Goal: Task Accomplishment & Management: Complete application form

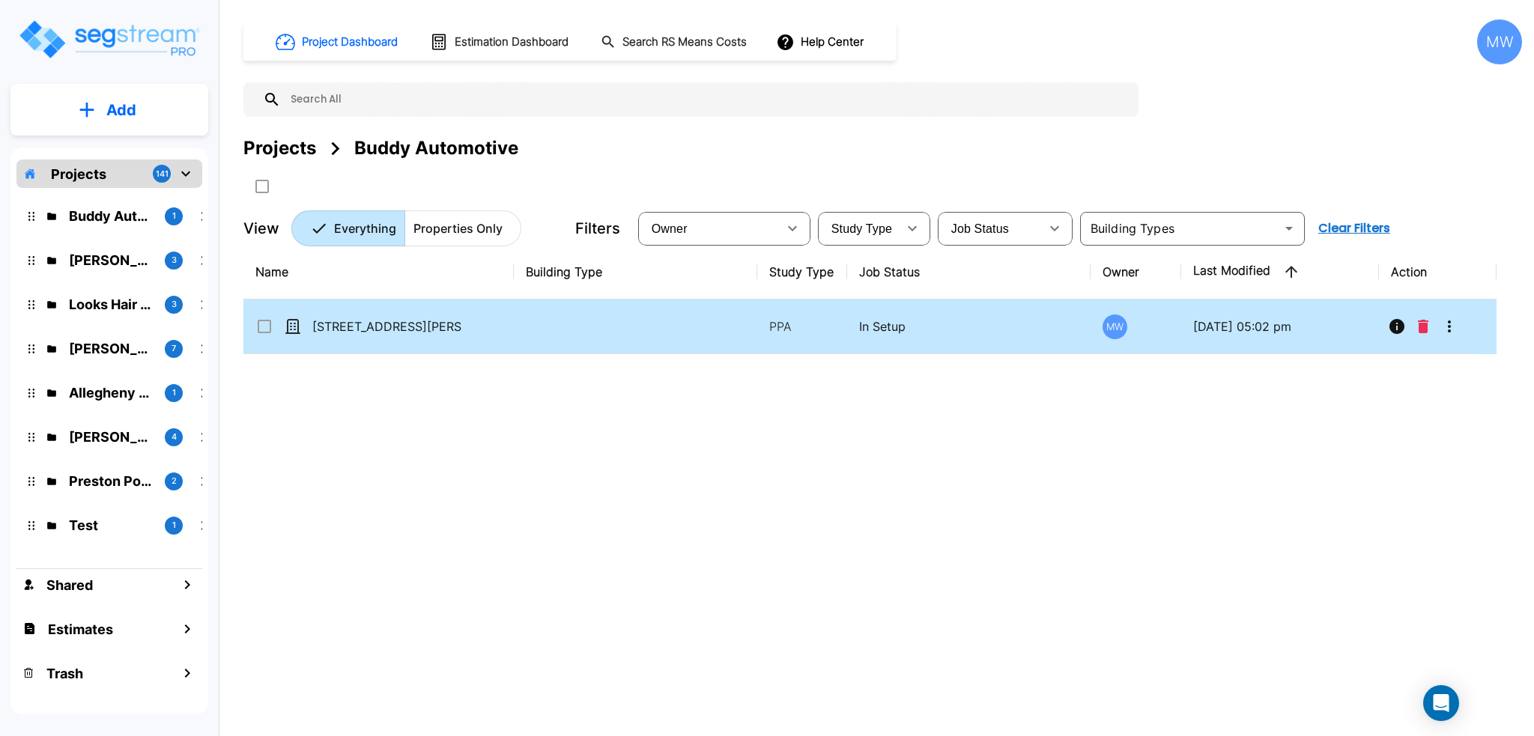
click at [371, 335] on td "[STREET_ADDRESS][PERSON_NAME]" at bounding box center [378, 327] width 270 height 55
checkbox input "true"
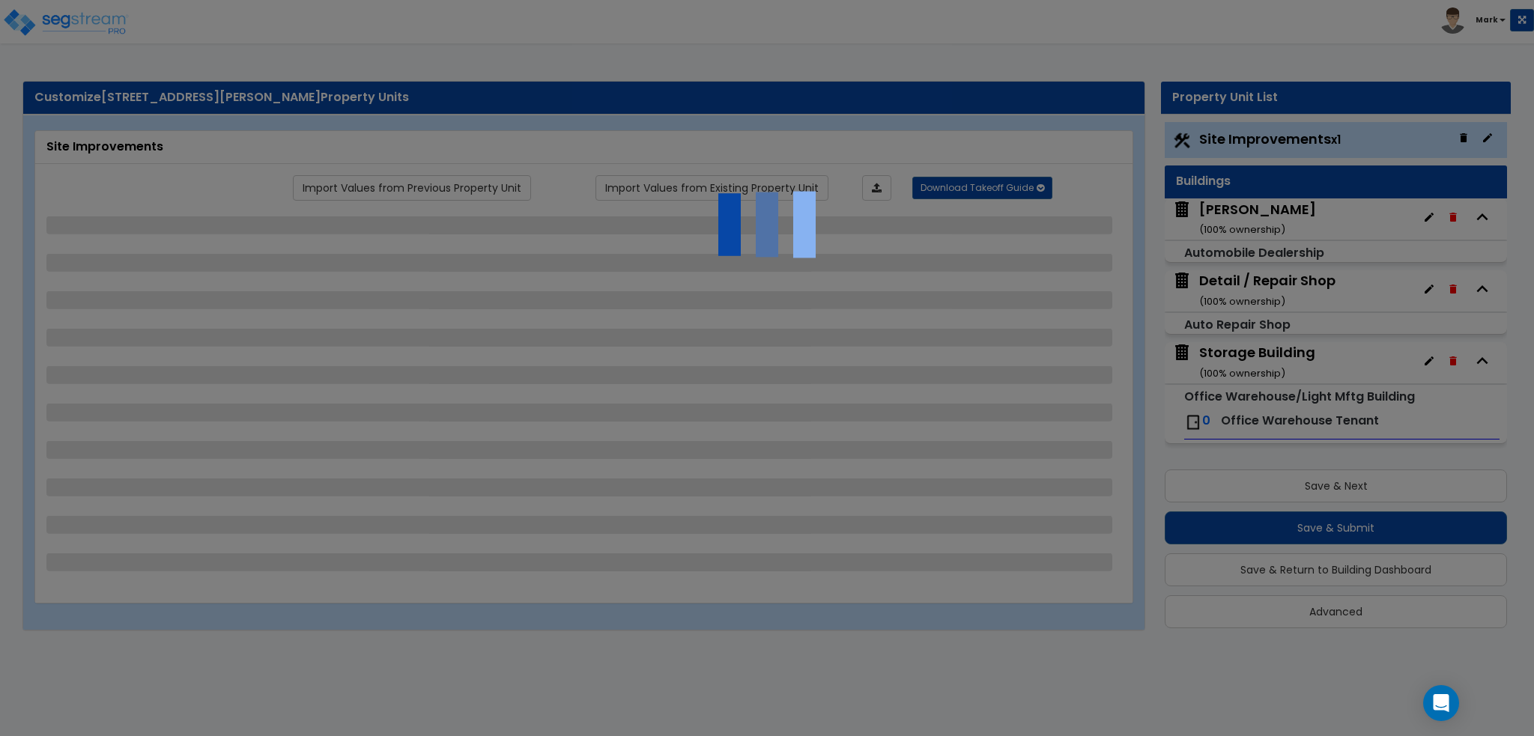
select select "2"
select select "1"
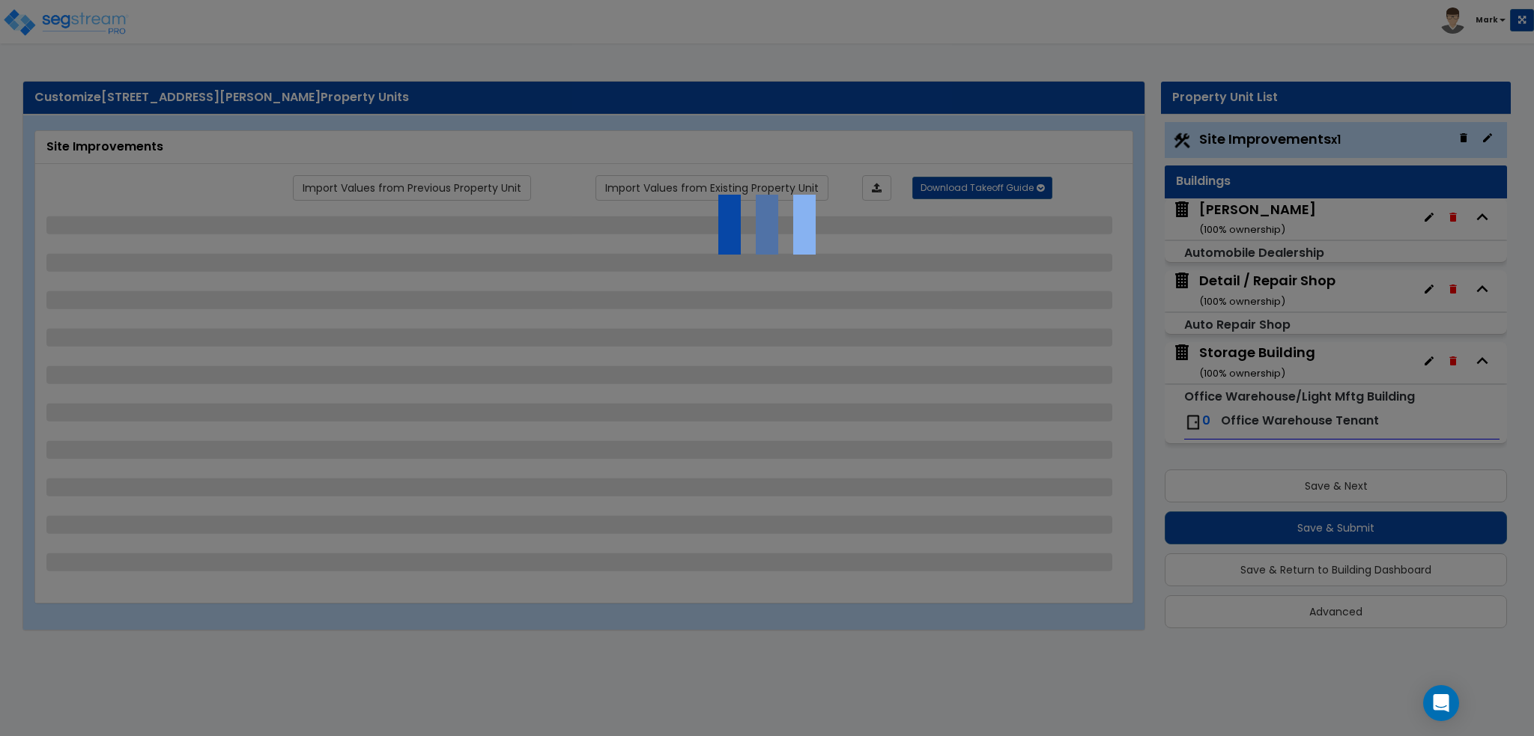
select select "1"
select select "4"
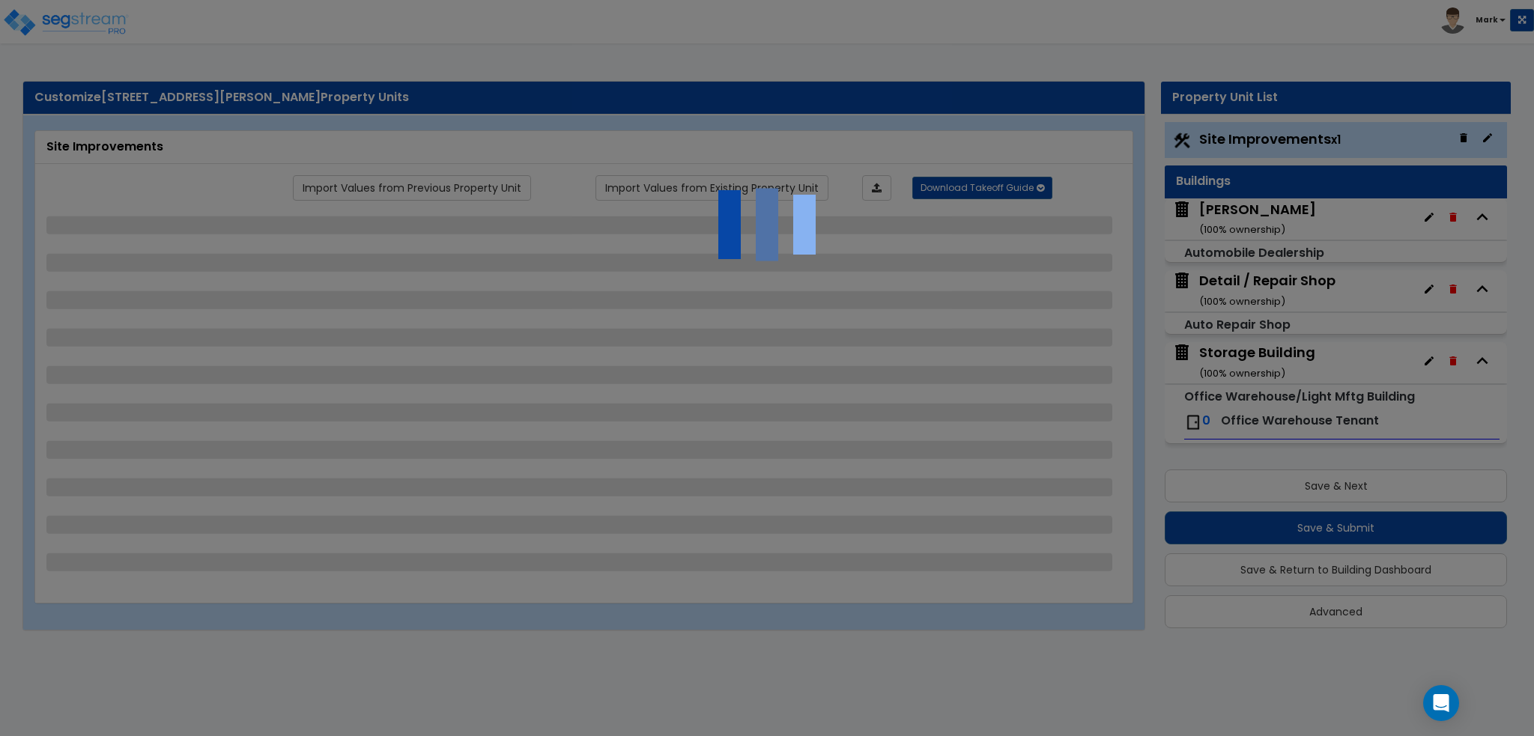
select select "1"
select select "3"
select select "2"
select select "3"
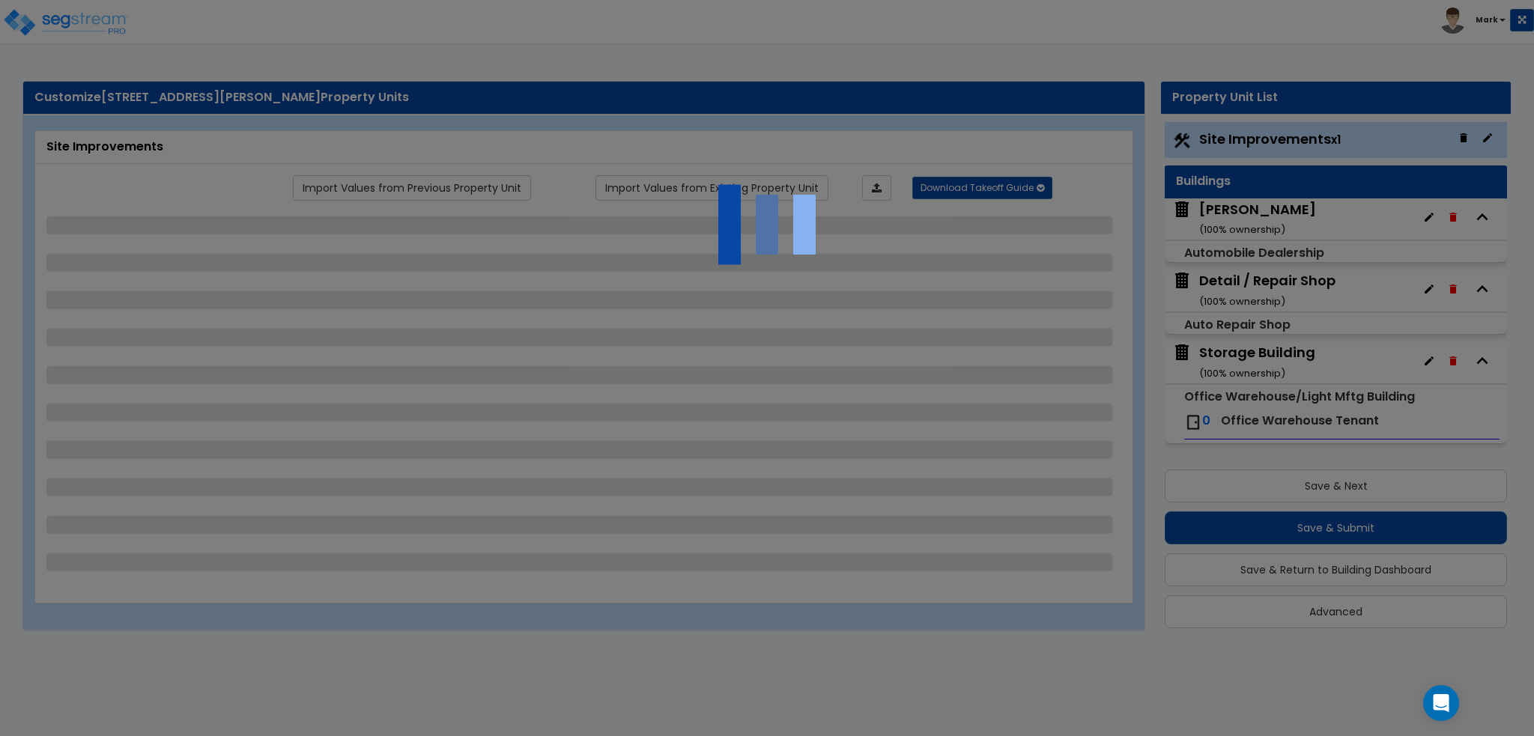
select select "1"
select select "3"
select select "5"
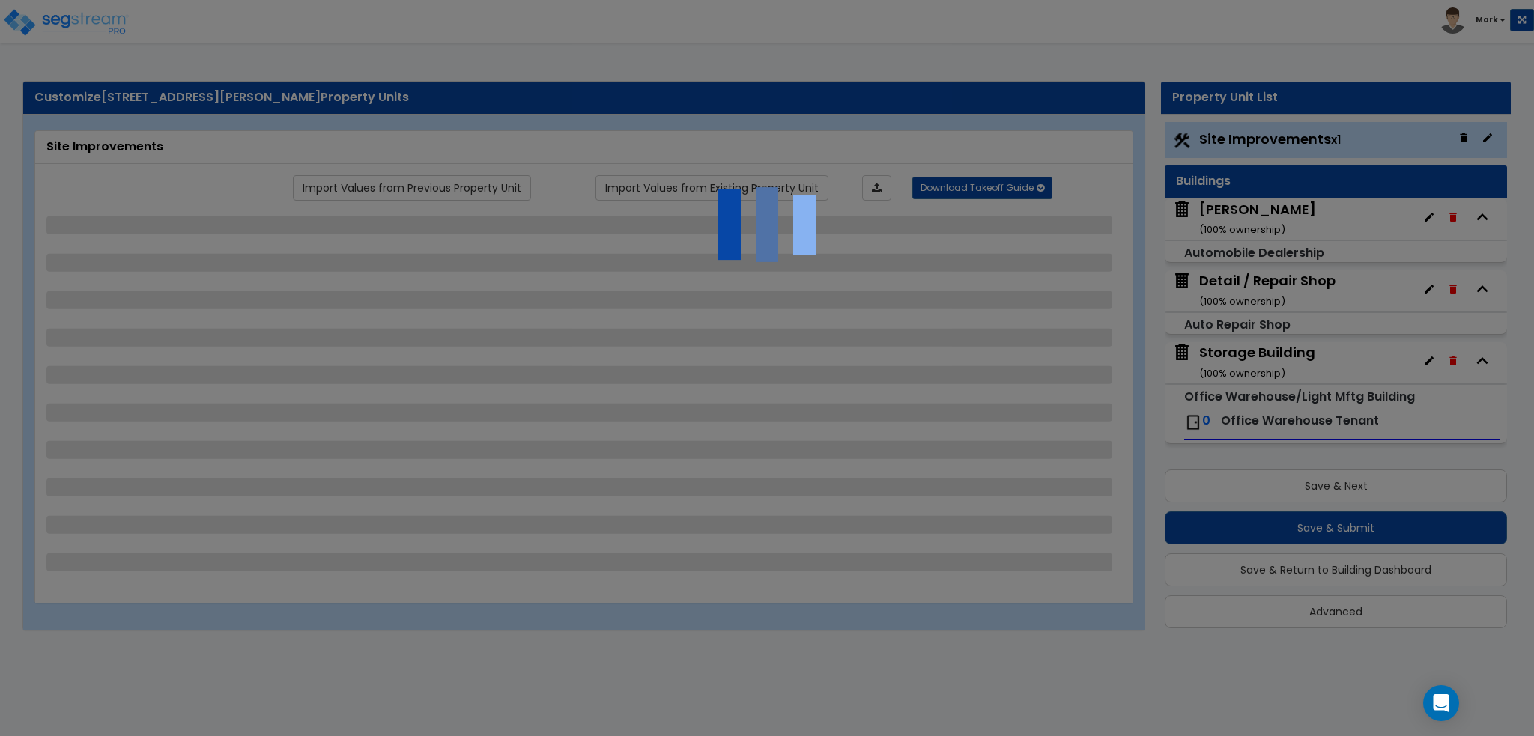
select select "2"
select select "5"
select select "2"
select select "4"
select select "1"
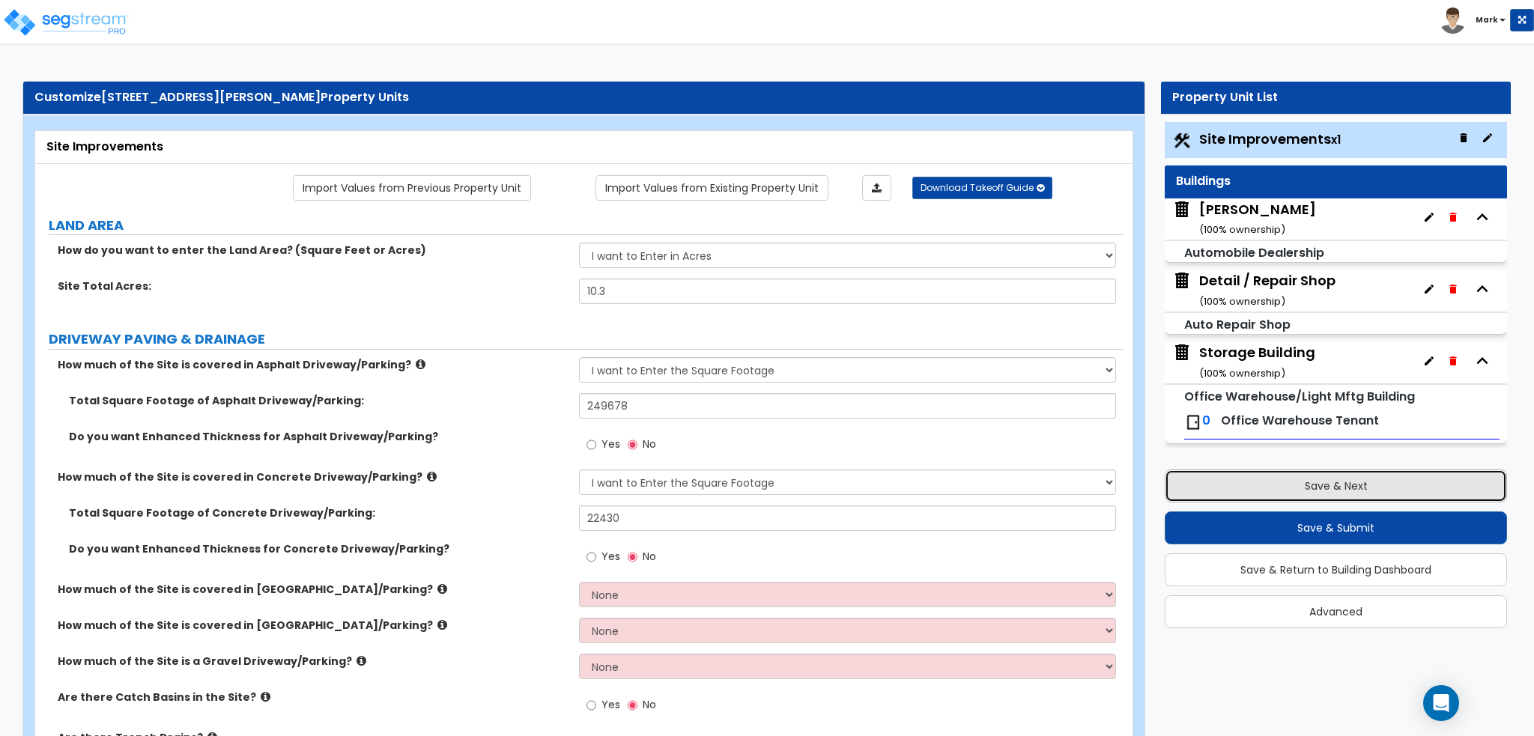
click at [1292, 476] on button "Save & Next" at bounding box center [1335, 486] width 342 height 33
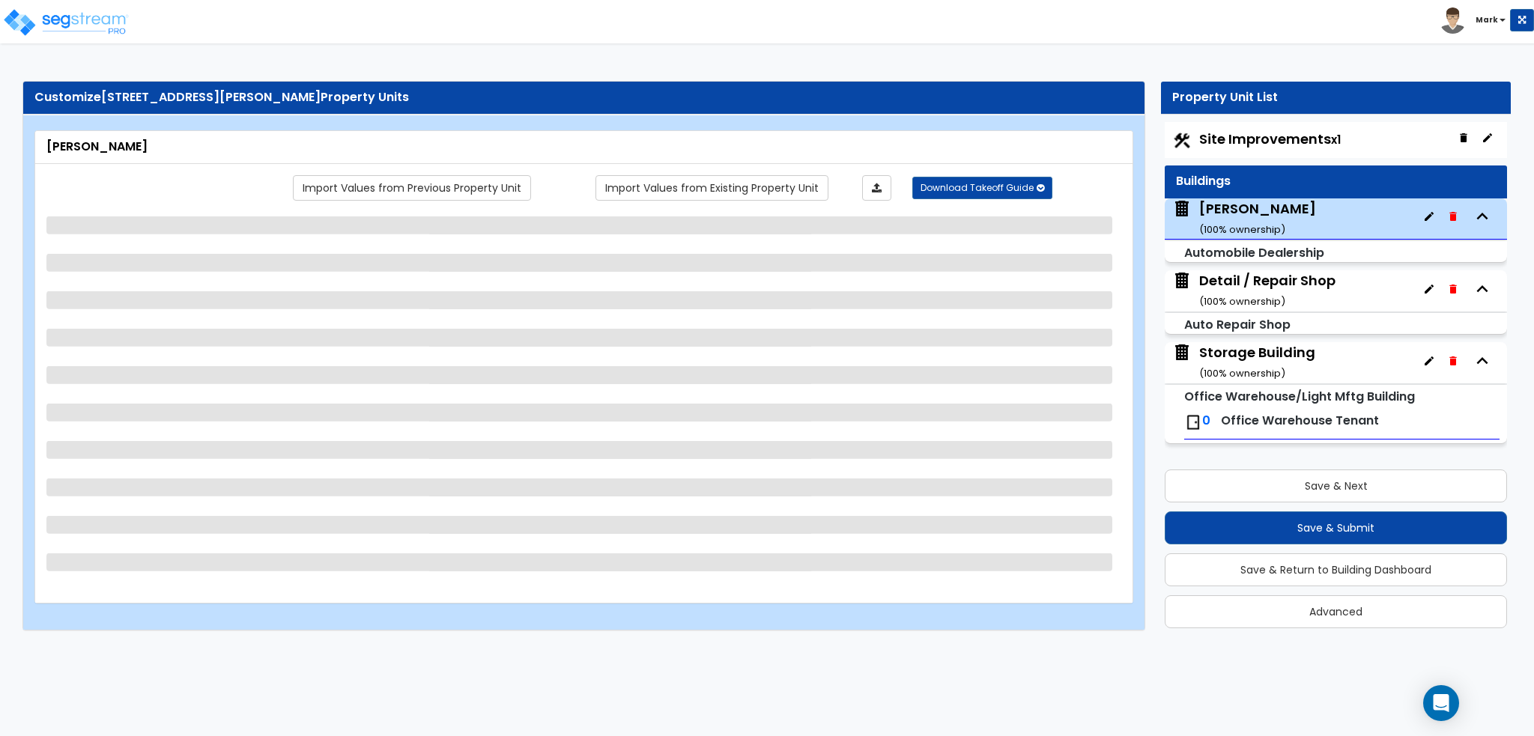
select select "4"
select select "2"
select select "11"
select select "6"
select select "2"
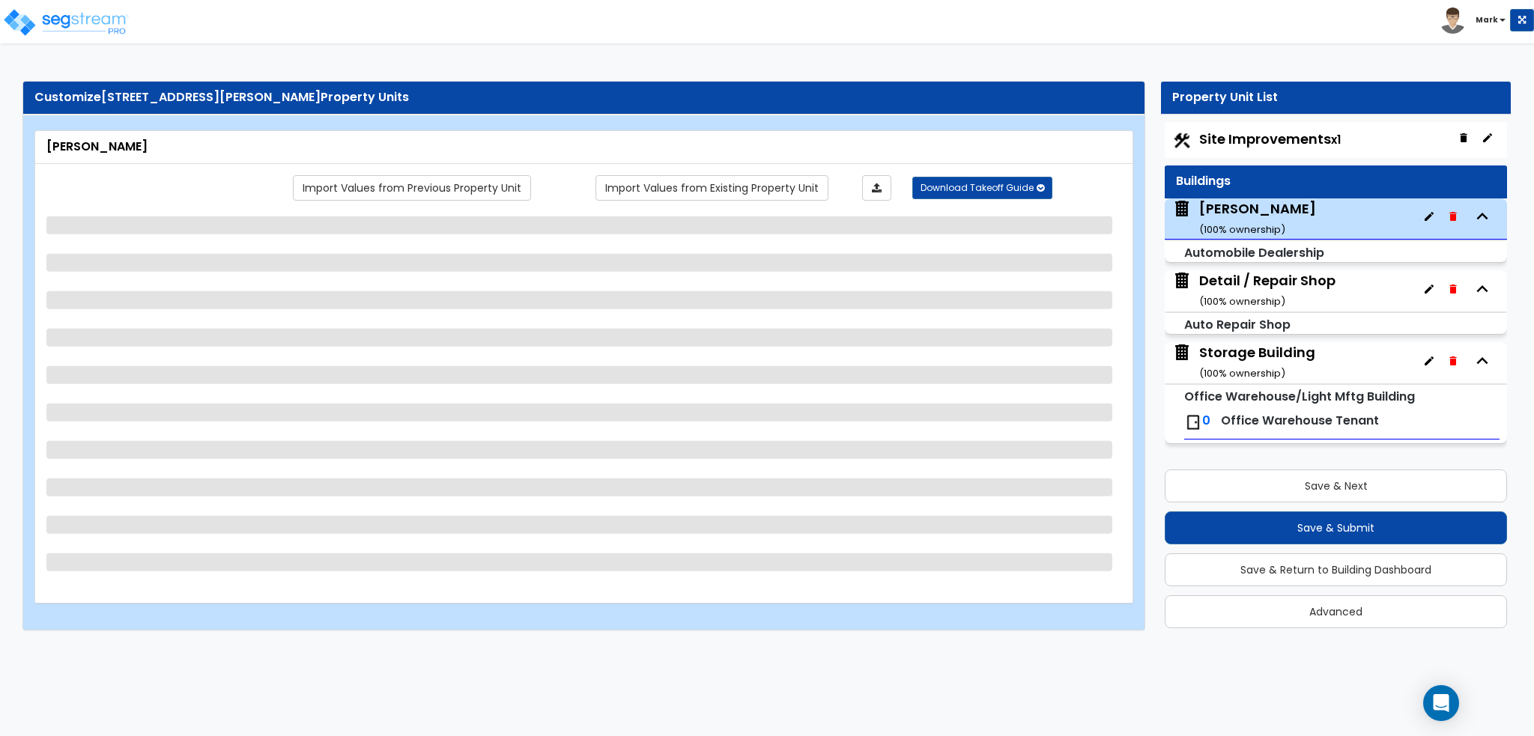
select select "1"
select select "2"
select select "1"
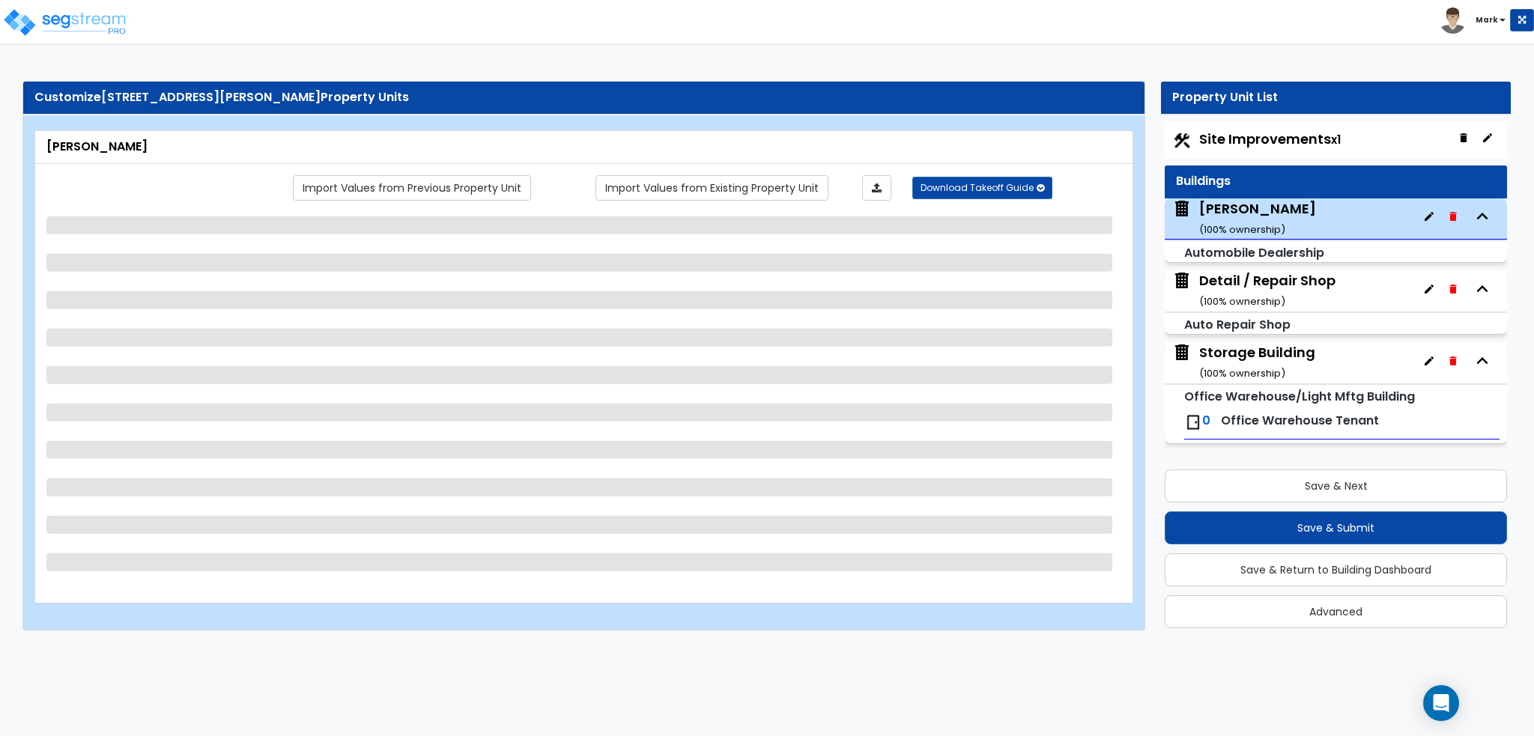
select select "4"
select select "1"
select select "2"
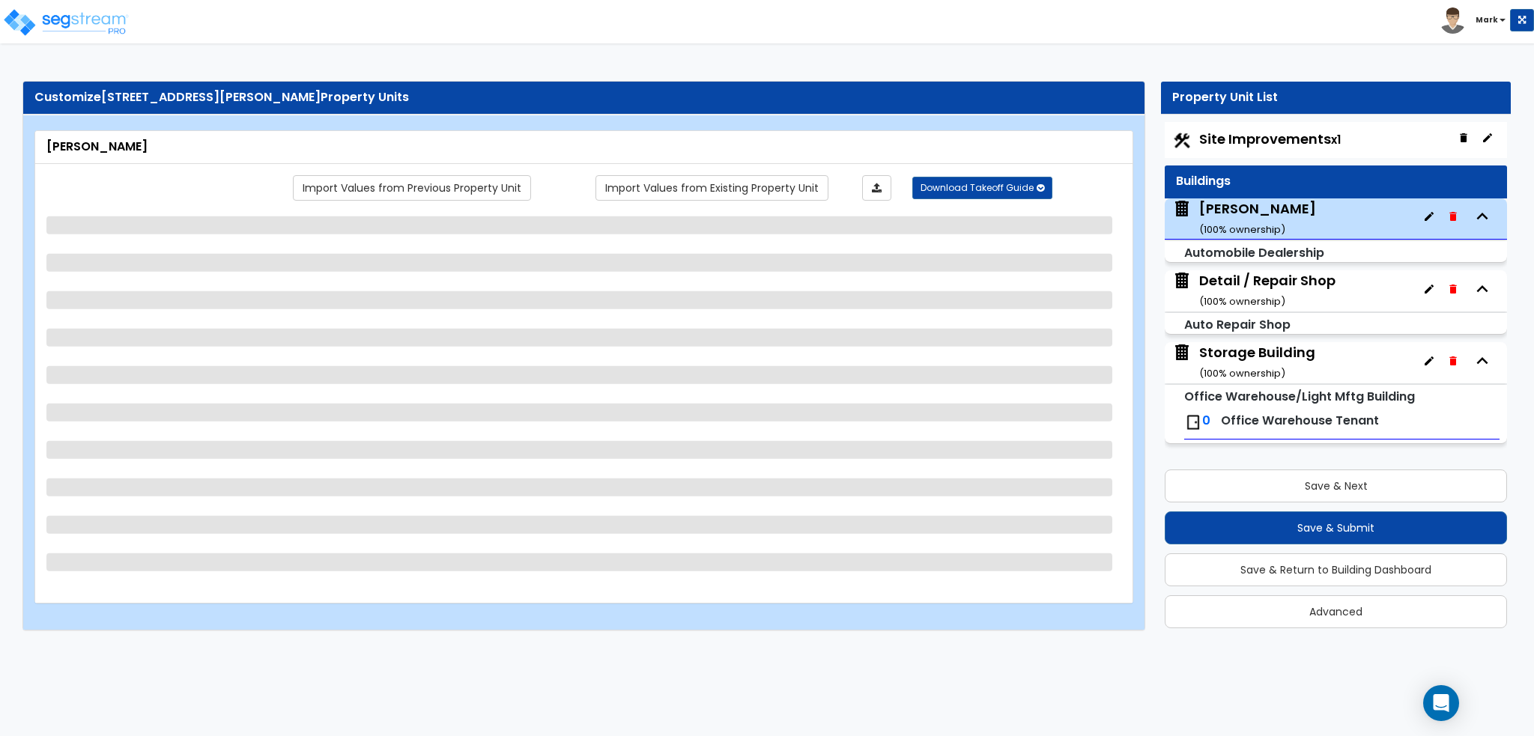
select select "1"
select select "3"
select select "1"
select select "5"
select select "1"
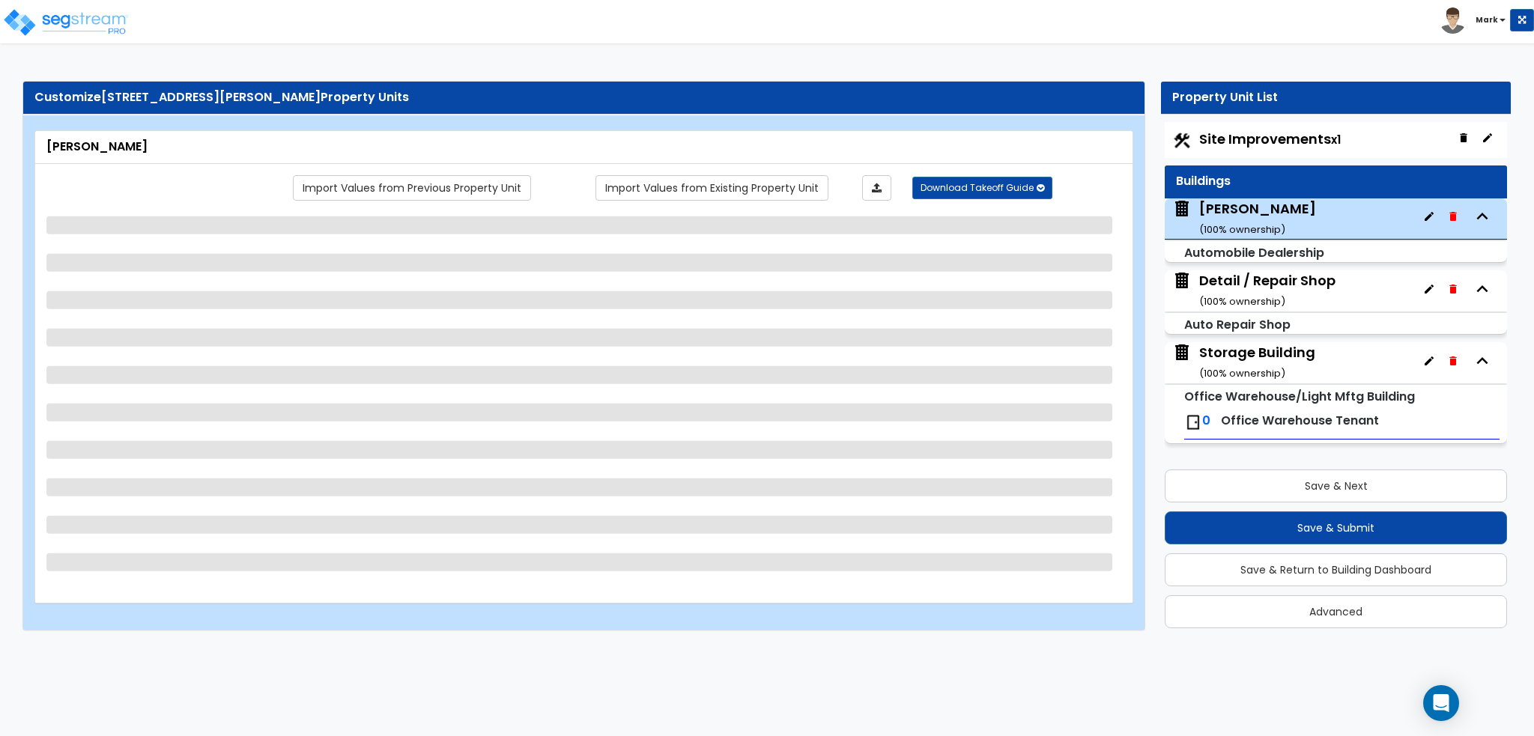
select select "3"
select select "2"
select select "1"
select select "3"
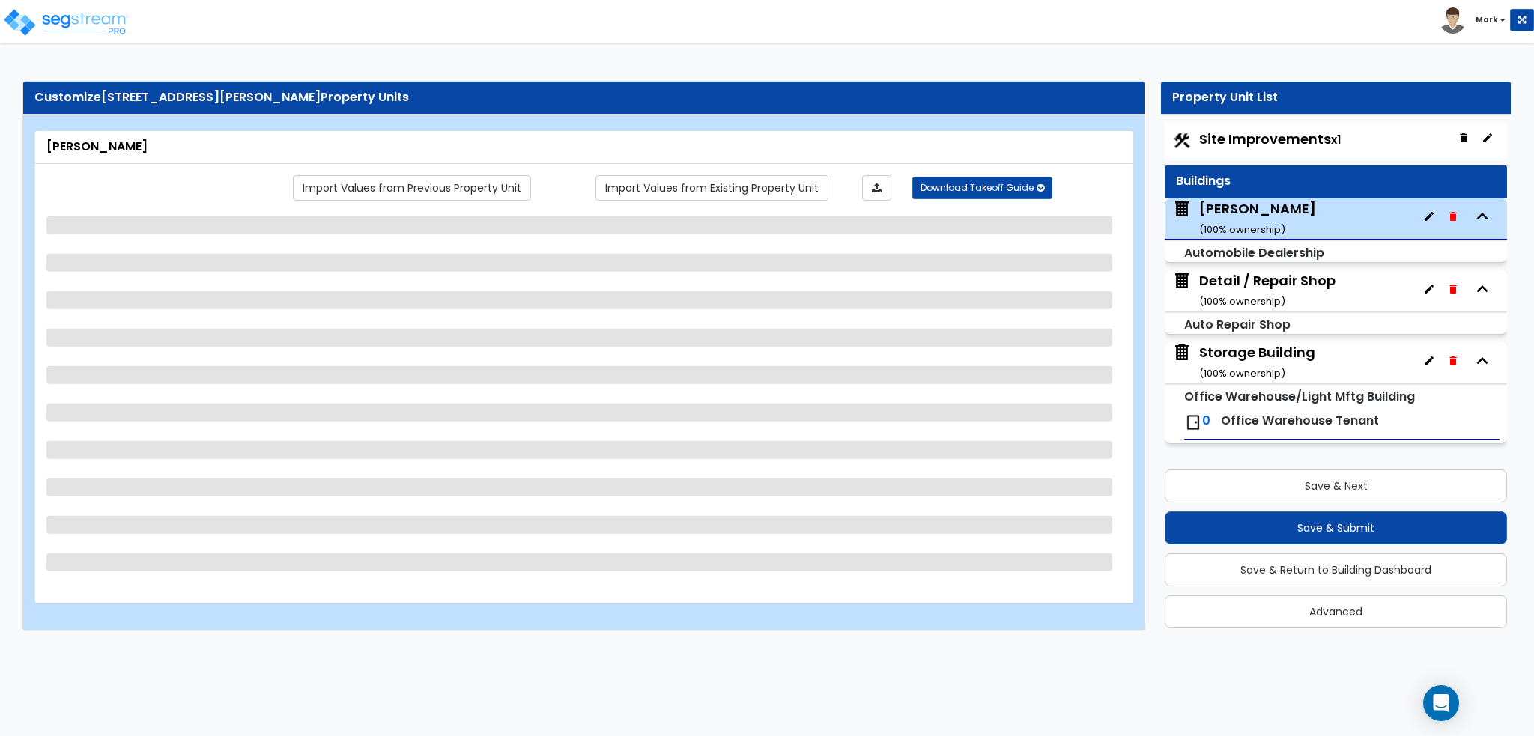
select select "3"
select select "1"
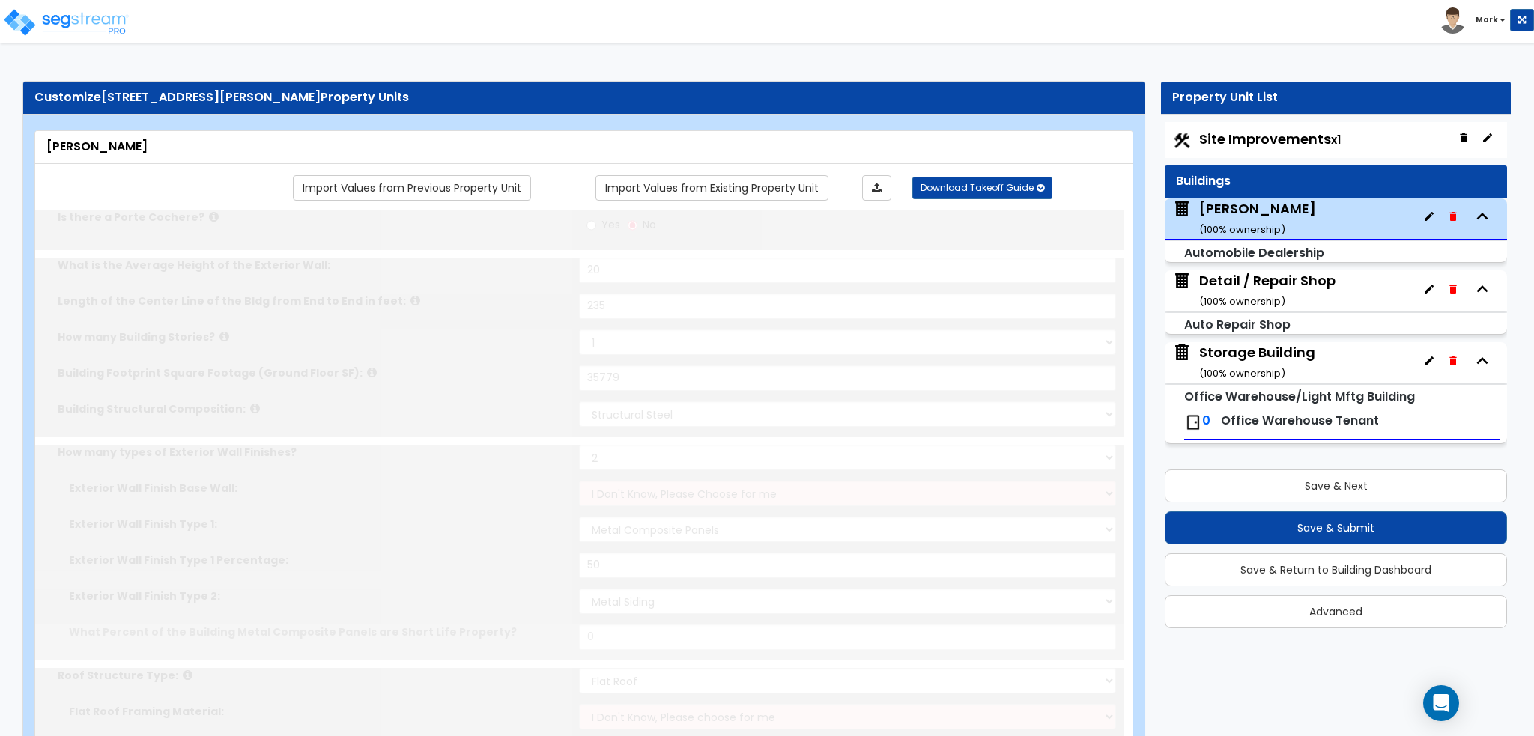
type input "50"
type input "140"
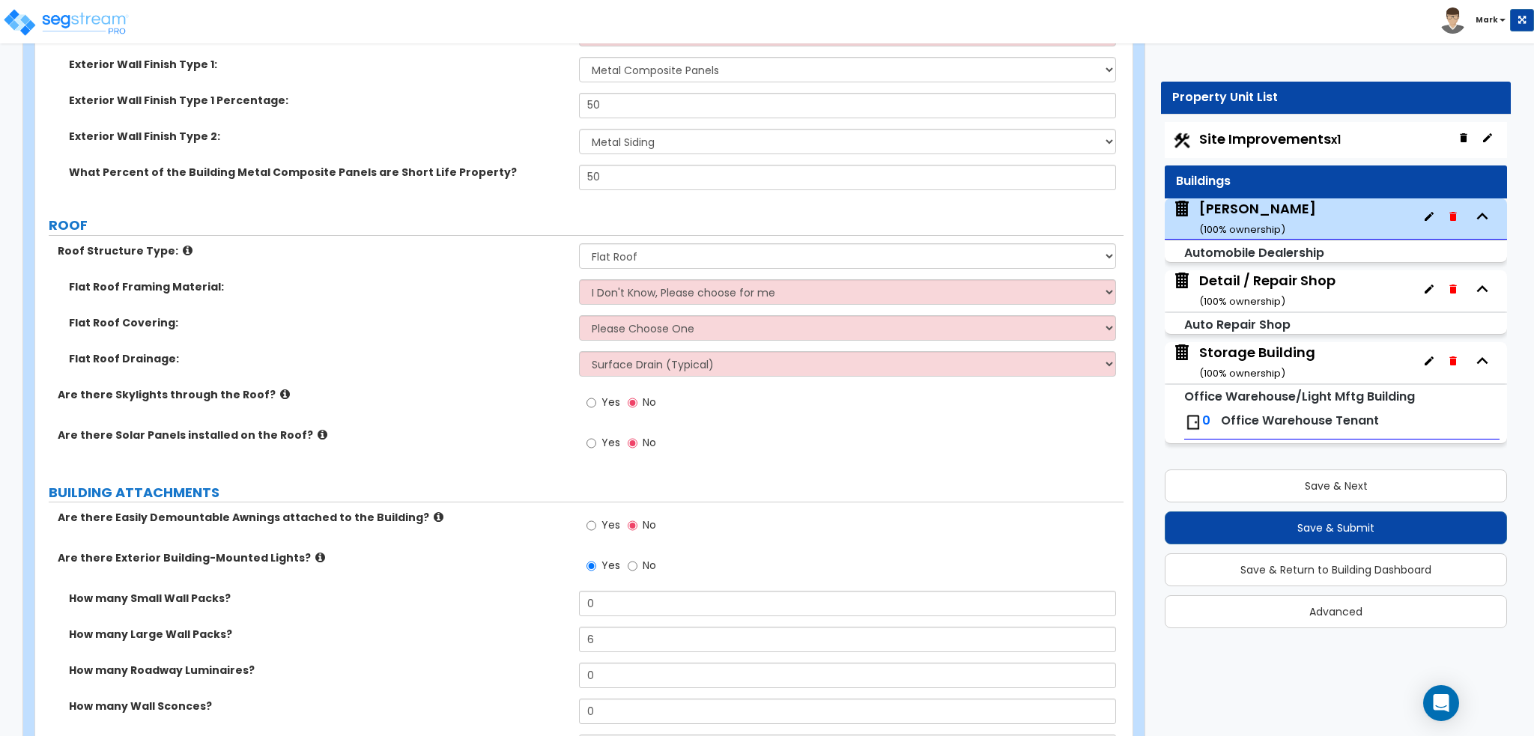
scroll to position [599, 0]
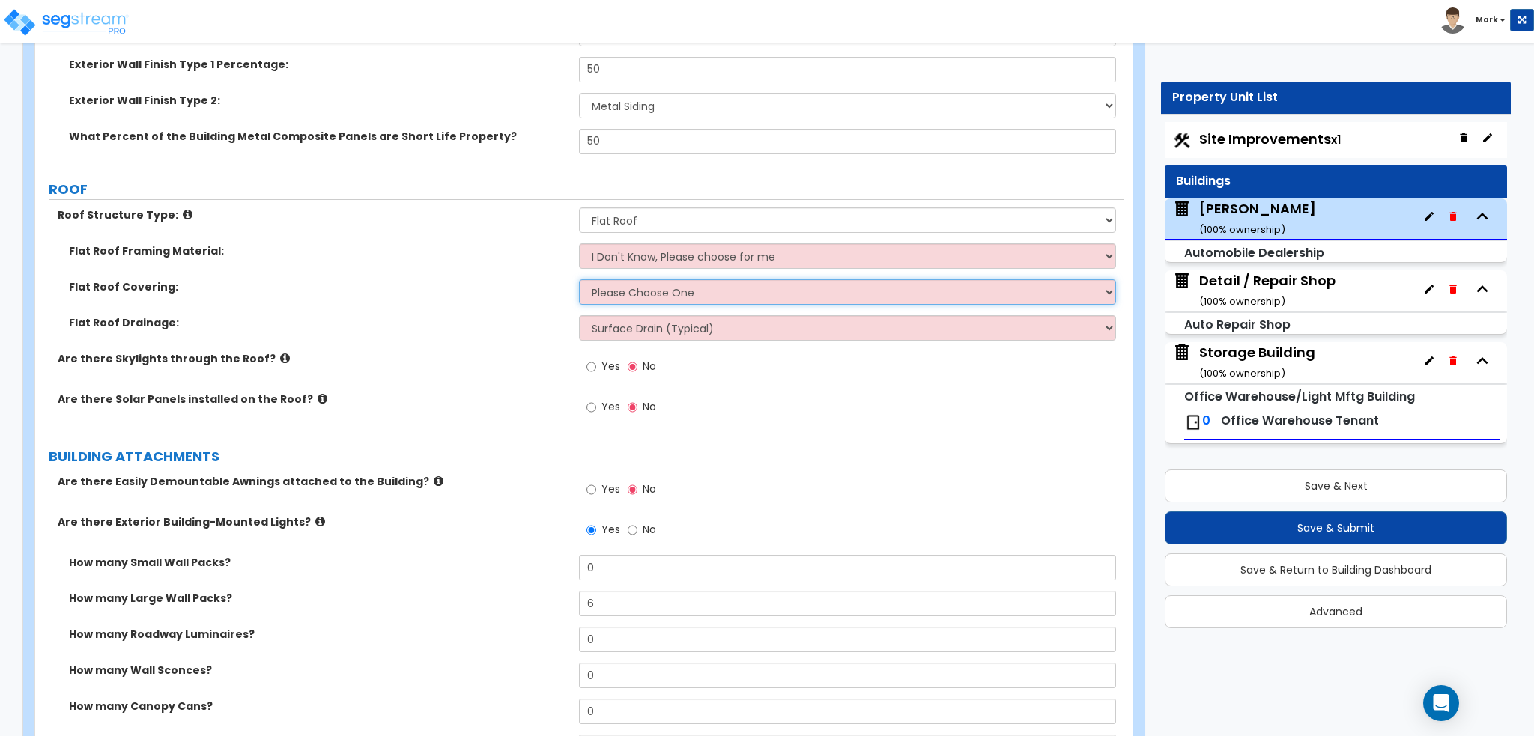
click at [624, 296] on select "Please Choose One Rolled Asphalt PVC Membrane Plastic (EPDM) Membrane Asphalt F…" at bounding box center [847, 291] width 536 height 25
select select "1"
click at [579, 279] on select "Please Choose One Rolled Asphalt PVC Membrane Plastic (EPDM) Membrane Asphalt F…" at bounding box center [847, 291] width 536 height 25
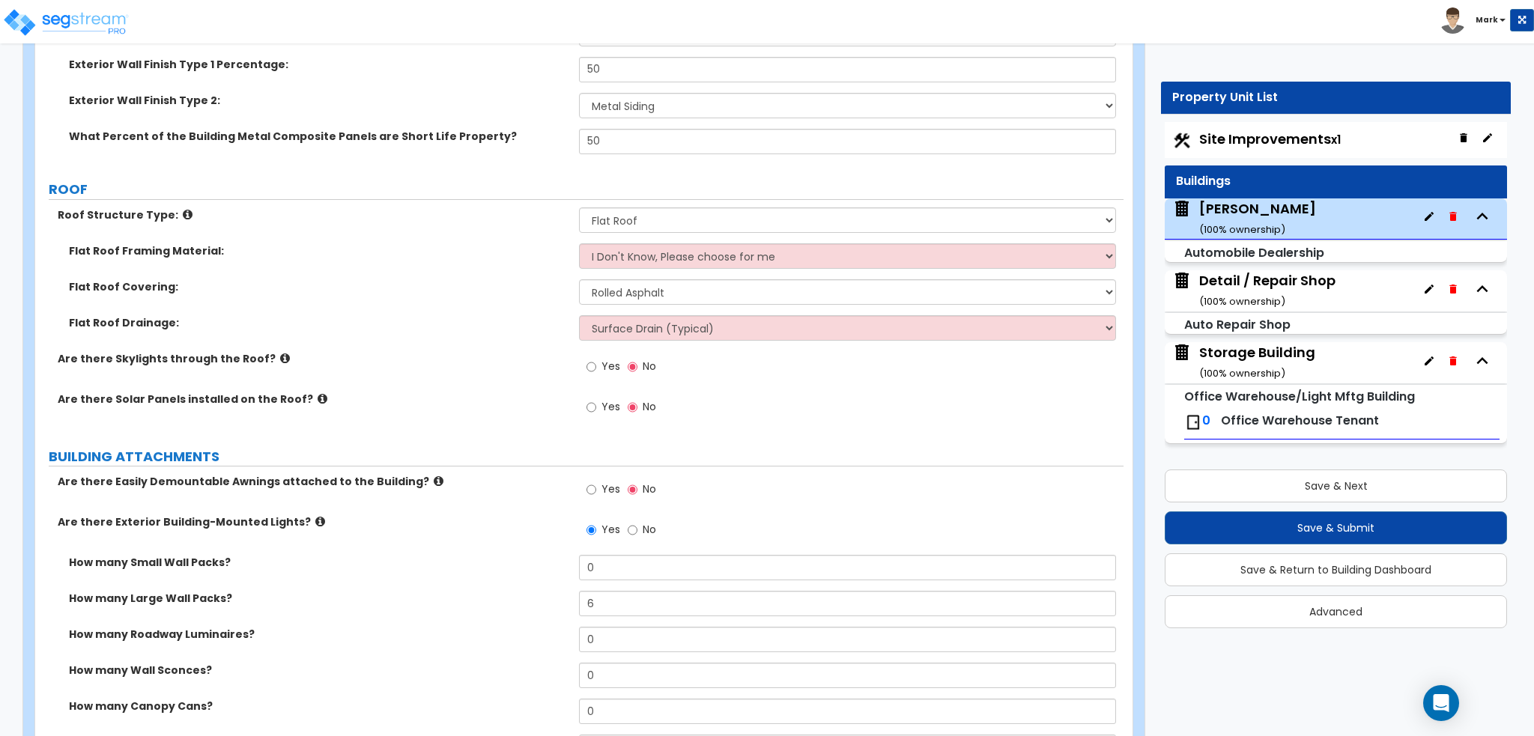
click at [491, 311] on div "Flat Roof Covering: Please Choose One Rolled Asphalt PVC Membrane Plastic (EPDM…" at bounding box center [579, 297] width 1088 height 36
click at [601, 331] on select "Surface Drain (Typical) Gutters Downspout Only" at bounding box center [847, 327] width 536 height 25
click at [579, 315] on select "Surface Drain (Typical) Gutters Downspout Only" at bounding box center [847, 327] width 536 height 25
click at [470, 327] on label "Flat Roof Drainage:" at bounding box center [318, 322] width 499 height 15
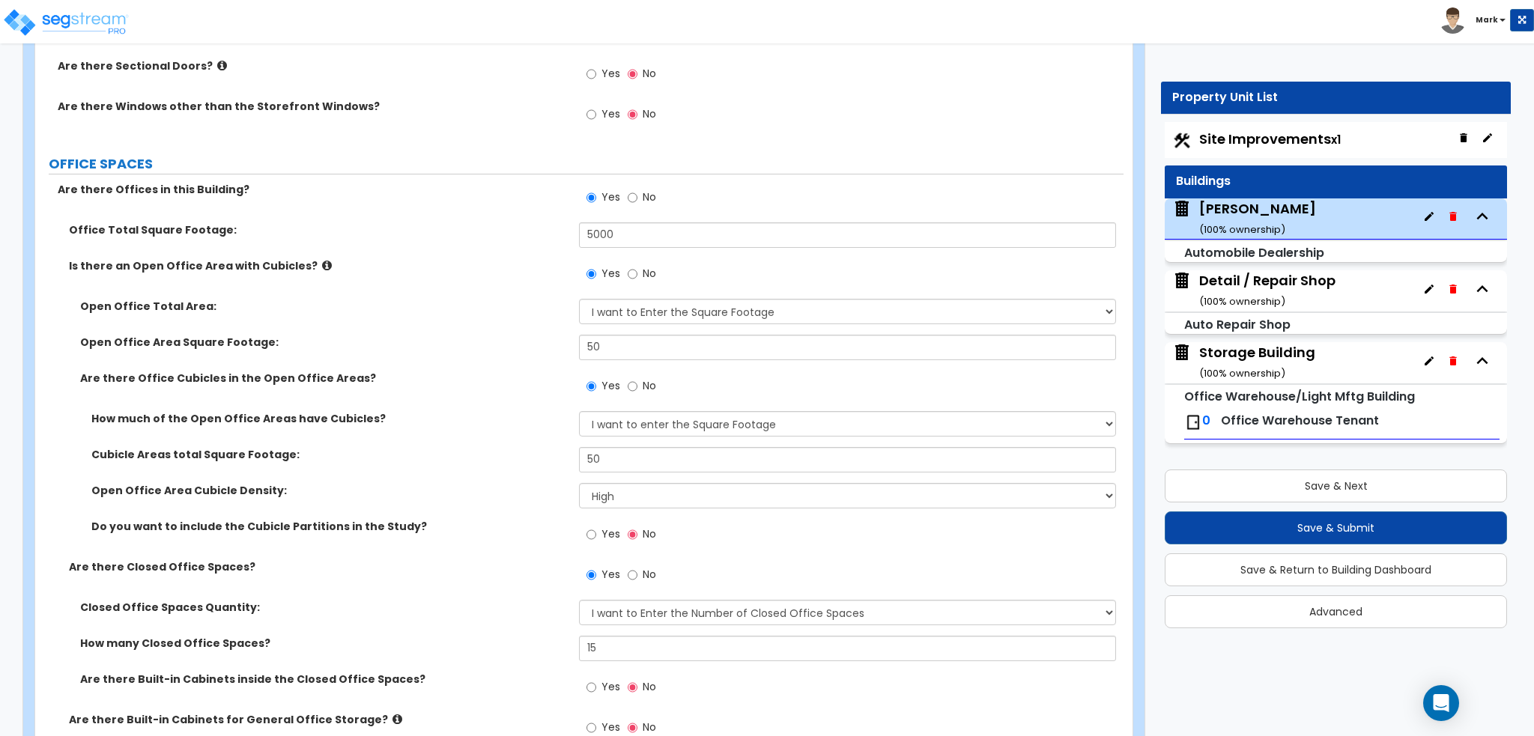
scroll to position [2022, 0]
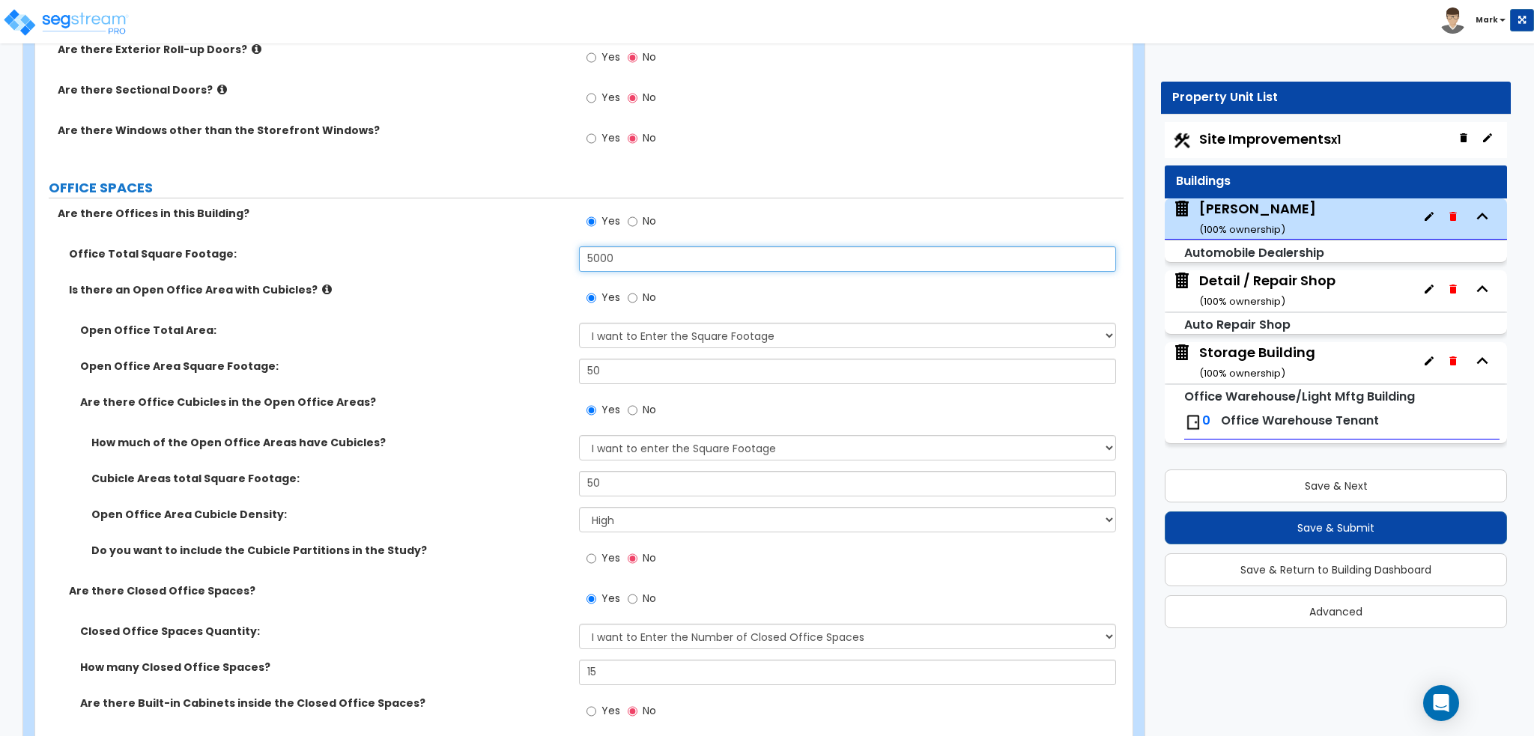
drag, startPoint x: 631, startPoint y: 260, endPoint x: 570, endPoint y: 262, distance: 60.7
click at [570, 262] on div "Office Total Square Footage: 5000" at bounding box center [579, 264] width 1088 height 36
click at [465, 273] on div "Office Total Square Footage: 7,300" at bounding box center [579, 264] width 1088 height 36
drag, startPoint x: 643, startPoint y: 256, endPoint x: 620, endPoint y: 255, distance: 22.5
click at [620, 255] on input "7,300" at bounding box center [847, 258] width 536 height 25
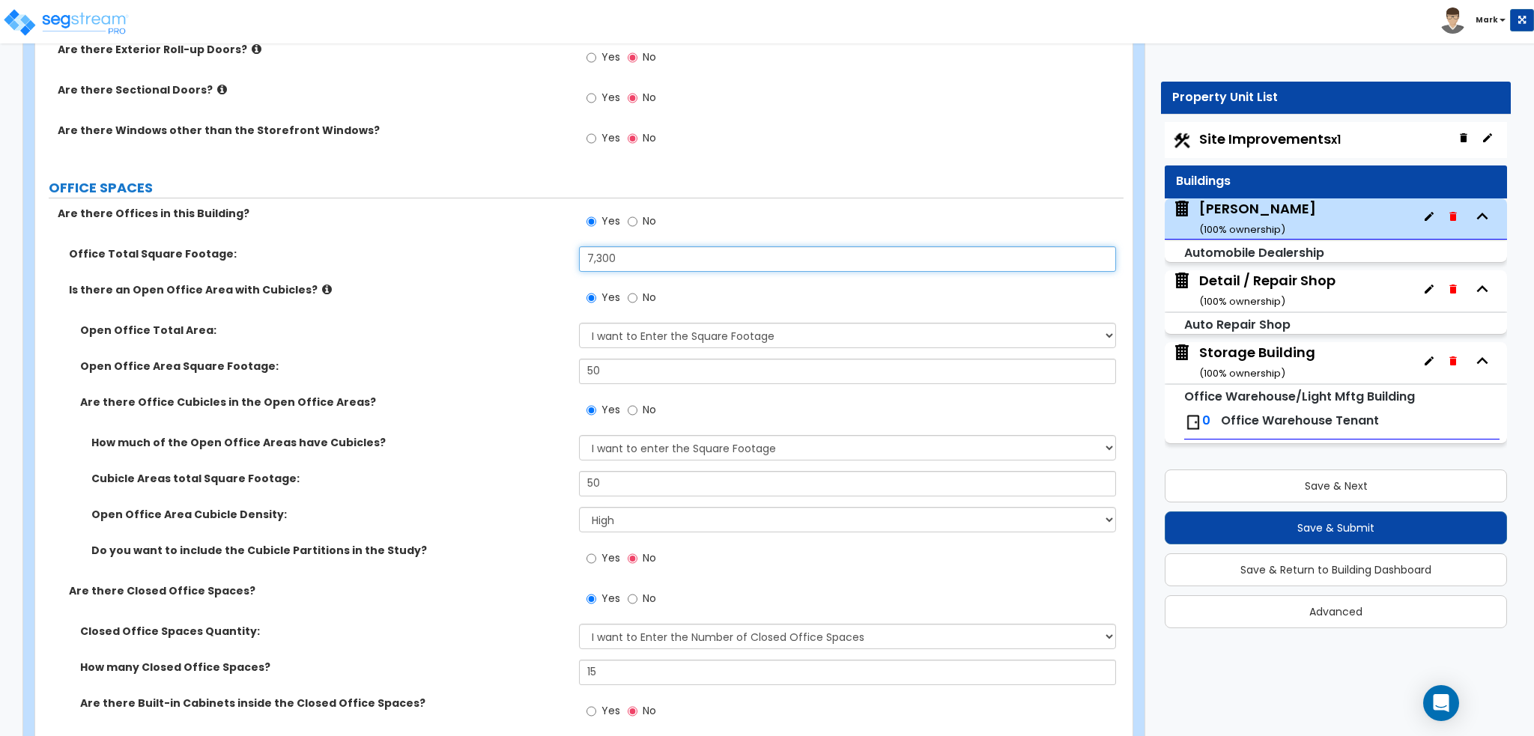
drag, startPoint x: 657, startPoint y: 259, endPoint x: 583, endPoint y: 258, distance: 73.4
click at [583, 258] on input "7,300" at bounding box center [847, 258] width 536 height 25
type input "8,000"
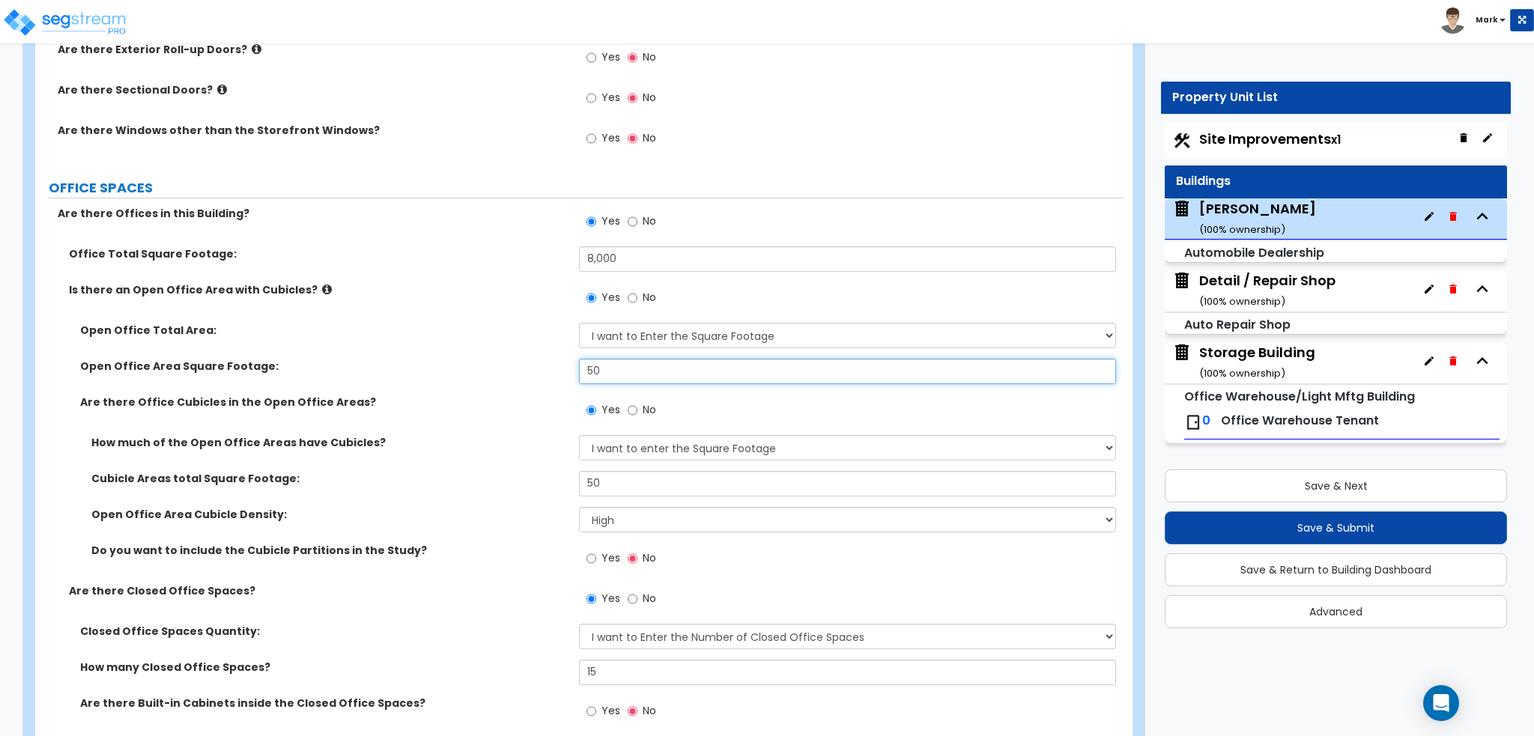
drag, startPoint x: 714, startPoint y: 371, endPoint x: 596, endPoint y: 367, distance: 118.4
click at [599, 367] on input "50" at bounding box center [847, 371] width 536 height 25
type input "5"
type input "700"
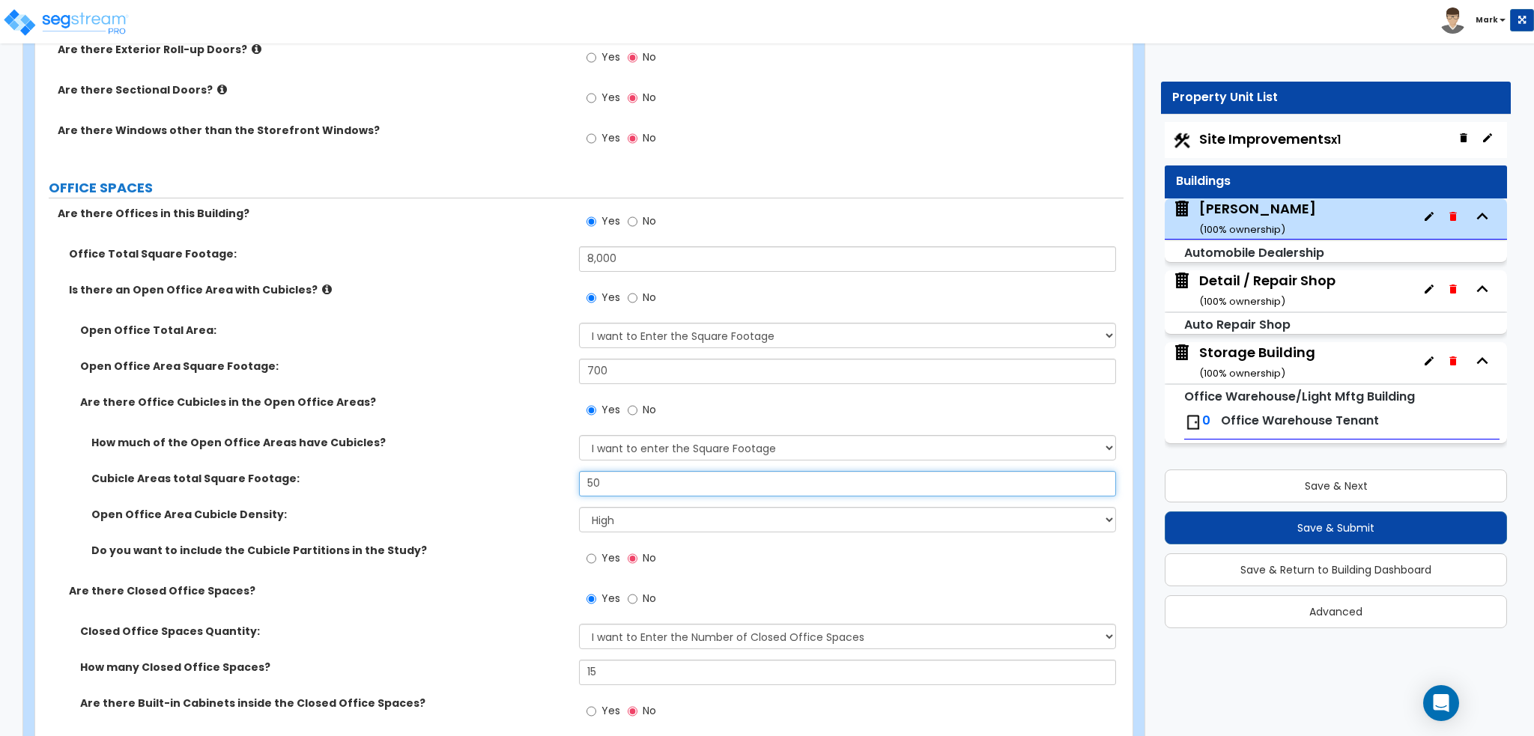
drag, startPoint x: 632, startPoint y: 479, endPoint x: 508, endPoint y: 476, distance: 124.3
click at [508, 476] on div "Cubicle Areas total Square Footage: 50" at bounding box center [579, 489] width 1088 height 36
type input "100"
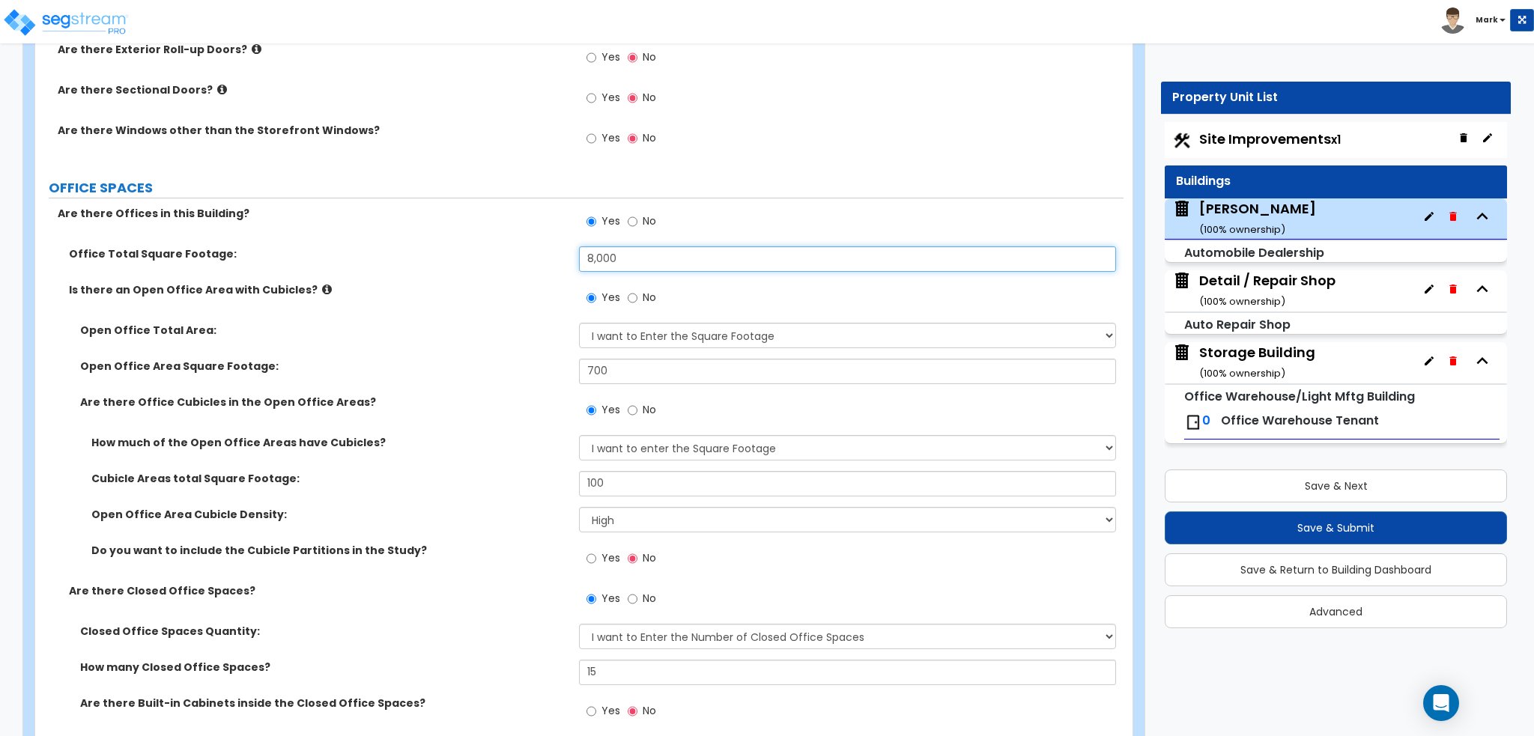
click at [637, 254] on input "8,000" at bounding box center [847, 258] width 536 height 25
type input "8"
type input "7,800"
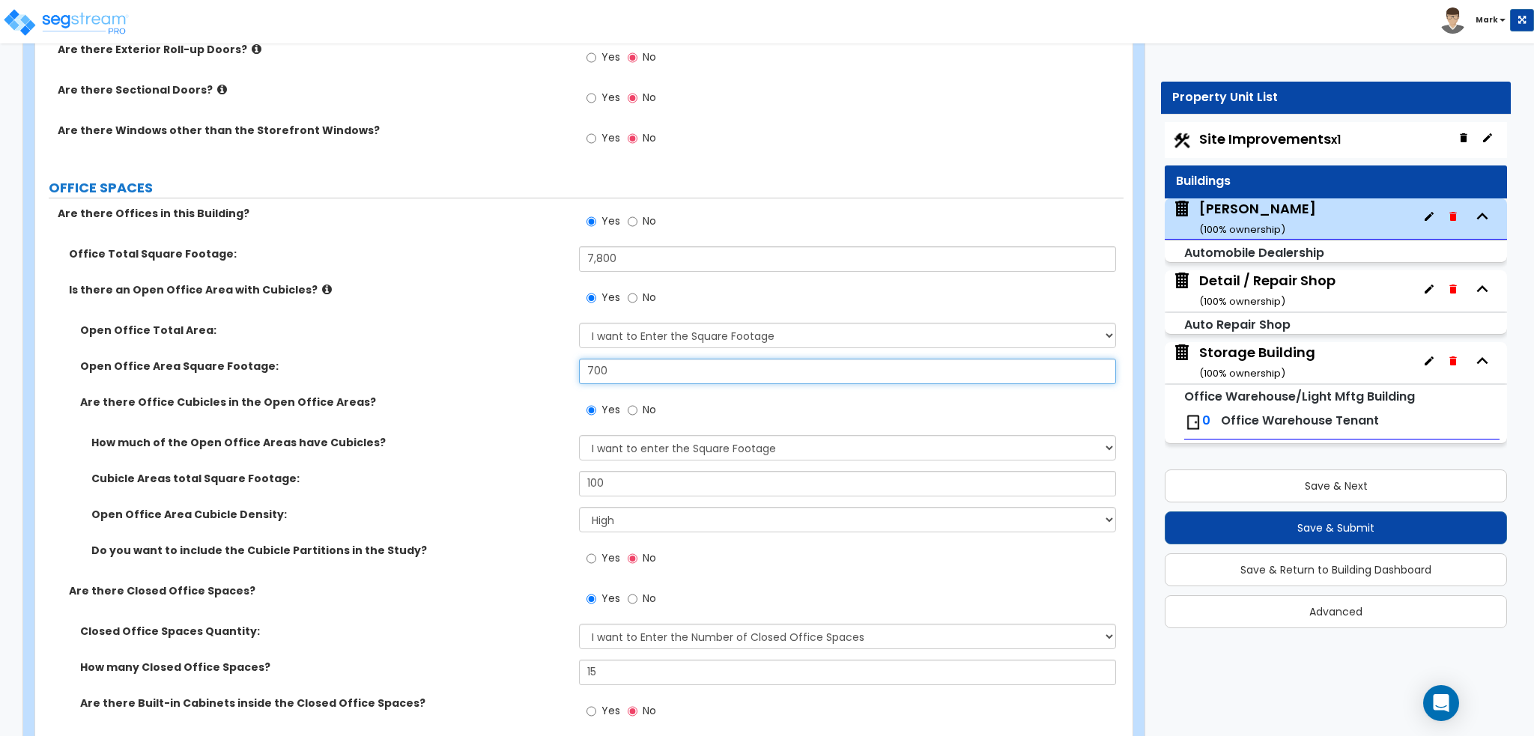
drag, startPoint x: 652, startPoint y: 368, endPoint x: 449, endPoint y: 367, distance: 202.9
click at [449, 367] on div "Open Office Area Square Footage: 700" at bounding box center [579, 377] width 1088 height 36
type input "500"
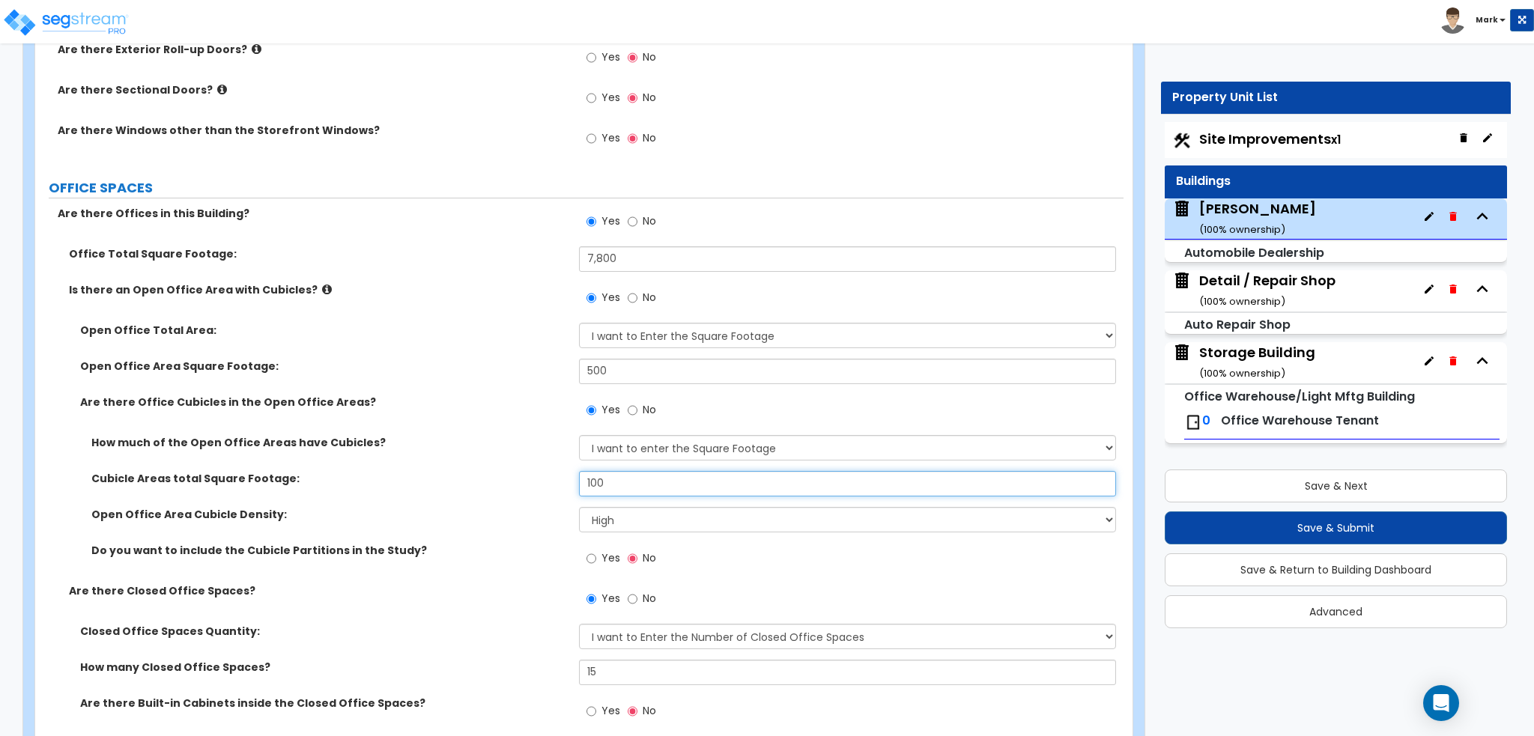
drag, startPoint x: 655, startPoint y: 480, endPoint x: 392, endPoint y: 481, distance: 262.8
click at [392, 481] on div "Cubicle Areas total Square Footage: 100" at bounding box center [579, 489] width 1088 height 36
type input "400"
click at [413, 457] on div "How much of the Open Office Areas have Cubicles? I want to Enter a Percentage o…" at bounding box center [579, 453] width 1088 height 36
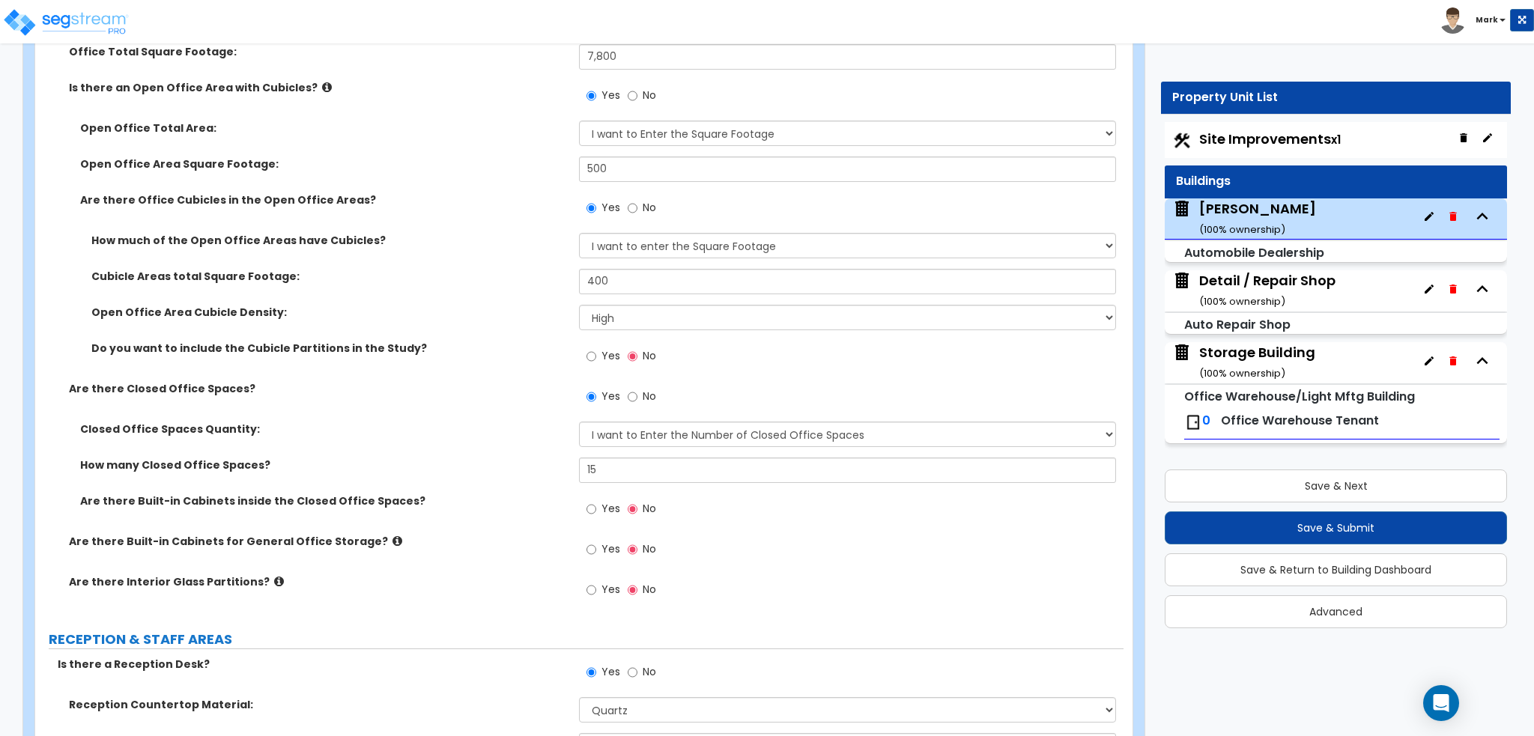
scroll to position [2247, 0]
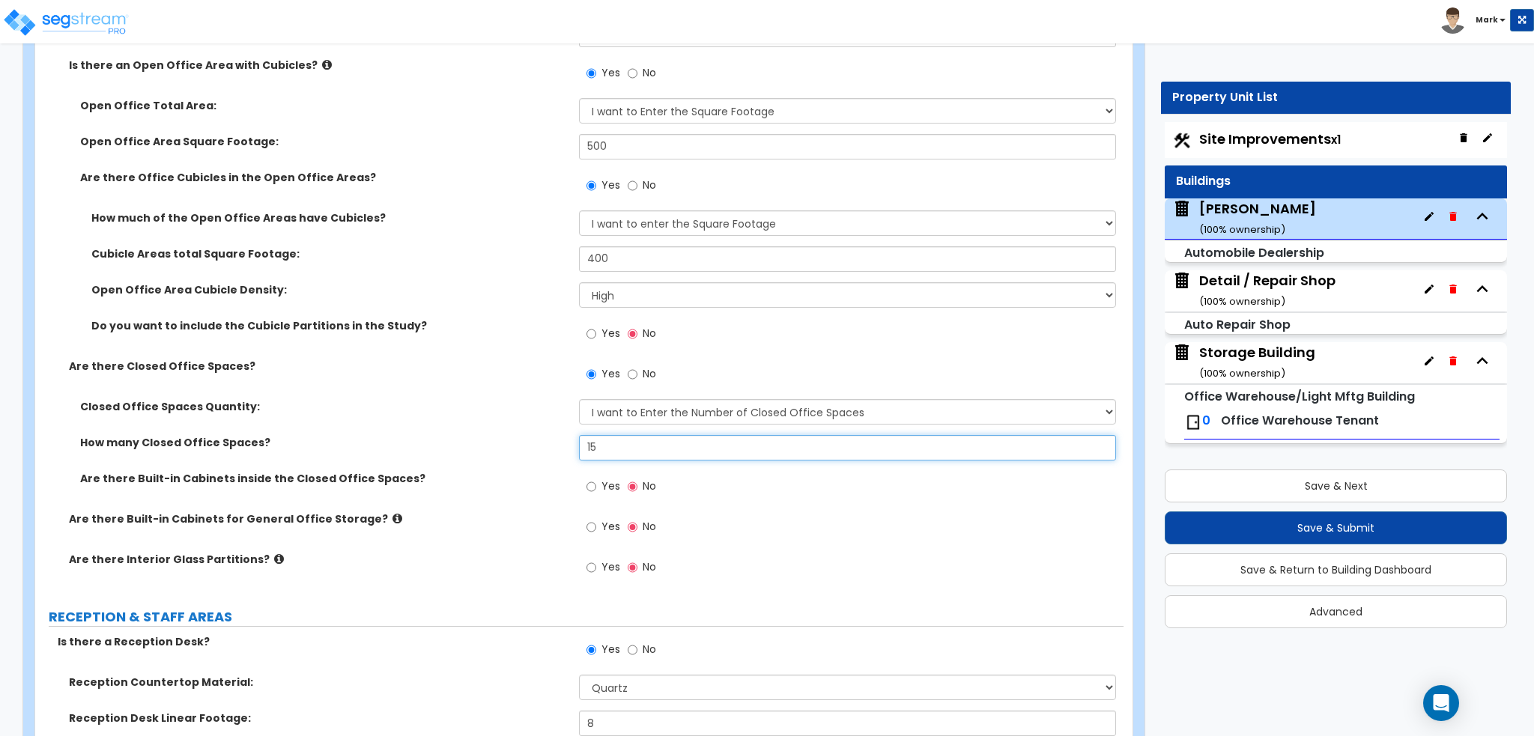
drag, startPoint x: 630, startPoint y: 449, endPoint x: 500, endPoint y: 447, distance: 129.6
click at [500, 447] on div "How many Closed Office Spaces? 15" at bounding box center [579, 453] width 1088 height 36
type input "24"
click at [488, 449] on div "How many Closed Office Spaces? 24" at bounding box center [579, 453] width 1088 height 36
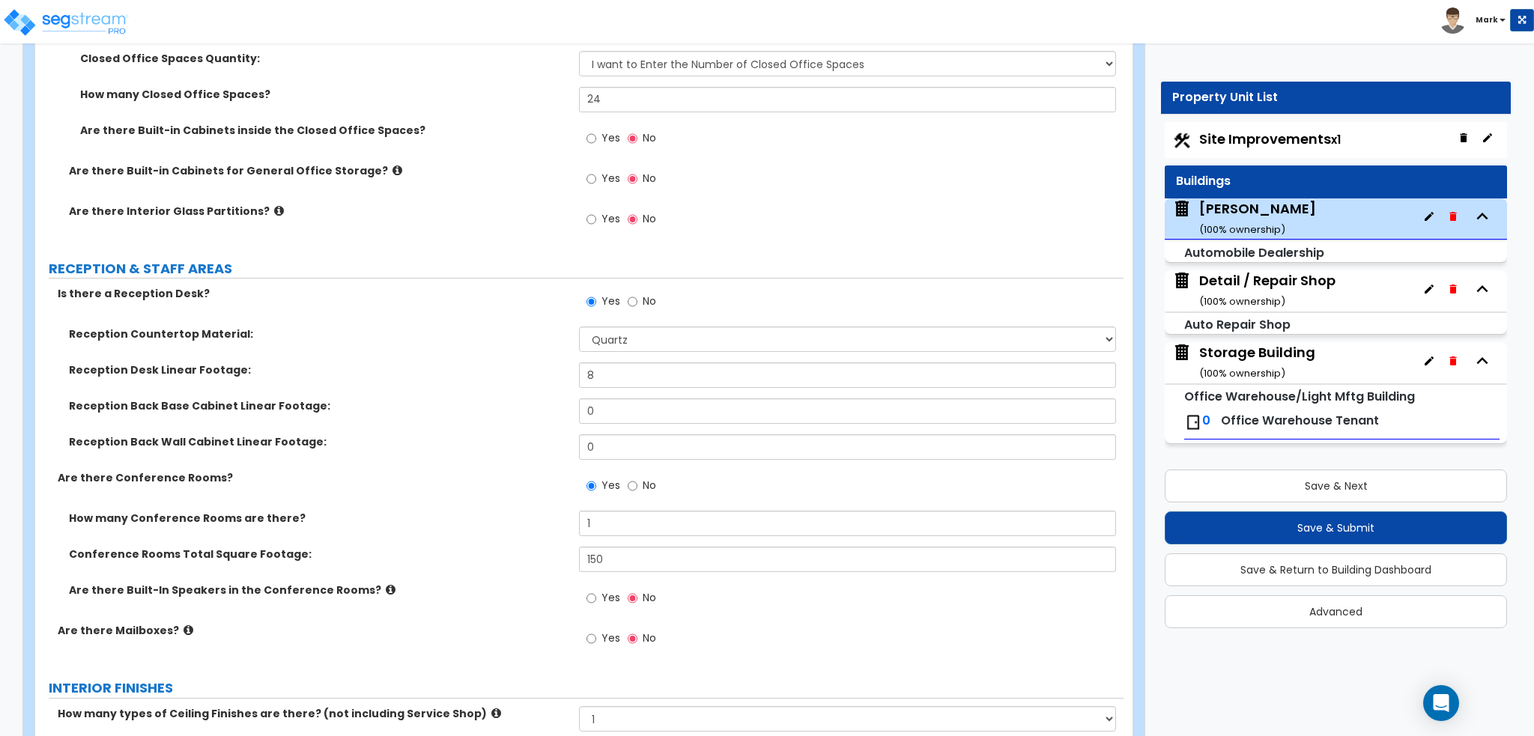
scroll to position [2621, 0]
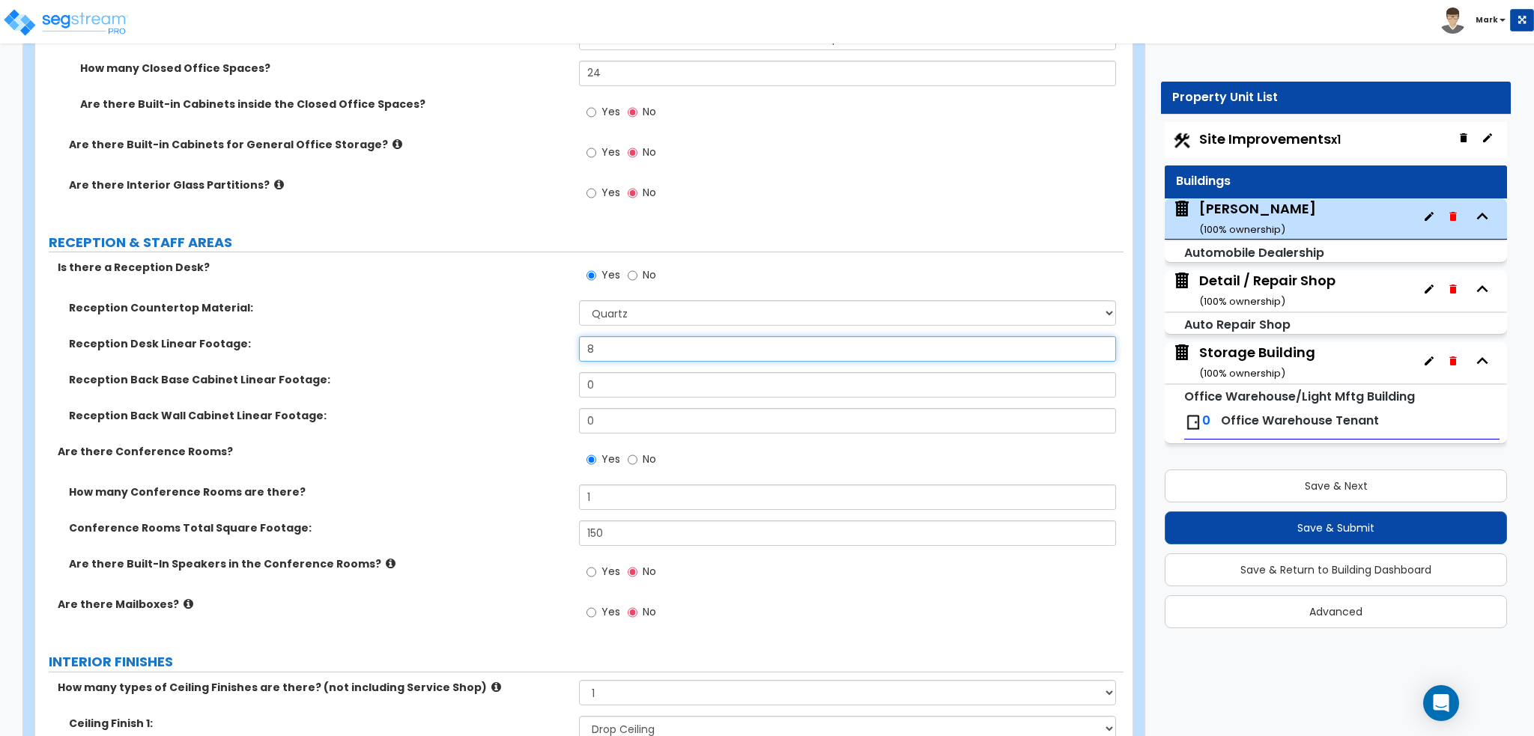
drag, startPoint x: 613, startPoint y: 344, endPoint x: 527, endPoint y: 344, distance: 86.1
click at [527, 344] on div "Reception Desk Linear Footage: 8" at bounding box center [579, 354] width 1088 height 36
type input "11"
click at [527, 344] on label "Reception Desk Linear Footage:" at bounding box center [318, 343] width 499 height 15
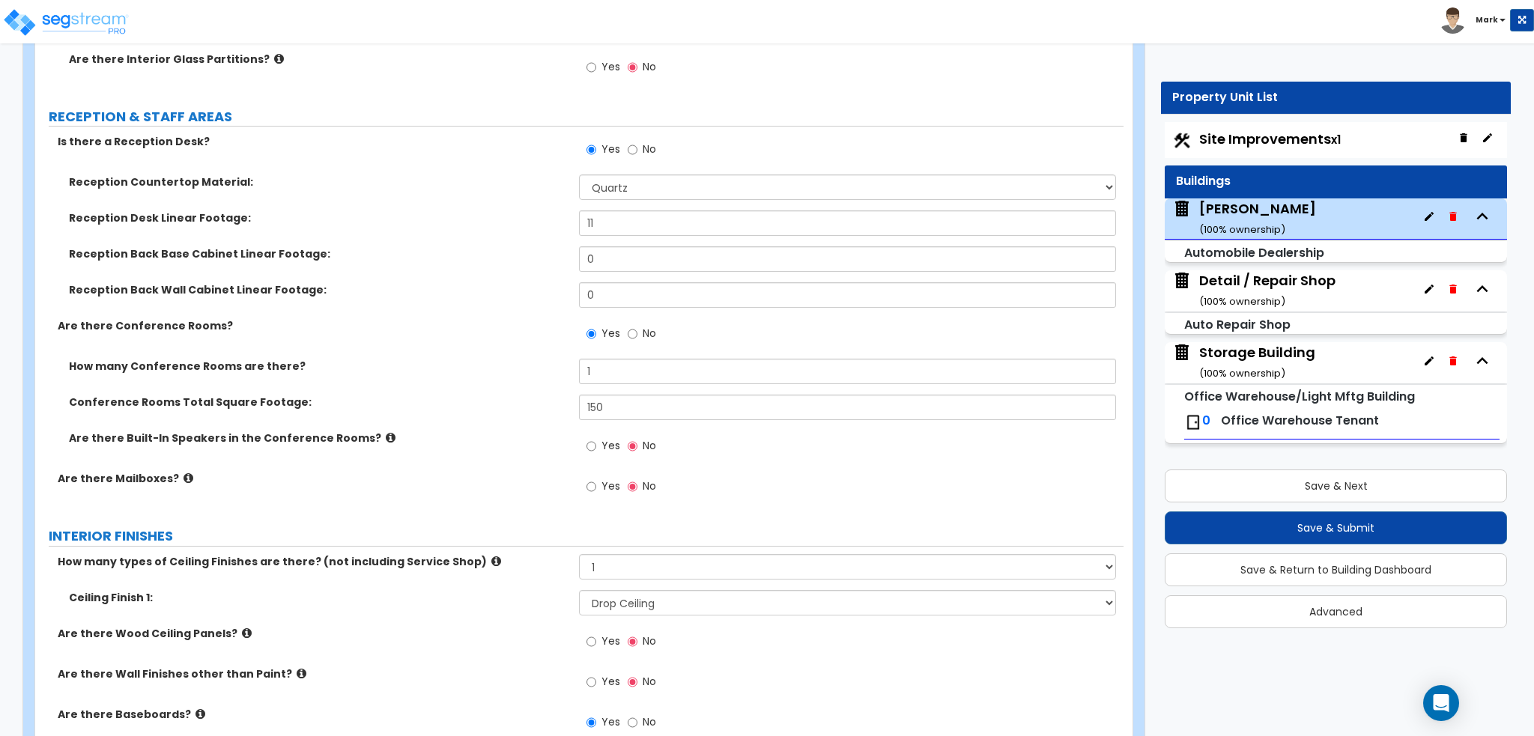
scroll to position [2771, 0]
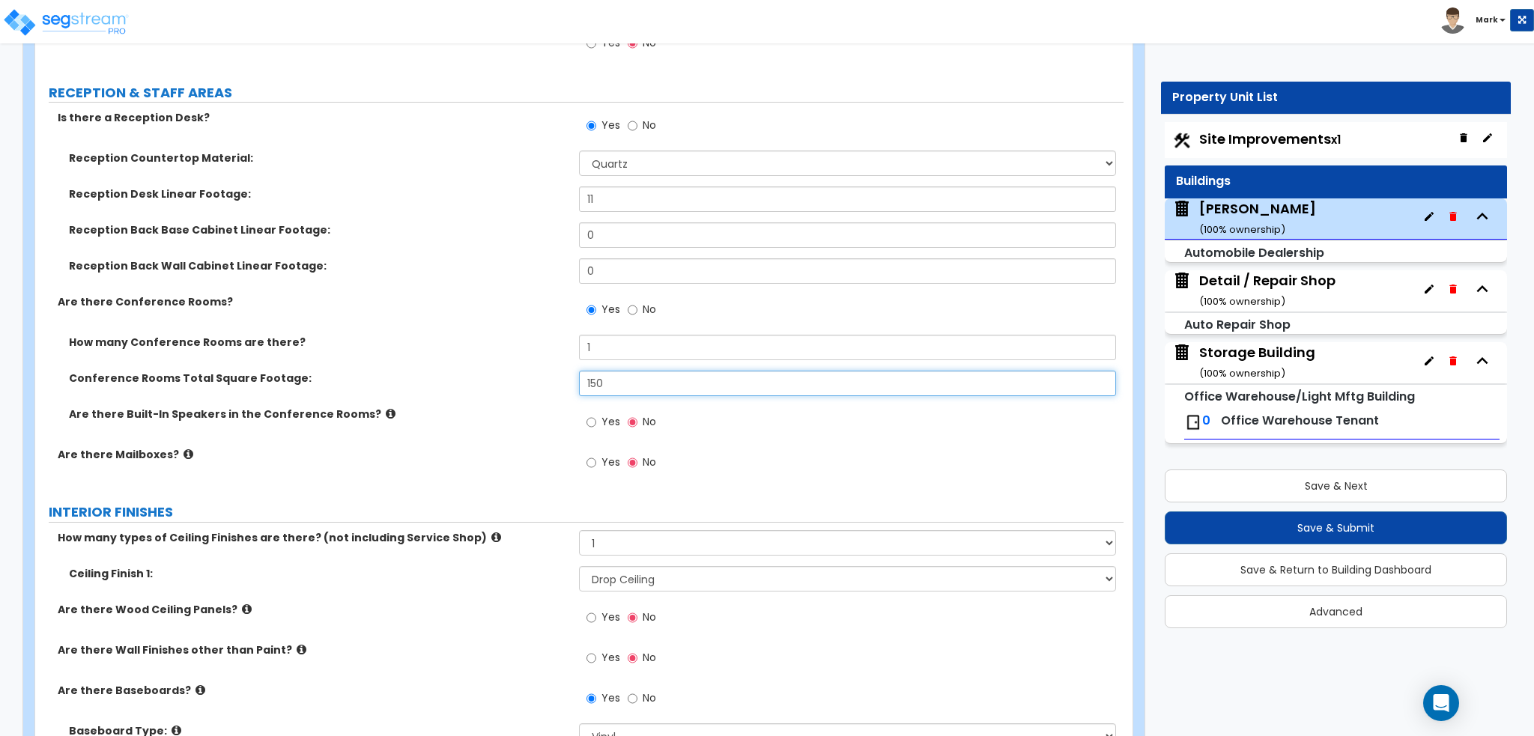
drag, startPoint x: 670, startPoint y: 377, endPoint x: 419, endPoint y: 377, distance: 250.9
click at [419, 377] on div "Conference Rooms Total Square Footage: 150" at bounding box center [579, 389] width 1088 height 36
type input "300"
click at [419, 415] on label "Are there Built-In Speakers in the Conference Rooms?" at bounding box center [318, 414] width 499 height 15
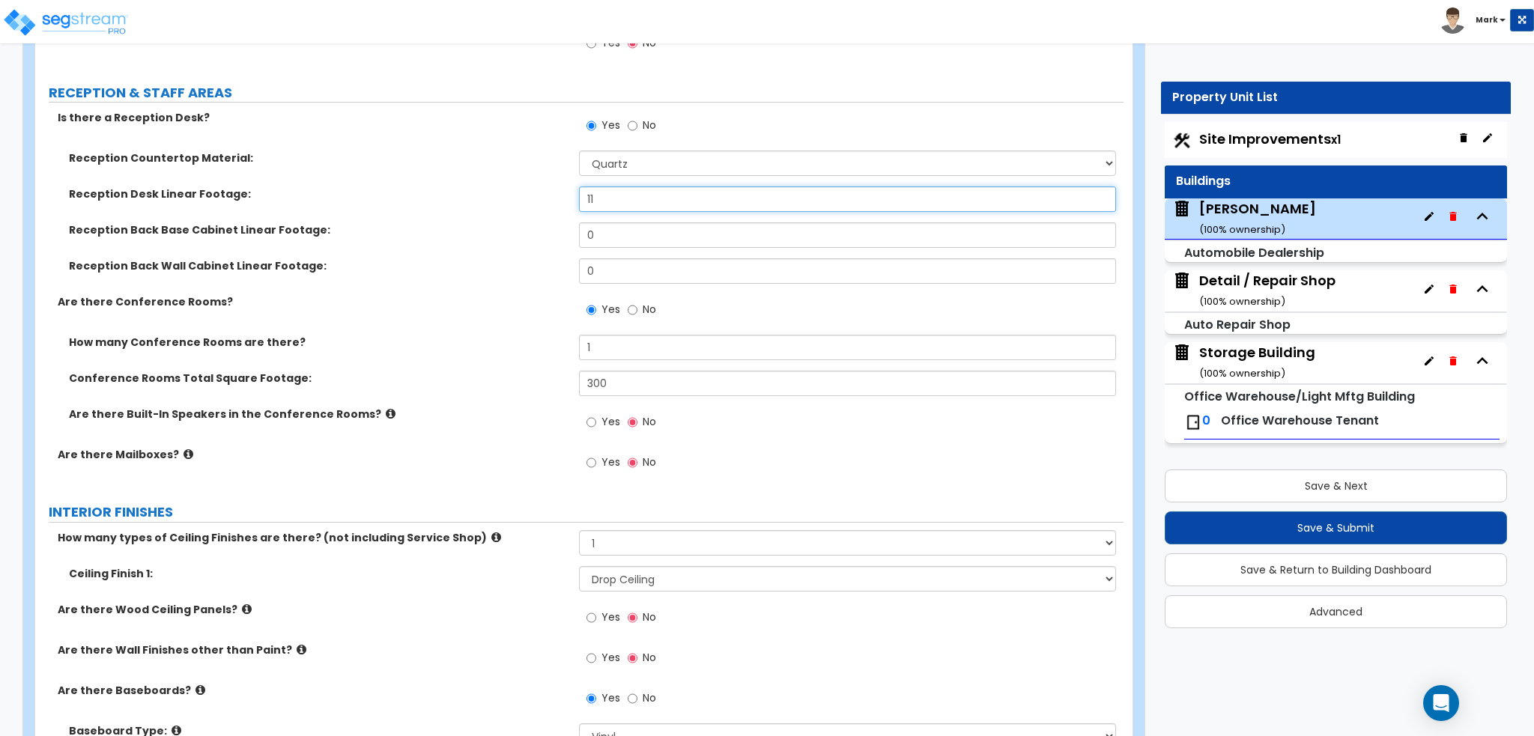
drag, startPoint x: 617, startPoint y: 203, endPoint x: 532, endPoint y: 201, distance: 85.4
click at [532, 201] on div "Reception Desk Linear Footage: 11" at bounding box center [579, 204] width 1088 height 36
type input "22"
click at [510, 247] on div "Reception Back Base Cabinet Linear Footage: 0" at bounding box center [579, 240] width 1088 height 36
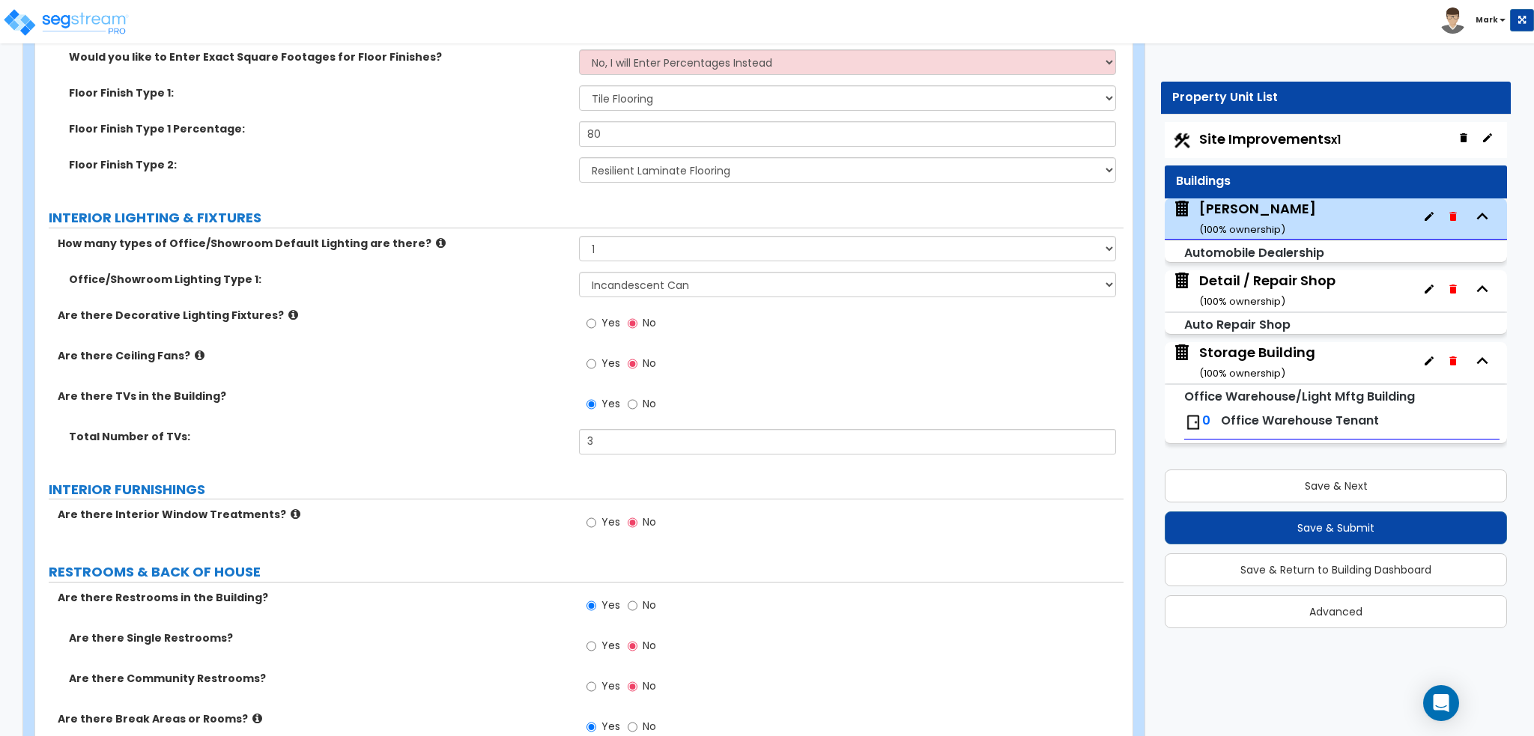
scroll to position [3744, 0]
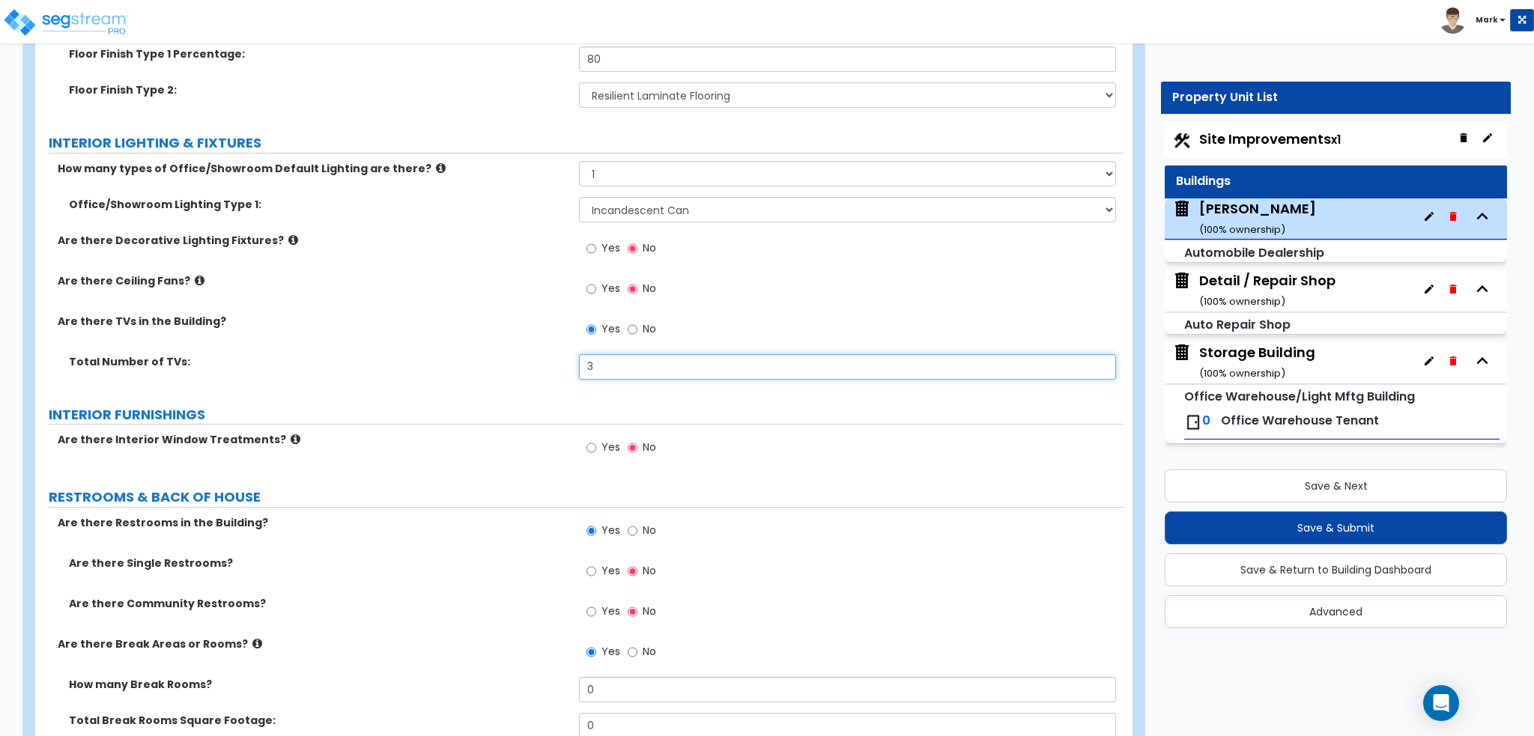
drag, startPoint x: 647, startPoint y: 362, endPoint x: 424, endPoint y: 365, distance: 223.2
click at [424, 365] on div "Total Number of TVs: 3" at bounding box center [579, 372] width 1088 height 36
type input "5"
click at [427, 363] on label "Total Number of TVs:" at bounding box center [318, 361] width 499 height 15
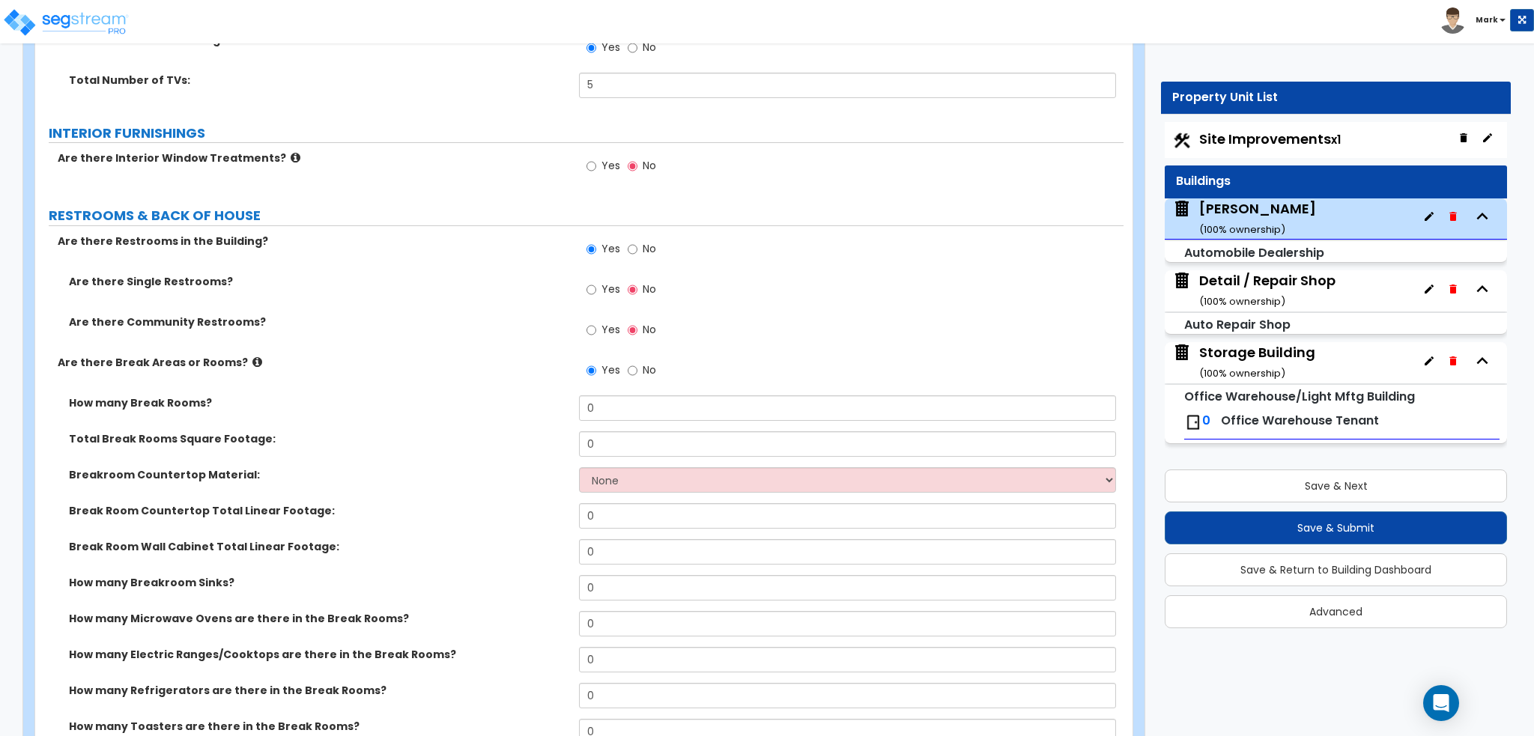
scroll to position [4044, 0]
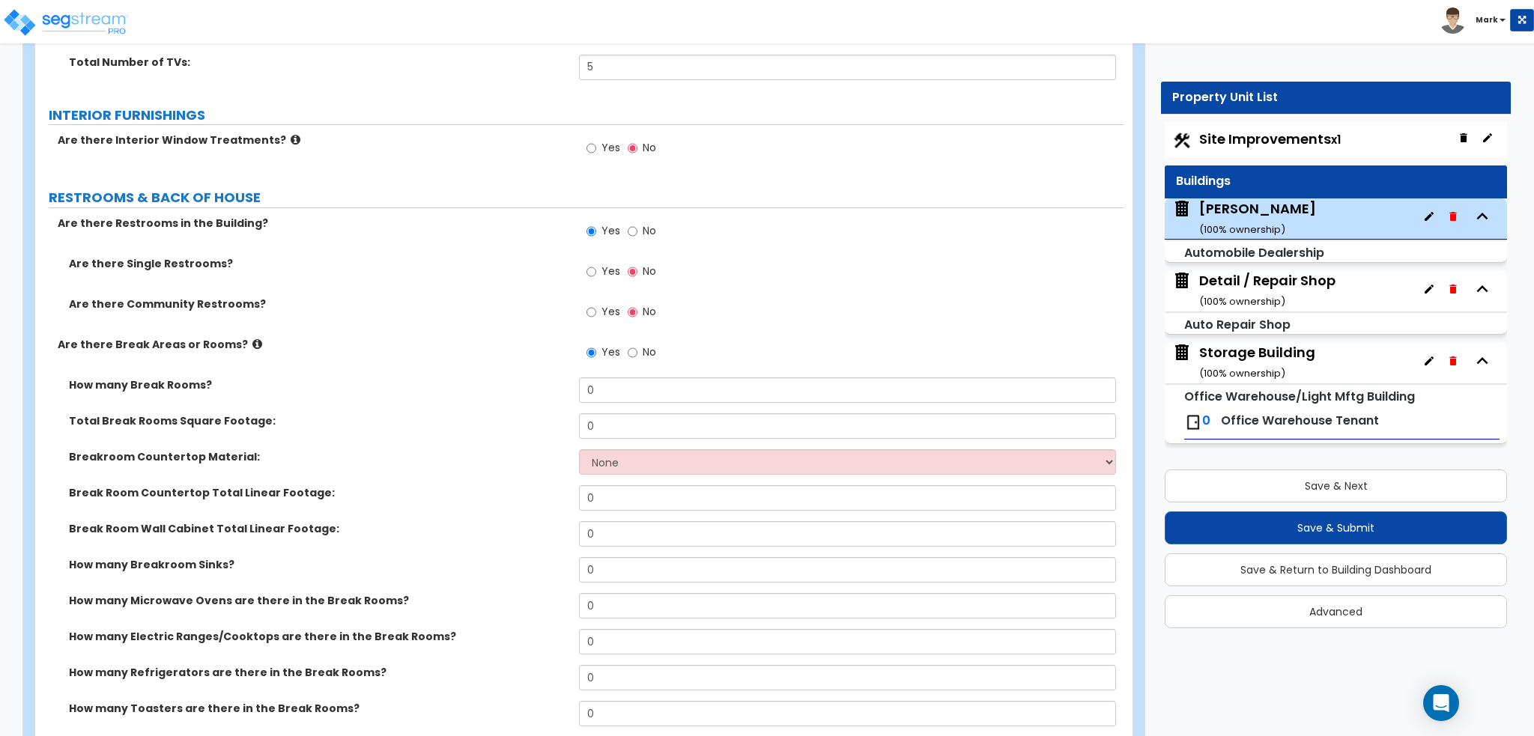
click at [603, 270] on span "Yes" at bounding box center [610, 271] width 19 height 15
click at [596, 270] on input "Yes" at bounding box center [591, 272] width 10 height 16
radio input "true"
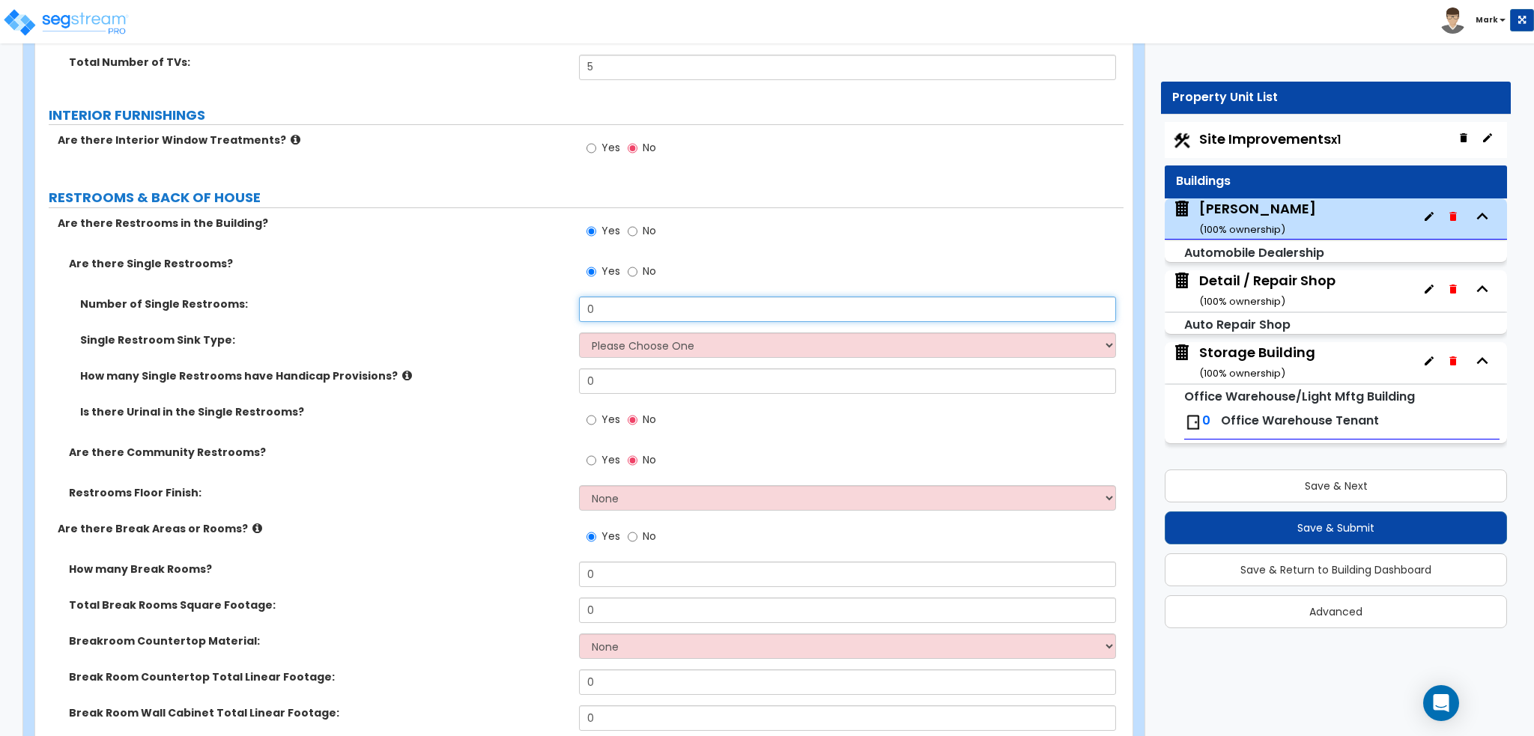
drag, startPoint x: 632, startPoint y: 310, endPoint x: 566, endPoint y: 309, distance: 65.9
click at [566, 309] on div "Number of Single Restrooms: 0" at bounding box center [579, 315] width 1088 height 36
type input "1"
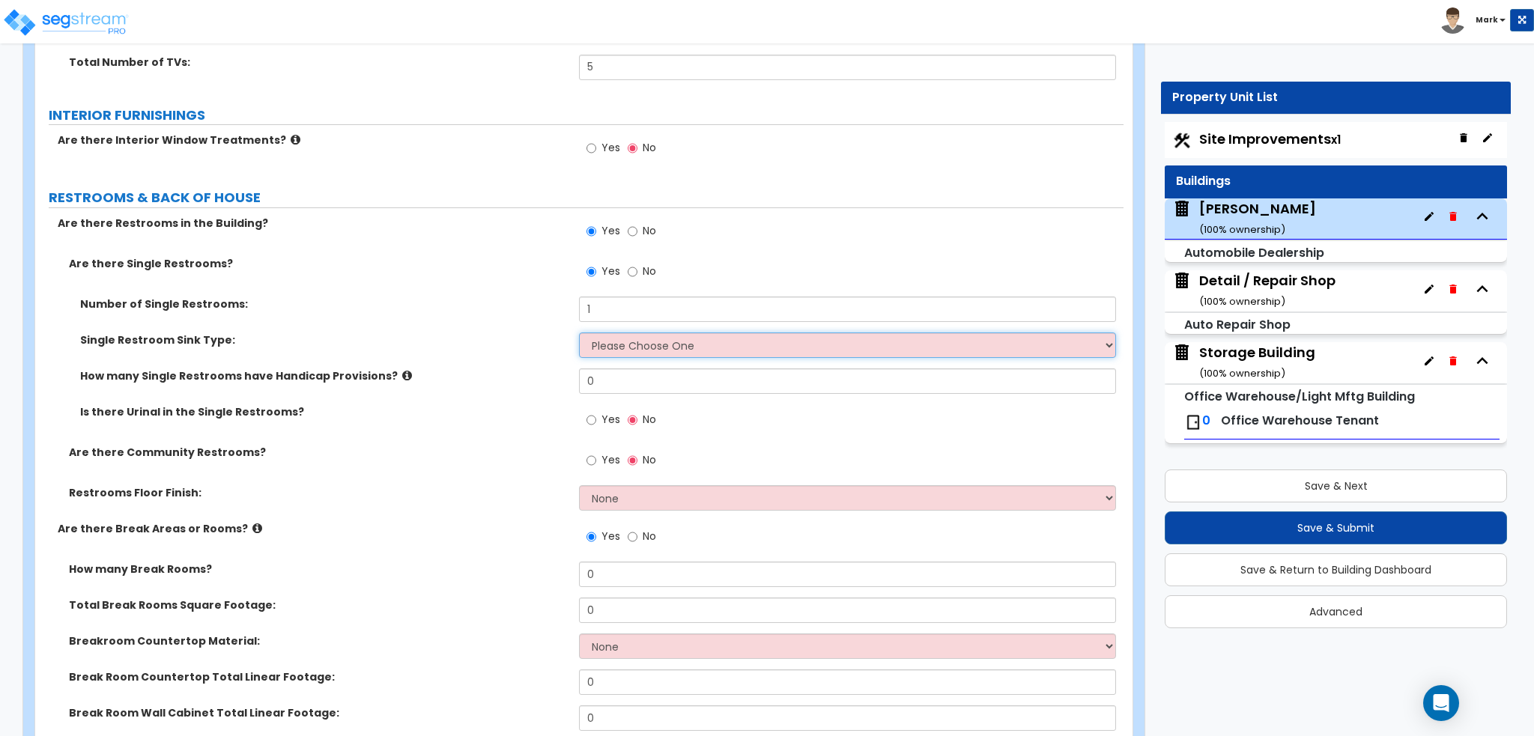
click at [627, 335] on select "Please Choose One Wall-mounted Vanity-mounted" at bounding box center [847, 344] width 536 height 25
select select "1"
click at [579, 332] on select "Please Choose One Wall-mounted Vanity-mounted" at bounding box center [847, 344] width 536 height 25
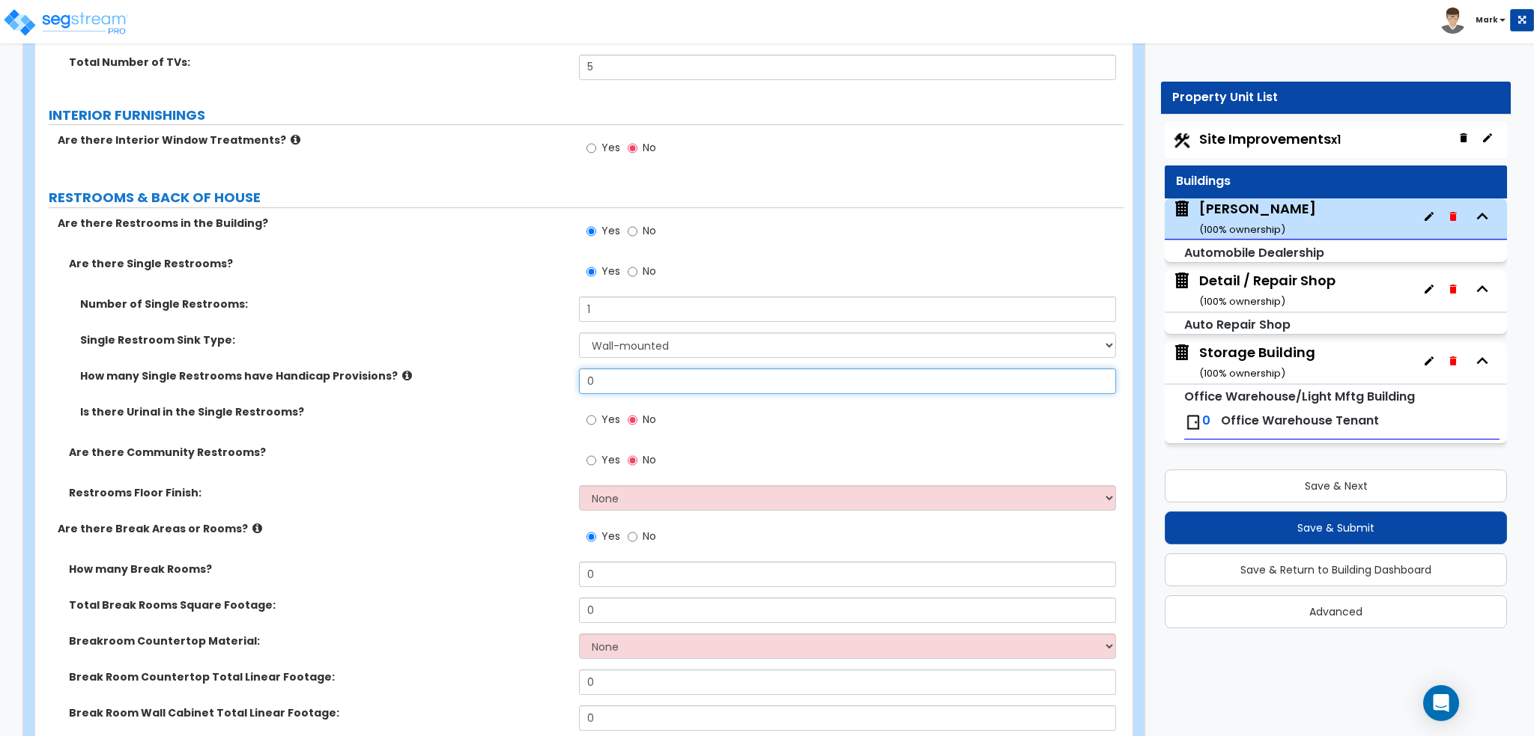
drag, startPoint x: 643, startPoint y: 385, endPoint x: 458, endPoint y: 374, distance: 185.3
click at [458, 374] on div "How many Single Restrooms have Handicap Provisions? 0" at bounding box center [579, 386] width 1088 height 36
type input "1"
click at [416, 371] on label "How many Single Restrooms have Handicap Provisions?" at bounding box center [323, 375] width 487 height 15
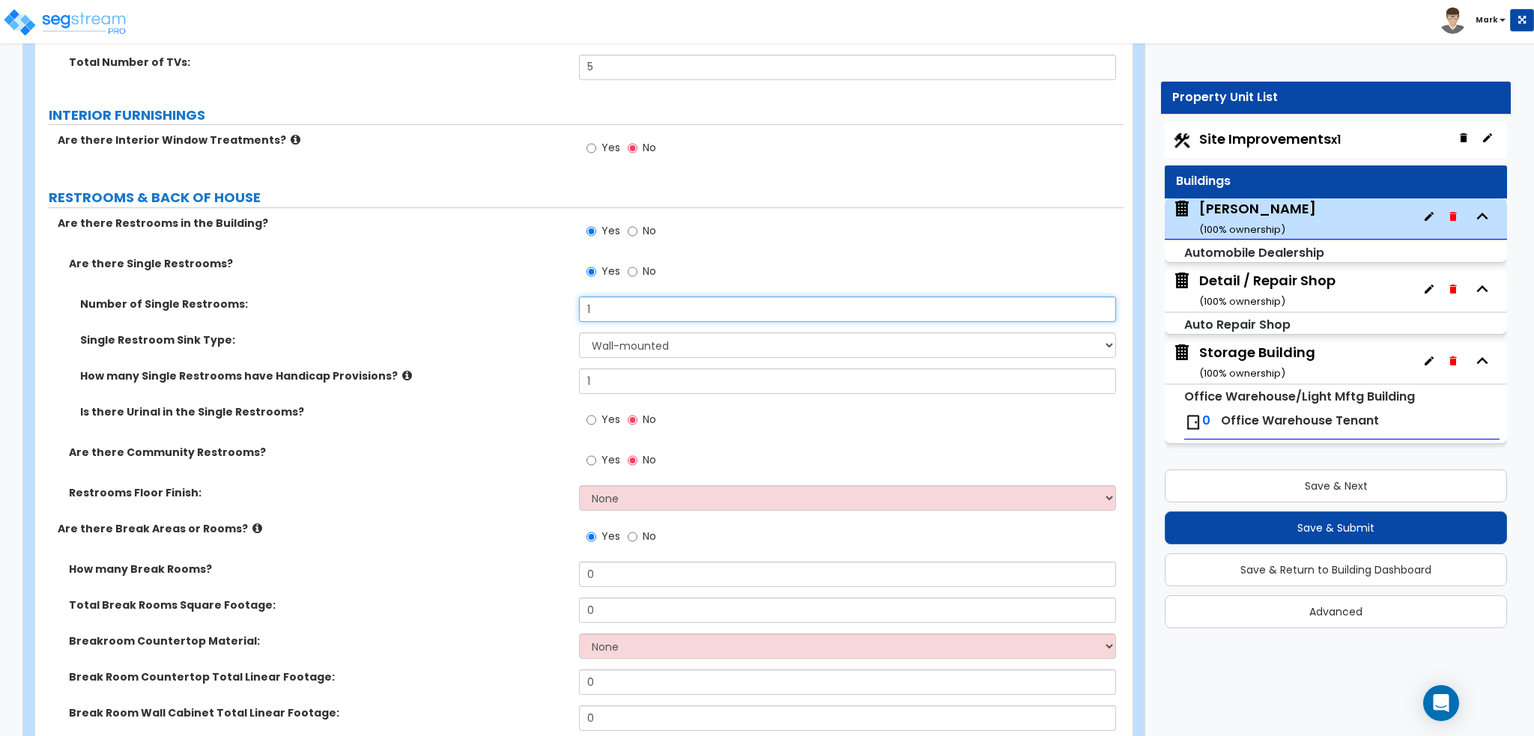
click at [605, 306] on input "1" at bounding box center [847, 309] width 536 height 25
type input "2"
click at [506, 325] on div "Number of Single Restrooms: 2" at bounding box center [579, 315] width 1088 height 36
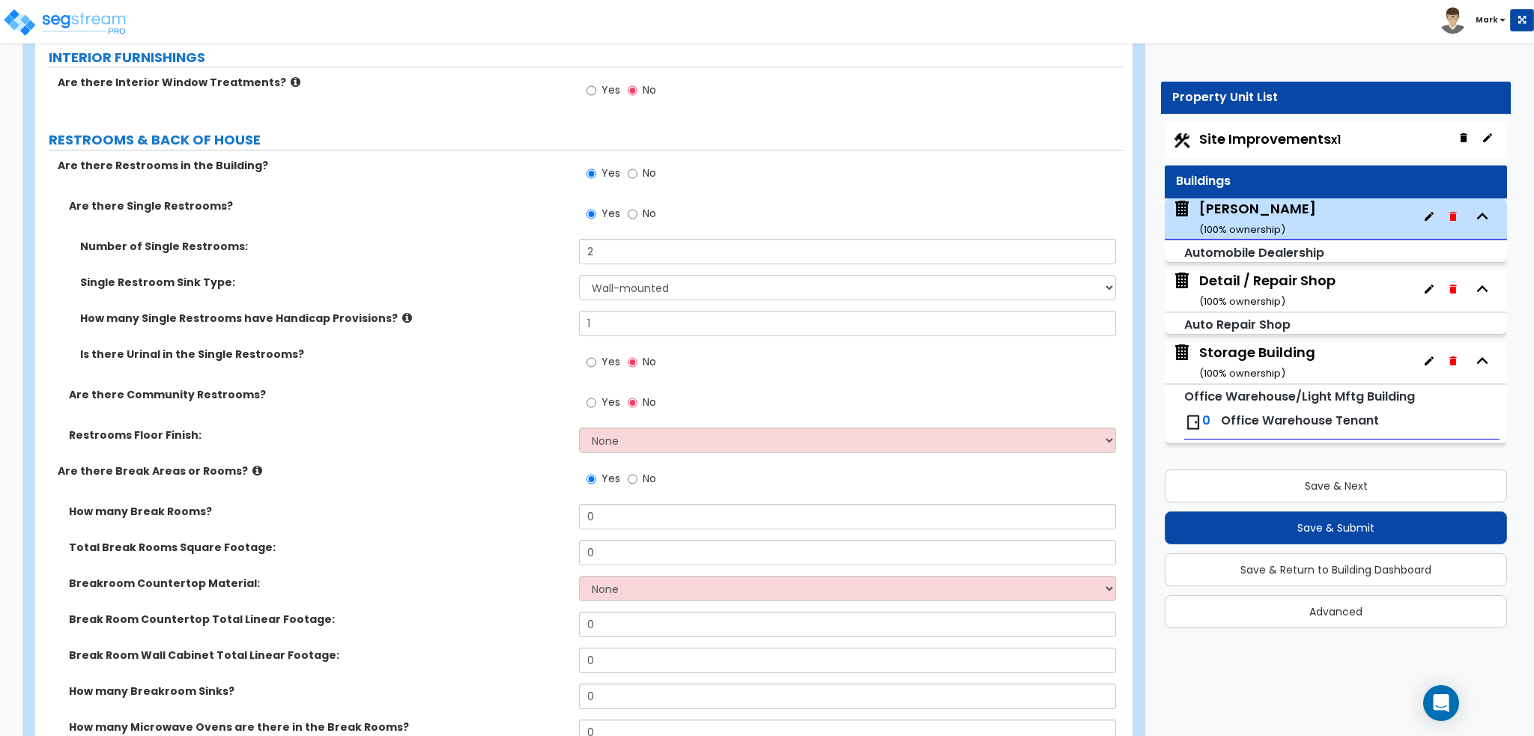
scroll to position [4119, 0]
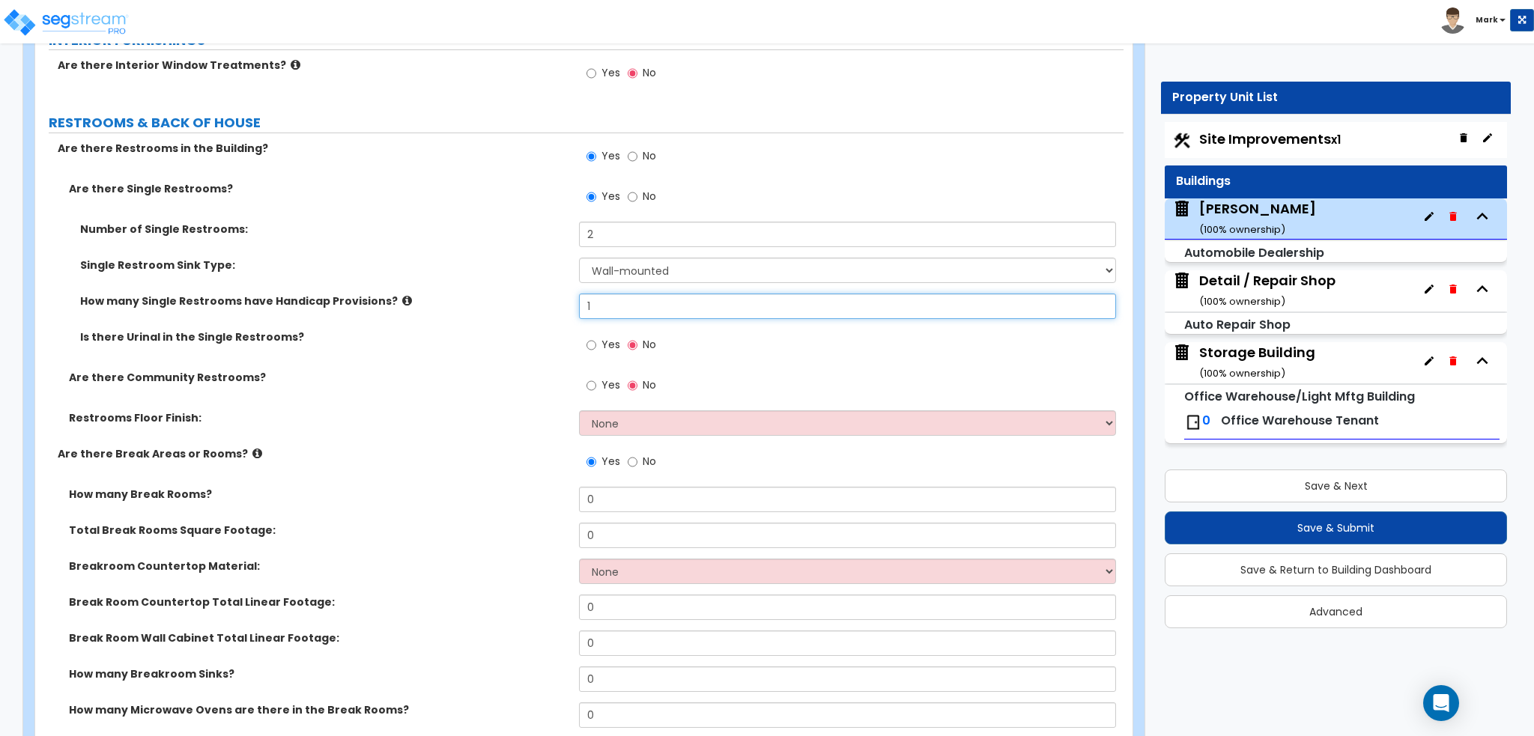
drag, startPoint x: 624, startPoint y: 311, endPoint x: 501, endPoint y: 314, distance: 122.8
click at [501, 314] on div "How many Single Restrooms have Handicap Provisions? 1" at bounding box center [579, 312] width 1088 height 36
type input "2"
click at [431, 329] on label "Is there Urinal in the Single Restrooms?" at bounding box center [323, 336] width 487 height 15
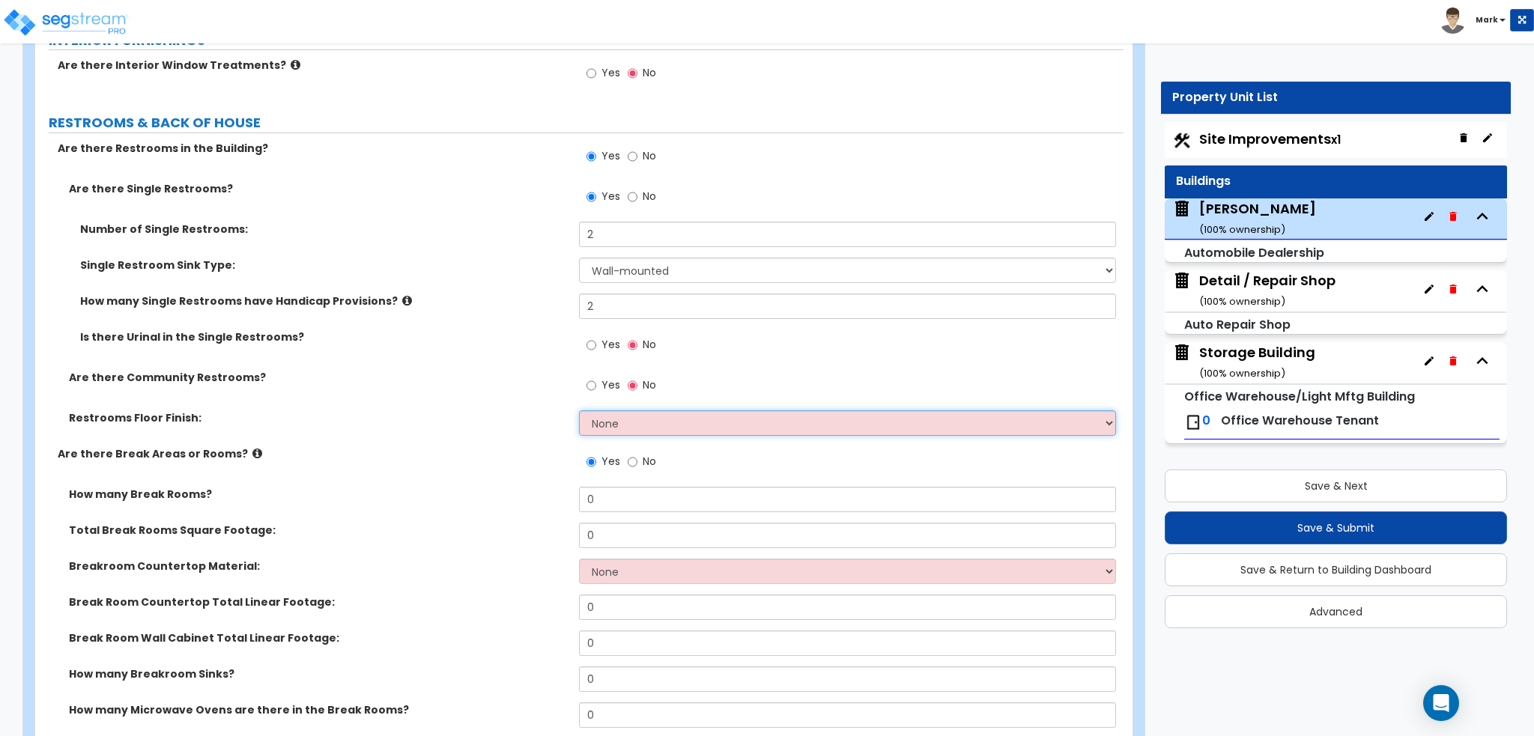
click at [623, 415] on select "None Tile Flooring Resilient Laminate Flooring VCT Flooring Sheet Vinyl Flooring" at bounding box center [847, 422] width 536 height 25
select select "1"
click at [579, 410] on select "None Tile Flooring Resilient Laminate Flooring VCT Flooring Sheet Vinyl Flooring" at bounding box center [847, 422] width 536 height 25
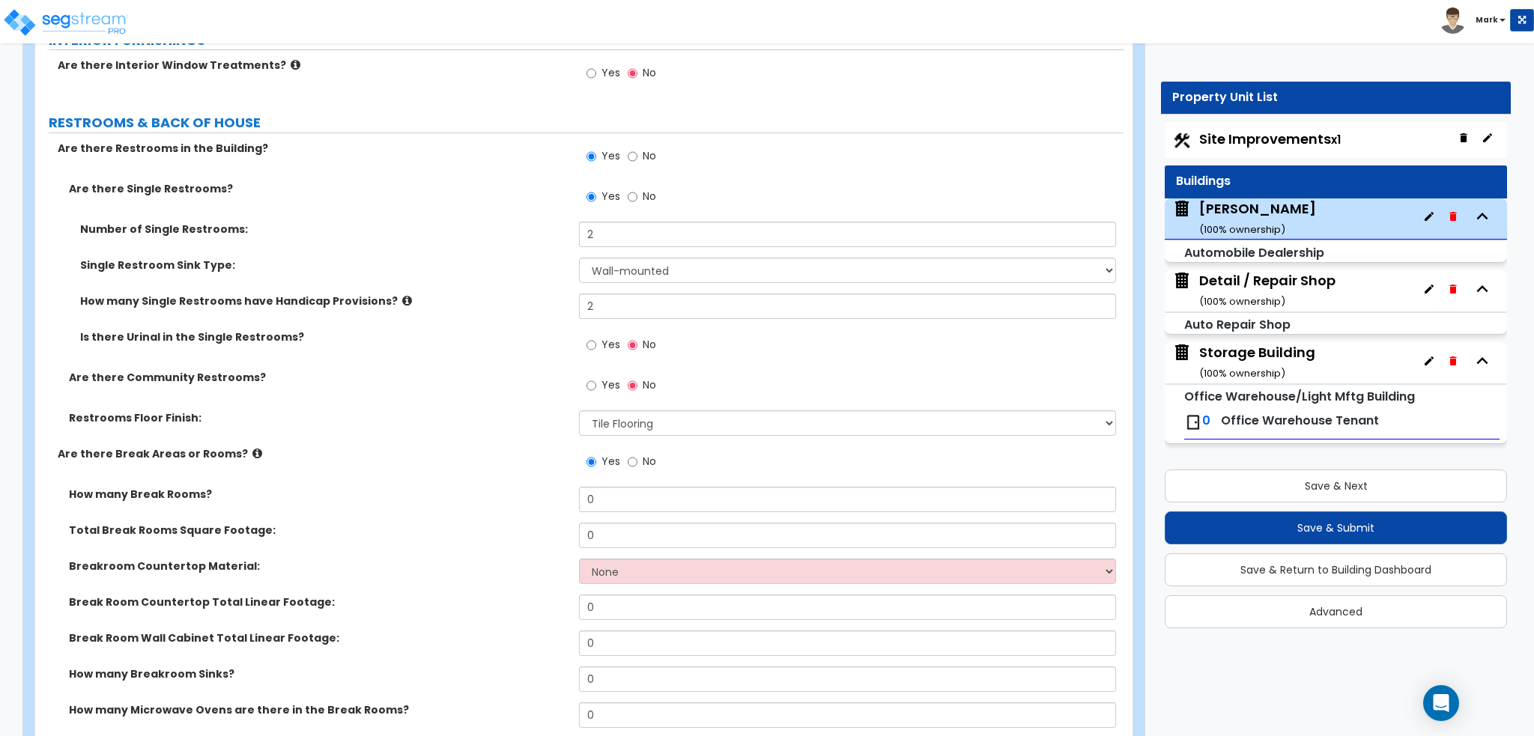
click at [434, 422] on label "Restrooms Floor Finish:" at bounding box center [318, 417] width 499 height 15
click at [603, 381] on span "Yes" at bounding box center [610, 384] width 19 height 15
click at [596, 381] on input "Yes" at bounding box center [591, 385] width 10 height 16
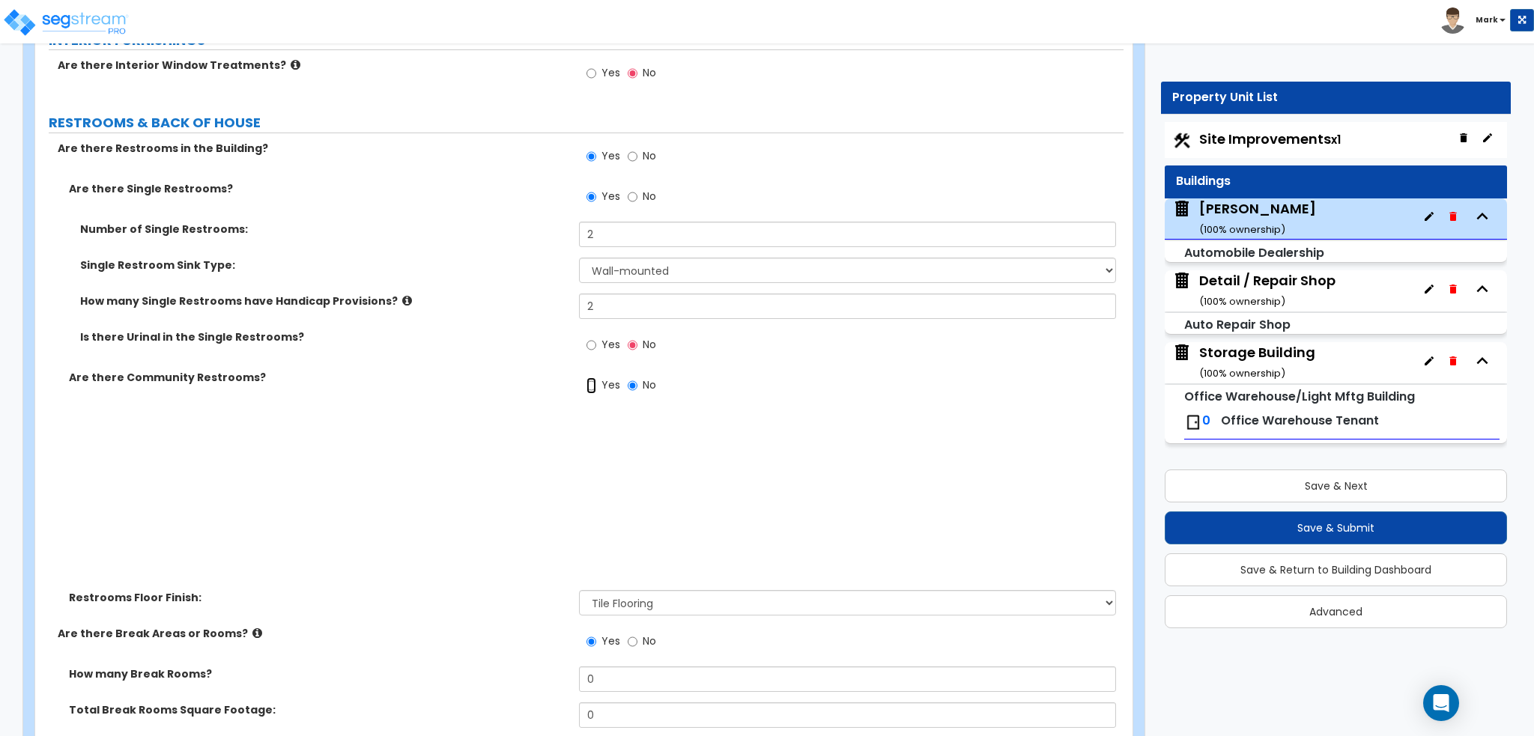
radio input "true"
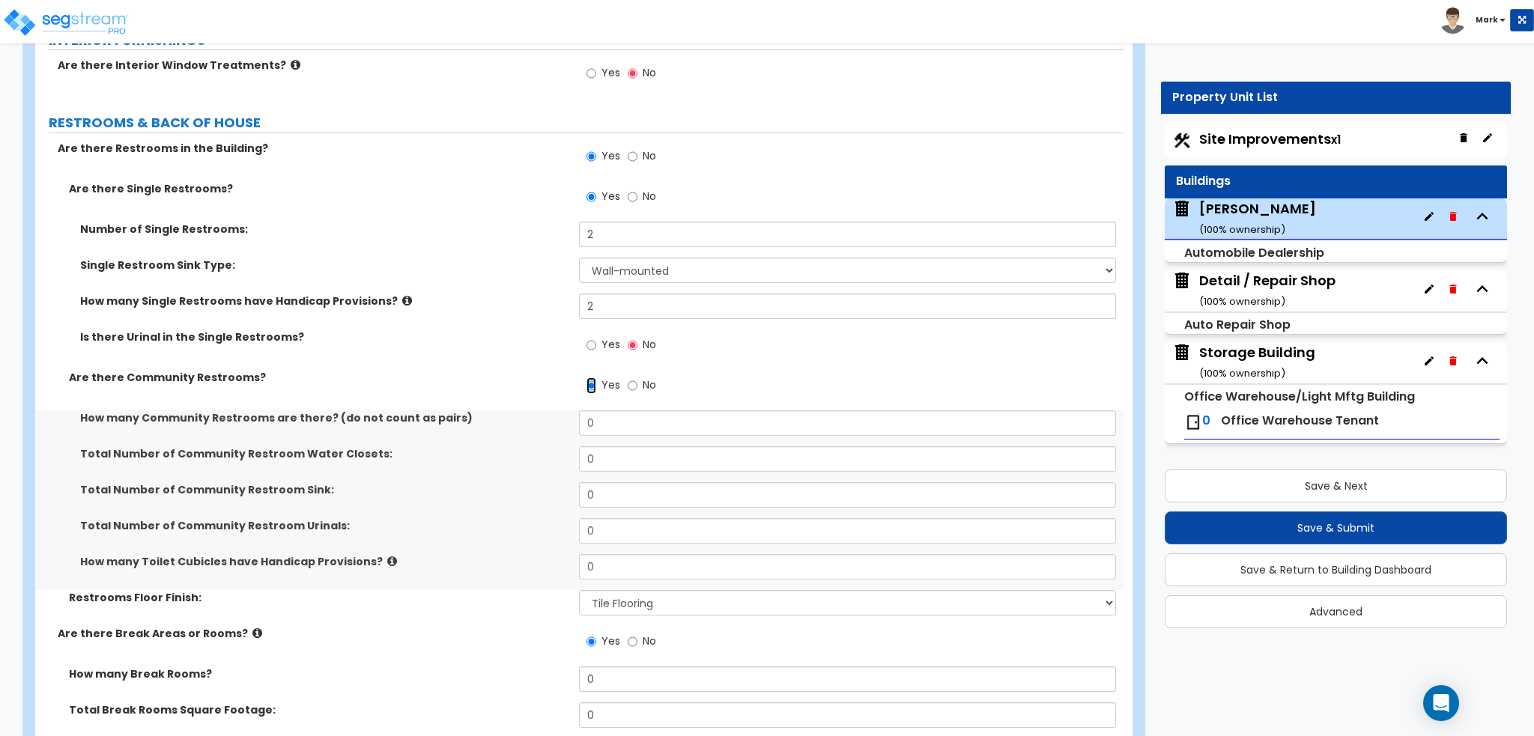
scroll to position [4193, 0]
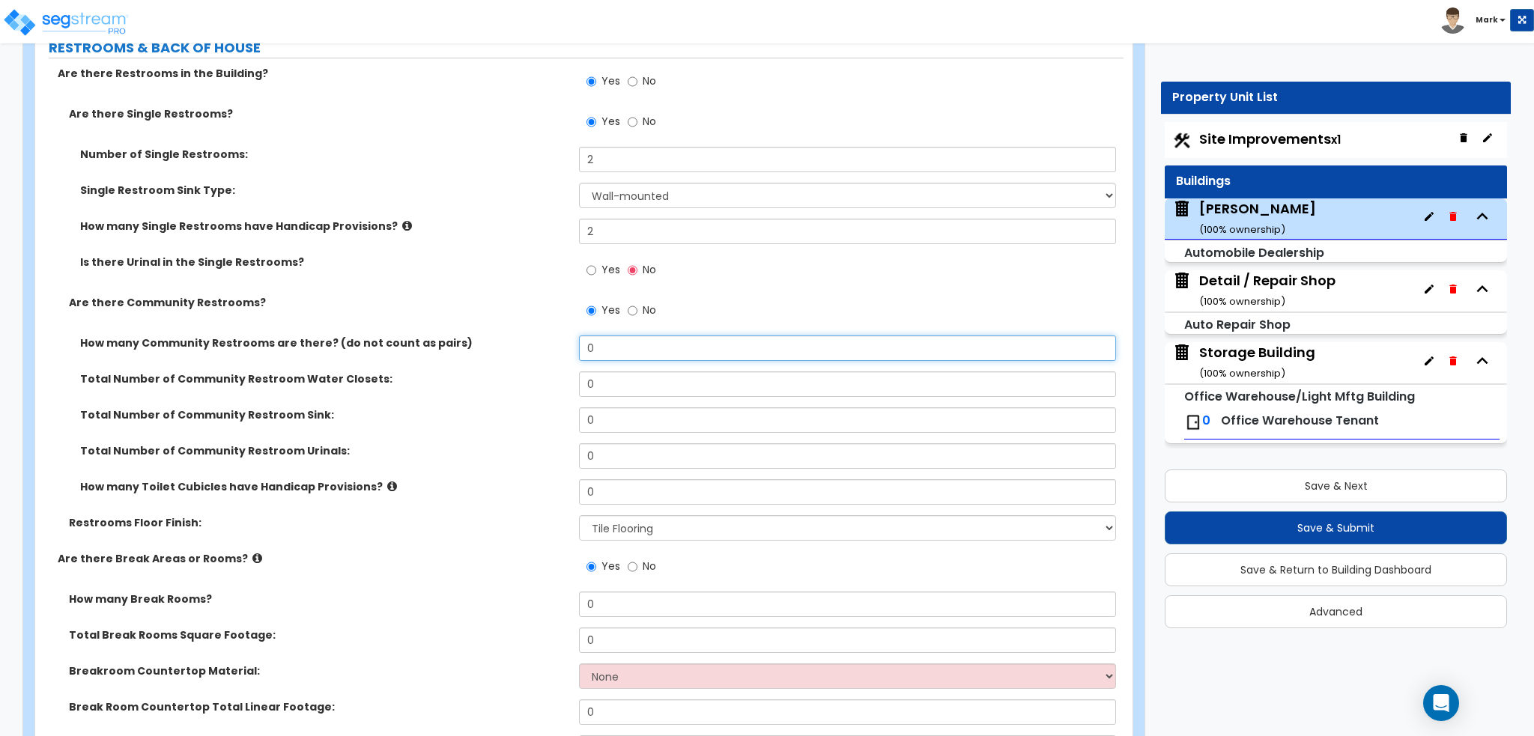
drag, startPoint x: 651, startPoint y: 344, endPoint x: 482, endPoint y: 356, distance: 169.7
click at [482, 356] on div "How many Community Restrooms are there? (do not count as pairs) 0" at bounding box center [579, 353] width 1088 height 36
type input "2"
click at [421, 359] on div "How many Community Restrooms are there? (do not count as pairs) 2" at bounding box center [579, 353] width 1088 height 36
click at [645, 380] on input "0" at bounding box center [847, 383] width 536 height 25
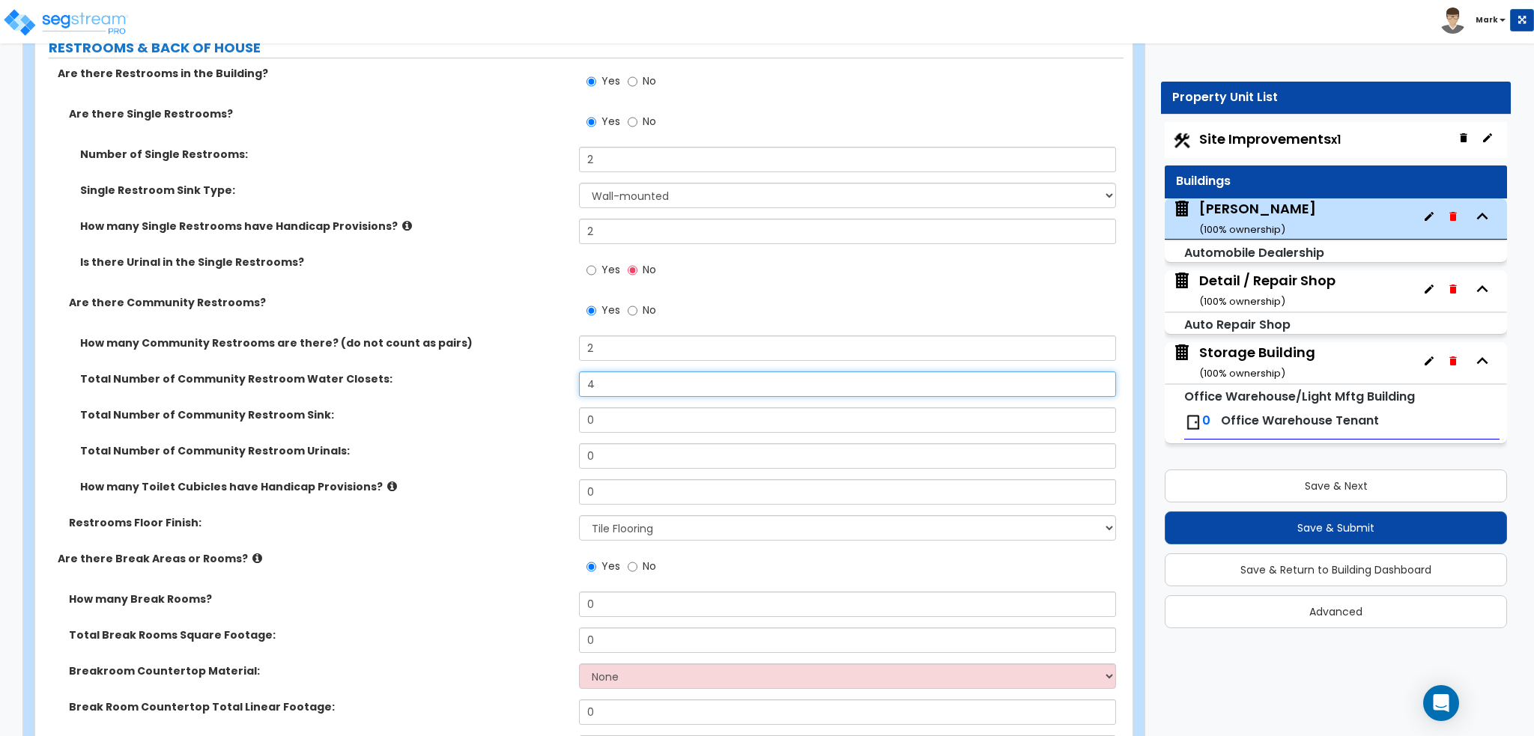
type input "4"
click at [622, 412] on input "0" at bounding box center [847, 419] width 536 height 25
type input "4"
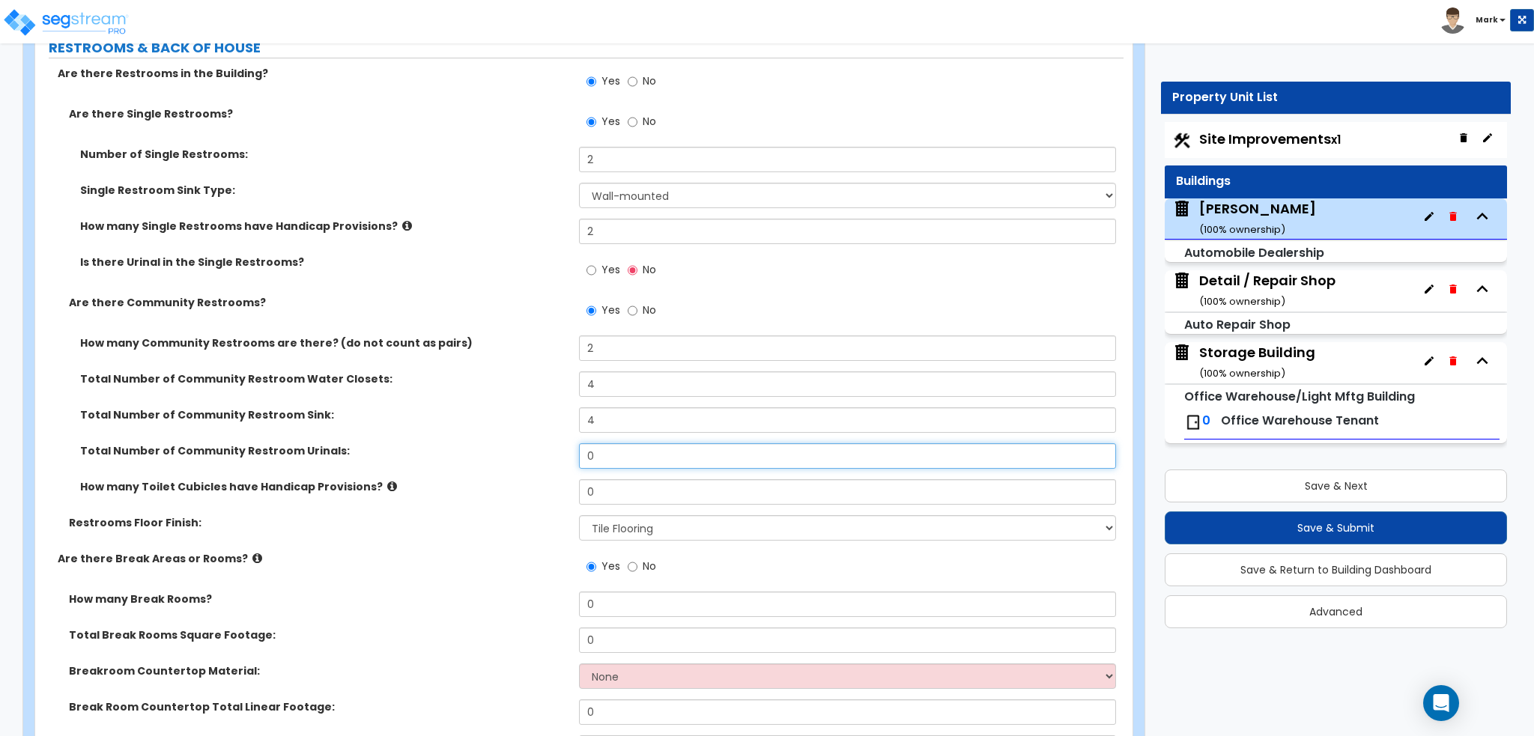
click at [610, 455] on input "0" at bounding box center [847, 455] width 536 height 25
type input "1"
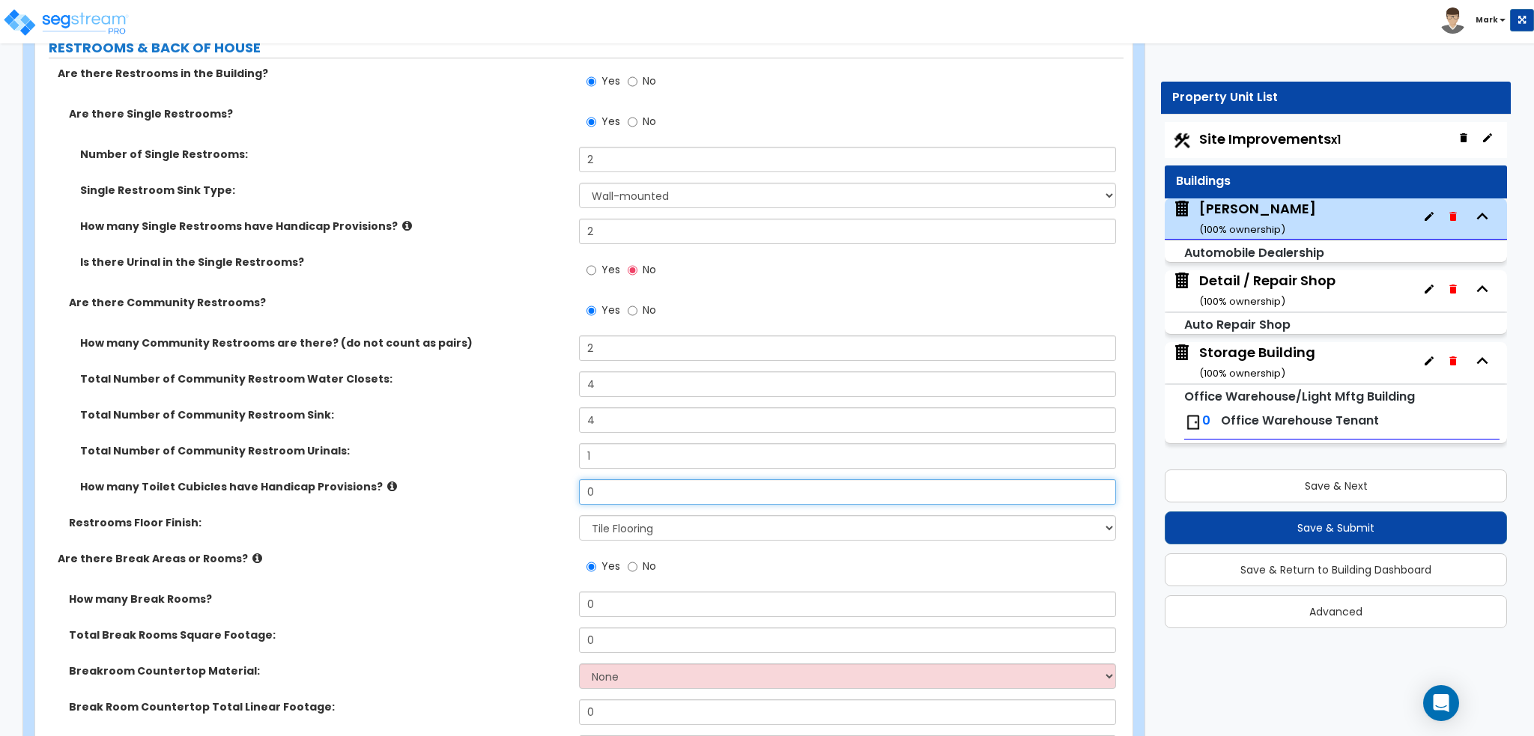
drag, startPoint x: 619, startPoint y: 495, endPoint x: 485, endPoint y: 490, distance: 133.4
click at [485, 490] on div "How many Toilet Cubicles have Handicap Provisions? 0" at bounding box center [579, 497] width 1088 height 36
type input "4"
click at [462, 485] on label "How many Toilet Cubicles have Handicap Provisions?" at bounding box center [323, 486] width 487 height 15
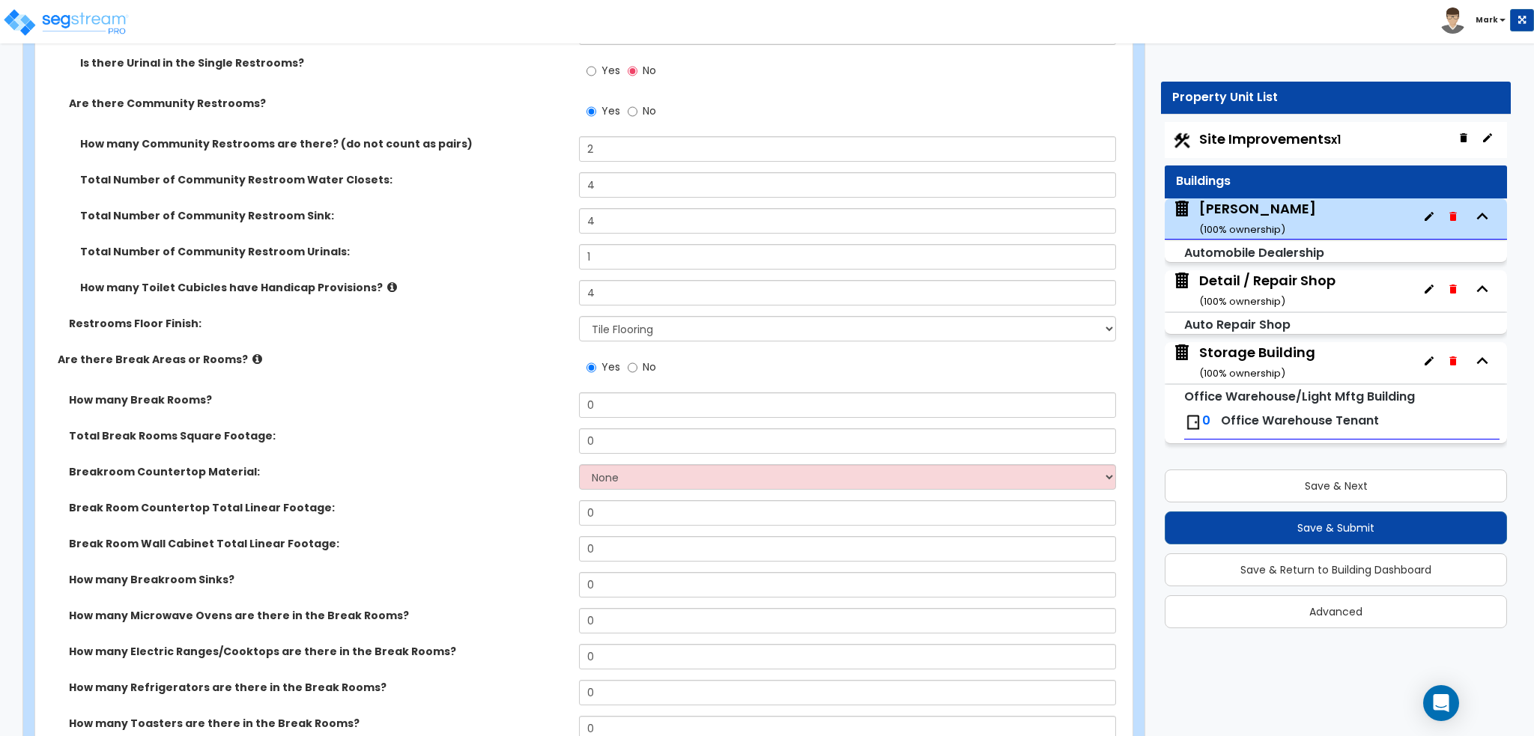
scroll to position [4418, 0]
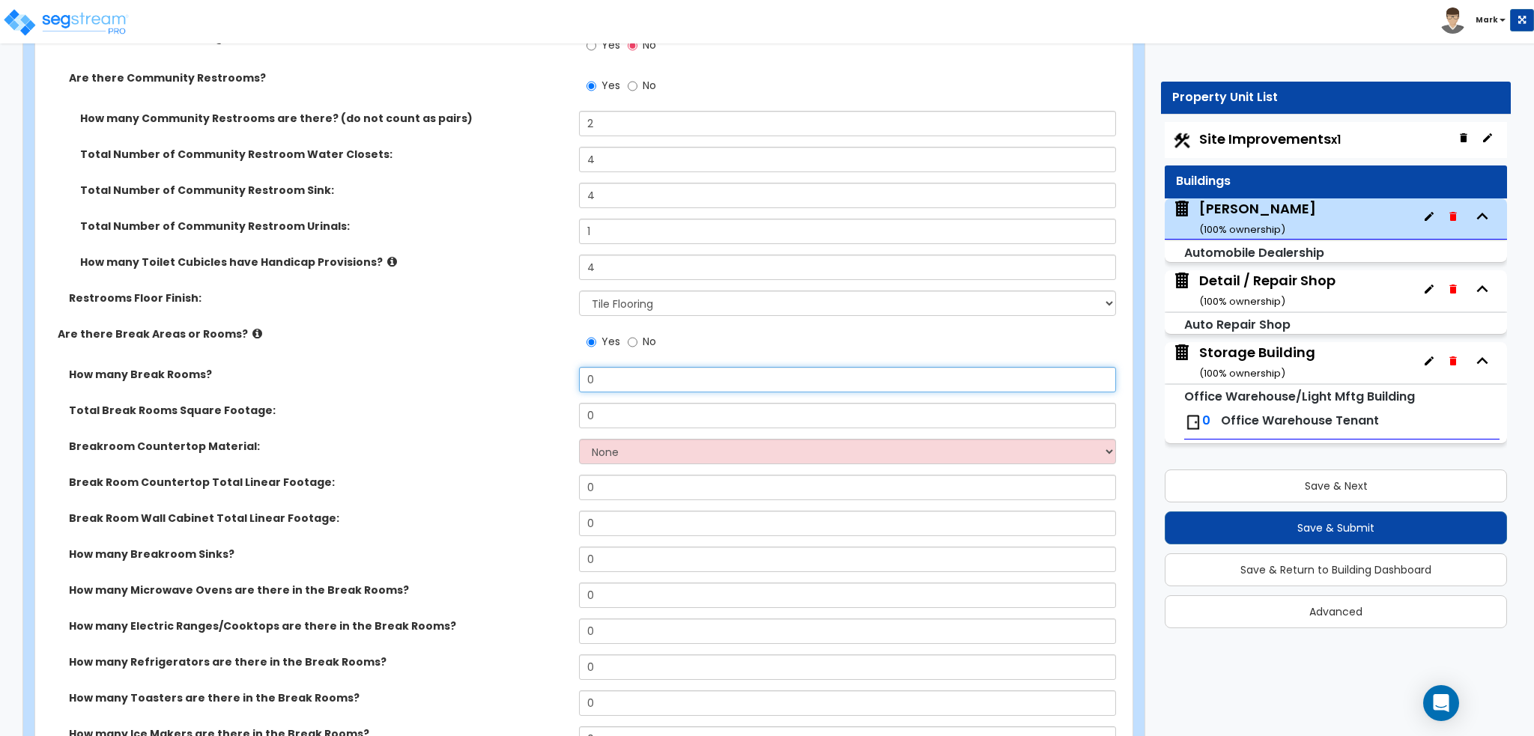
click at [623, 380] on input "0" at bounding box center [847, 379] width 536 height 25
type input "1"
click at [380, 380] on div "How many Break Rooms? 1" at bounding box center [579, 385] width 1088 height 36
drag, startPoint x: 641, startPoint y: 414, endPoint x: 440, endPoint y: 414, distance: 200.7
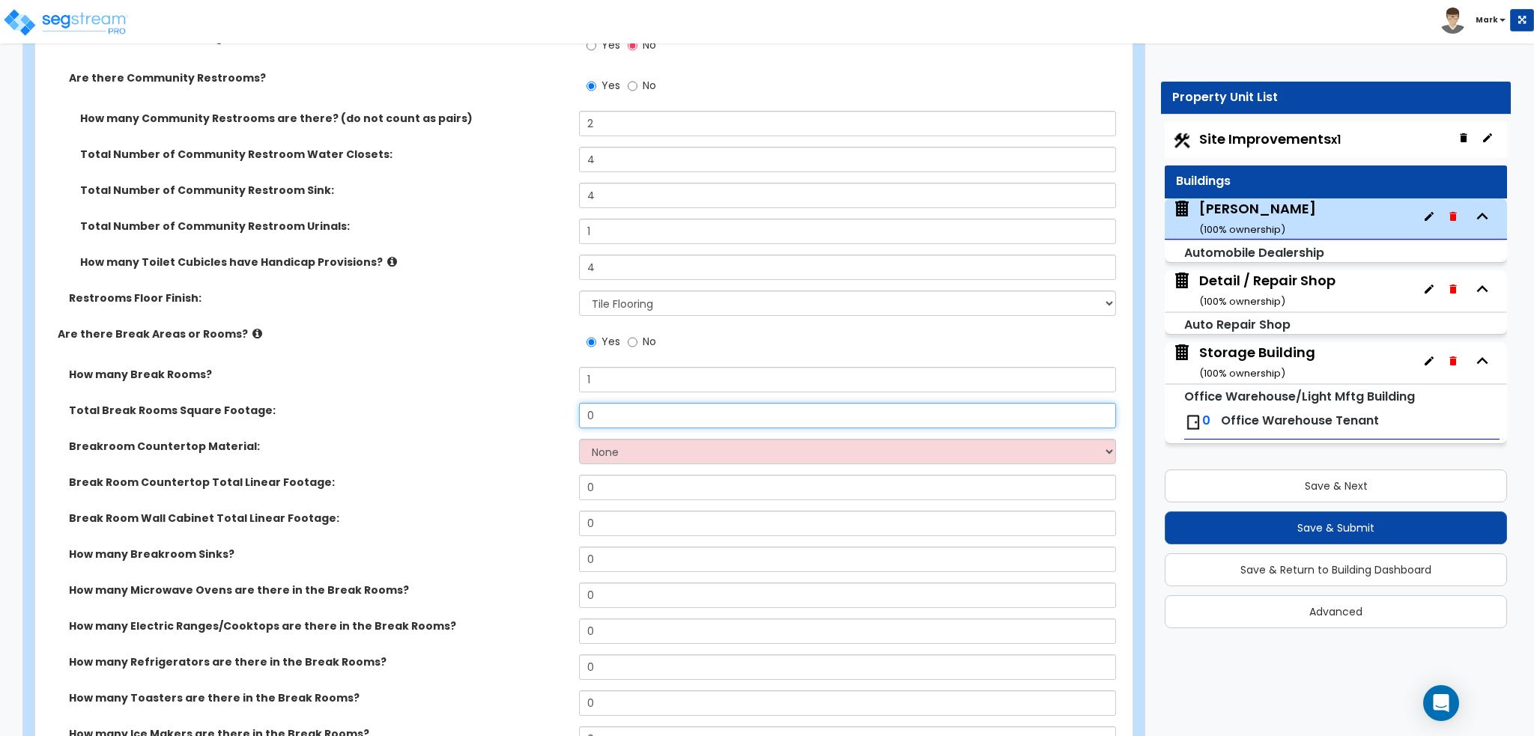
click at [440, 414] on div "Total Break Rooms Square Footage: 0" at bounding box center [579, 421] width 1088 height 36
type input "870"
click at [440, 414] on label "Total Break Rooms Square Footage:" at bounding box center [318, 410] width 499 height 15
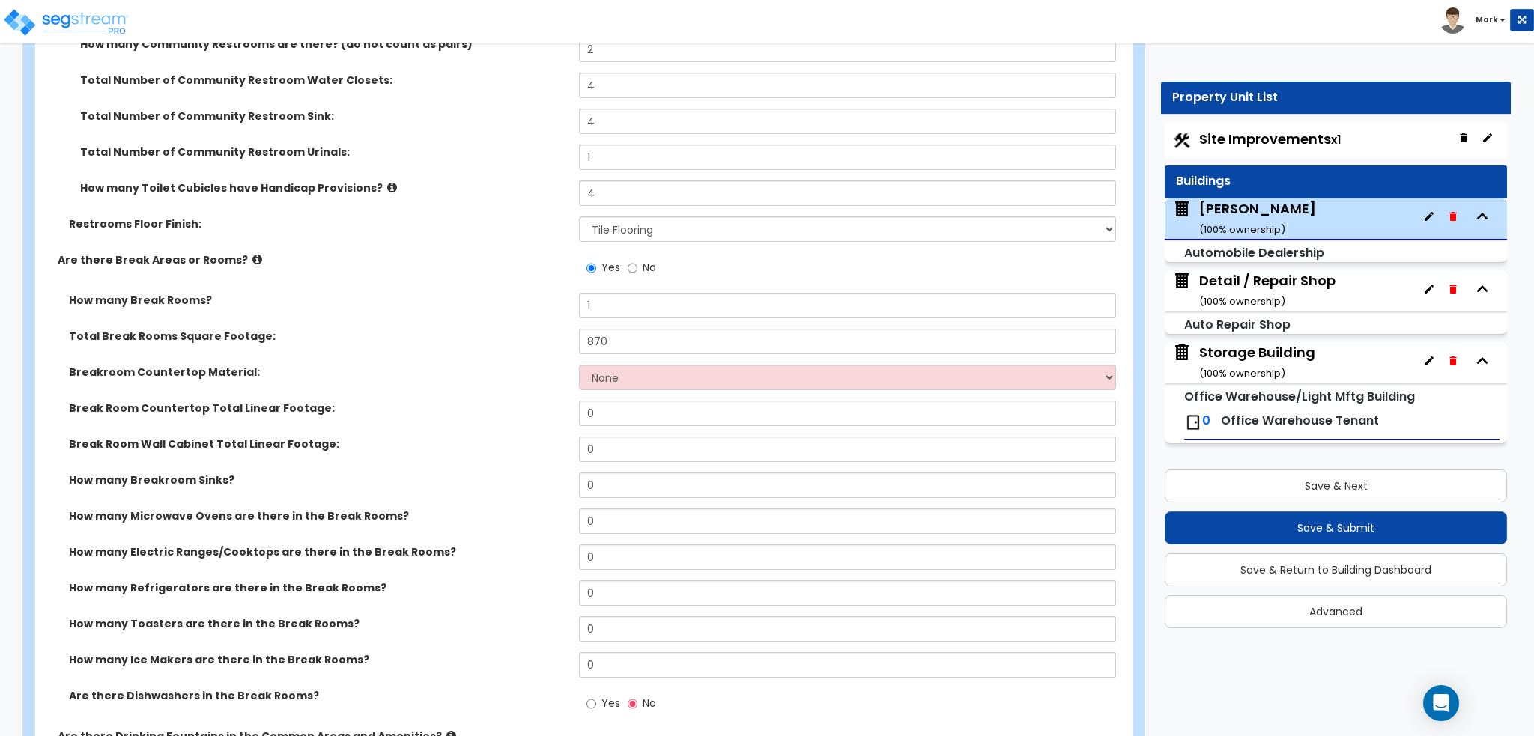
scroll to position [4493, 0]
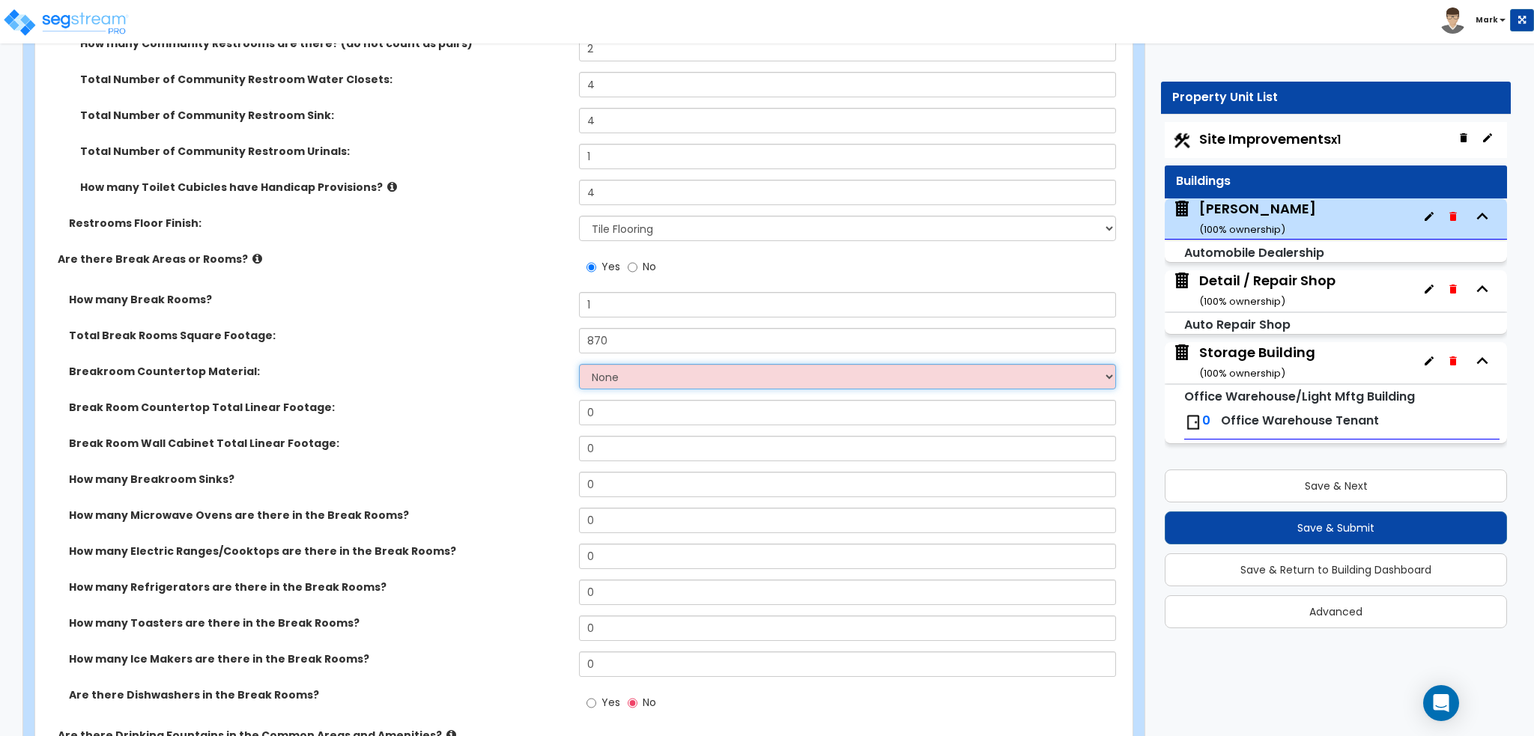
click at [689, 380] on select "None Plastic Laminate Solid Surface Stone Quartz Marble Tile Wood Stainless Ste…" at bounding box center [847, 376] width 536 height 25
select select "2"
click at [579, 364] on select "None Plastic Laminate Solid Surface Stone Quartz Marble Tile Wood Stainless Ste…" at bounding box center [847, 376] width 536 height 25
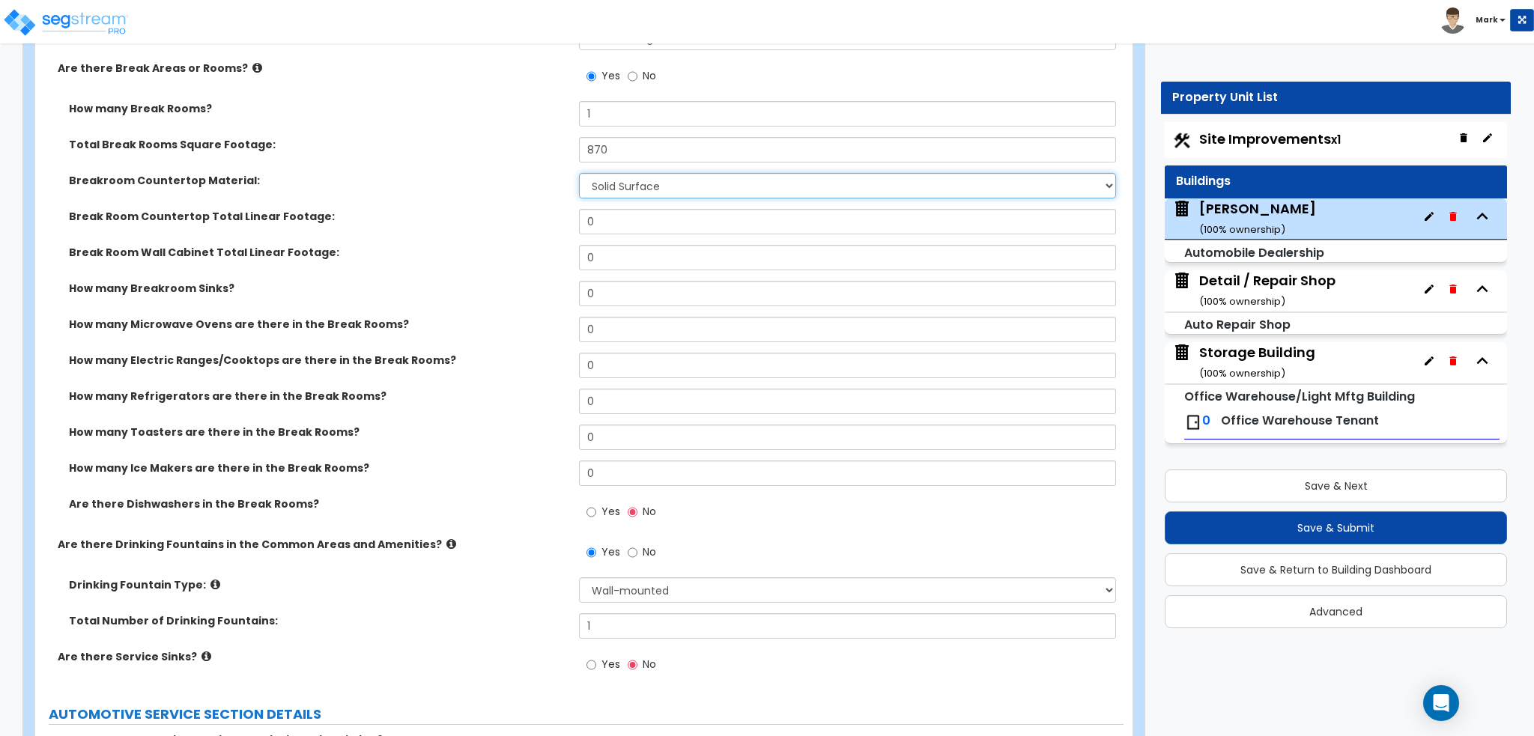
scroll to position [4718, 0]
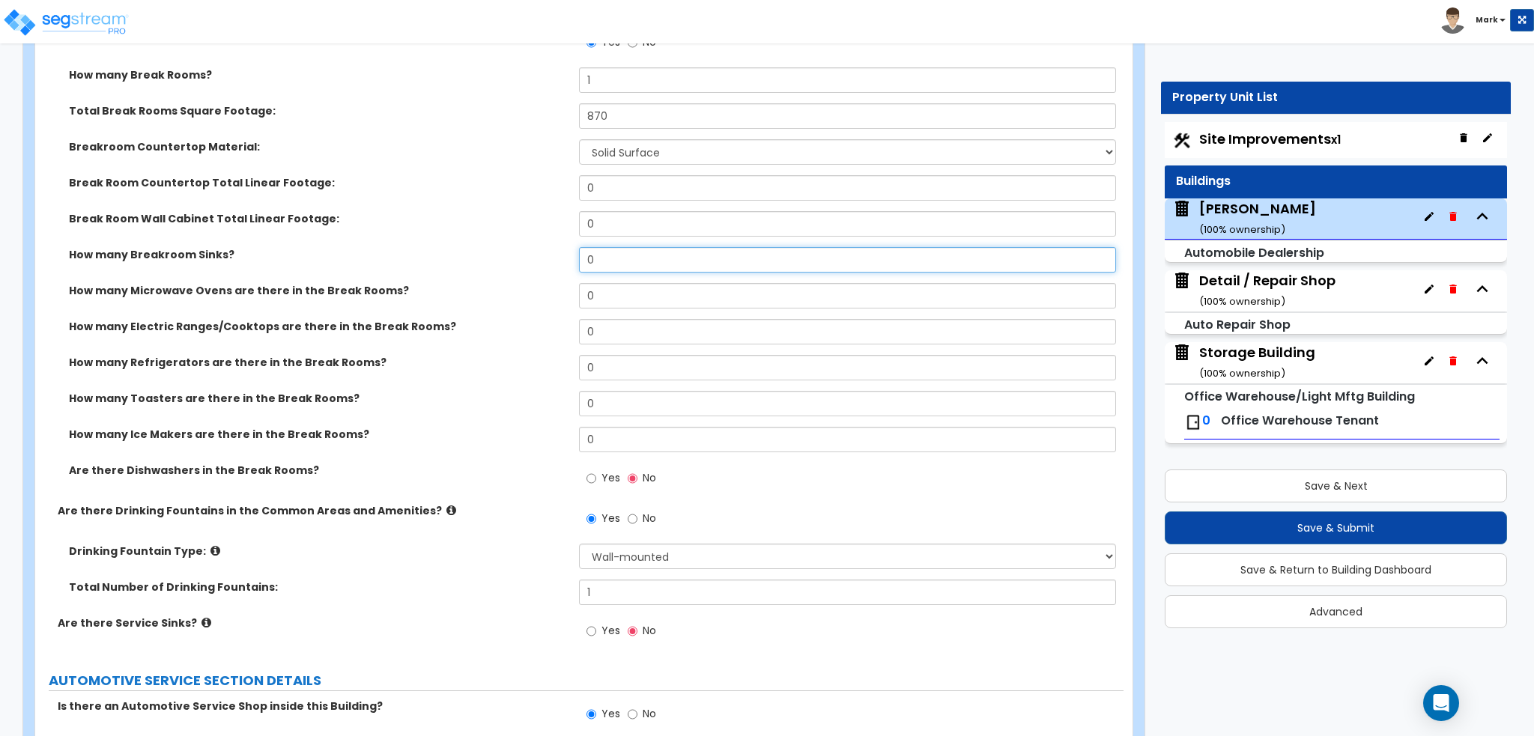
drag, startPoint x: 644, startPoint y: 259, endPoint x: 536, endPoint y: 263, distance: 107.9
click at [536, 263] on div "How many Breakroom Sinks? 0" at bounding box center [579, 265] width 1088 height 36
type input "1"
select select "1"
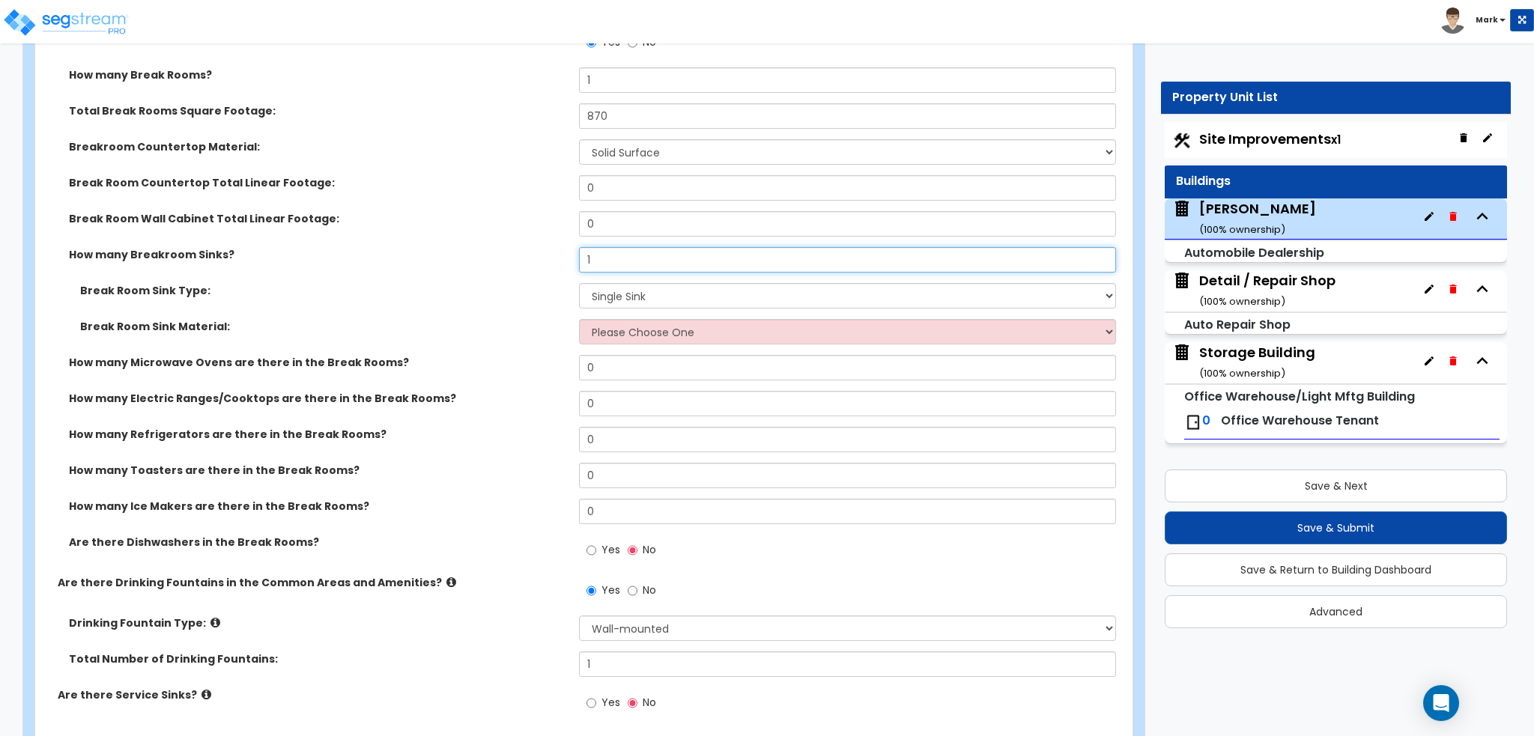
type input "1"
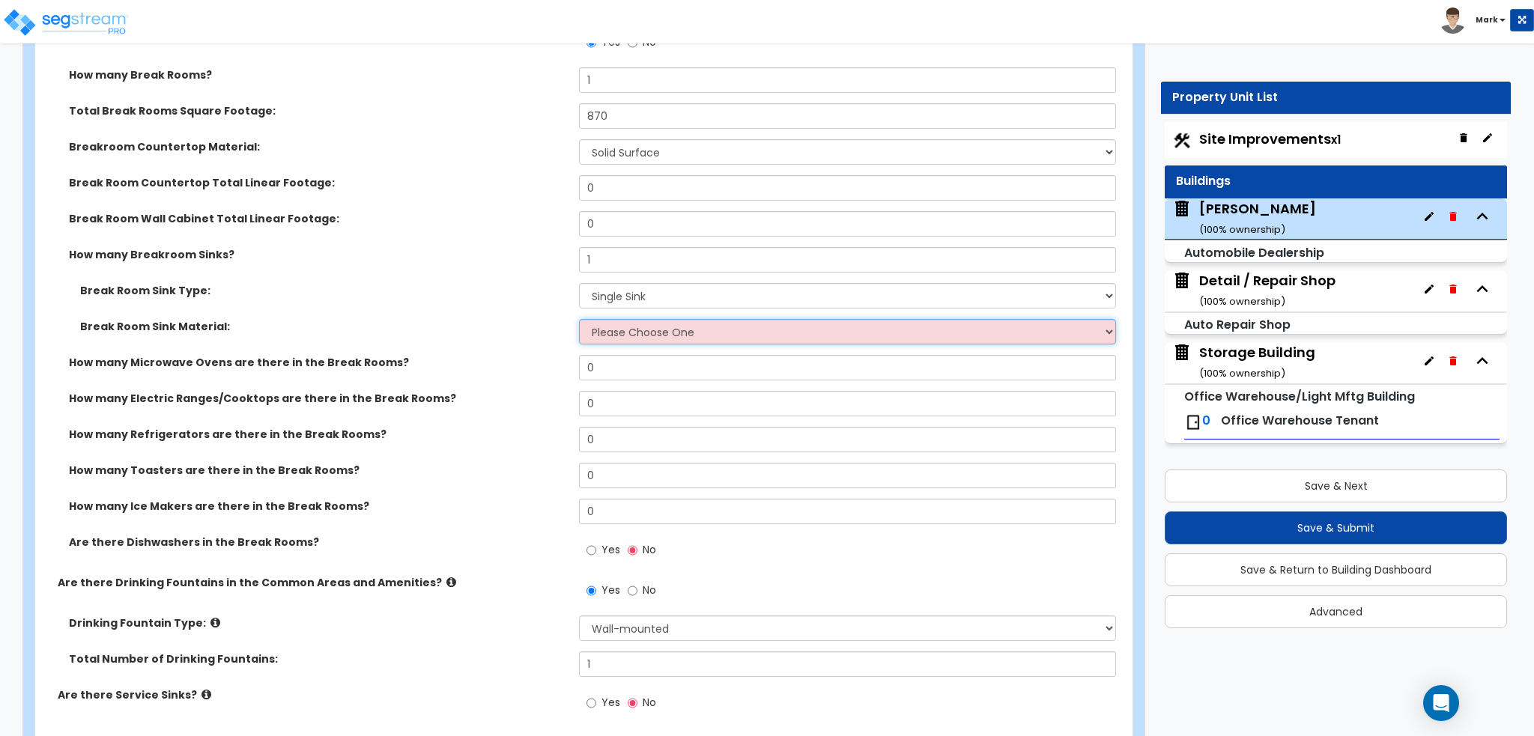
click at [644, 335] on select "Please Choose One Stainless Steel Porcelain Enamel Cast Iron" at bounding box center [847, 331] width 536 height 25
select select "1"
click at [579, 319] on select "Please Choose One Stainless Steel Porcelain Enamel Cast Iron" at bounding box center [847, 331] width 536 height 25
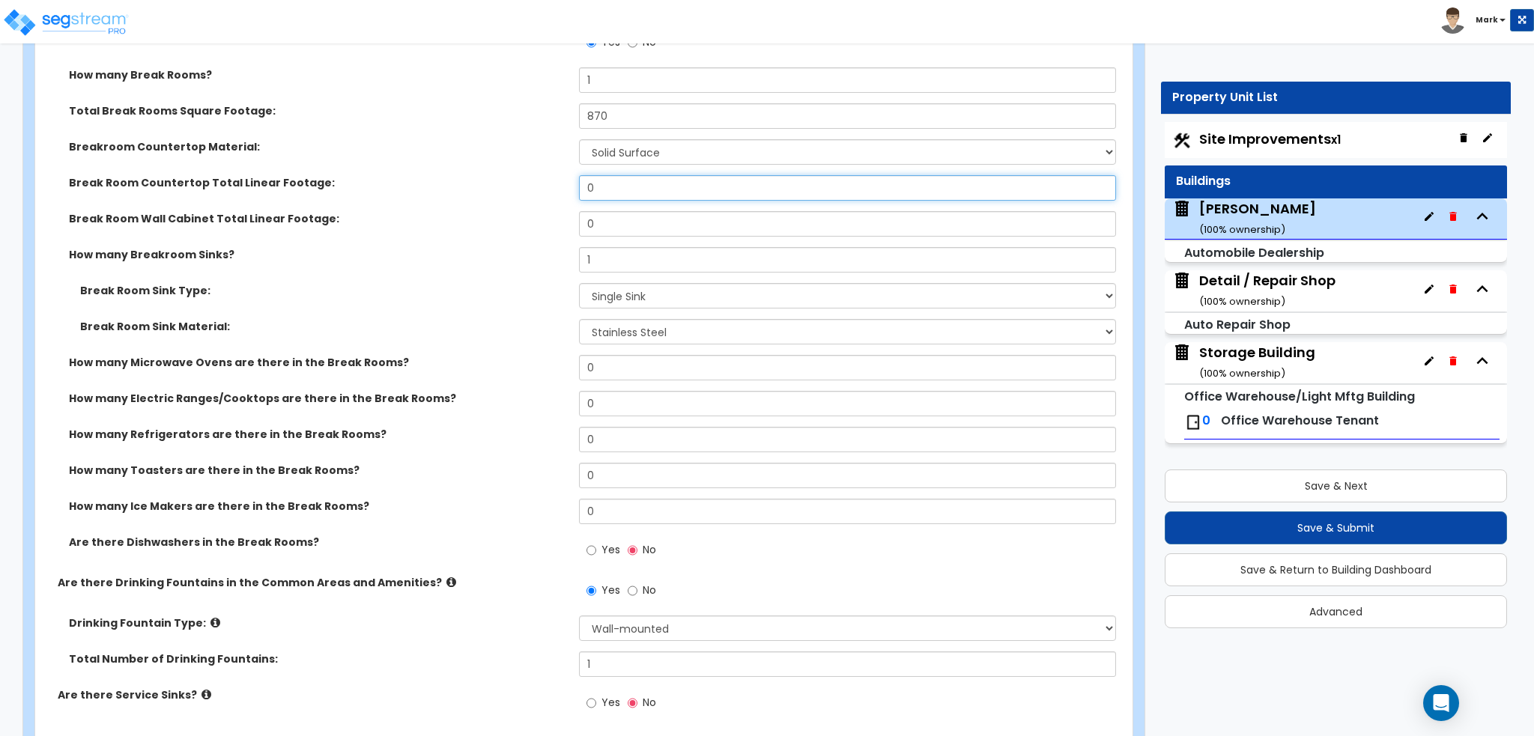
drag, startPoint x: 647, startPoint y: 183, endPoint x: 468, endPoint y: 185, distance: 179.0
click at [468, 185] on div "Break Room Countertop Total Linear Footage: 0" at bounding box center [579, 193] width 1088 height 36
type input "5"
click at [506, 199] on div "Break Room Countertop Total Linear Footage: 5" at bounding box center [579, 193] width 1088 height 36
drag, startPoint x: 631, startPoint y: 209, endPoint x: 547, endPoint y: 219, distance: 85.3
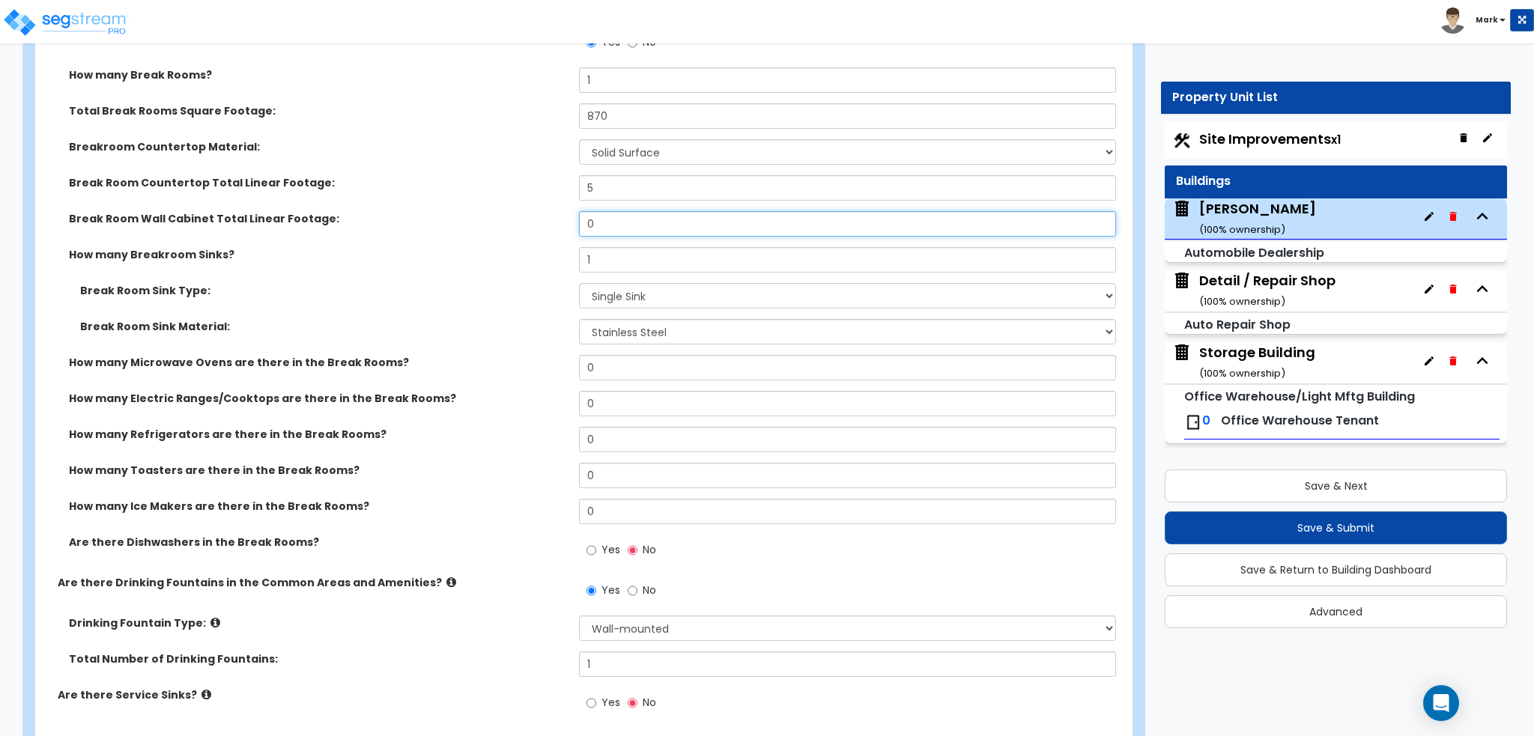
click at [547, 219] on div "Break Room Wall Cabinet Total Linear Footage: 0" at bounding box center [579, 229] width 1088 height 36
type input "5"
click at [551, 221] on label "Break Room Wall Cabinet Total Linear Footage:" at bounding box center [318, 218] width 499 height 15
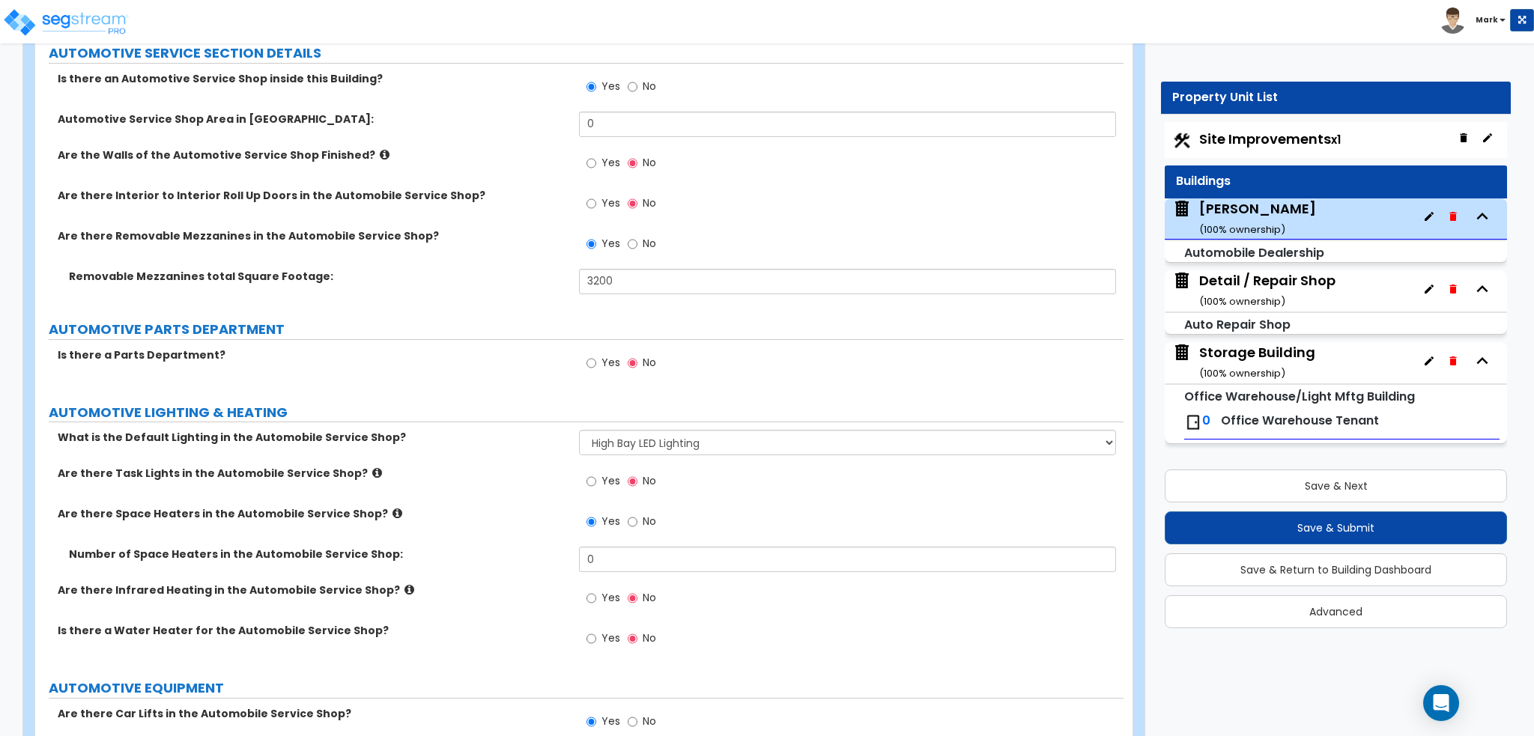
scroll to position [5392, 0]
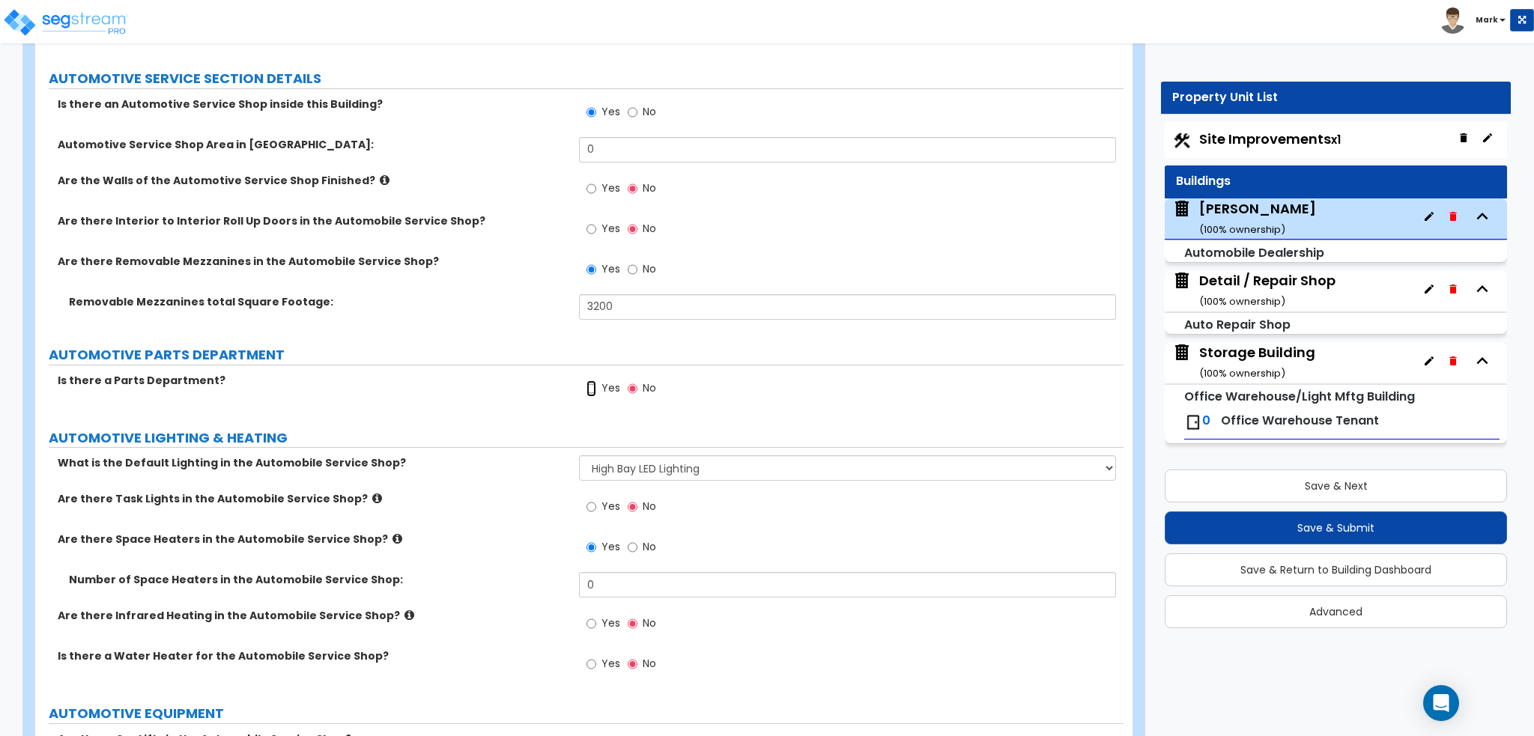
click at [595, 386] on input "Yes" at bounding box center [591, 388] width 10 height 16
radio input "true"
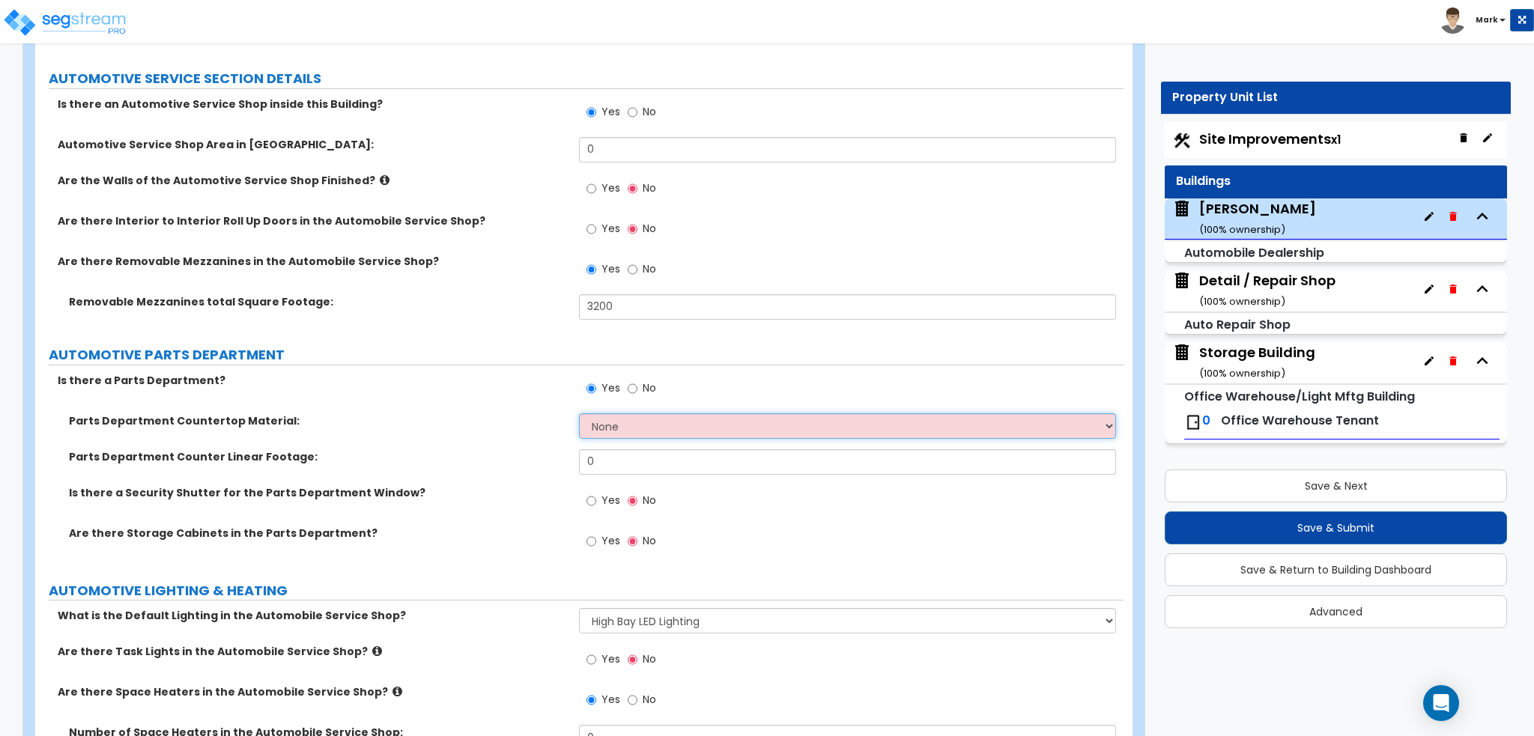
click at [619, 418] on select "None Plastic Laminate Solid Surface Stone Quartz Marble Tile Wood Stainless Ste…" at bounding box center [847, 425] width 536 height 25
click at [579, 413] on select "None Plastic Laminate Solid Surface Stone Quartz Marble Tile Wood Stainless Ste…" at bounding box center [847, 425] width 536 height 25
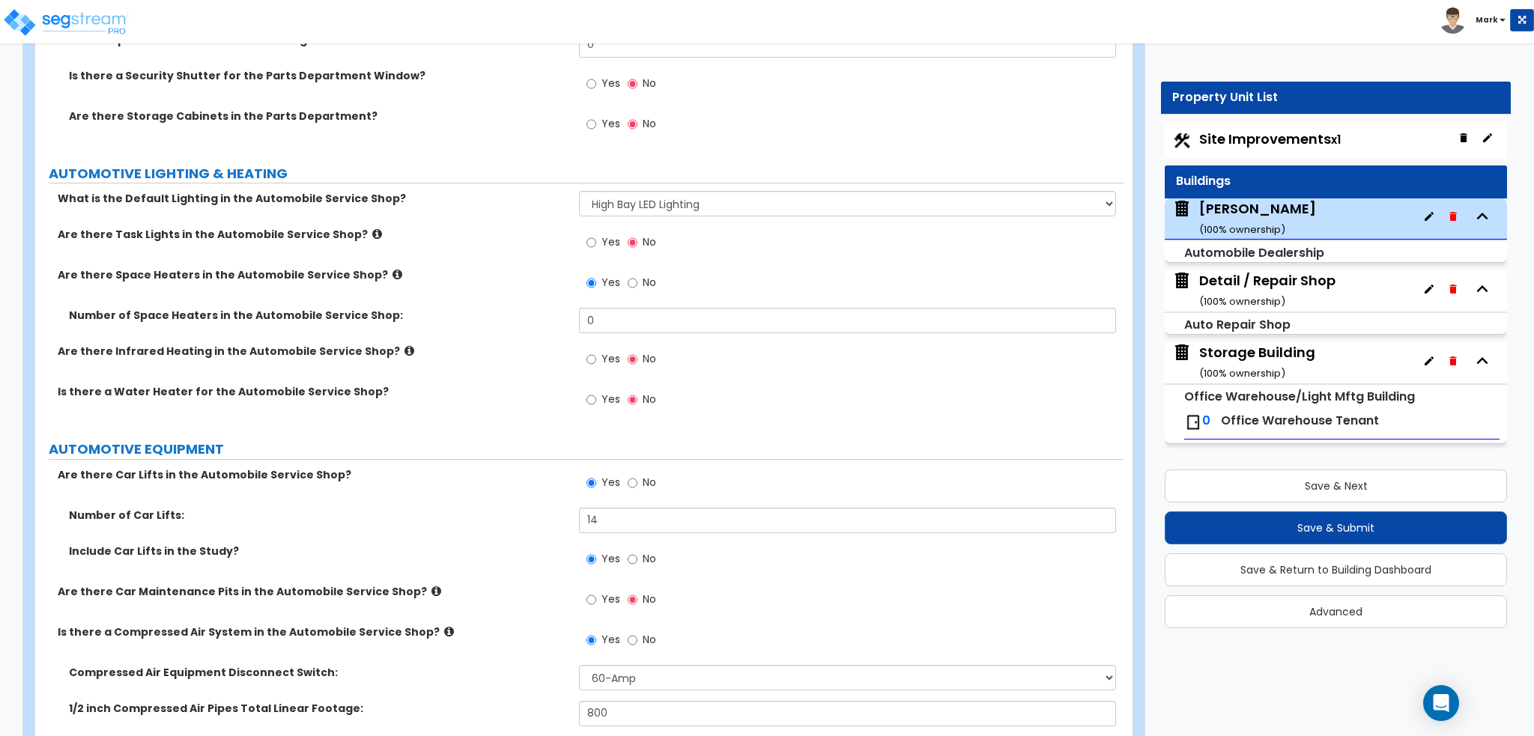
scroll to position [5916, 0]
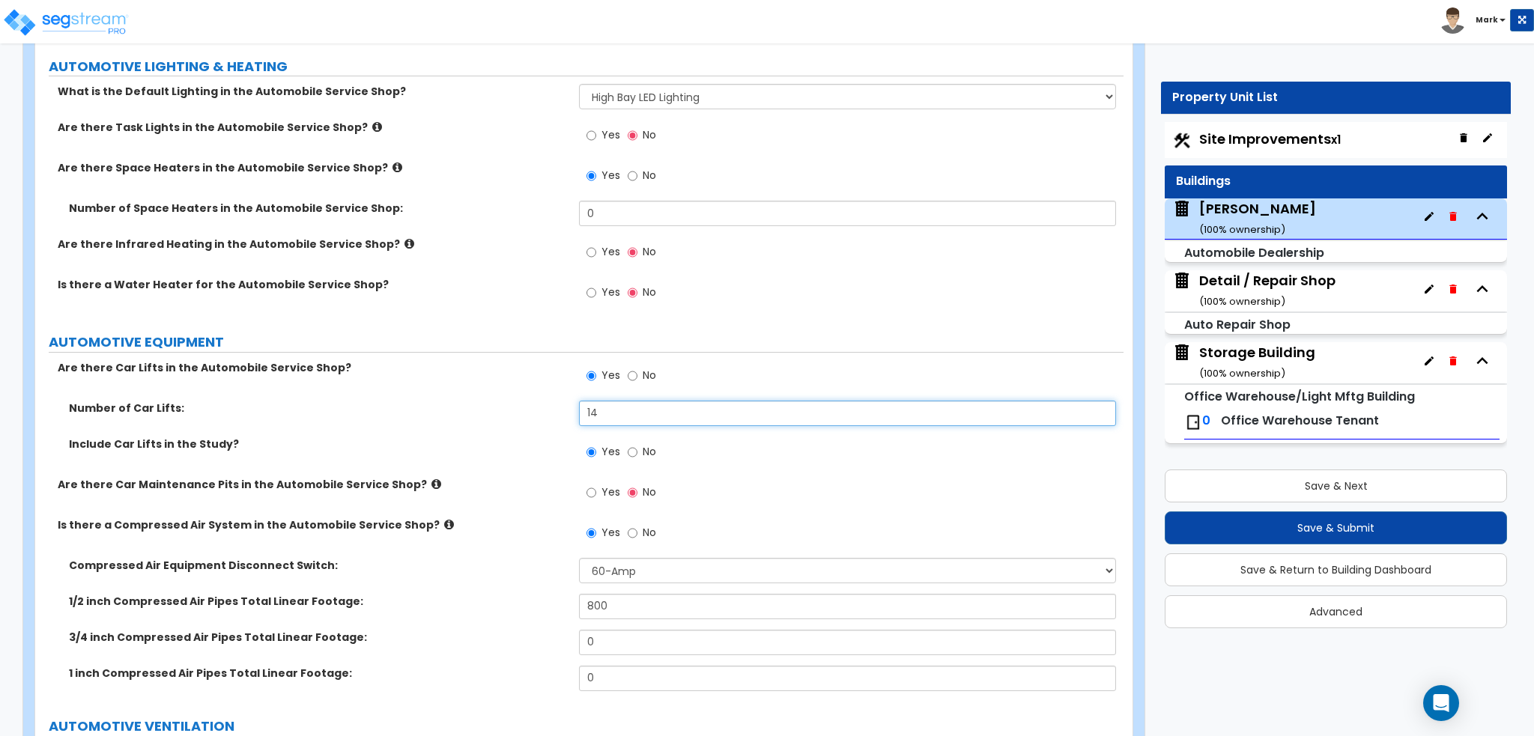
drag, startPoint x: 623, startPoint y: 409, endPoint x: 422, endPoint y: 411, distance: 200.7
click at [422, 411] on div "Number of Car Lifts: 14" at bounding box center [579, 419] width 1088 height 36
click at [452, 427] on div "Number of Car Lifts: 14" at bounding box center [579, 419] width 1088 height 36
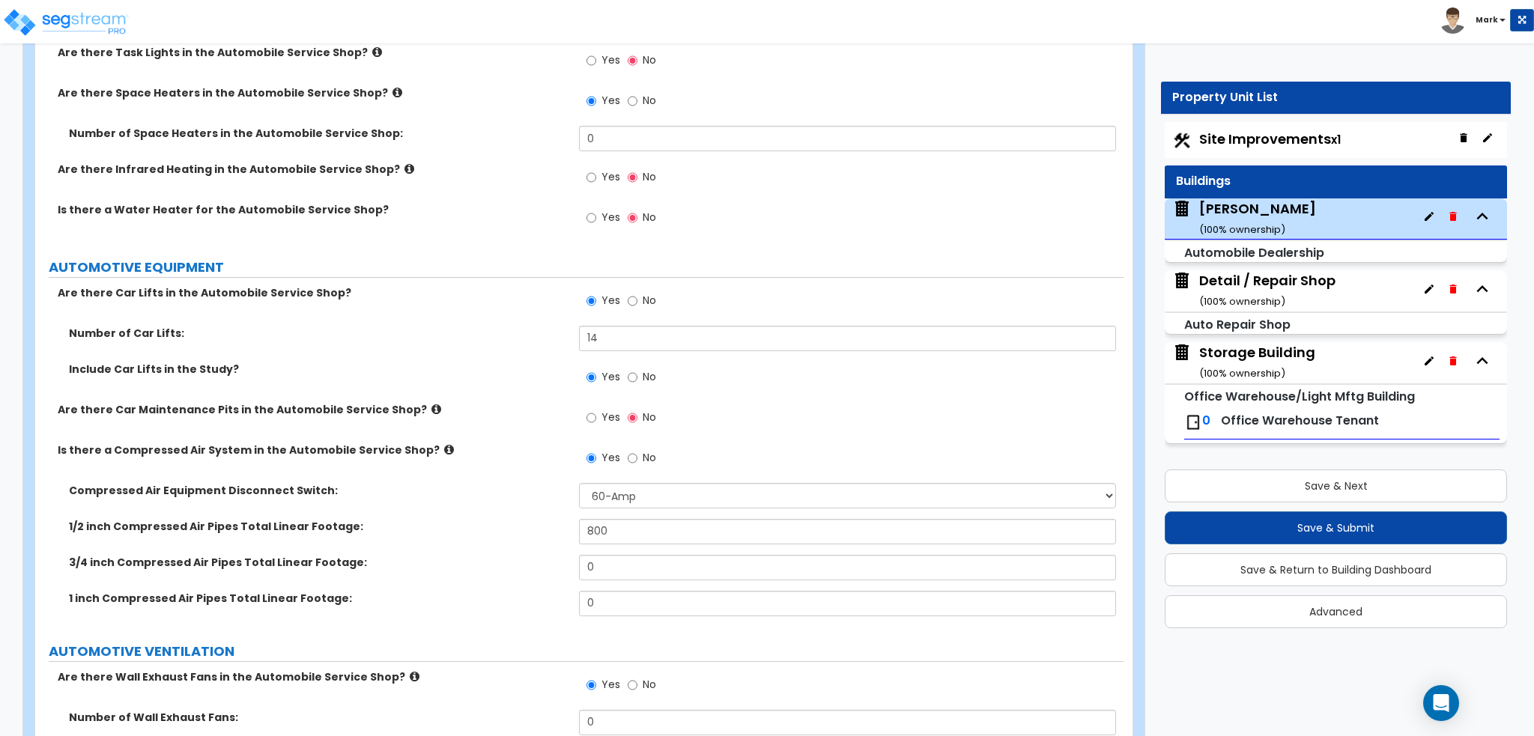
scroll to position [6066, 0]
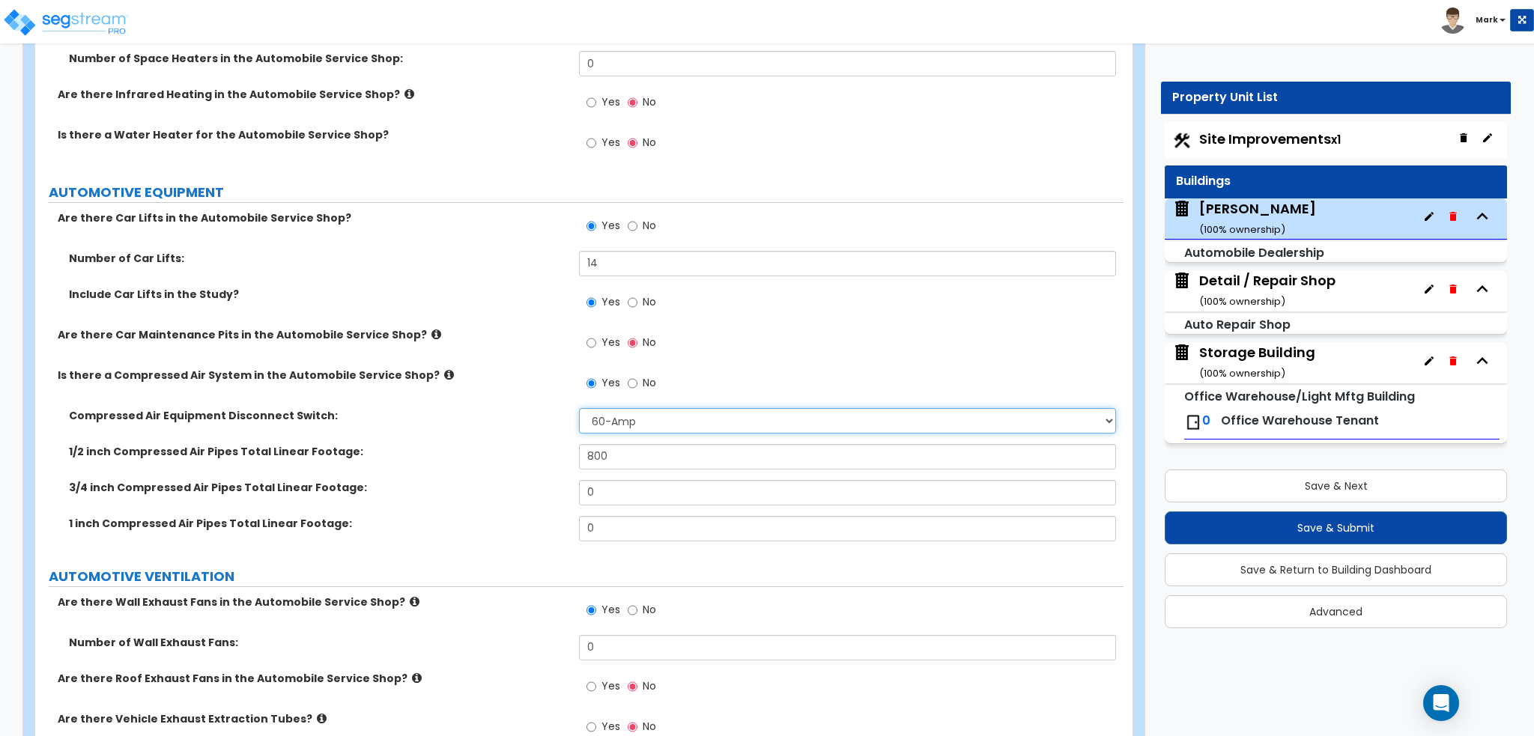
click at [669, 426] on select "Please Choose One 30-Amp 60-Amp 100-Amp 200-Amp" at bounding box center [847, 420] width 536 height 25
select select "3"
click at [579, 408] on select "Please Choose One 30-Amp 60-Amp 100-Amp 200-Amp" at bounding box center [847, 420] width 536 height 25
click at [457, 434] on div "Compressed Air Equipment Disconnect Switch: Please Choose One 30-Amp 60-Amp 100…" at bounding box center [579, 426] width 1088 height 36
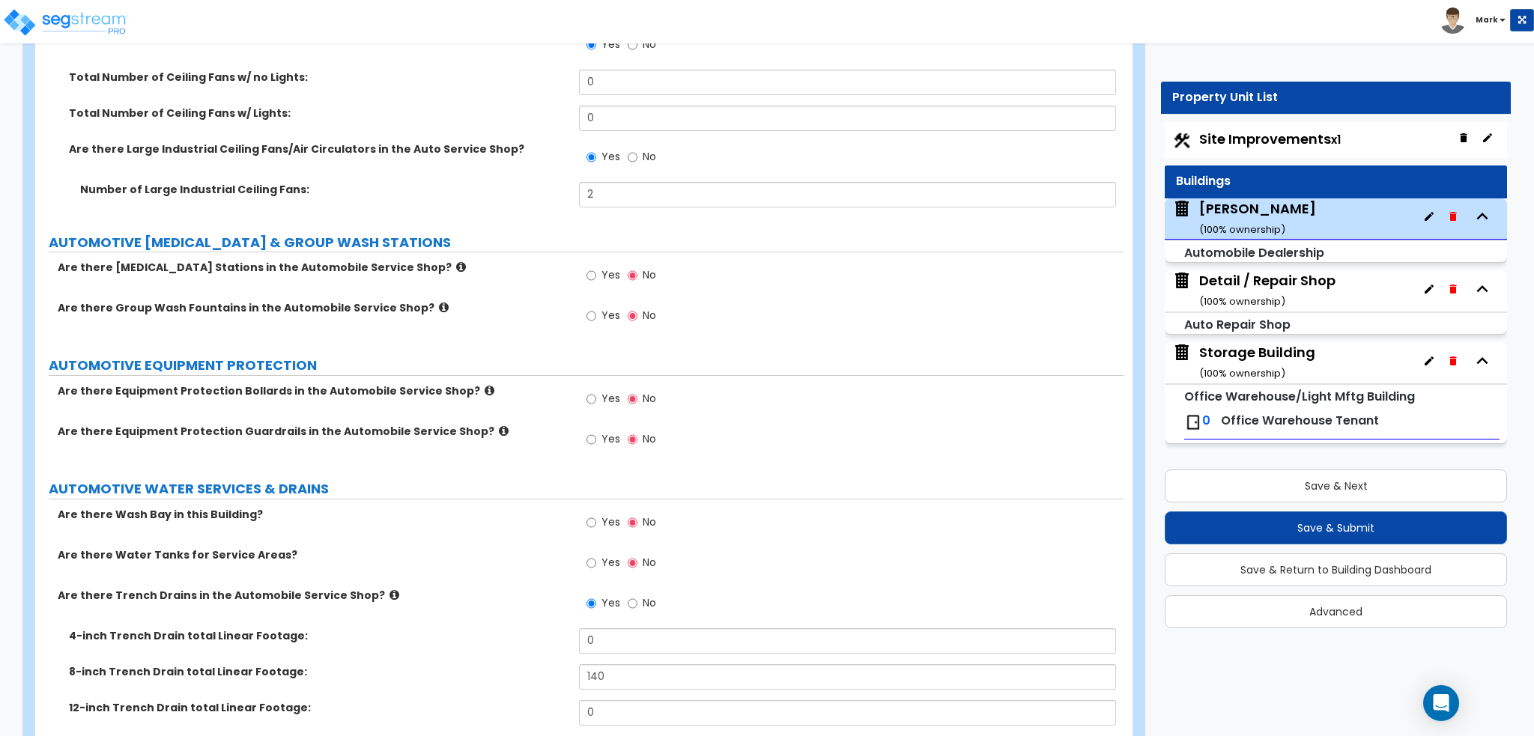
scroll to position [6814, 0]
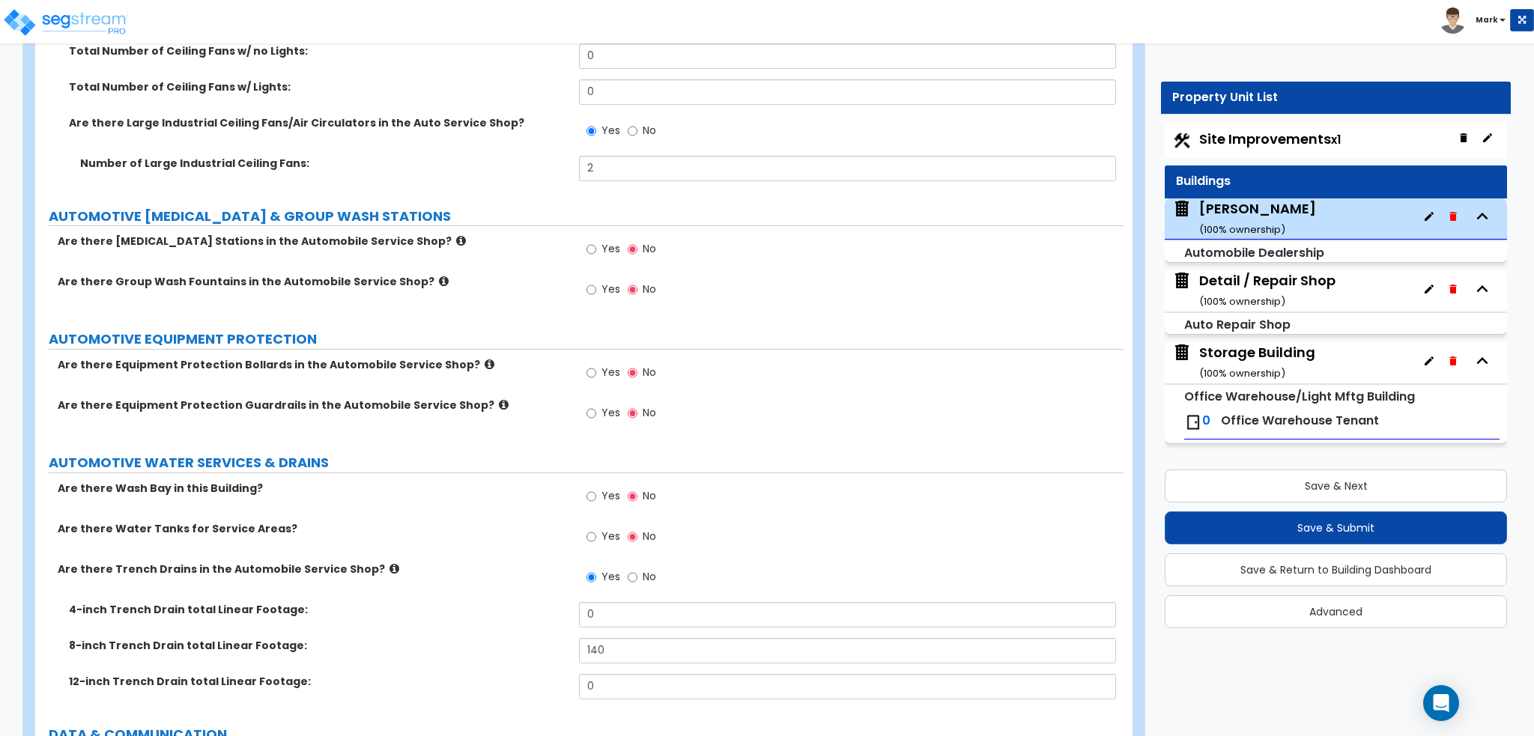
click at [484, 359] on icon at bounding box center [489, 364] width 10 height 11
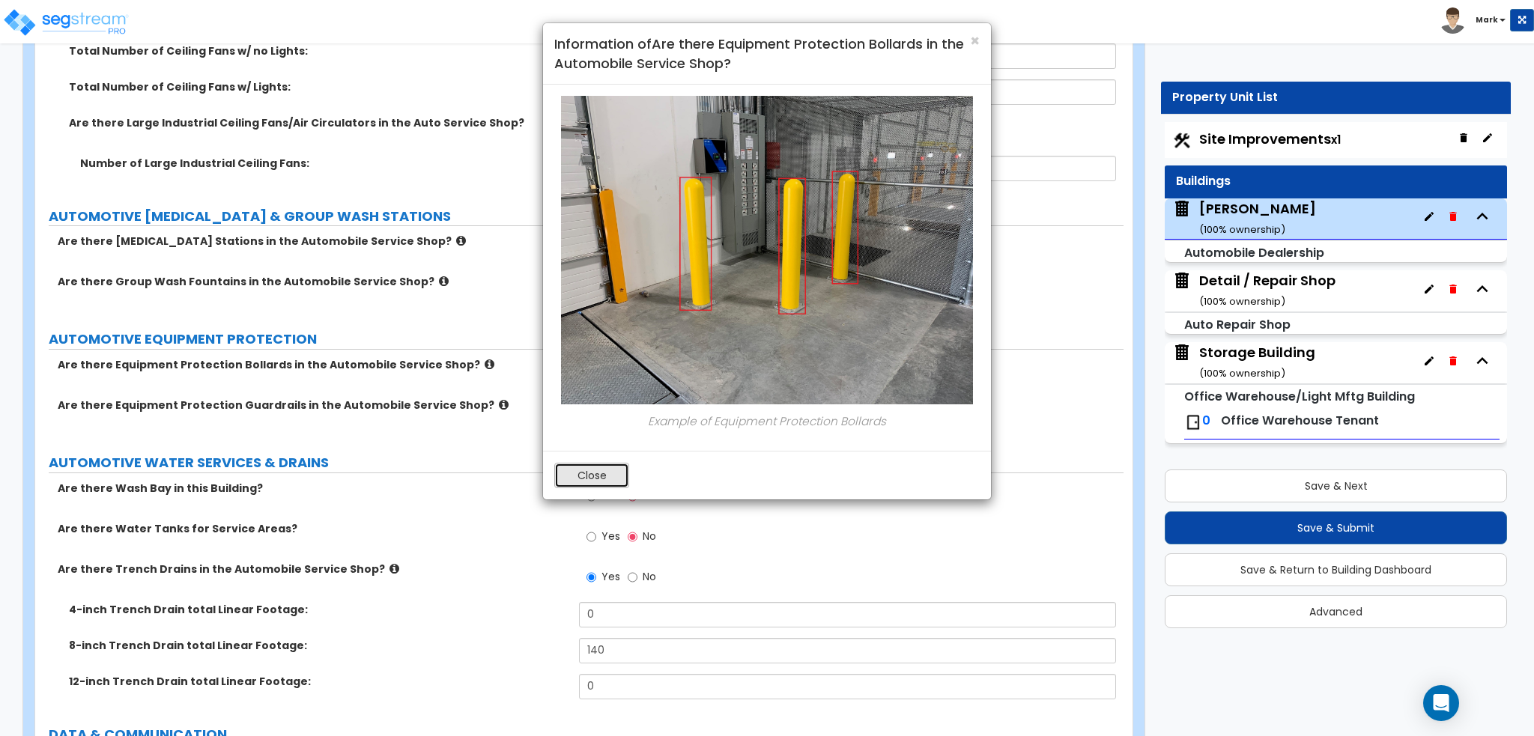
click at [584, 470] on button "Close" at bounding box center [591, 475] width 75 height 25
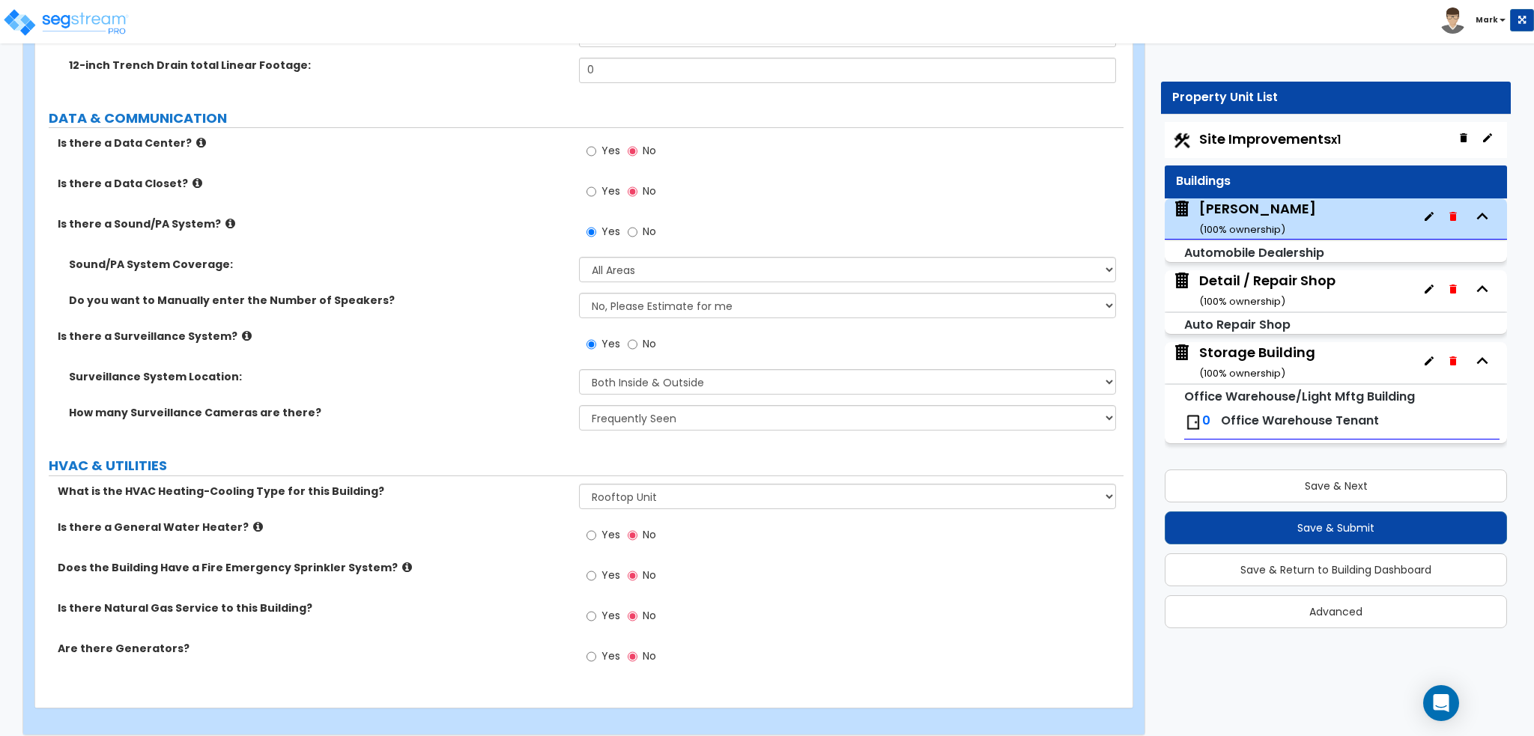
scroll to position [7440, 0]
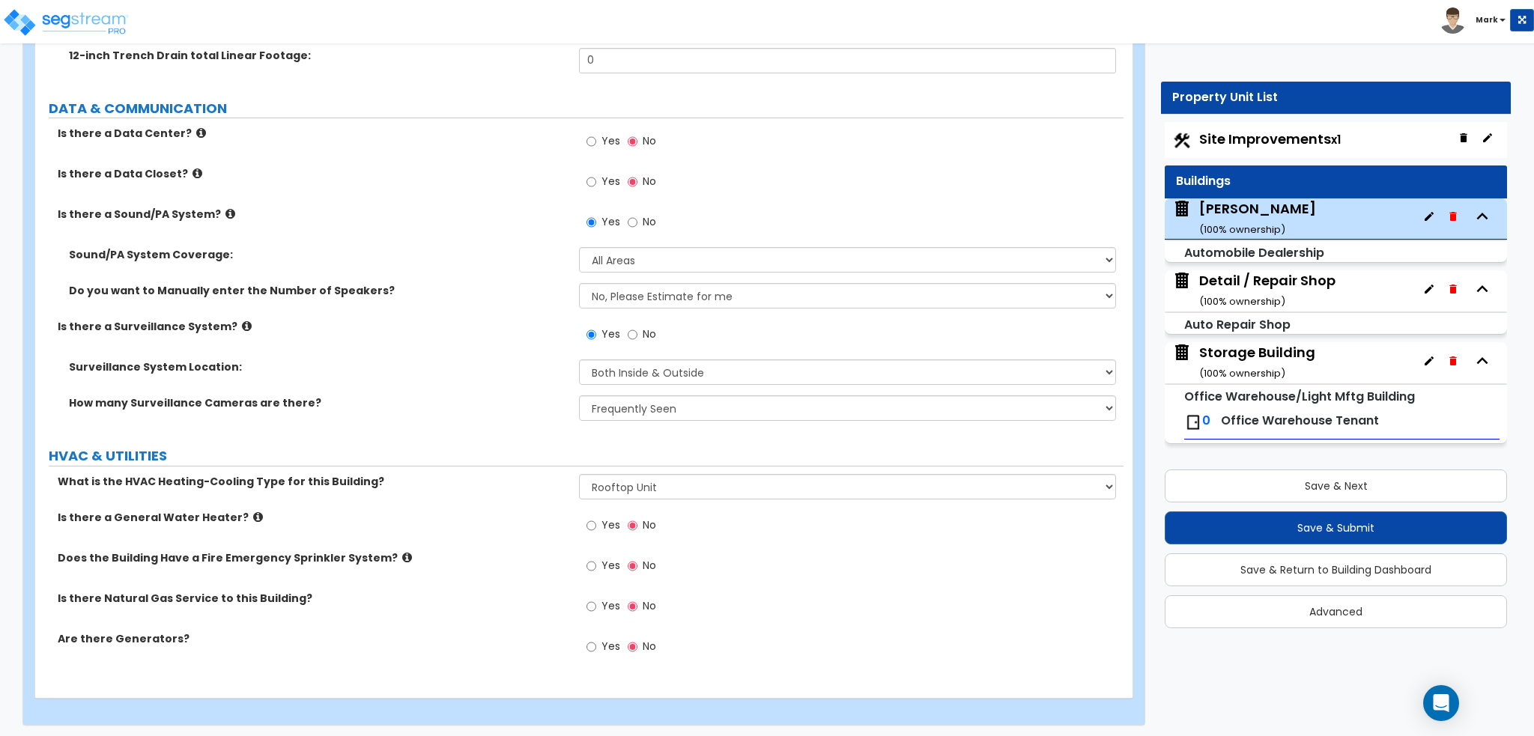
click at [598, 607] on label "Yes" at bounding box center [603, 607] width 34 height 25
click at [596, 607] on input "Yes" at bounding box center [591, 606] width 10 height 16
radio input "true"
click at [607, 558] on span "Yes" at bounding box center [610, 565] width 19 height 15
click at [596, 558] on input "Yes" at bounding box center [591, 566] width 10 height 16
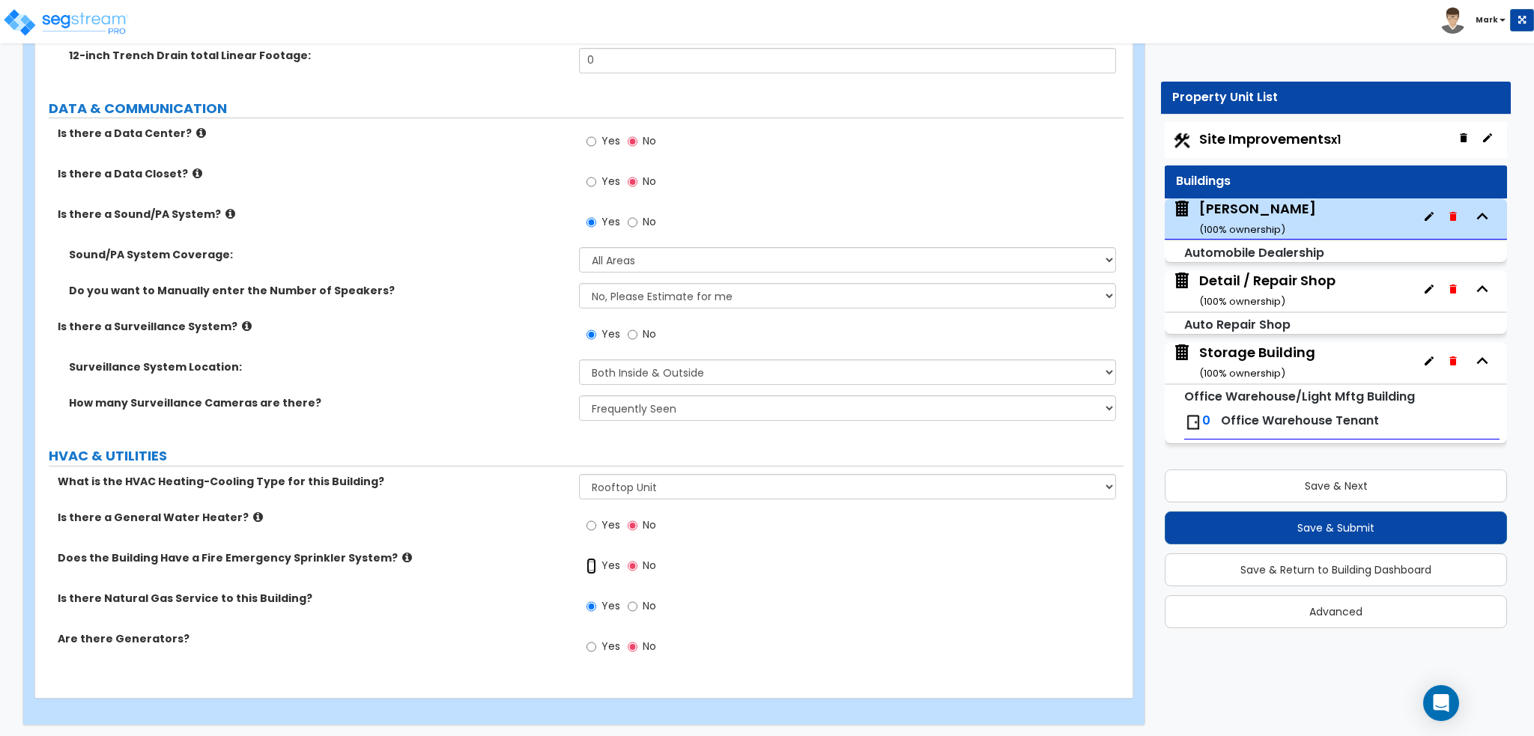
radio input "true"
click at [253, 512] on icon at bounding box center [258, 516] width 10 height 11
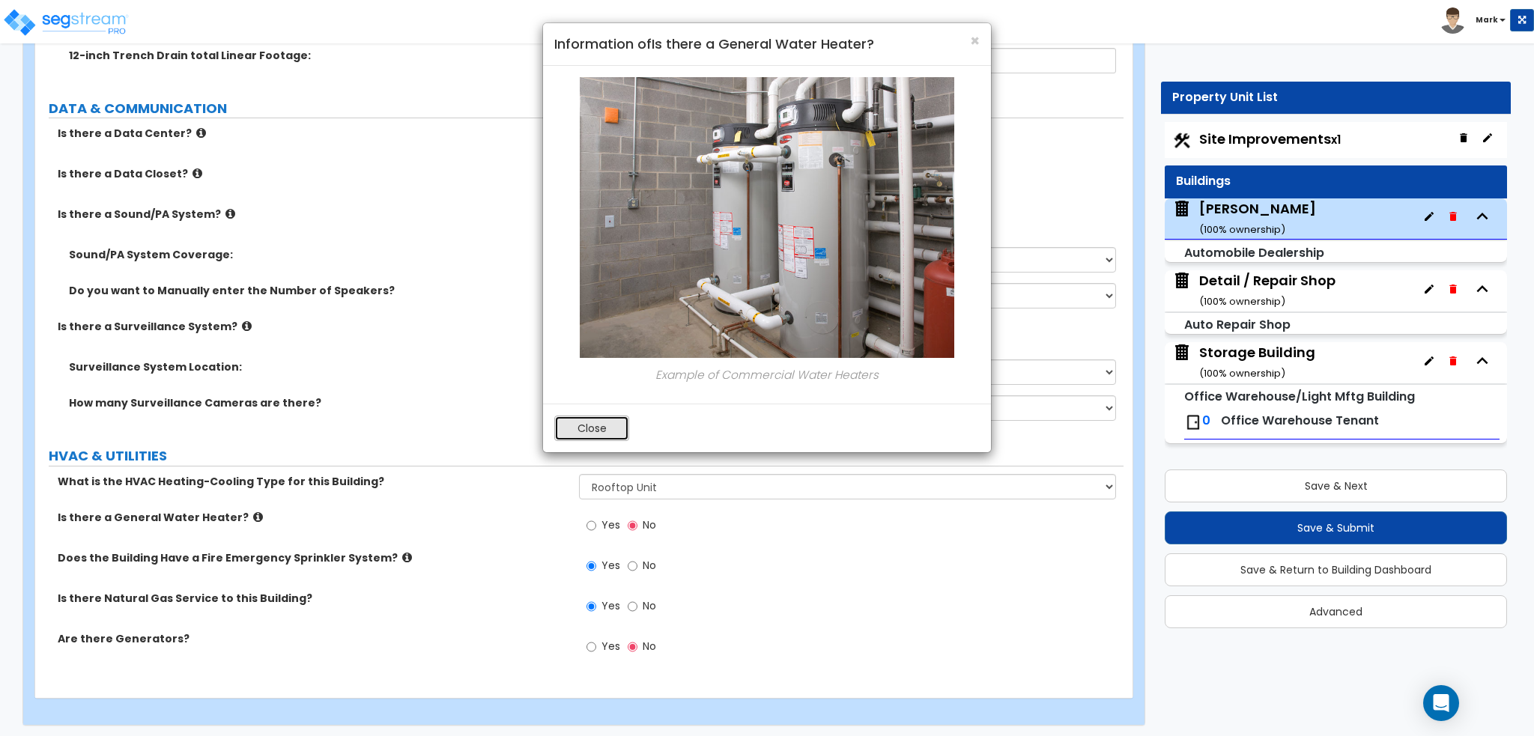
click at [610, 421] on button "Close" at bounding box center [591, 428] width 75 height 25
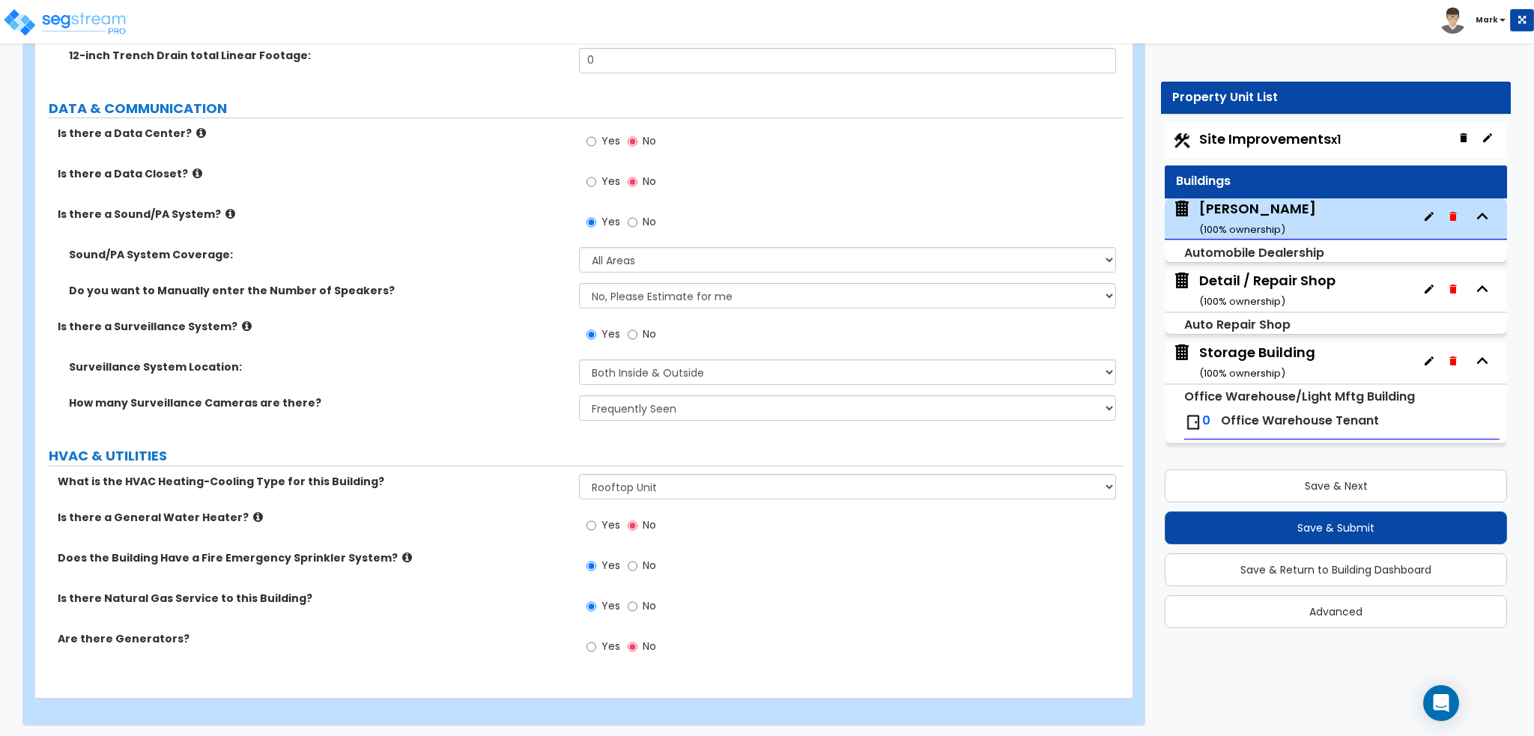
click at [598, 522] on label "Yes" at bounding box center [603, 526] width 34 height 25
click at [596, 522] on input "Yes" at bounding box center [591, 525] width 10 height 16
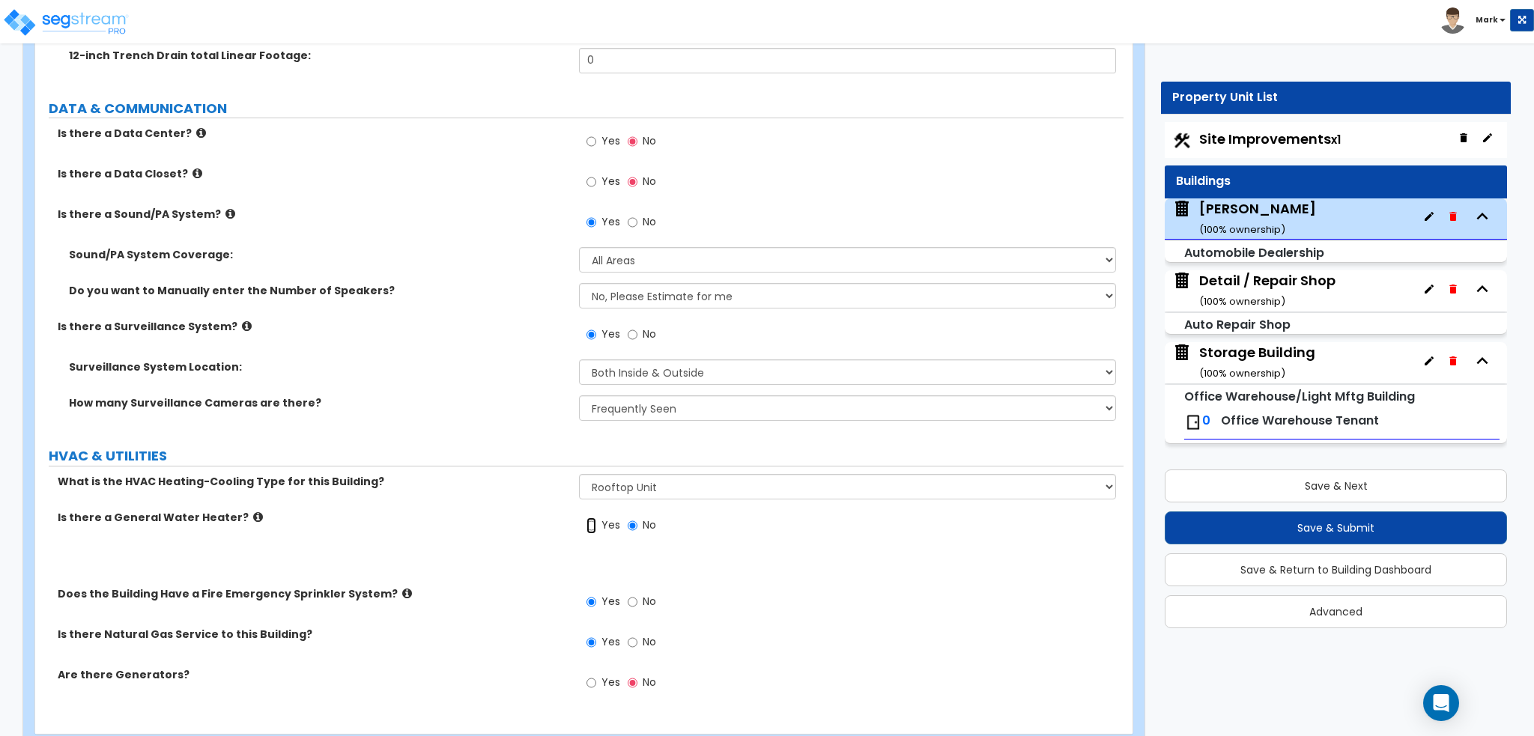
radio input "true"
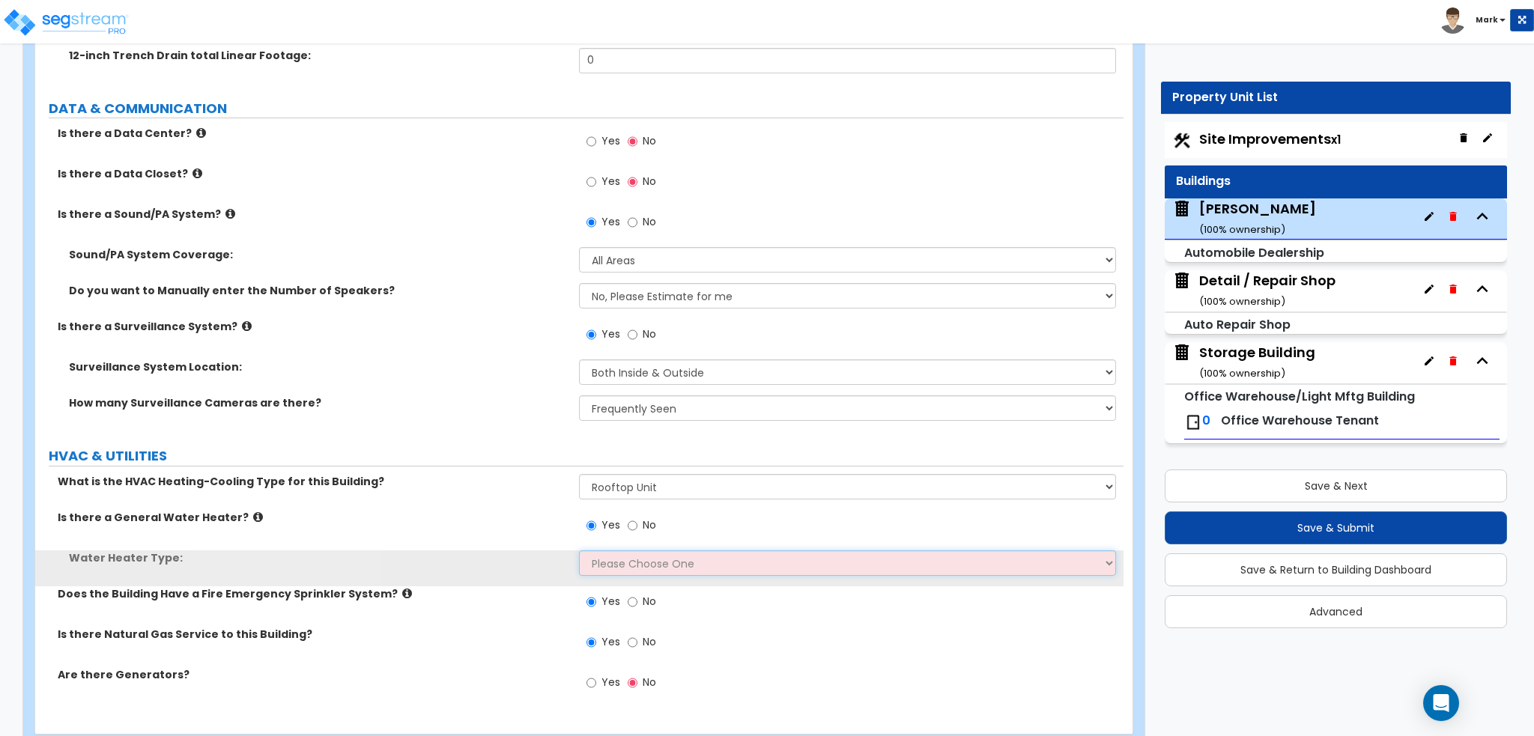
click at [613, 562] on select "Please Choose One Gas Electric" at bounding box center [847, 562] width 536 height 25
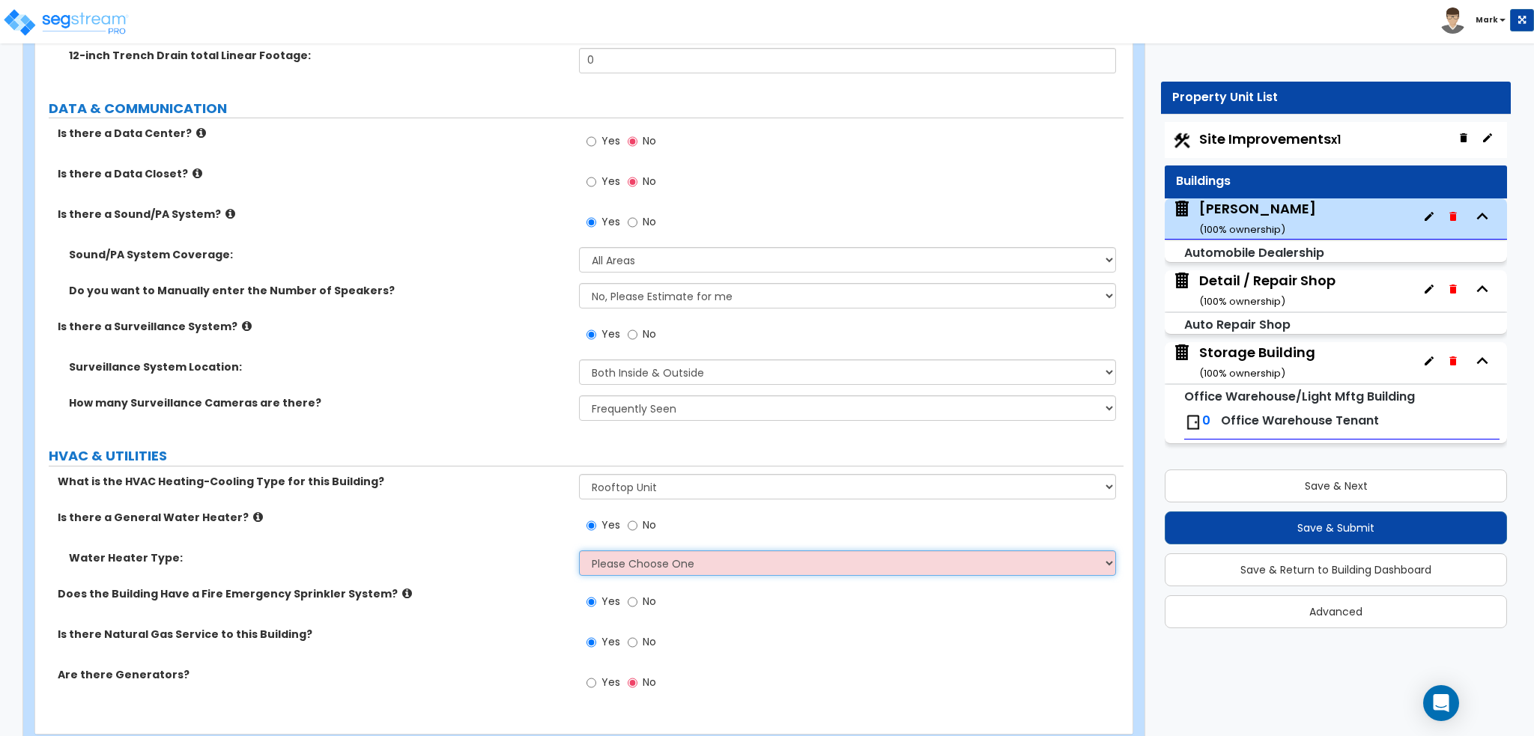
select select "1"
click at [579, 550] on select "Please Choose One Gas Electric" at bounding box center [847, 562] width 536 height 25
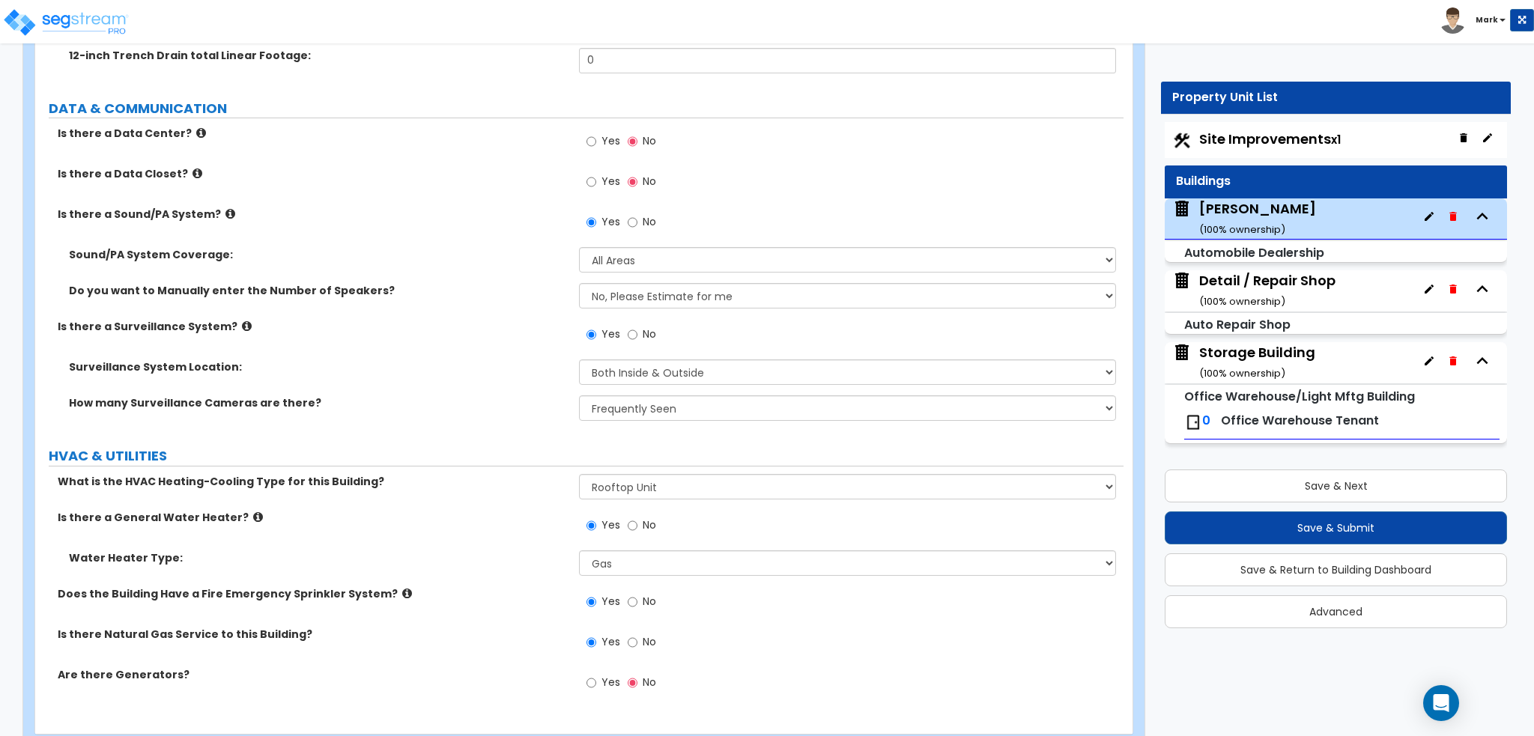
click at [494, 599] on div "Does the Building Have a Fire Emergency Sprinkler System? Yes No" at bounding box center [579, 606] width 1088 height 40
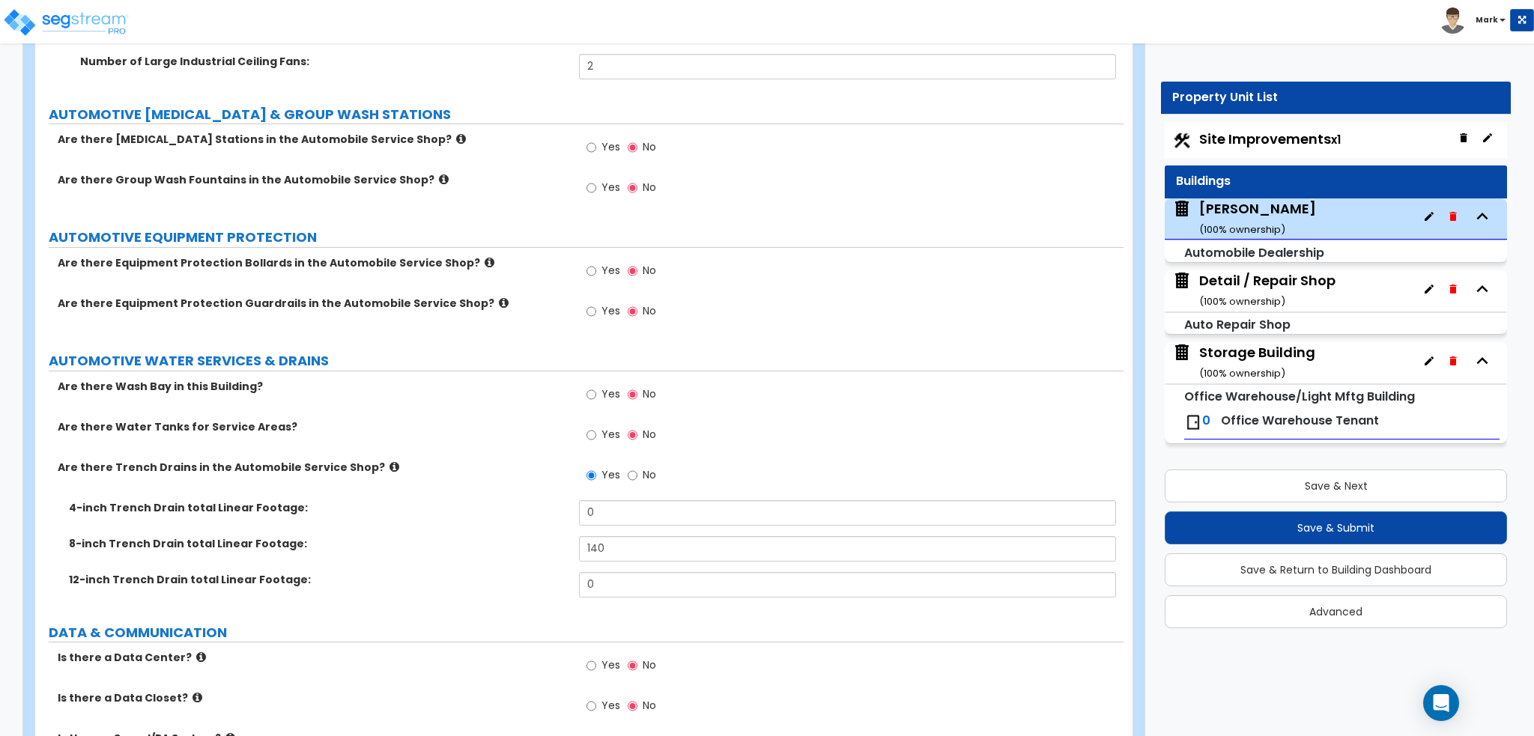
scroll to position [6841, 0]
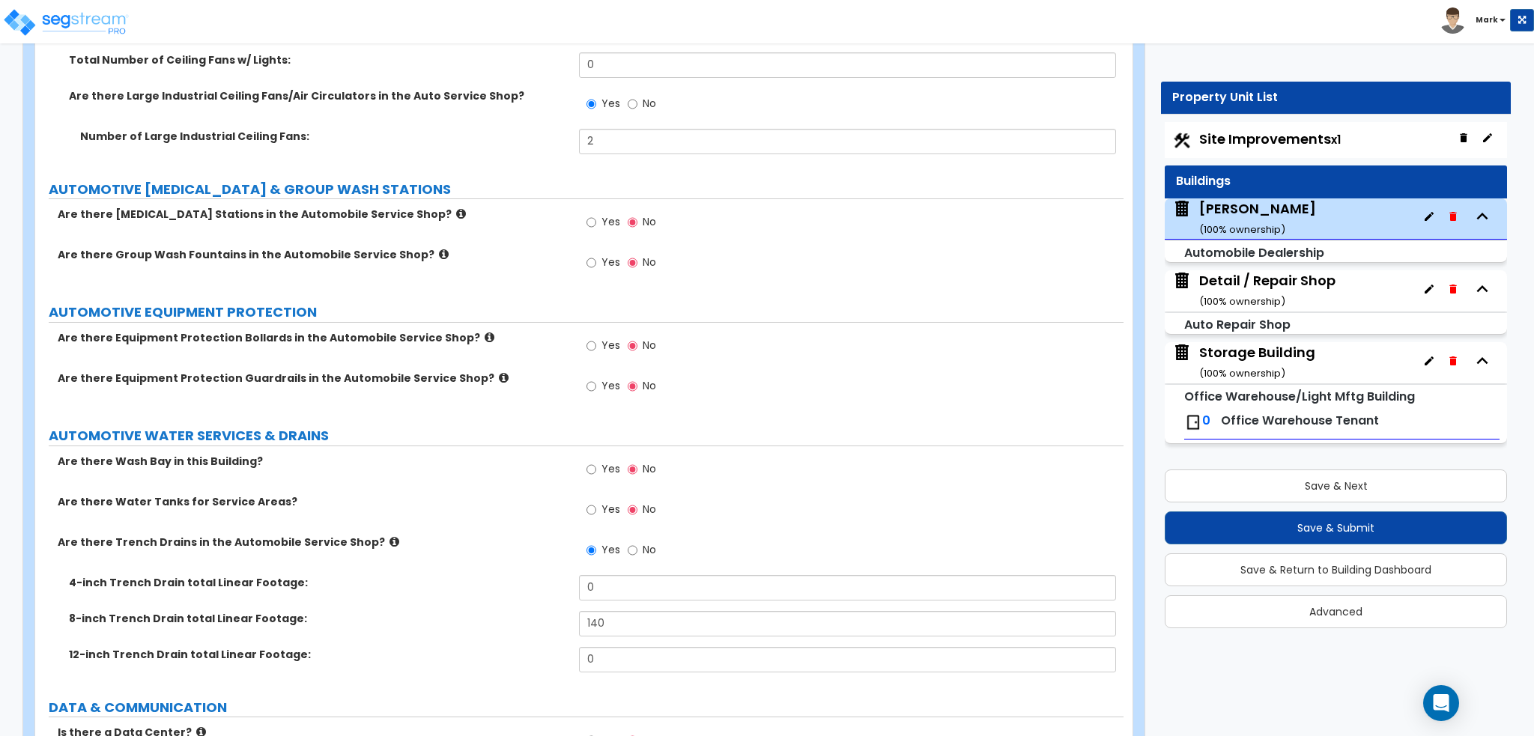
click at [484, 336] on icon at bounding box center [489, 337] width 10 height 11
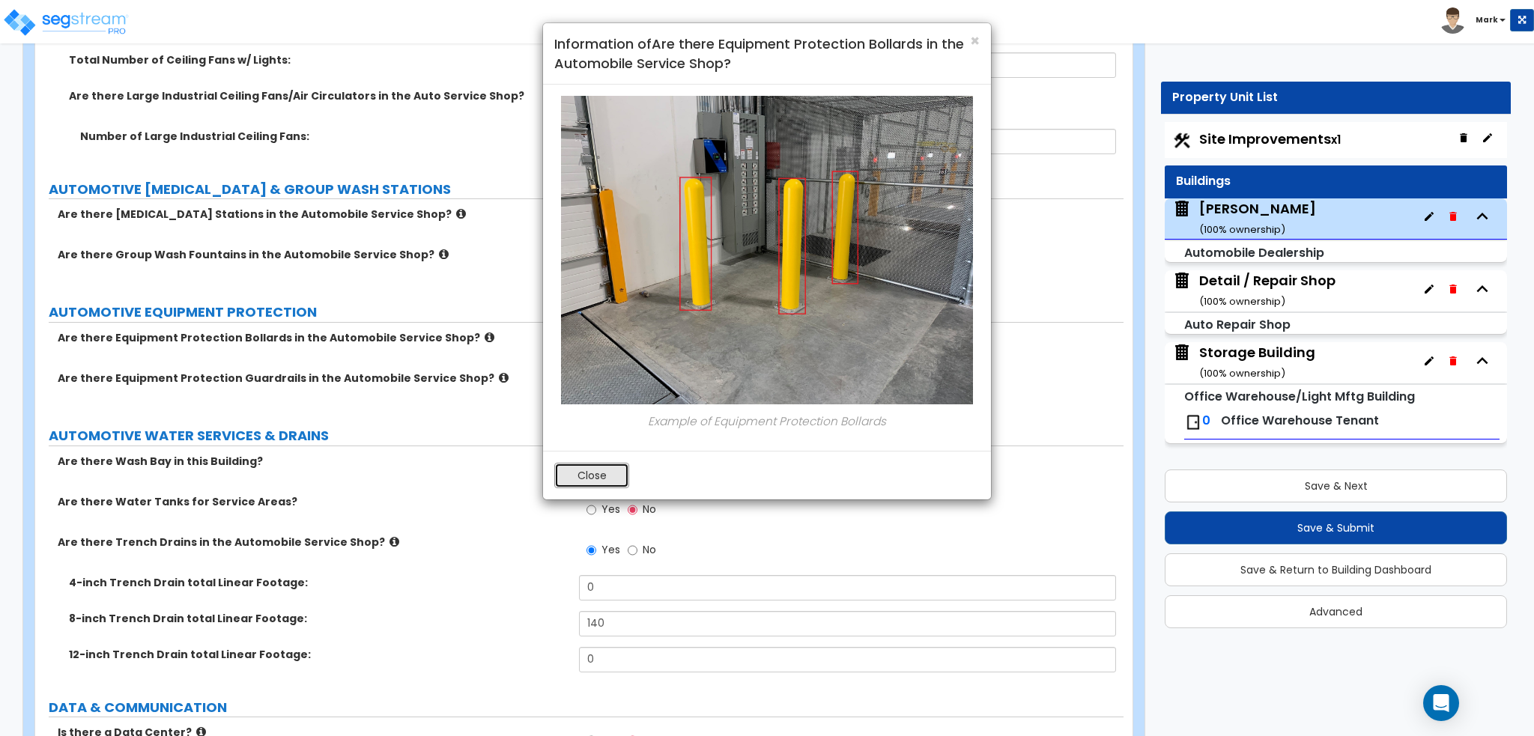
click at [601, 477] on button "Close" at bounding box center [591, 475] width 75 height 25
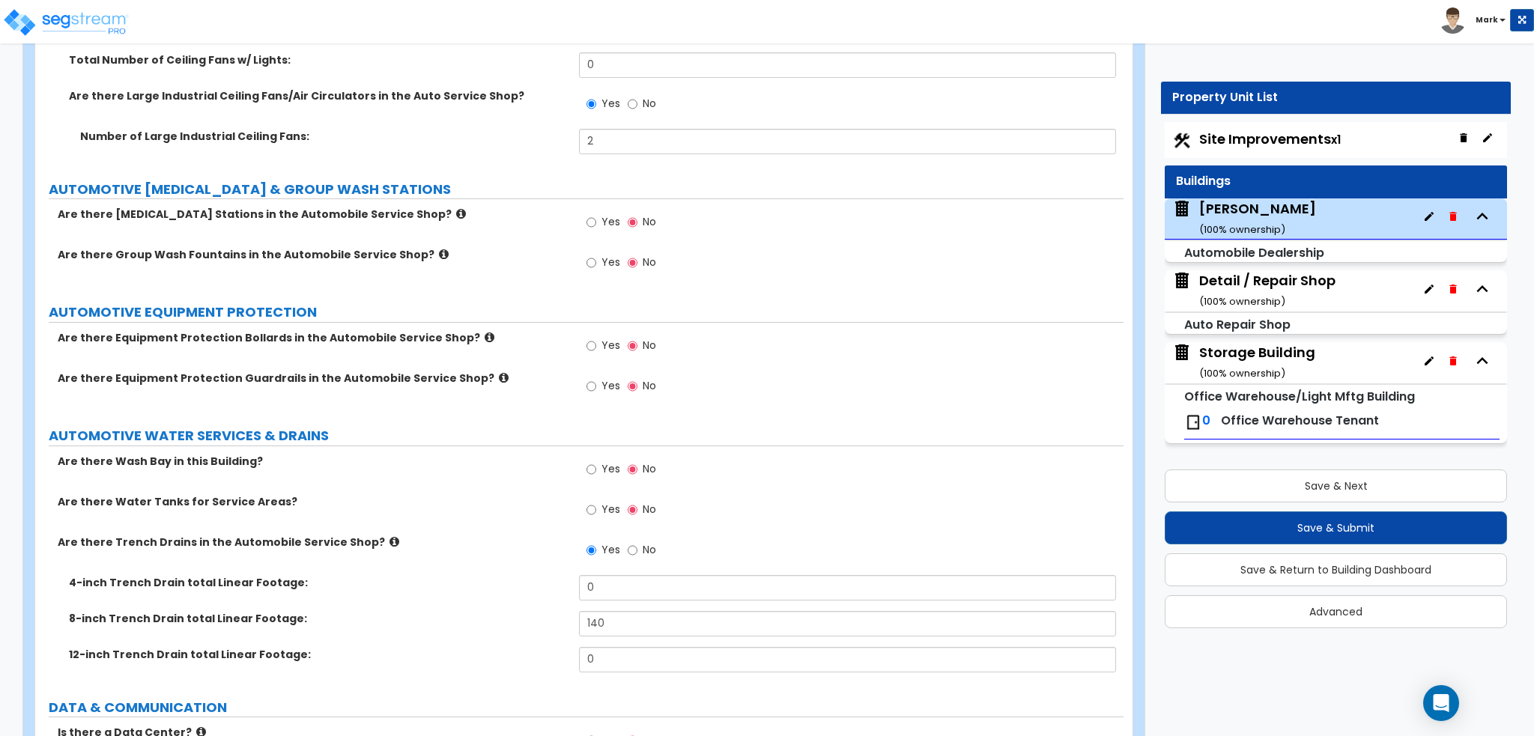
click at [607, 344] on span "Yes" at bounding box center [610, 345] width 19 height 15
click at [596, 344] on input "Yes" at bounding box center [591, 346] width 10 height 16
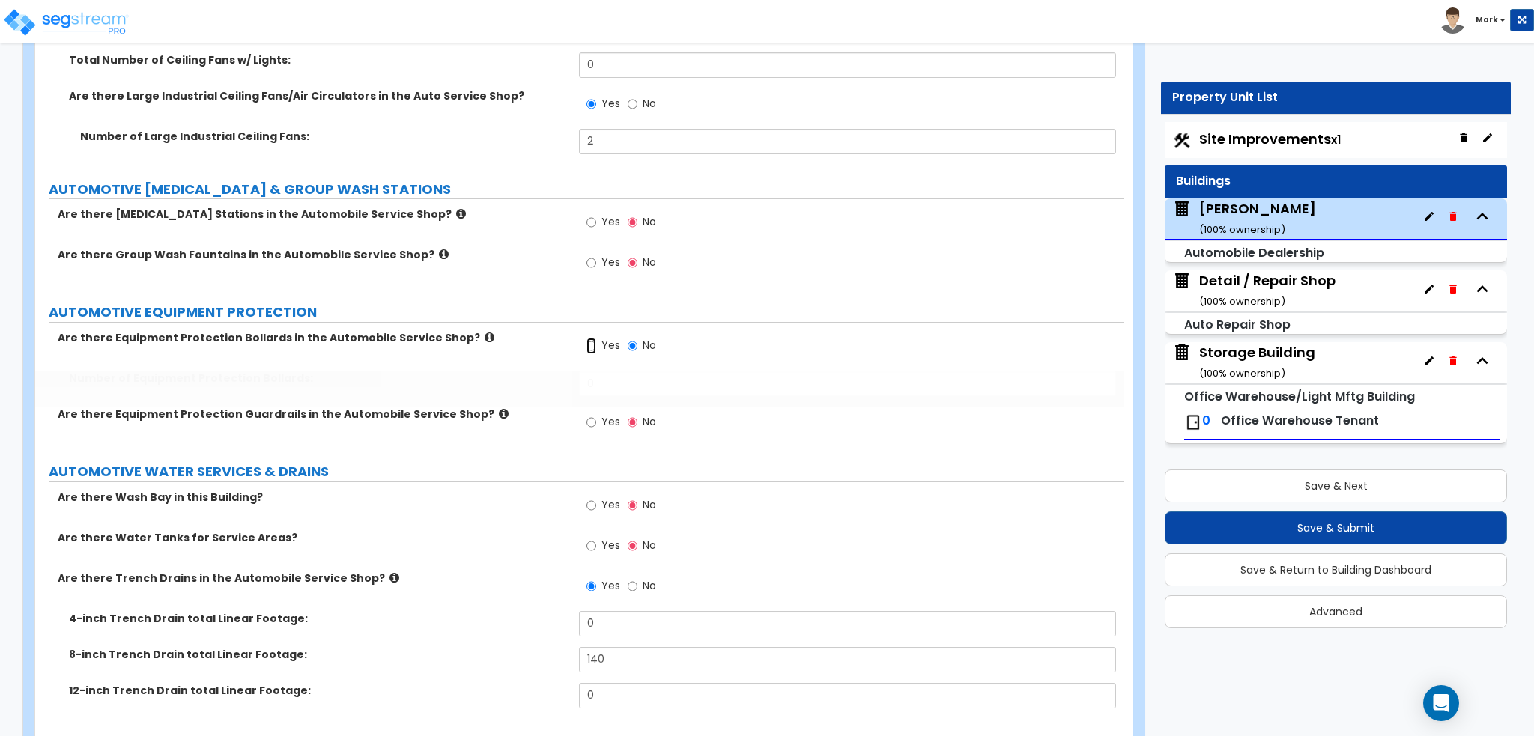
radio input "true"
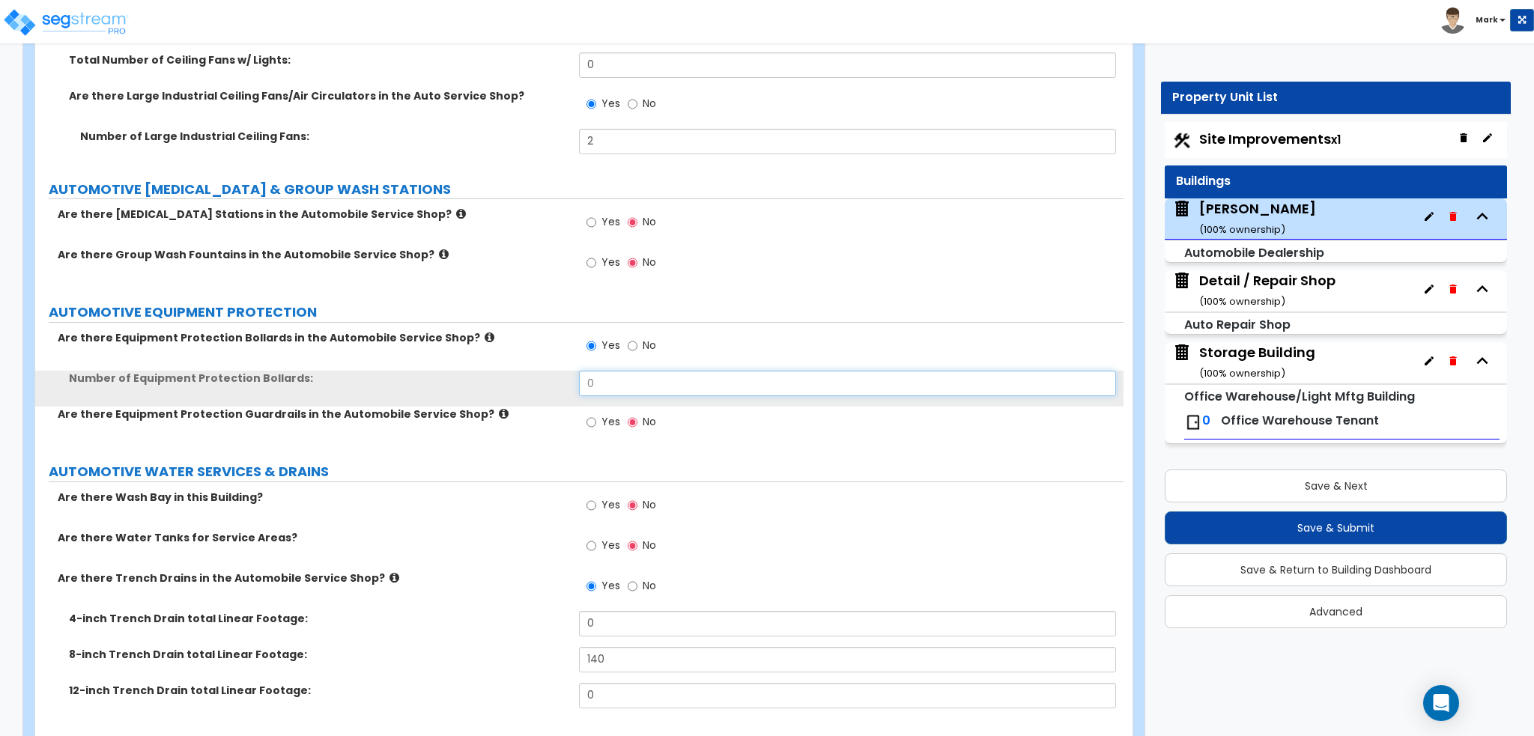
drag, startPoint x: 618, startPoint y: 383, endPoint x: 559, endPoint y: 389, distance: 58.6
click at [561, 389] on div "Number of Equipment Protection Bollards: 0" at bounding box center [579, 389] width 1088 height 36
type input "8"
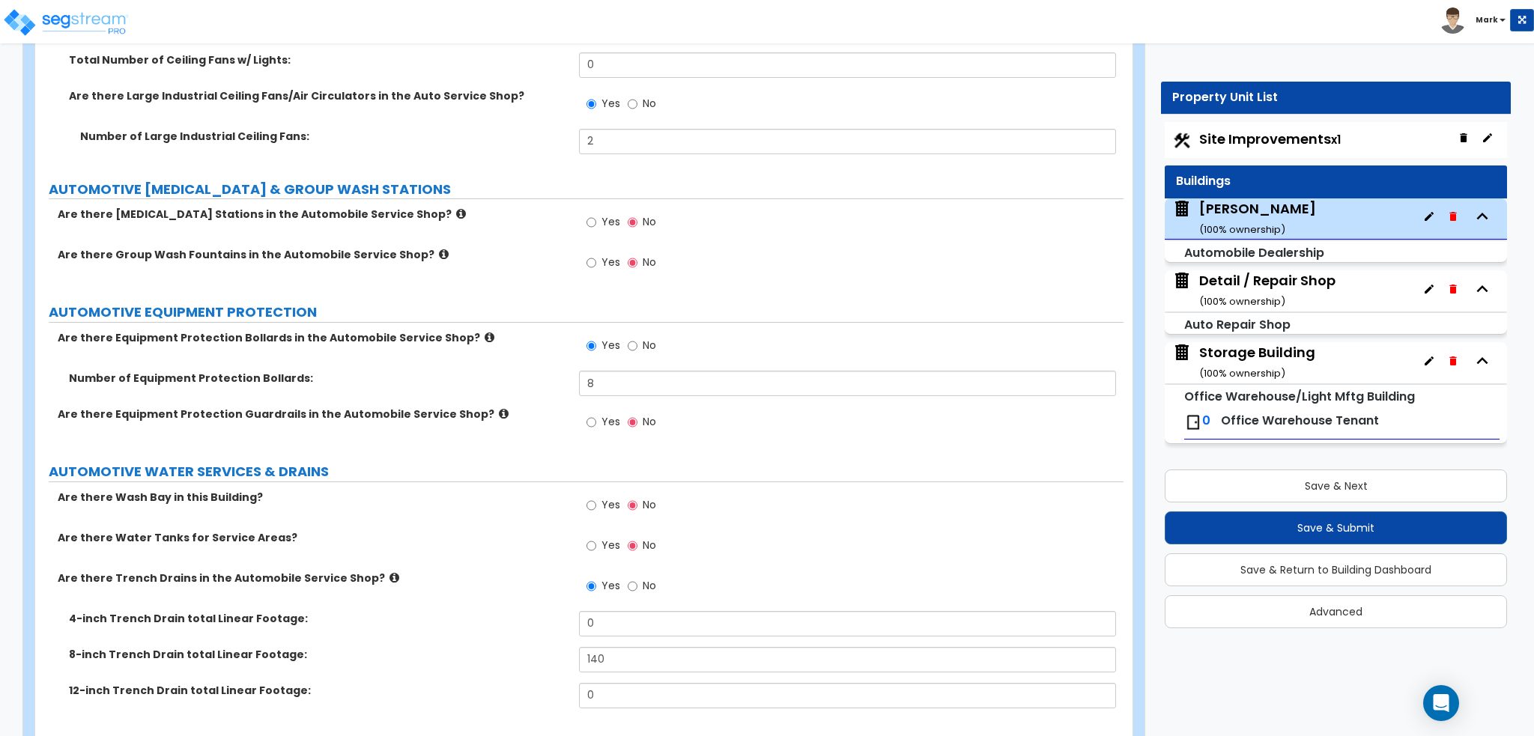
click at [446, 407] on label "Are there Equipment Protection Guardrails in the Automobile Service Shop?" at bounding box center [313, 414] width 510 height 15
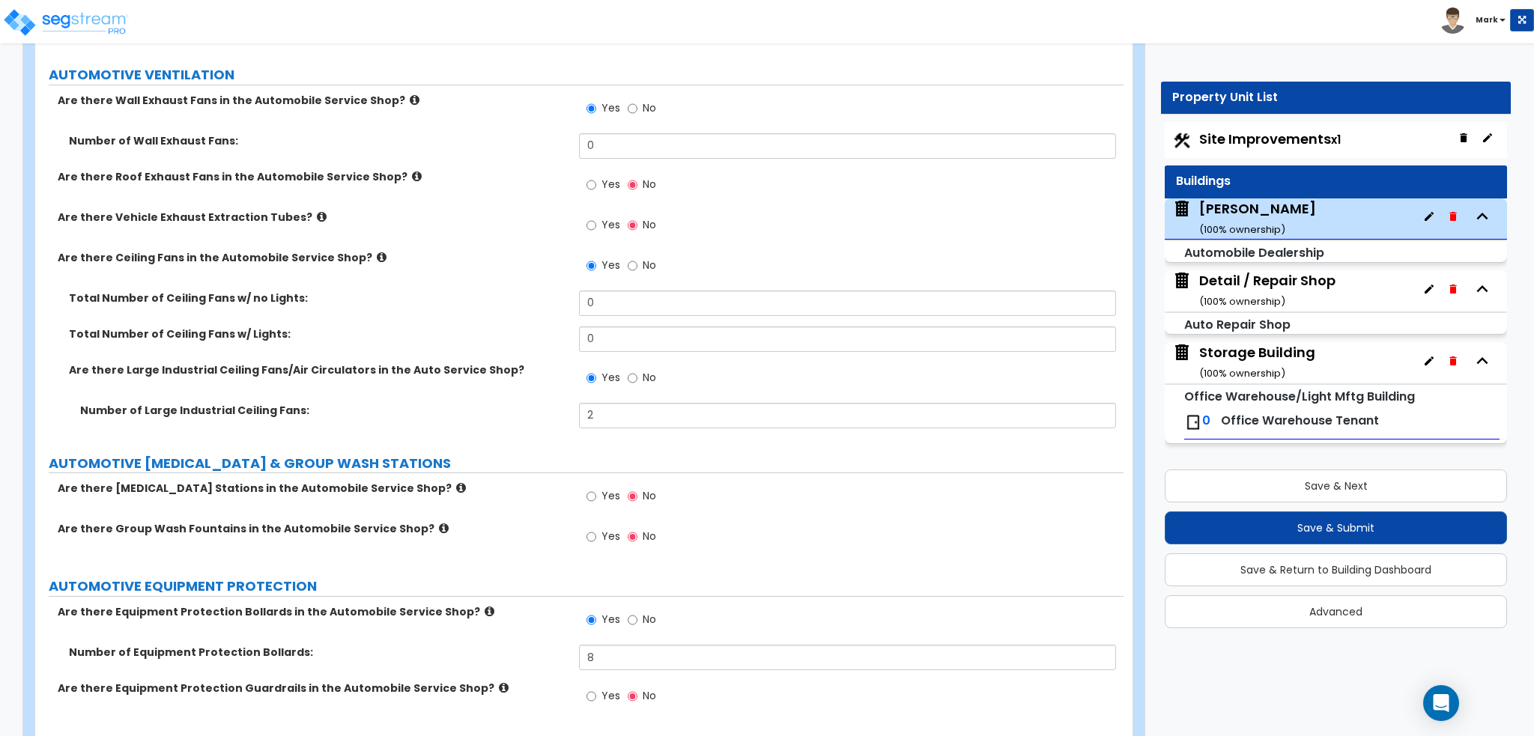
scroll to position [6542, 0]
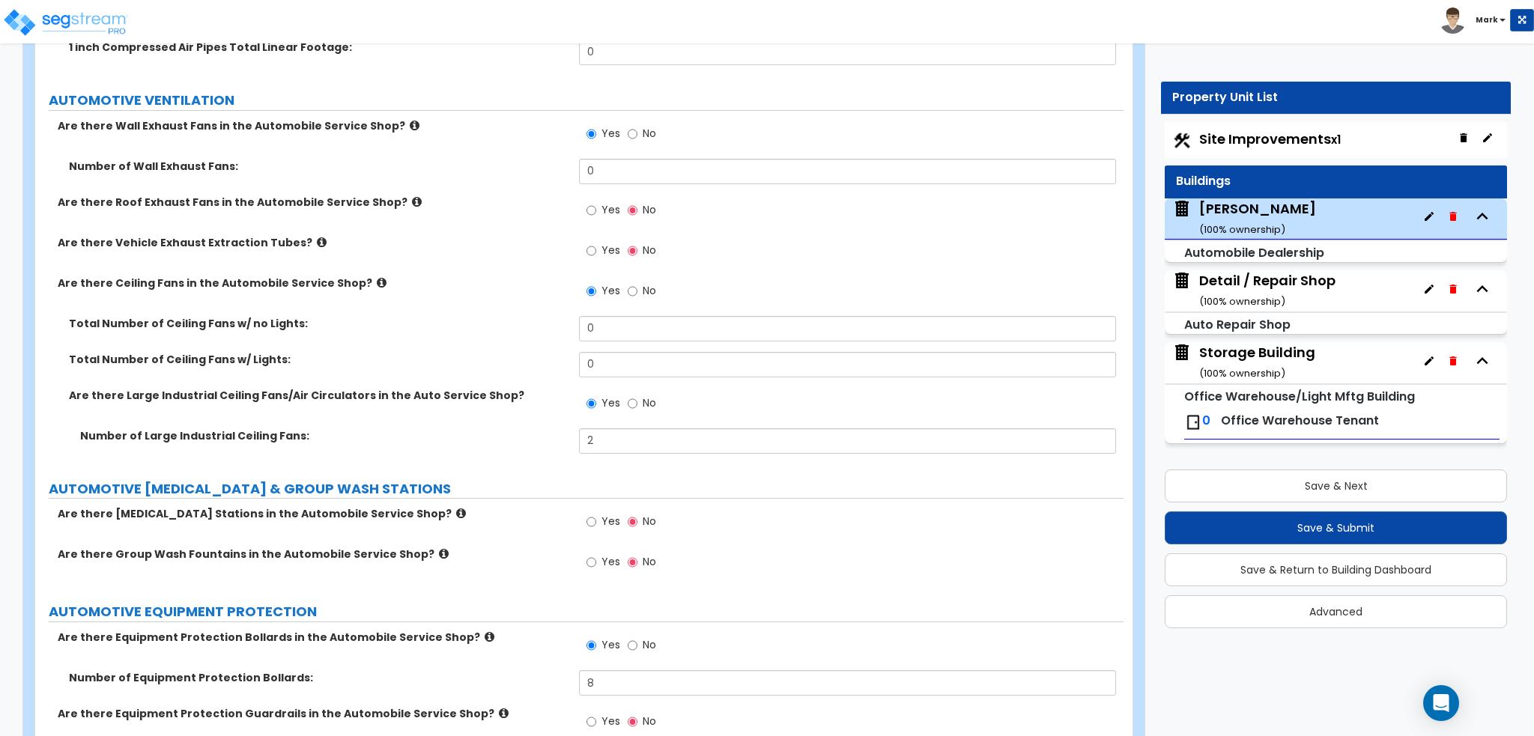
click at [377, 277] on icon at bounding box center [382, 282] width 10 height 11
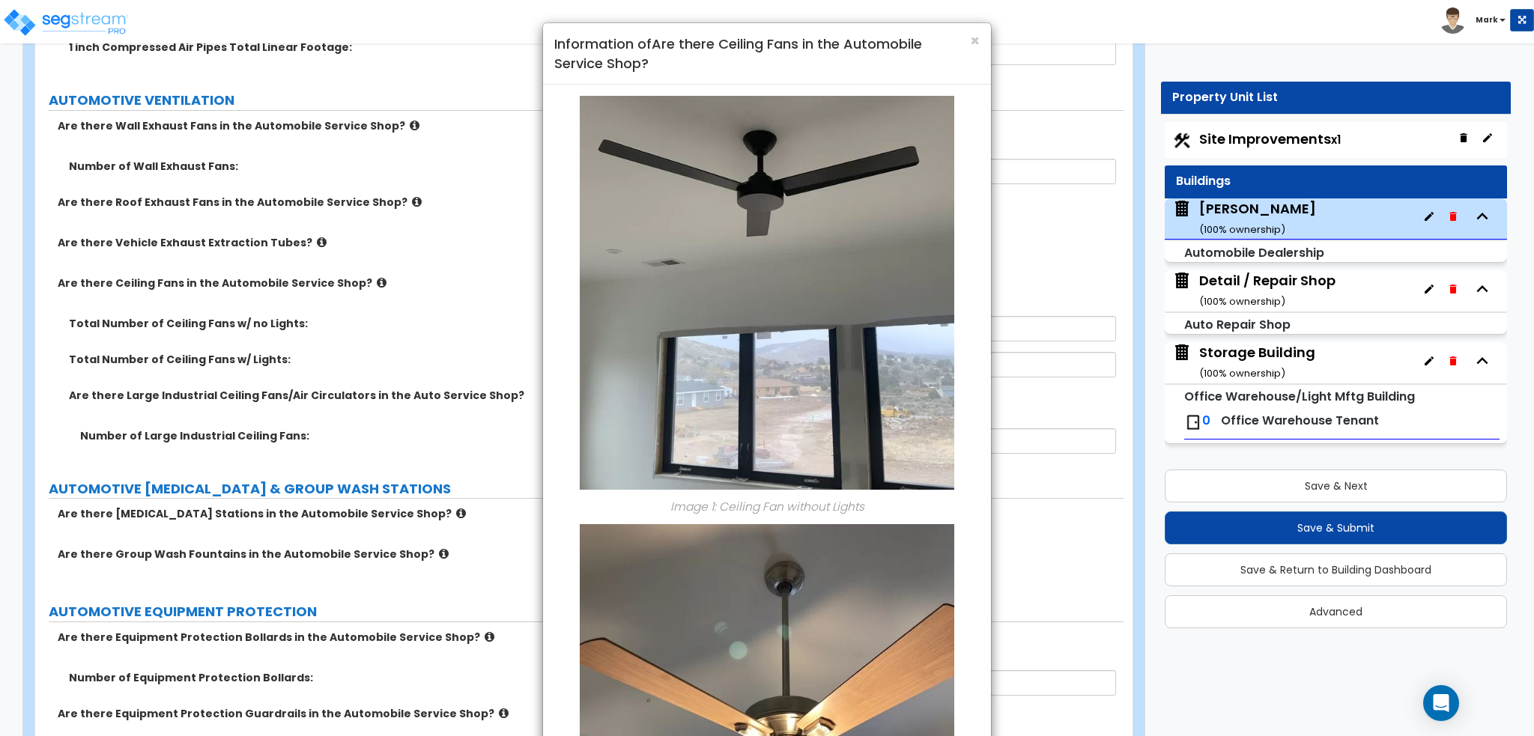
click at [967, 41] on h4 "Information of Are there Ceiling Fans in the Automobile Service Shop?" at bounding box center [766, 53] width 425 height 38
click at [978, 35] on span "×" at bounding box center [975, 41] width 10 height 22
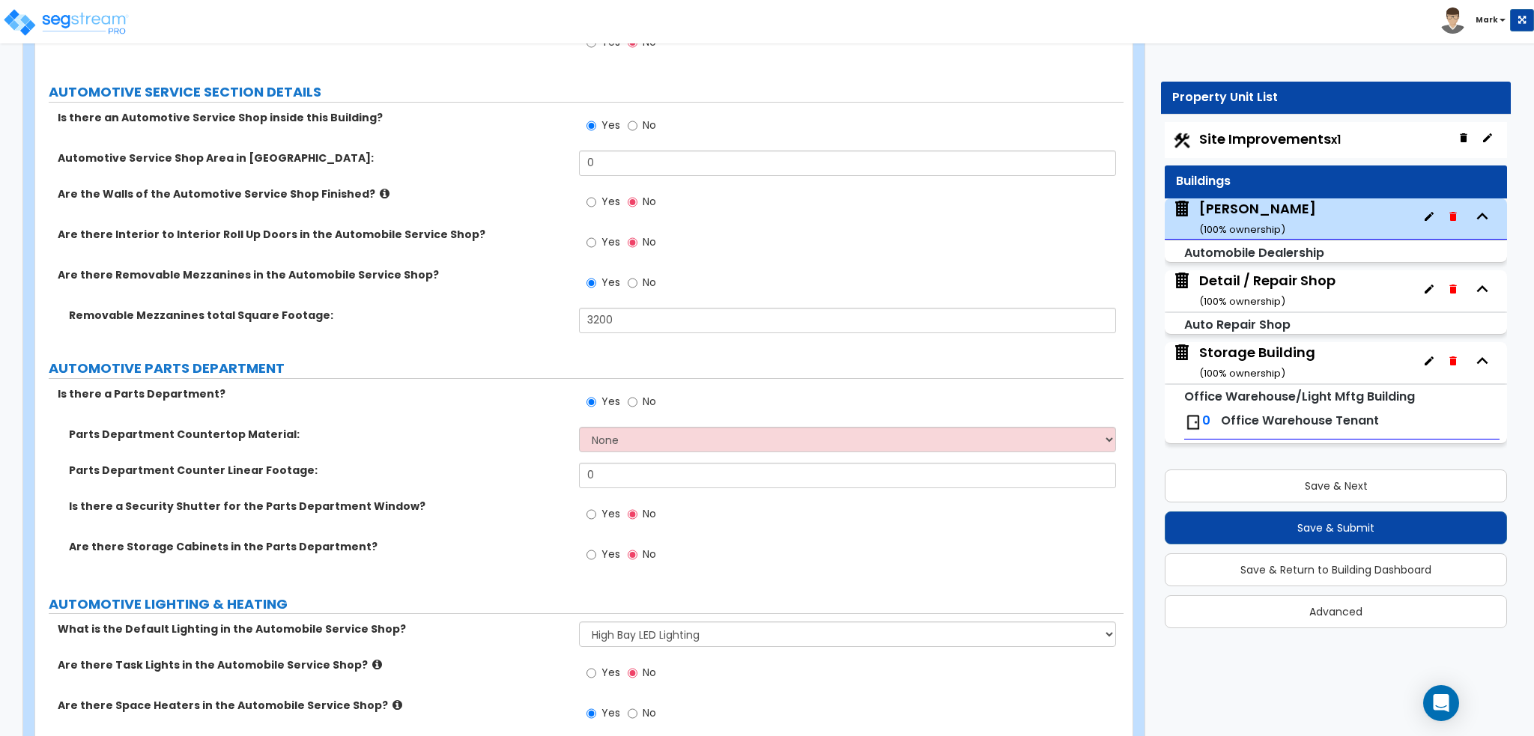
scroll to position [5344, 0]
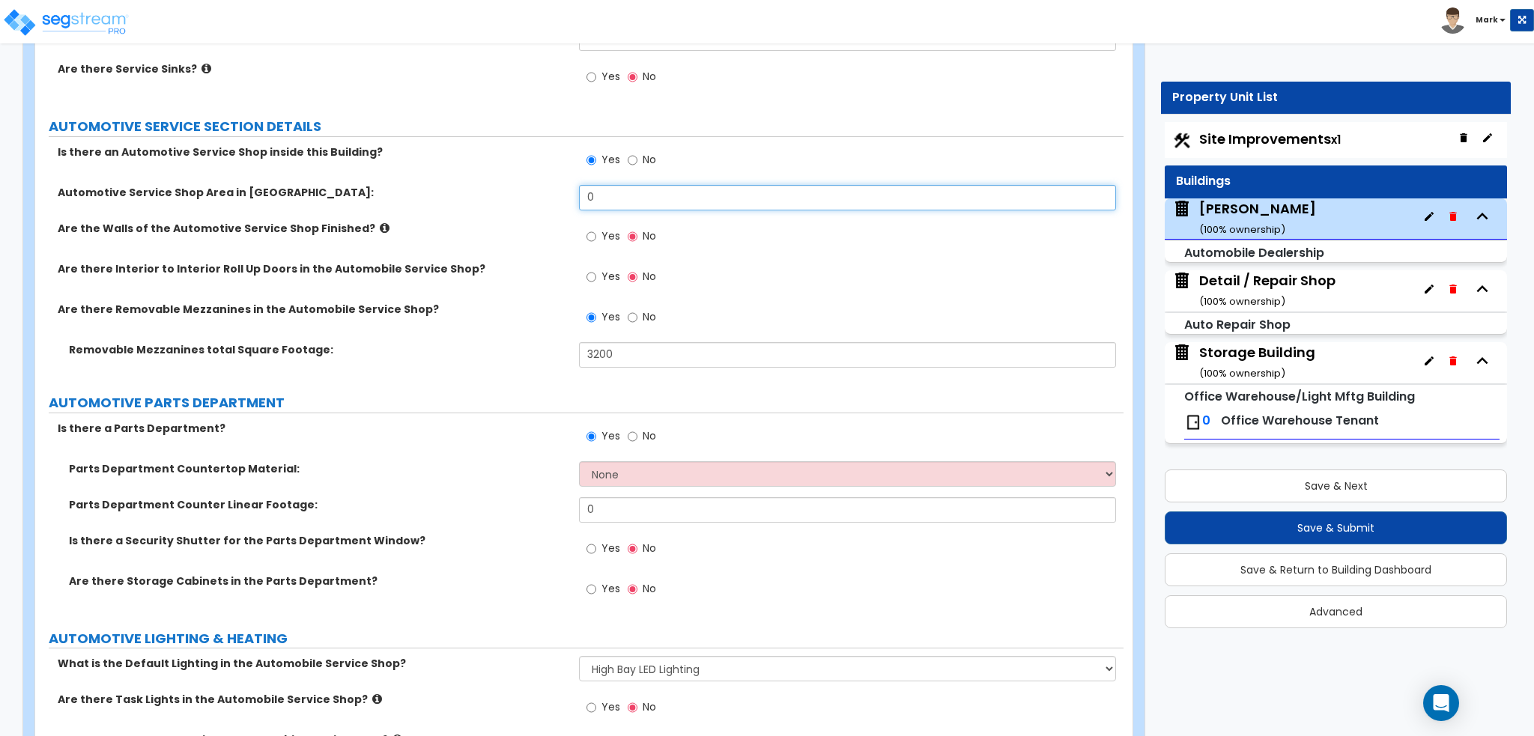
drag, startPoint x: 651, startPoint y: 188, endPoint x: 543, endPoint y: 188, distance: 107.8
click at [543, 188] on div "Automotive Service Shop Area in SF: 0" at bounding box center [579, 203] width 1088 height 36
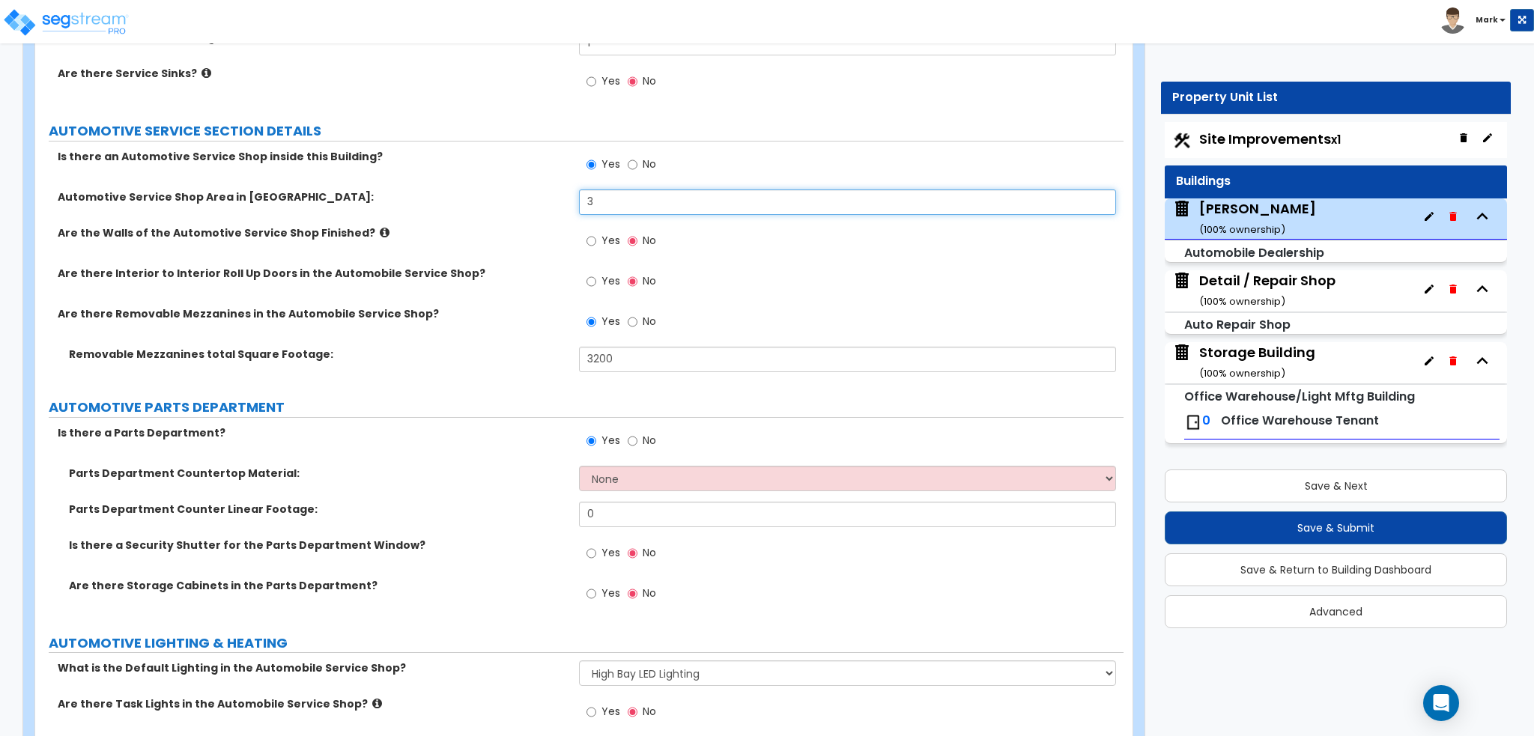
scroll to position [5314, 0]
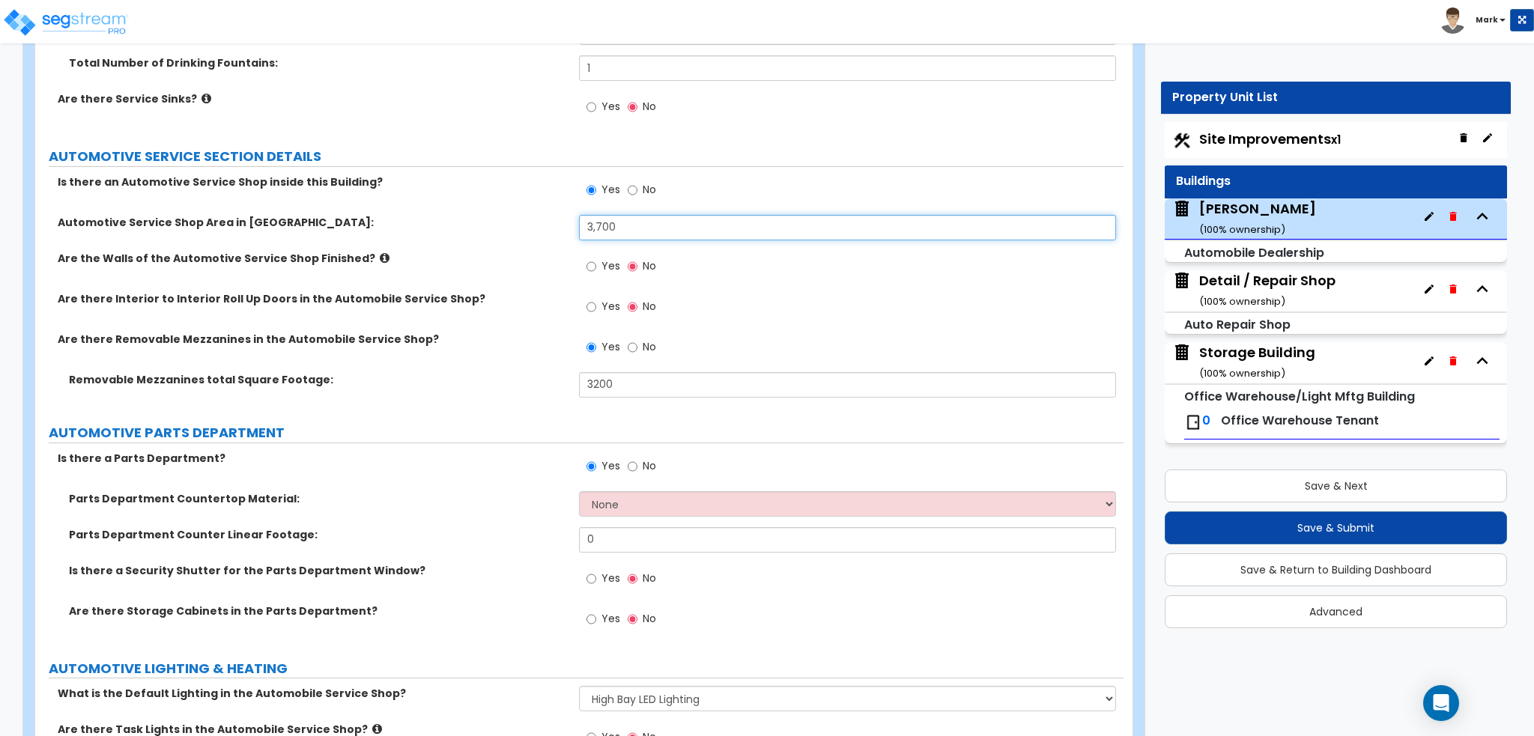
type input "3,700"
click at [548, 273] on div "Are the Walls of the Automotive Service Shop Finished? Yes No" at bounding box center [579, 271] width 1088 height 40
click at [599, 267] on label "Yes" at bounding box center [603, 267] width 34 height 25
click at [596, 267] on input "Yes" at bounding box center [591, 266] width 10 height 16
radio input "true"
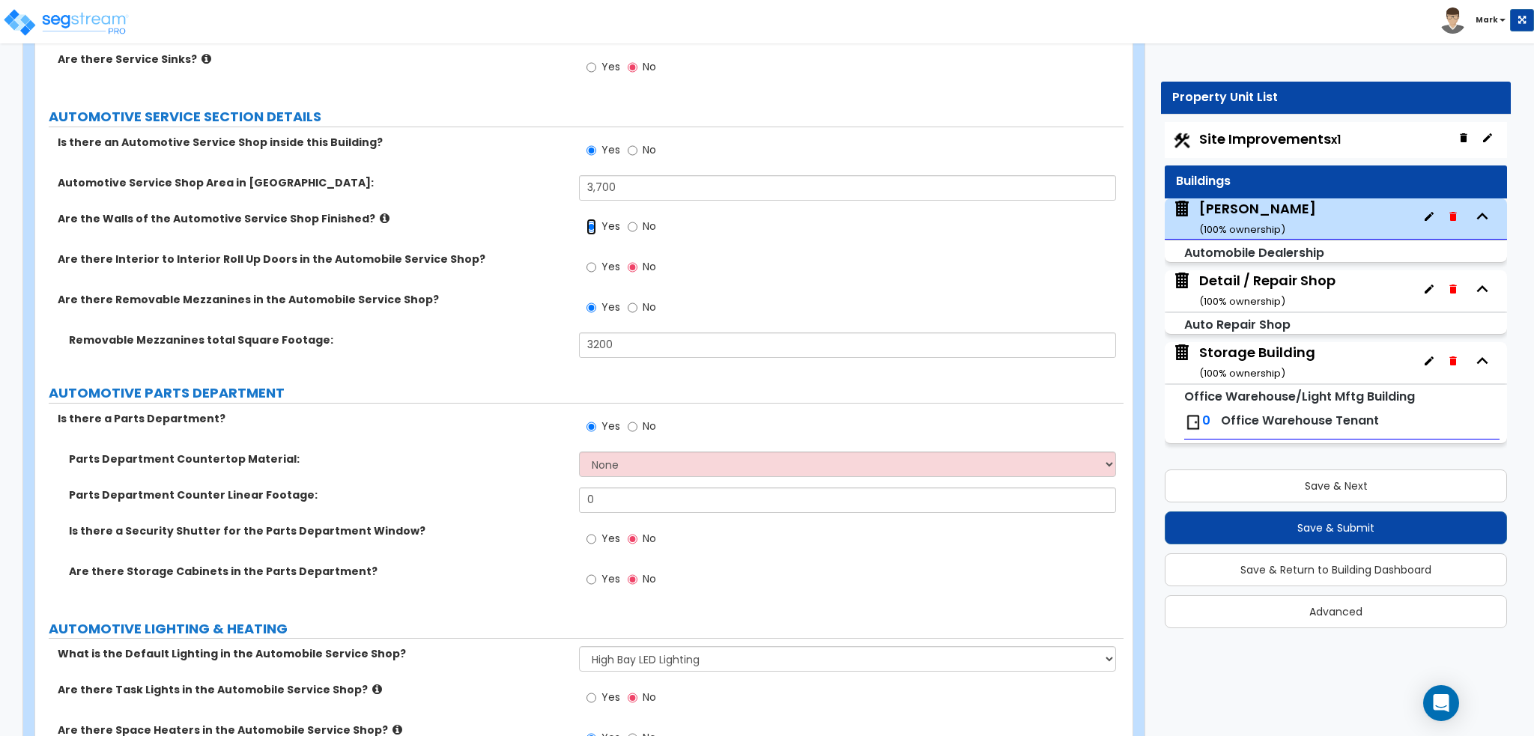
scroll to position [5389, 0]
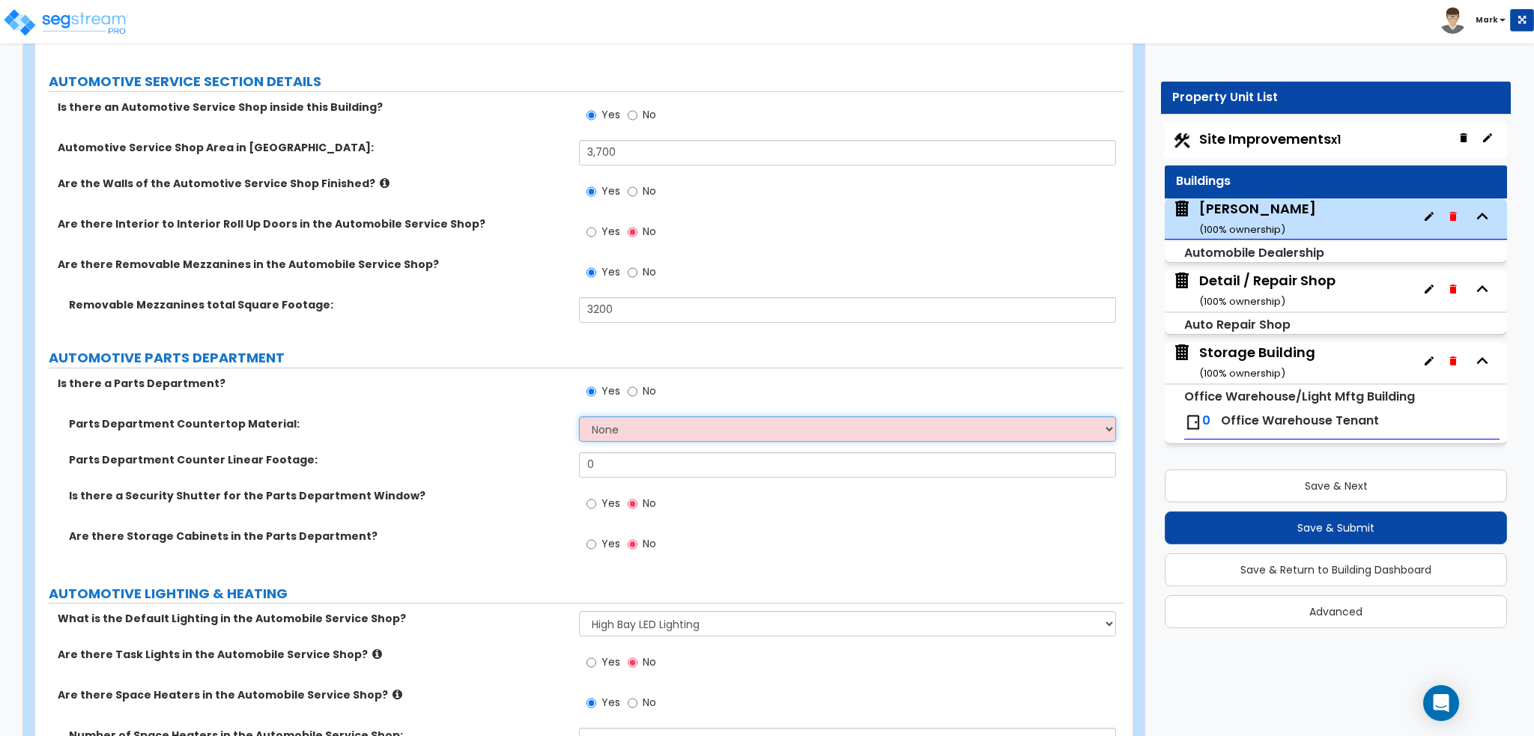
click at [656, 425] on select "None Plastic Laminate Solid Surface Stone Quartz Marble Tile Wood Stainless Ste…" at bounding box center [847, 428] width 536 height 25
click at [579, 416] on select "None Plastic Laminate Solid Surface Stone Quartz Marble Tile Wood Stainless Ste…" at bounding box center [847, 428] width 536 height 25
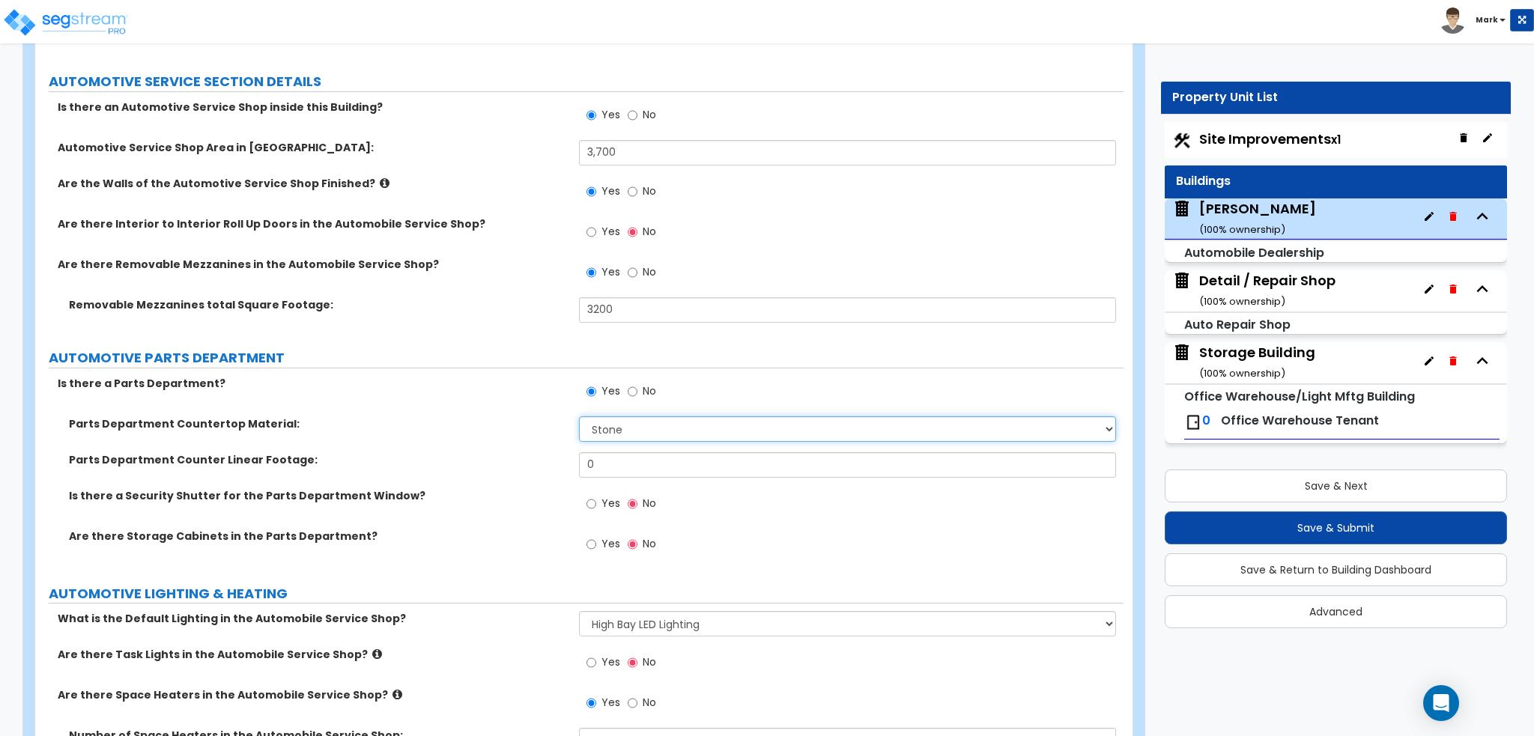
click at [633, 422] on select "None Plastic Laminate Solid Surface Stone Quartz Marble Tile Wood Stainless Ste…" at bounding box center [847, 428] width 536 height 25
select select "2"
click at [579, 416] on select "None Plastic Laminate Solid Surface Stone Quartz Marble Tile Wood Stainless Ste…" at bounding box center [847, 428] width 536 height 25
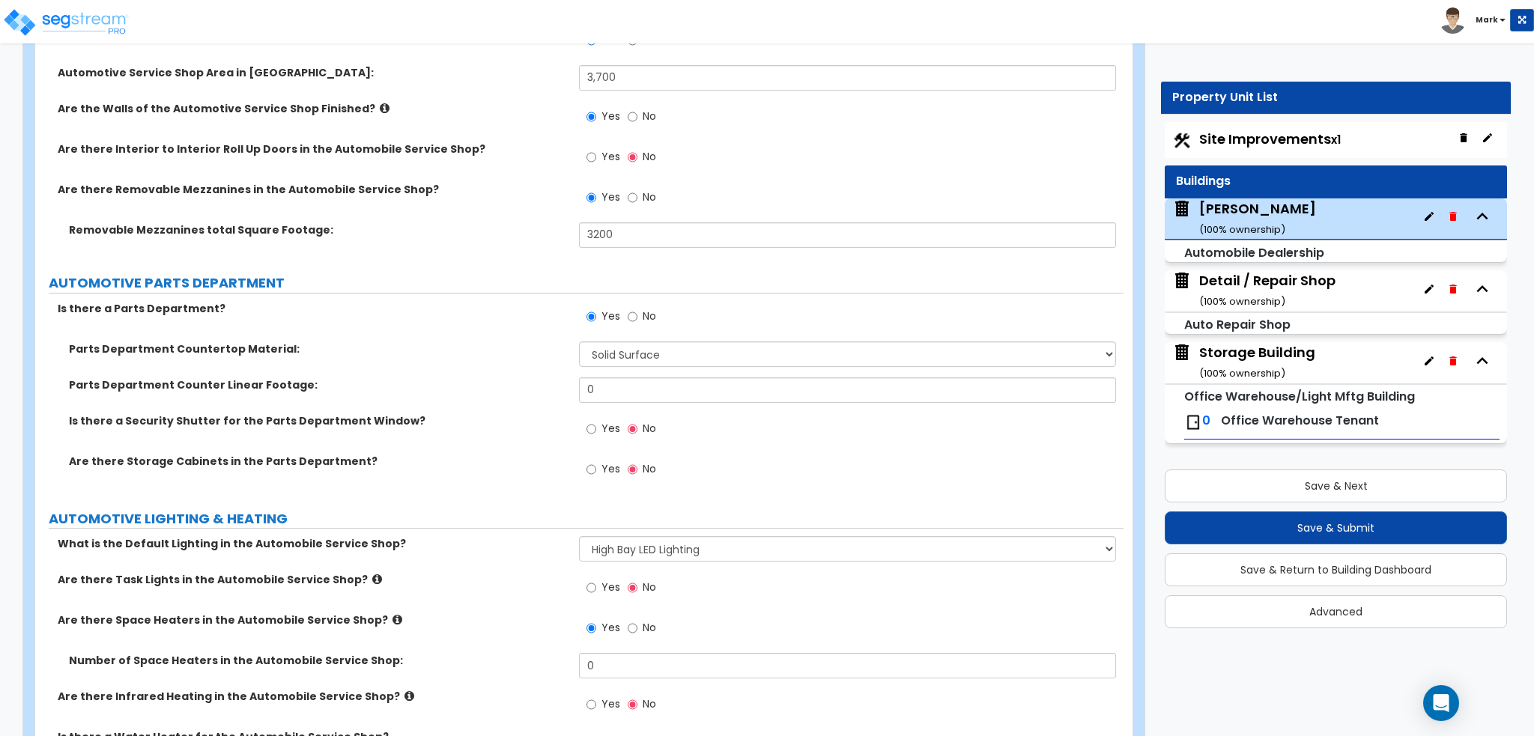
click at [479, 364] on div "Parts Department Countertop Material: None Plastic Laminate Solid Surface Stone…" at bounding box center [579, 359] width 1088 height 36
click at [565, 389] on div "Parts Department Counter Linear Footage: 0" at bounding box center [579, 395] width 1088 height 36
type input "32"
click at [548, 386] on label "Parts Department Counter Linear Footage:" at bounding box center [318, 384] width 499 height 15
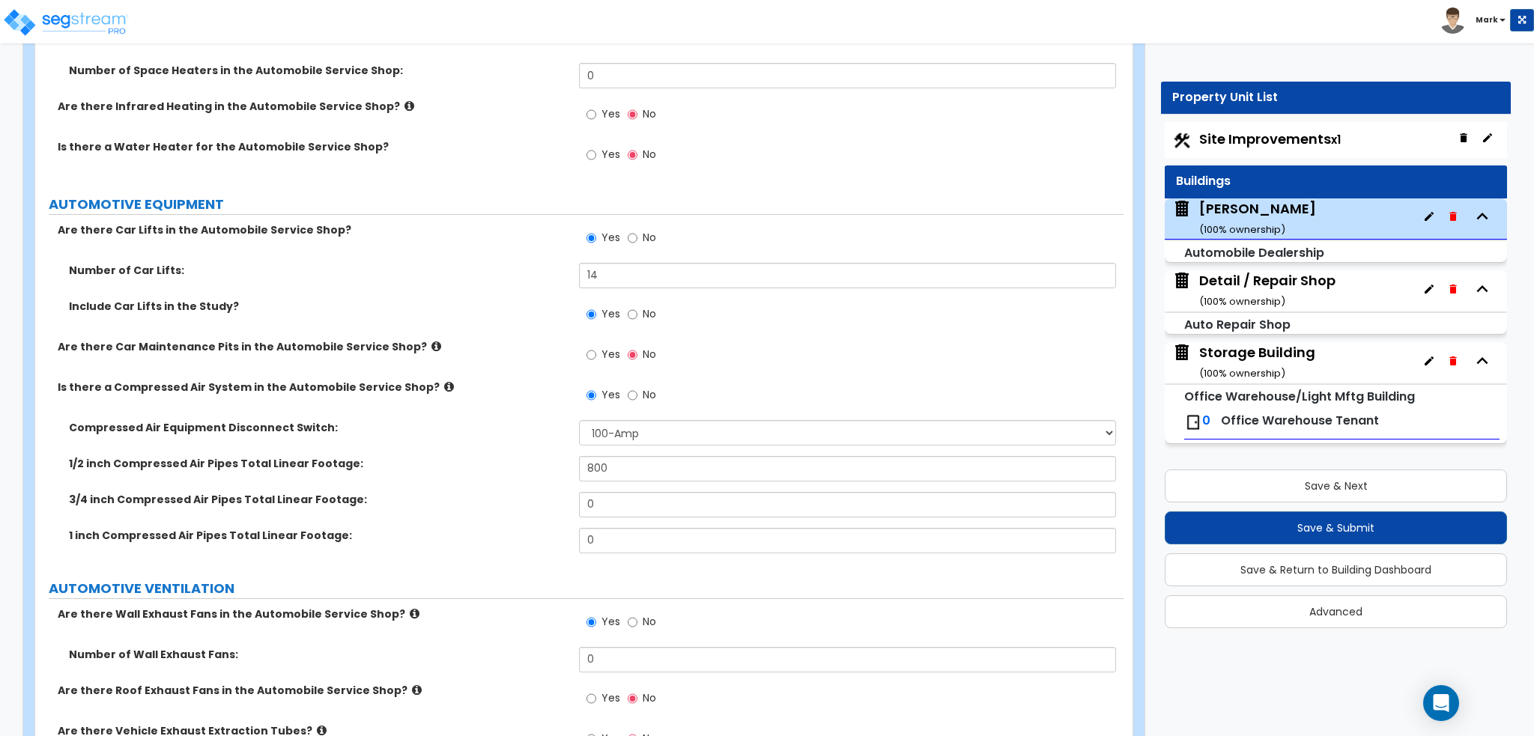
scroll to position [6063, 0]
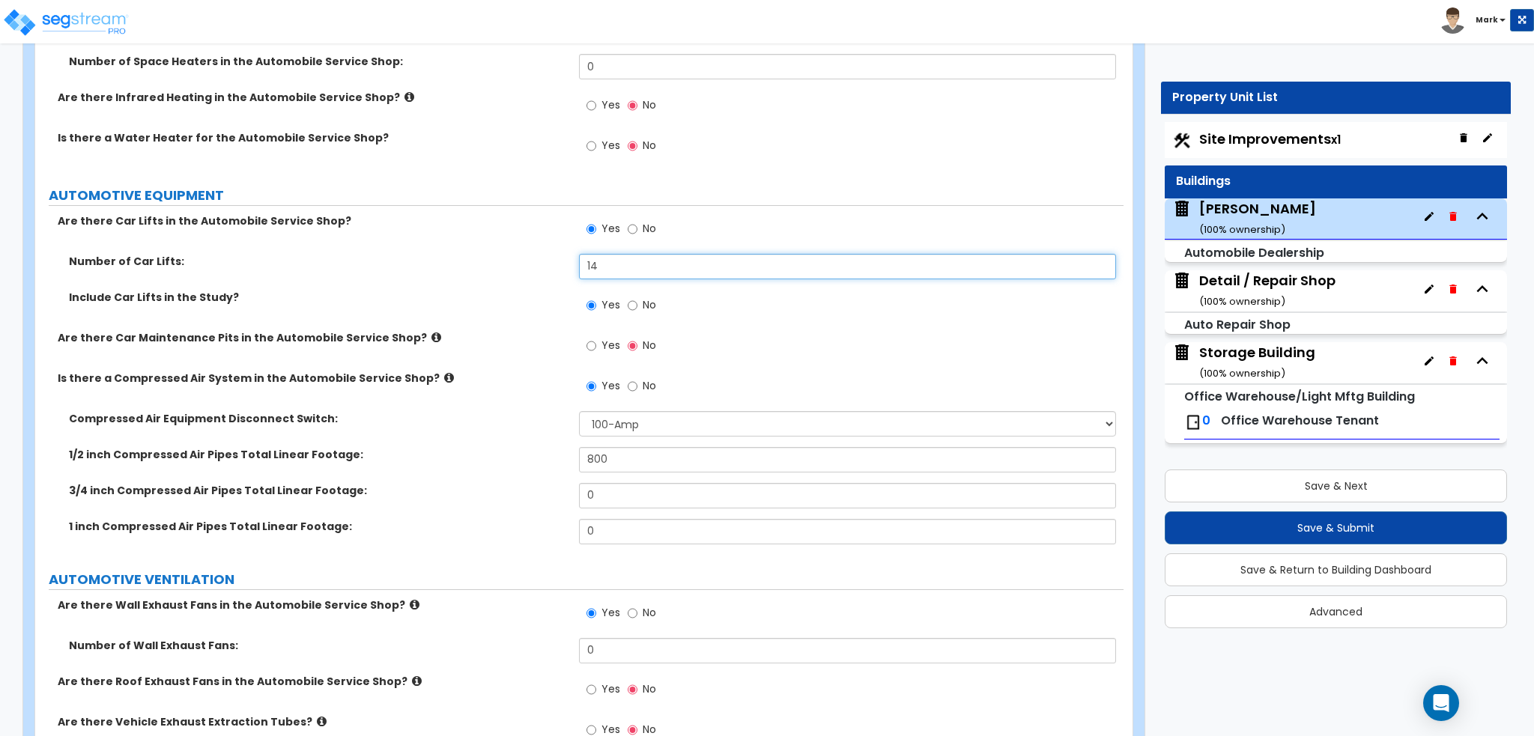
drag, startPoint x: 641, startPoint y: 273, endPoint x: 545, endPoint y: 272, distance: 95.9
click at [545, 272] on div "Number of Car Lifts: 14" at bounding box center [579, 272] width 1088 height 36
type input "30"
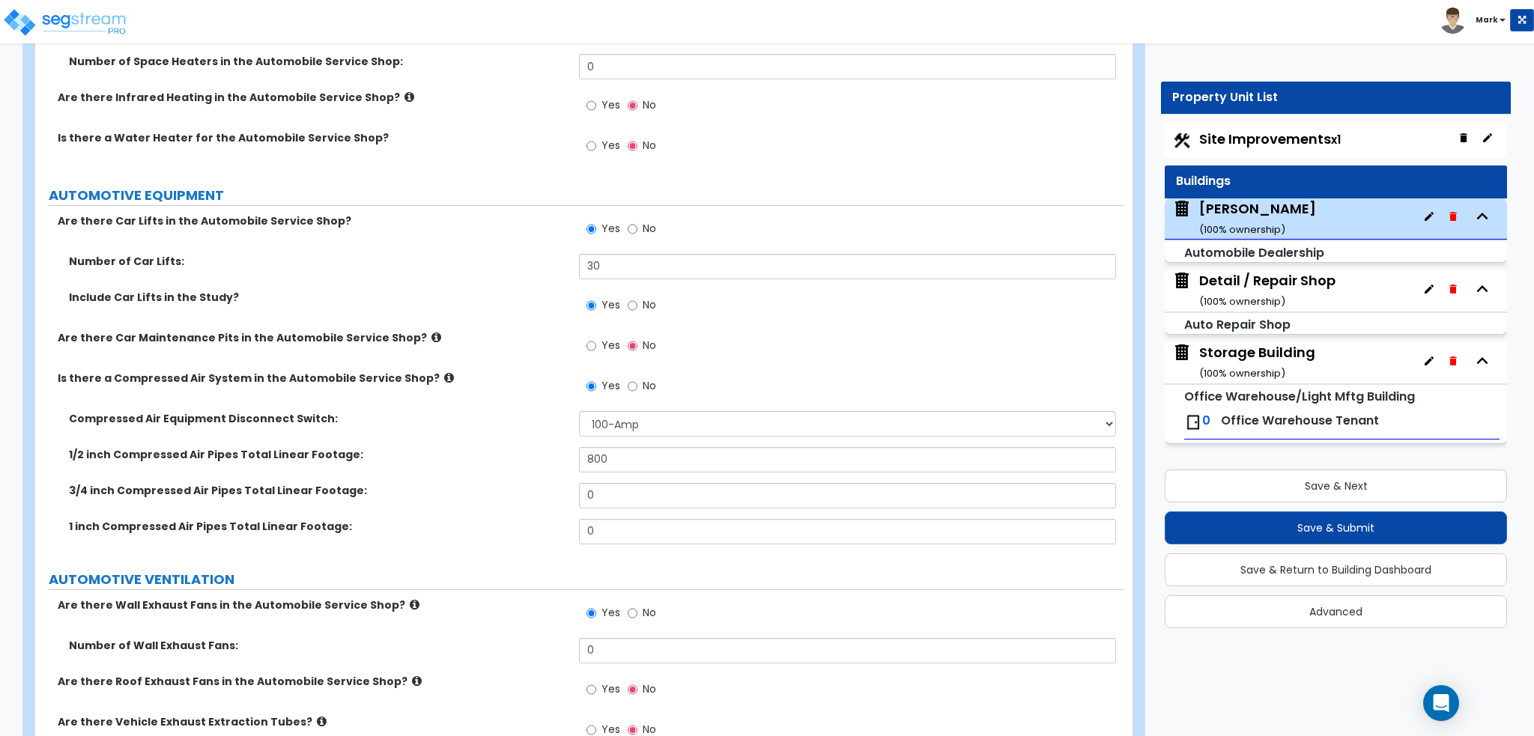
click at [544, 272] on div "Number of Car Lifts: 30" at bounding box center [579, 272] width 1088 height 36
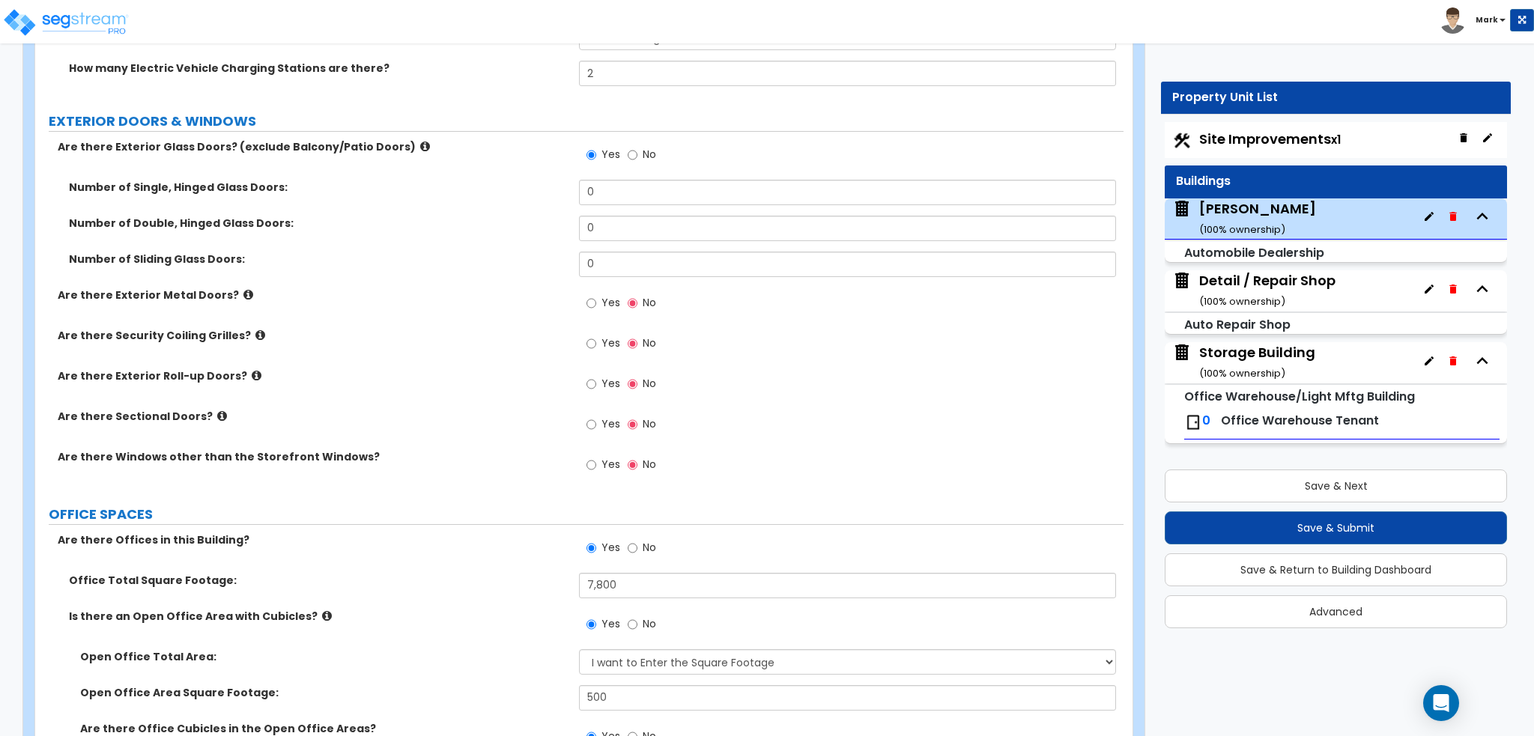
scroll to position [1719, 0]
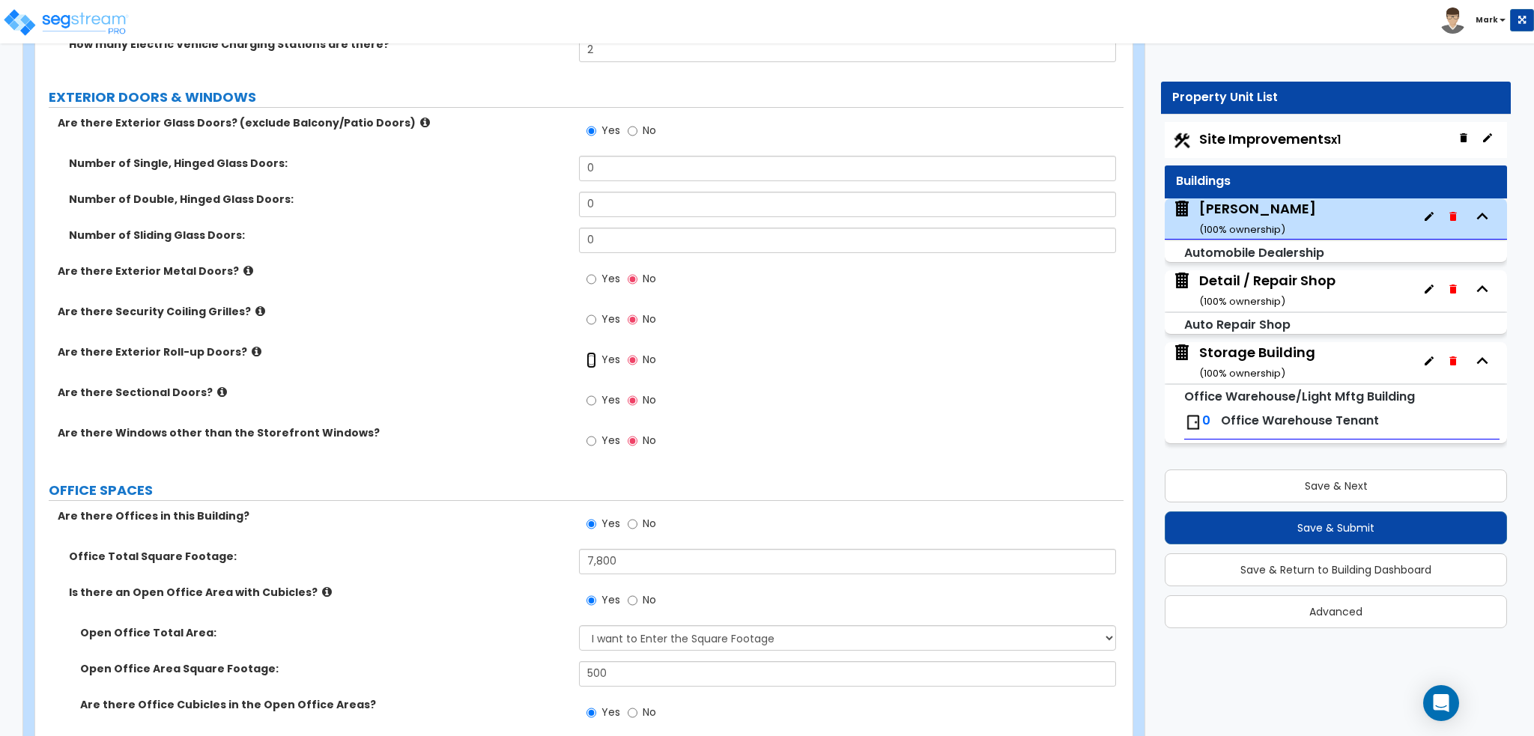
click at [595, 356] on input "Yes" at bounding box center [591, 360] width 10 height 16
radio input "true"
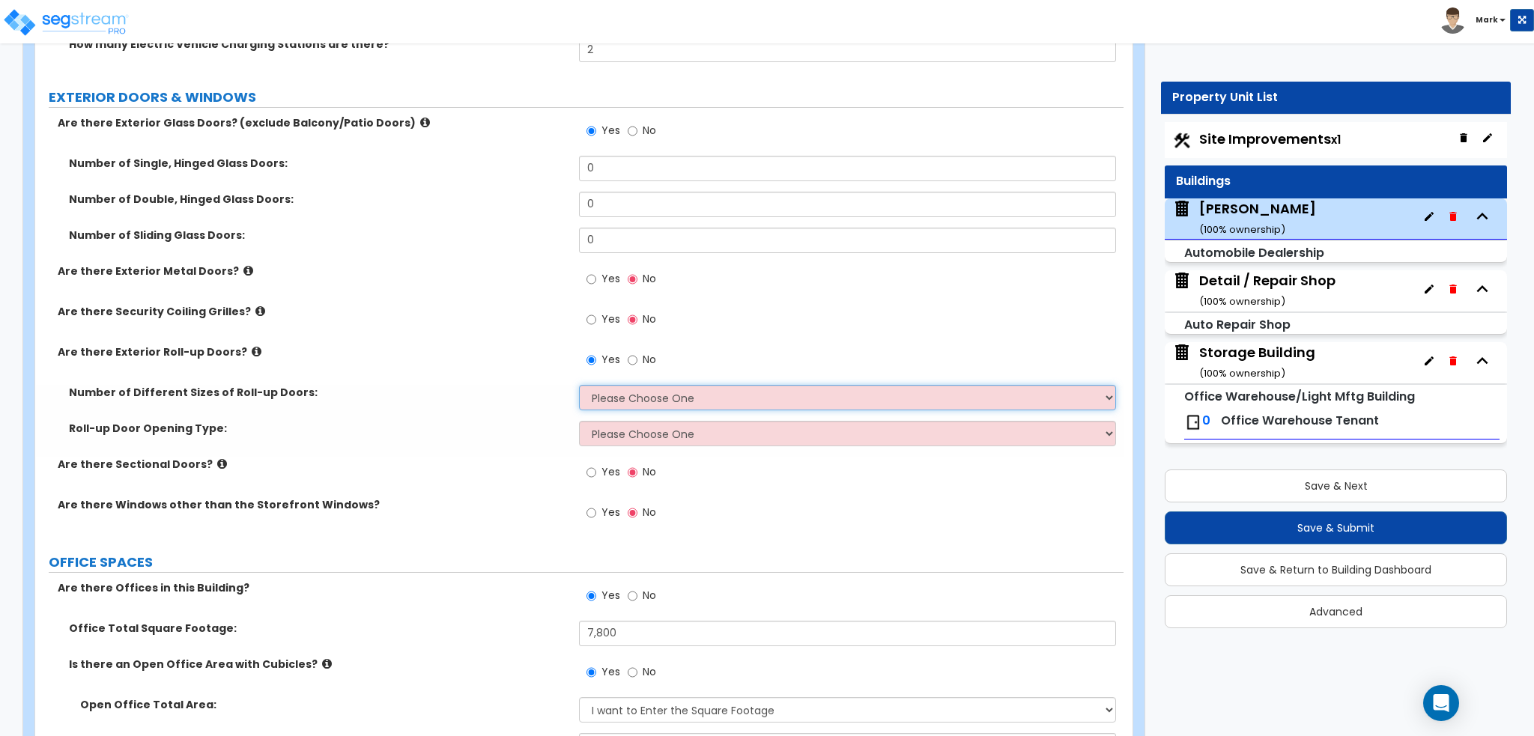
click at [639, 394] on select "Please Choose One 1 2 3" at bounding box center [847, 397] width 536 height 25
select select "1"
click at [579, 385] on select "Please Choose One 1 2 3" at bounding box center [847, 397] width 536 height 25
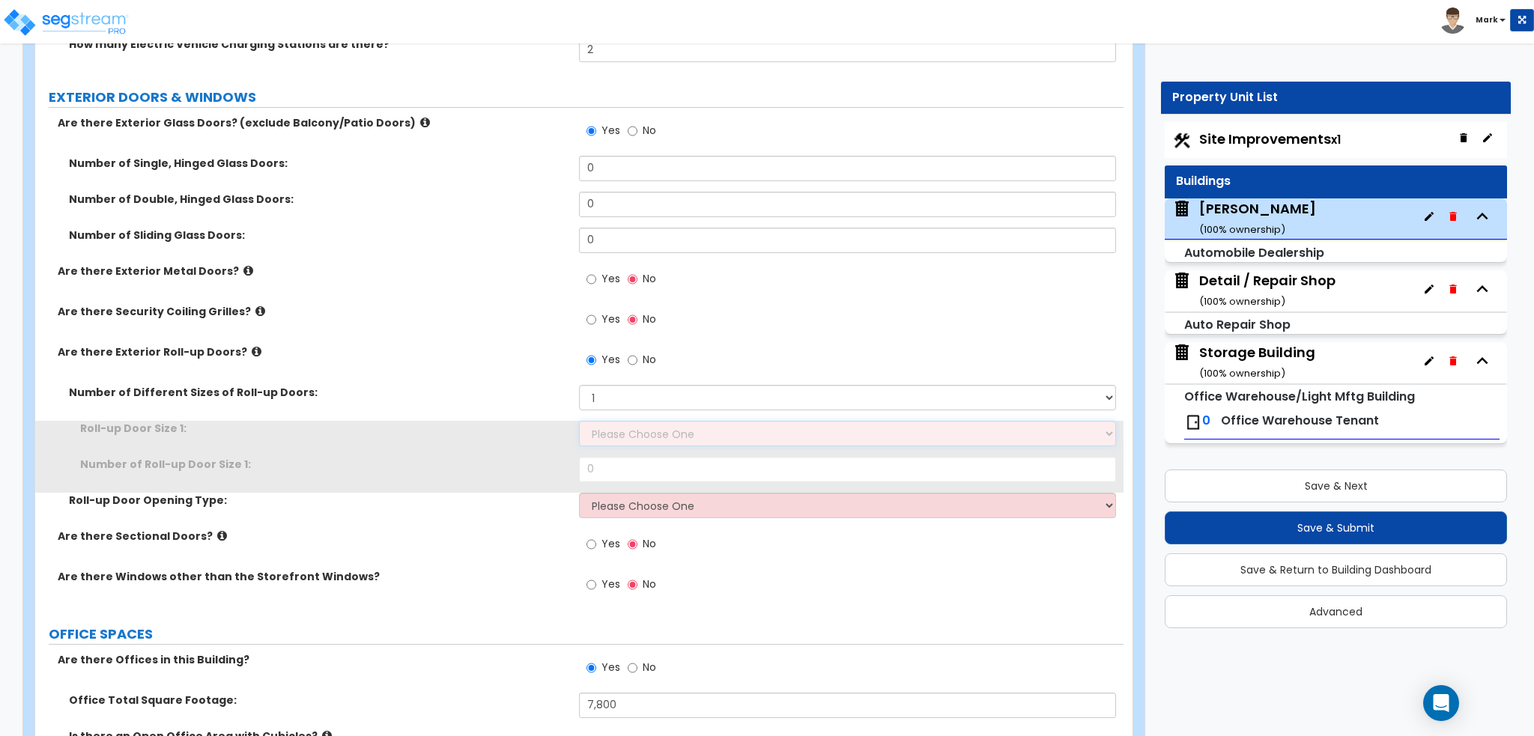
click at [657, 437] on select "Please Choose One 8' x 8' 10' x 10' 12' x 12' 14' x 14' 20' x 12' 20' x 16'" at bounding box center [847, 433] width 536 height 25
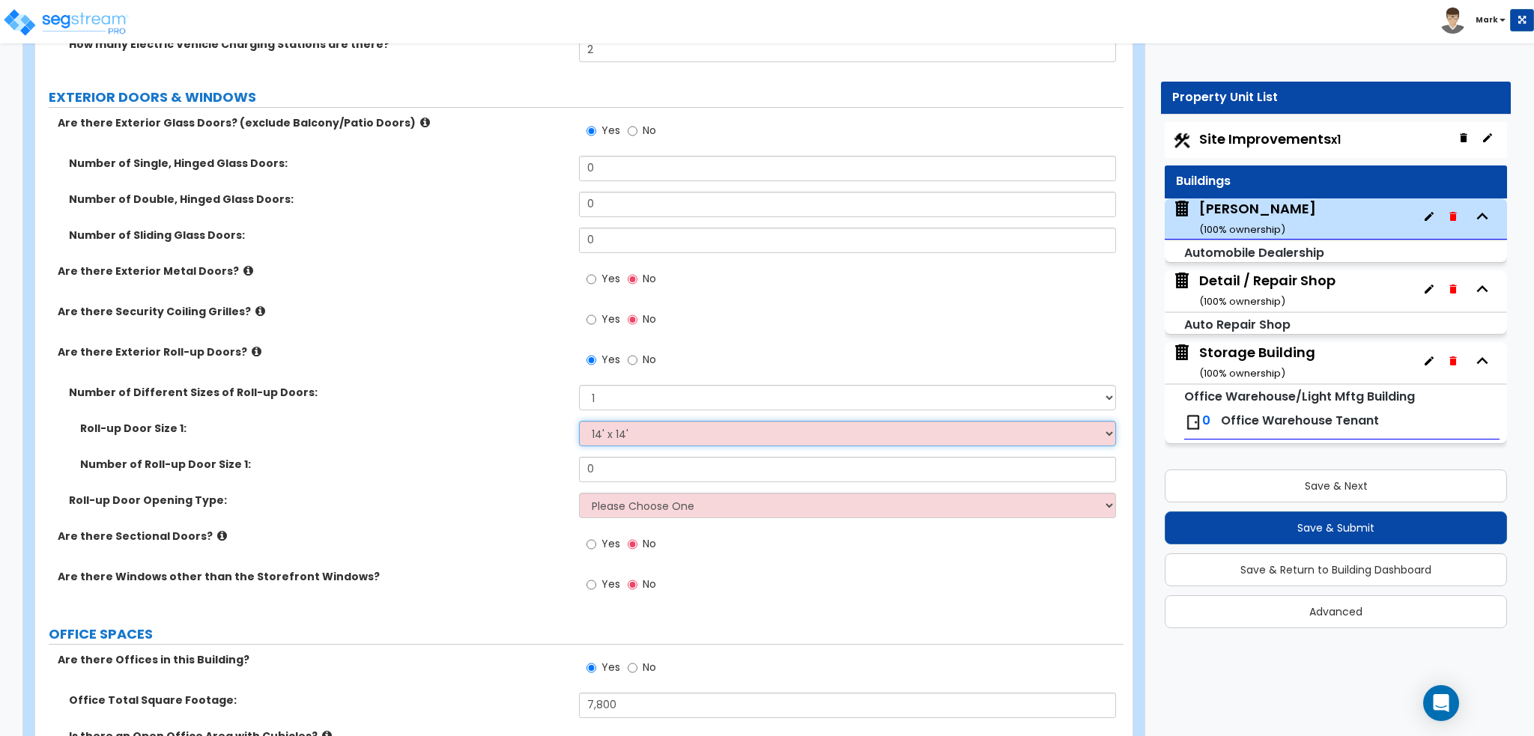
click at [579, 421] on select "Please Choose One 8' x 8' 10' x 10' 12' x 12' 14' x 14' 20' x 12' 20' x 16'" at bounding box center [847, 433] width 536 height 25
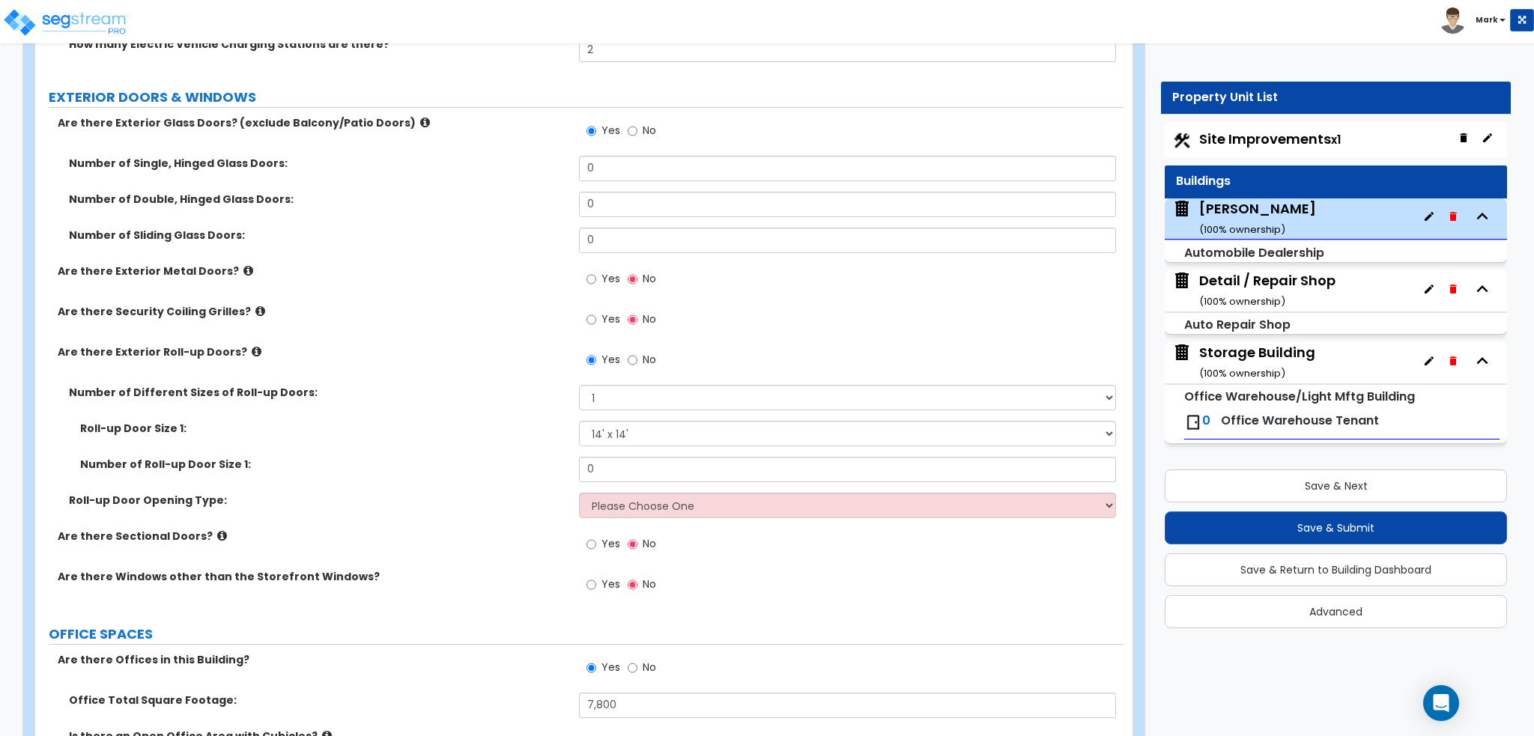
click at [511, 493] on label "Roll-up Door Opening Type:" at bounding box center [318, 500] width 499 height 15
click at [647, 431] on select "Please Choose One 8' x 8' 10' x 10' 12' x 12' 14' x 14' 20' x 12' 20' x 16'" at bounding box center [847, 433] width 536 height 25
select select "3"
click at [579, 421] on select "Please Choose One 8' x 8' 10' x 10' 12' x 12' 14' x 14' 20' x 12' 20' x 16'" at bounding box center [847, 433] width 536 height 25
click at [527, 461] on label "Number of Roll-up Door Size 1:" at bounding box center [323, 464] width 487 height 15
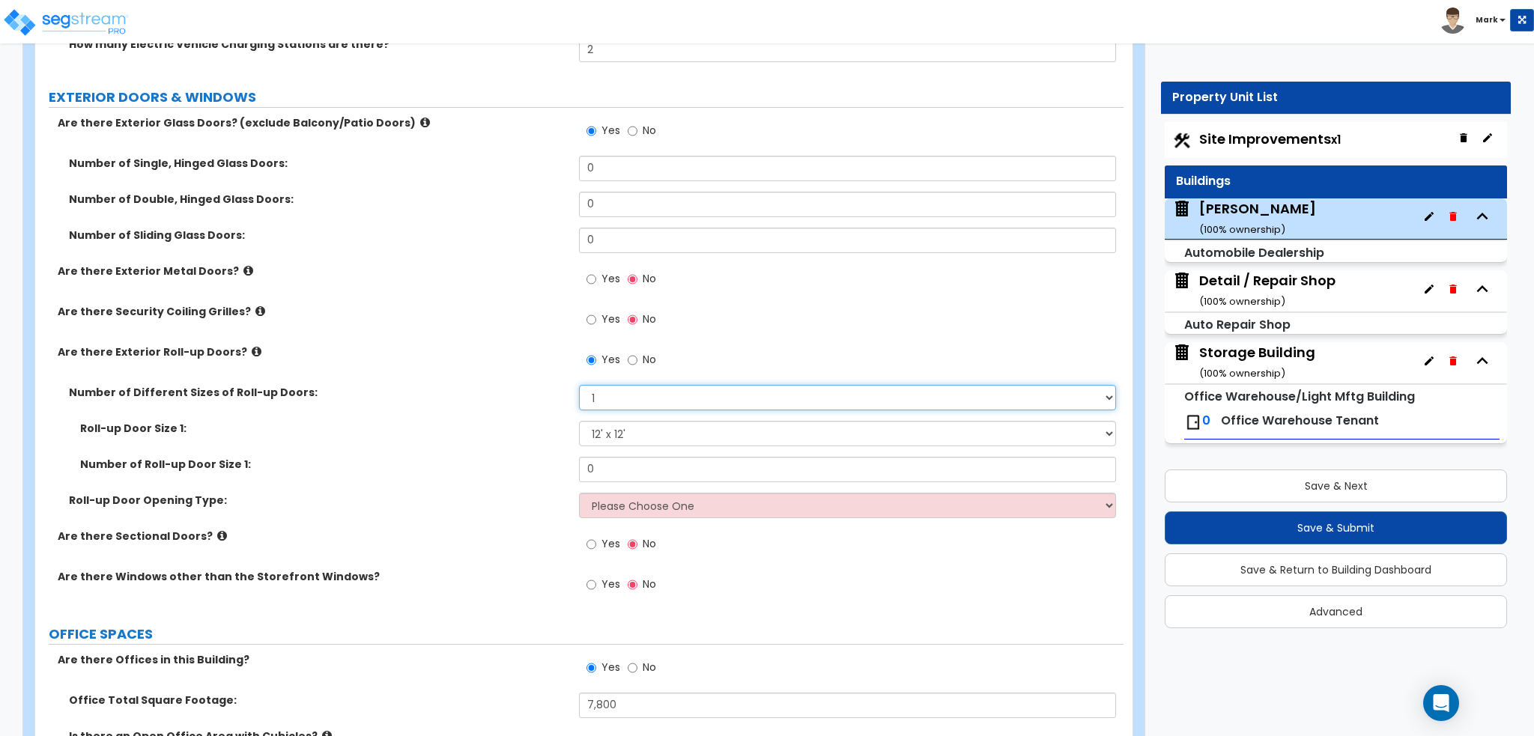
click at [614, 401] on select "Please Choose One 1 2 3" at bounding box center [847, 397] width 536 height 25
click at [520, 470] on label "Number of Roll-up Door Size 1:" at bounding box center [323, 464] width 487 height 15
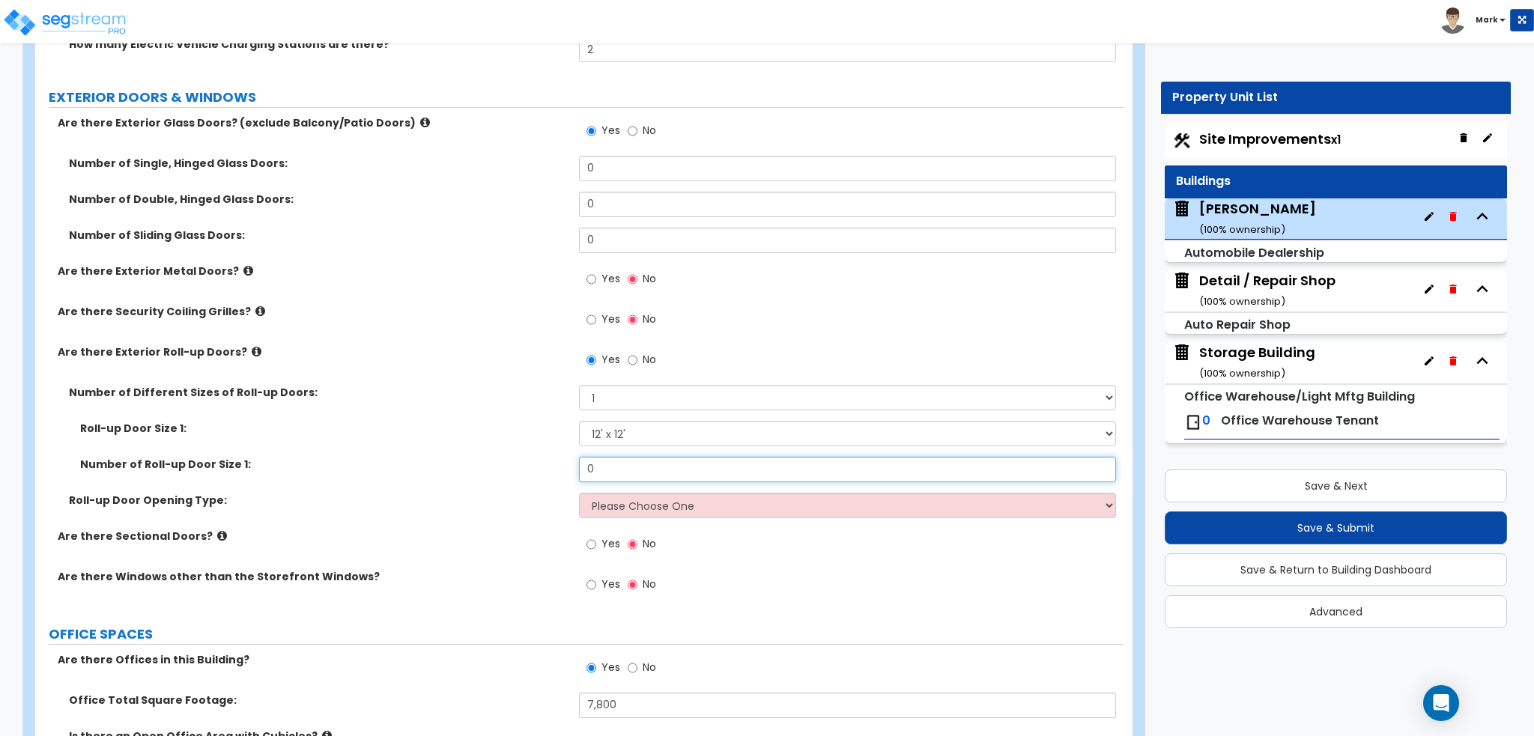
drag, startPoint x: 633, startPoint y: 473, endPoint x: 326, endPoint y: 474, distance: 306.3
click at [357, 474] on div "Number of Roll-up Door Size 1: 0" at bounding box center [579, 475] width 1088 height 36
type input "8"
type input "9"
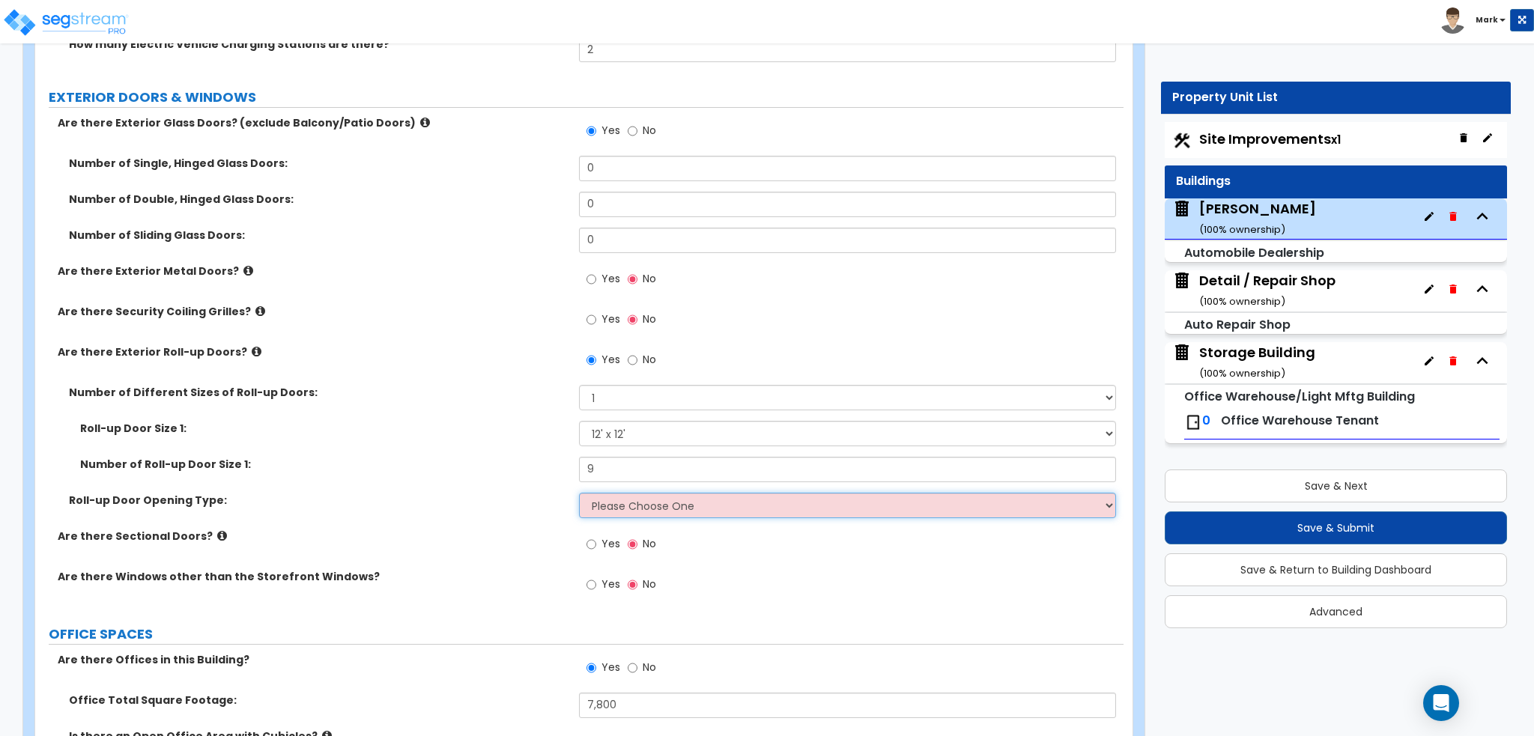
click at [622, 515] on select "Please Choose One All Manual All Motorized Some are Motorized" at bounding box center [847, 505] width 536 height 25
select select "2"
click at [579, 493] on select "Please Choose One All Manual All Motorized Some are Motorized" at bounding box center [847, 505] width 536 height 25
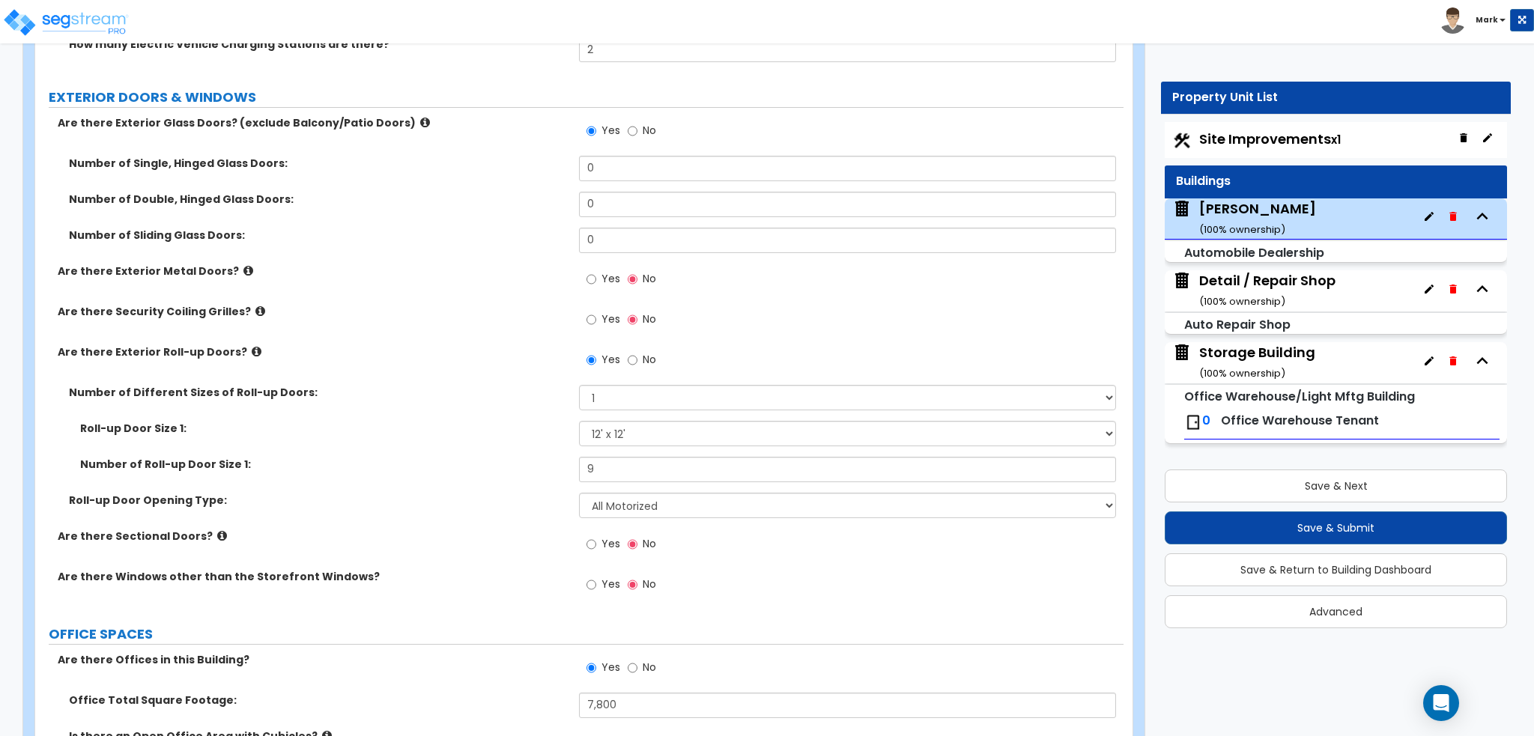
click at [499, 533] on label "Are there Sectional Doors?" at bounding box center [313, 536] width 510 height 15
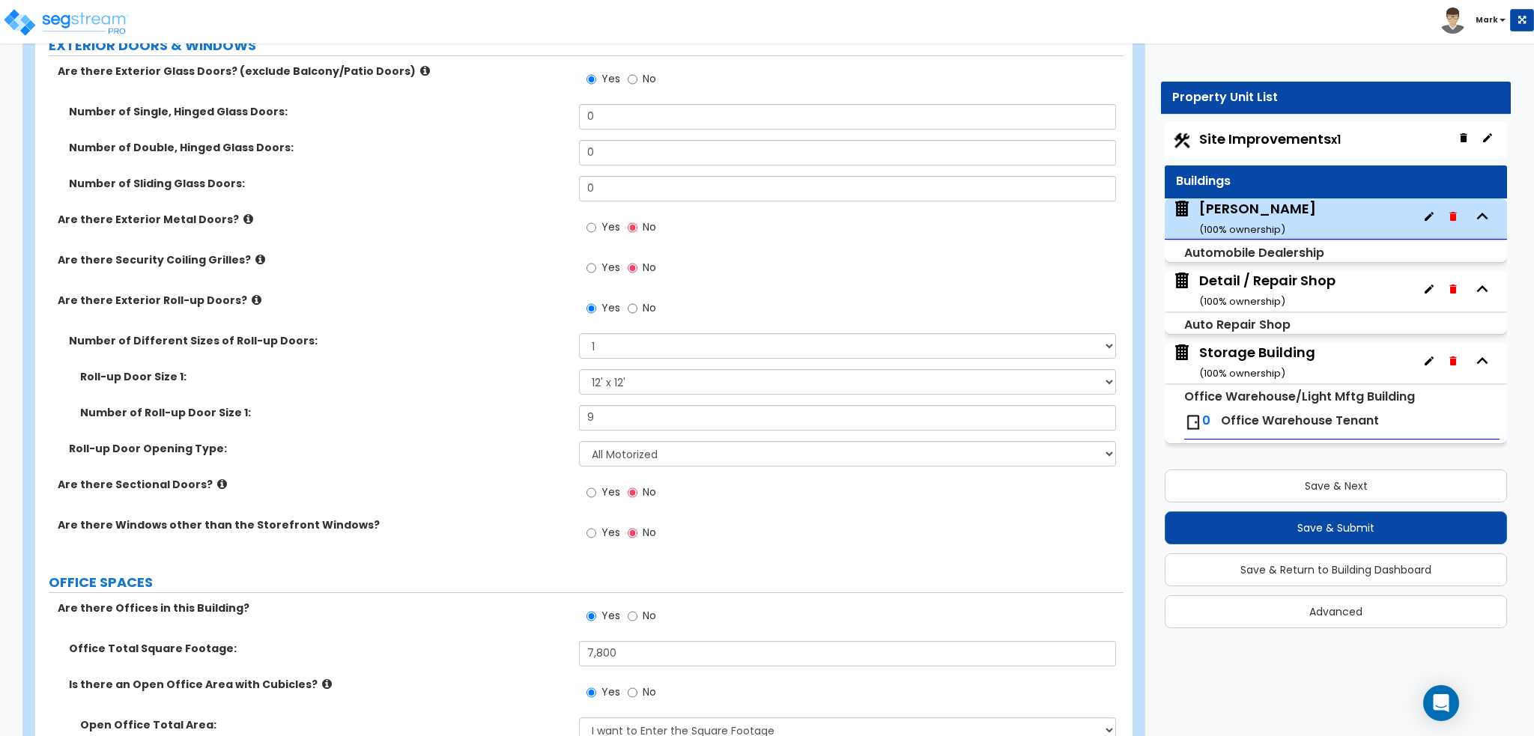
scroll to position [1794, 0]
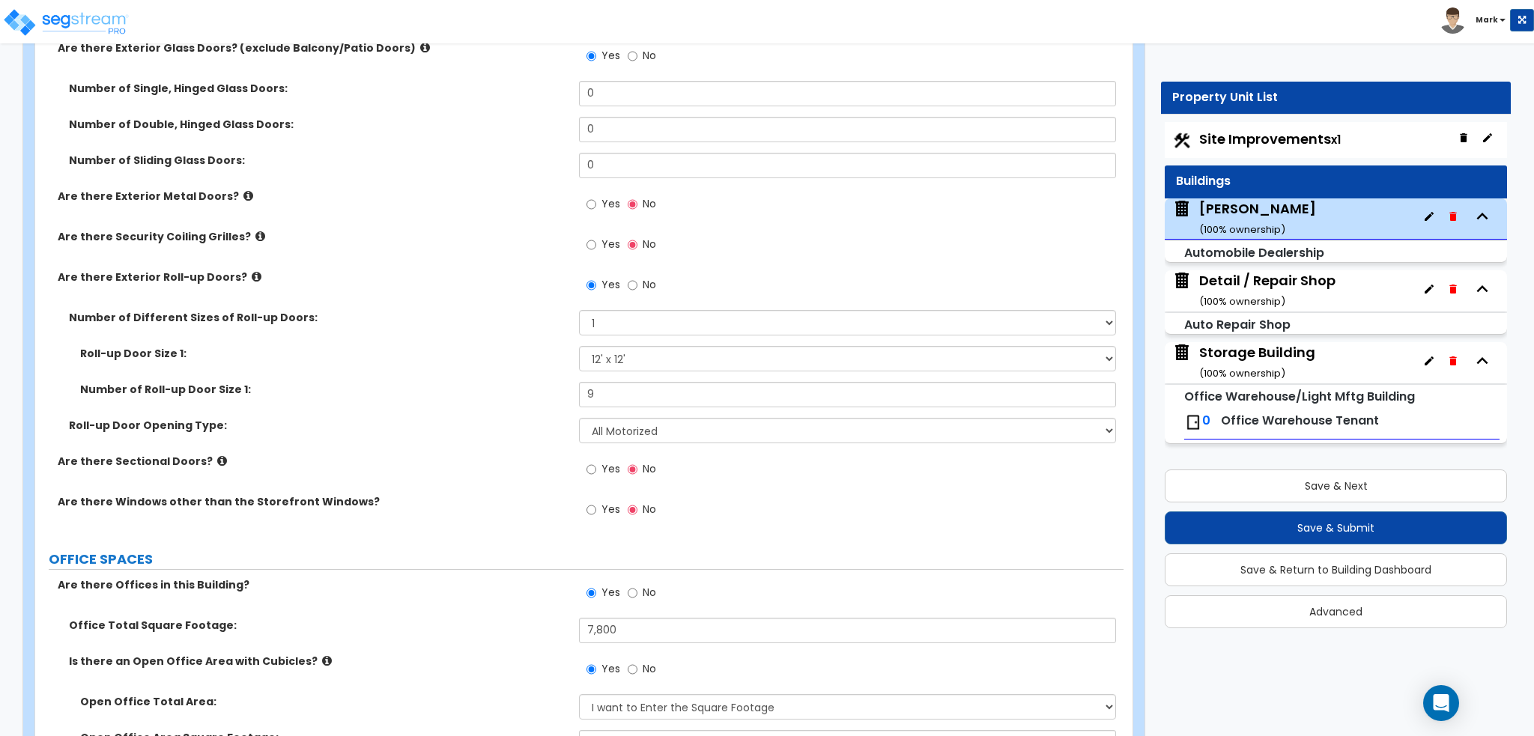
click at [640, 285] on label "No" at bounding box center [642, 286] width 28 height 25
click at [637, 285] on input "No" at bounding box center [633, 285] width 10 height 16
radio input "false"
radio input "true"
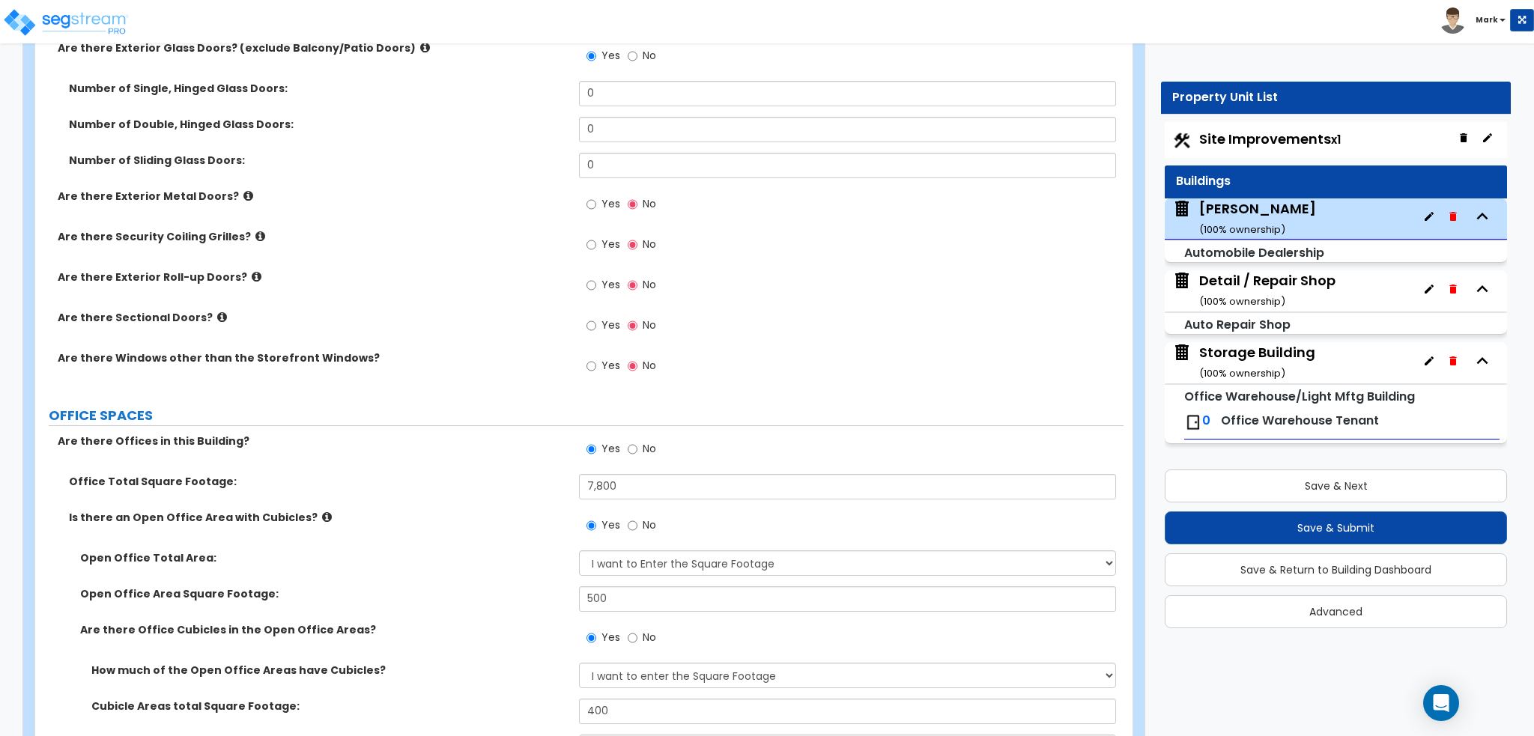
click at [602, 322] on span "Yes" at bounding box center [610, 325] width 19 height 15
click at [596, 322] on input "Yes" at bounding box center [591, 326] width 10 height 16
radio input "true"
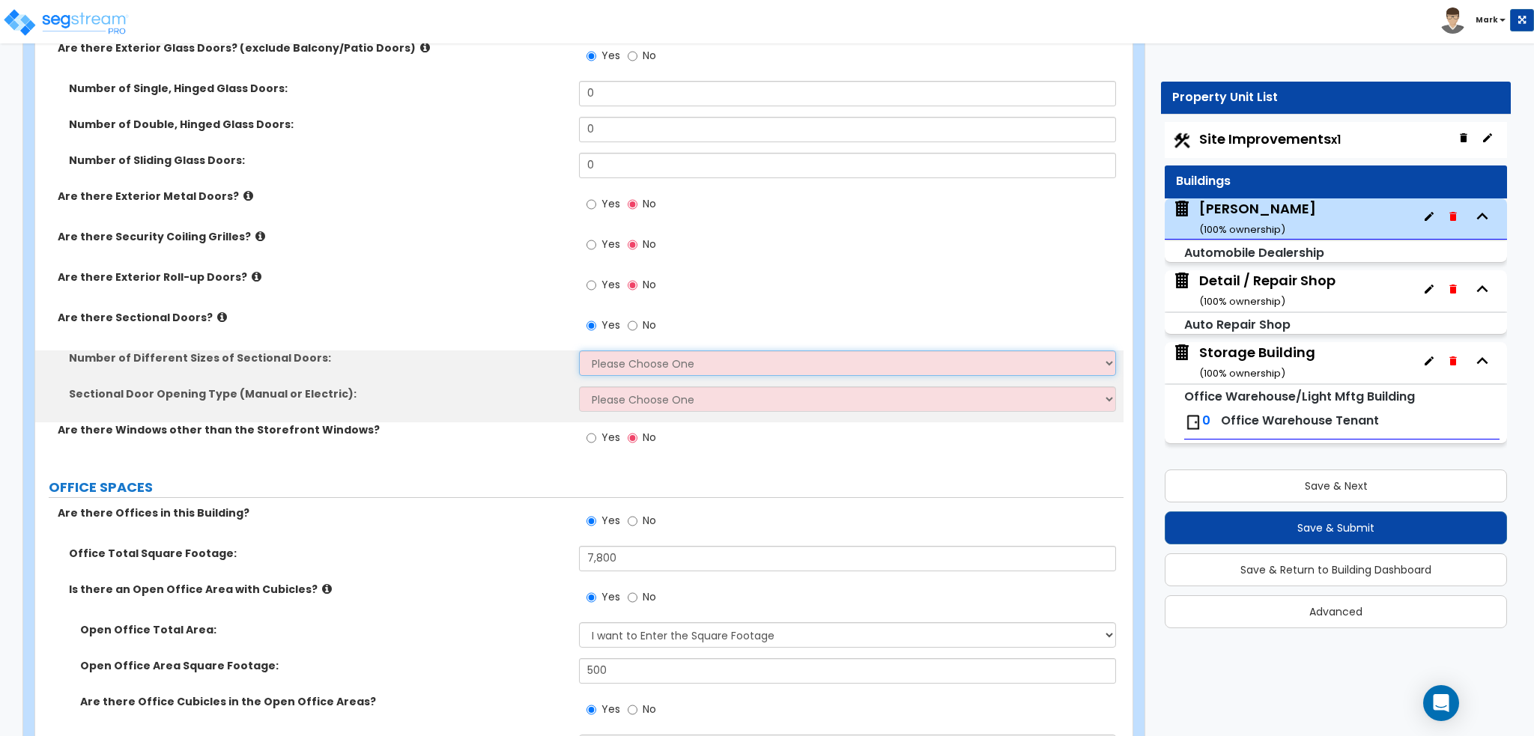
click at [644, 359] on select "Please Choose One 1 2 3" at bounding box center [847, 362] width 536 height 25
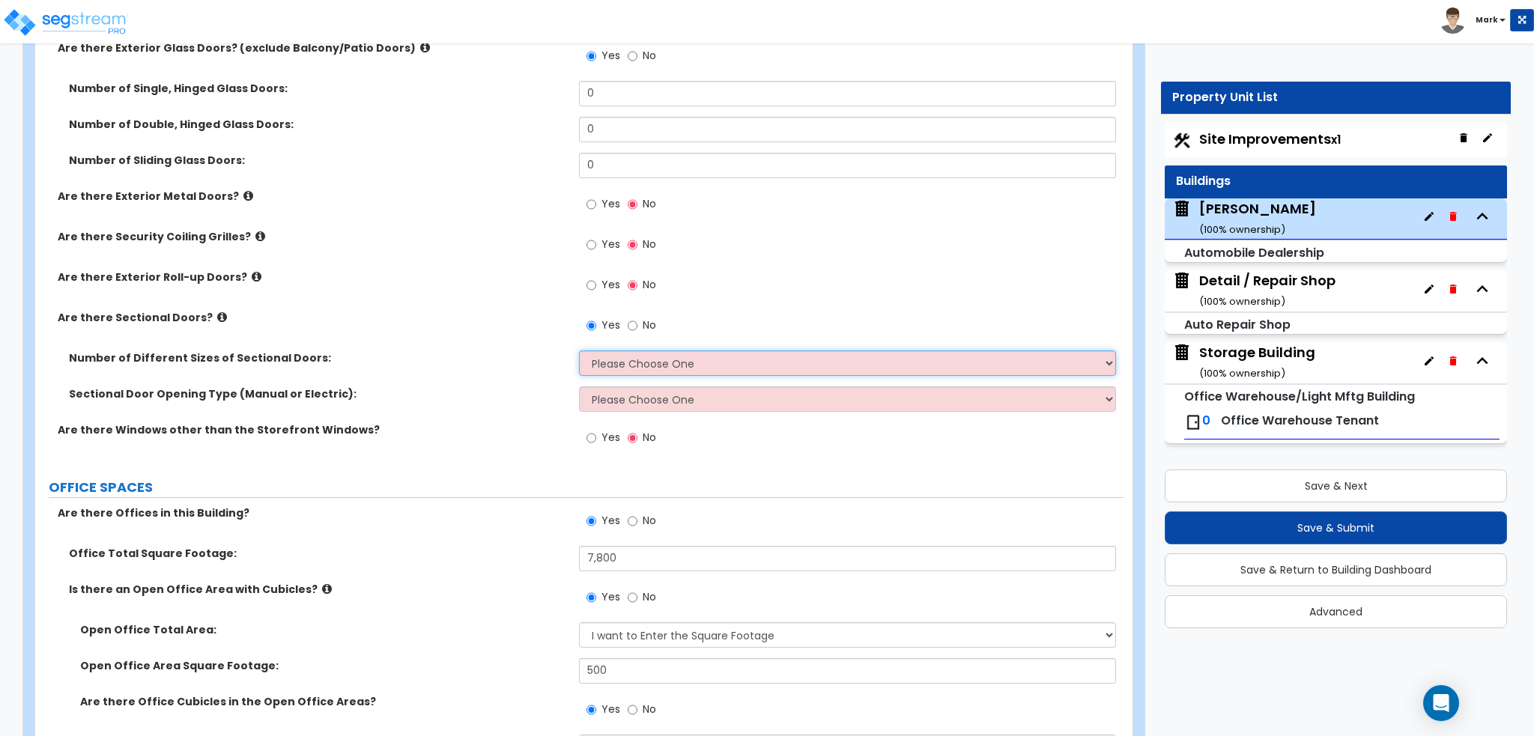
select select "1"
click at [579, 350] on select "Please Choose One 1 2 3" at bounding box center [847, 362] width 536 height 25
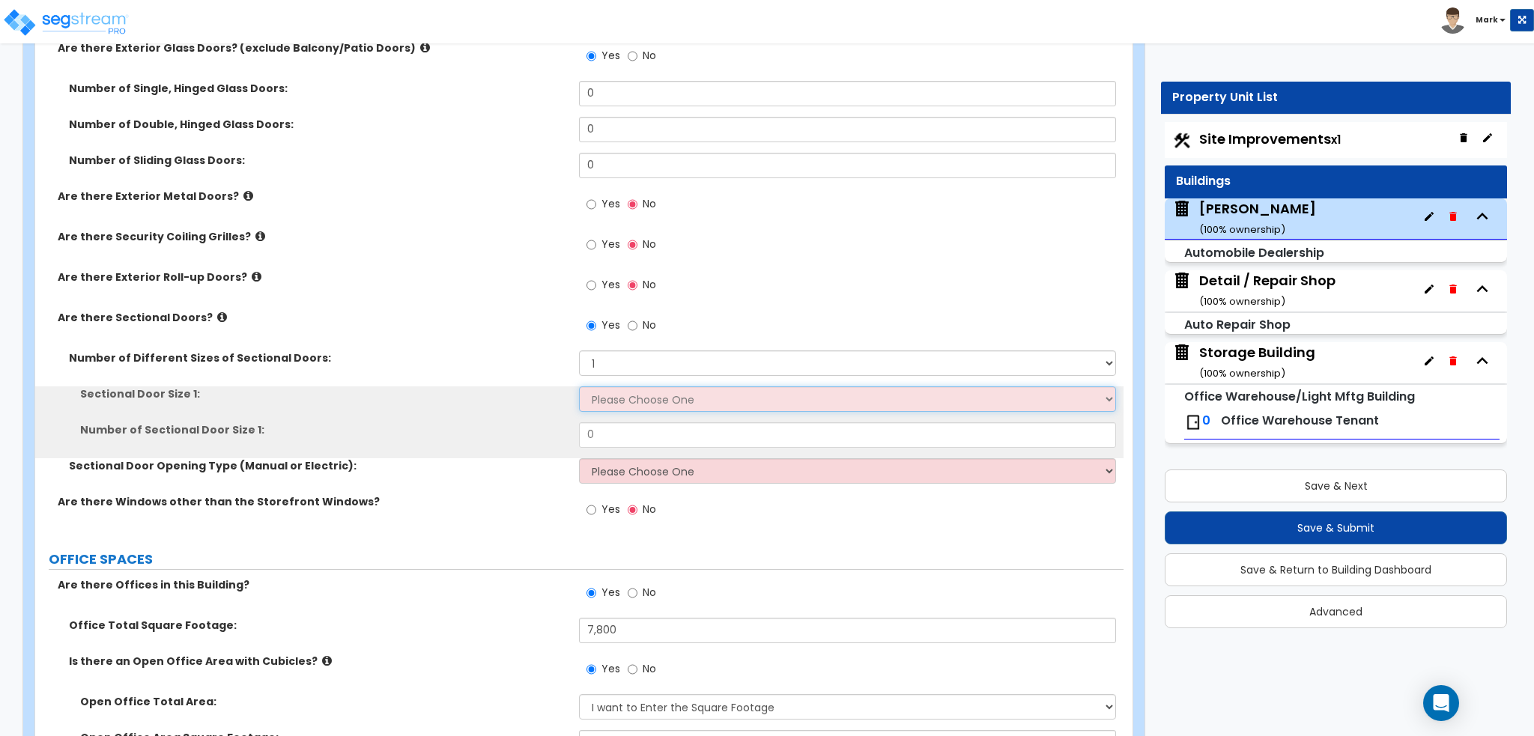
click at [638, 403] on select "Please Choose One 8' x 8' 10' x 10' 12' x 12' 20' x 14'" at bounding box center [847, 398] width 536 height 25
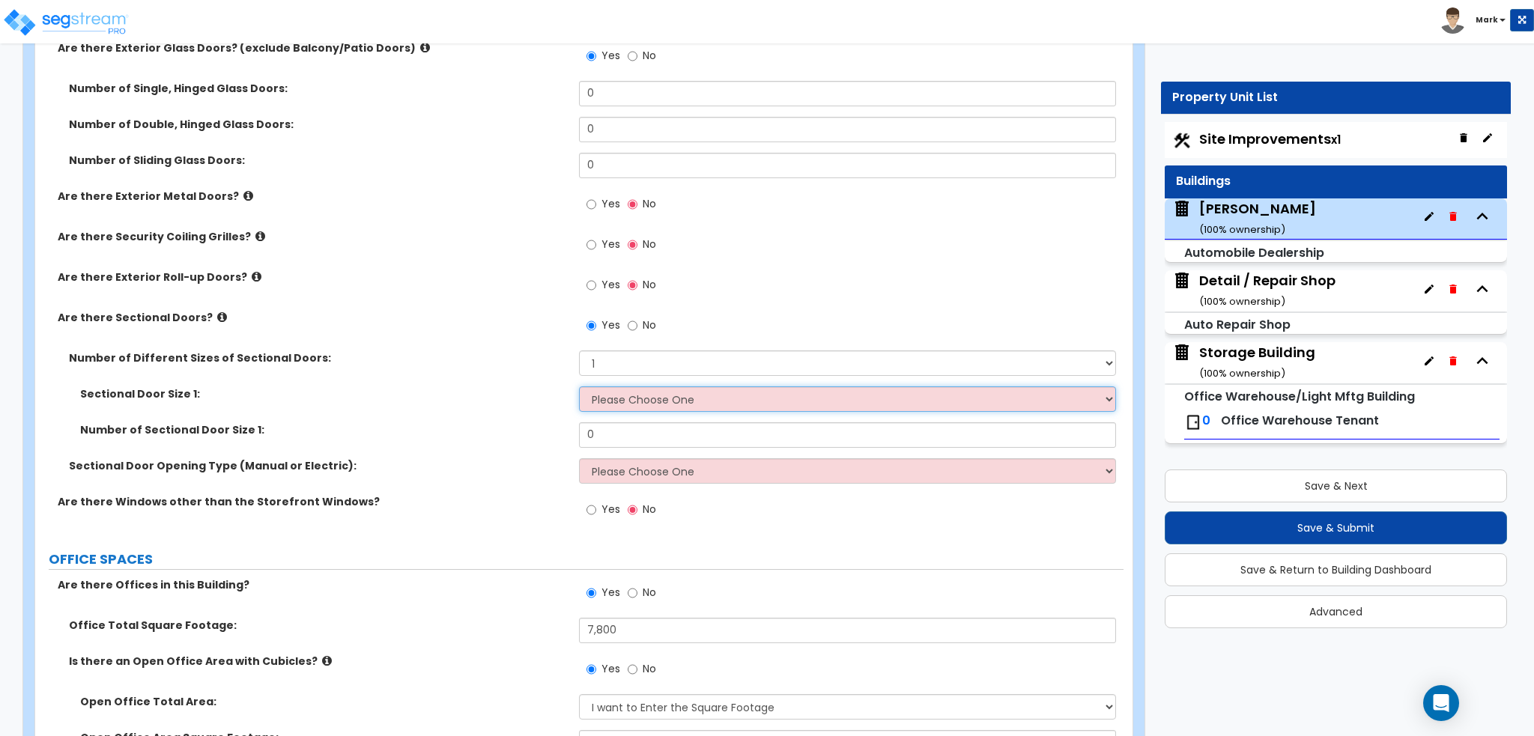
select select "3"
click at [579, 386] on select "Please Choose One 8' x 8' 10' x 10' 12' x 12' 20' x 14'" at bounding box center [847, 398] width 536 height 25
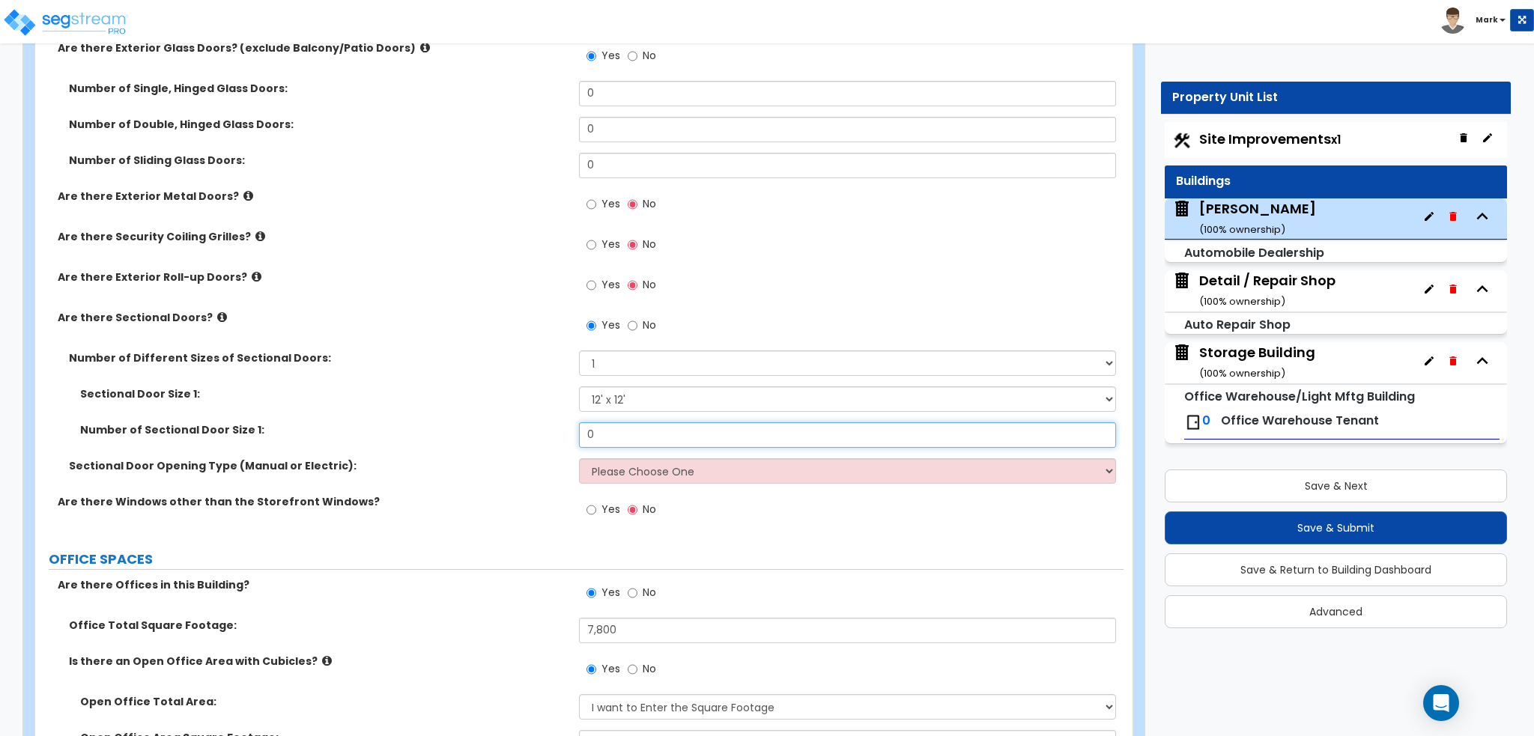
drag, startPoint x: 622, startPoint y: 428, endPoint x: 427, endPoint y: 422, distance: 194.8
click at [427, 422] on div "Number of Sectional Door Size 1: 0" at bounding box center [579, 440] width 1088 height 36
type input "9"
click at [605, 476] on select "Please Choose One All Manual All Motorized Some are Motorized" at bounding box center [847, 470] width 536 height 25
select select "2"
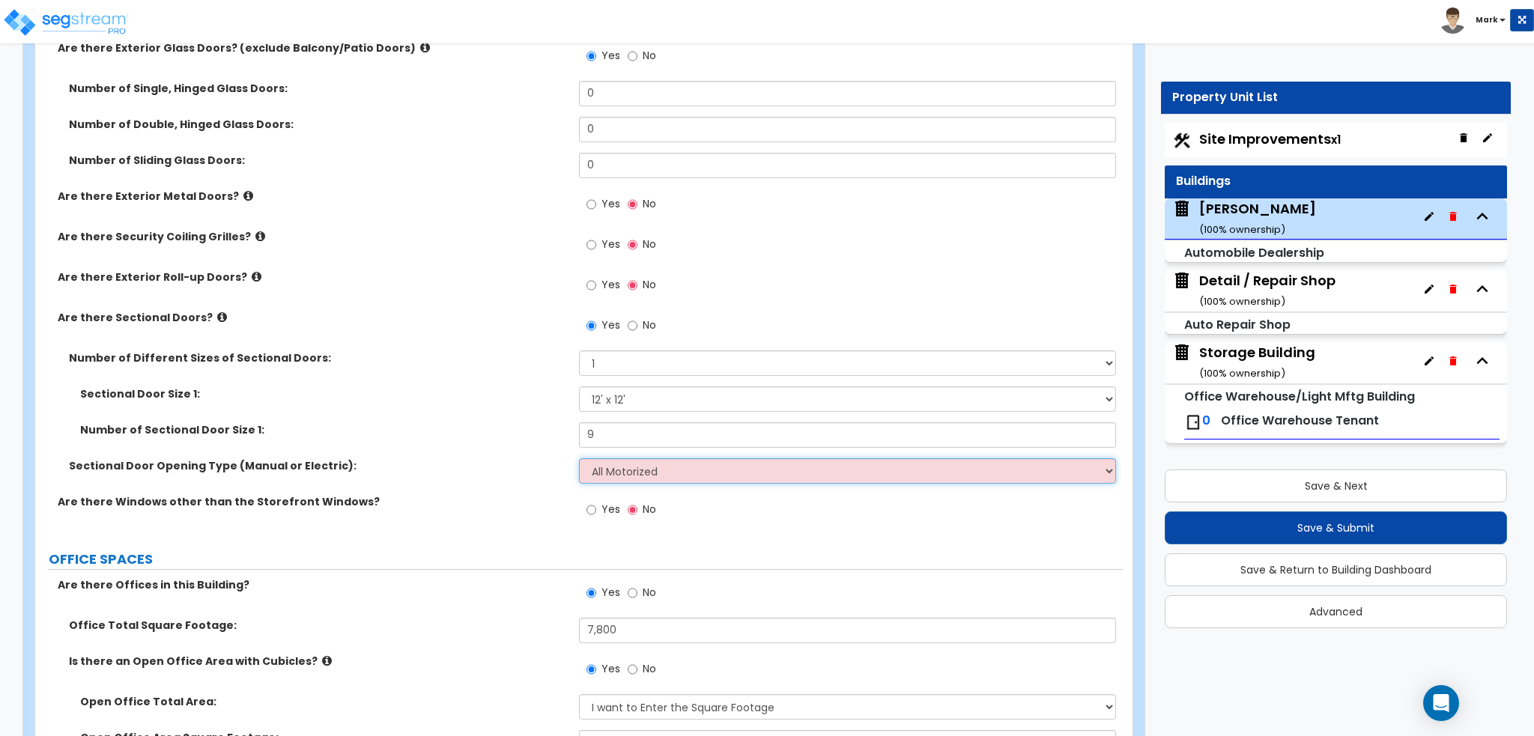
click at [579, 458] on select "Please Choose One All Manual All Motorized Some are Motorized" at bounding box center [847, 470] width 536 height 25
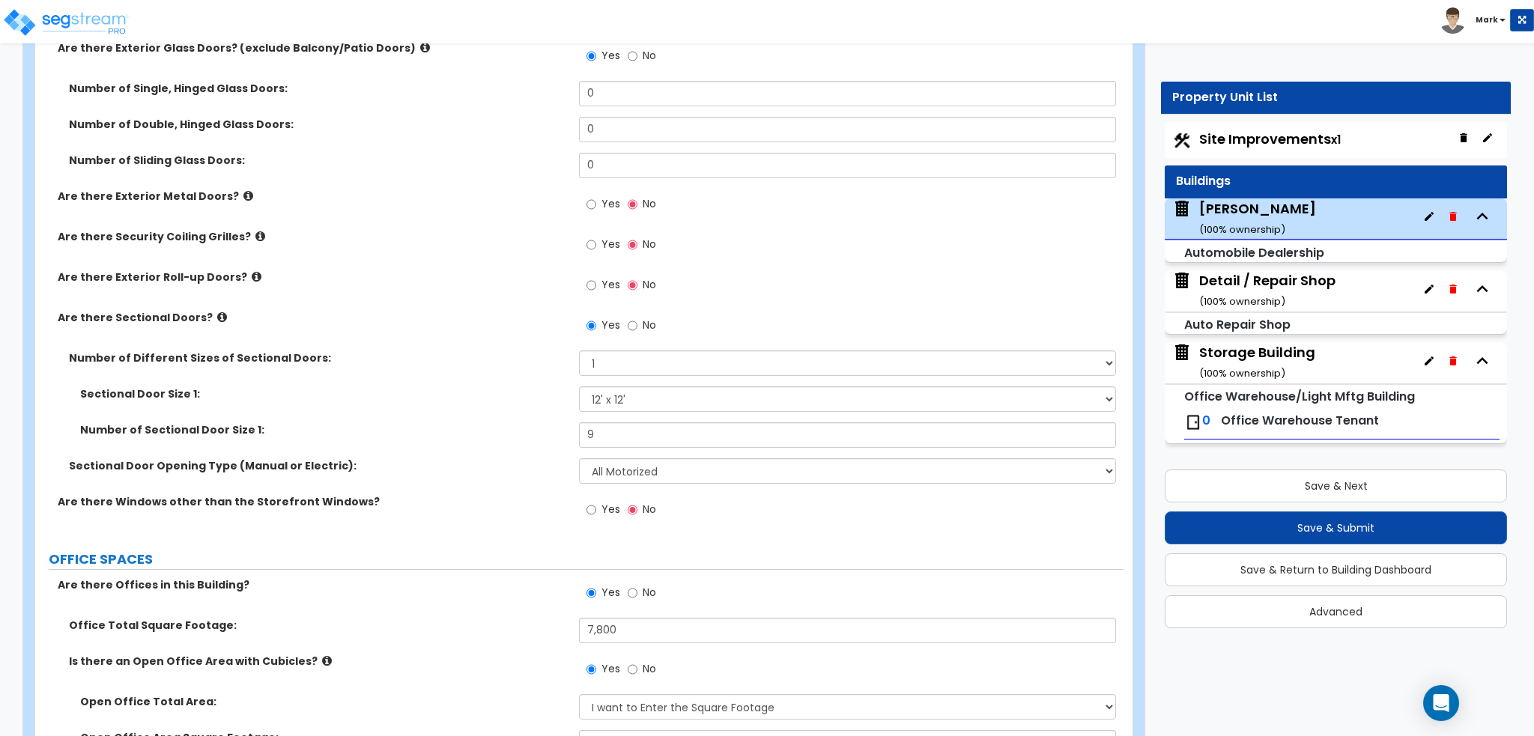
click at [420, 469] on label "Sectional Door Opening Type (Manual or Electric):" at bounding box center [318, 465] width 499 height 15
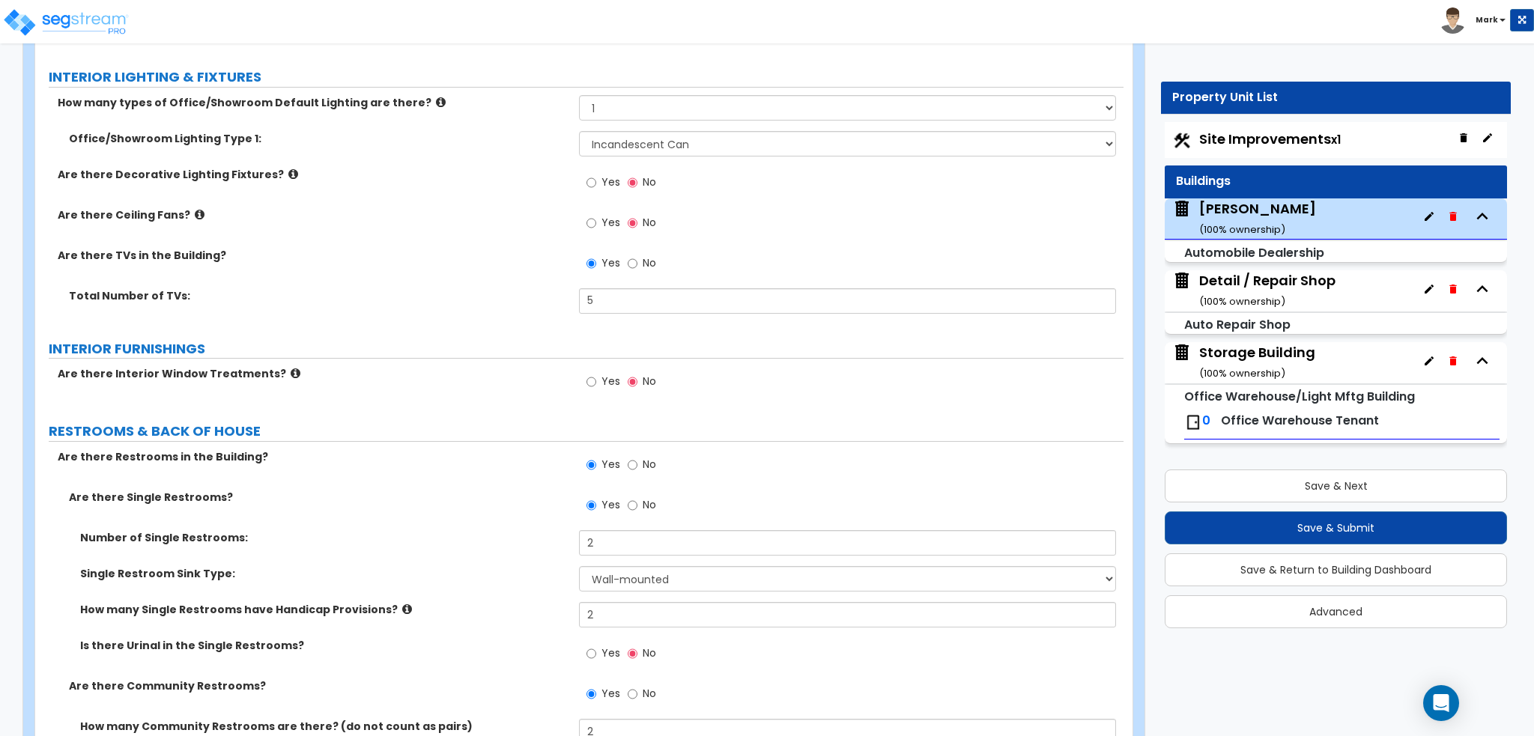
scroll to position [4041, 0]
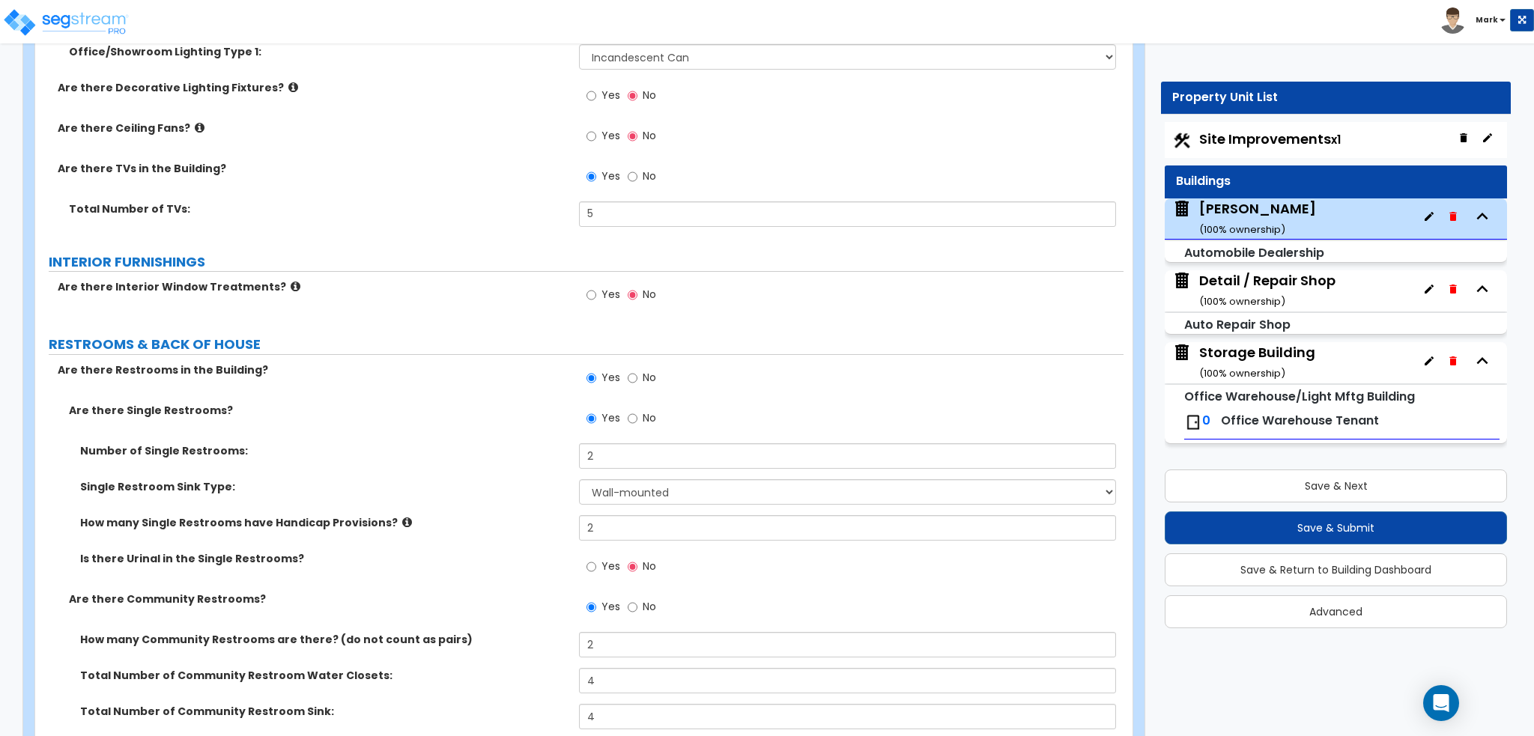
click at [600, 297] on label "Yes" at bounding box center [603, 296] width 34 height 25
click at [596, 297] on input "Yes" at bounding box center [591, 295] width 10 height 16
radio input "true"
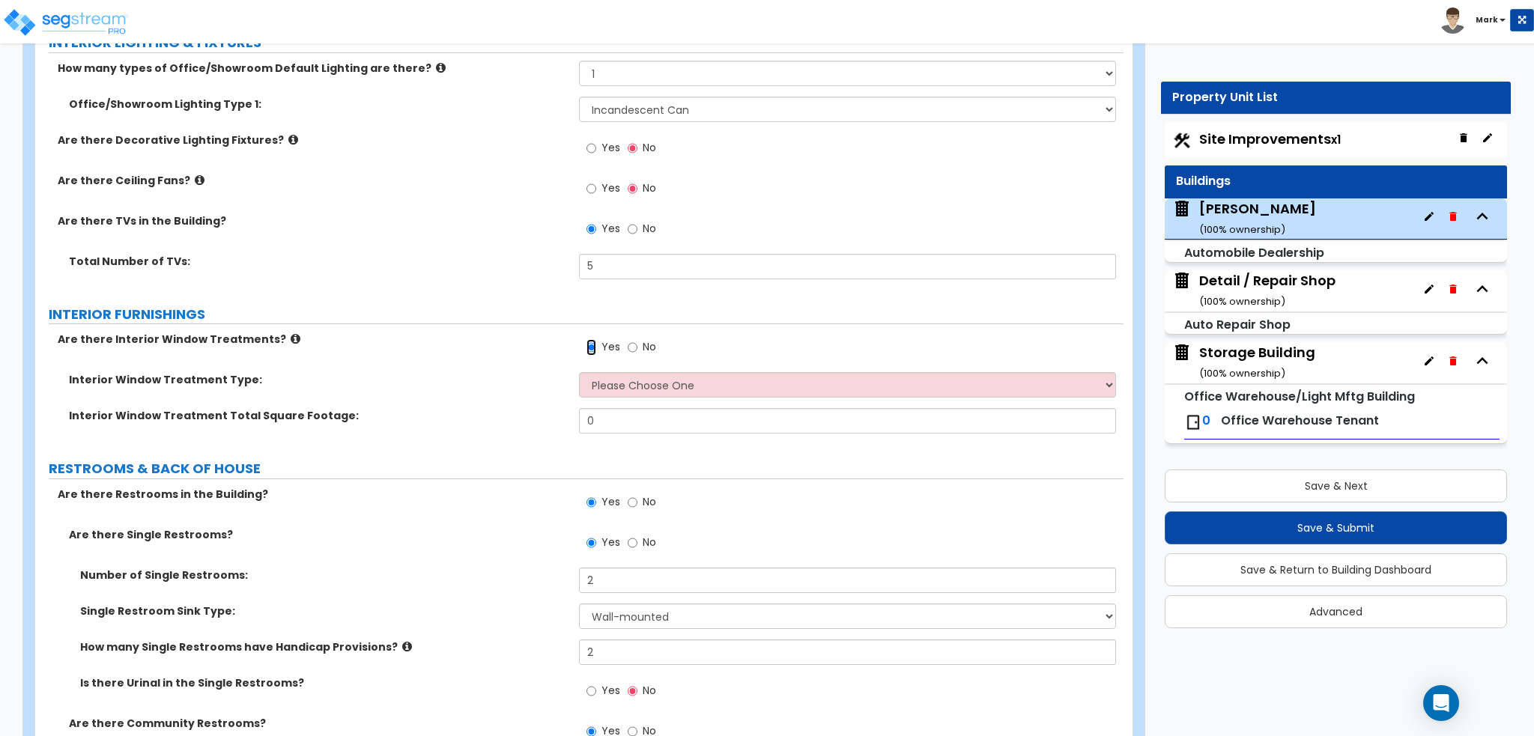
scroll to position [3966, 0]
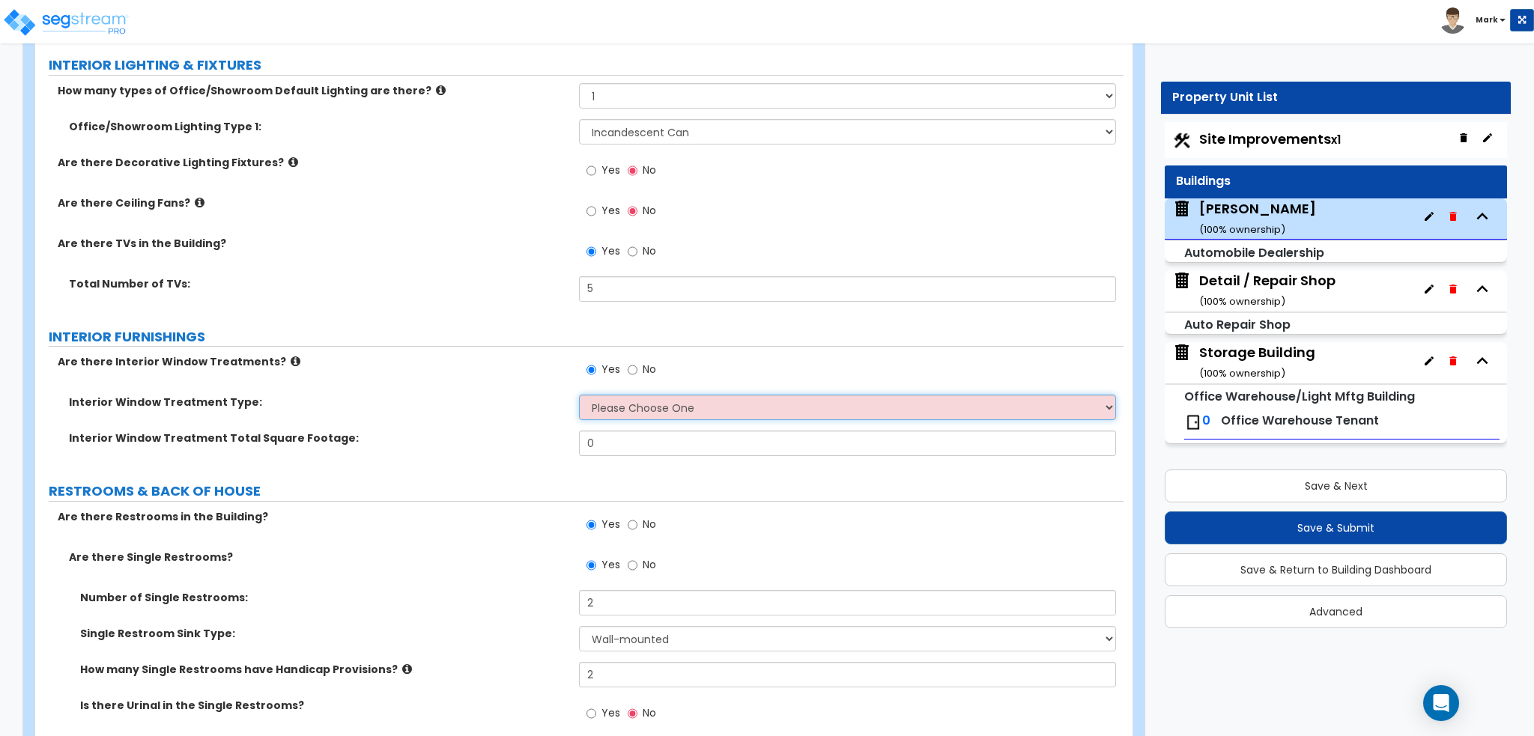
click at [683, 398] on select "Please Choose One Vertical Blinds Window Shades Venetian Blinds Wood Shutters" at bounding box center [847, 407] width 536 height 25
select select "1"
click at [579, 395] on select "Please Choose One Vertical Blinds Window Shades Venetian Blinds Wood Shutters" at bounding box center [847, 407] width 536 height 25
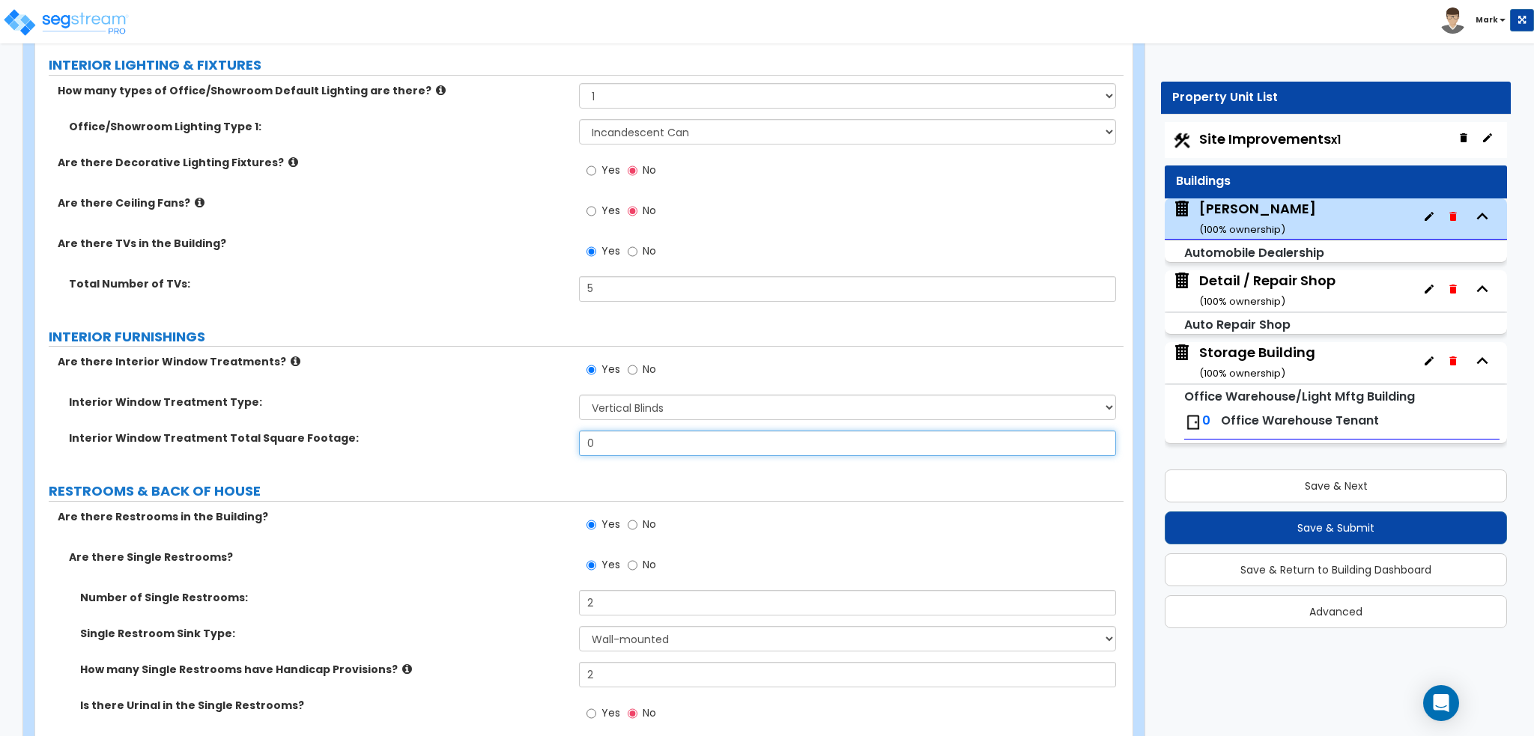
drag, startPoint x: 663, startPoint y: 437, endPoint x: 551, endPoint y: 446, distance: 112.0
click at [551, 446] on div "Interior Window Treatment Total Square Footage: 0" at bounding box center [579, 449] width 1088 height 36
type input "312"
click at [522, 437] on label "Interior Window Treatment Total Square Footage:" at bounding box center [318, 438] width 499 height 15
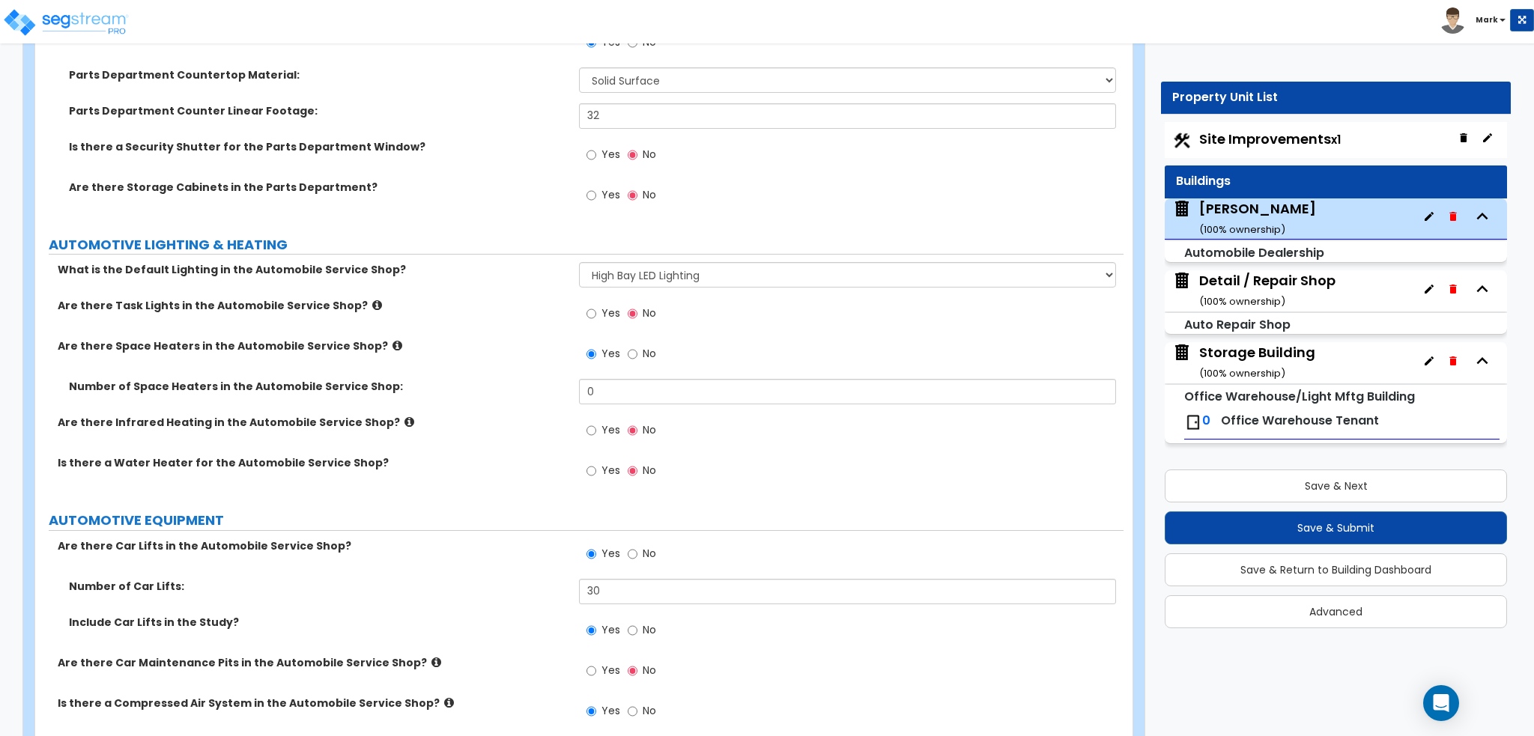
scroll to position [5988, 0]
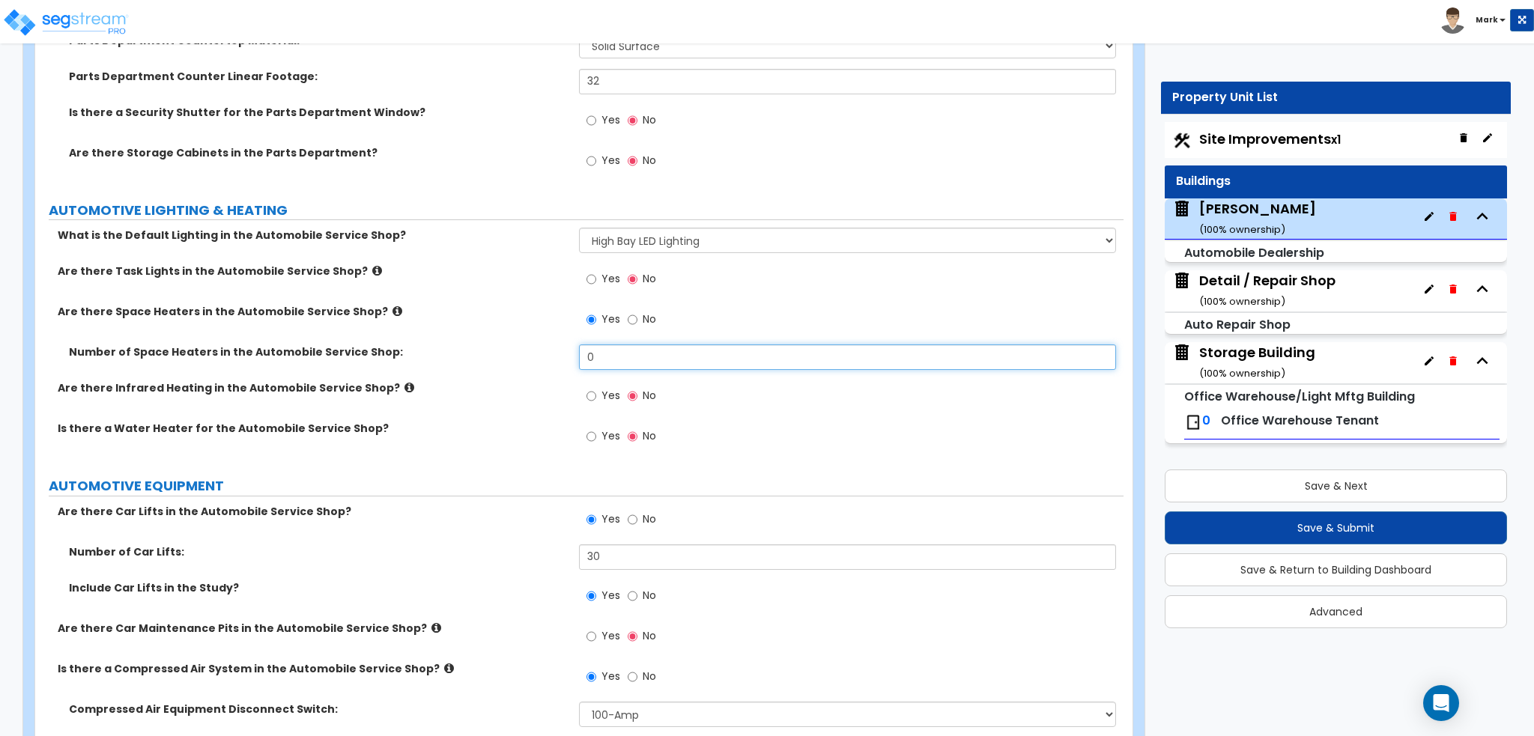
drag, startPoint x: 625, startPoint y: 356, endPoint x: 390, endPoint y: 371, distance: 234.9
click at [390, 371] on div "Number of Space Heaters in the Automobile Service Shop: 0" at bounding box center [579, 362] width 1088 height 36
type input "3"
click at [531, 401] on div "Are there Infrared Heating in the Automobile Service Shop? Yes No" at bounding box center [579, 400] width 1088 height 40
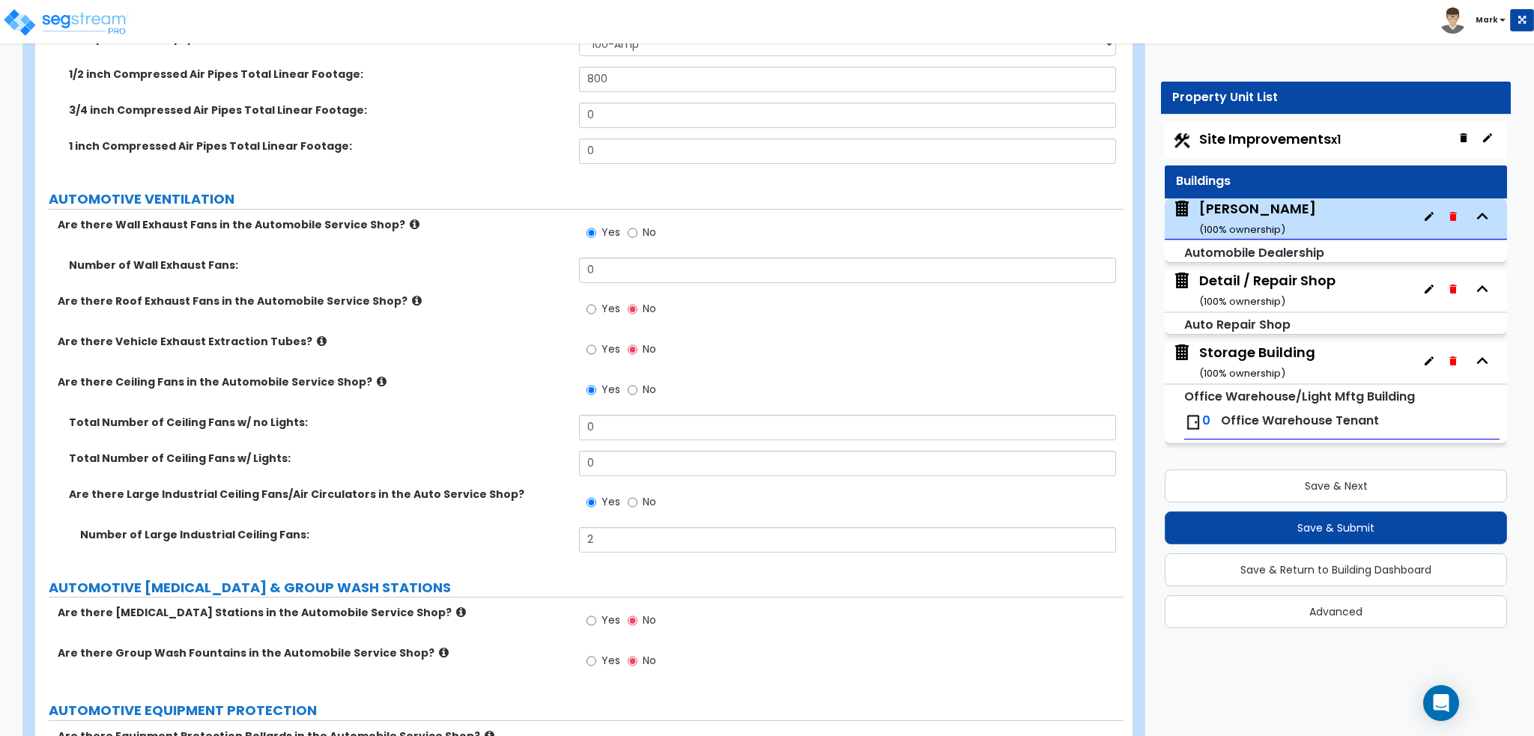
scroll to position [6662, 0]
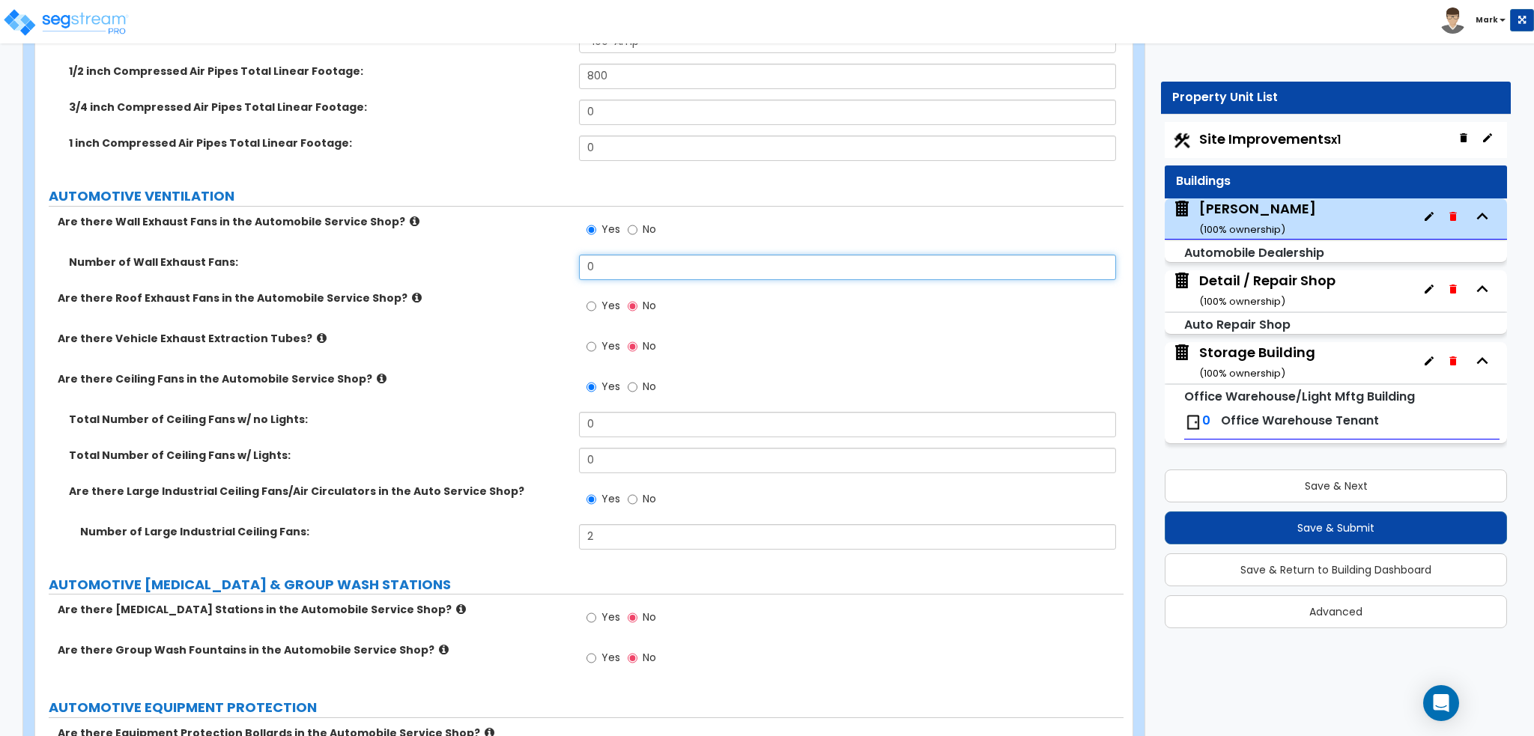
drag, startPoint x: 611, startPoint y: 269, endPoint x: 493, endPoint y: 281, distance: 118.2
click at [493, 281] on div "Number of Wall Exhaust Fans: 0" at bounding box center [579, 273] width 1088 height 36
type input "1"
type input "2"
click at [489, 284] on div "Number of Wall Exhaust Fans: 2" at bounding box center [579, 273] width 1088 height 36
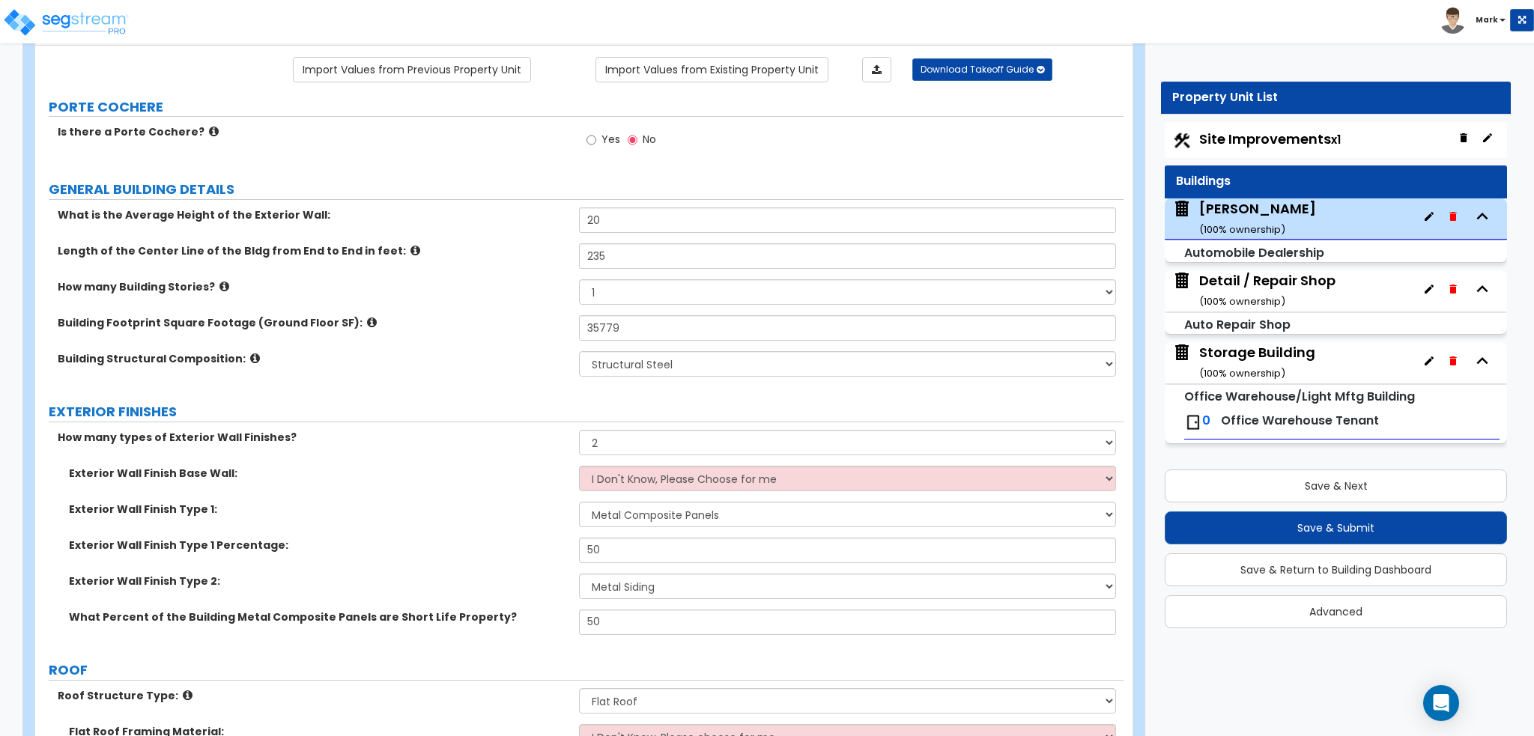
scroll to position [0, 0]
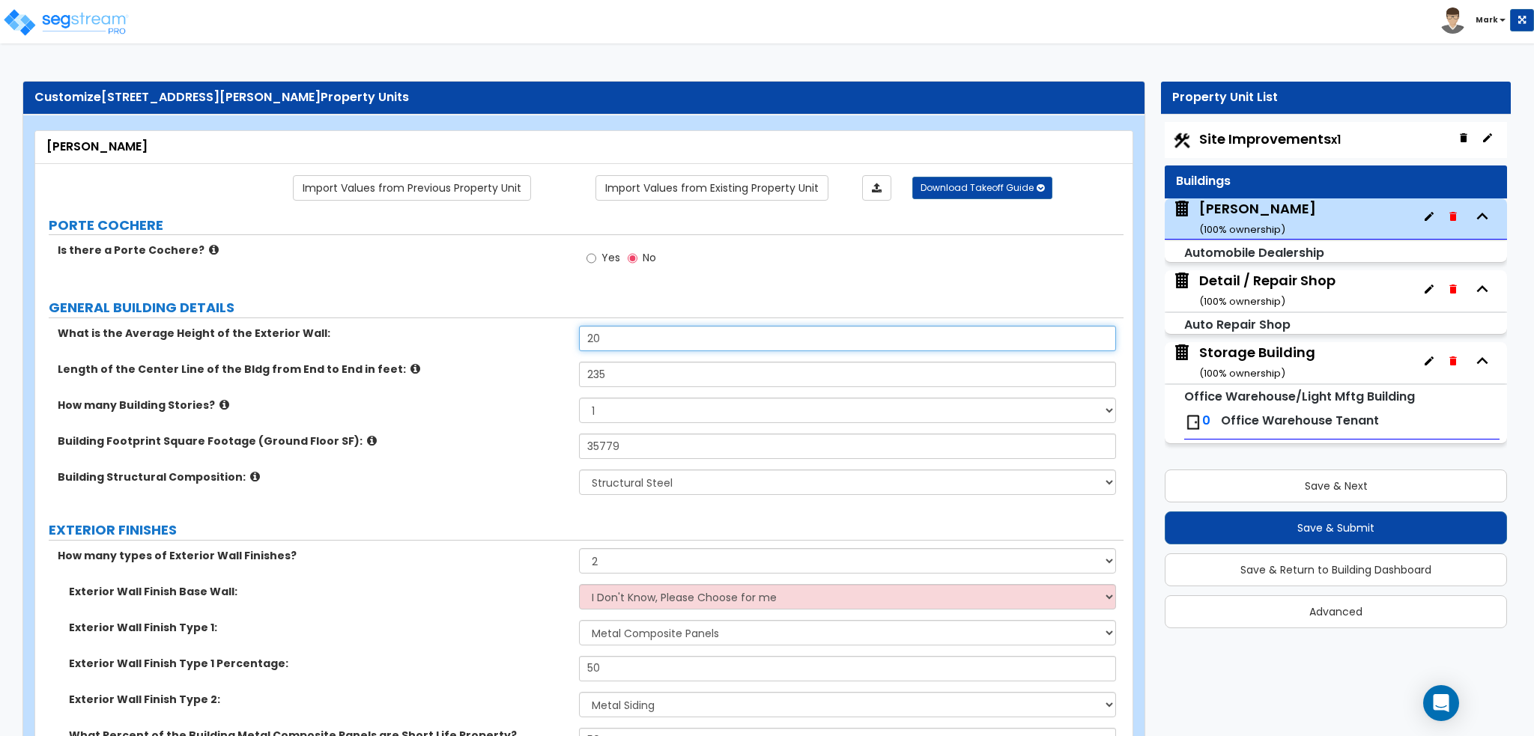
drag, startPoint x: 625, startPoint y: 332, endPoint x: 513, endPoint y: 339, distance: 112.5
click at [513, 339] on div "What is the Average Height of the Exterior Wall: 20" at bounding box center [579, 344] width 1088 height 36
type input "19"
click at [511, 341] on div "What is the Average Height of the Exterior Wall: 19" at bounding box center [579, 344] width 1088 height 36
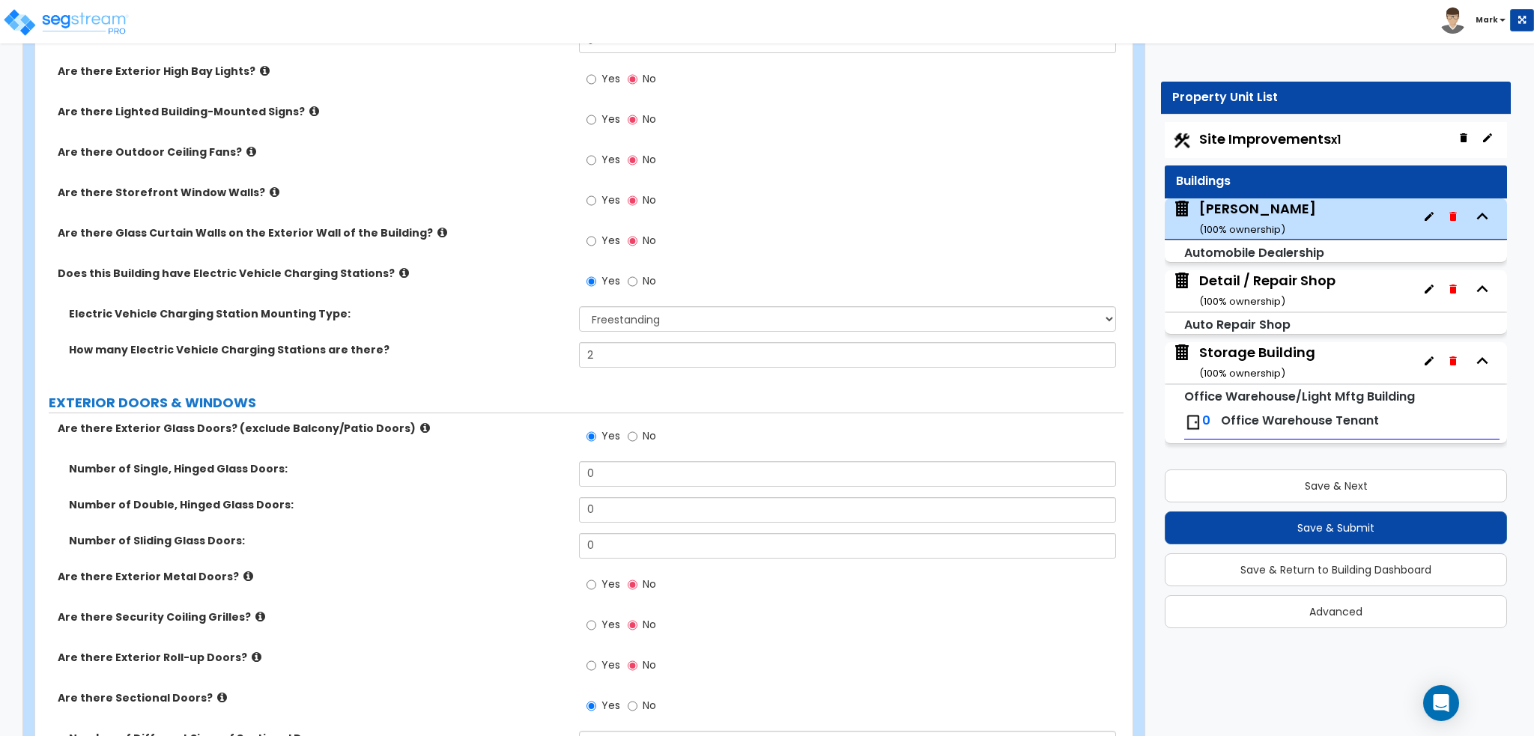
scroll to position [1498, 0]
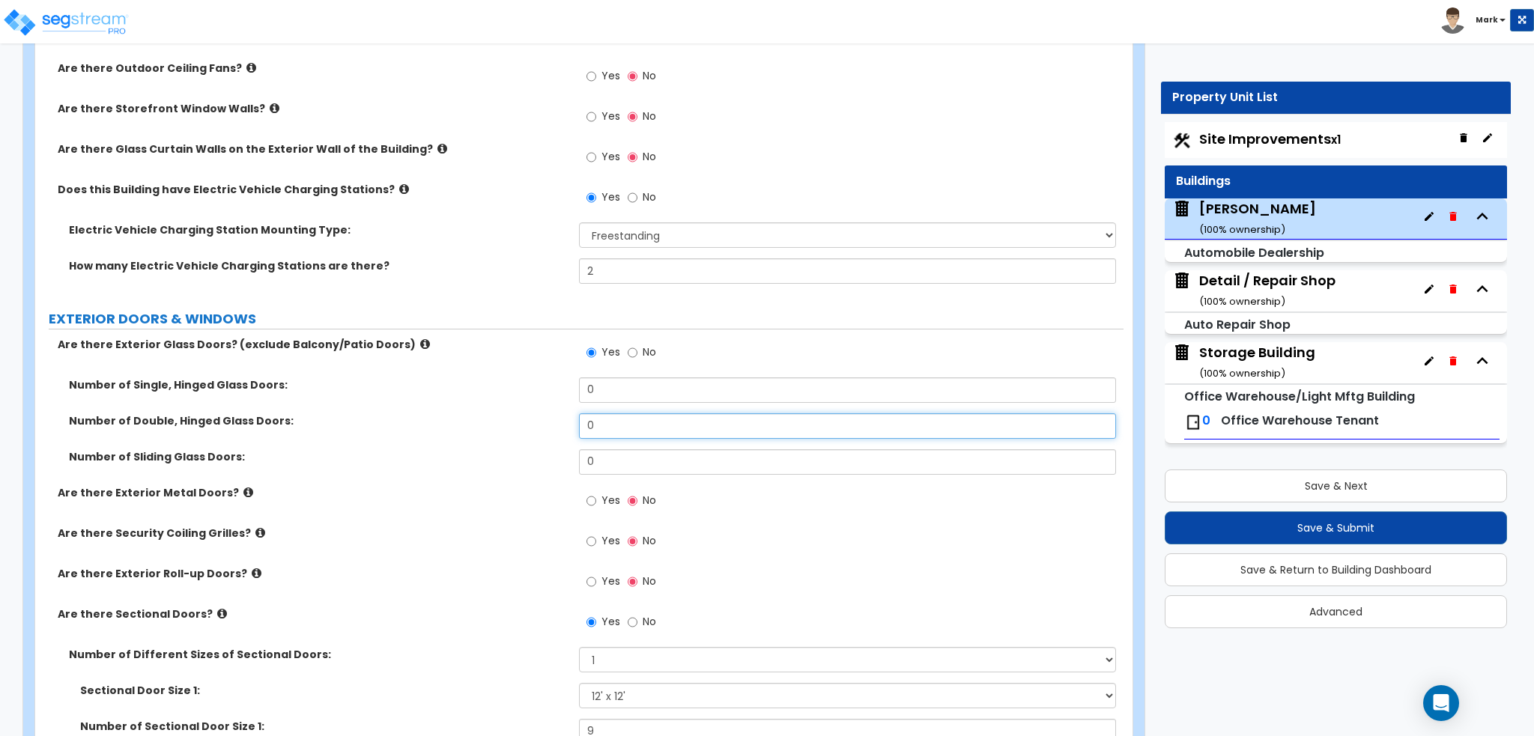
drag, startPoint x: 615, startPoint y: 428, endPoint x: 534, endPoint y: 427, distance: 80.9
click at [535, 427] on div "Number of Double, Hinged Glass Doors: 0" at bounding box center [579, 431] width 1088 height 36
type input "2"
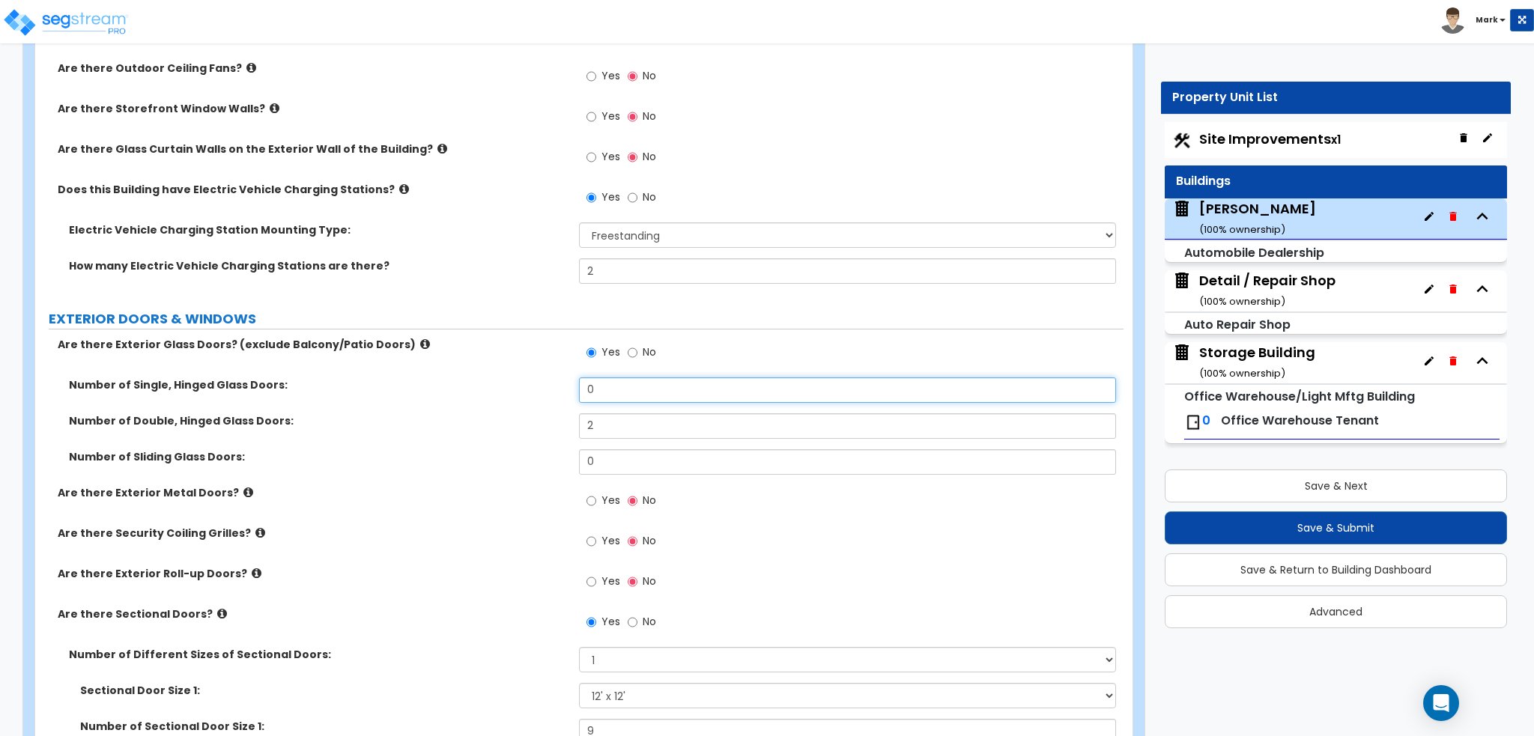
drag, startPoint x: 614, startPoint y: 395, endPoint x: 531, endPoint y: 398, distance: 83.2
click at [531, 398] on div "Number of Single, Hinged Glass Doors: 0" at bounding box center [579, 395] width 1088 height 36
type input "8"
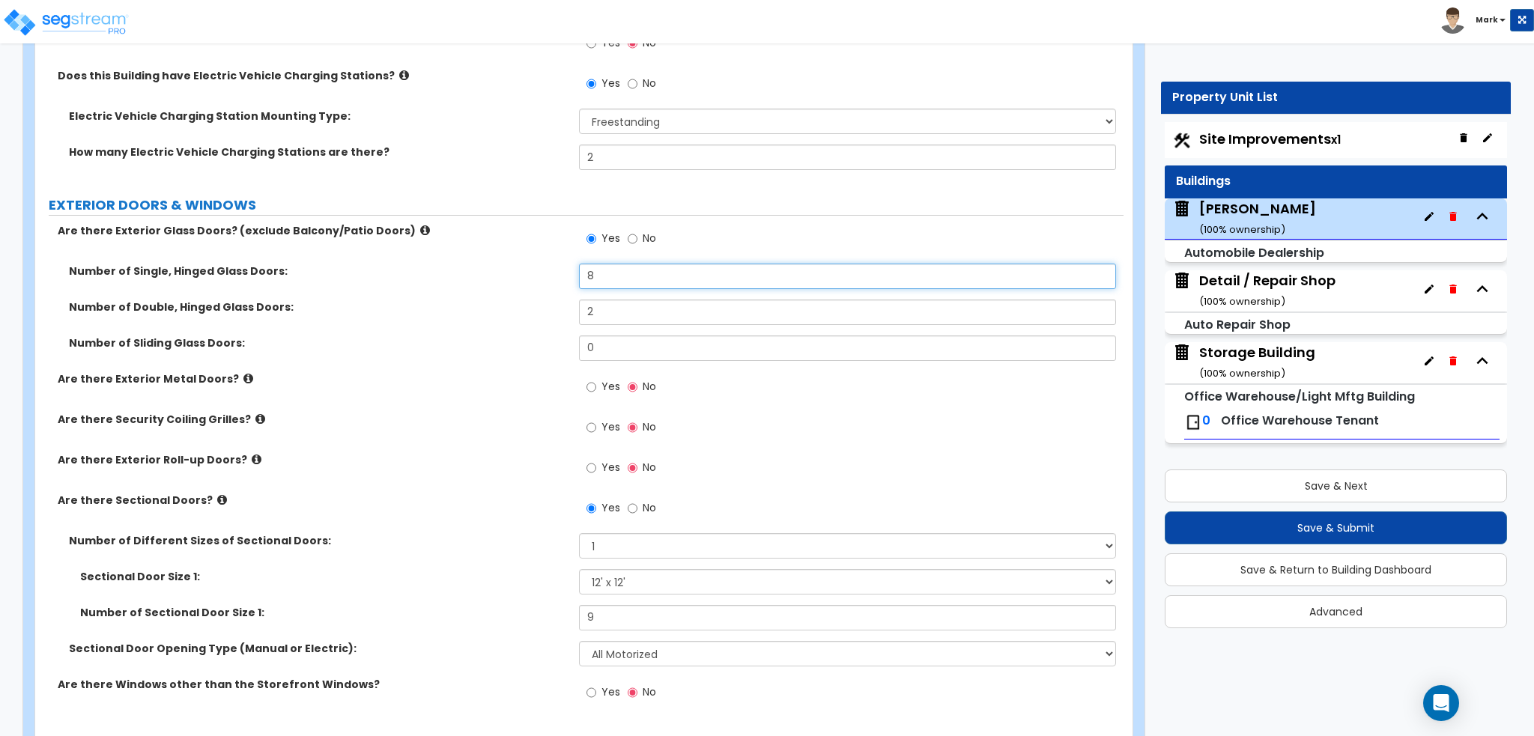
scroll to position [1647, 0]
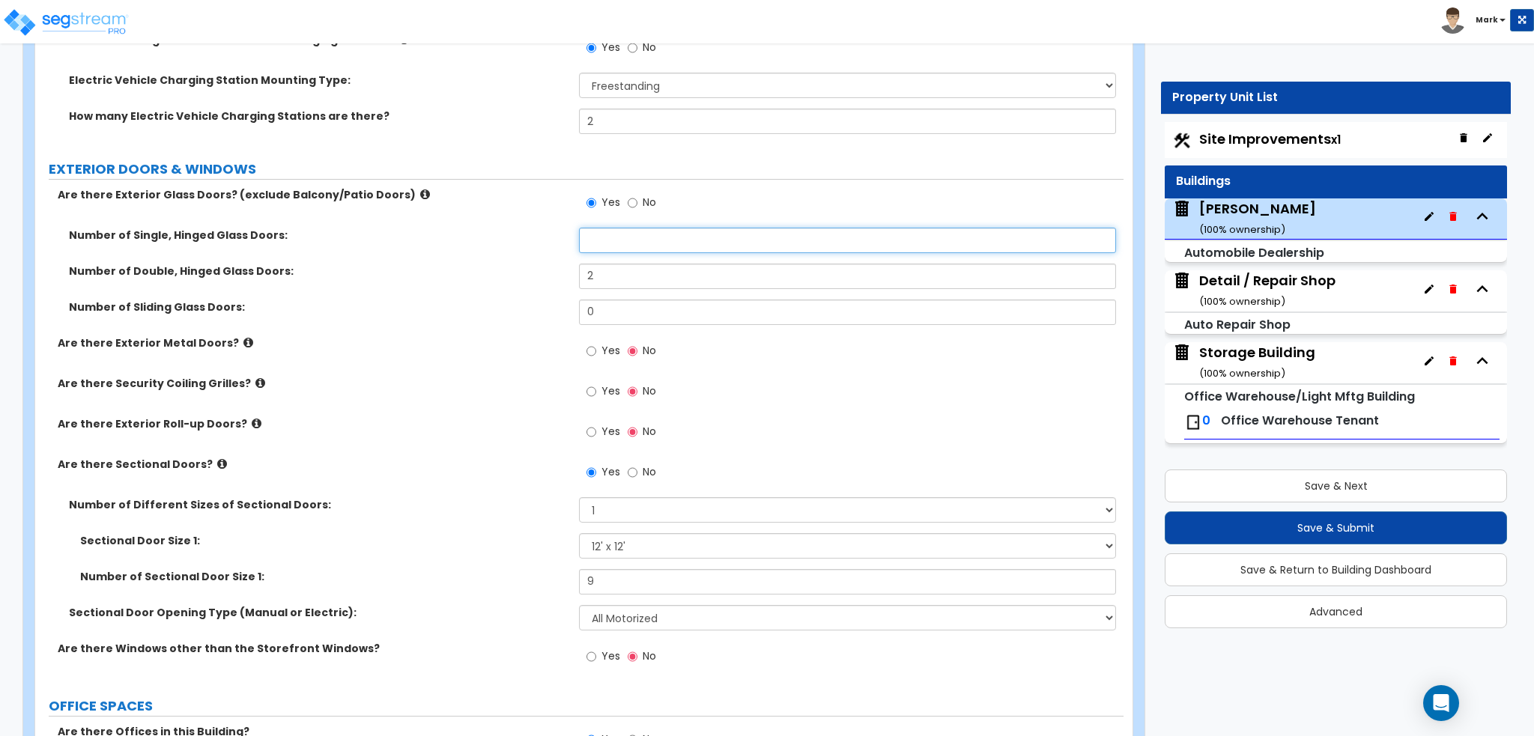
type input "7"
type input "8"
click at [606, 347] on span "Yes" at bounding box center [610, 350] width 19 height 15
click at [596, 347] on input "Yes" at bounding box center [591, 351] width 10 height 16
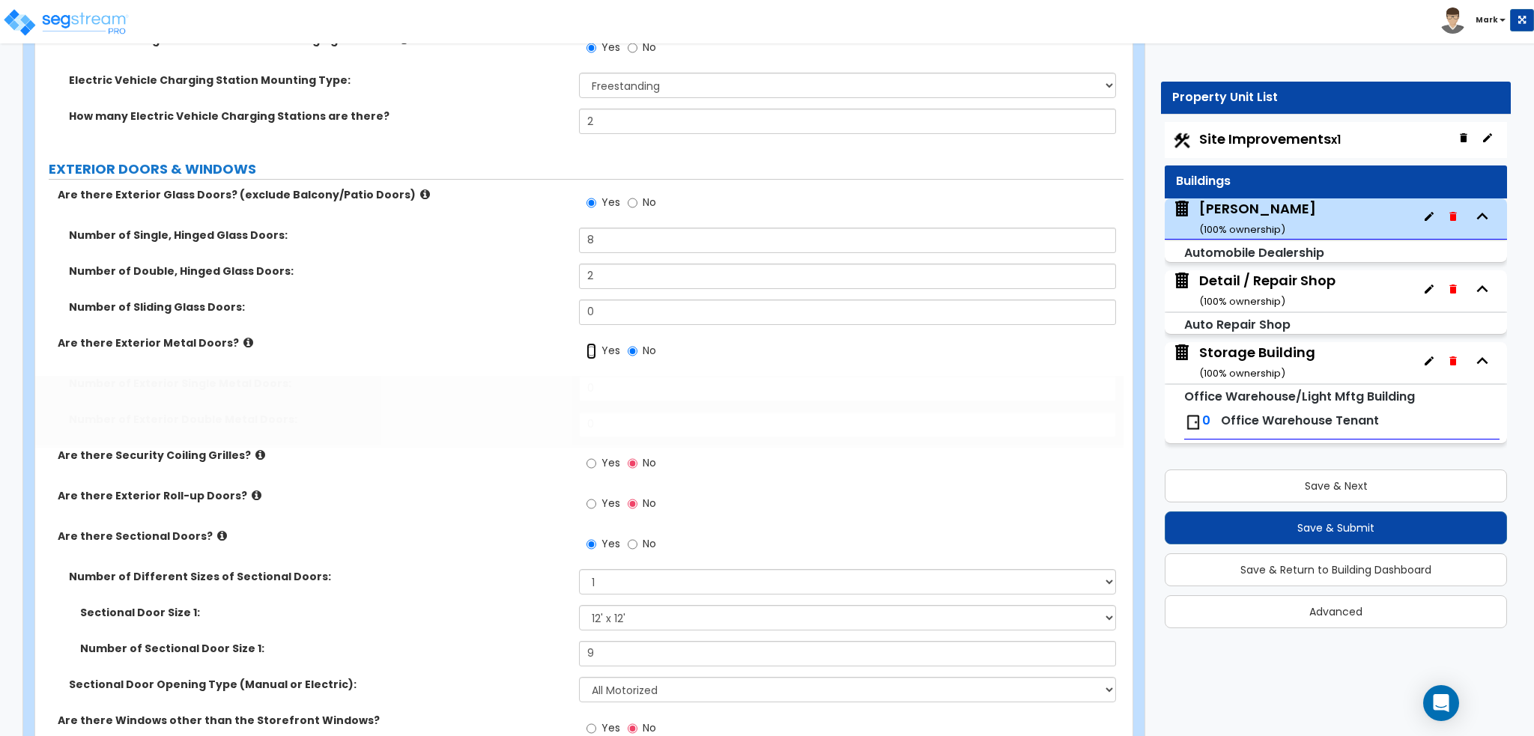
radio input "true"
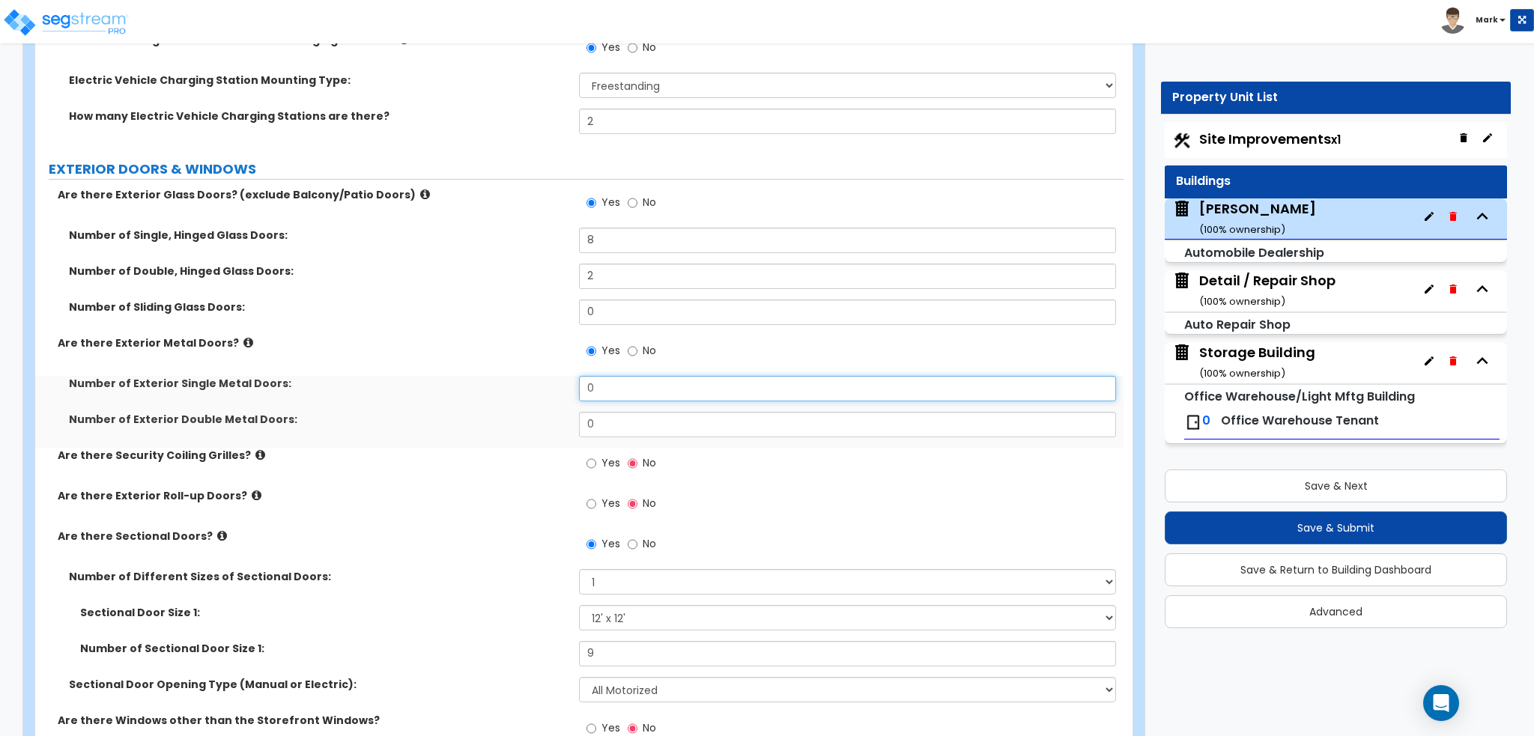
drag, startPoint x: 637, startPoint y: 383, endPoint x: 492, endPoint y: 383, distance: 145.3
click at [493, 383] on div "Number of Exterior Single Metal Doors: 0" at bounding box center [579, 394] width 1088 height 36
type input "1"
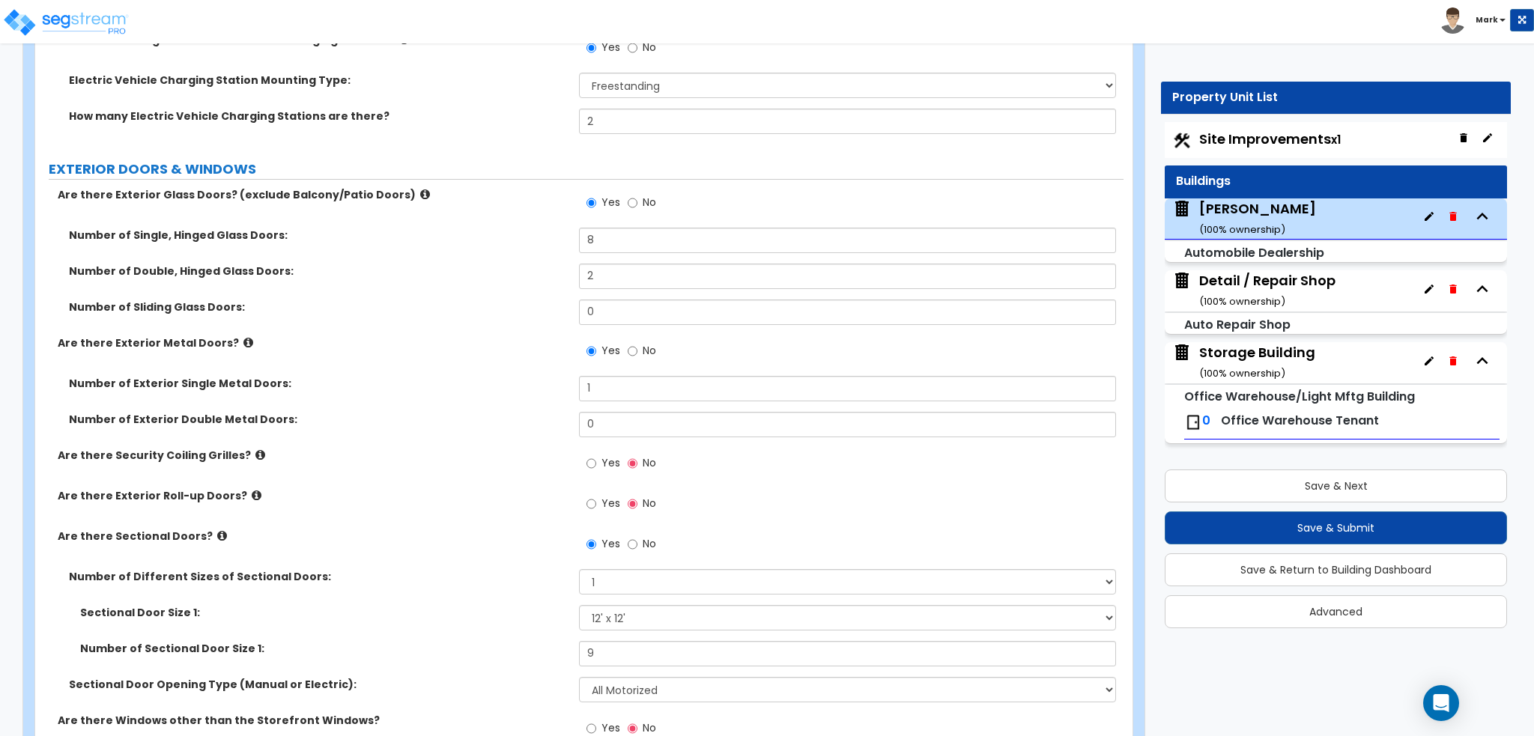
click at [422, 376] on label "Number of Exterior Single Metal Doors:" at bounding box center [318, 383] width 499 height 15
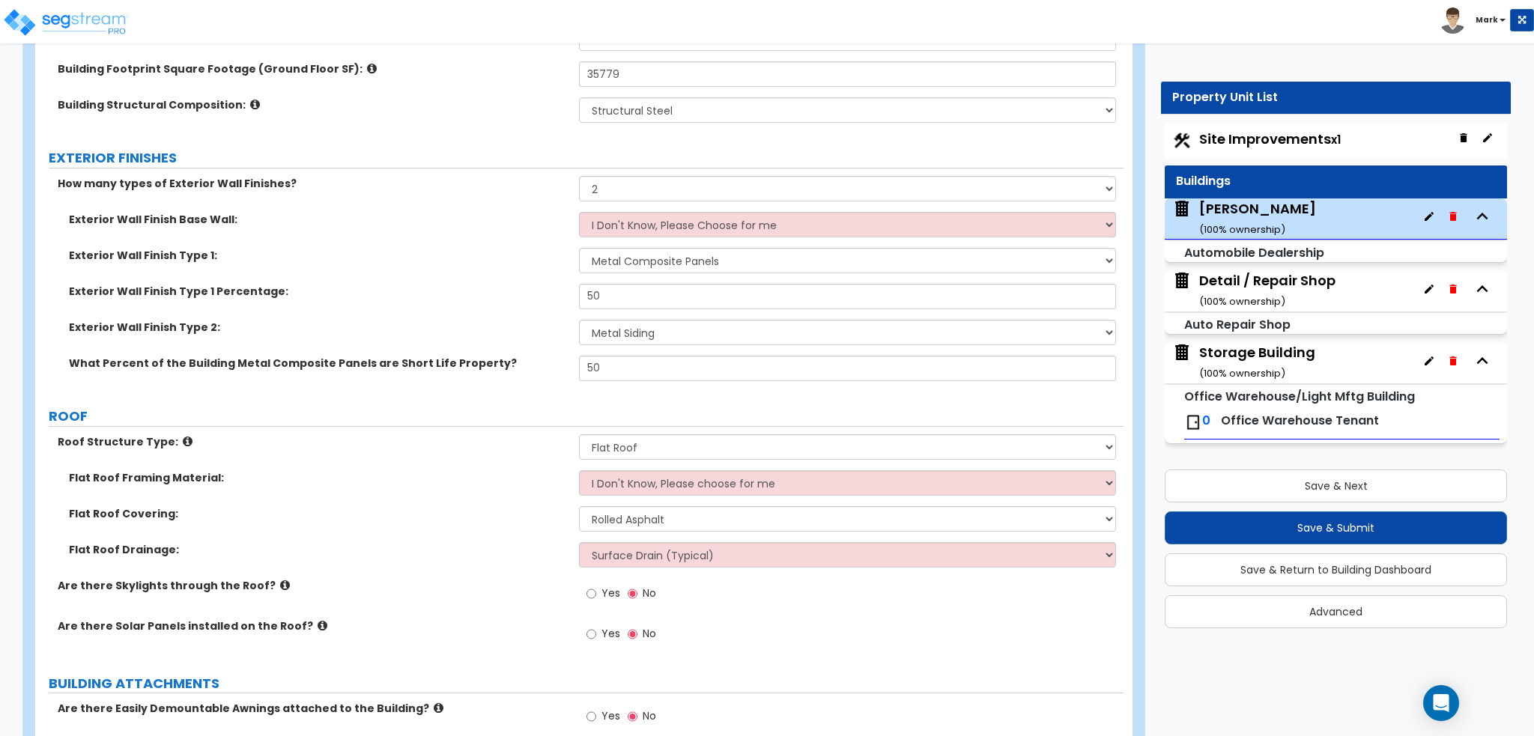
scroll to position [374, 0]
click at [636, 191] on select "None 1 2 3" at bounding box center [847, 186] width 536 height 25
select select "3"
click at [579, 174] on select "None 1 2 3" at bounding box center [847, 186] width 536 height 25
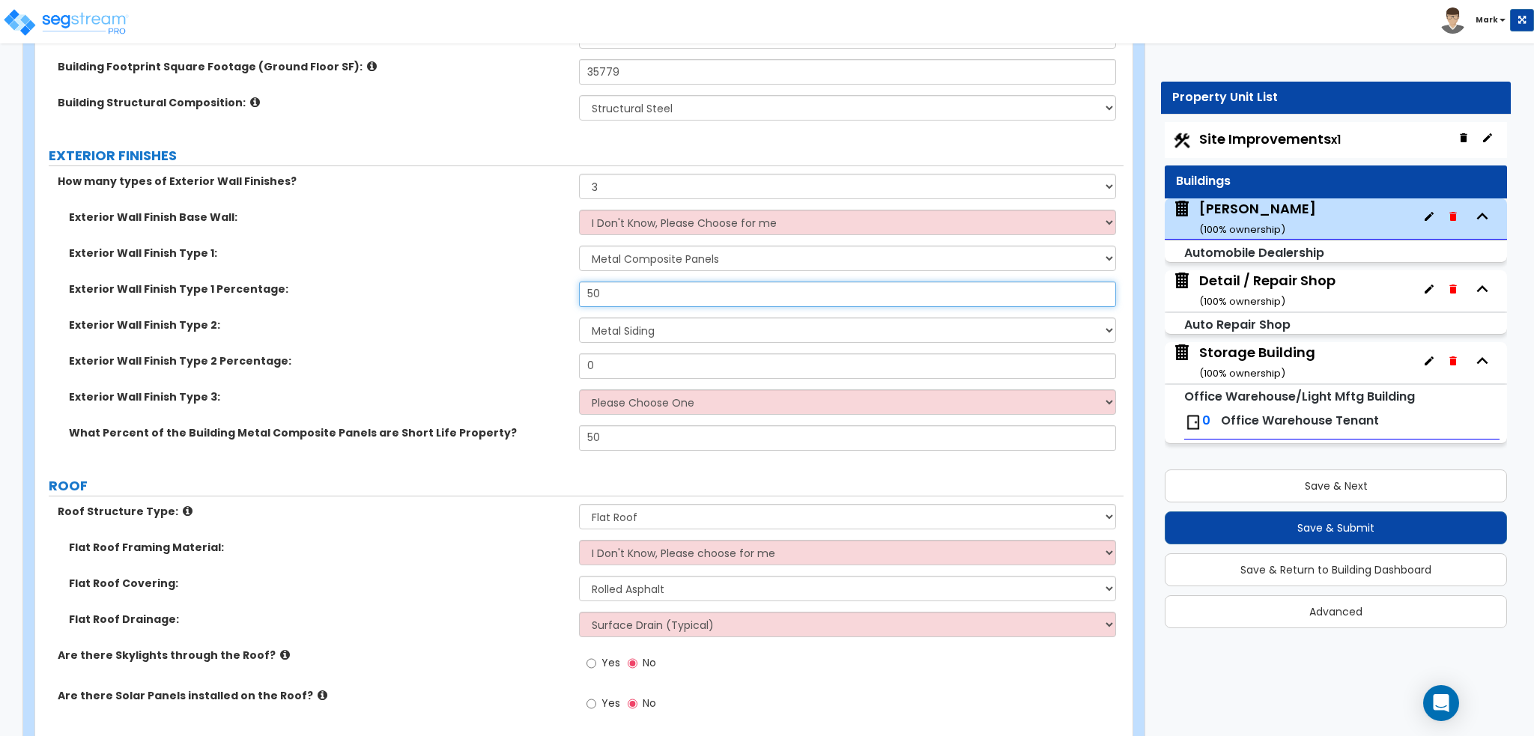
drag, startPoint x: 649, startPoint y: 294, endPoint x: 532, endPoint y: 296, distance: 116.8
click at [532, 296] on div "Exterior Wall Finish Type 1 Percentage: 50" at bounding box center [579, 300] width 1088 height 36
type input "30"
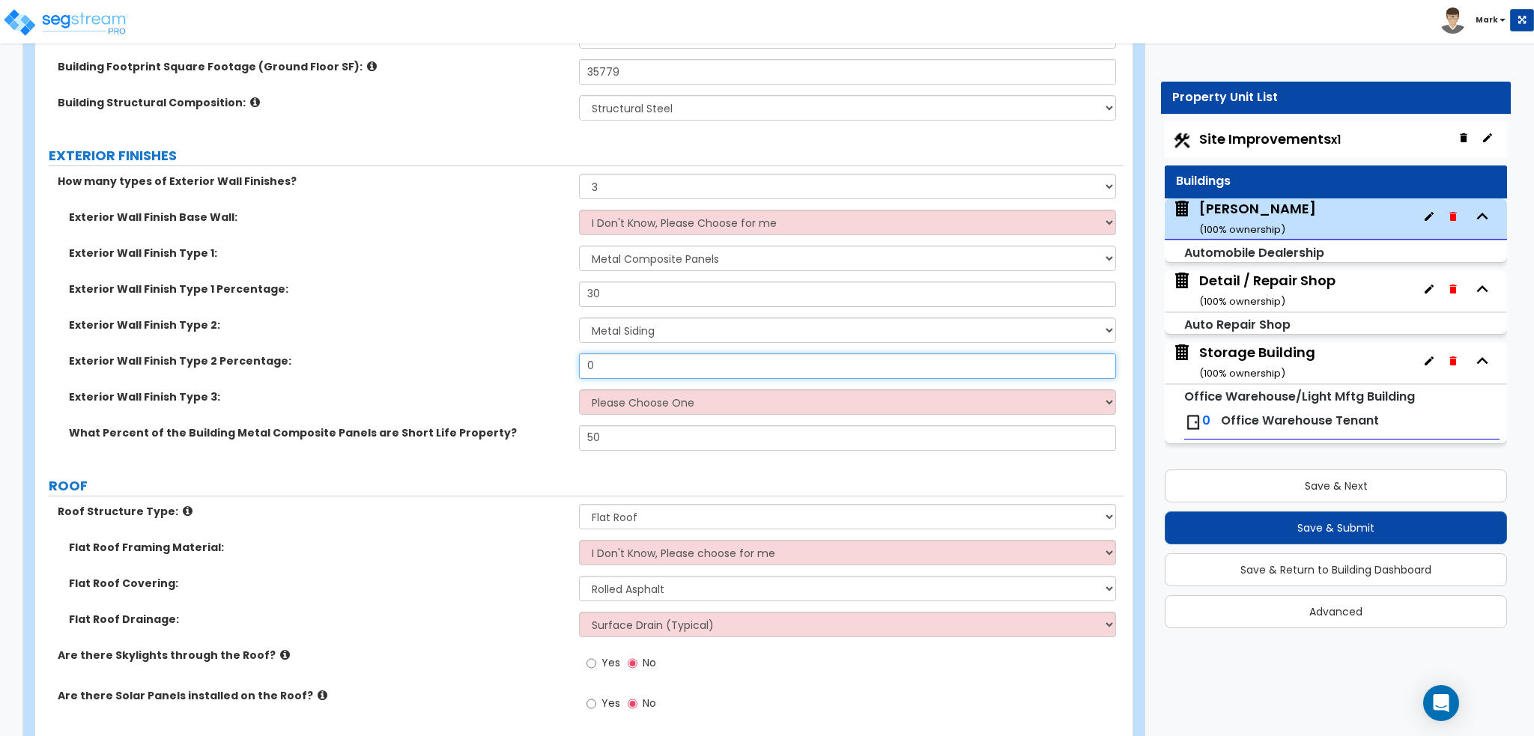
click at [671, 362] on input "0" at bounding box center [847, 365] width 536 height 25
type input "30"
click at [667, 332] on select "Please Choose One No Finish/Shared Wall No Wall Brick Veneer Stone Veneer Wood …" at bounding box center [847, 330] width 536 height 25
select select "3"
click at [579, 318] on select "Please Choose One No Finish/Shared Wall No Wall Brick Veneer Stone Veneer Wood …" at bounding box center [847, 330] width 536 height 25
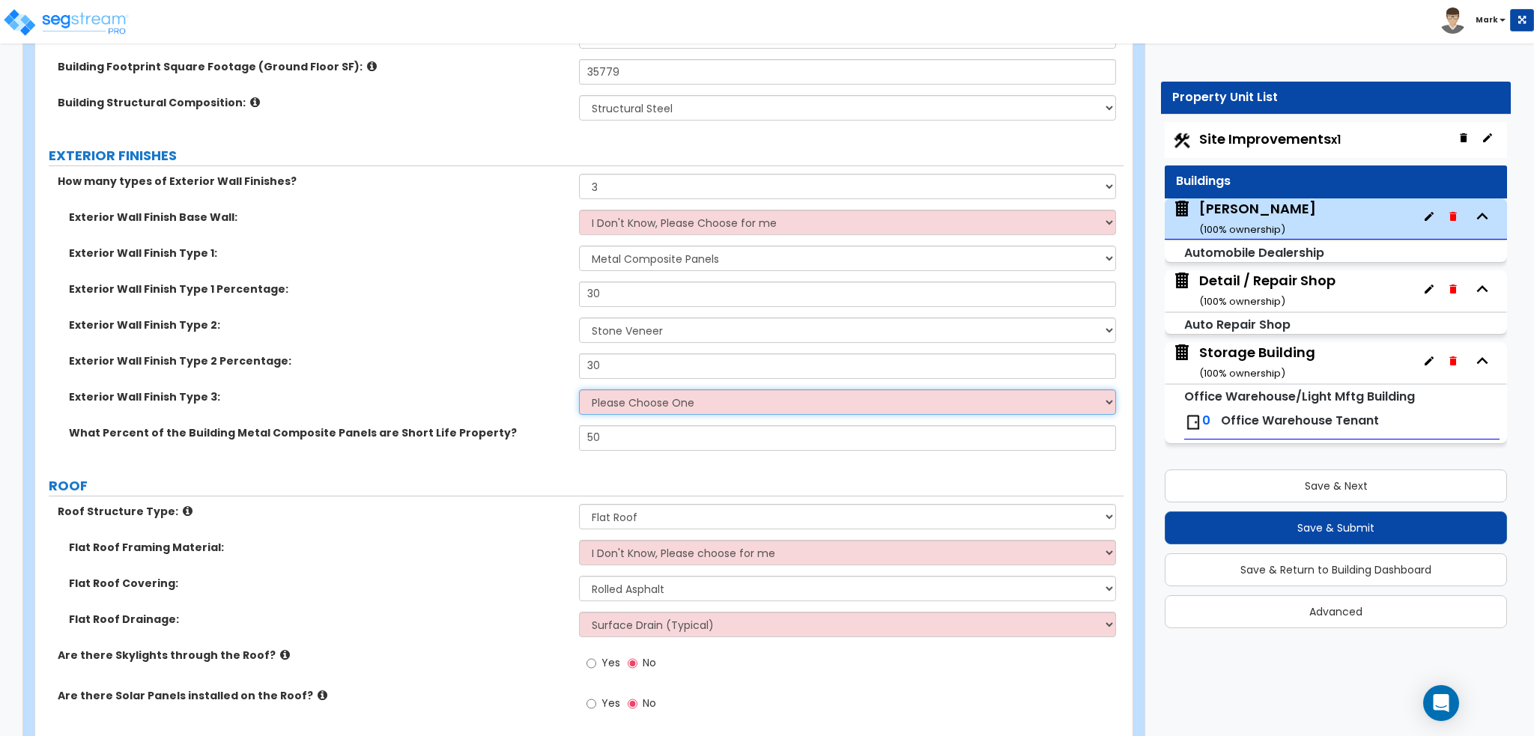
click at [646, 408] on select "Please Choose One No Finish/Shared Wall No Wall Brick Veneer Stone Veneer Wood …" at bounding box center [847, 401] width 536 height 25
select select "6"
click at [579, 389] on select "Please Choose One No Finish/Shared Wall No Wall Brick Veneer Stone Veneer Wood …" at bounding box center [847, 401] width 536 height 25
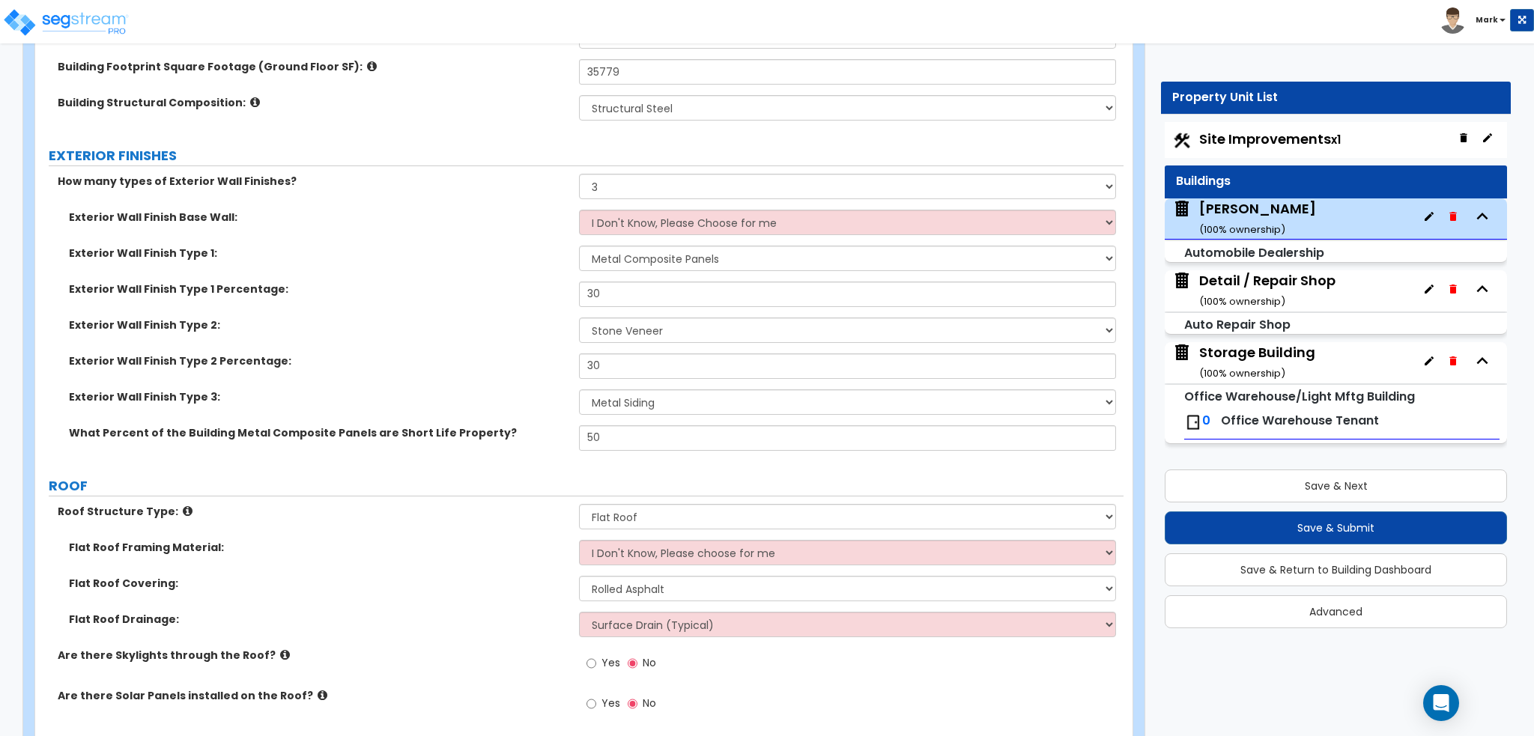
click at [479, 321] on label "Exterior Wall Finish Type 2:" at bounding box center [318, 325] width 499 height 15
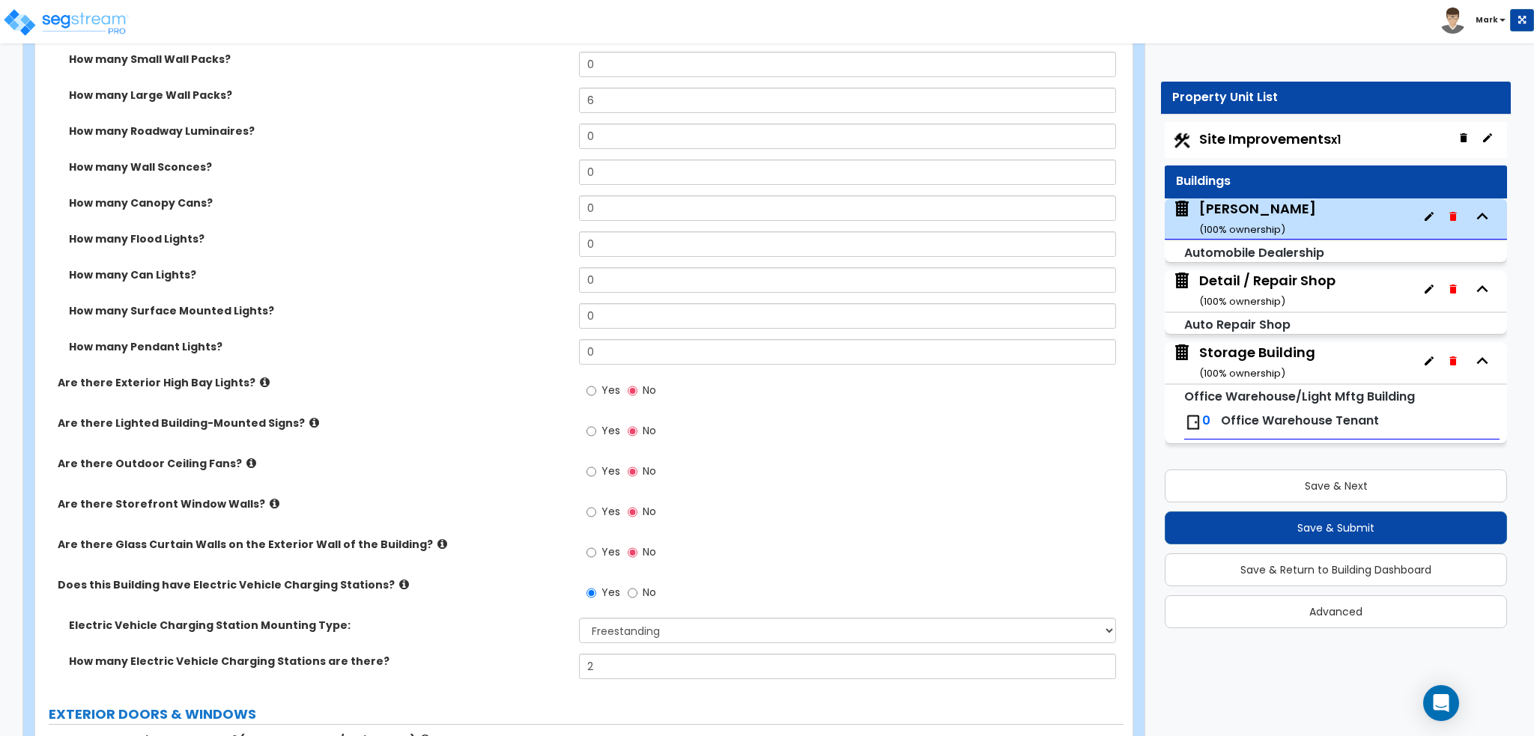
scroll to position [1198, 0]
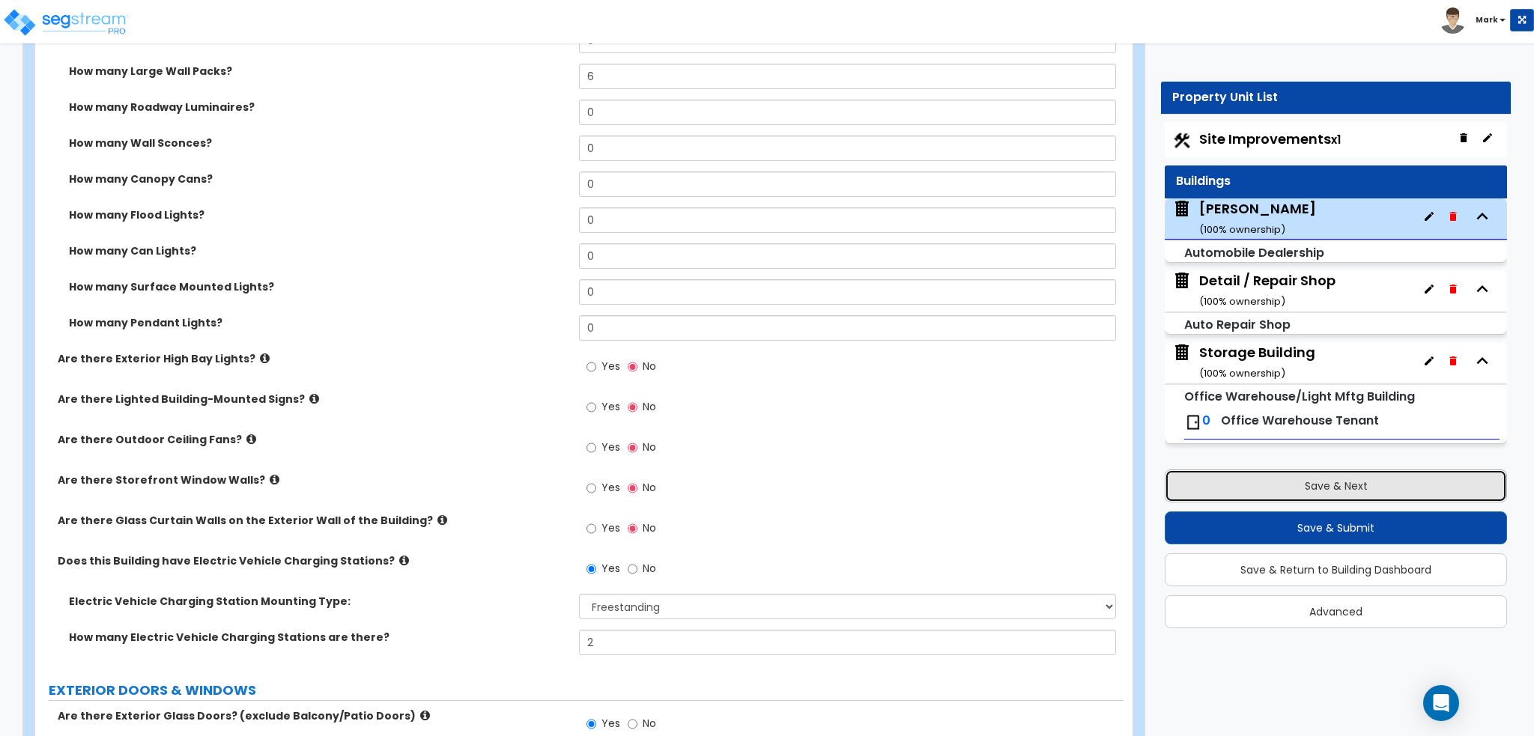
click at [1282, 490] on button "Save & Next" at bounding box center [1335, 486] width 342 height 33
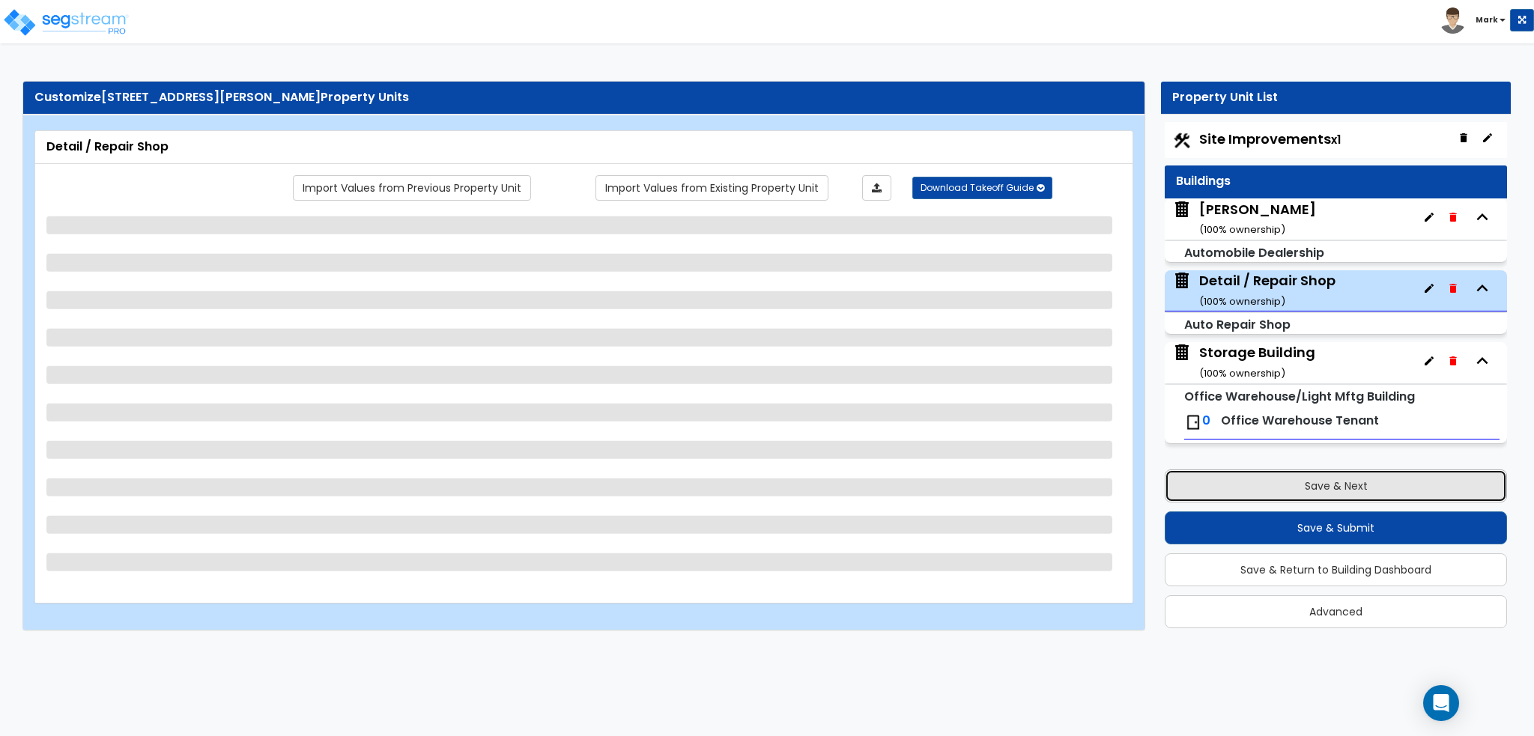
click at [1231, 479] on button "Save & Next" at bounding box center [1335, 486] width 342 height 33
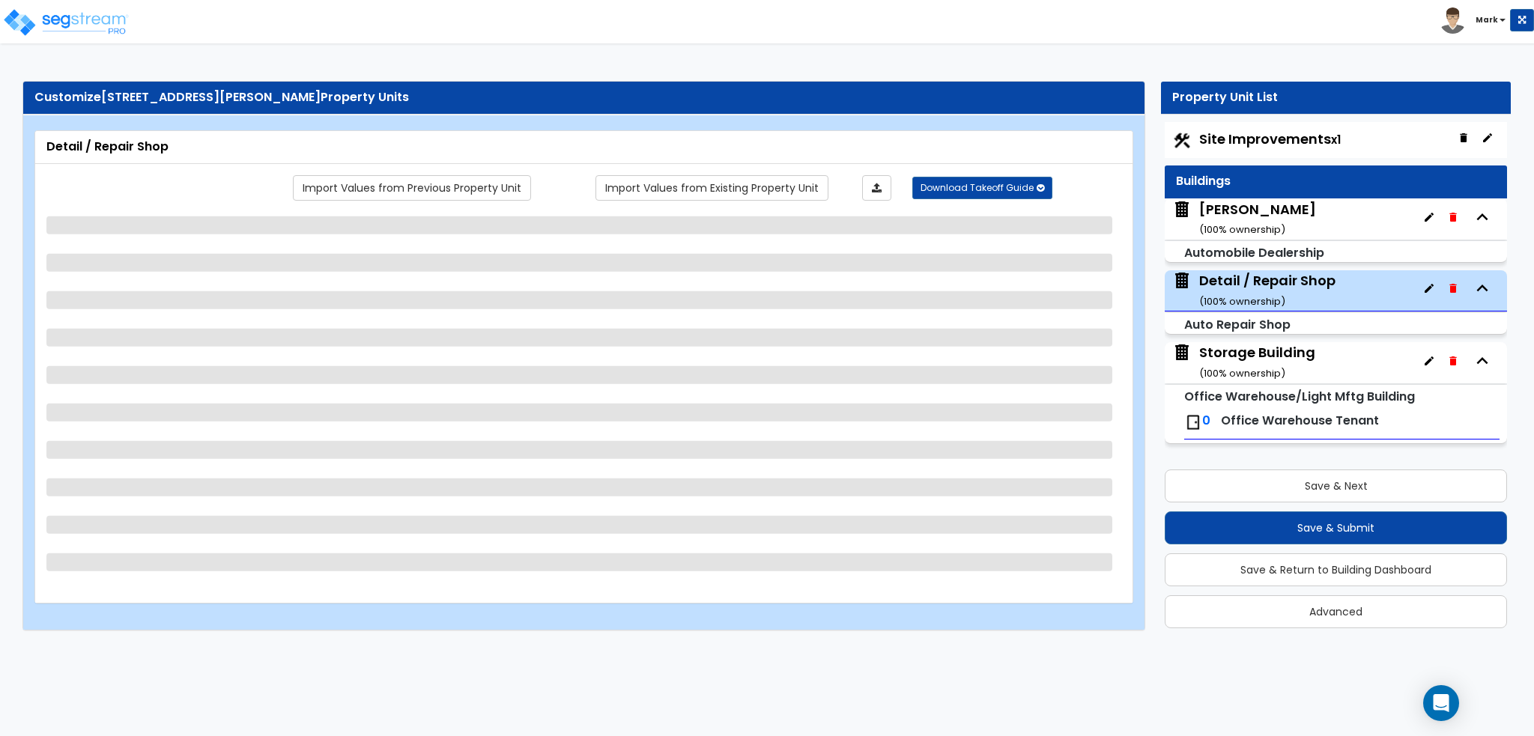
click at [1283, 365] on div "Storage Building ( 100 % ownership)" at bounding box center [1257, 362] width 116 height 38
select select "1"
select select "11"
select select "1"
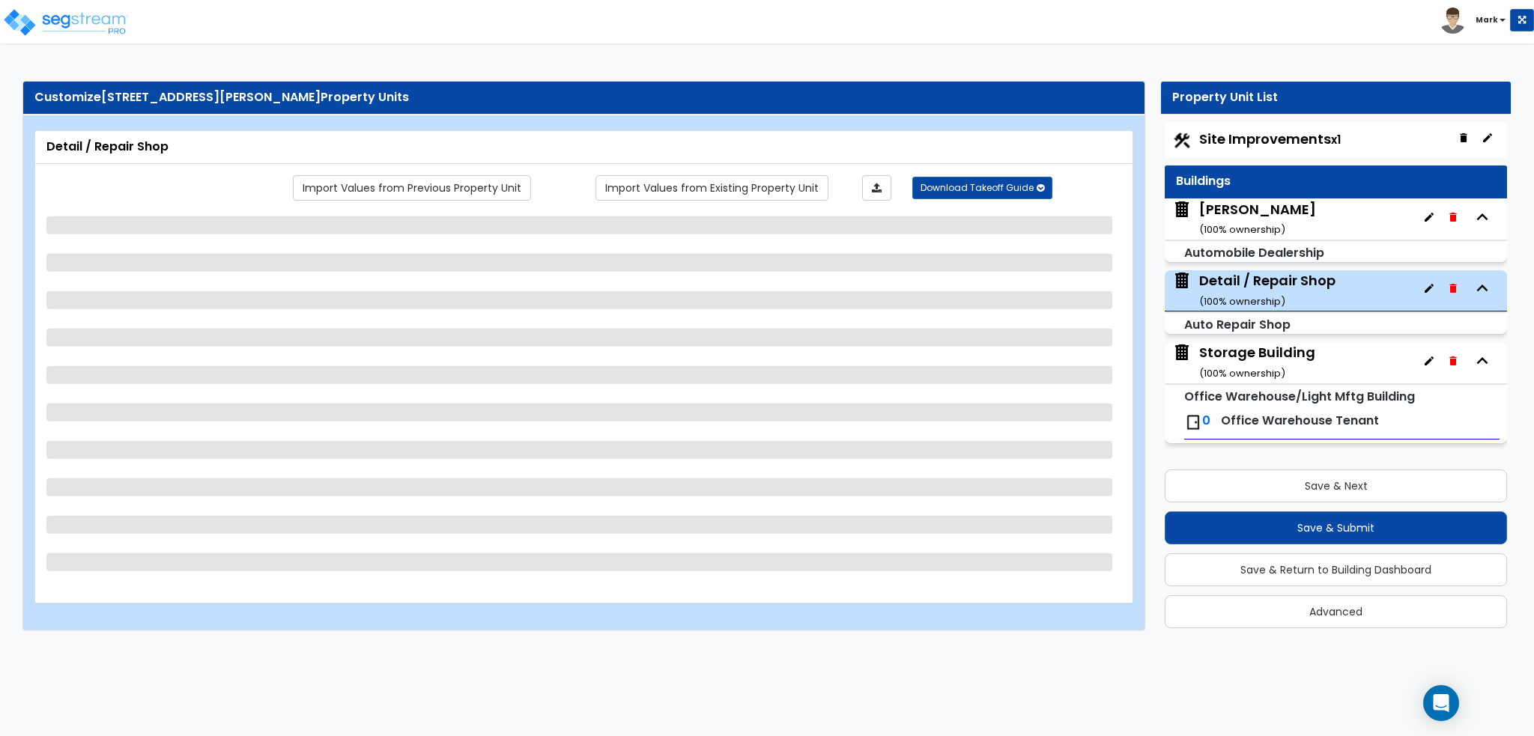
select select "2"
select select "1"
select select "3"
select select "2"
select select "1"
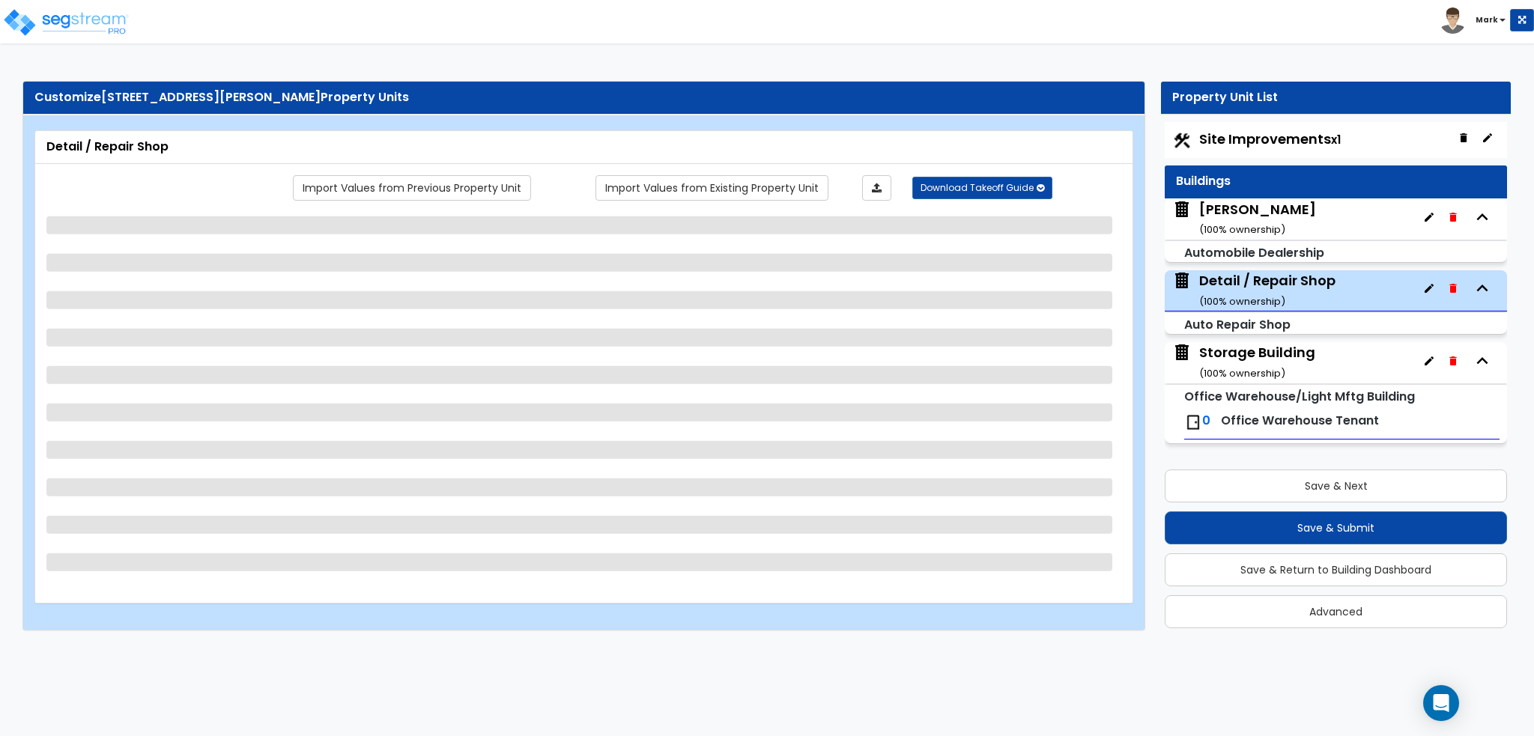
select select "2"
select select "1"
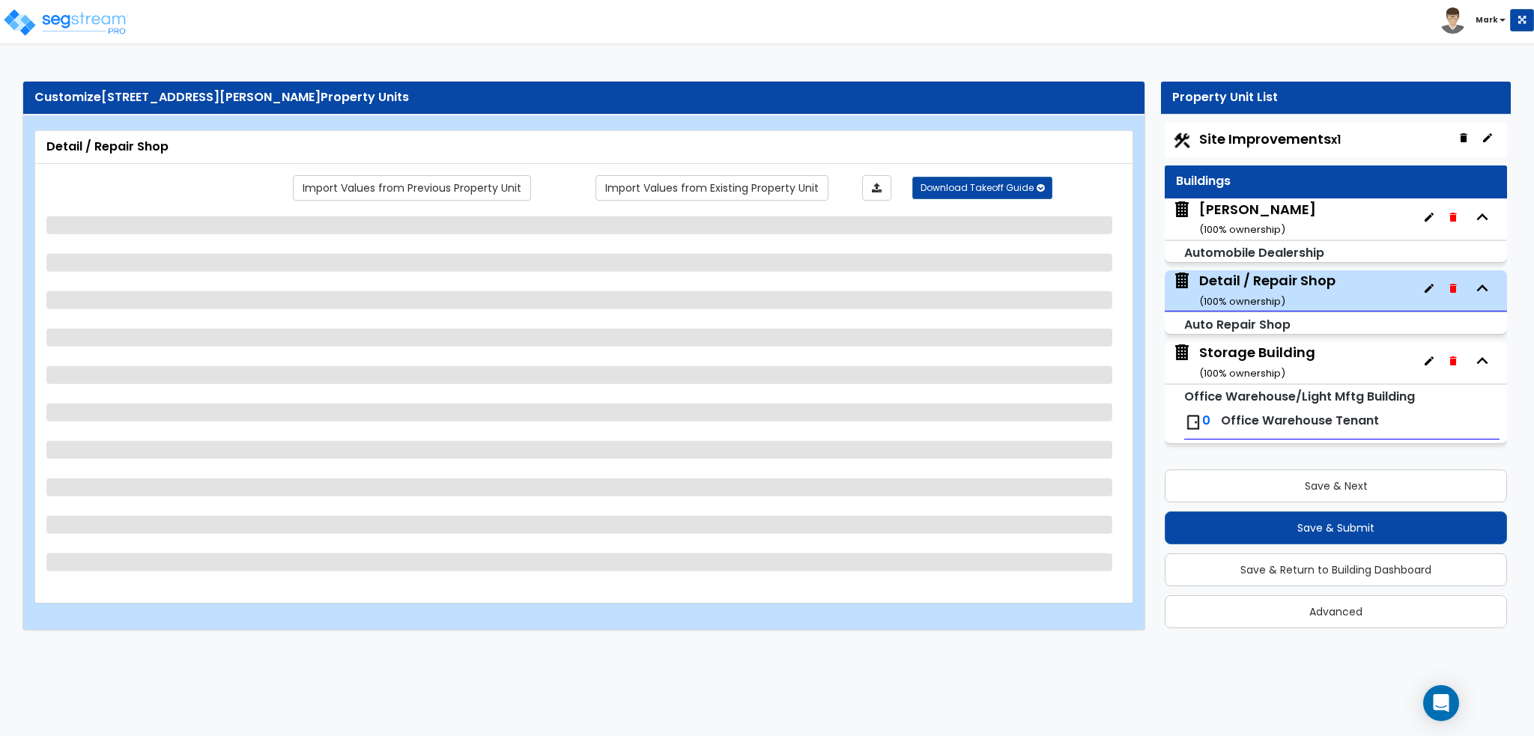
select select "1"
select select "3"
select select "2"
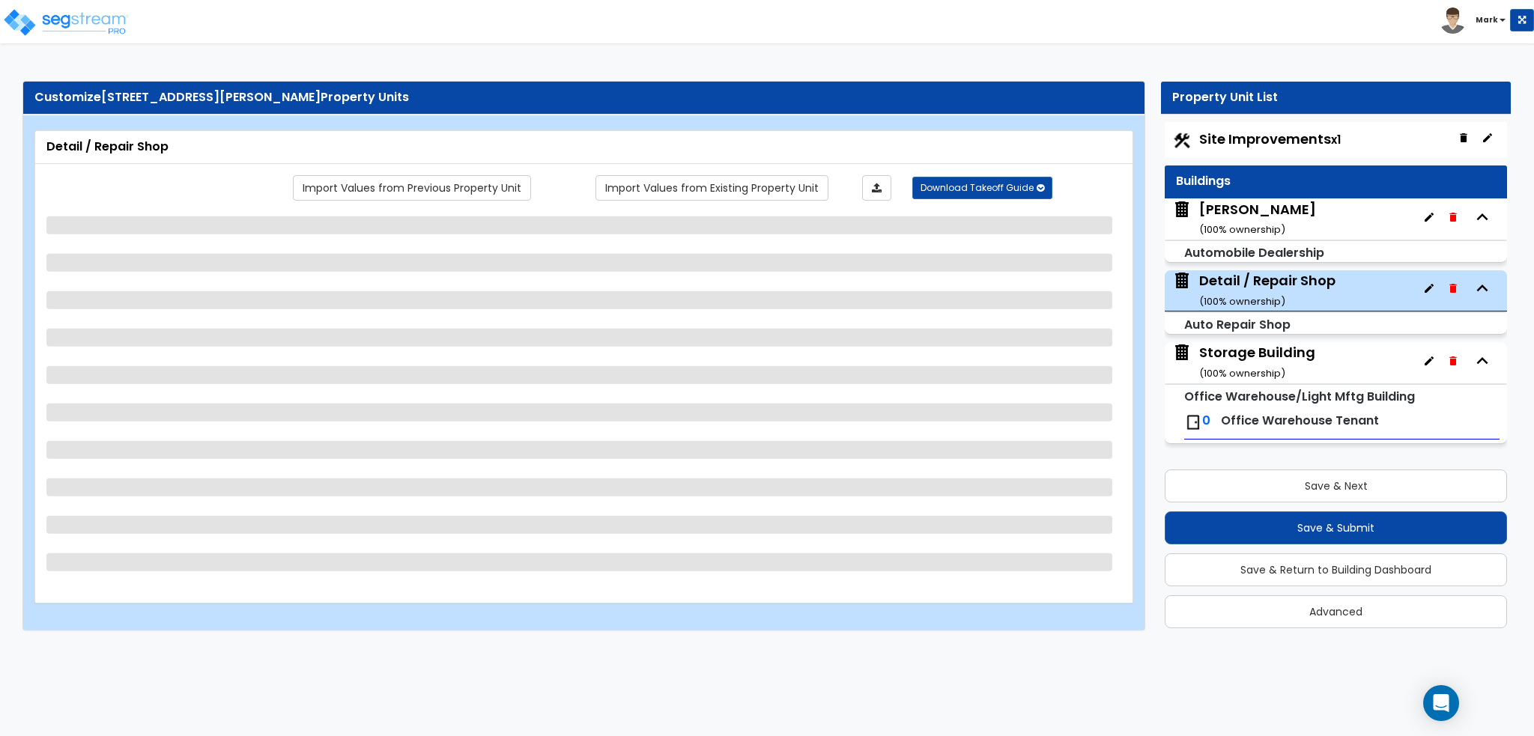
select select "2"
select select "1"
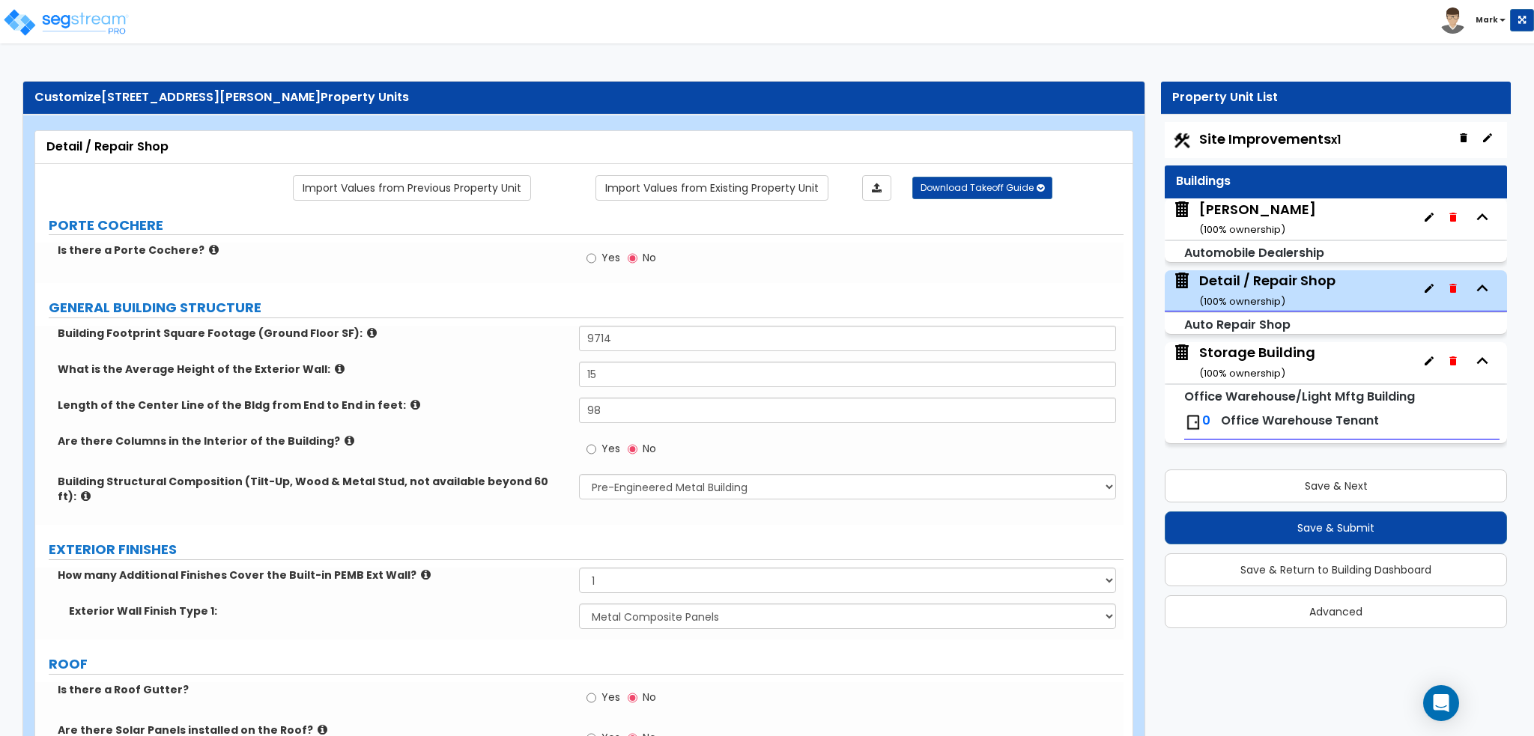
click at [1236, 356] on div "Storage Building ( 100 % ownership)" at bounding box center [1257, 362] width 116 height 38
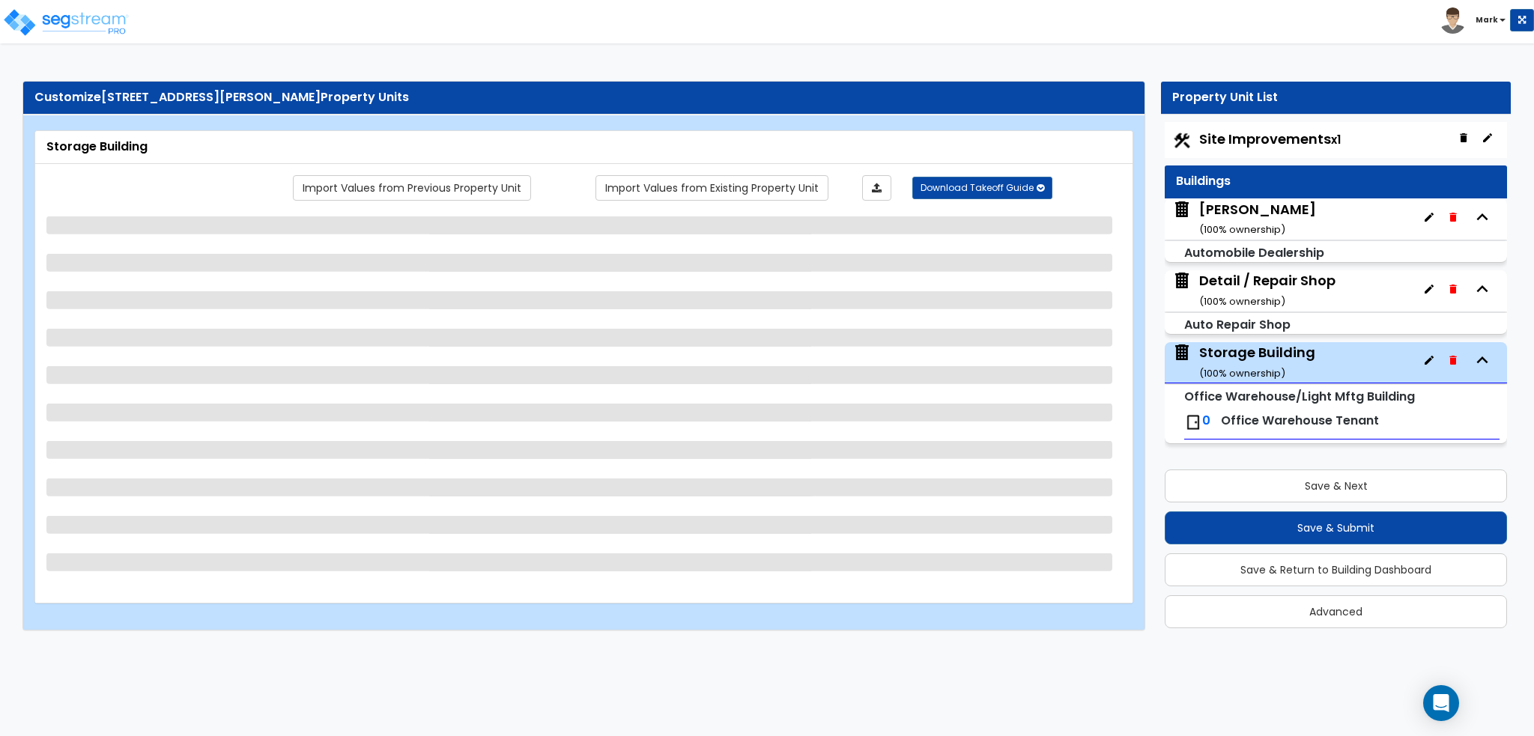
select select "1"
select select "3"
select select "1"
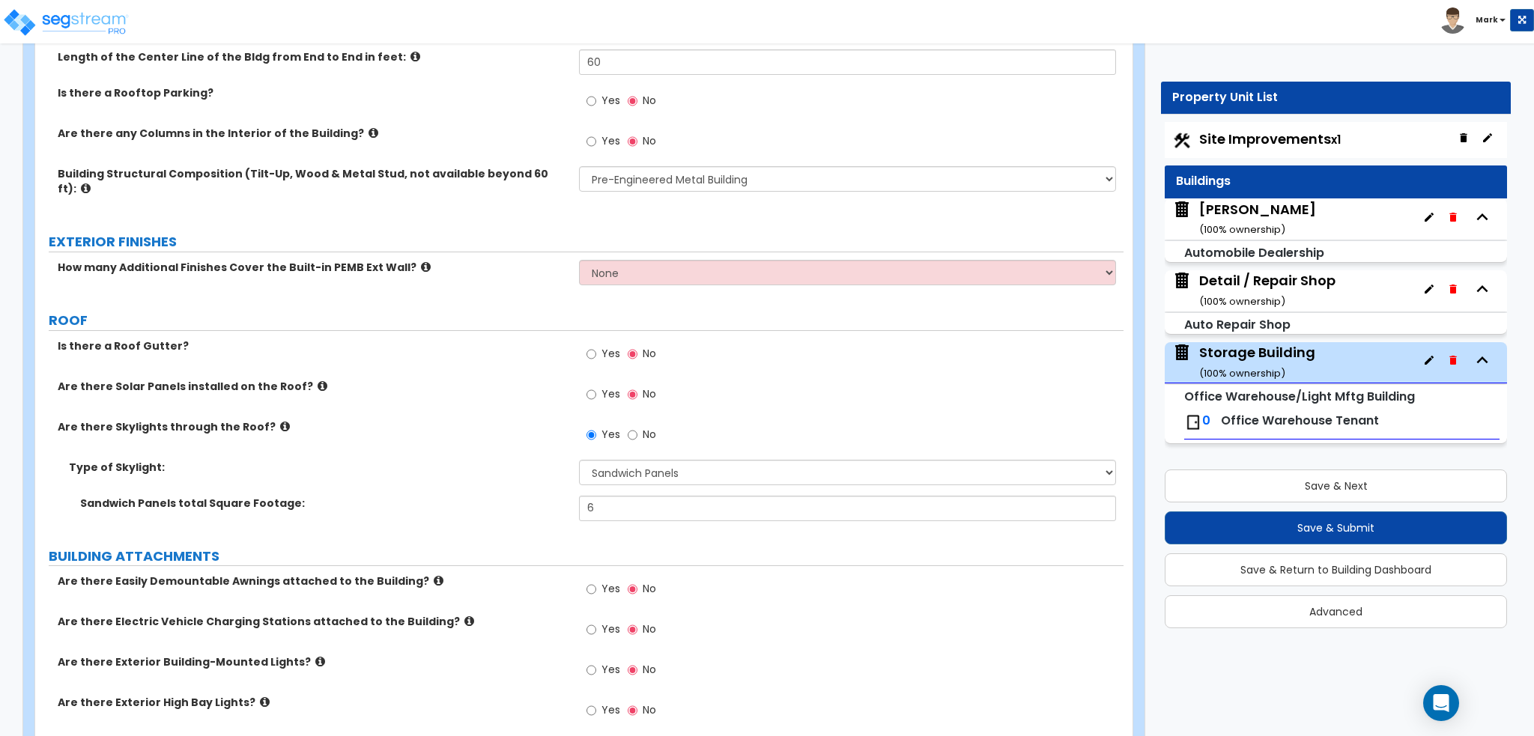
scroll to position [374, 0]
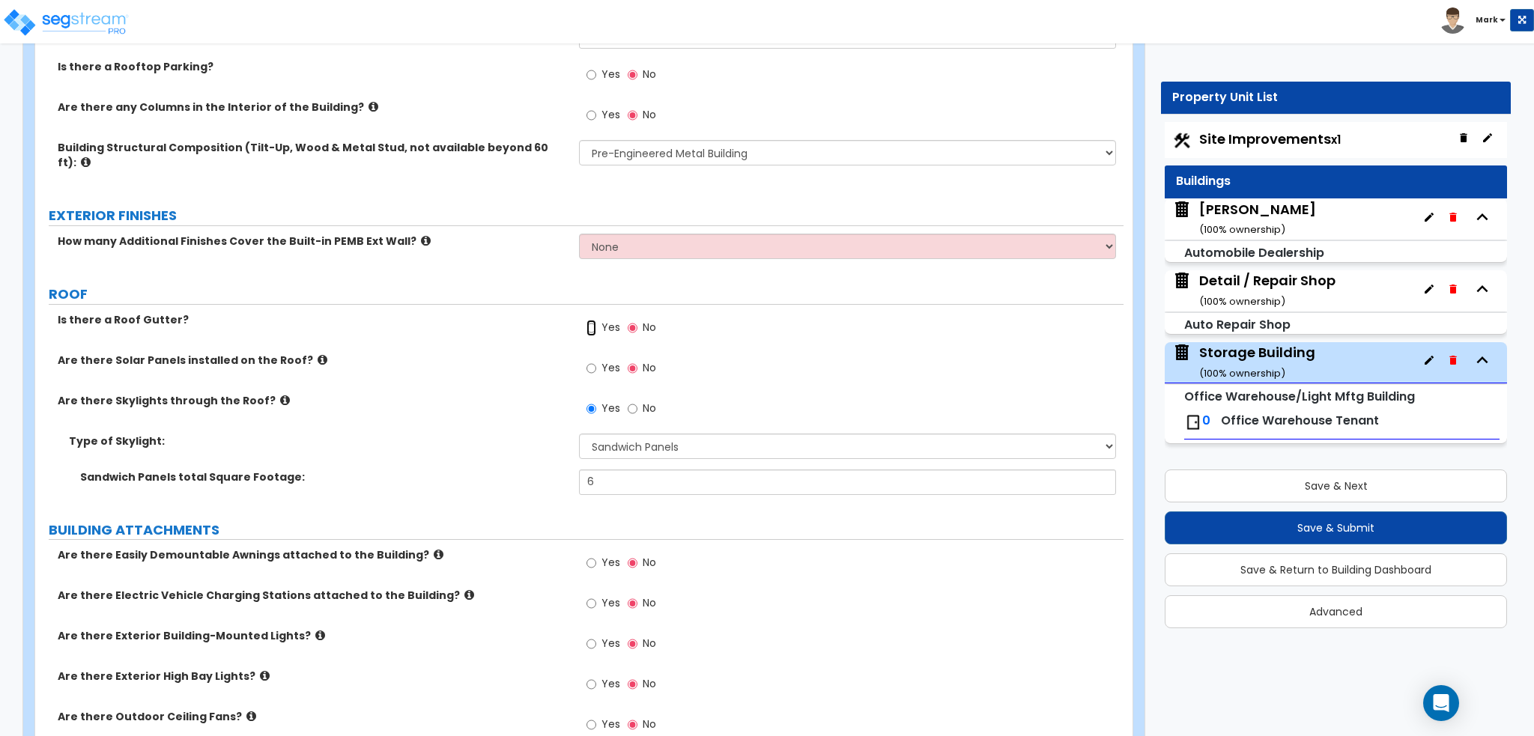
click at [595, 320] on input "Yes" at bounding box center [591, 328] width 10 height 16
radio input "true"
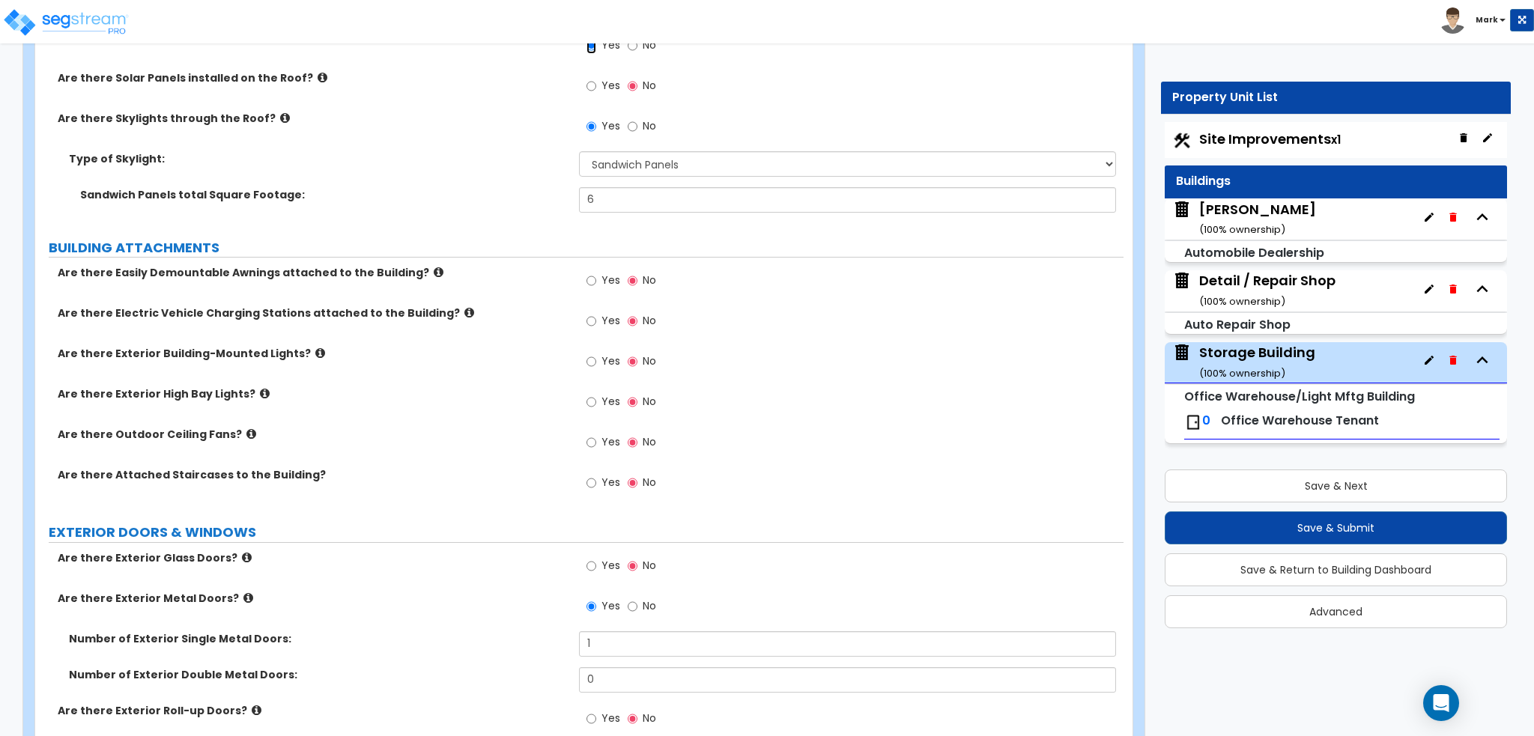
scroll to position [674, 0]
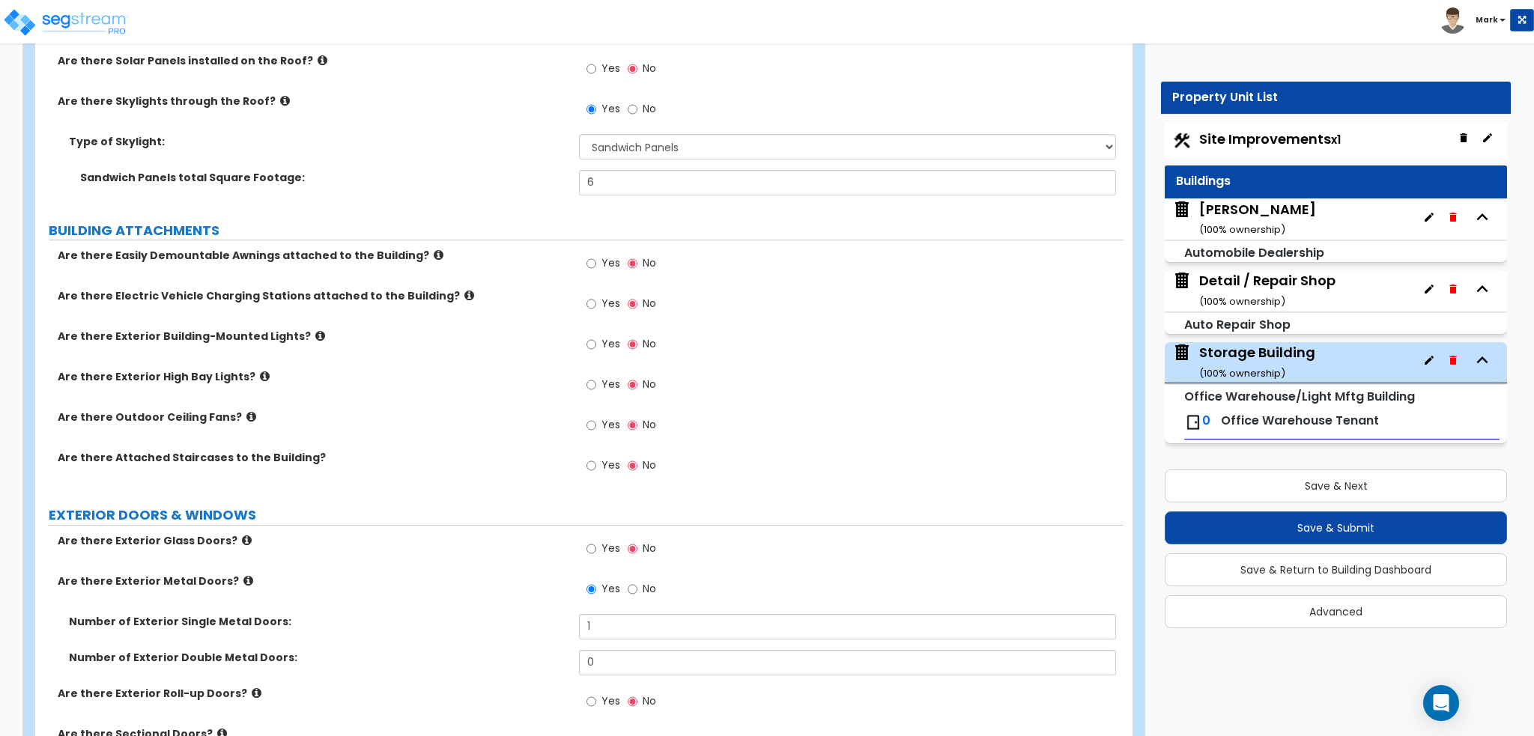
click at [606, 336] on span "Yes" at bounding box center [610, 343] width 19 height 15
click at [596, 336] on input "Yes" at bounding box center [591, 344] width 10 height 16
radio input "true"
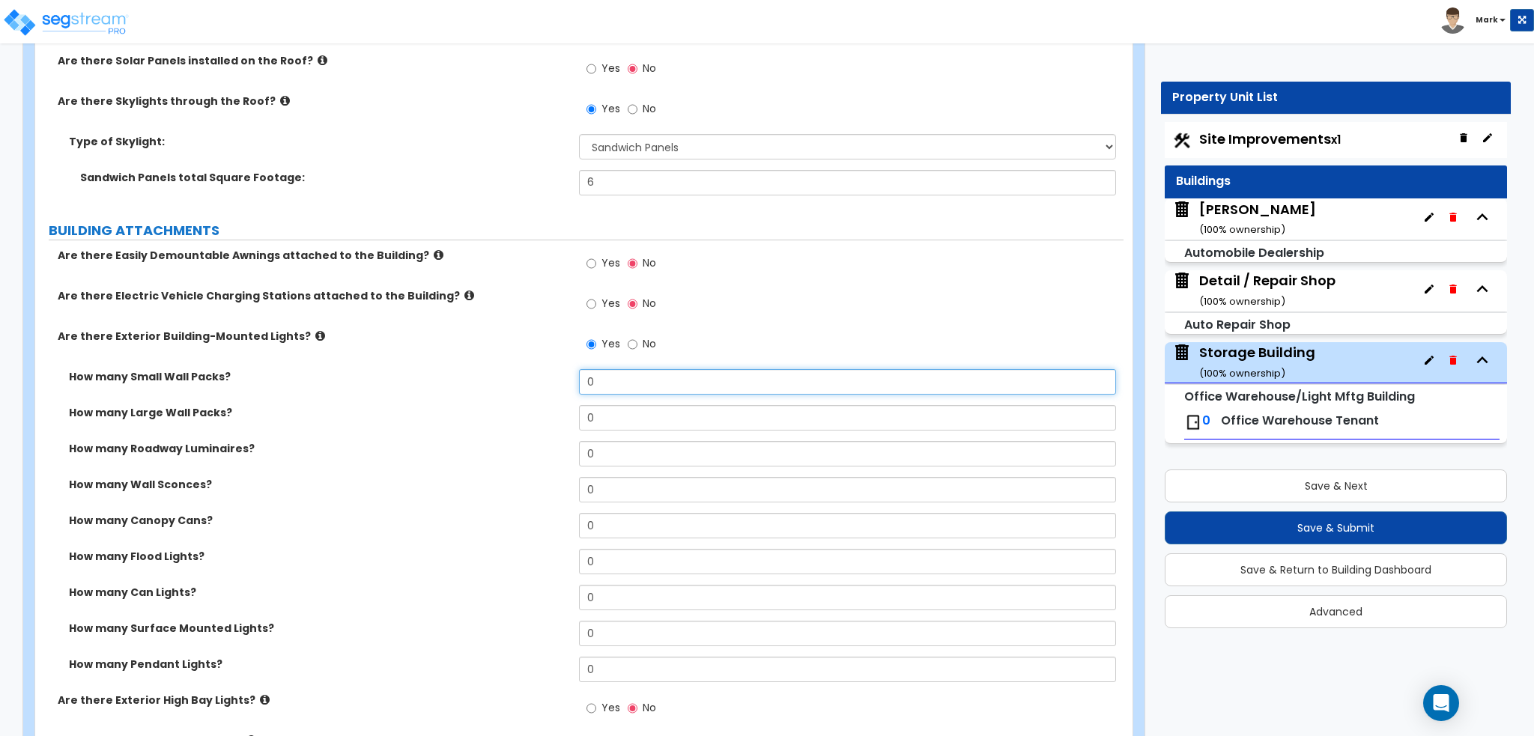
drag, startPoint x: 606, startPoint y: 368, endPoint x: 562, endPoint y: 371, distance: 44.3
click at [562, 371] on div "How many Small Wall Packs? 0" at bounding box center [579, 387] width 1088 height 36
type input "1"
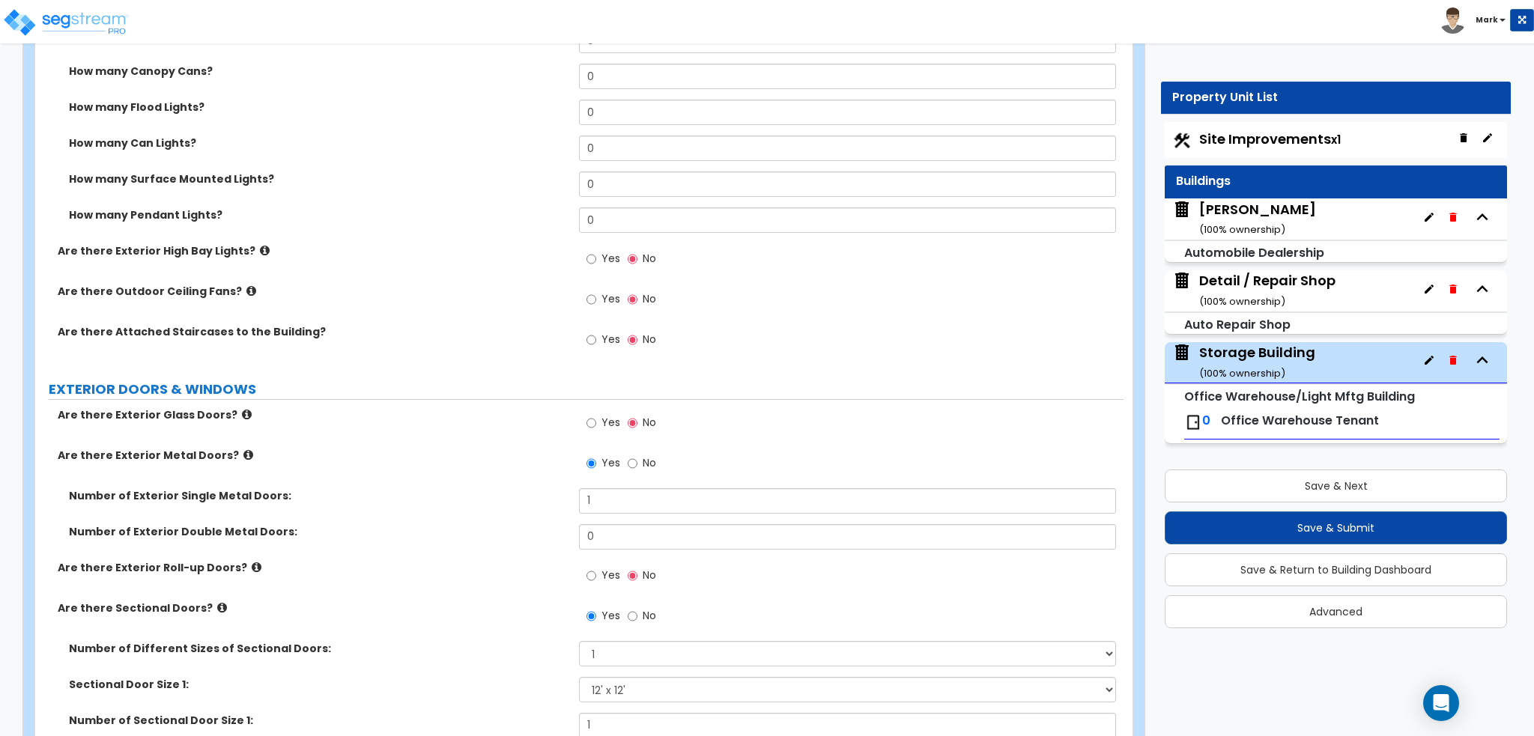
scroll to position [1198, 0]
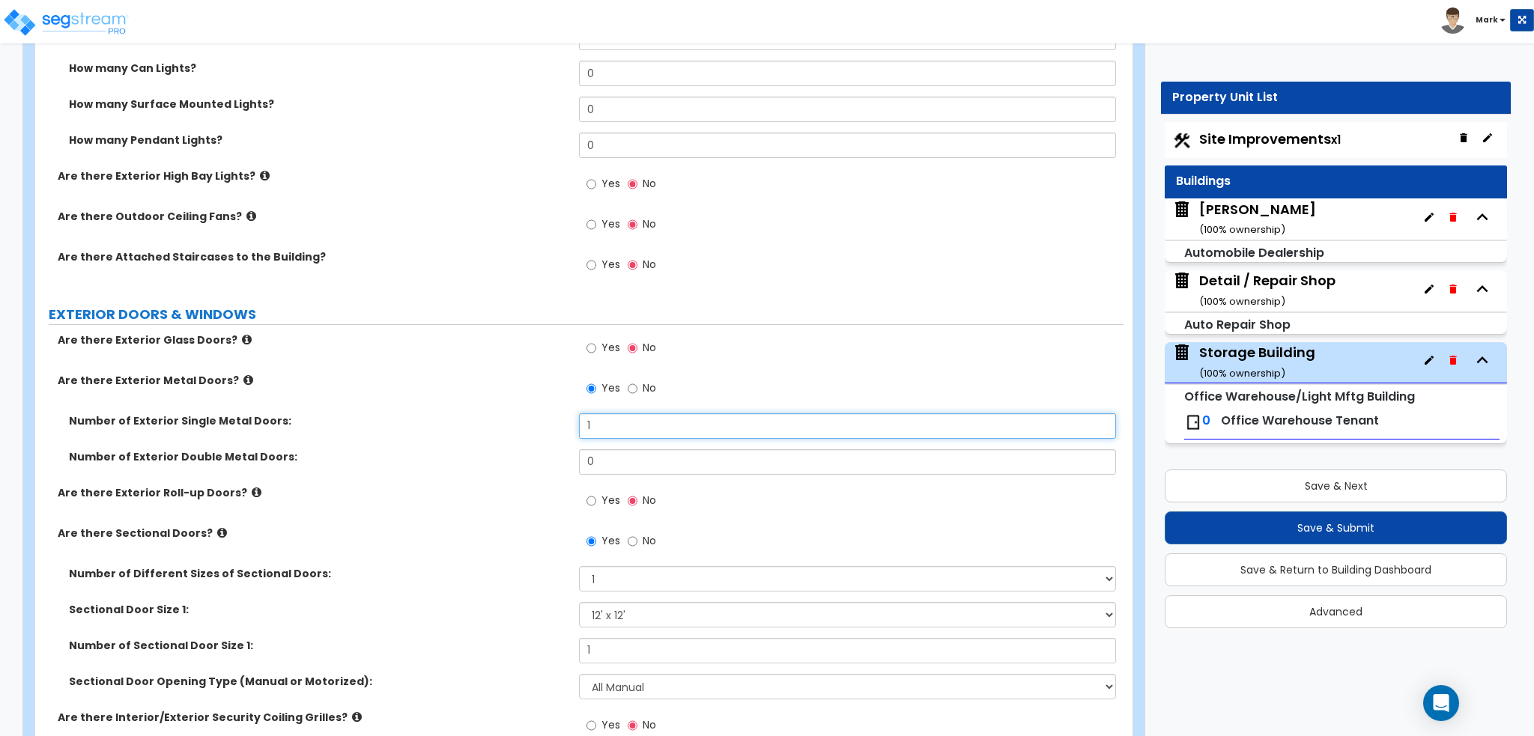
drag, startPoint x: 653, startPoint y: 409, endPoint x: 554, endPoint y: 410, distance: 98.8
click at [554, 413] on div "Number of Exterior Single Metal Doors: 1" at bounding box center [579, 431] width 1088 height 36
type input "2"
click at [525, 449] on label "Number of Exterior Double Metal Doors:" at bounding box center [318, 456] width 499 height 15
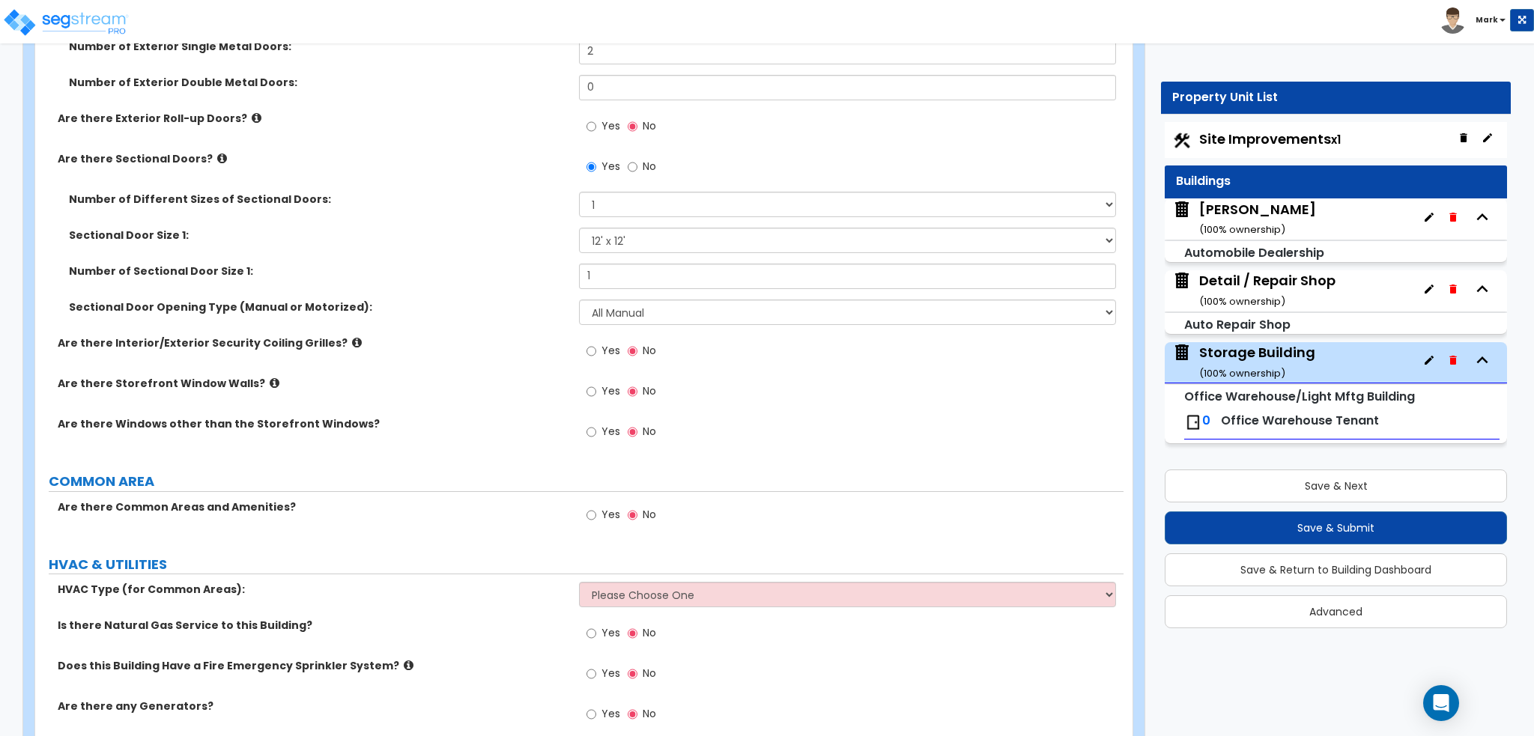
scroll to position [1626, 0]
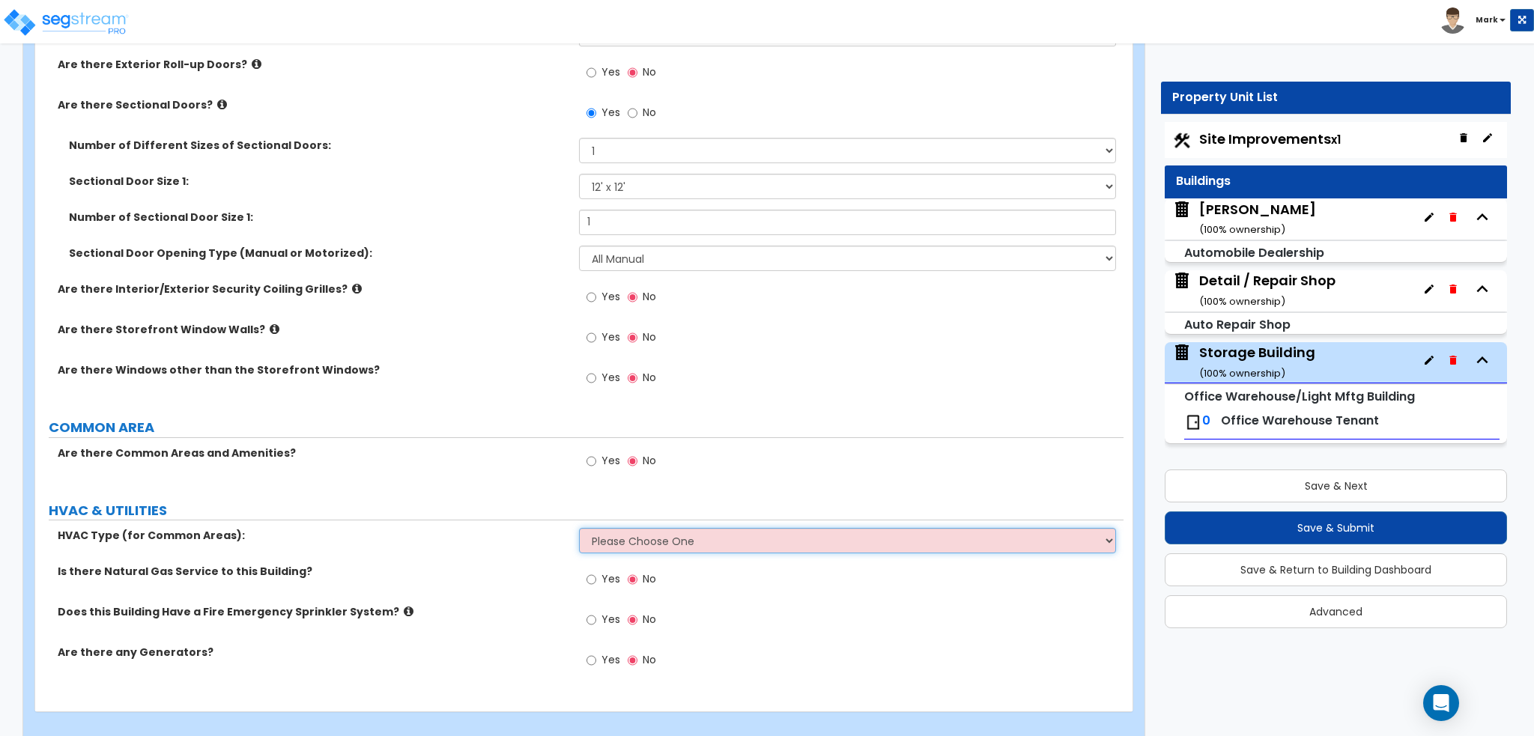
click at [614, 532] on select "Please Choose One Rooftop Unit Furnace-Condenser Forced Air Split Heating/Cooli…" at bounding box center [847, 540] width 536 height 25
click at [595, 453] on input "Yes" at bounding box center [591, 461] width 10 height 16
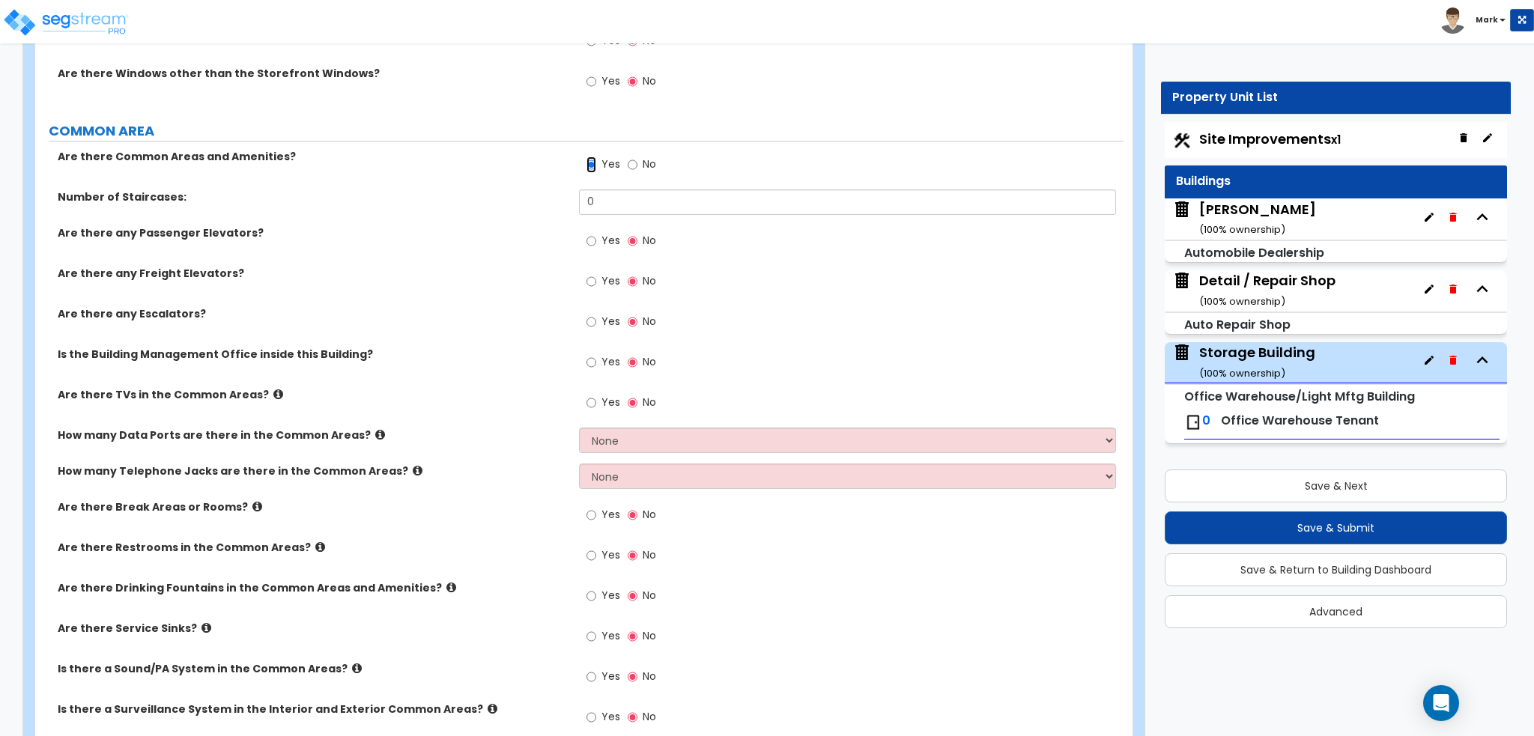
scroll to position [1851, 0]
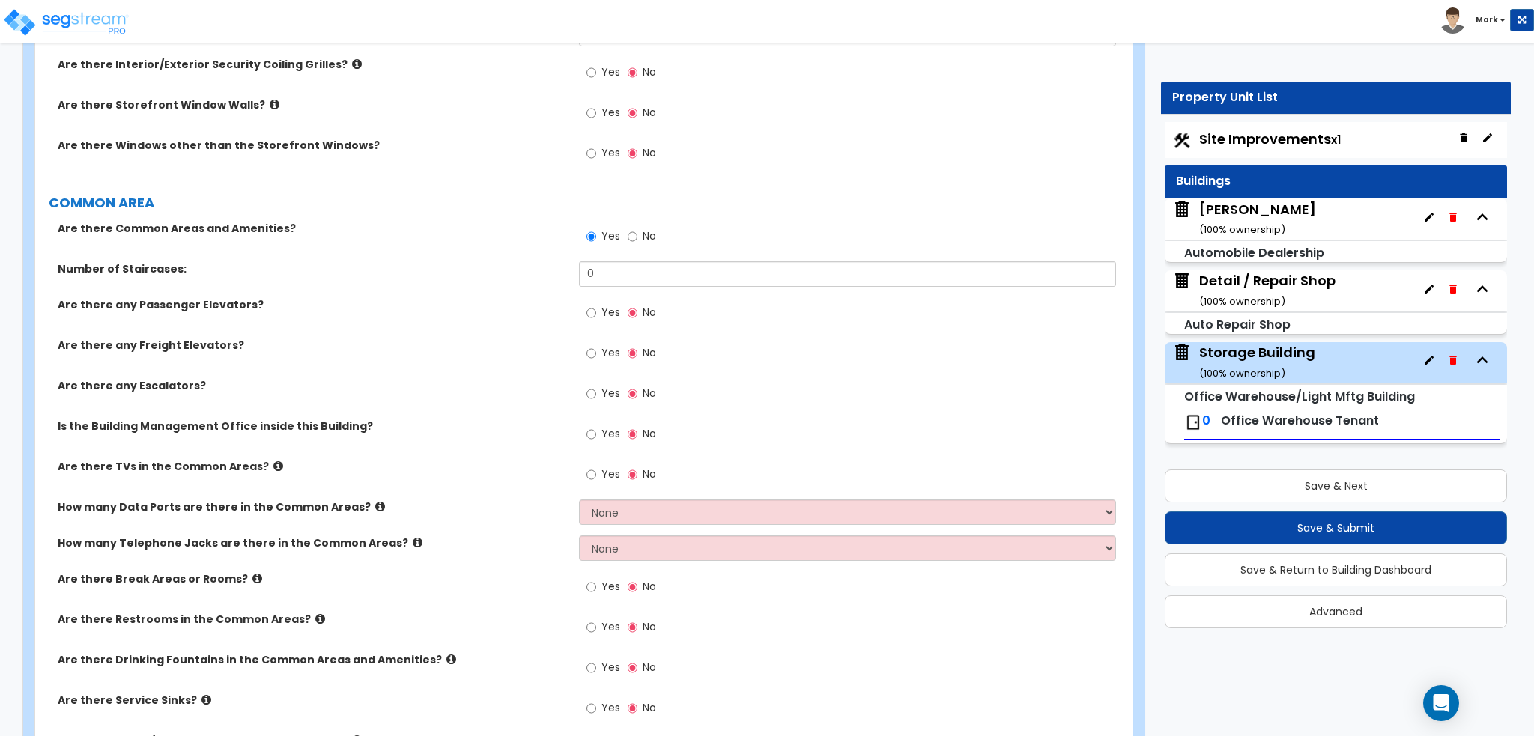
click at [643, 228] on span "No" at bounding box center [649, 235] width 13 height 15
click at [637, 228] on input "No" at bounding box center [633, 236] width 10 height 16
radio input "false"
radio input "true"
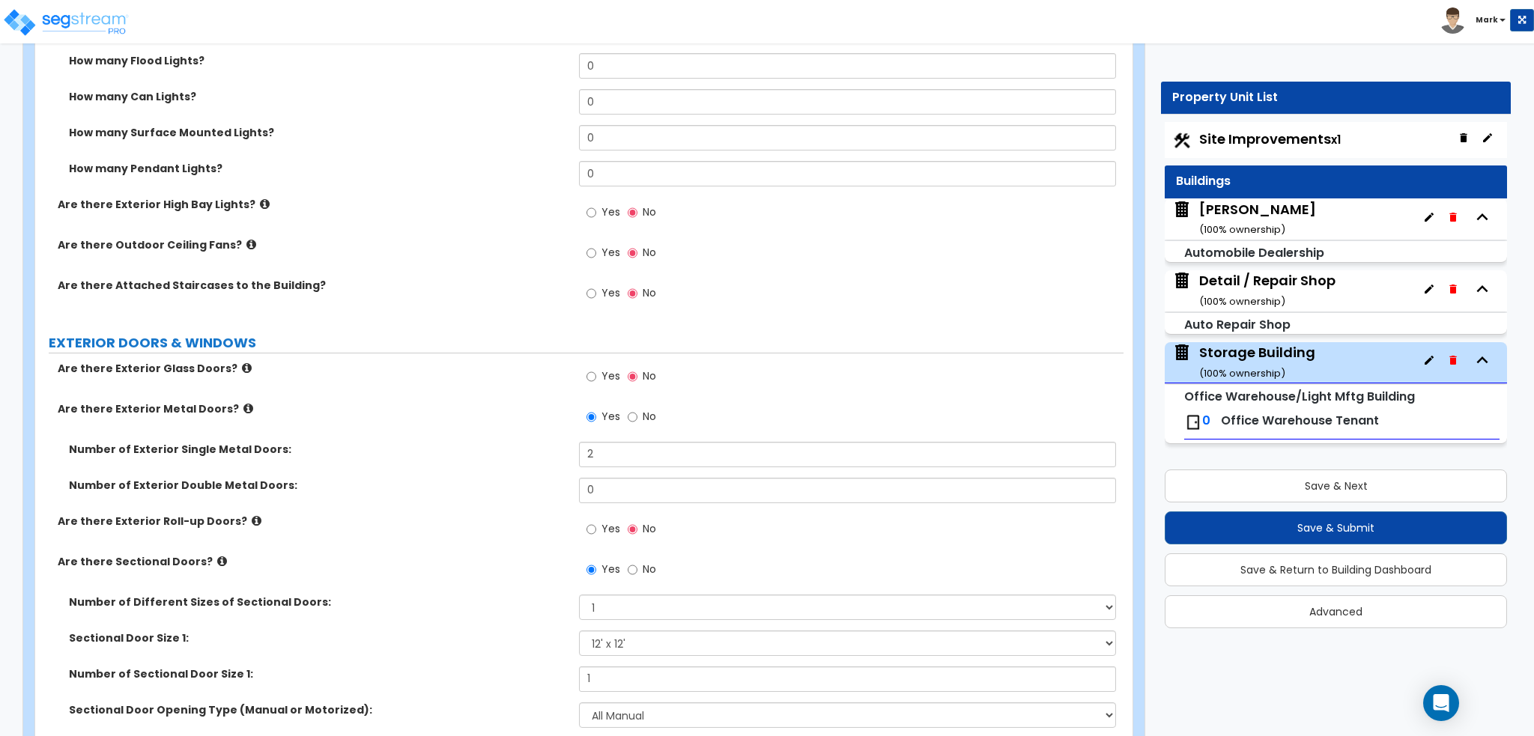
scroll to position [1626, 0]
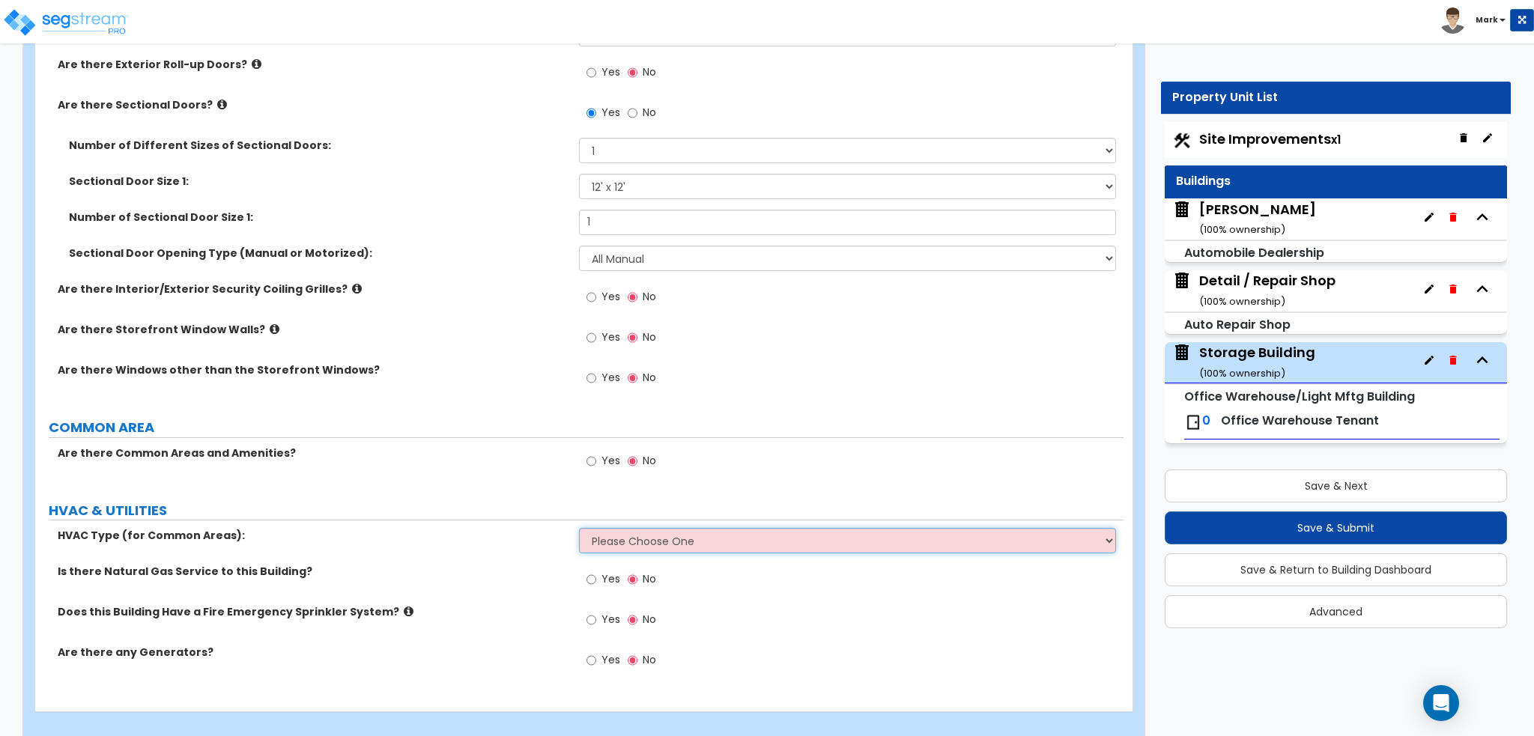
click at [604, 532] on select "Please Choose One Rooftop Unit Furnace-Condenser Forced Air Split Heating/Cooli…" at bounding box center [847, 540] width 536 height 25
click at [445, 564] on label "Is there Natural Gas Service to this Building?" at bounding box center [313, 571] width 510 height 15
click at [1289, 422] on span "Office Warehouse Tenant" at bounding box center [1300, 420] width 158 height 17
click at [1437, 359] on button "button" at bounding box center [1429, 360] width 24 height 24
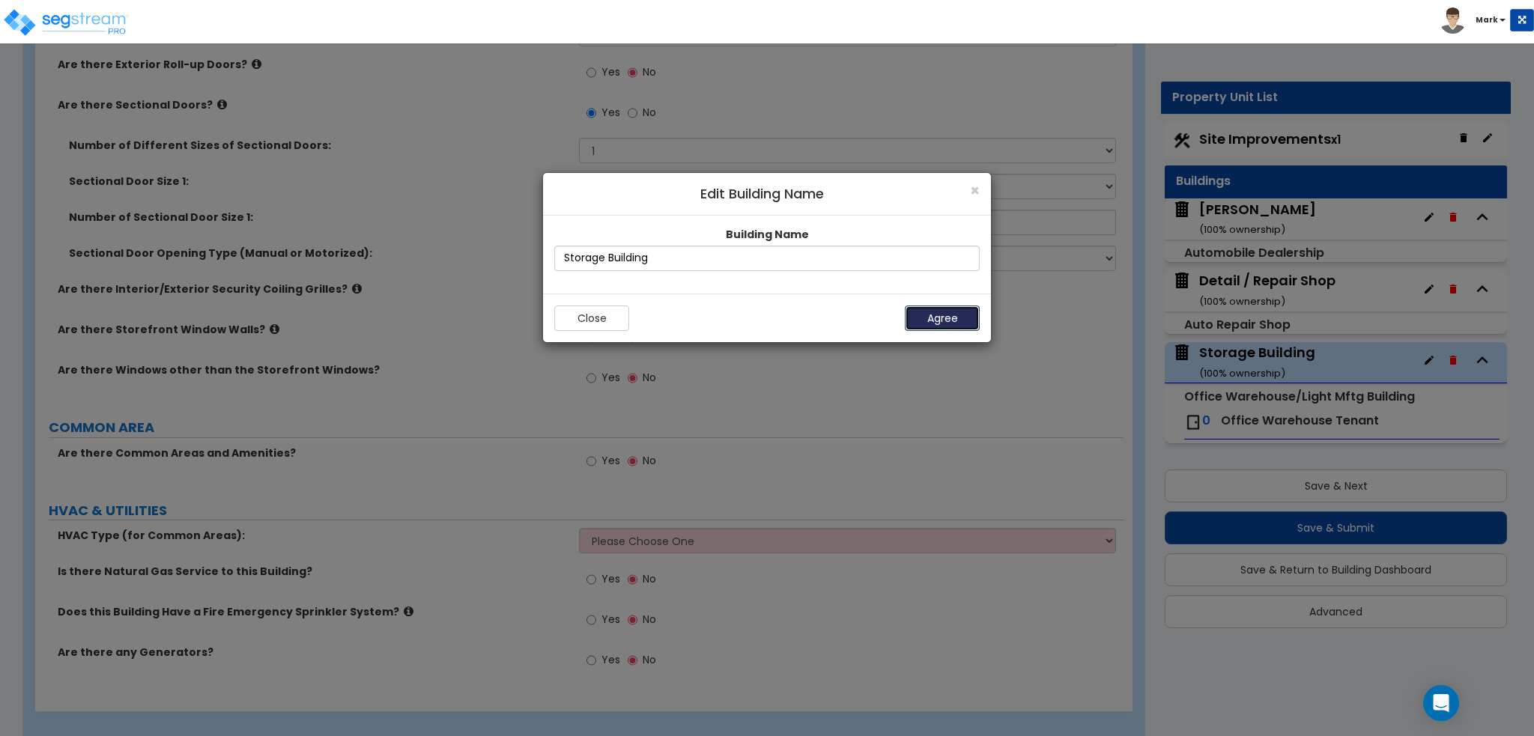
click at [927, 321] on button "Agree" at bounding box center [942, 318] width 75 height 25
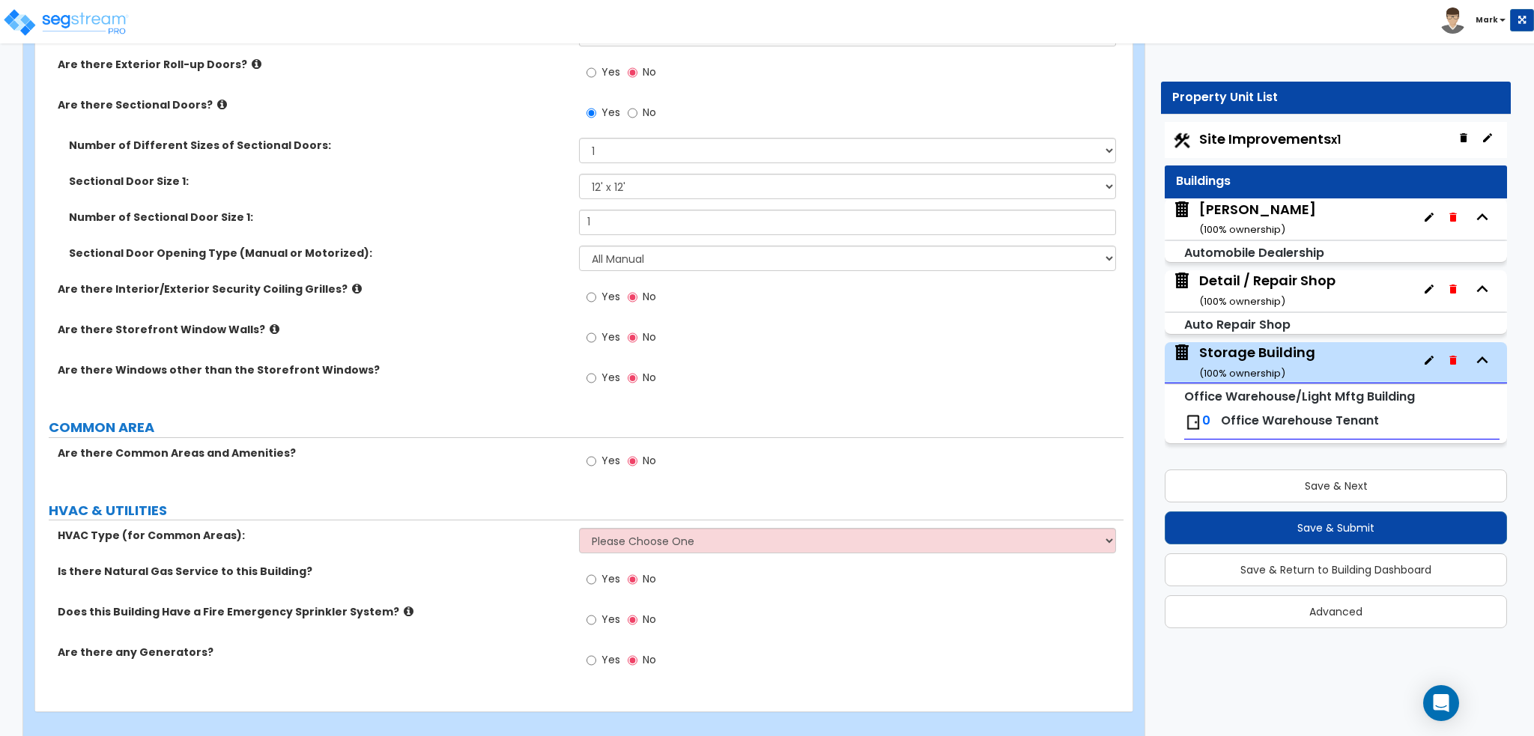
click at [1245, 353] on div "Storage Building ( 100 % ownership)" at bounding box center [1257, 362] width 116 height 38
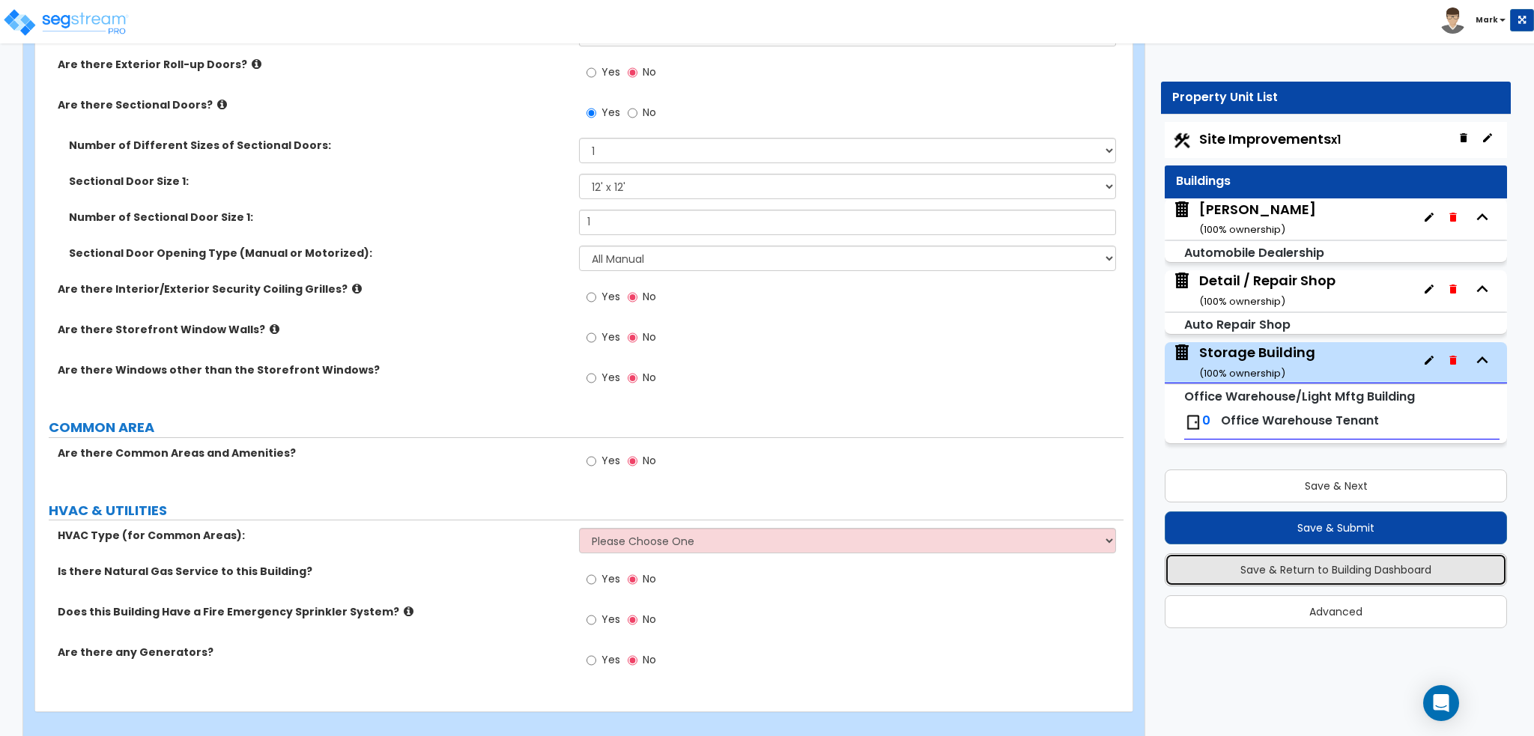
click at [1316, 559] on button "Save & Return to Building Dashboard" at bounding box center [1335, 569] width 342 height 33
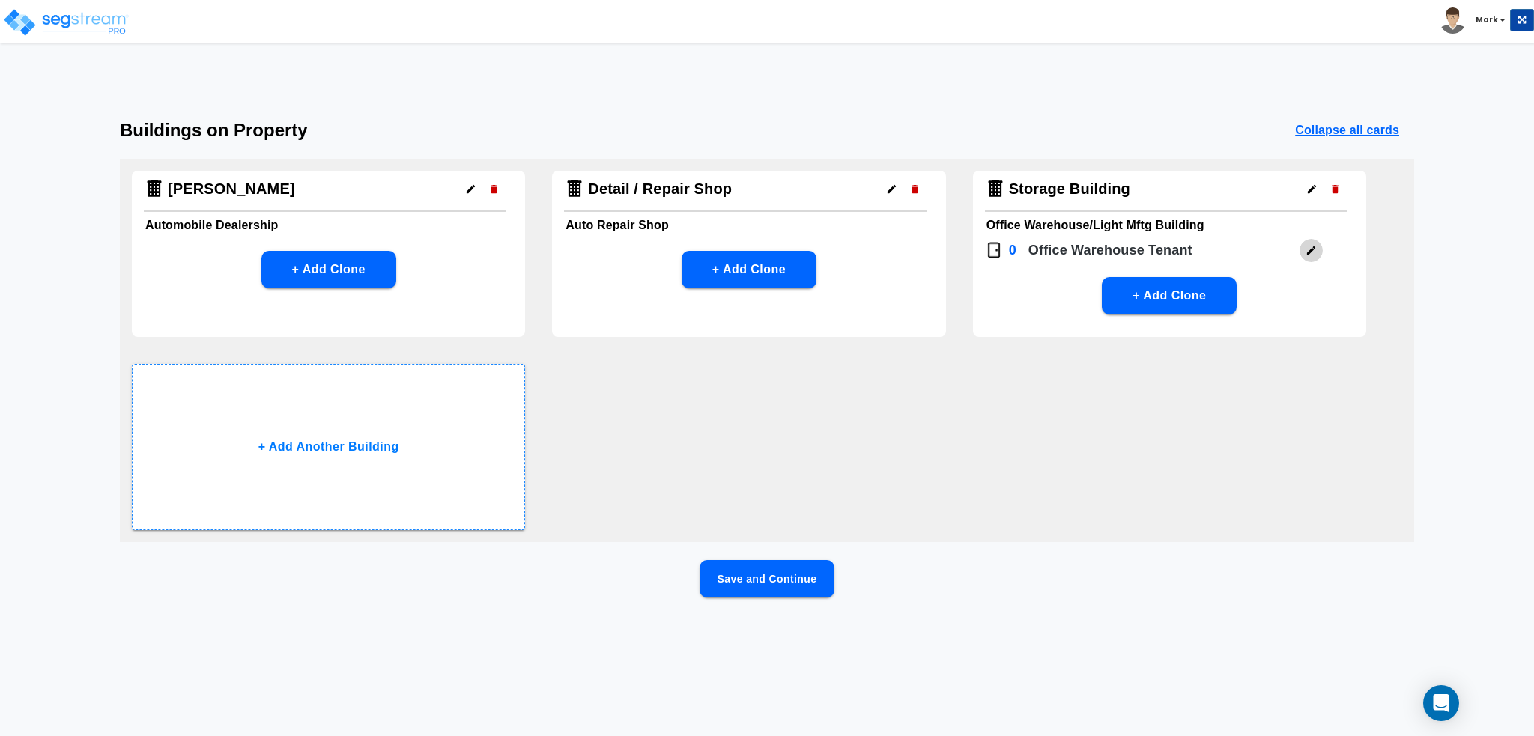
click at [1307, 251] on icon "button" at bounding box center [1310, 250] width 11 height 11
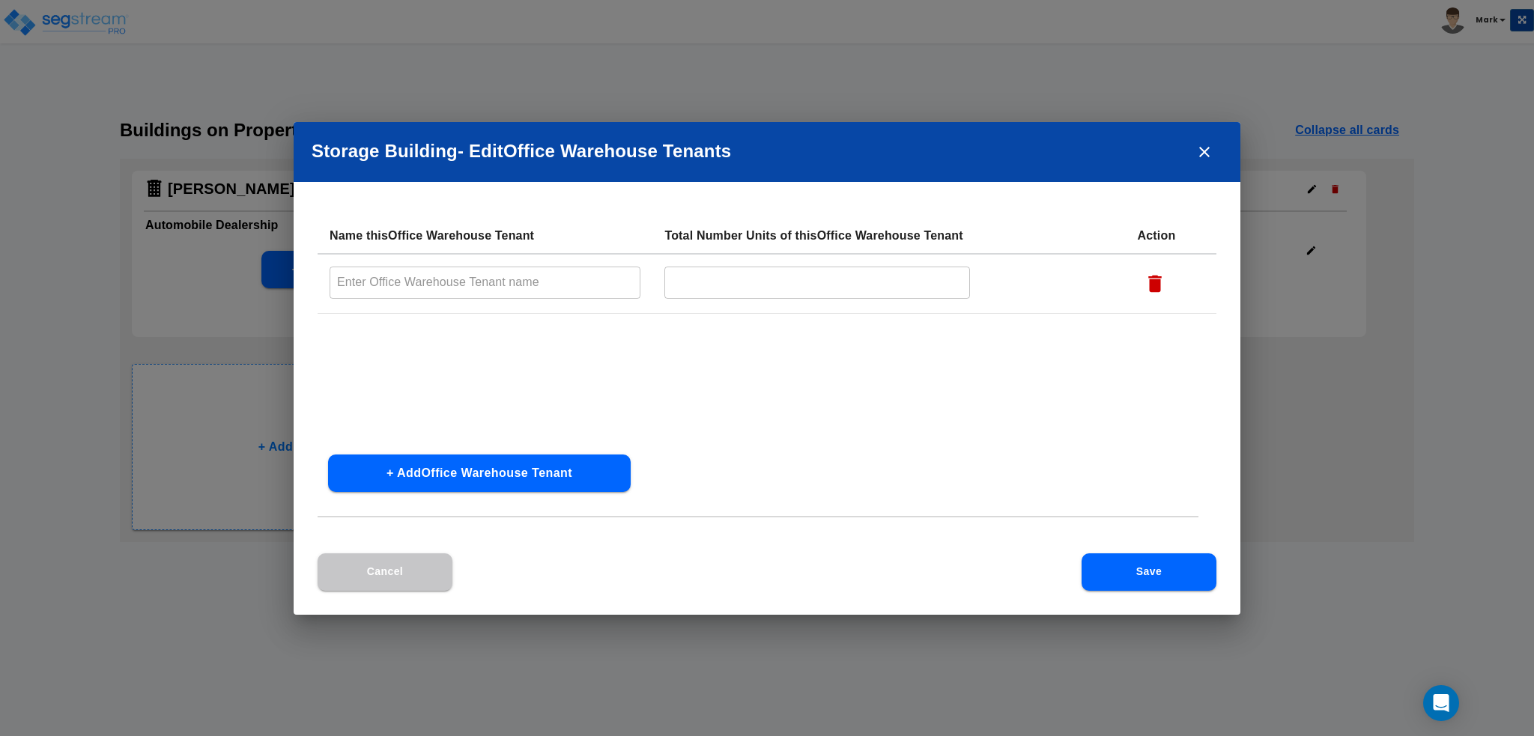
click at [556, 284] on input "text" at bounding box center [484, 283] width 311 height 32
type input "Buddy"
type input "1"
click at [1162, 582] on button "Save" at bounding box center [1148, 571] width 135 height 37
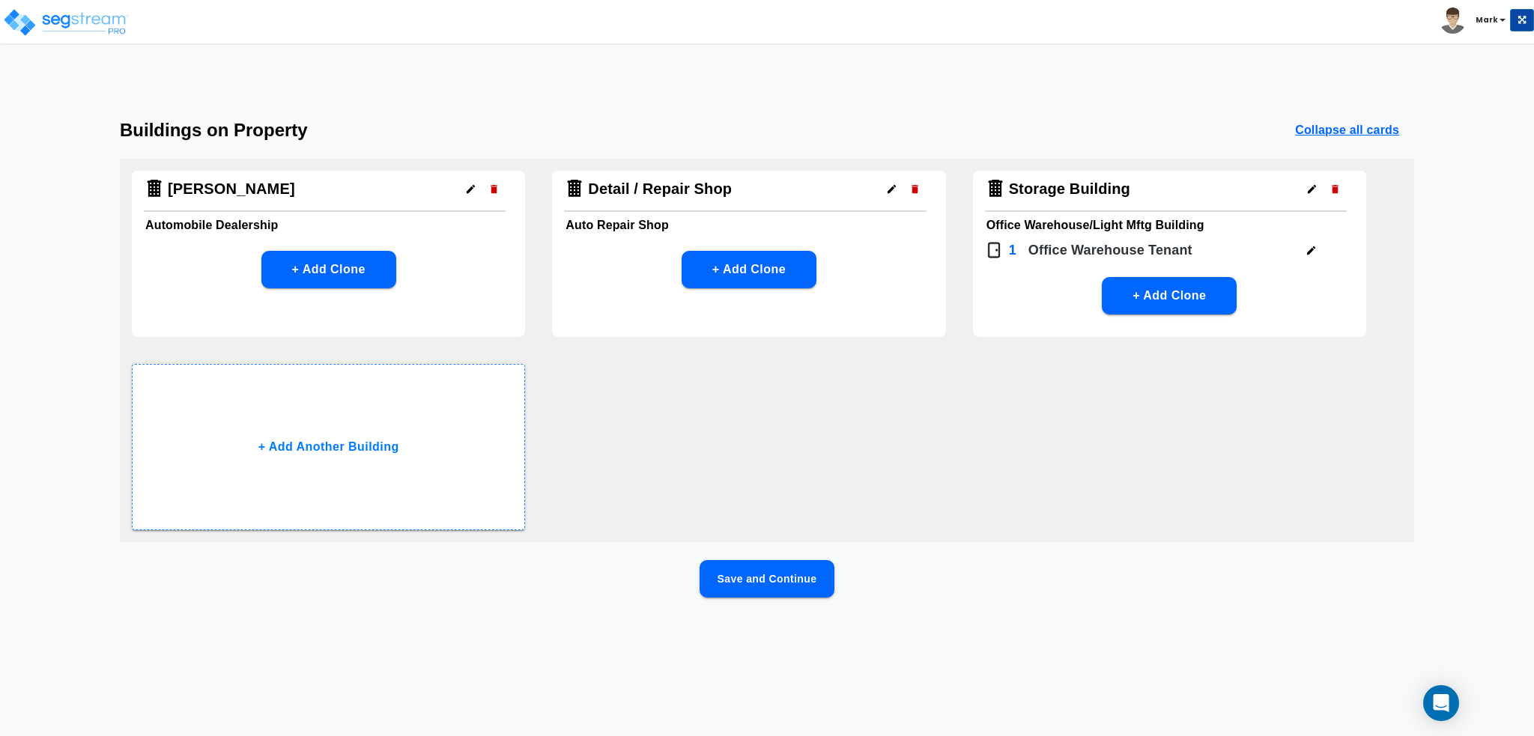
click at [845, 592] on div "Save and Continue" at bounding box center [767, 602] width 1294 height 85
click at [833, 589] on button "Save and Continue" at bounding box center [766, 578] width 135 height 37
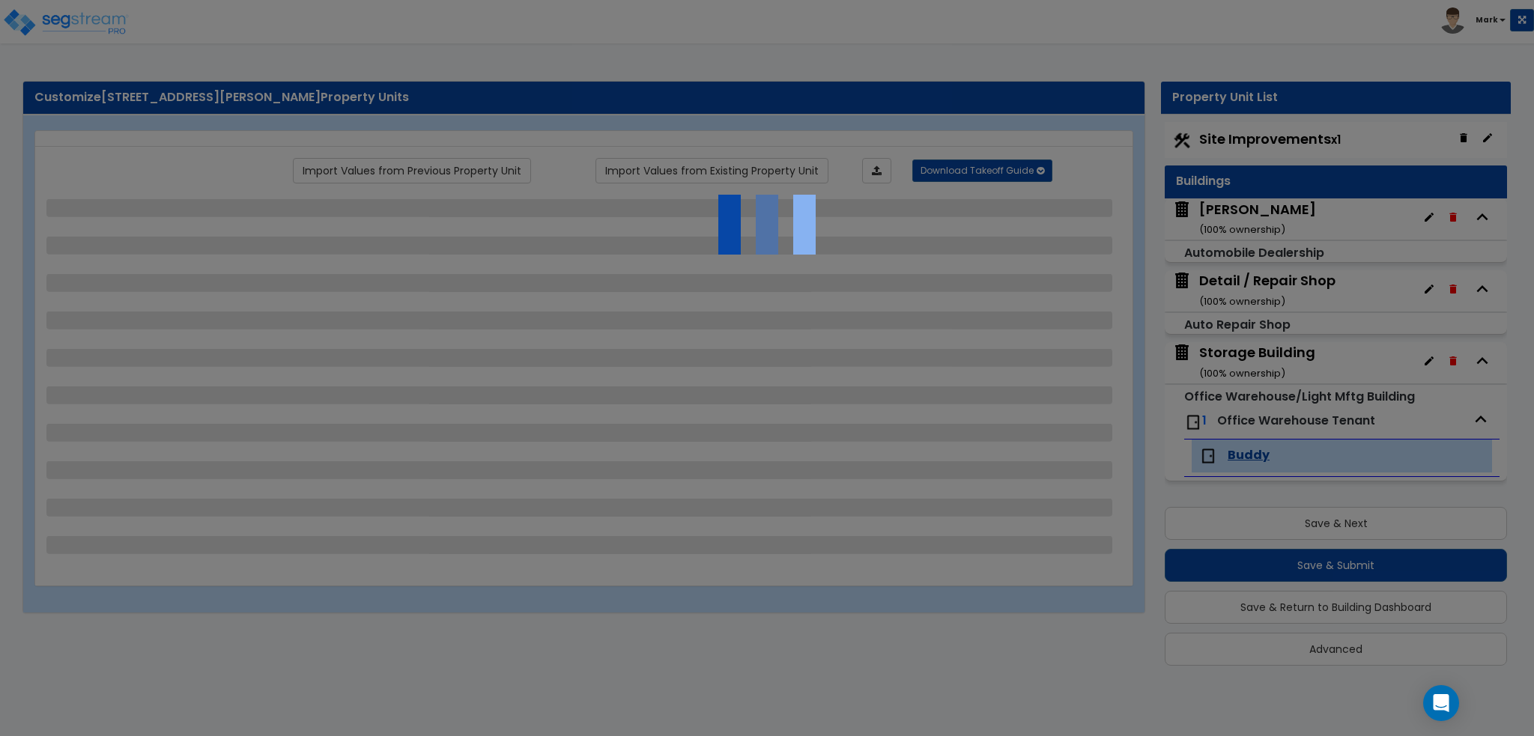
scroll to position [9, 0]
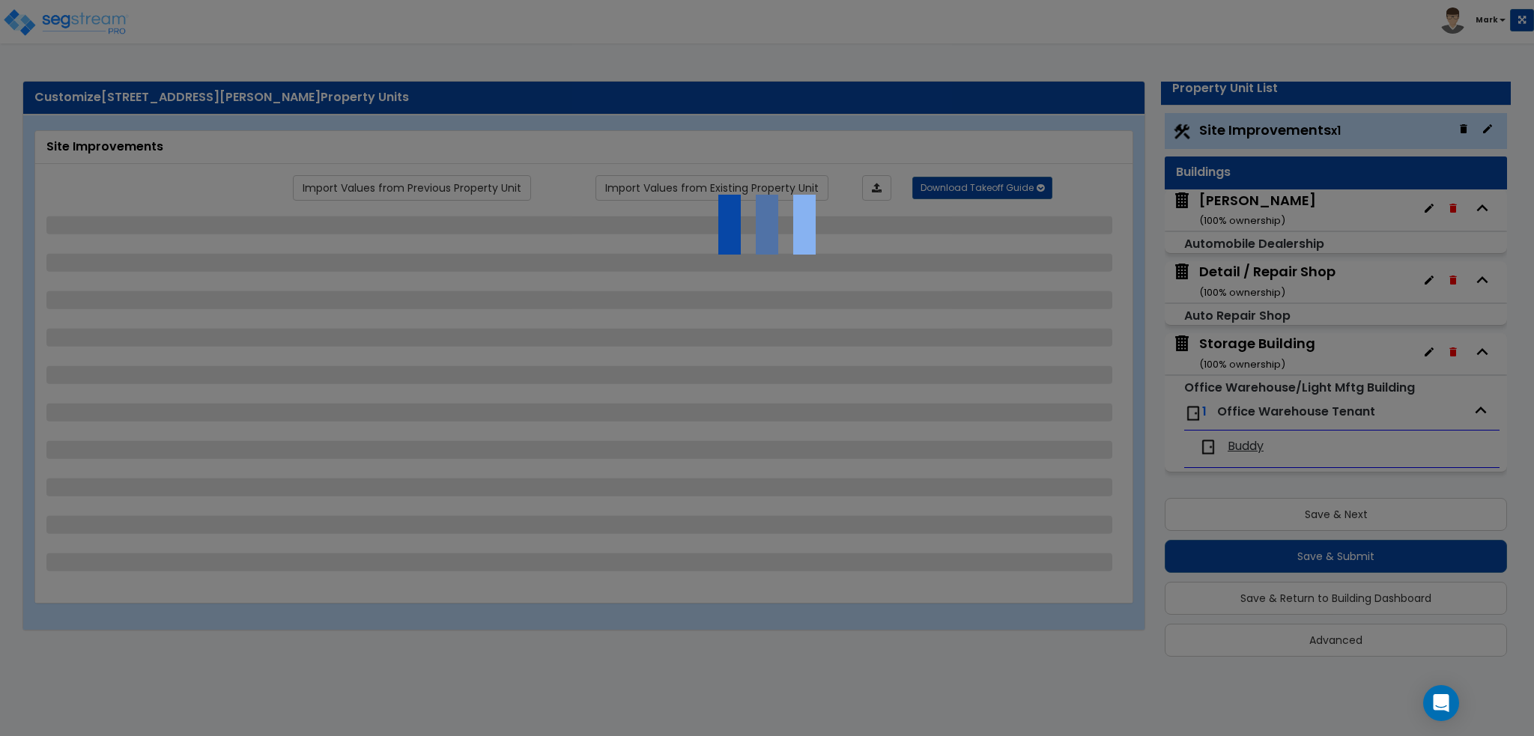
click at [1211, 452] on div at bounding box center [767, 368] width 1534 height 736
select select "2"
select select "1"
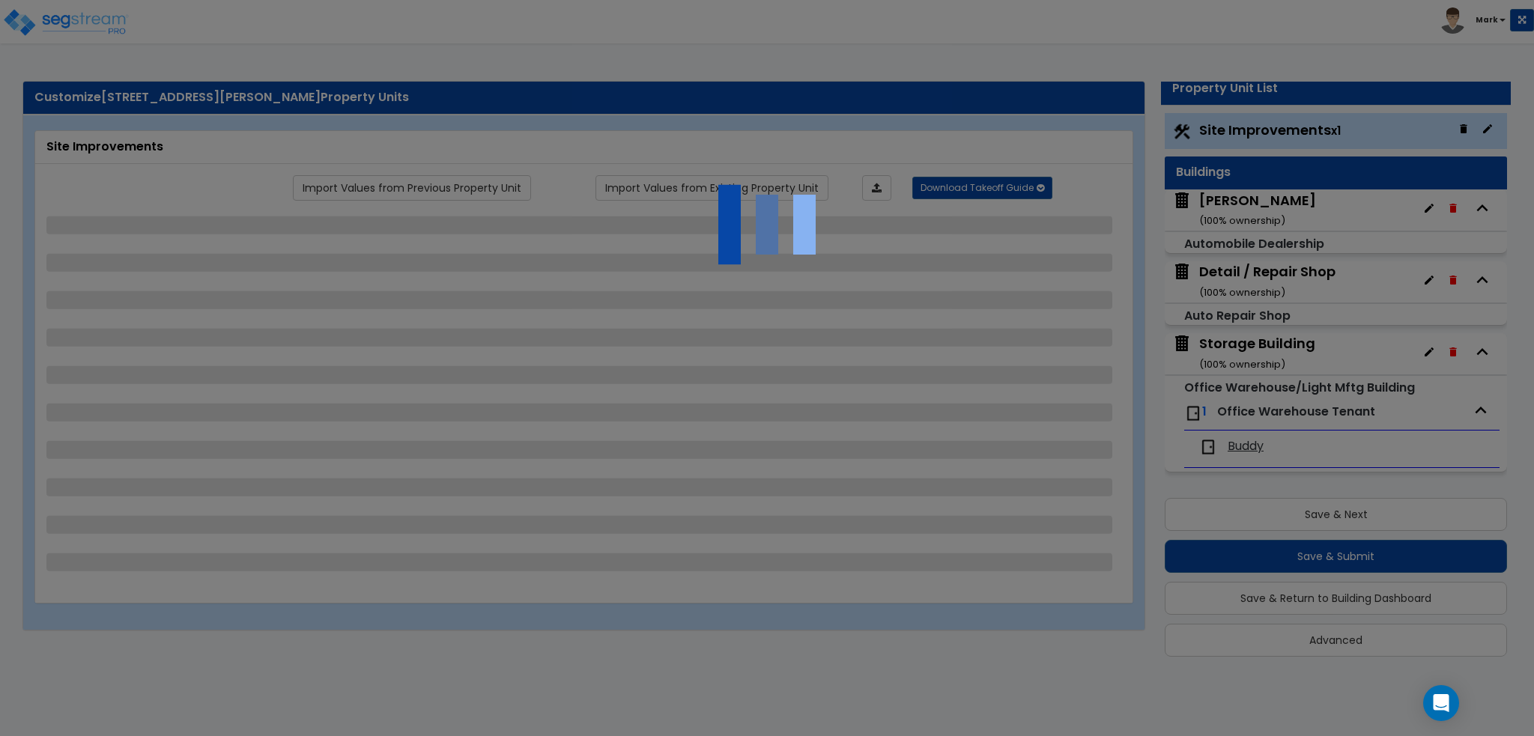
select select "1"
select select "4"
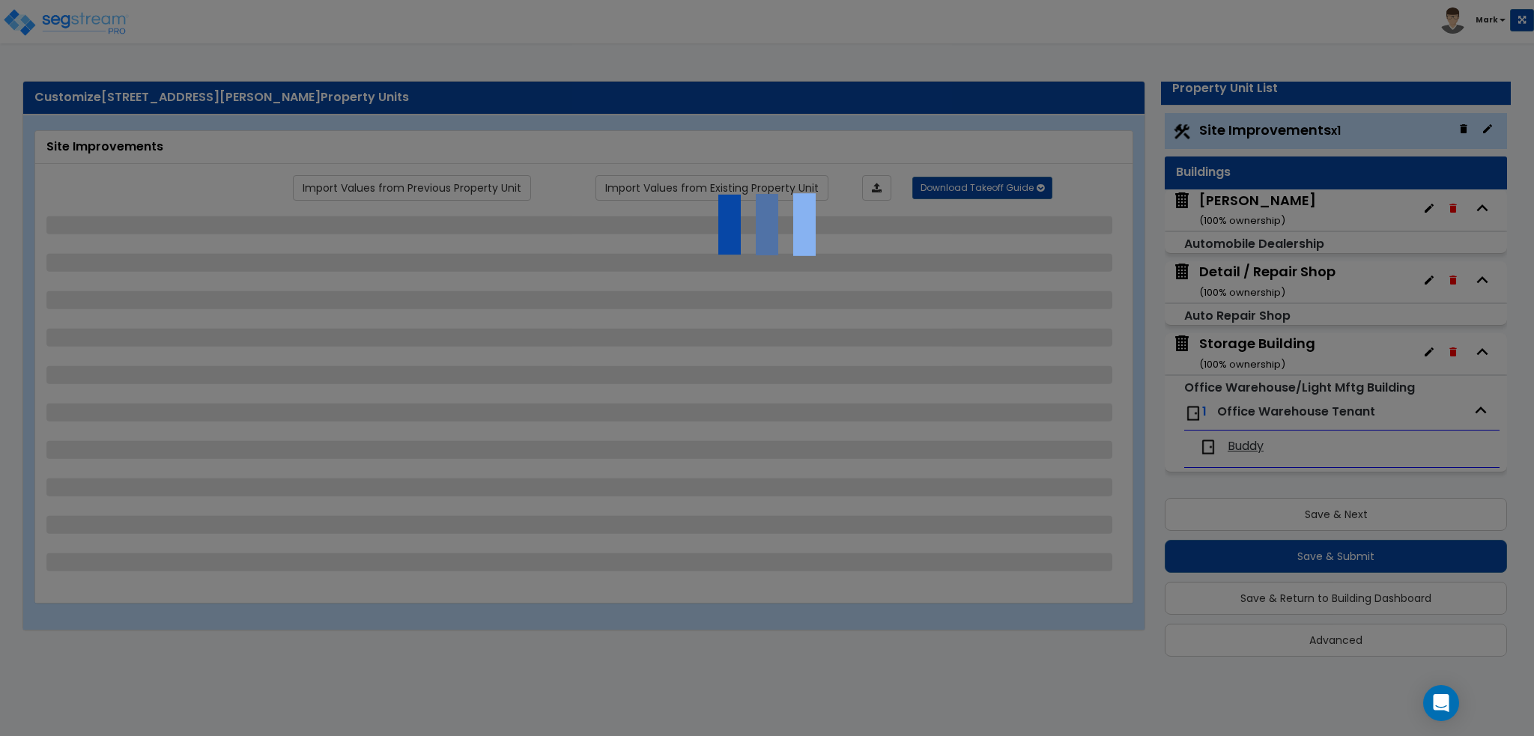
select select "4"
select select "1"
select select "3"
select select "2"
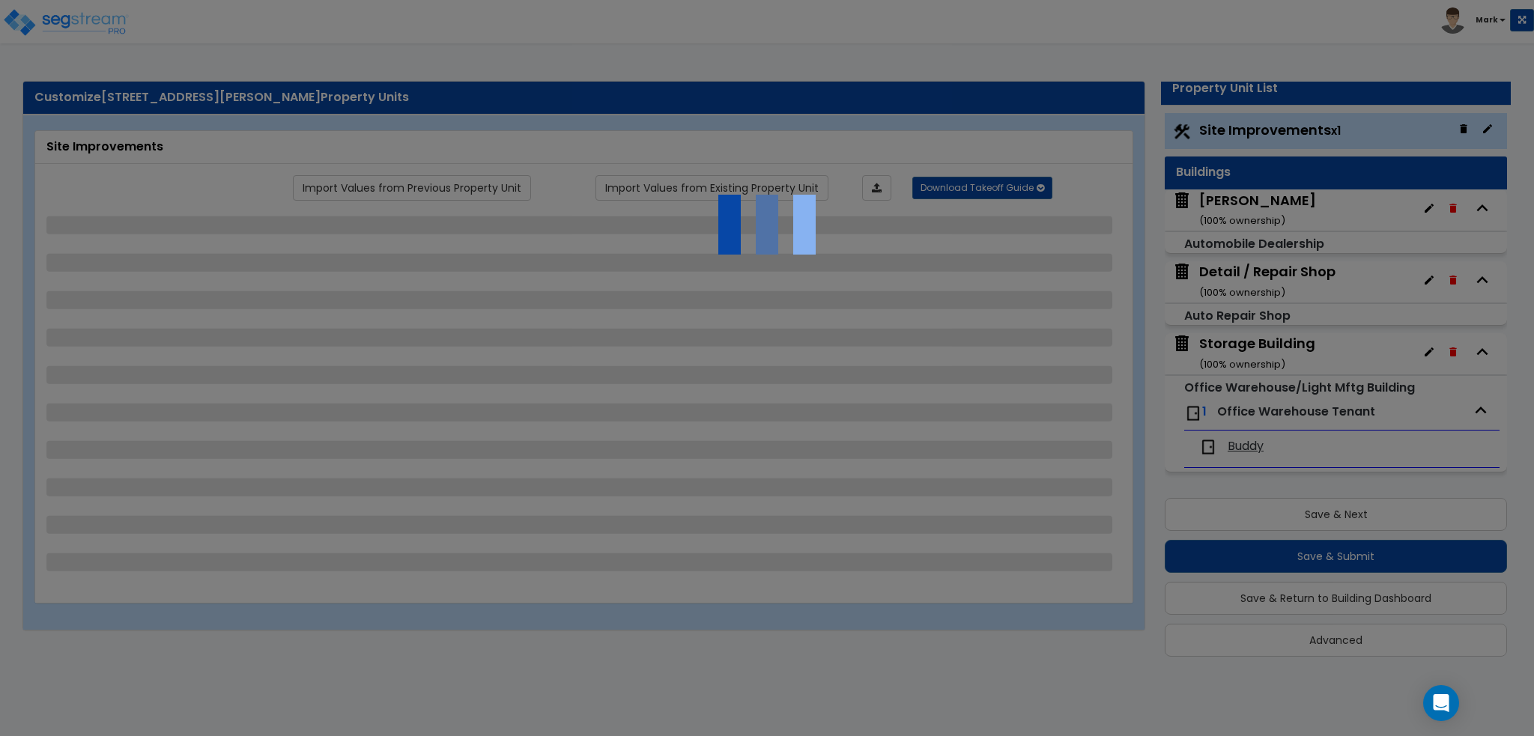
select select "3"
select select "1"
select select "3"
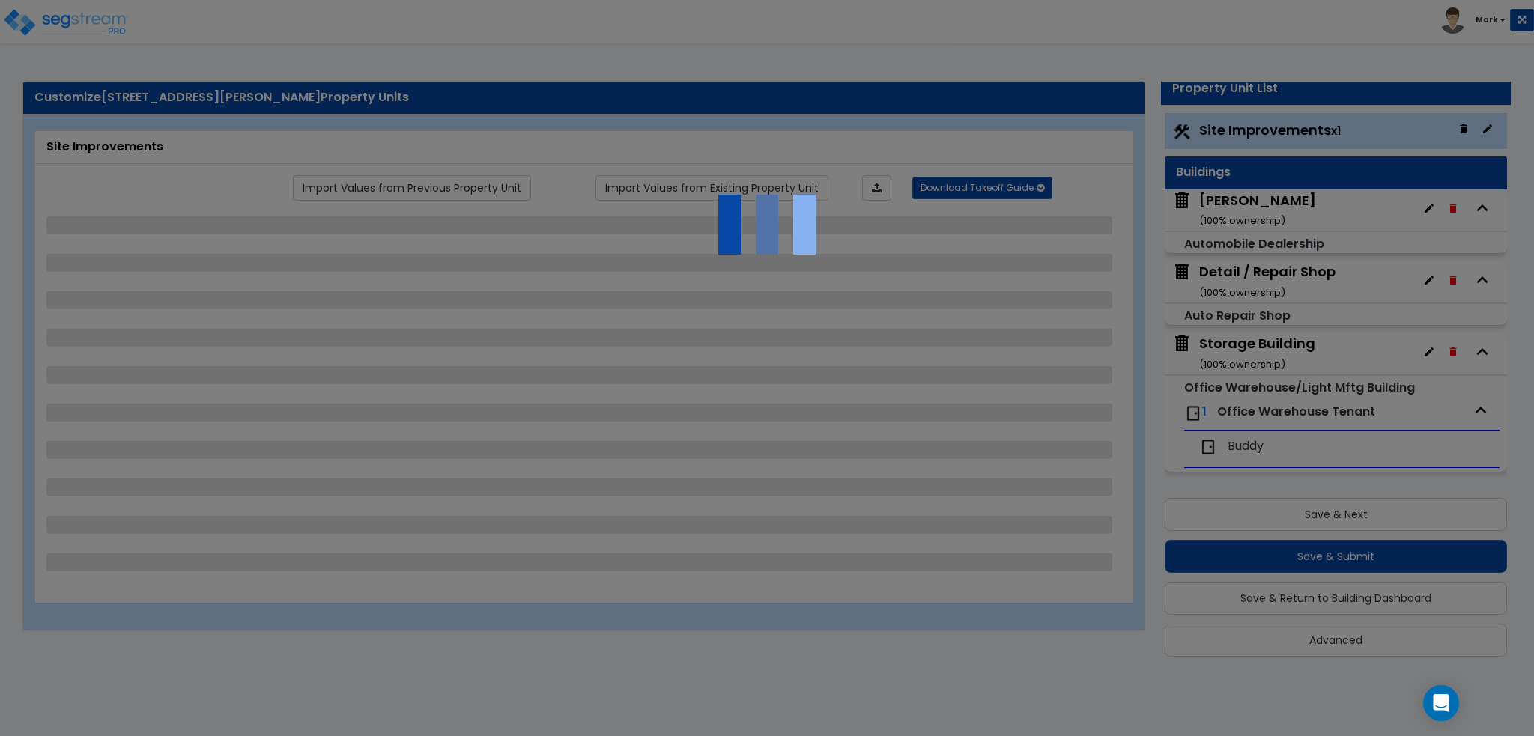
select select "5"
select select "2"
select select "5"
select select "2"
select select "4"
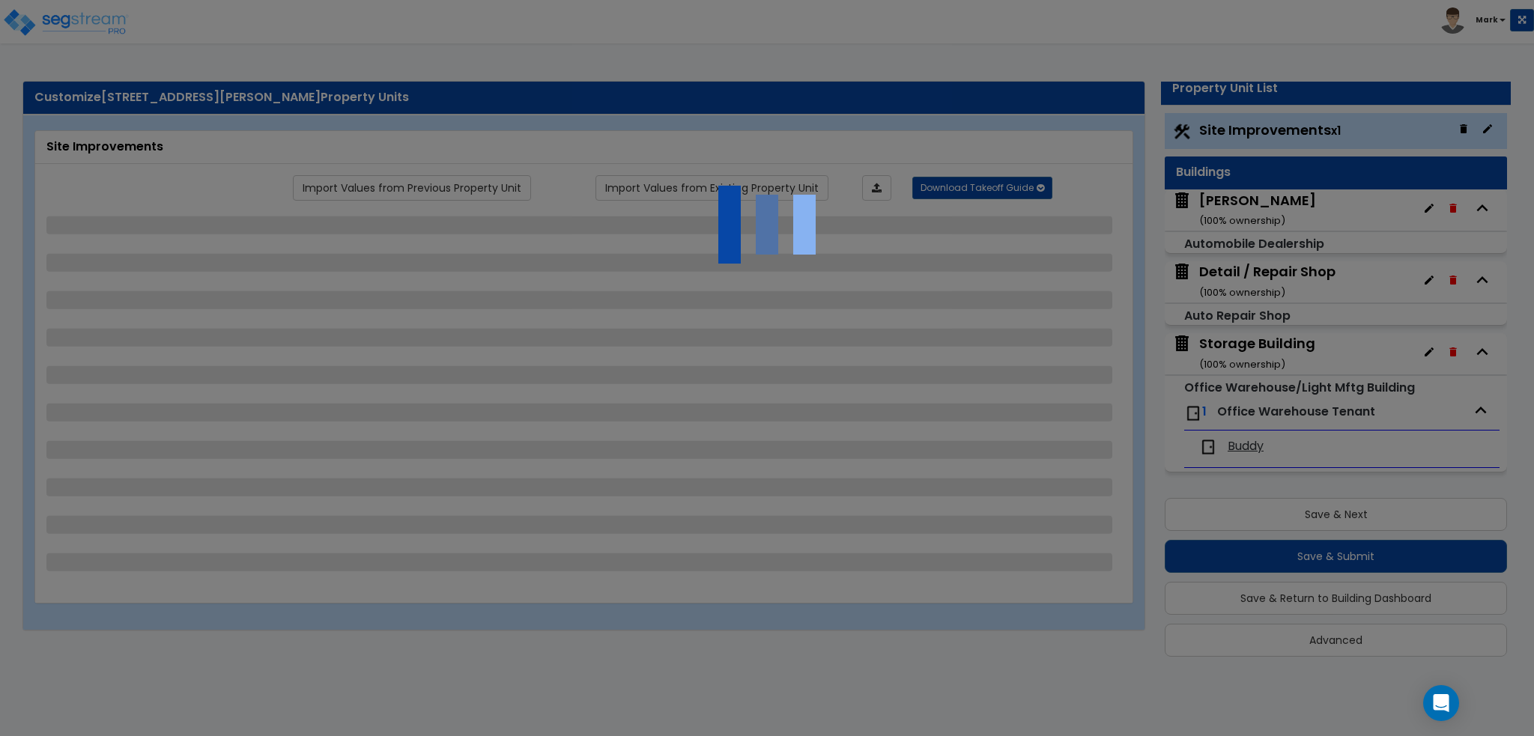
select select "1"
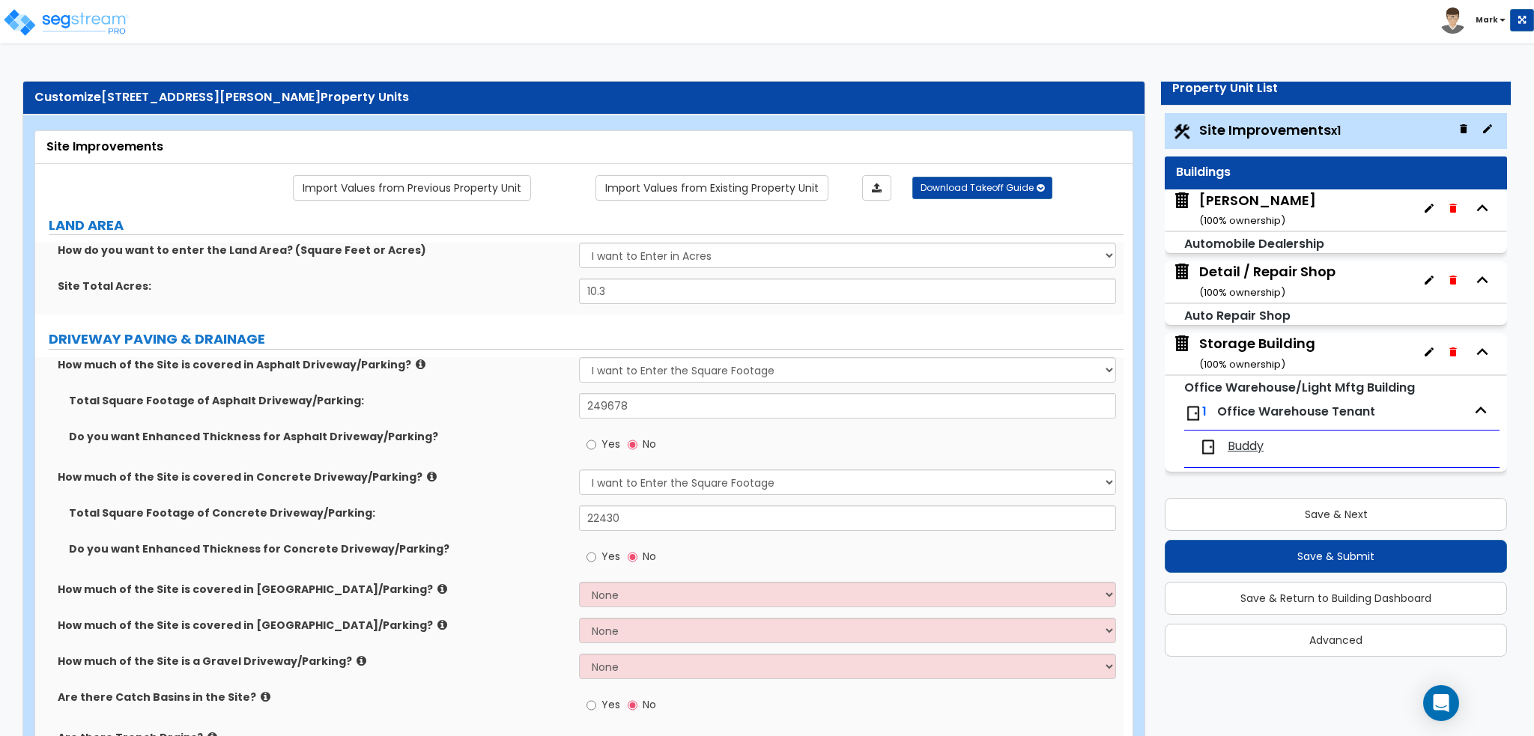
click at [1225, 443] on div "Buddy" at bounding box center [1277, 447] width 157 height 18
click at [1252, 445] on span "Buddy" at bounding box center [1245, 446] width 36 height 17
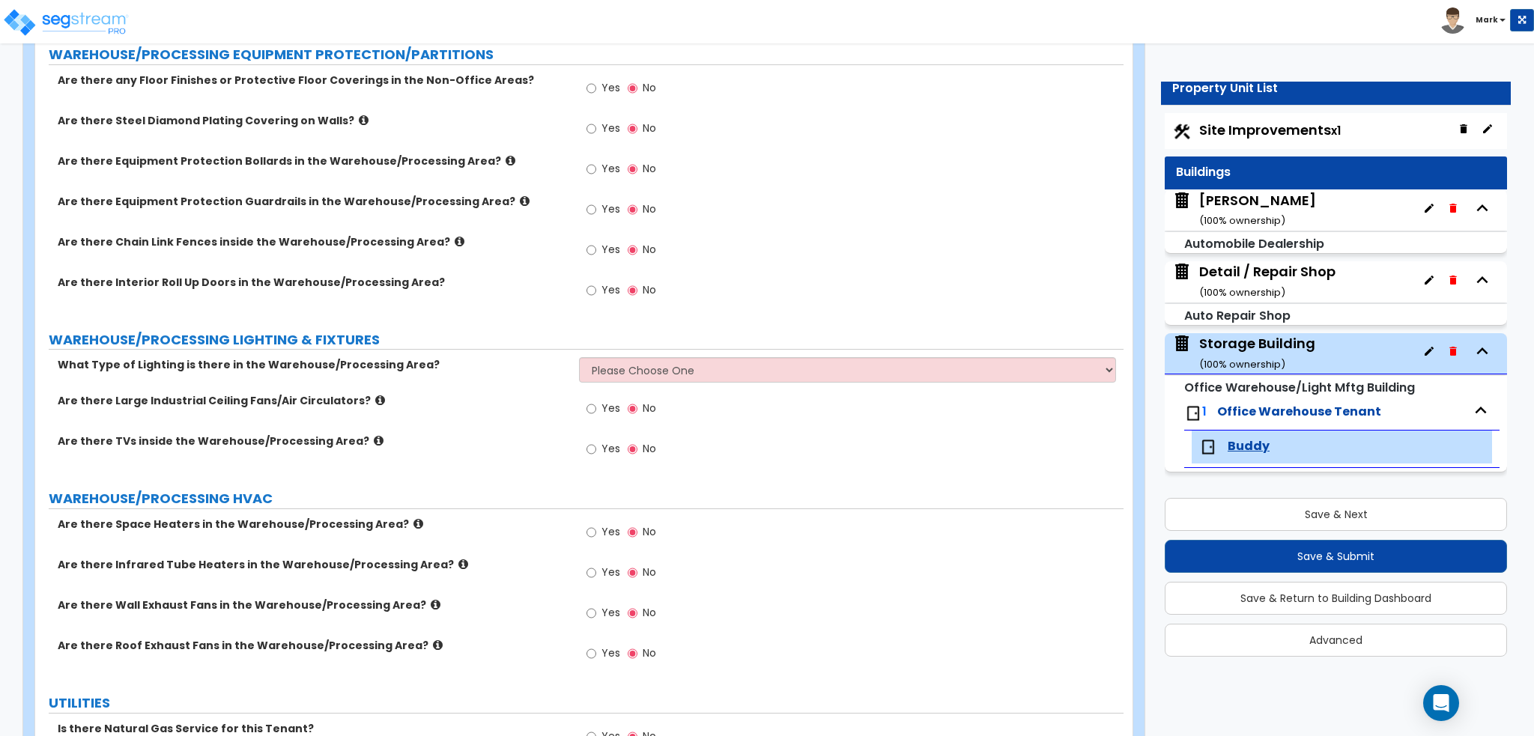
scroll to position [2172, 0]
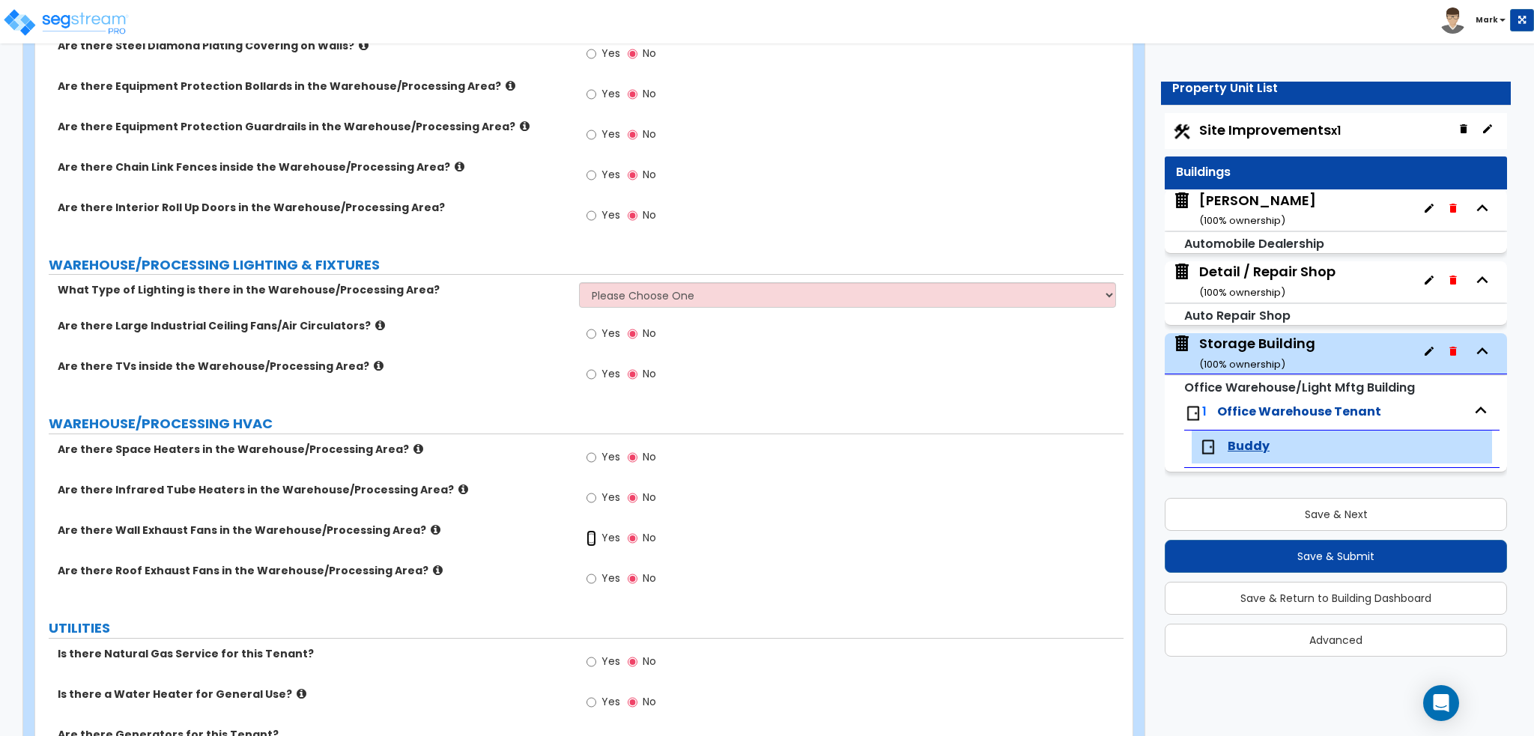
click at [592, 530] on input "Yes" at bounding box center [591, 538] width 10 height 16
radio input "true"
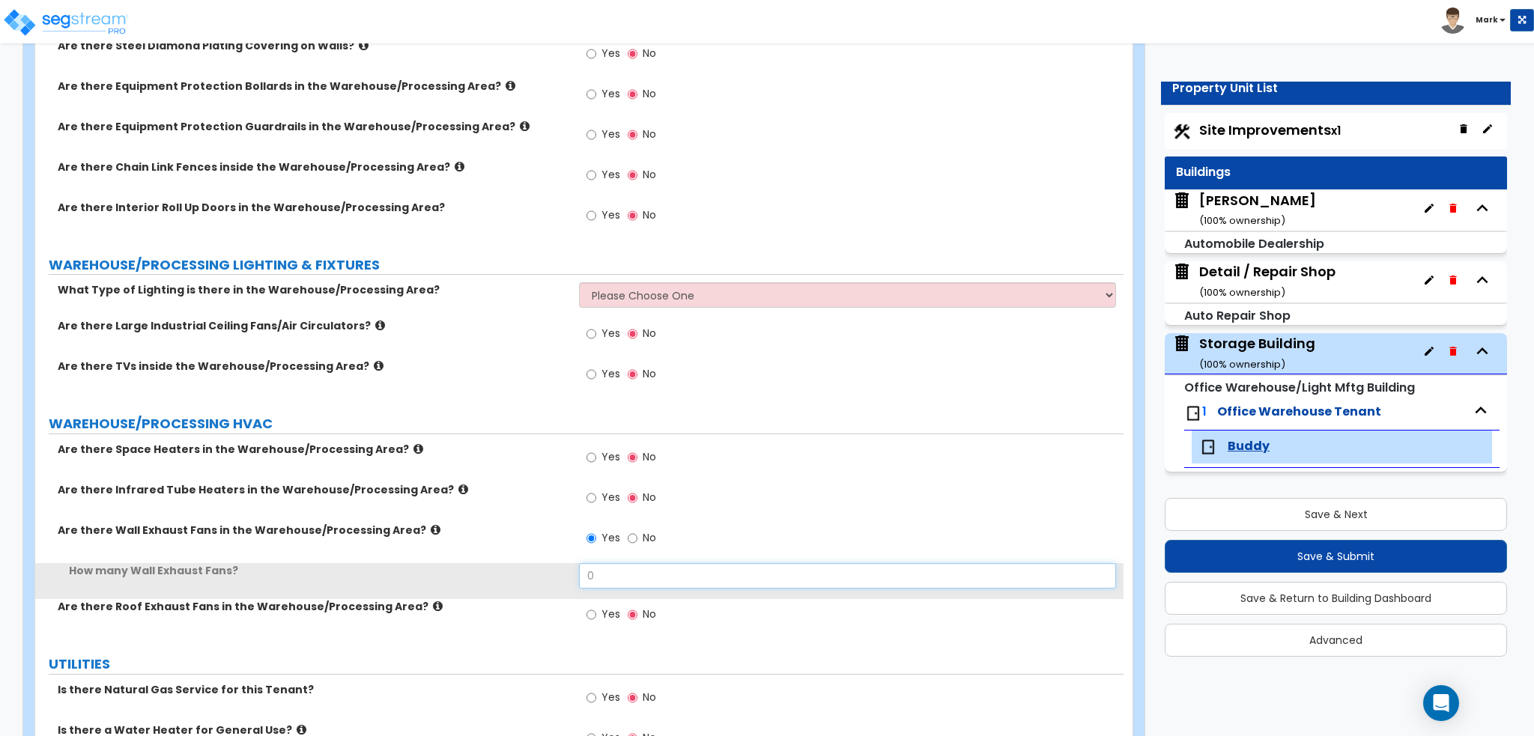
drag, startPoint x: 630, startPoint y: 537, endPoint x: 494, endPoint y: 550, distance: 136.1
click at [494, 563] on div "How many Wall Exhaust Fans? 0" at bounding box center [579, 581] width 1088 height 36
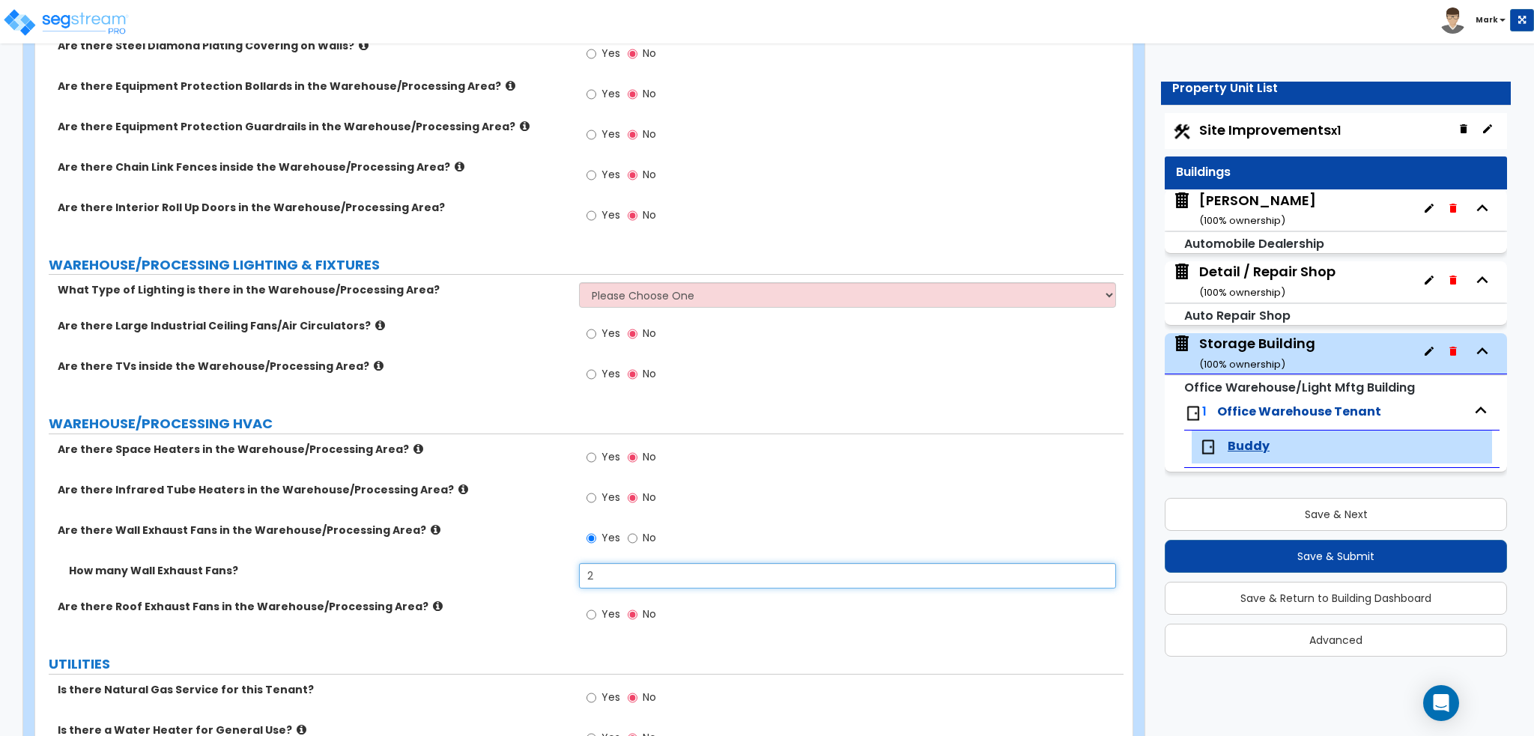
type input "2"
click at [472, 482] on div "Are there Infrared Tube Heaters in the Warehouse/Processing Area? Yes No" at bounding box center [579, 502] width 1088 height 40
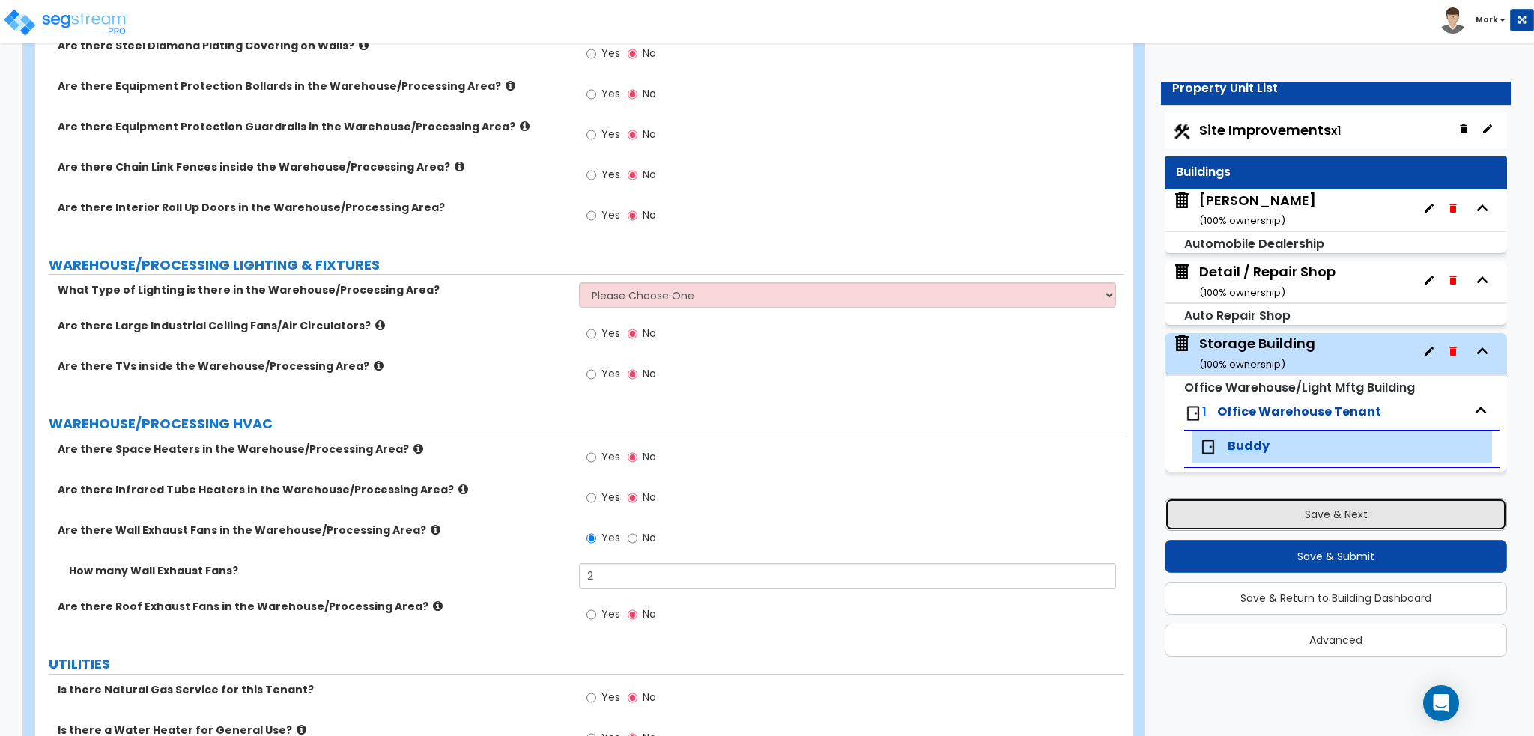
click at [1208, 508] on button "Save & Next" at bounding box center [1335, 514] width 342 height 33
select select "2"
select select "1"
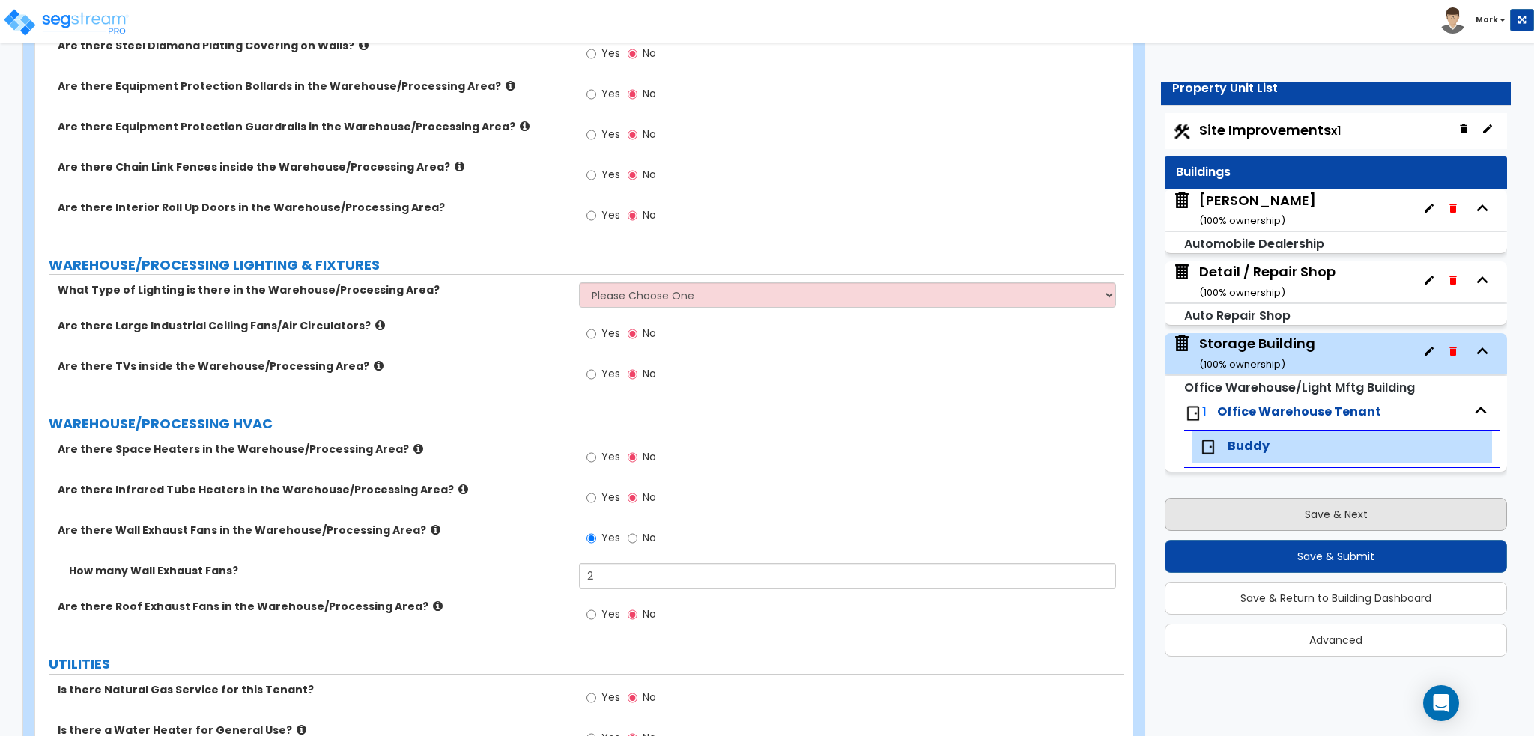
select select "1"
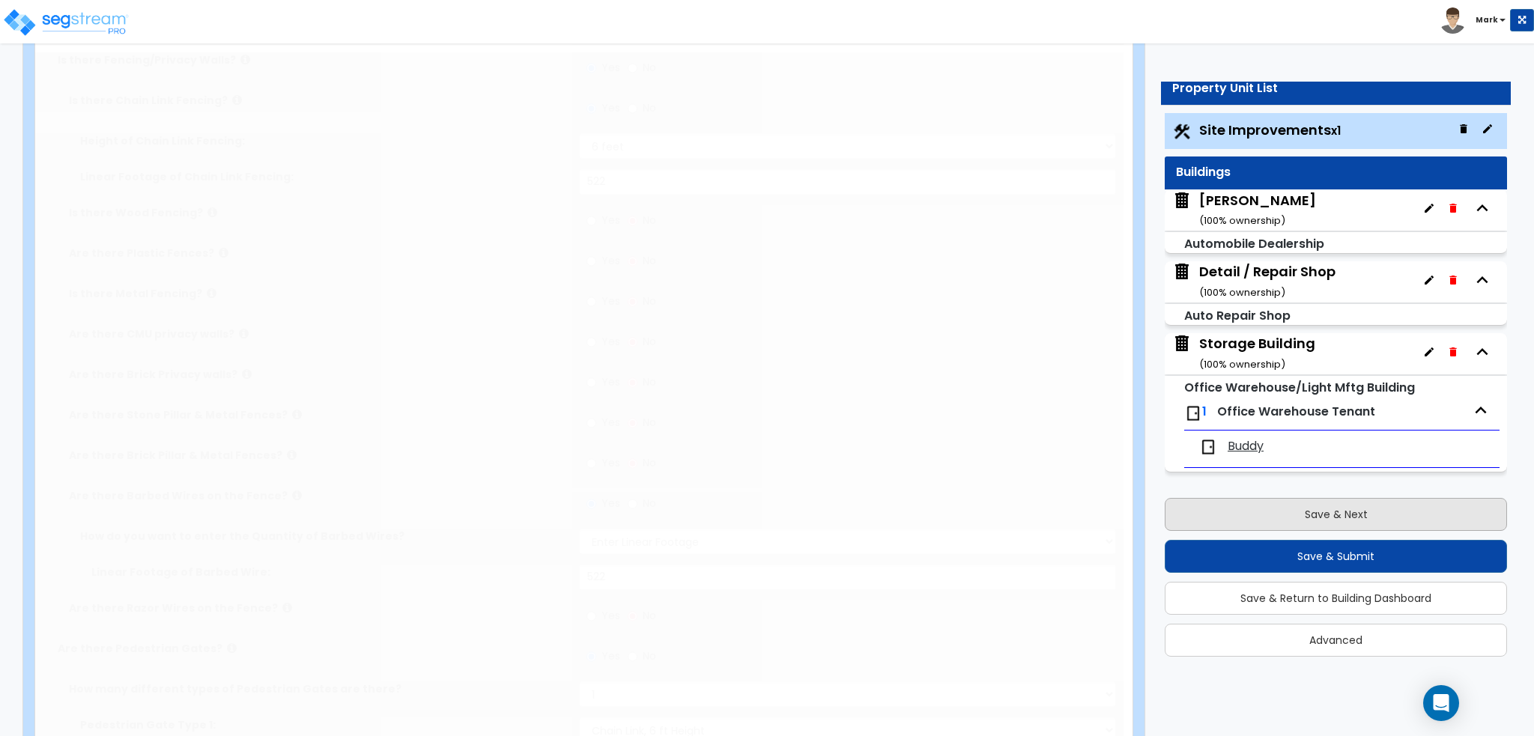
scroll to position [0, 0]
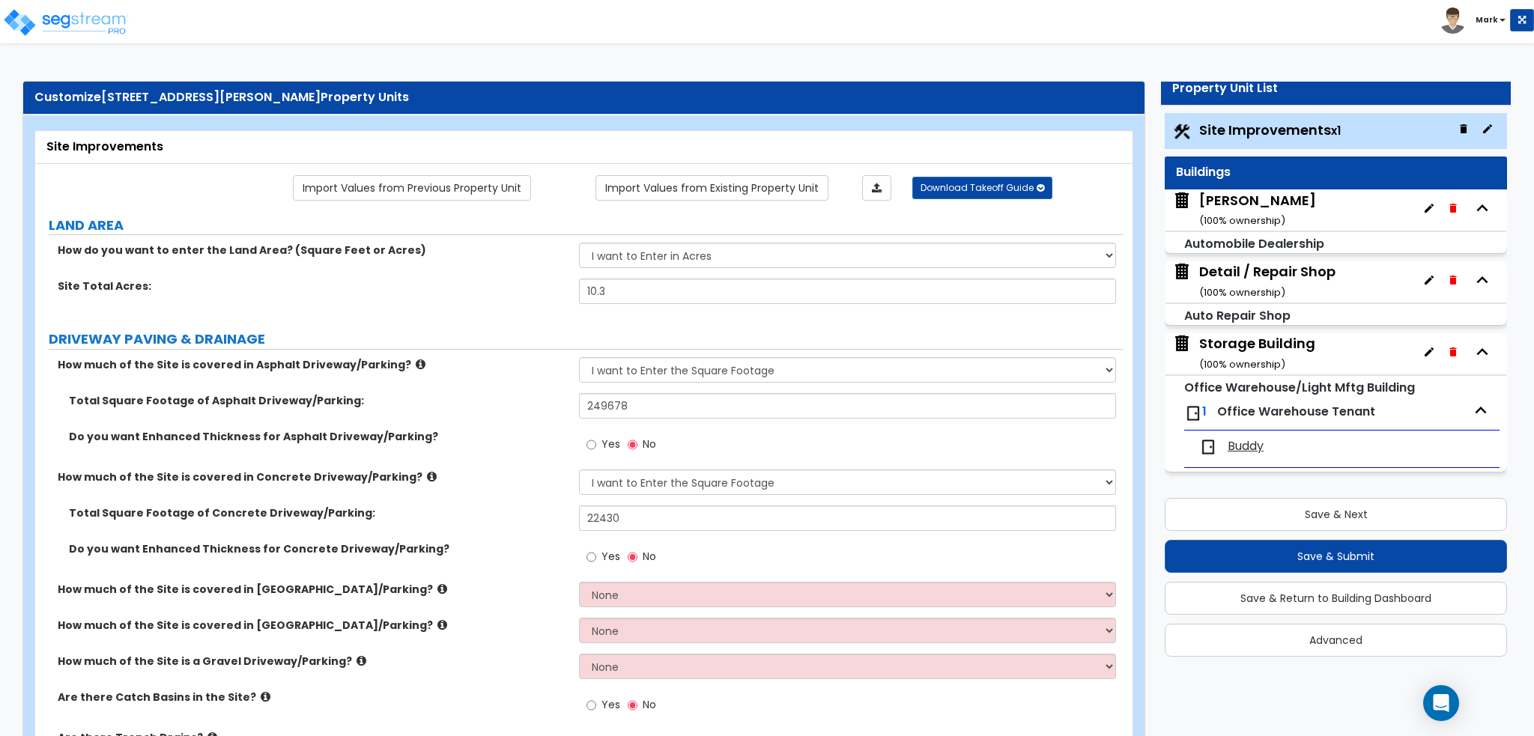
click at [1258, 272] on div "Detail / Repair Shop ( 100 % ownership)" at bounding box center [1267, 281] width 136 height 38
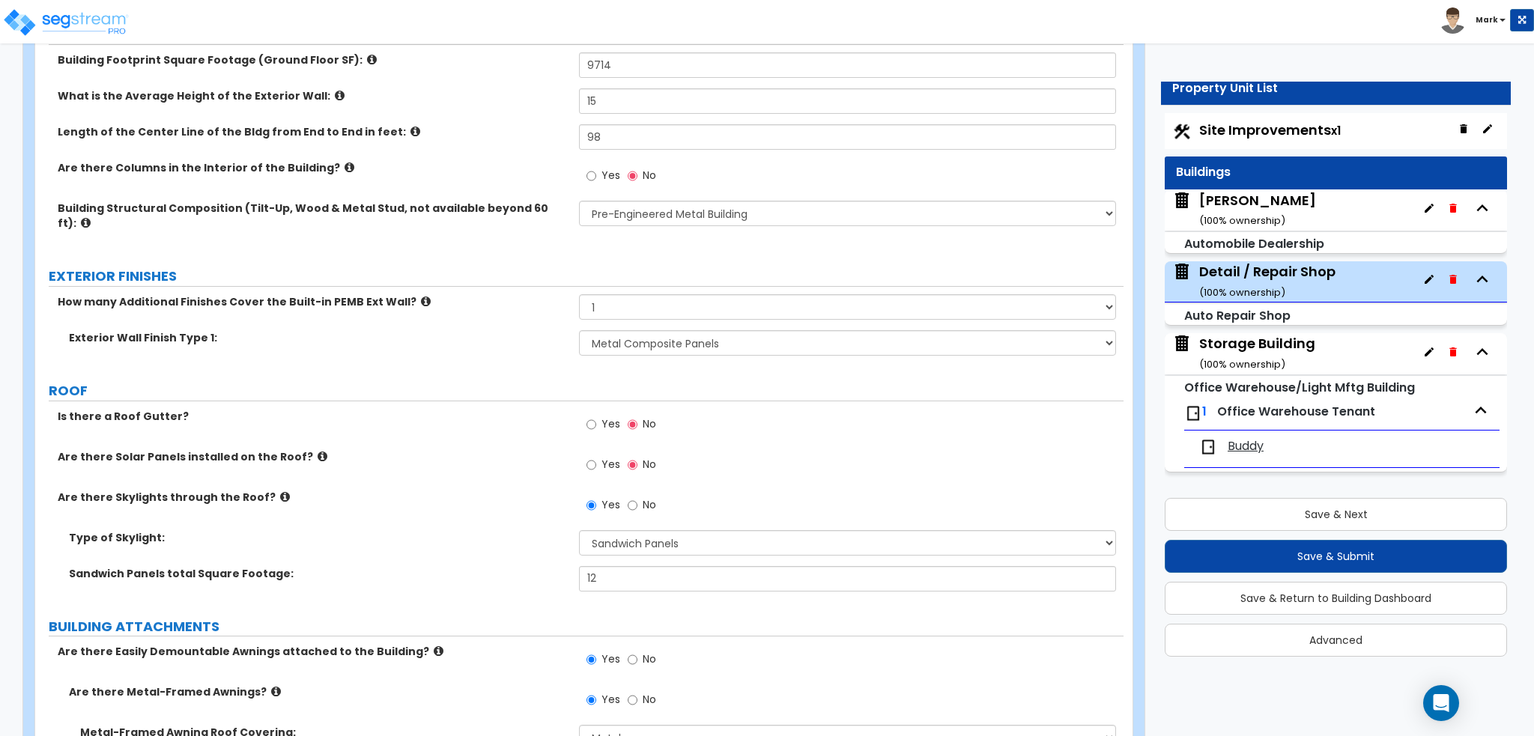
scroll to position [300, 0]
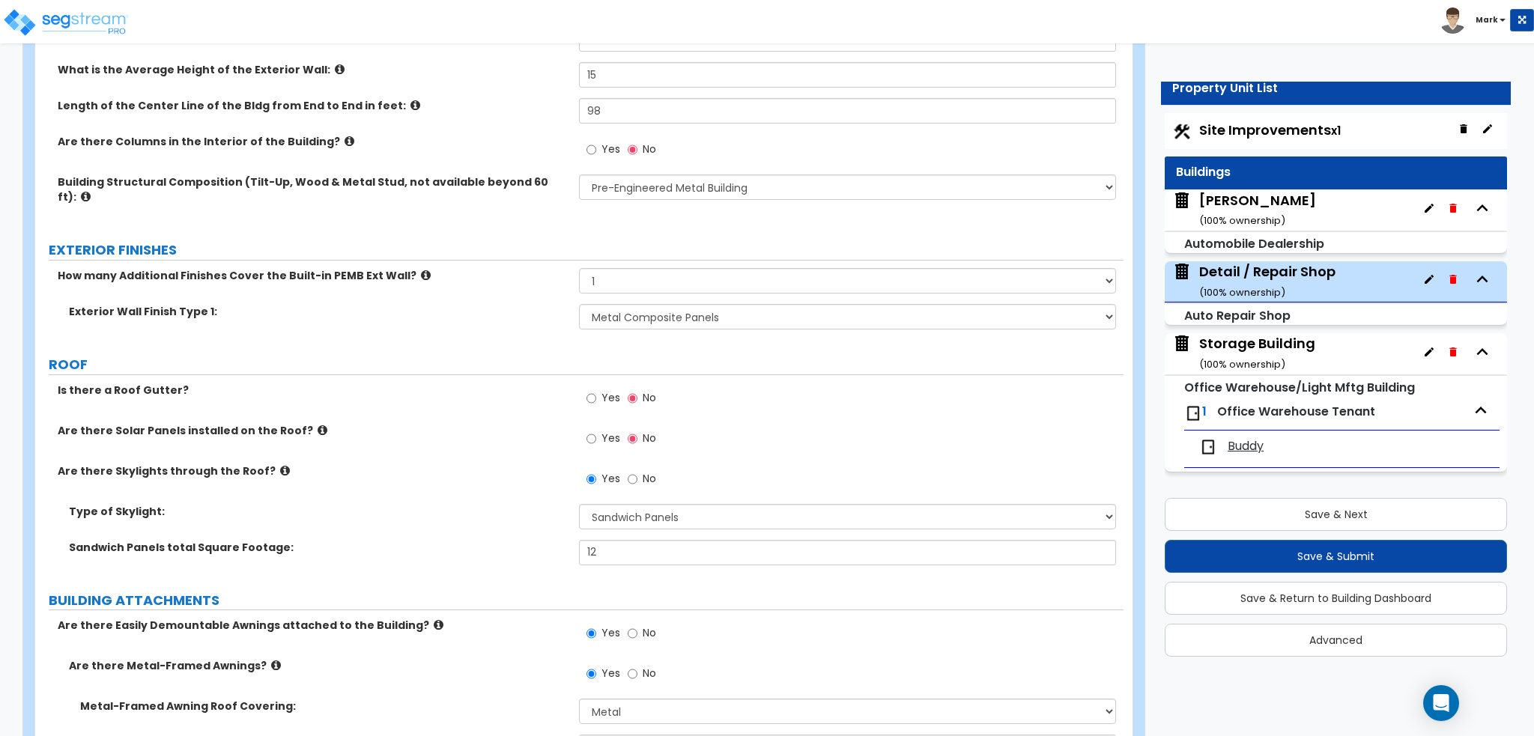
click at [603, 390] on span "Yes" at bounding box center [610, 397] width 19 height 15
click at [596, 390] on input "Yes" at bounding box center [591, 398] width 10 height 16
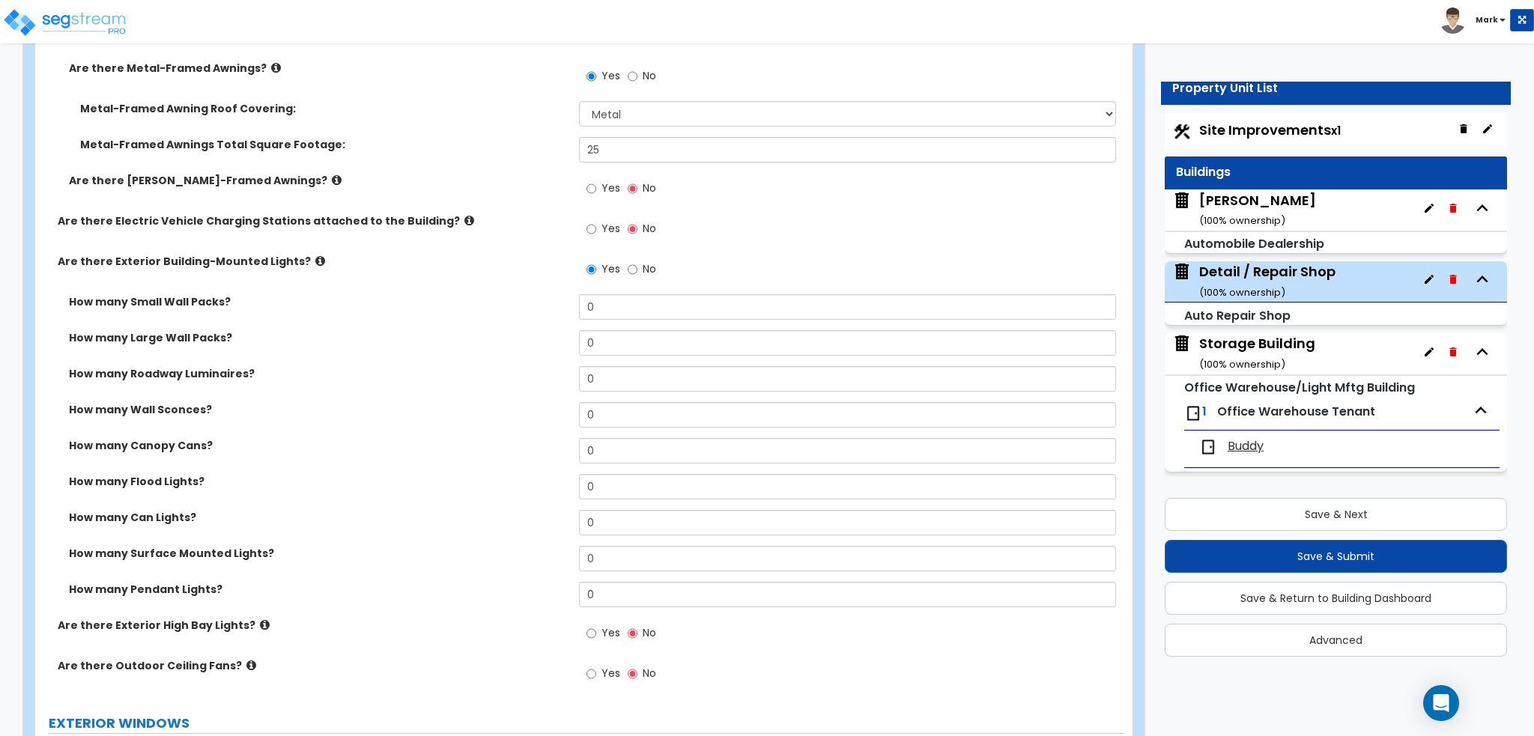
scroll to position [899, 0]
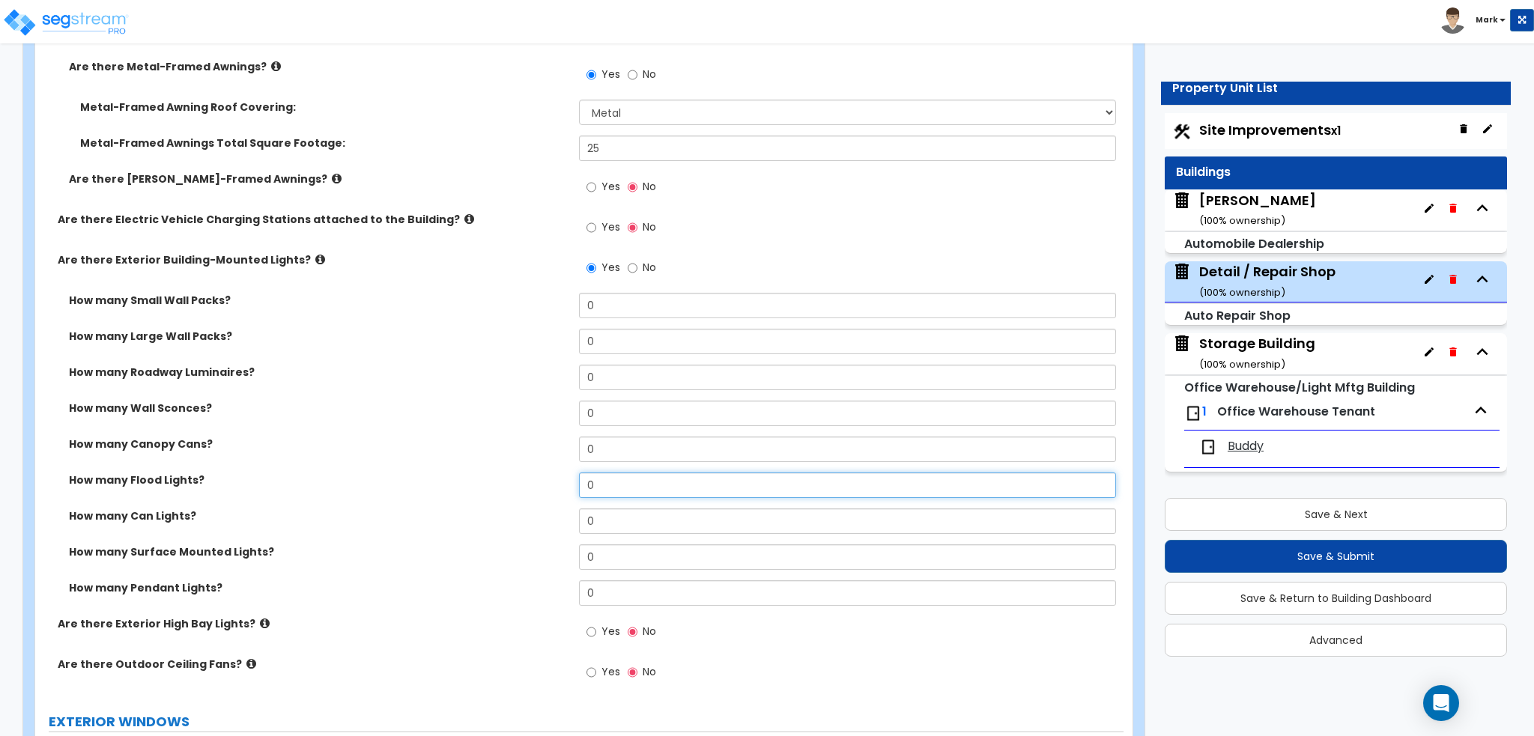
drag, startPoint x: 619, startPoint y: 467, endPoint x: 527, endPoint y: 469, distance: 91.4
click at [527, 473] on div "How many Flood Lights? 0" at bounding box center [579, 491] width 1088 height 36
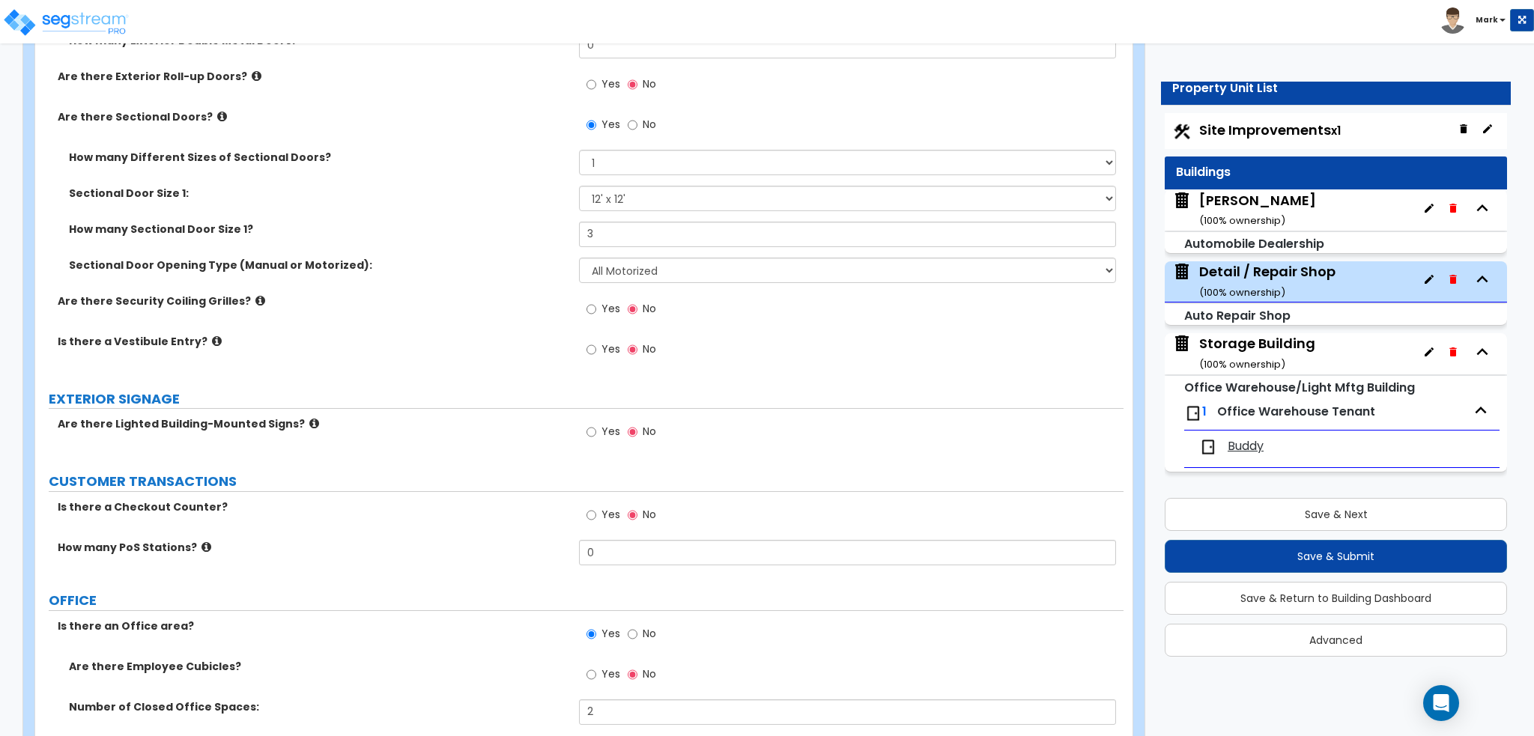
scroll to position [1872, 0]
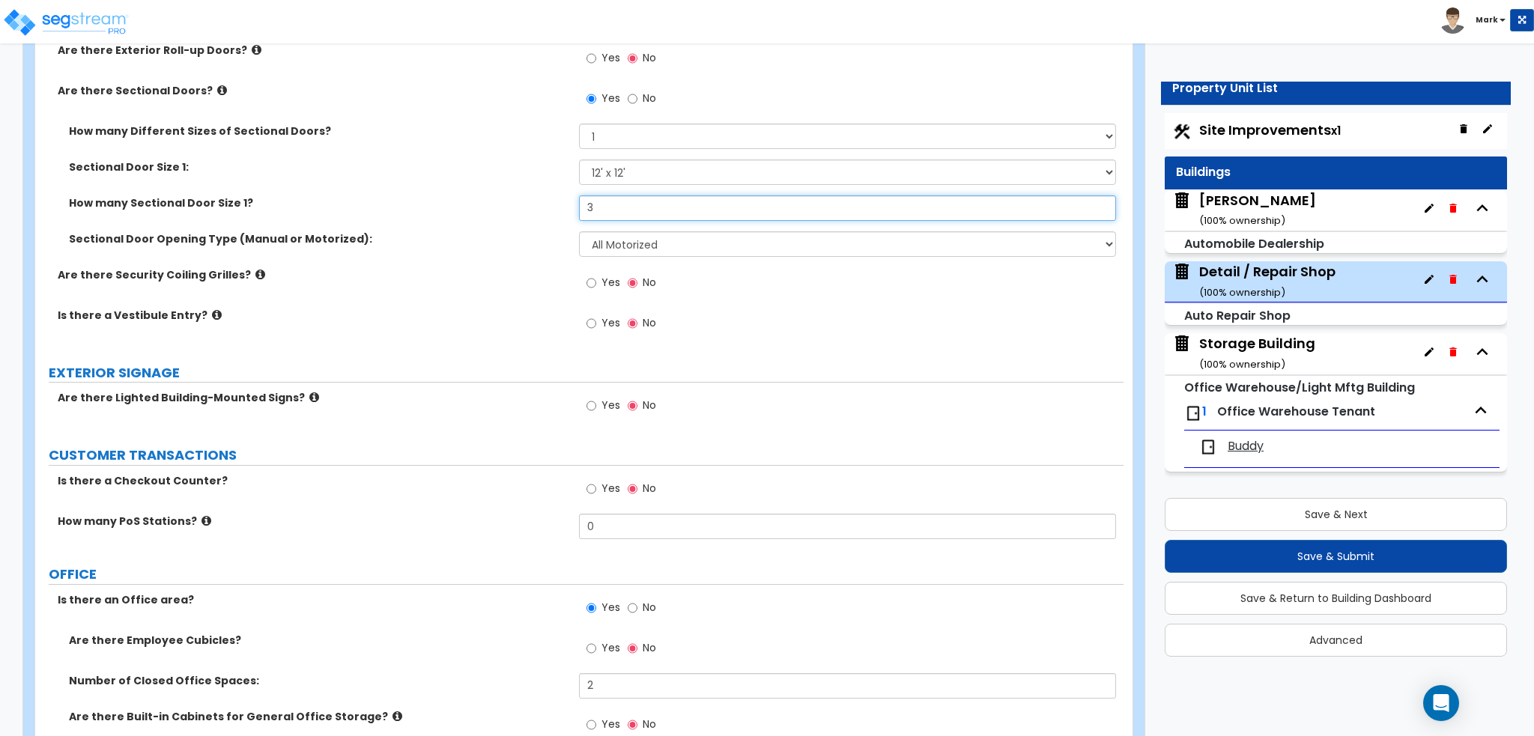
drag, startPoint x: 678, startPoint y: 194, endPoint x: 487, endPoint y: 201, distance: 191.1
click at [487, 201] on div "How many Sectional Door Size 1? 3" at bounding box center [579, 213] width 1088 height 36
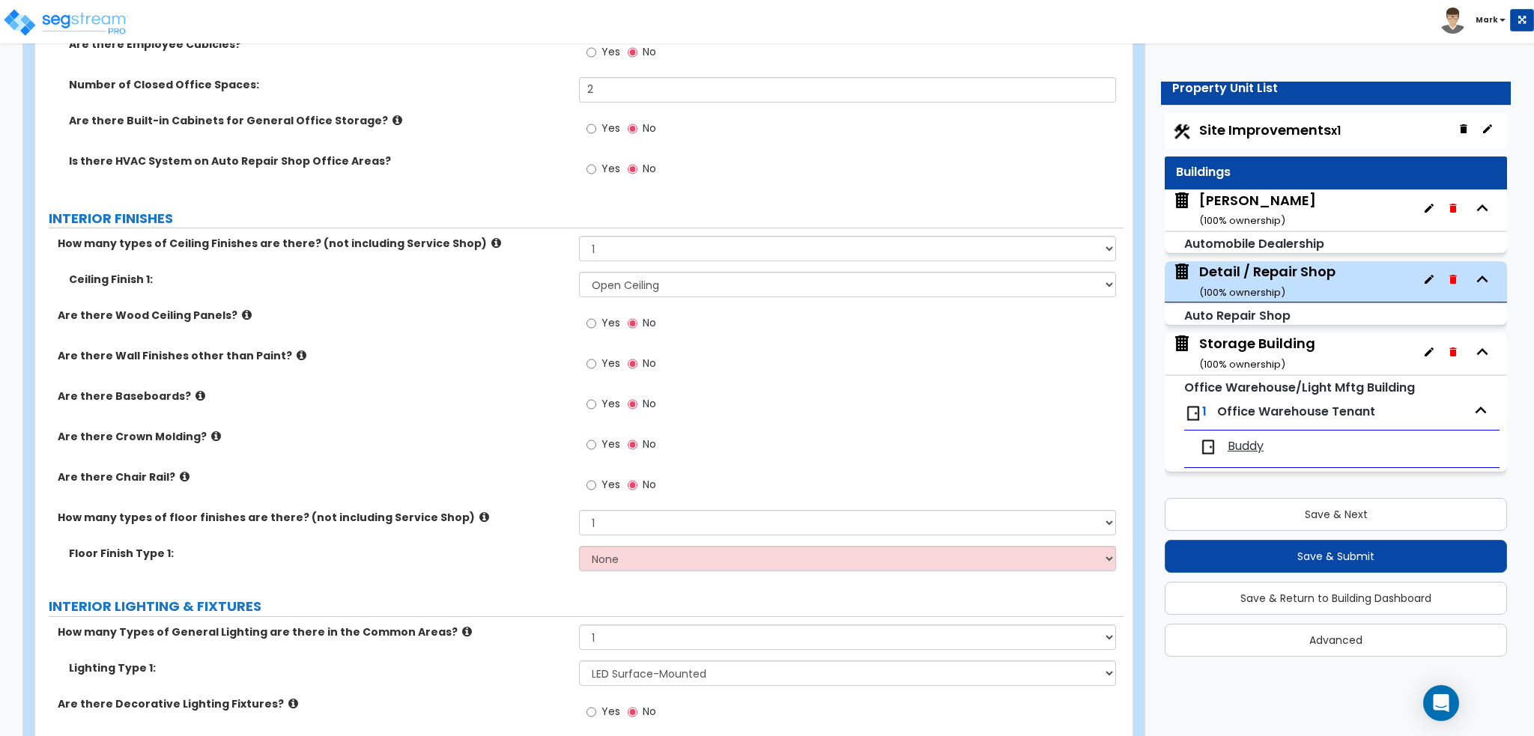
scroll to position [2471, 0]
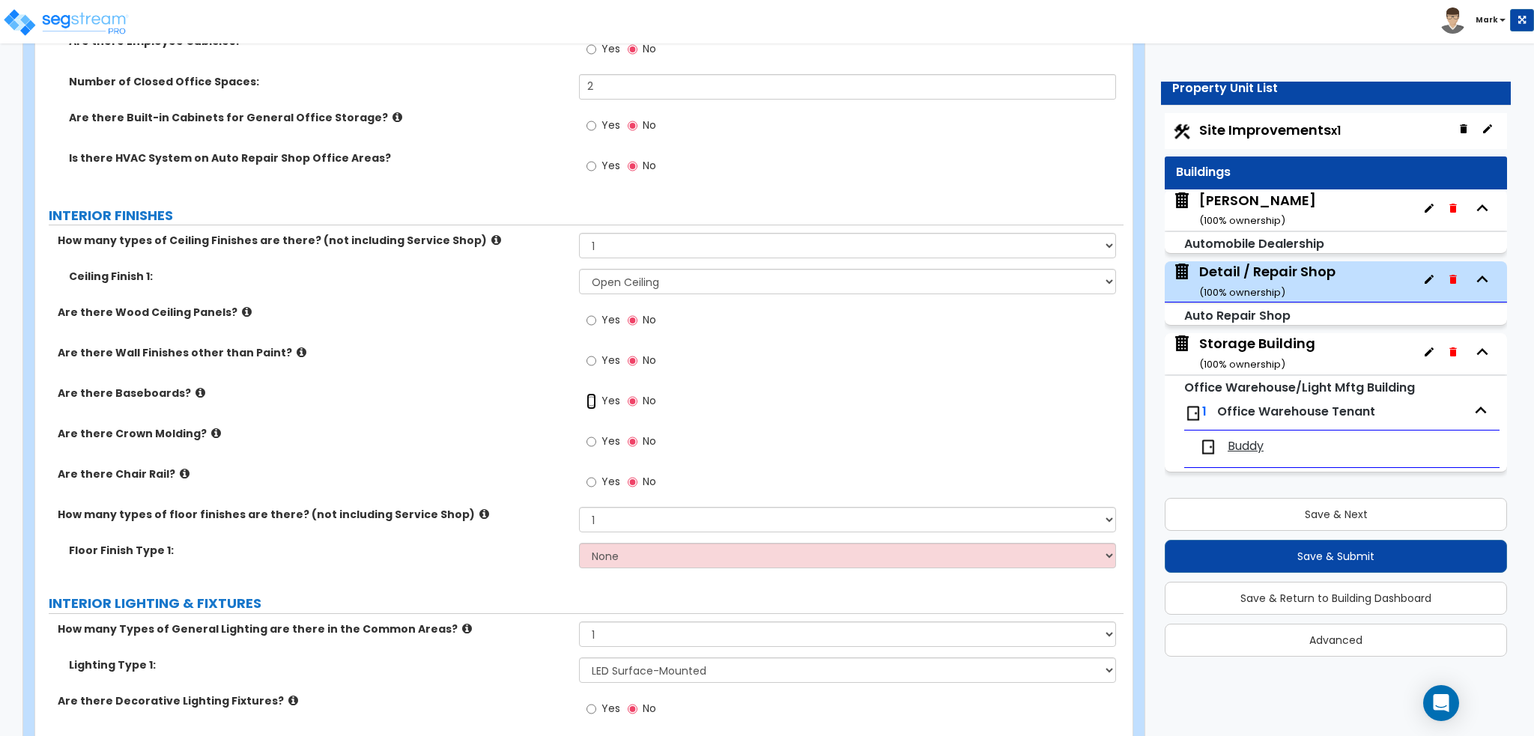
click at [590, 393] on input "Yes" at bounding box center [591, 401] width 10 height 16
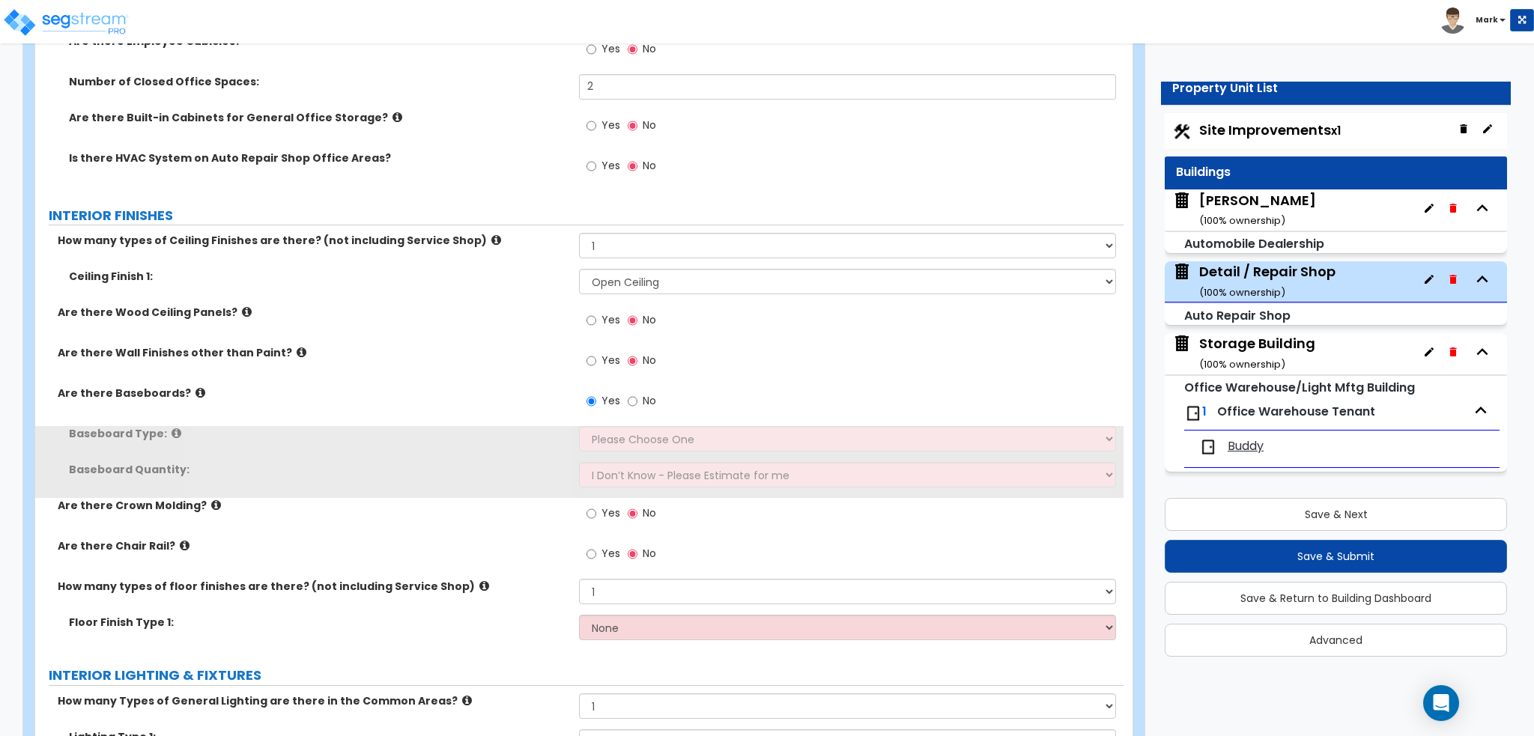
click at [600, 402] on div "Yes No" at bounding box center [621, 403] width 85 height 34
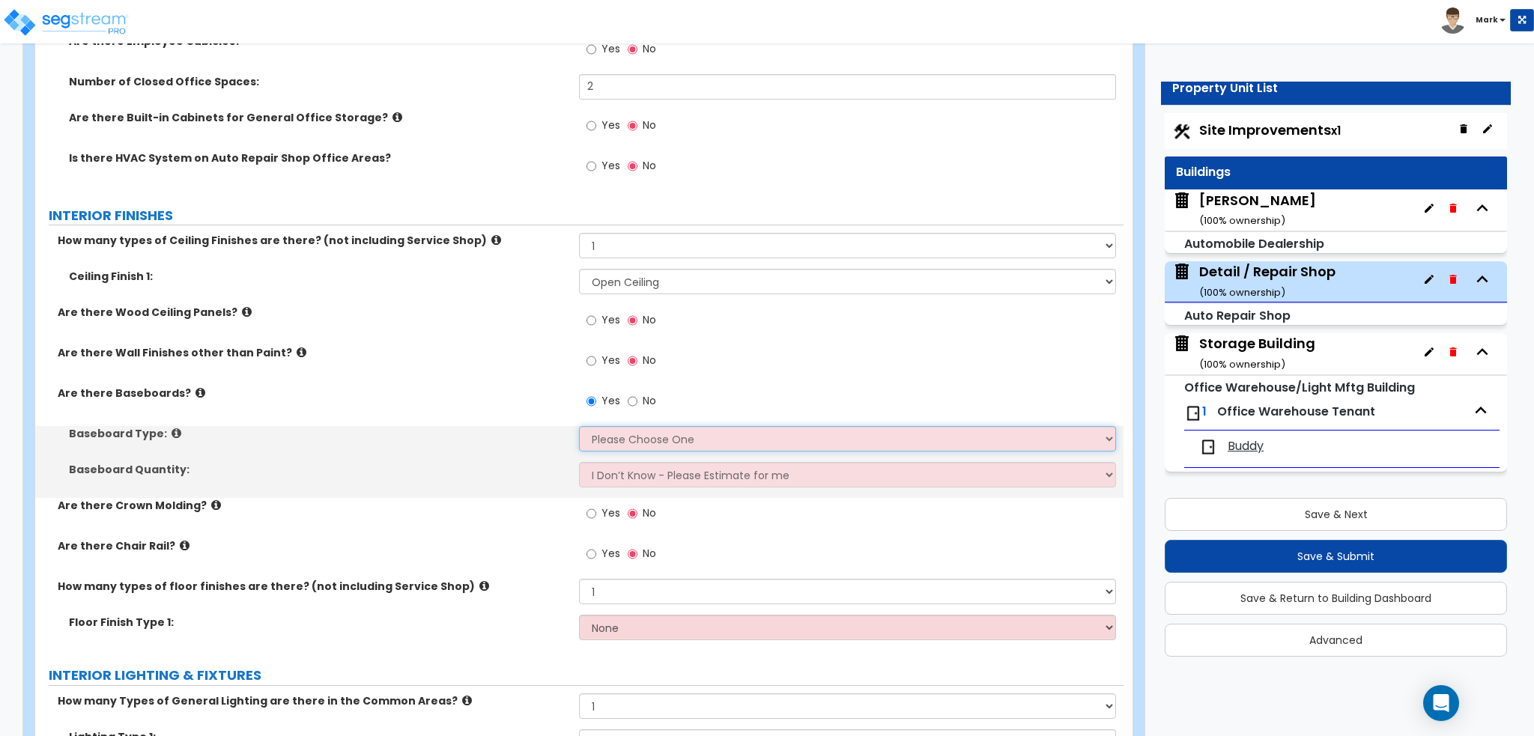
click at [604, 426] on select "Please Choose One Wood Vinyl Carpet Tile" at bounding box center [847, 438] width 536 height 25
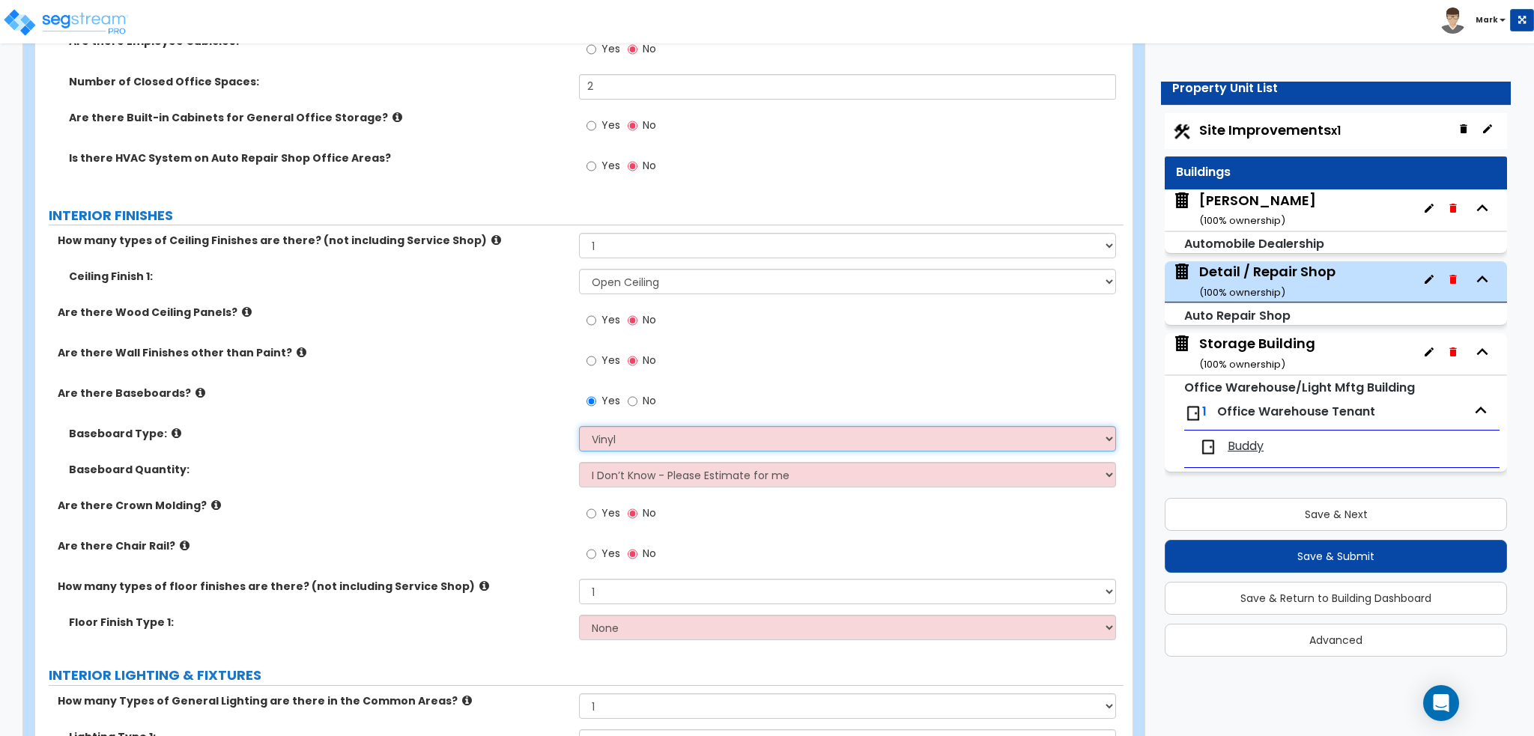
click at [579, 426] on select "Please Choose One Wood Vinyl Carpet Tile" at bounding box center [847, 438] width 536 height 25
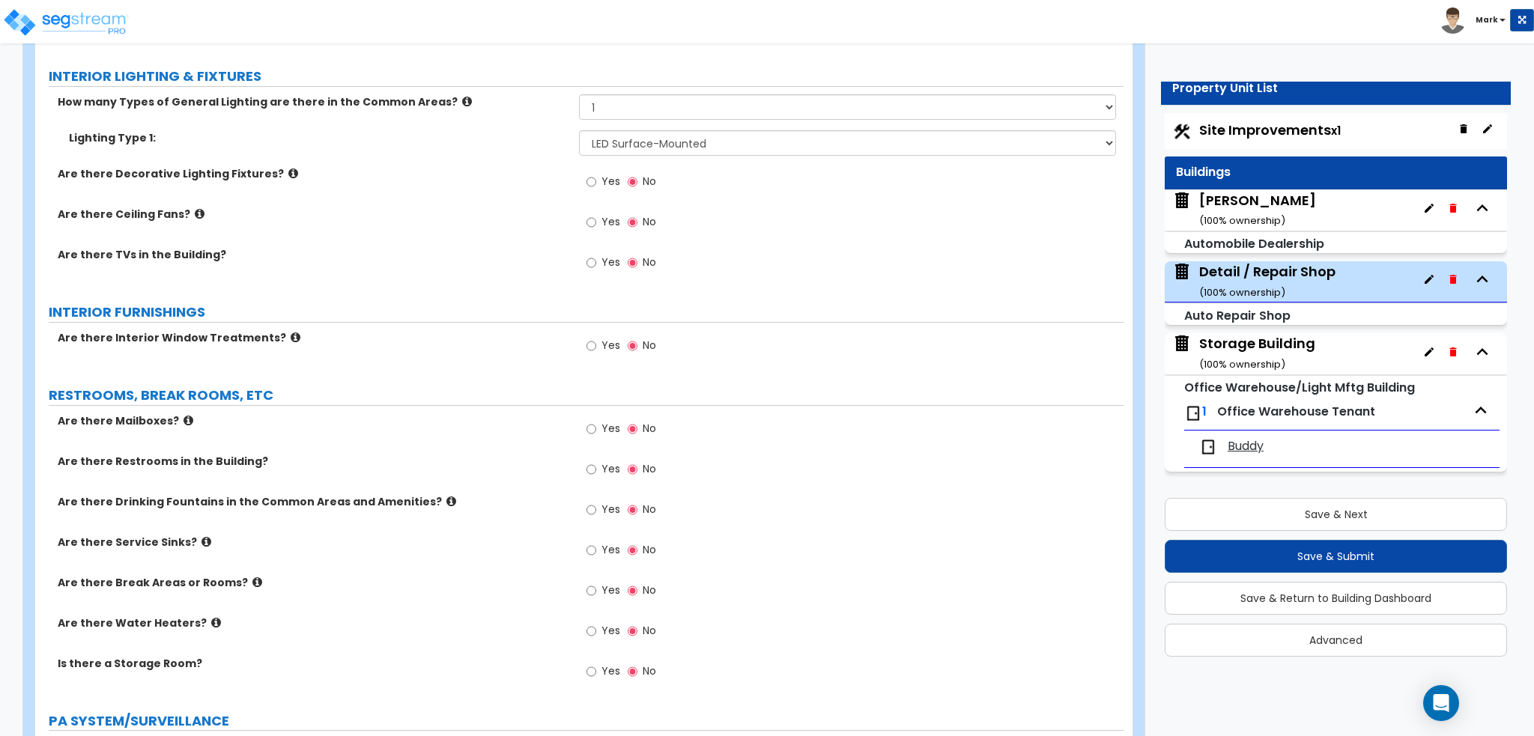
scroll to position [3145, 0]
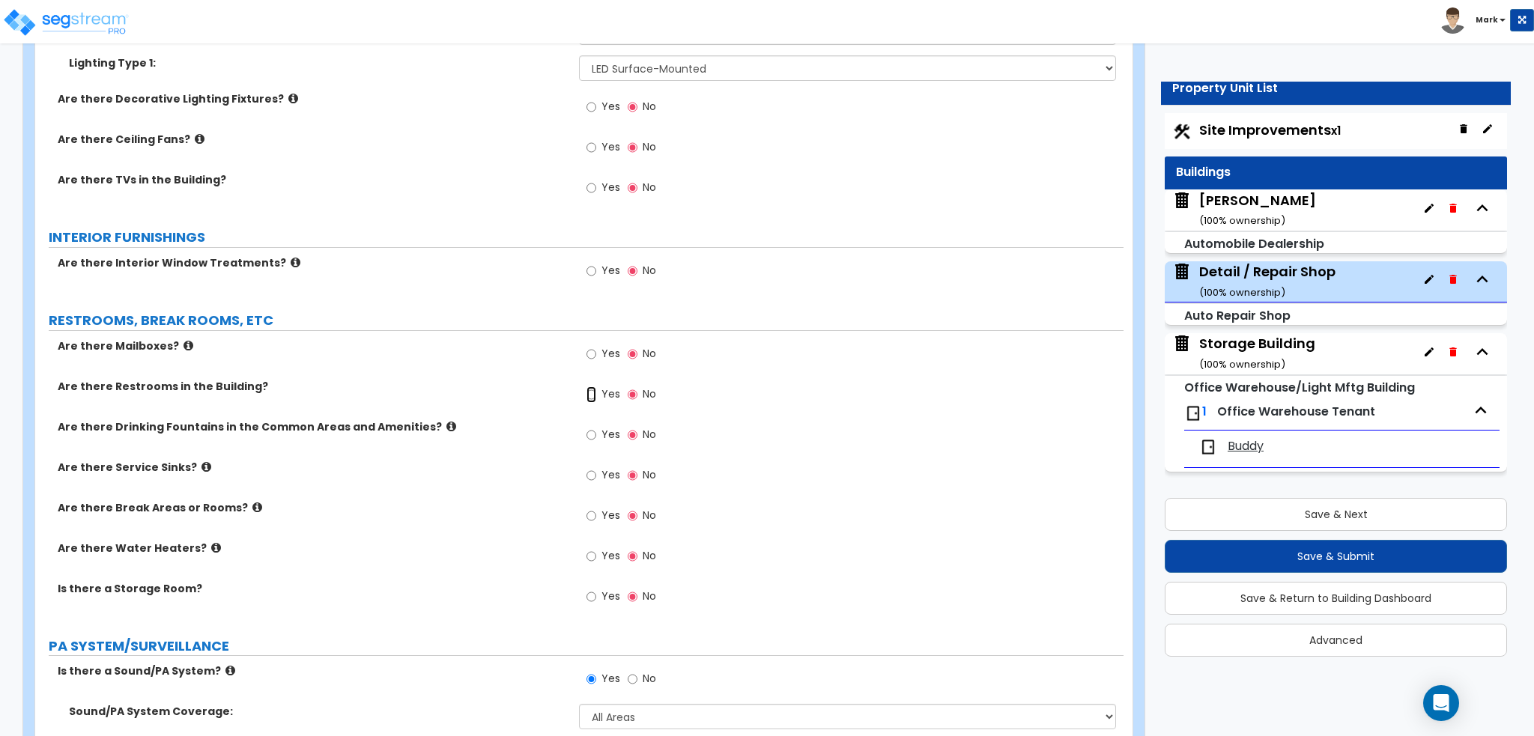
click at [595, 386] on input "Yes" at bounding box center [591, 394] width 10 height 16
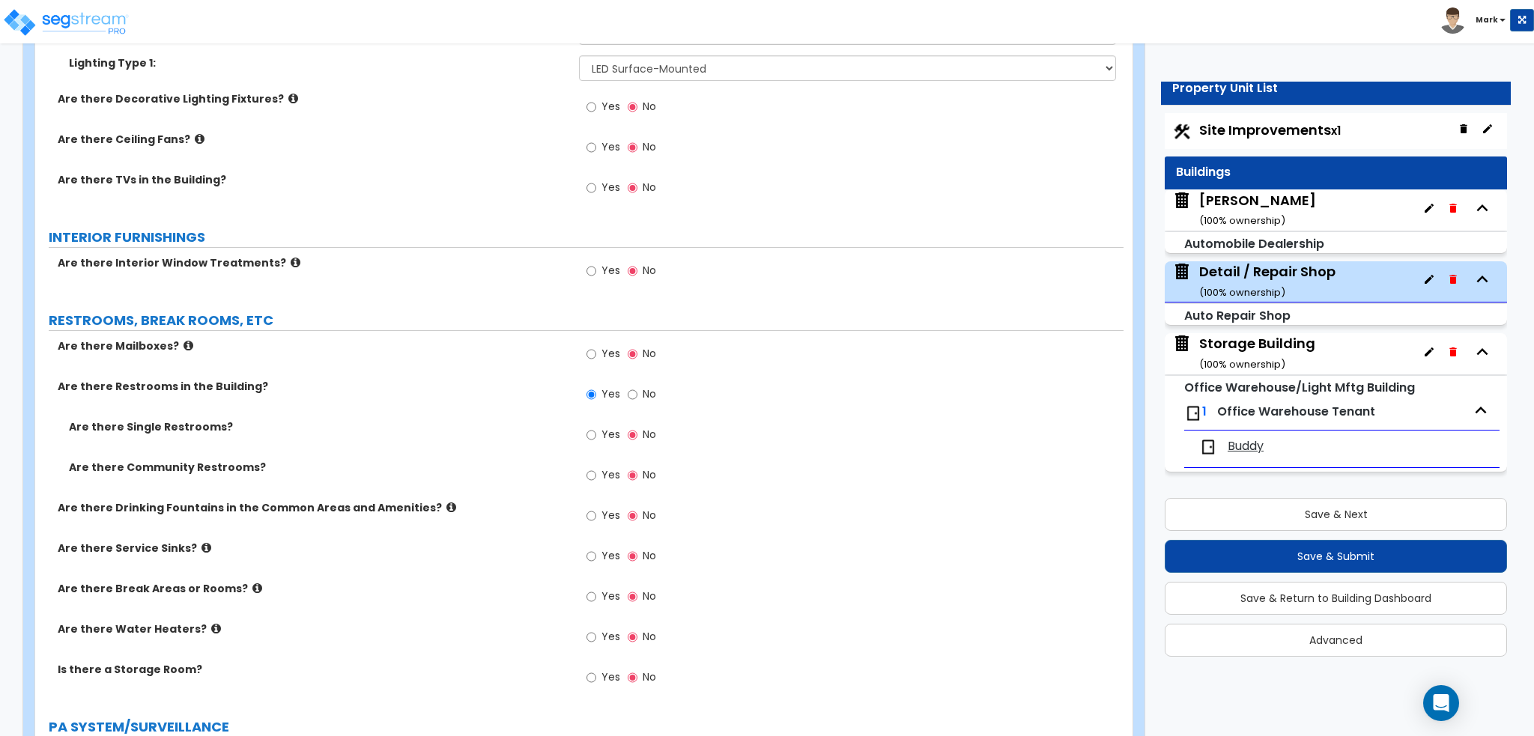
click at [598, 464] on label "Yes" at bounding box center [603, 476] width 34 height 25
click at [596, 467] on input "Yes" at bounding box center [591, 475] width 10 height 16
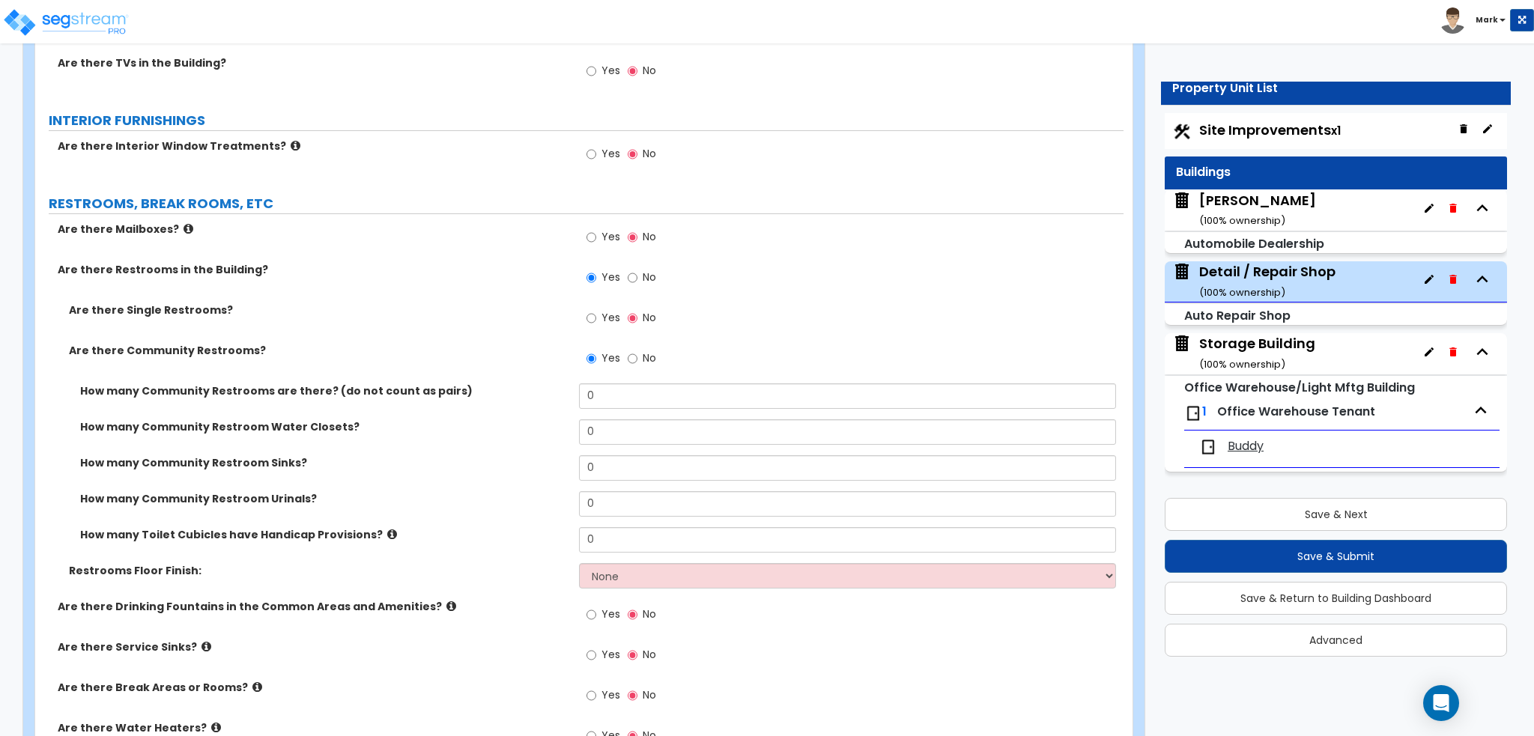
scroll to position [3295, 0]
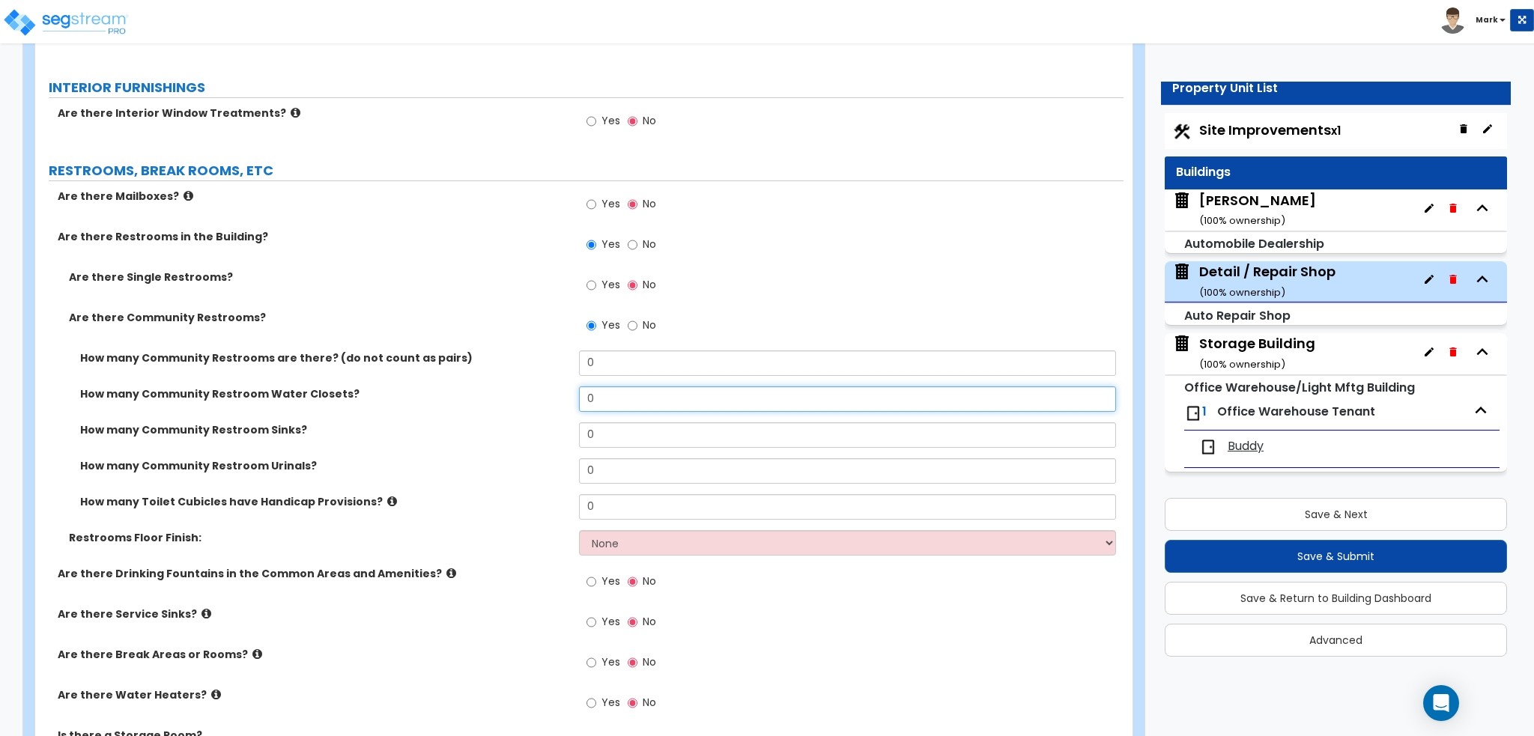
drag, startPoint x: 602, startPoint y: 380, endPoint x: 523, endPoint y: 380, distance: 78.6
click at [523, 386] on div "How many Community Restroom Water Closets? 0" at bounding box center [579, 404] width 1088 height 36
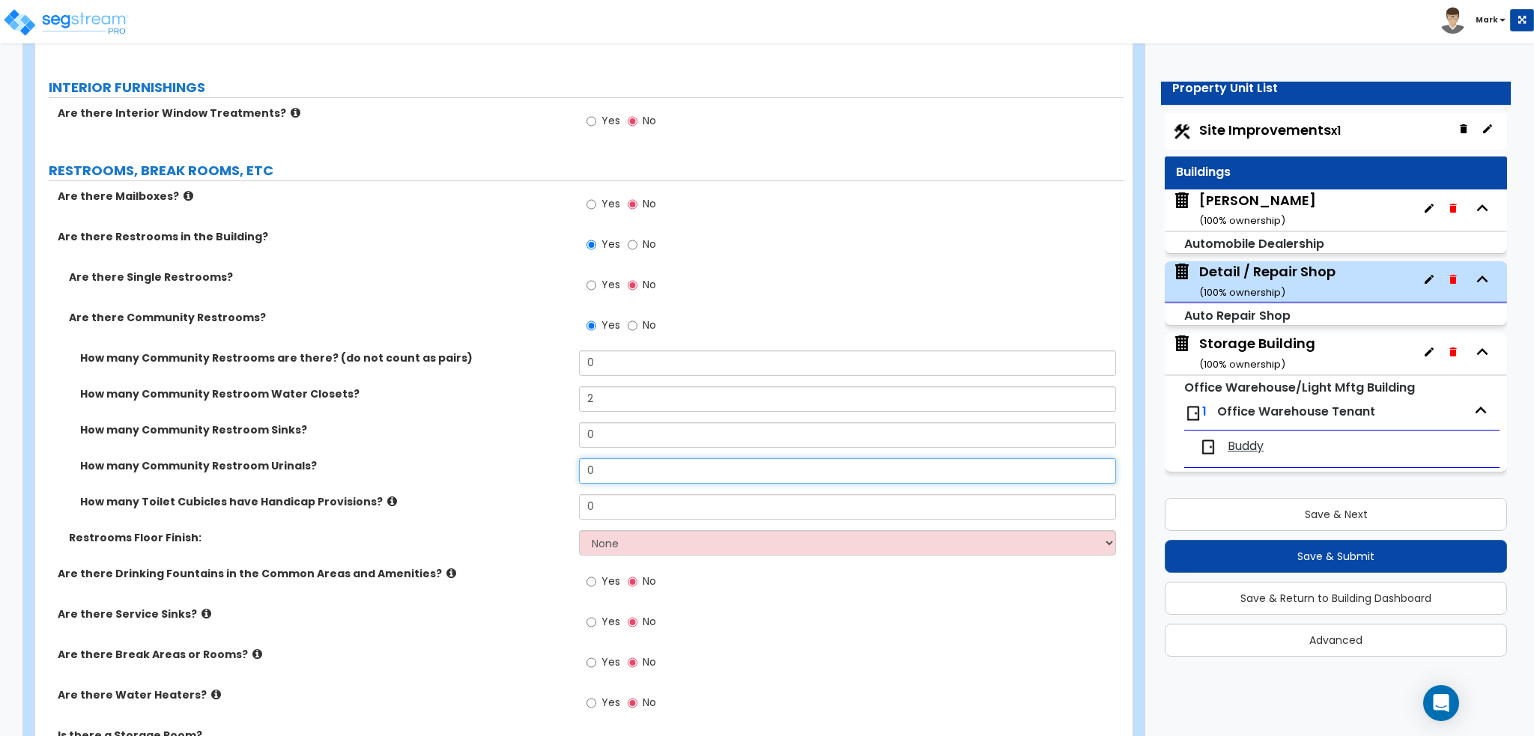
drag, startPoint x: 630, startPoint y: 452, endPoint x: 545, endPoint y: 452, distance: 84.6
click at [549, 458] on div "How many Community Restroom Urinals? 0" at bounding box center [579, 476] width 1088 height 36
click at [517, 423] on div "How many Community Restroom Sinks? 0" at bounding box center [579, 440] width 1088 height 36
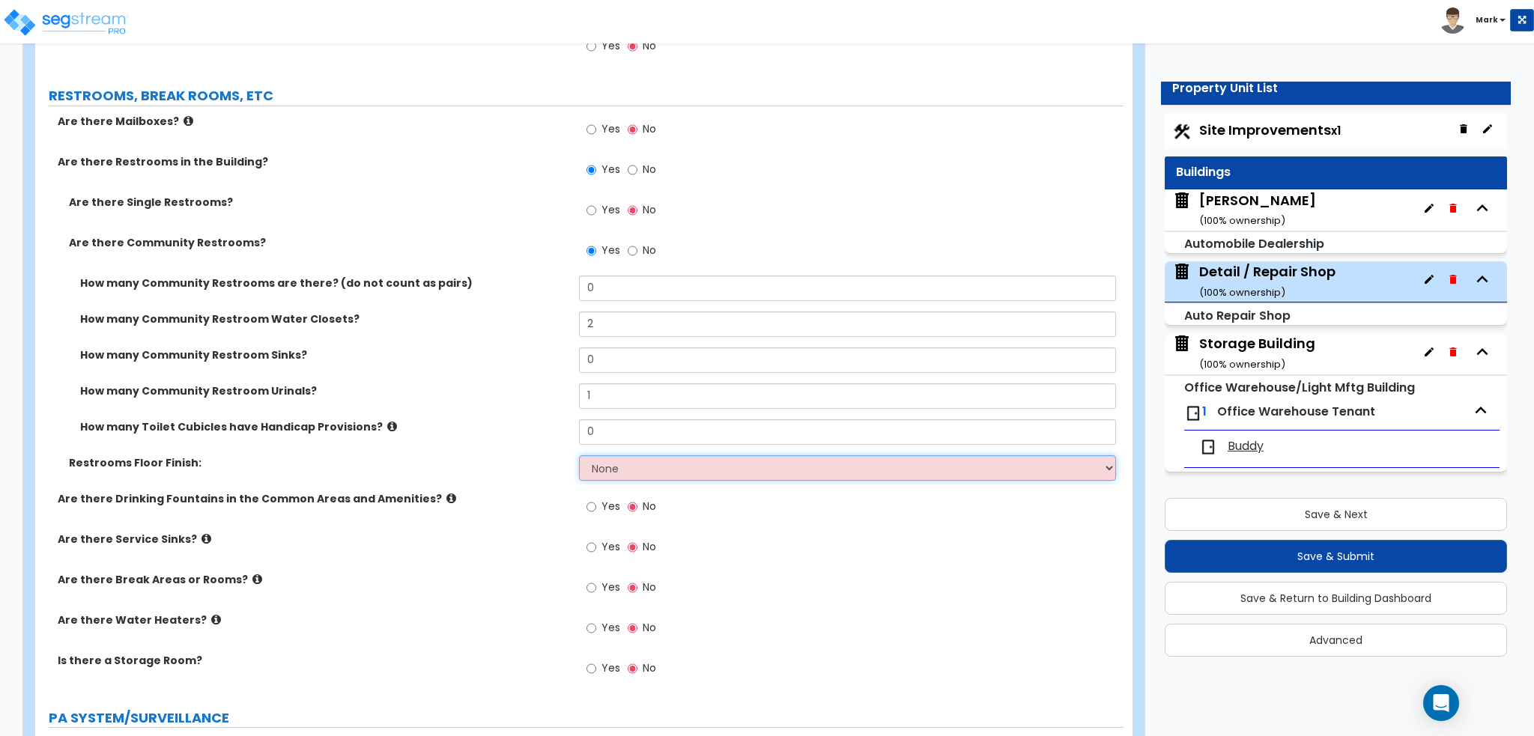
click at [611, 461] on select "None Tile Flooring Resilient Laminate Flooring VCT Flooring Sheet Vinyl Flooring" at bounding box center [847, 467] width 536 height 25
click at [579, 455] on select "None Tile Flooring Resilient Laminate Flooring VCT Flooring Sheet Vinyl Flooring" at bounding box center [847, 467] width 536 height 25
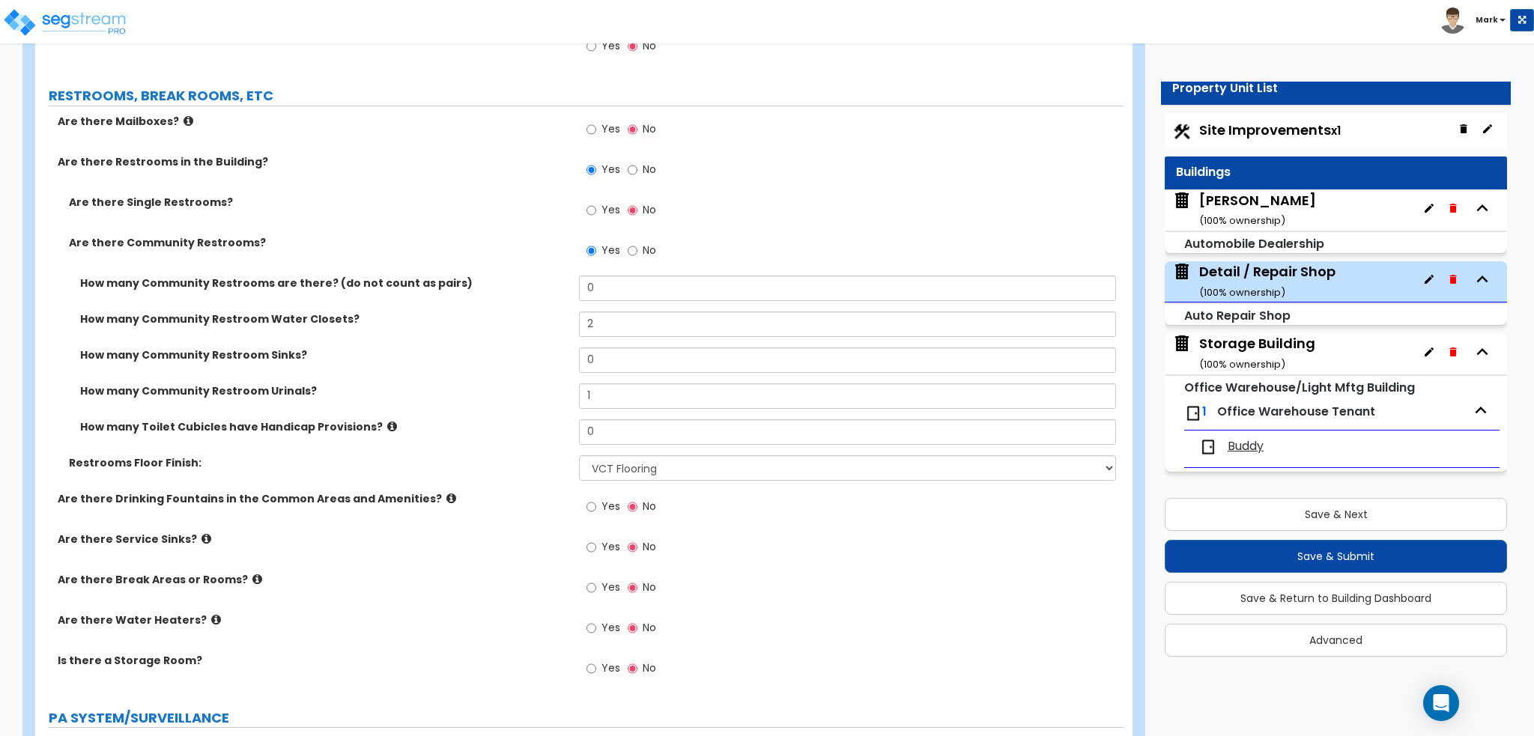
click at [436, 491] on label "Are there Drinking Fountains in the Common Areas and Amenities?" at bounding box center [313, 498] width 510 height 15
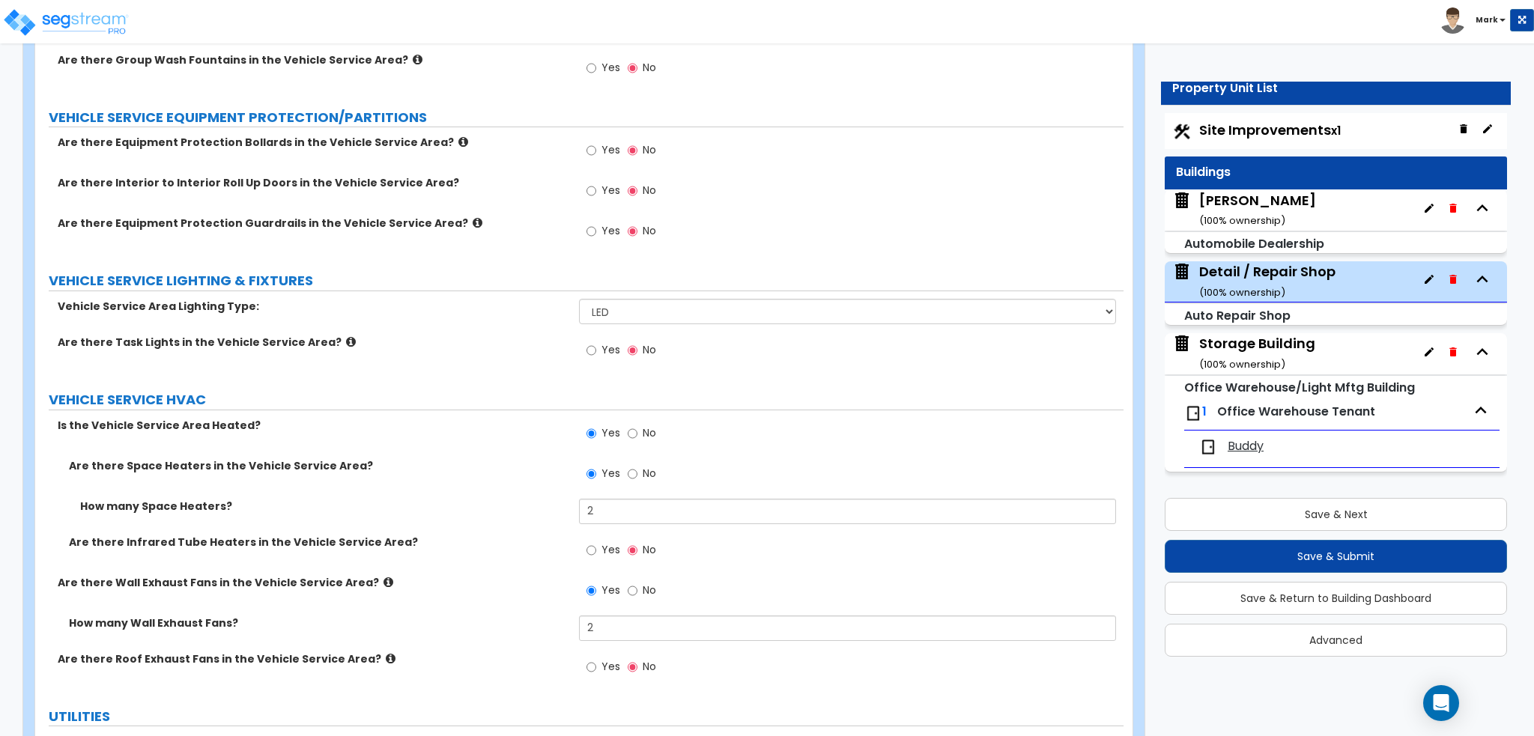
scroll to position [5467, 0]
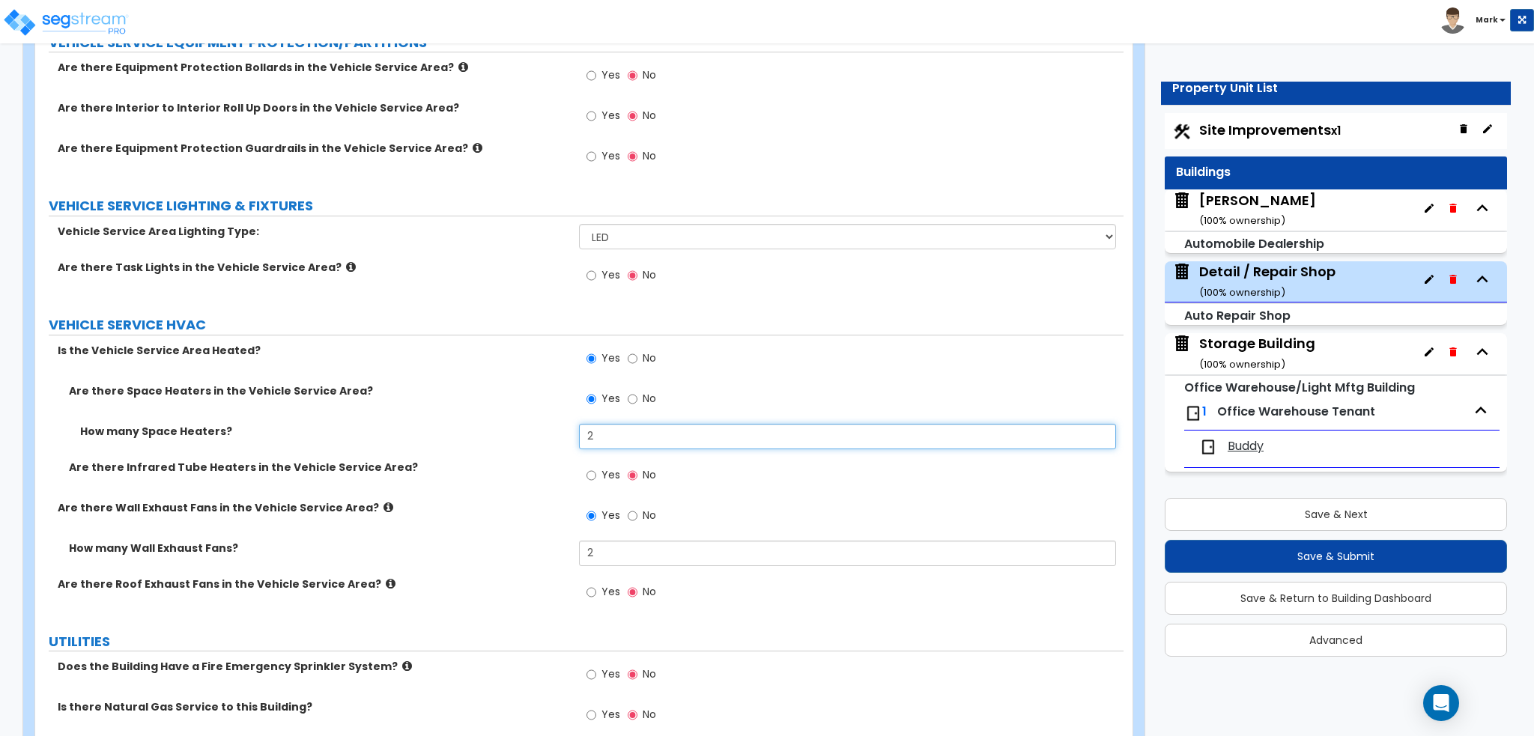
click at [628, 424] on input "2" at bounding box center [847, 436] width 536 height 25
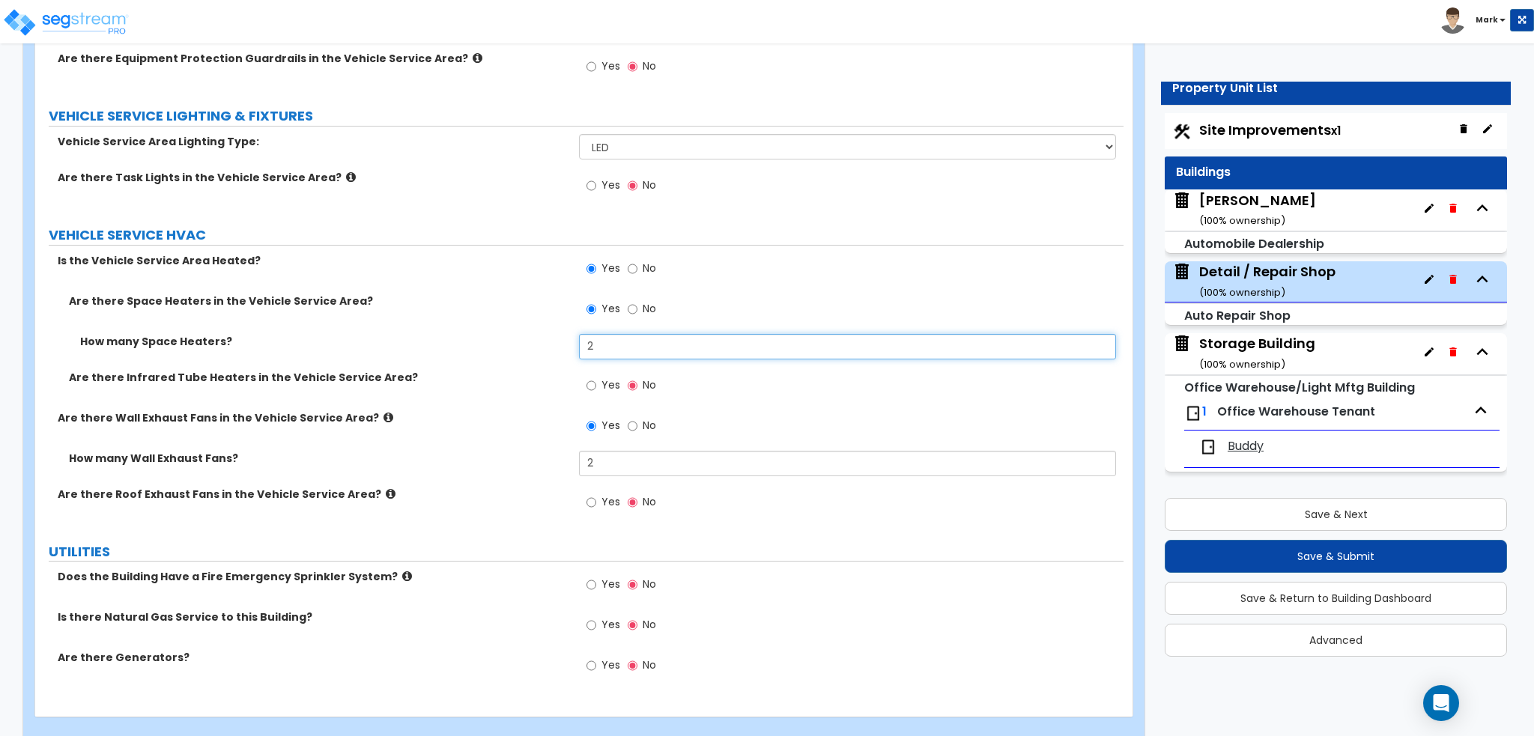
scroll to position [5560, 0]
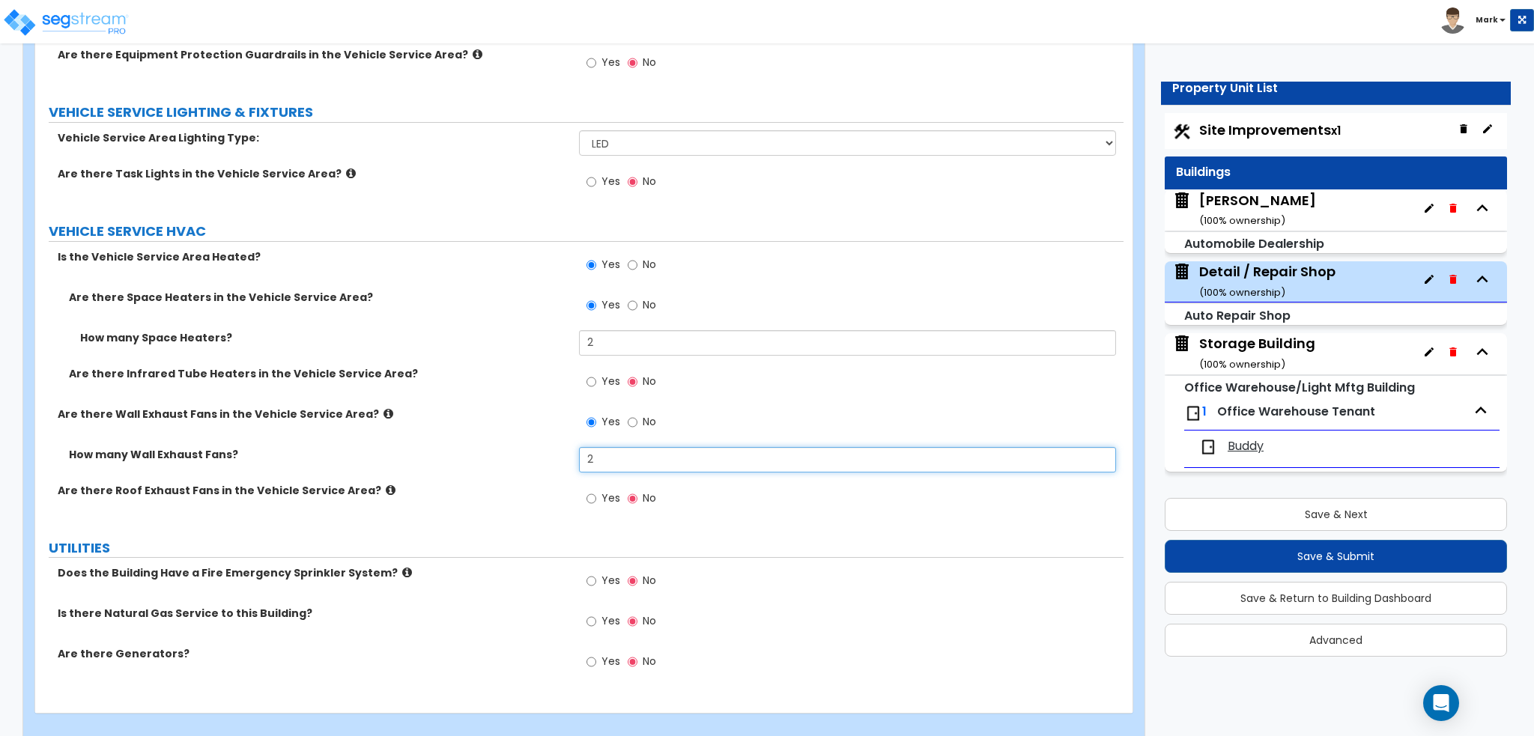
drag, startPoint x: 635, startPoint y: 445, endPoint x: 306, endPoint y: 461, distance: 329.9
click at [306, 461] on div "How many Wall Exhaust Fans? 2" at bounding box center [579, 465] width 1088 height 36
click at [318, 423] on div "Are there Wall Exhaust Fans in the Vehicle Service Area? Yes No" at bounding box center [579, 427] width 1088 height 40
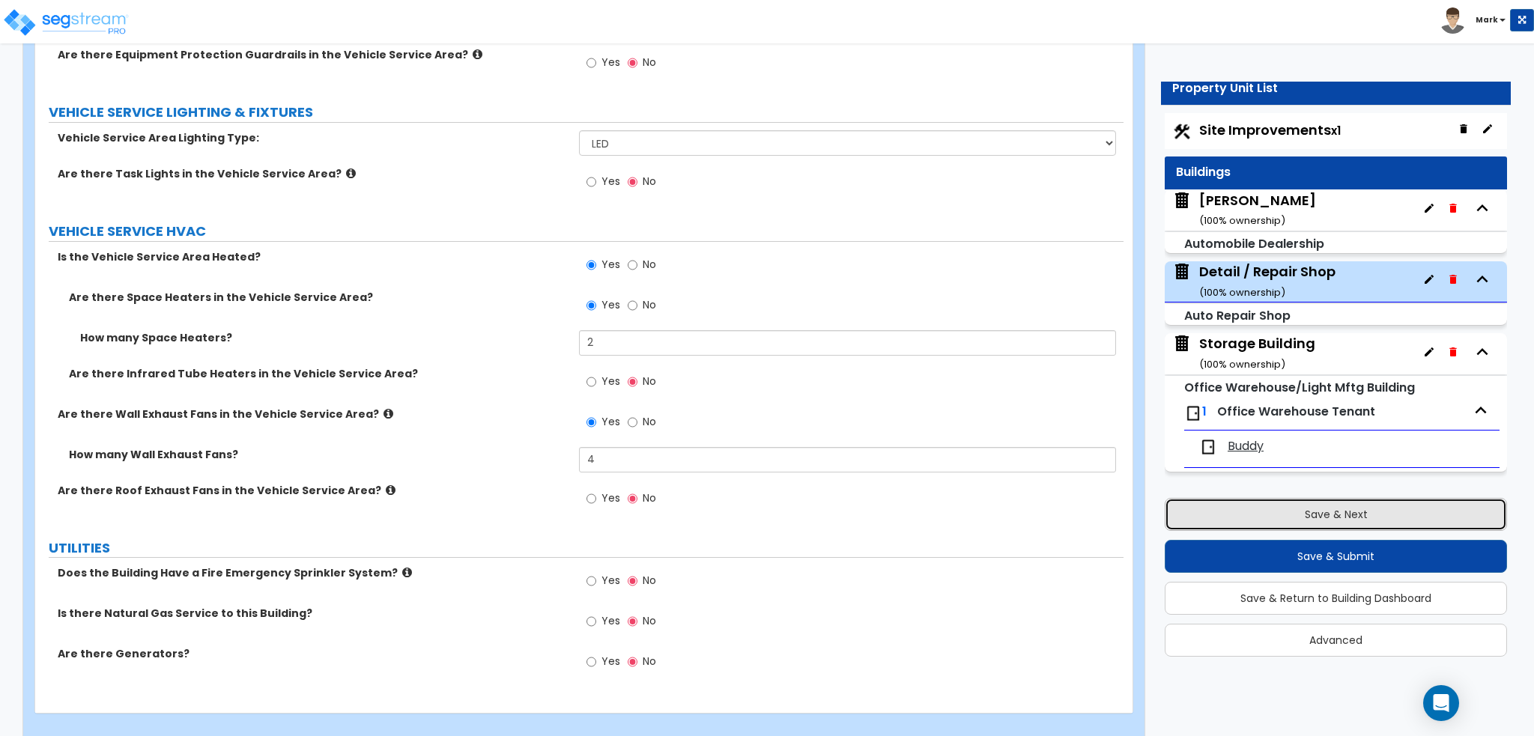
click at [1351, 512] on button "Save & Next" at bounding box center [1335, 514] width 342 height 33
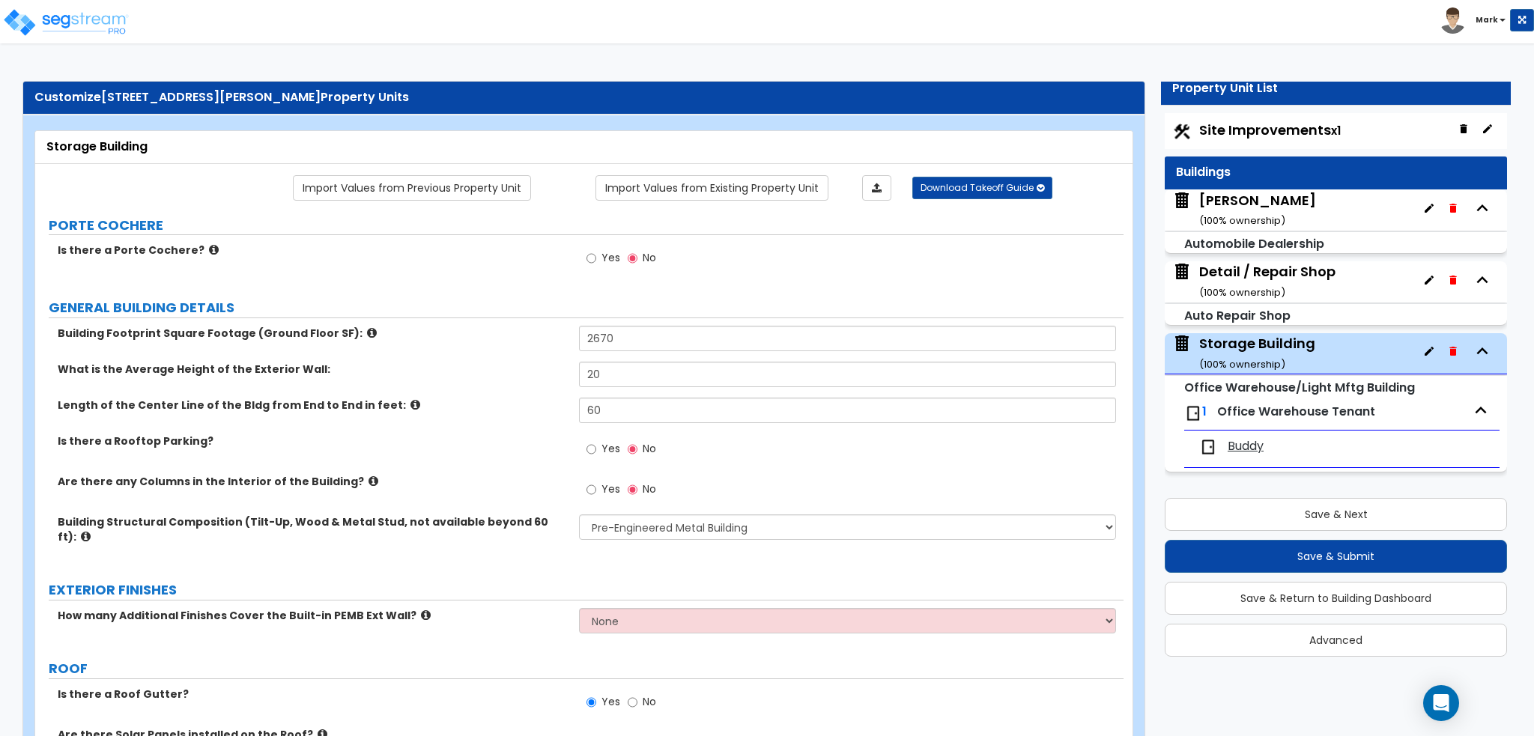
click at [1265, 211] on div "Buddy Chevrolet ( 100 % ownership)" at bounding box center [1257, 210] width 117 height 38
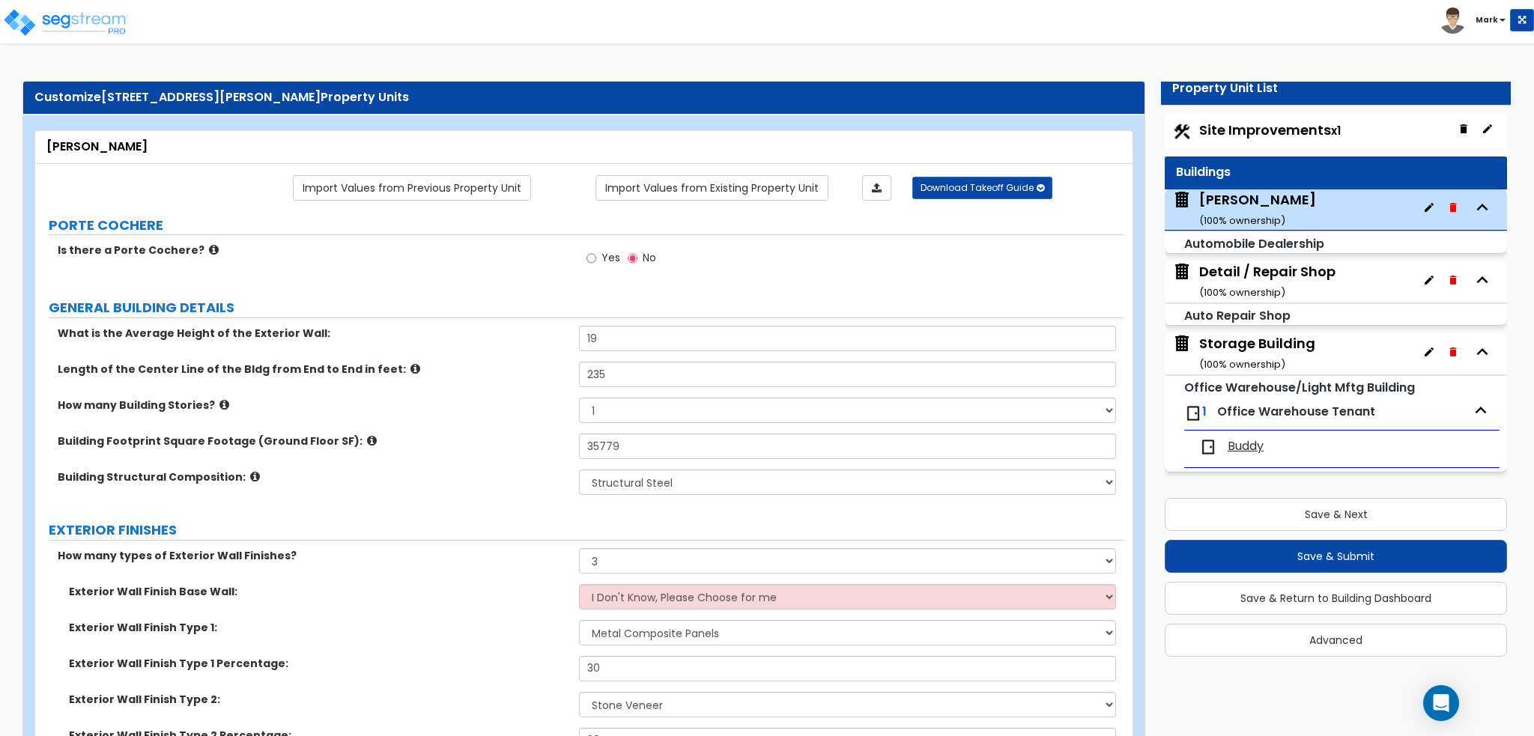
click at [1261, 359] on small "( 100 % ownership)" at bounding box center [1242, 364] width 86 height 14
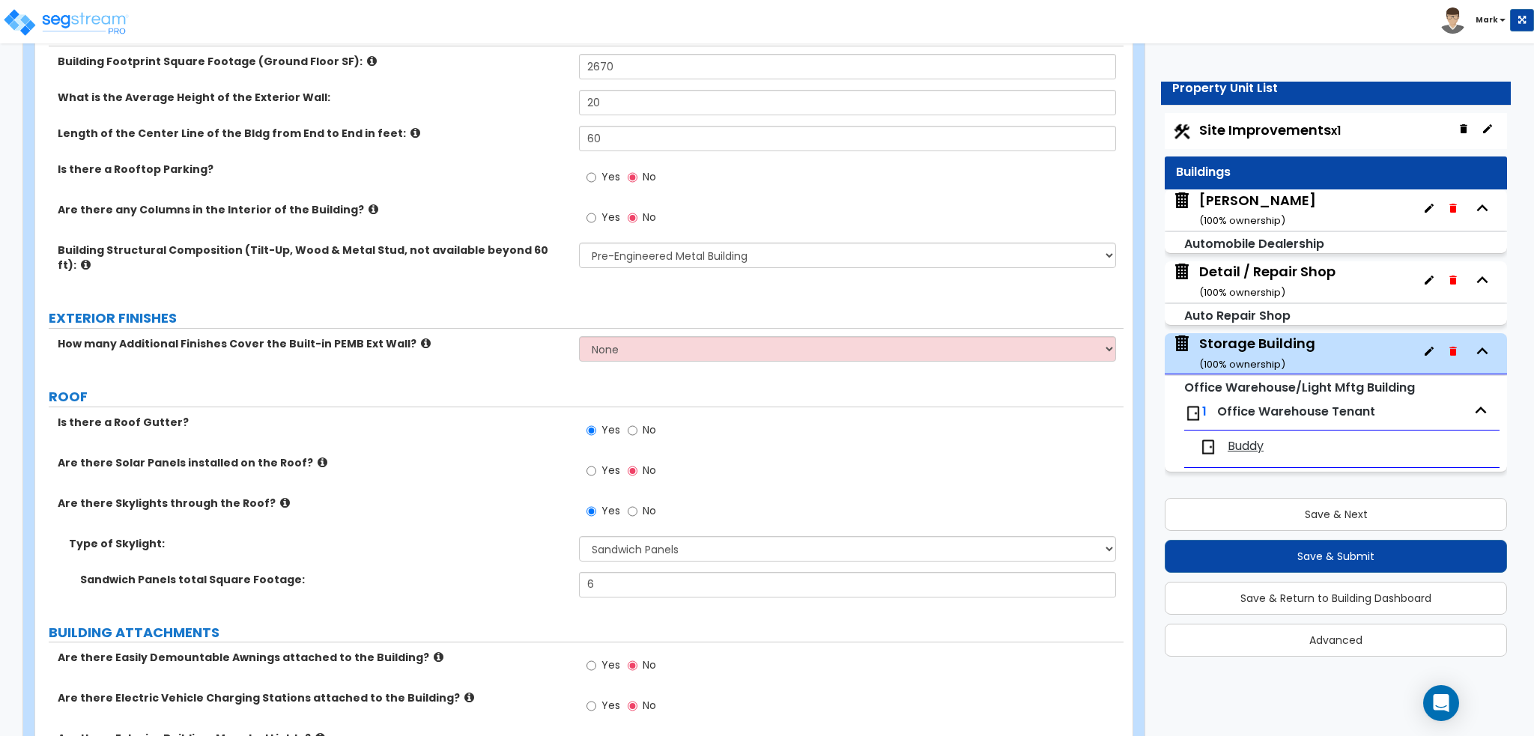
scroll to position [225, 0]
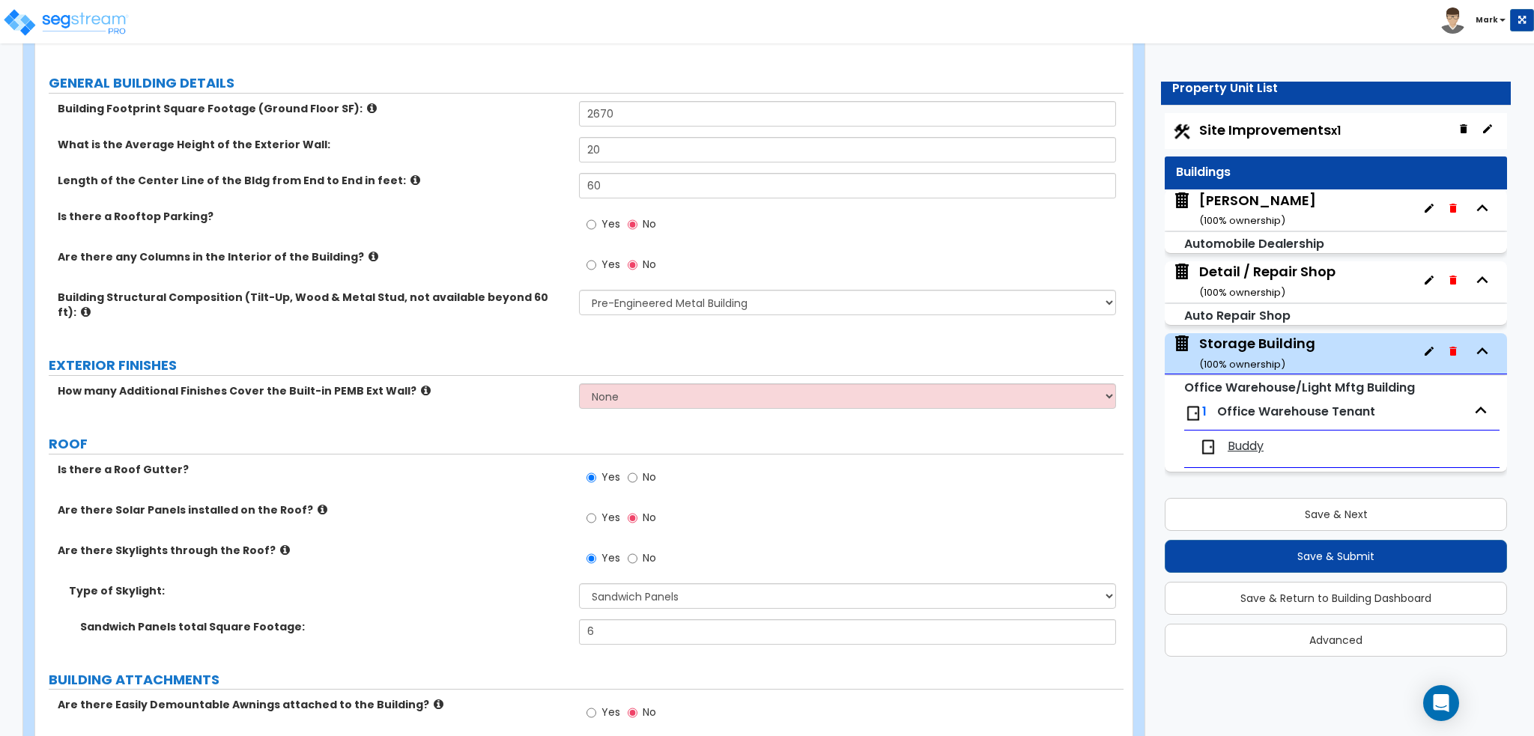
click at [1223, 292] on small "( 100 % ownership)" at bounding box center [1242, 292] width 86 height 14
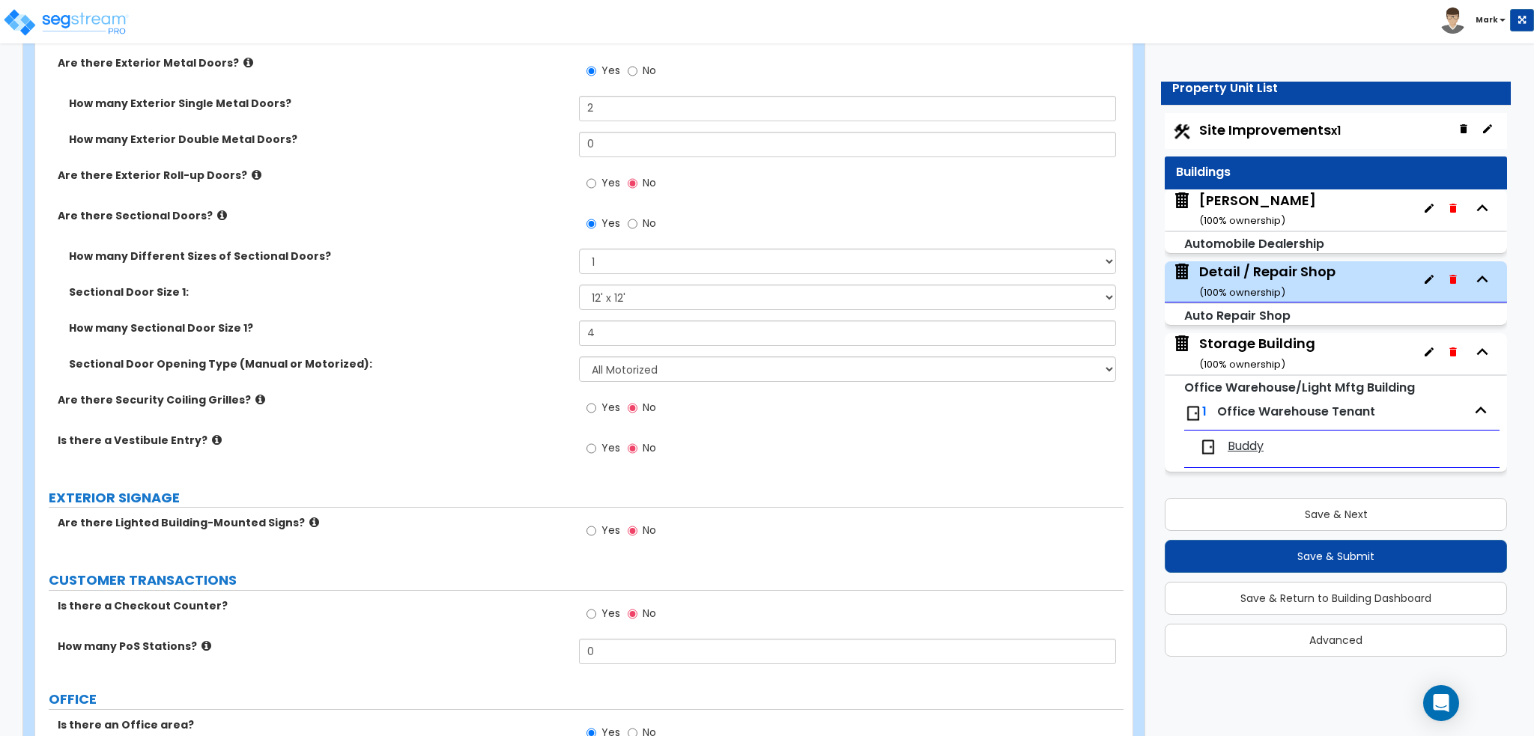
scroll to position [1647, 0]
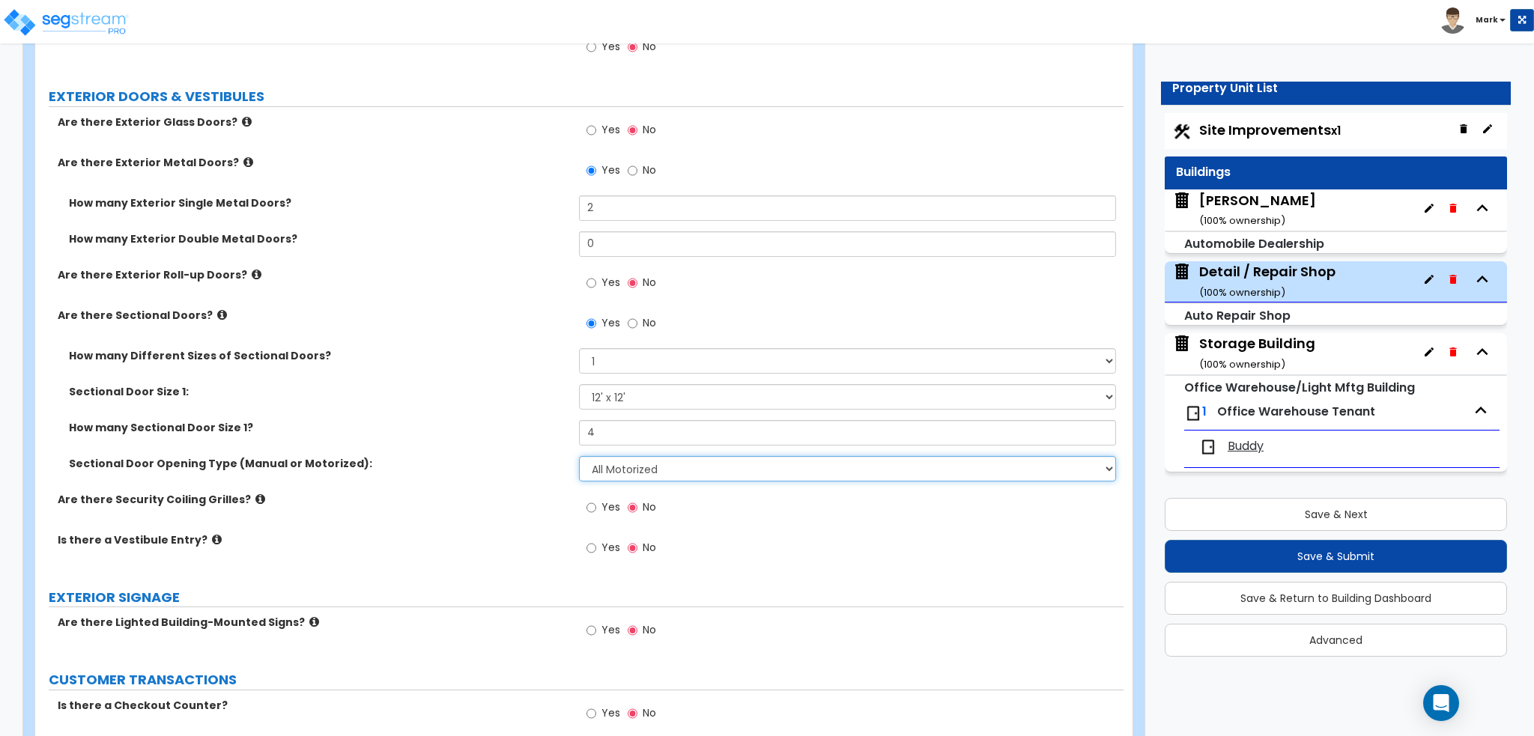
click at [640, 456] on select "Please Choose One All Manual All Motorized Some are Motorized" at bounding box center [847, 468] width 536 height 25
click at [579, 456] on select "Please Choose One All Manual All Motorized Some are Motorized" at bounding box center [847, 468] width 536 height 25
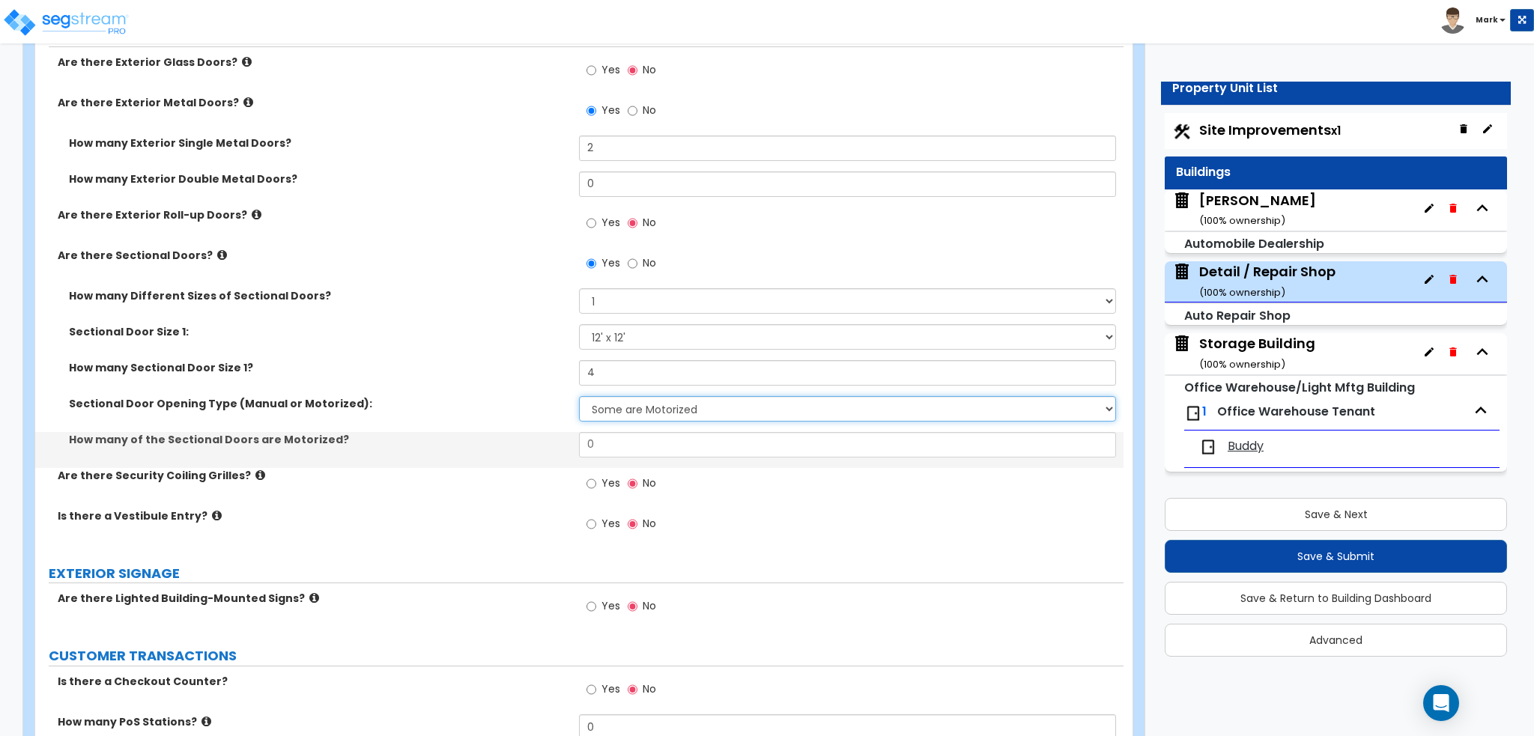
scroll to position [1797, 0]
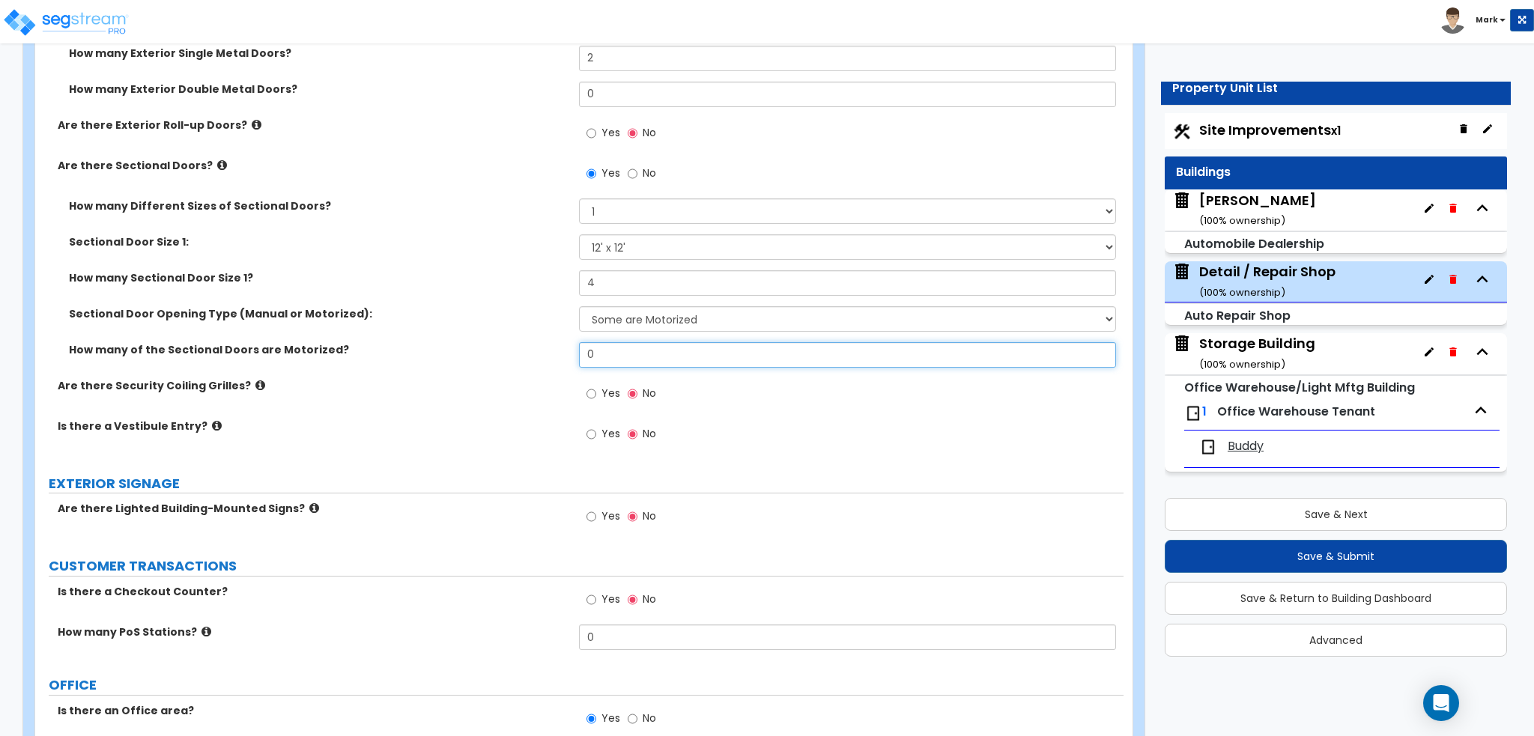
drag, startPoint x: 604, startPoint y: 340, endPoint x: 428, endPoint y: 352, distance: 176.4
click at [433, 350] on div "How many of the Sectional Doors are Motorized? 0" at bounding box center [579, 360] width 1088 height 36
drag, startPoint x: 428, startPoint y: 352, endPoint x: 428, endPoint y: 375, distance: 23.2
click at [428, 375] on div "Are there Exterior Glass Doors? Yes No Are there Exterior Metal Doors? Yes No H…" at bounding box center [579, 212] width 1066 height 494
click at [502, 378] on label "Are there Security Coiling Grilles?" at bounding box center [313, 385] width 510 height 15
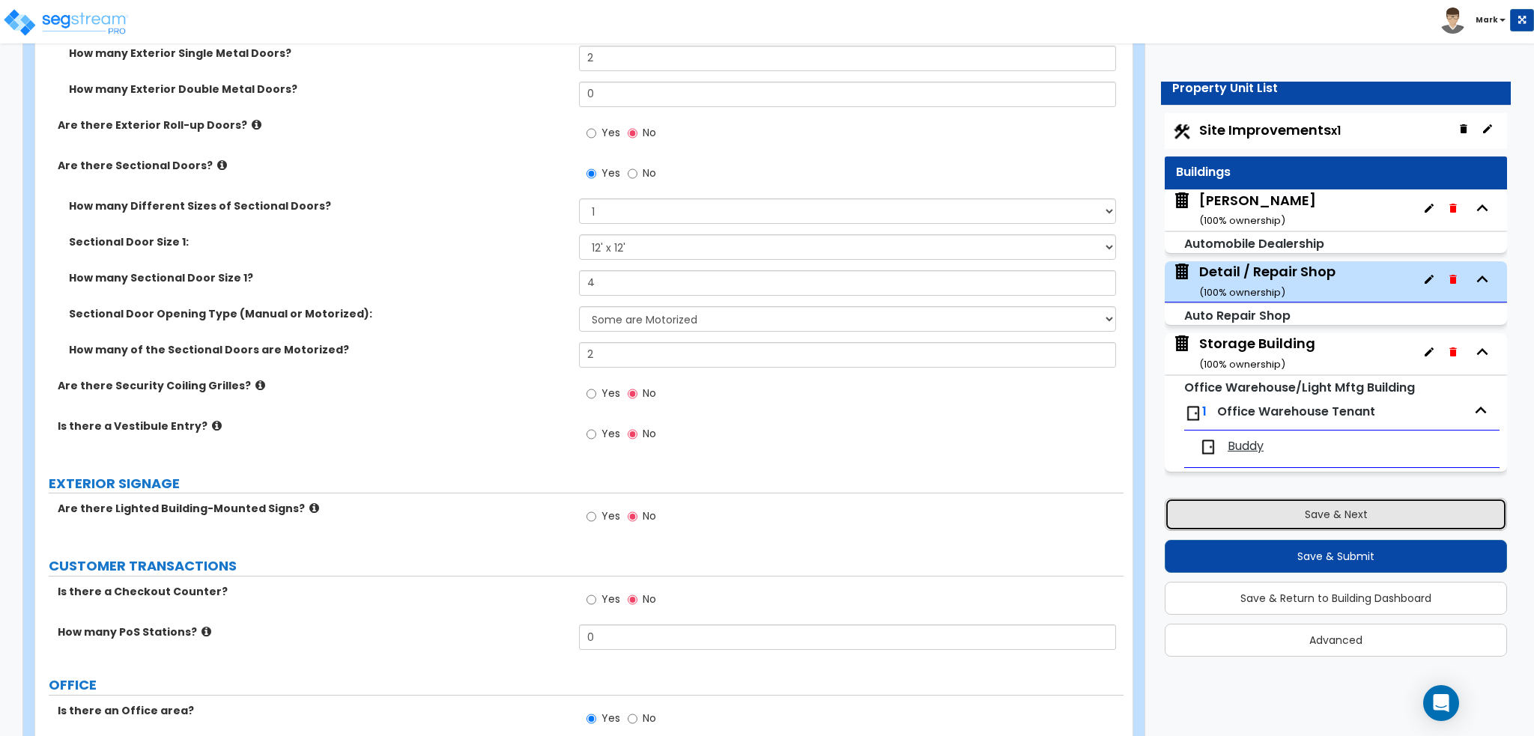
click at [1241, 513] on button "Save & Next" at bounding box center [1335, 514] width 342 height 33
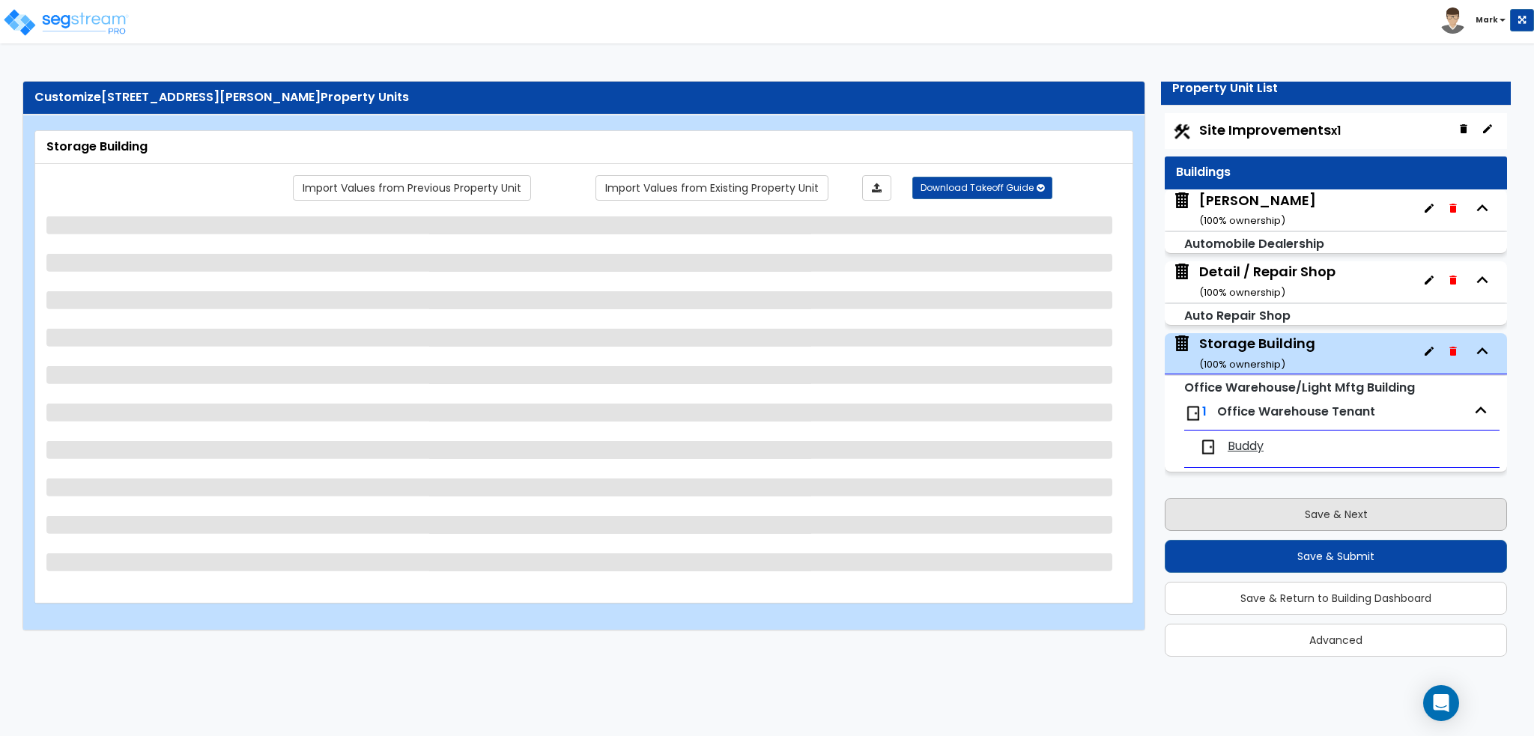
scroll to position [0, 0]
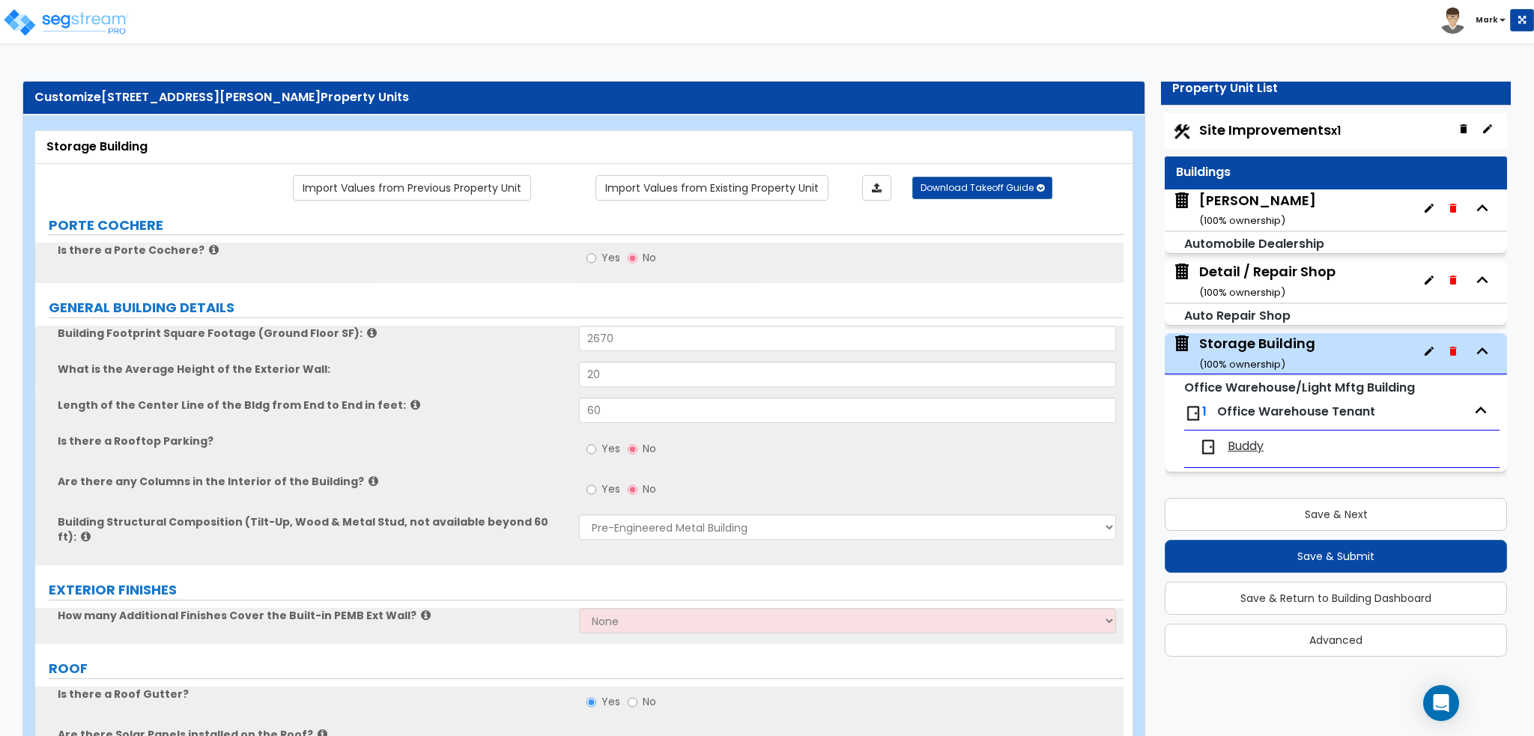
click at [1253, 197] on div "Buddy Chevrolet ( 100 % ownership)" at bounding box center [1257, 210] width 117 height 38
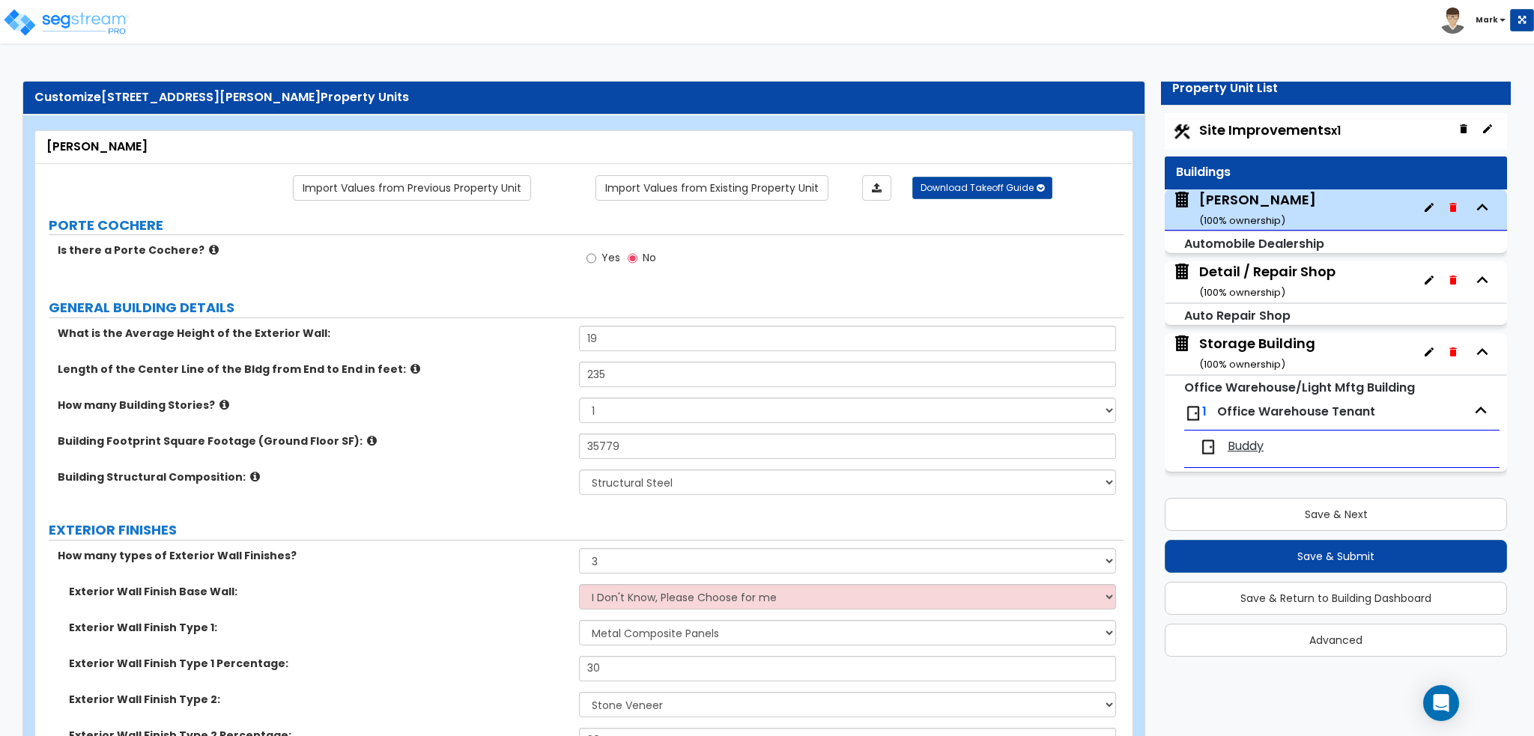
click at [1259, 279] on div "Detail / Repair Shop ( 100 % ownership)" at bounding box center [1267, 281] width 136 height 38
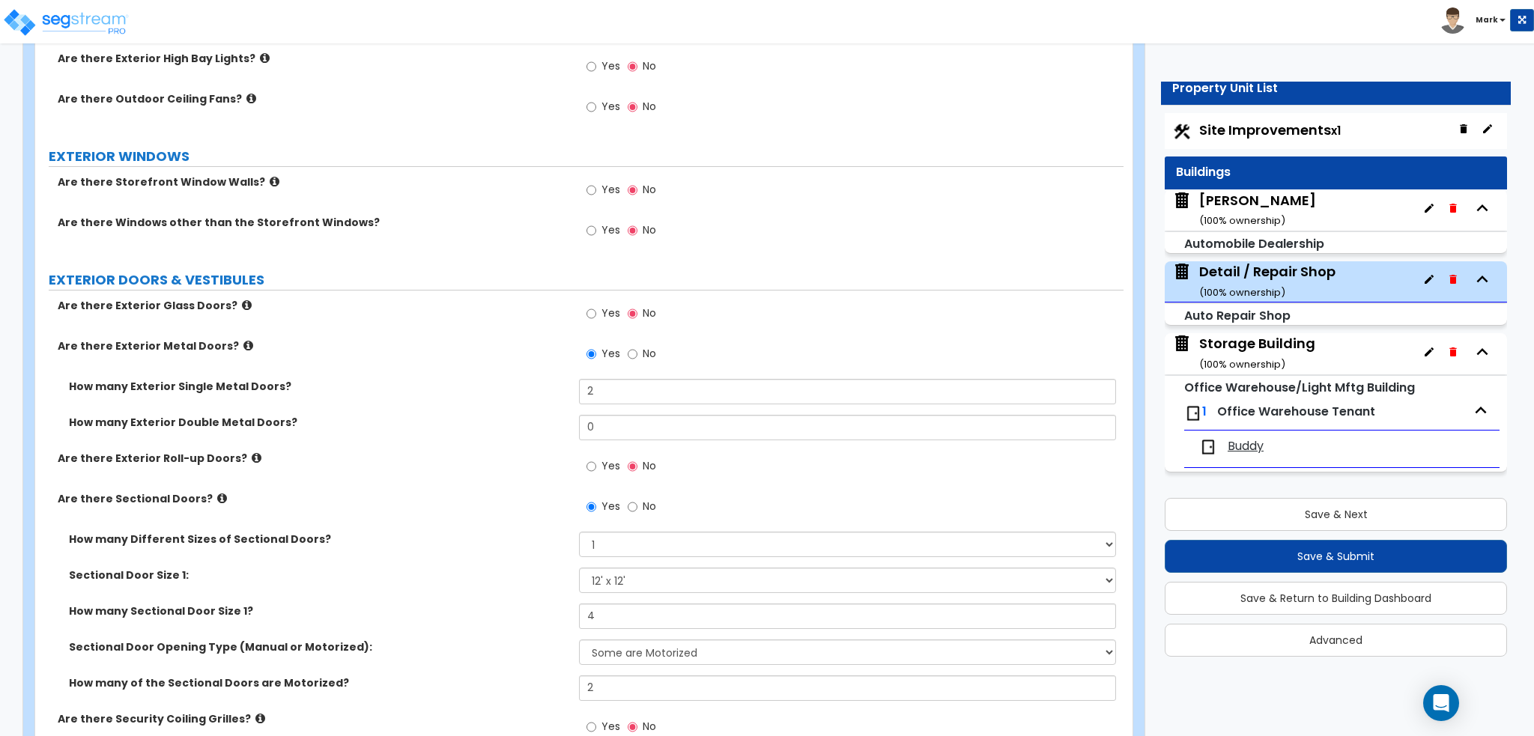
scroll to position [1498, 0]
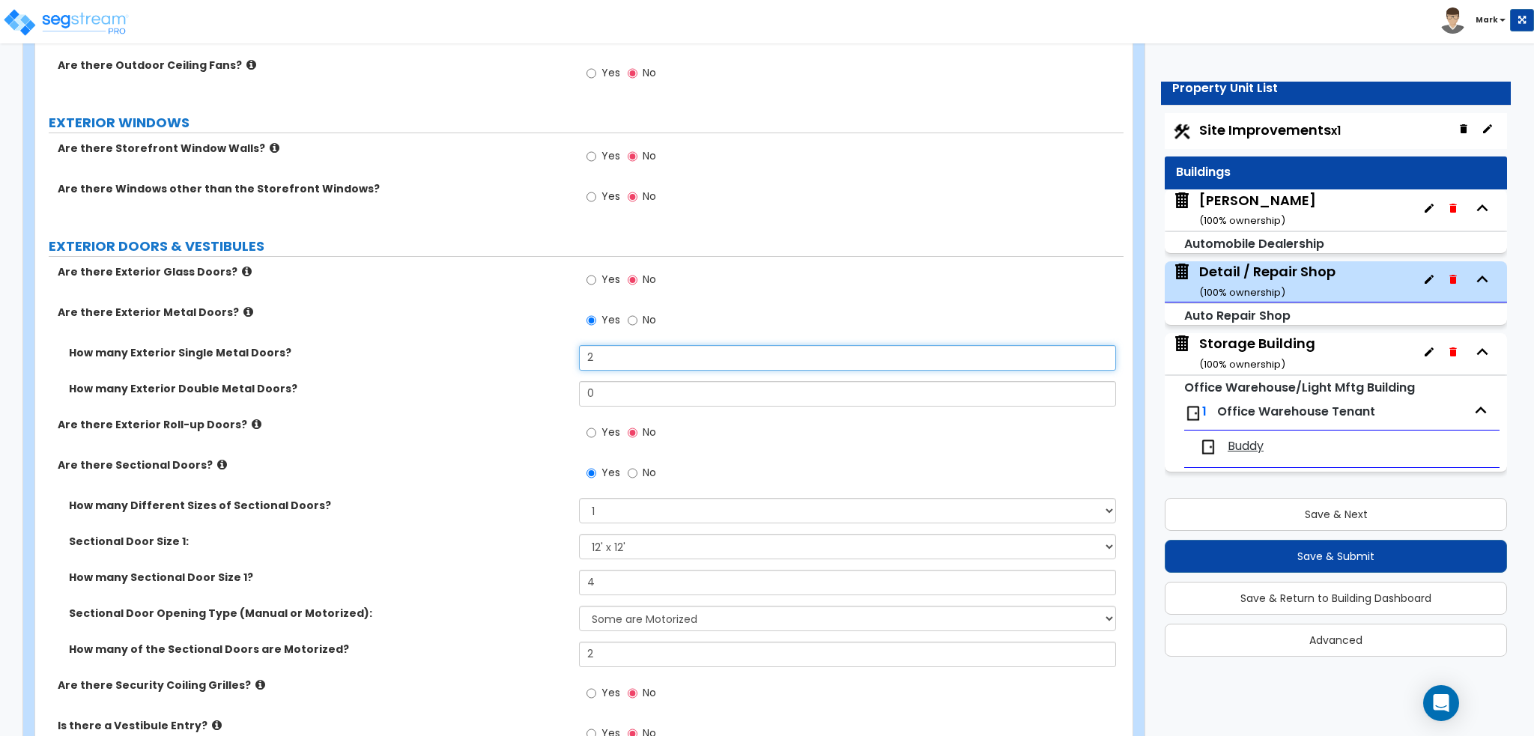
drag, startPoint x: 630, startPoint y: 338, endPoint x: 495, endPoint y: 346, distance: 135.0
click at [503, 346] on div "How many Exterior Single Metal Doors? 2" at bounding box center [579, 363] width 1088 height 36
click at [476, 345] on div "How many Exterior Single Metal Doors? 3" at bounding box center [579, 363] width 1088 height 36
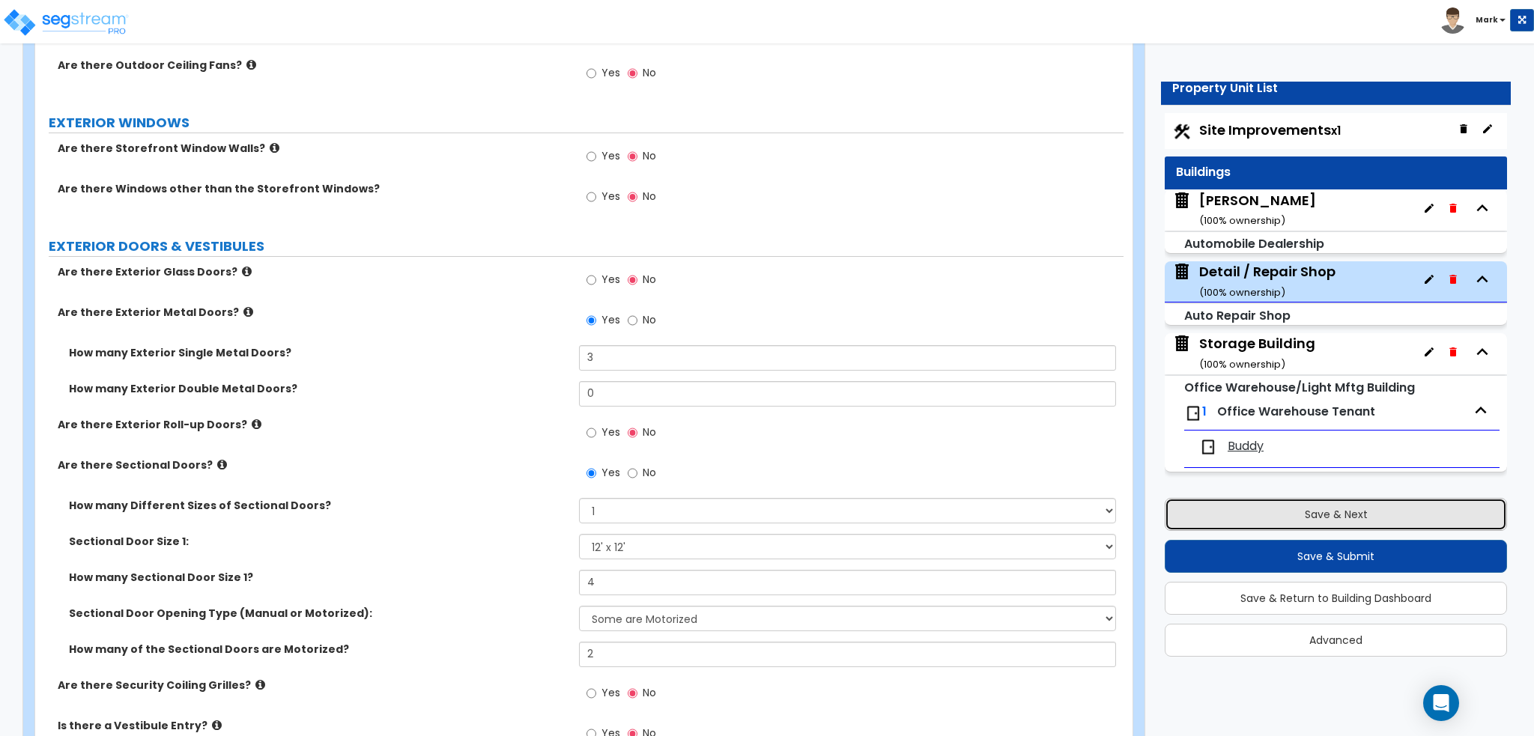
click at [1254, 520] on button "Save & Next" at bounding box center [1335, 514] width 342 height 33
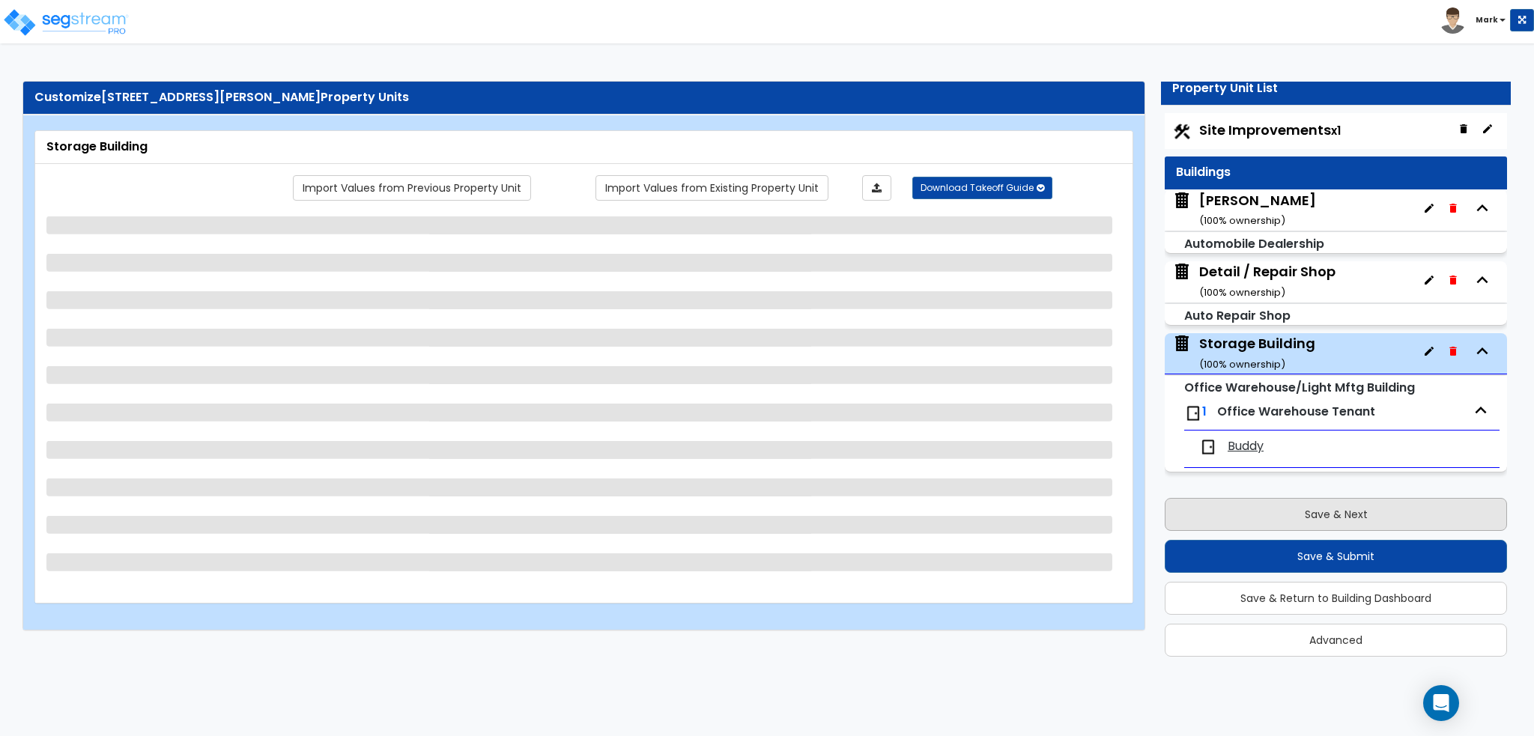
scroll to position [0, 0]
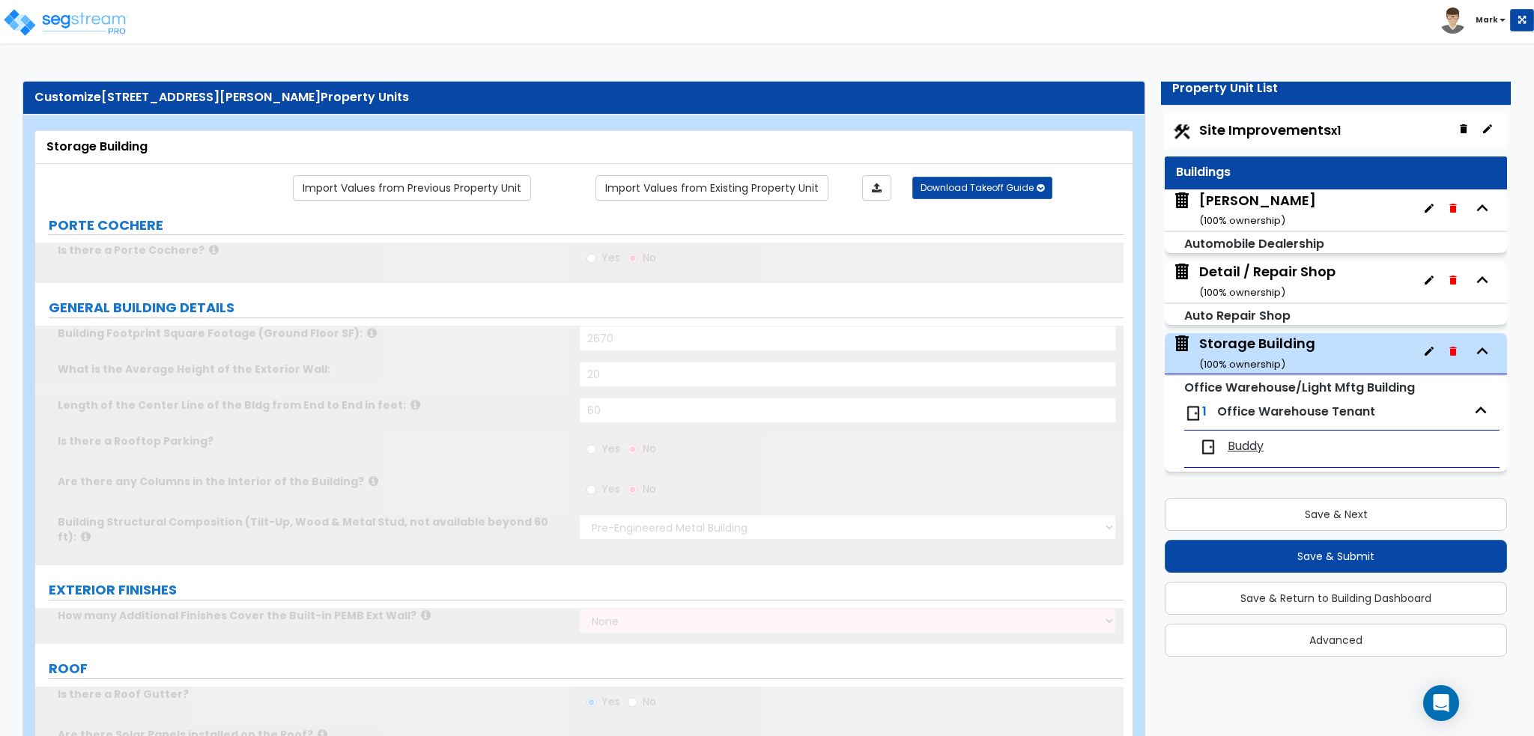
click at [1270, 207] on div "Buddy Chevrolet ( 100 % ownership)" at bounding box center [1257, 210] width 117 height 38
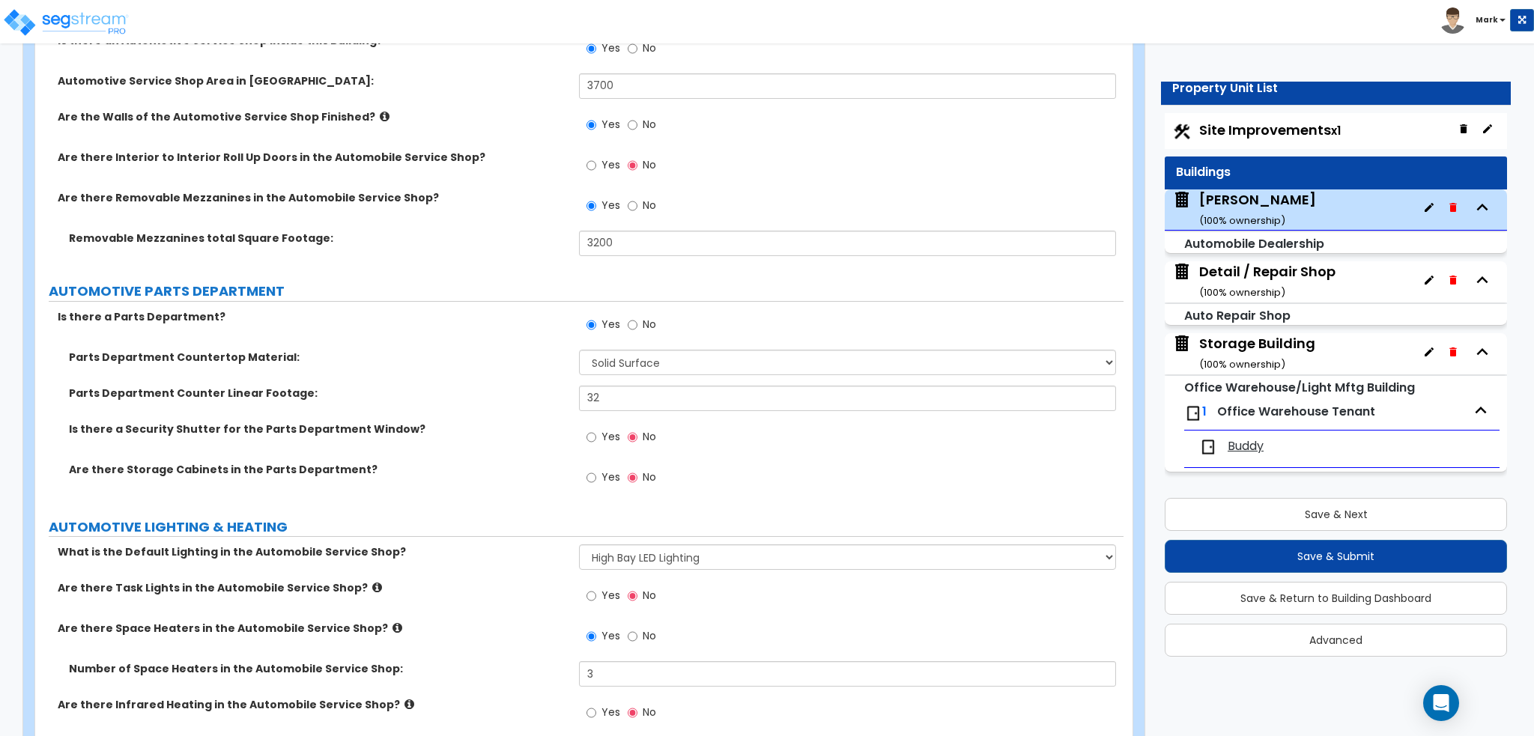
scroll to position [5841, 0]
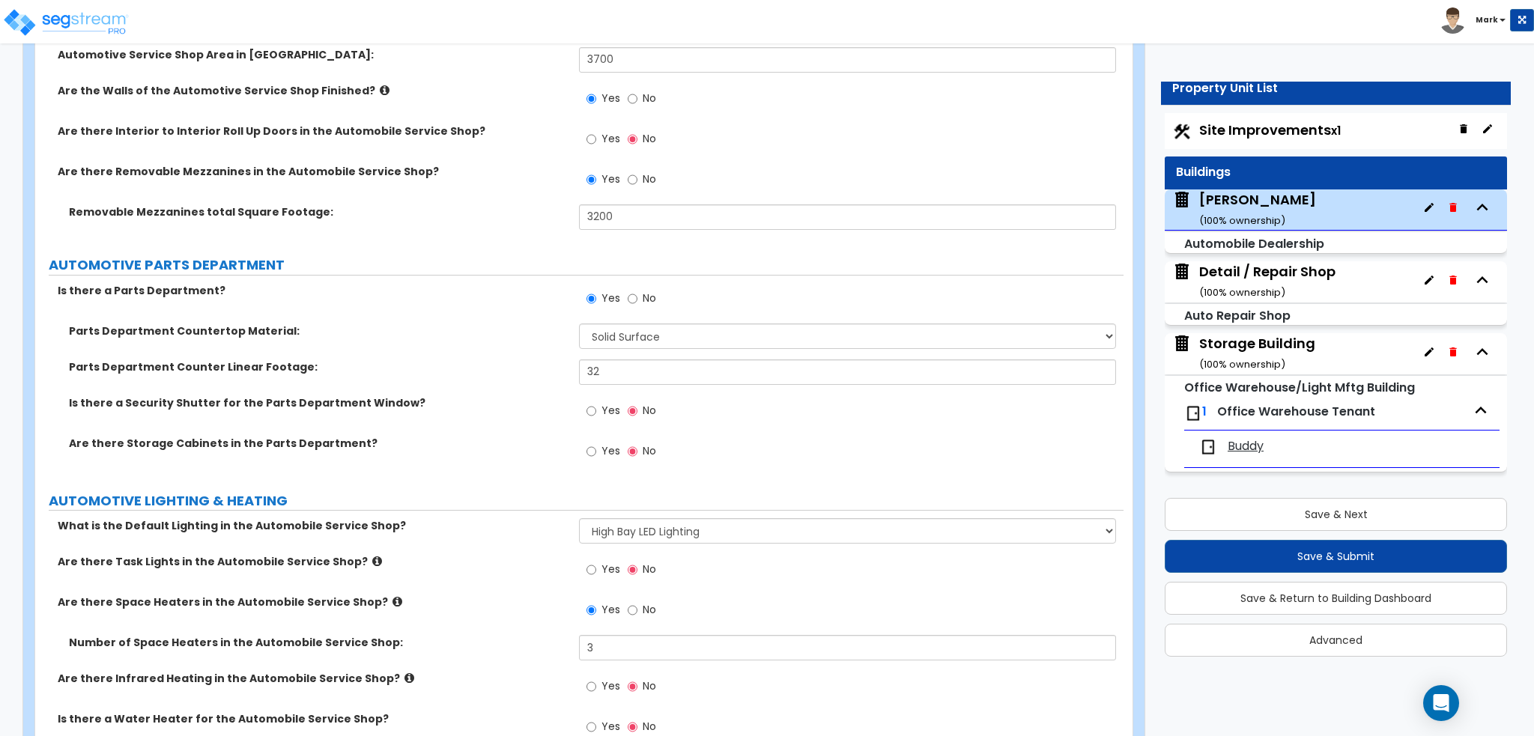
click at [1298, 125] on span "Site Improvements x1" at bounding box center [1270, 130] width 142 height 19
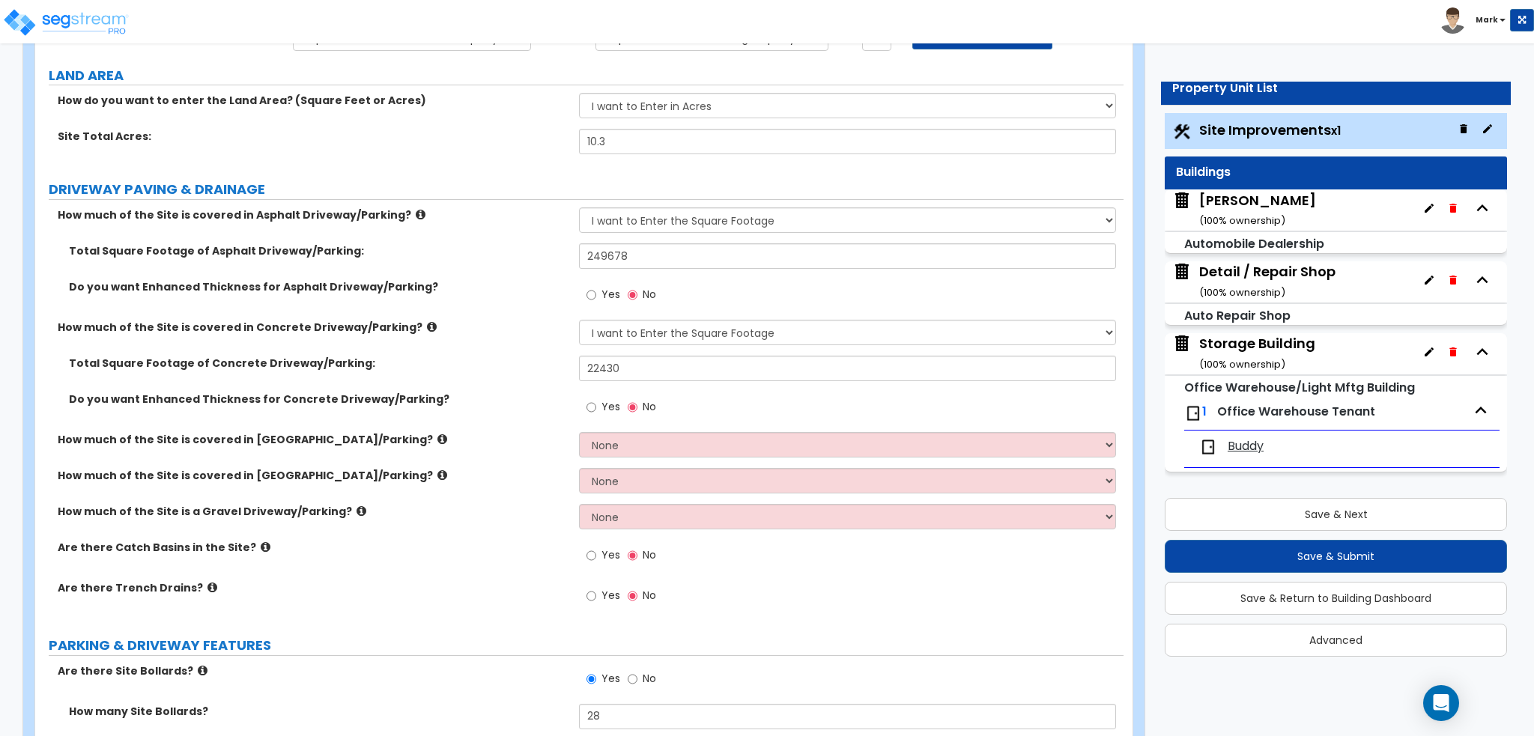
scroll to position [225, 0]
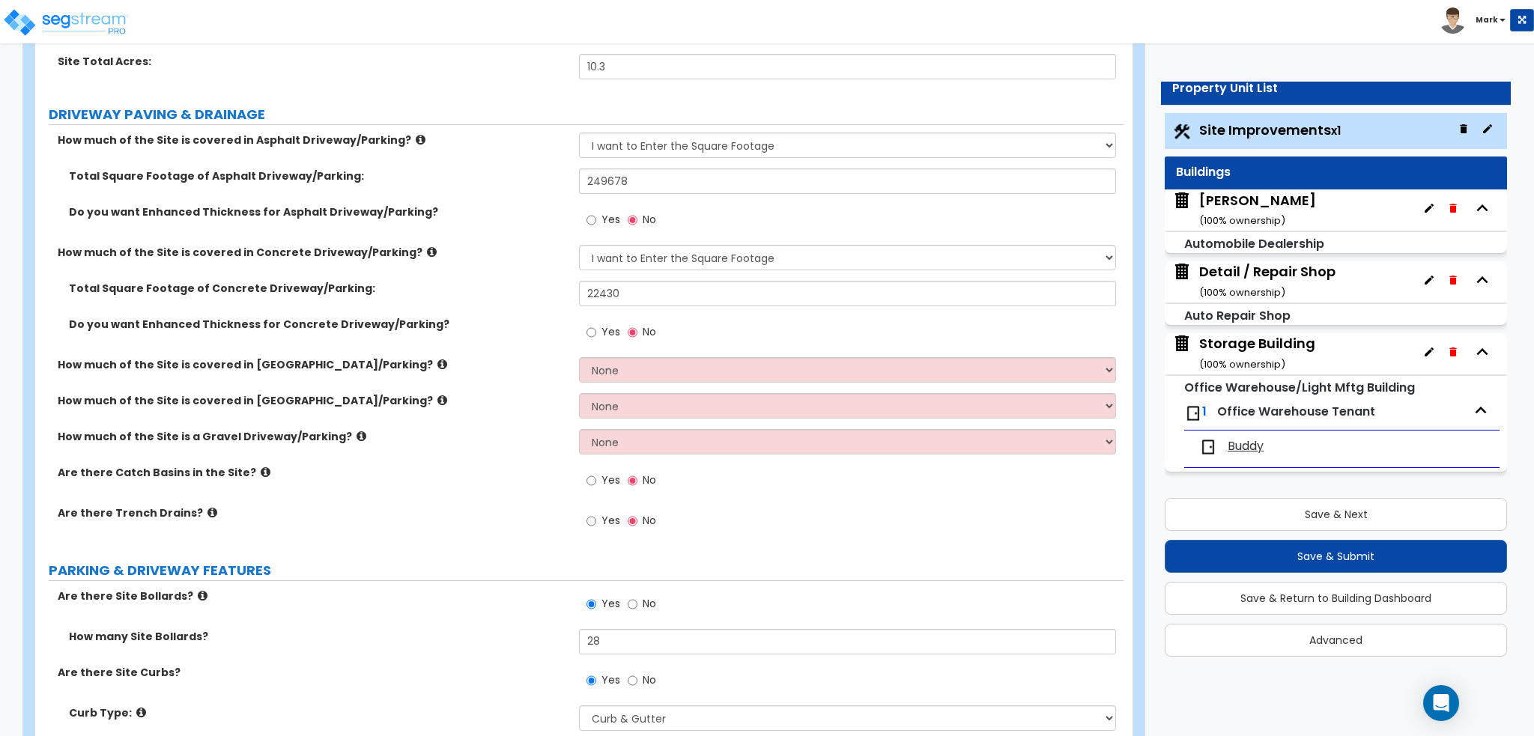
click at [437, 401] on icon at bounding box center [442, 400] width 10 height 11
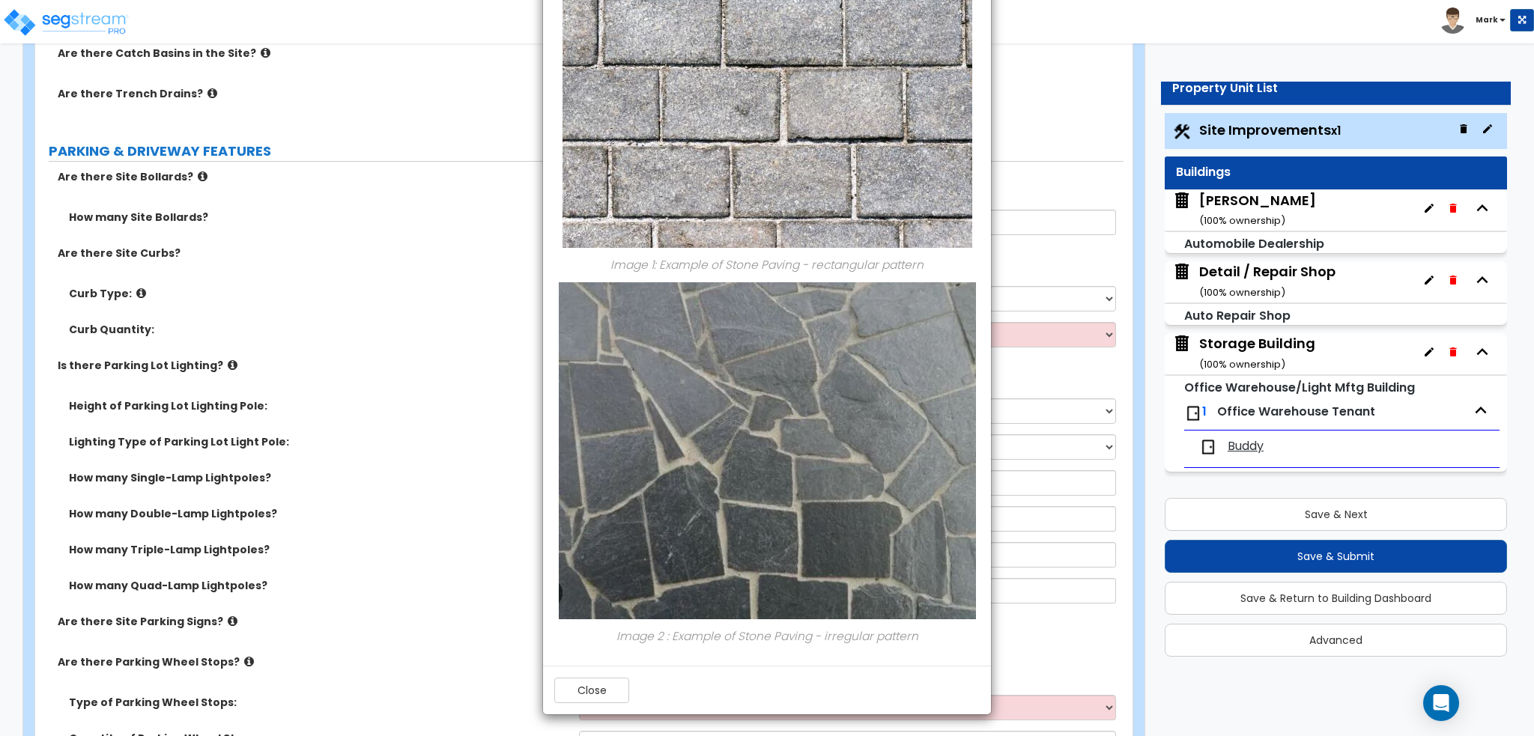
scroll to position [749, 0]
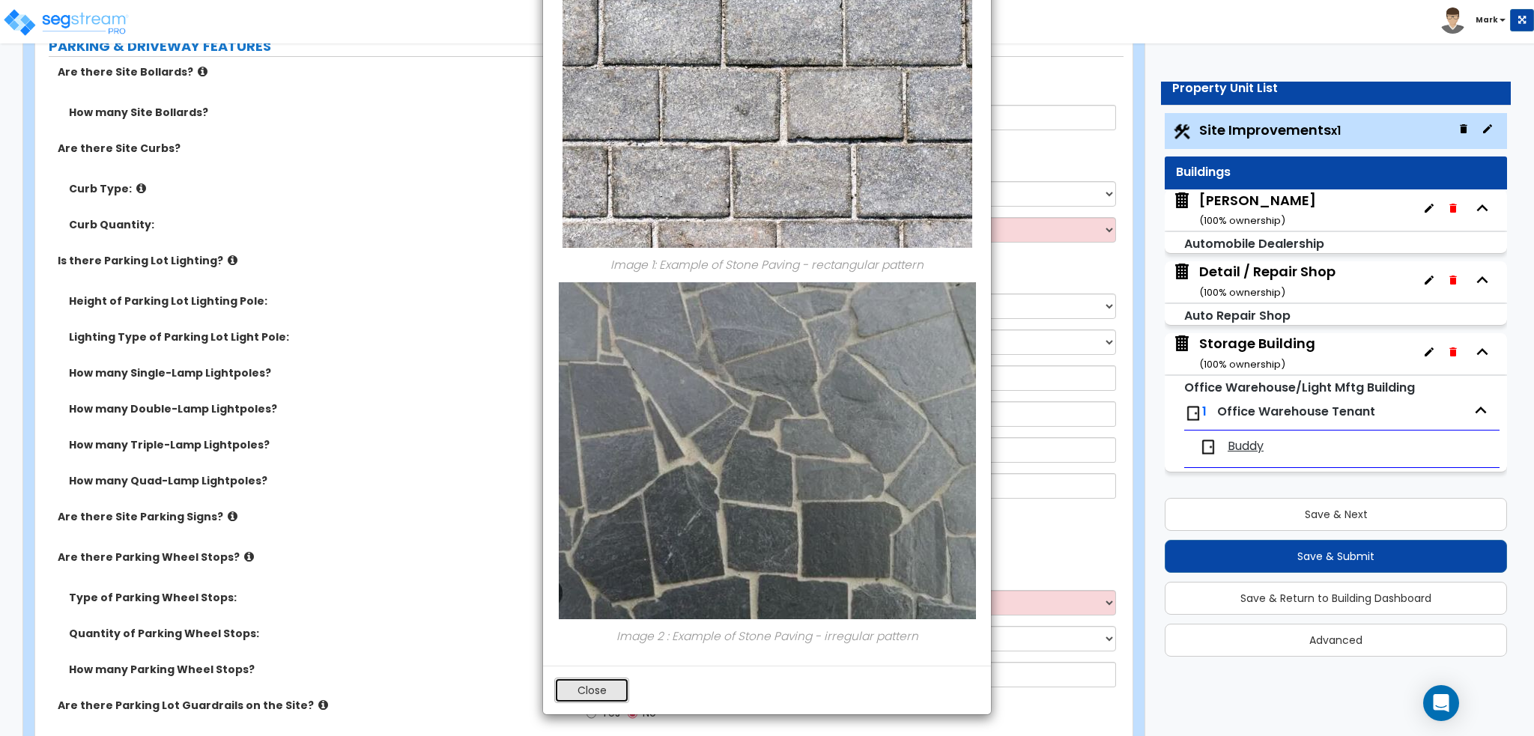
click at [587, 696] on button "Close" at bounding box center [591, 690] width 75 height 25
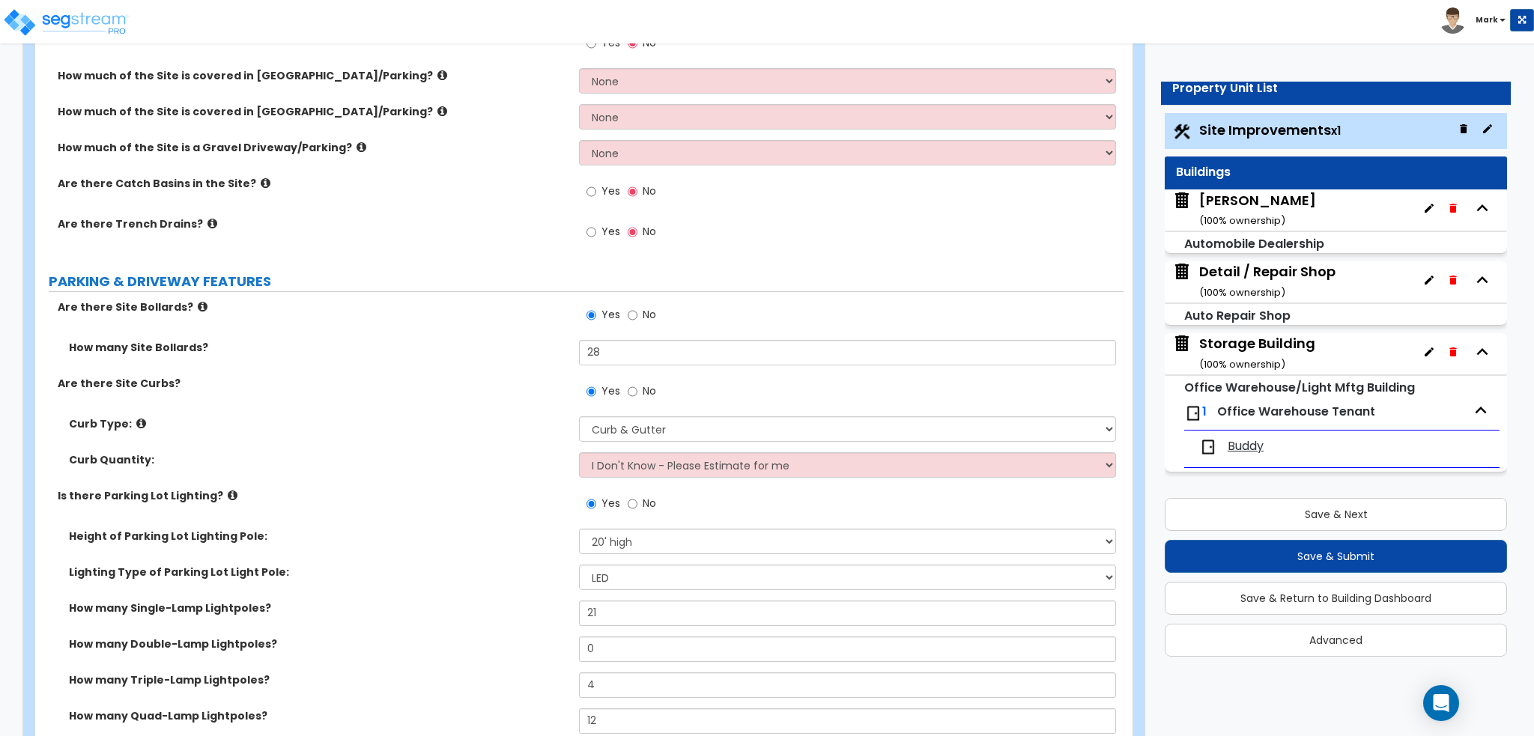
scroll to position [449, 0]
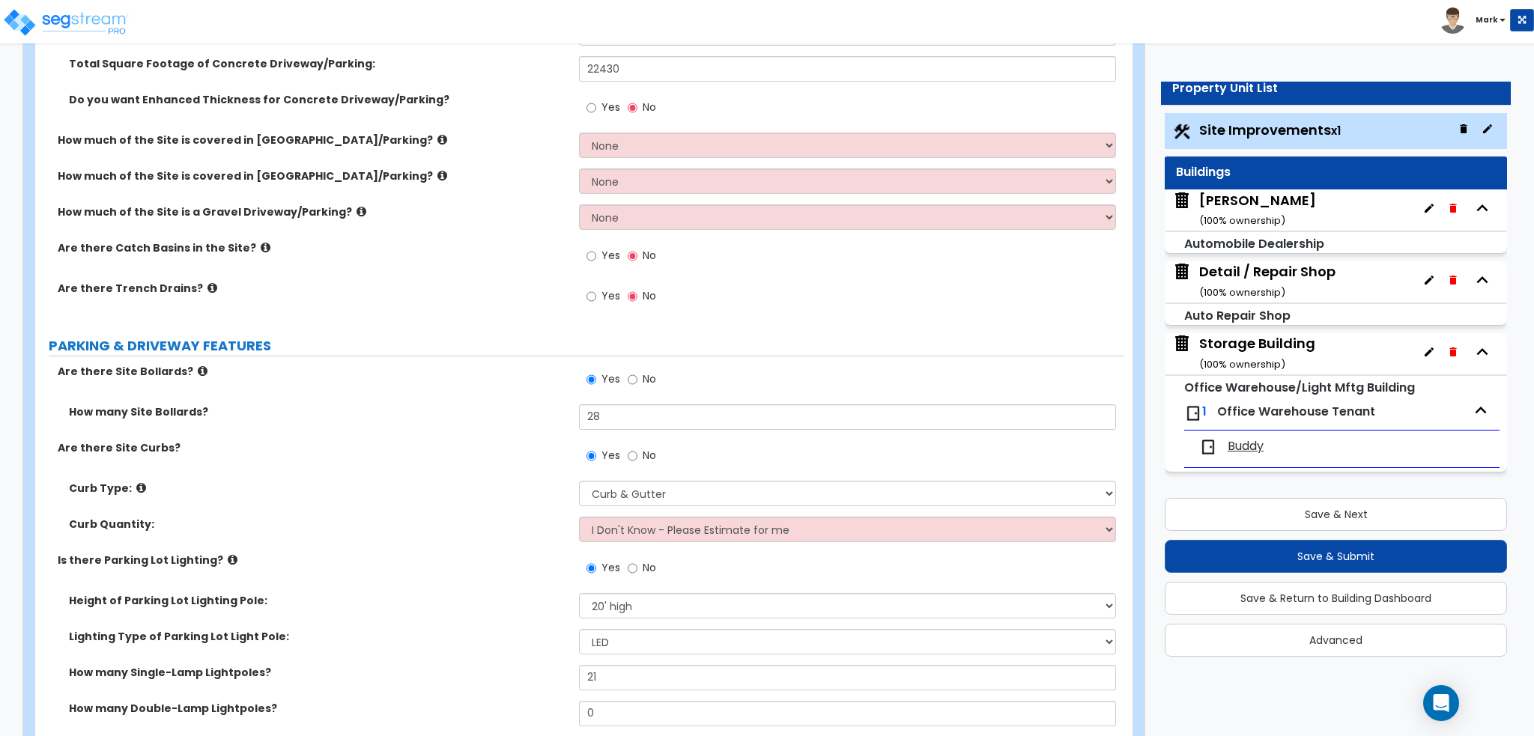
click at [437, 139] on icon at bounding box center [442, 139] width 10 height 11
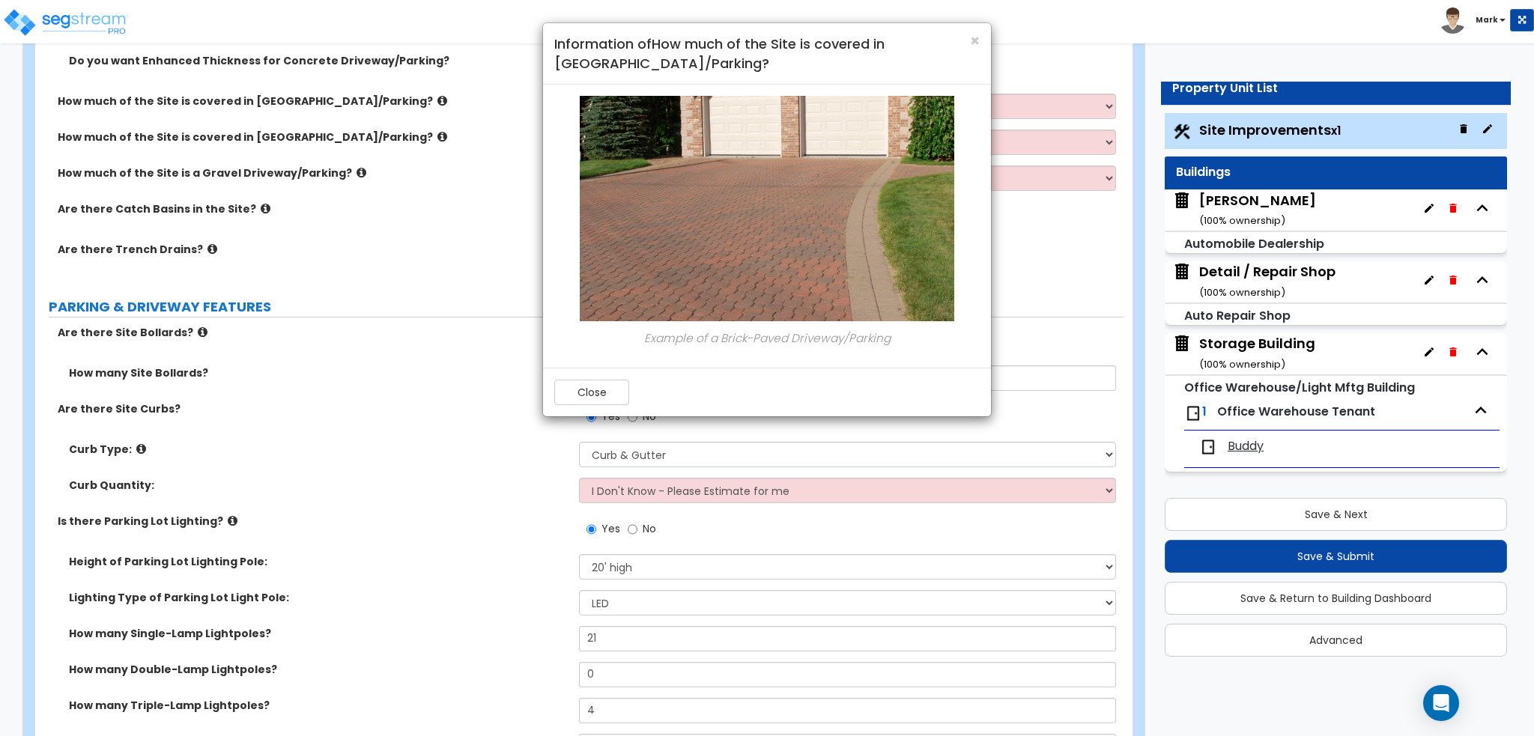
scroll to position [524, 0]
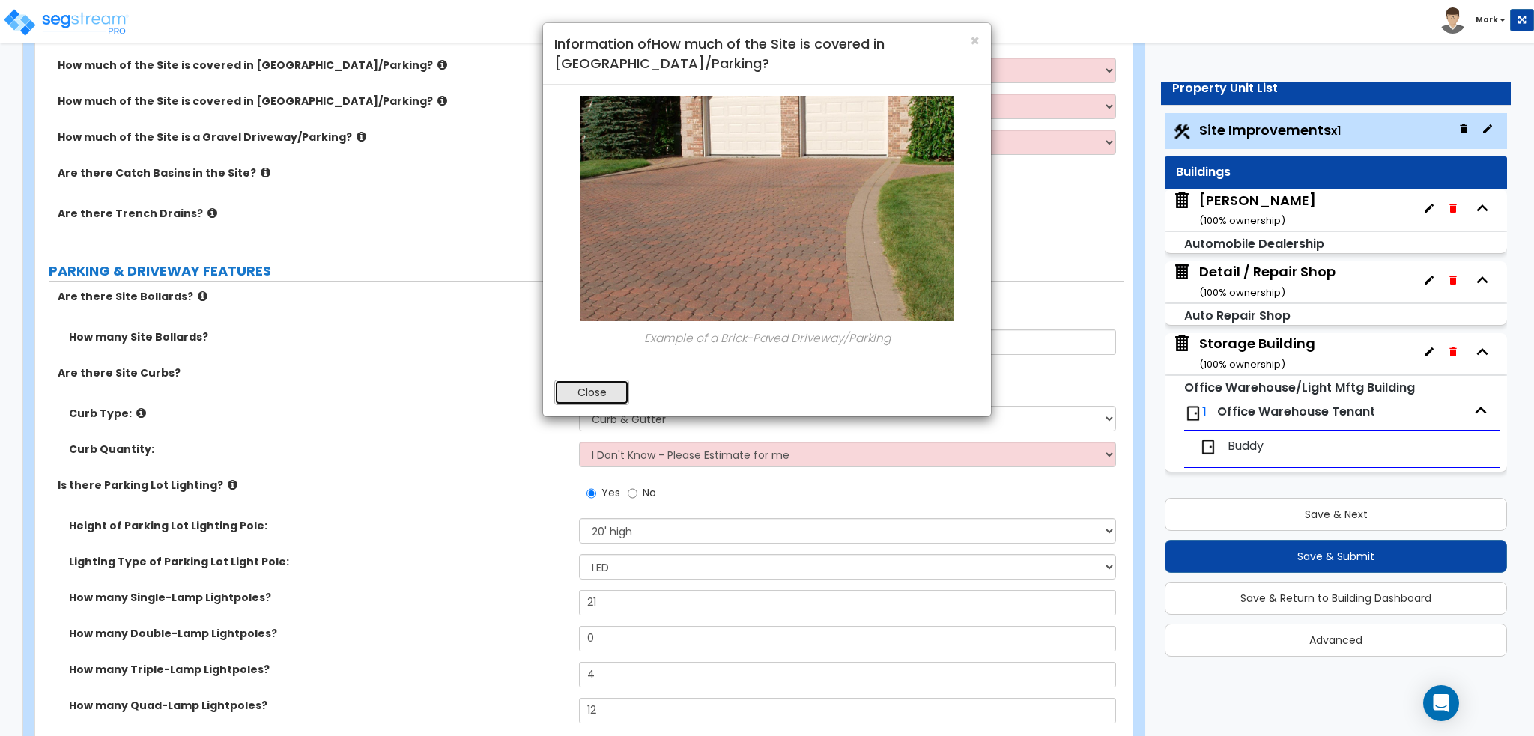
click at [596, 383] on button "Close" at bounding box center [591, 392] width 75 height 25
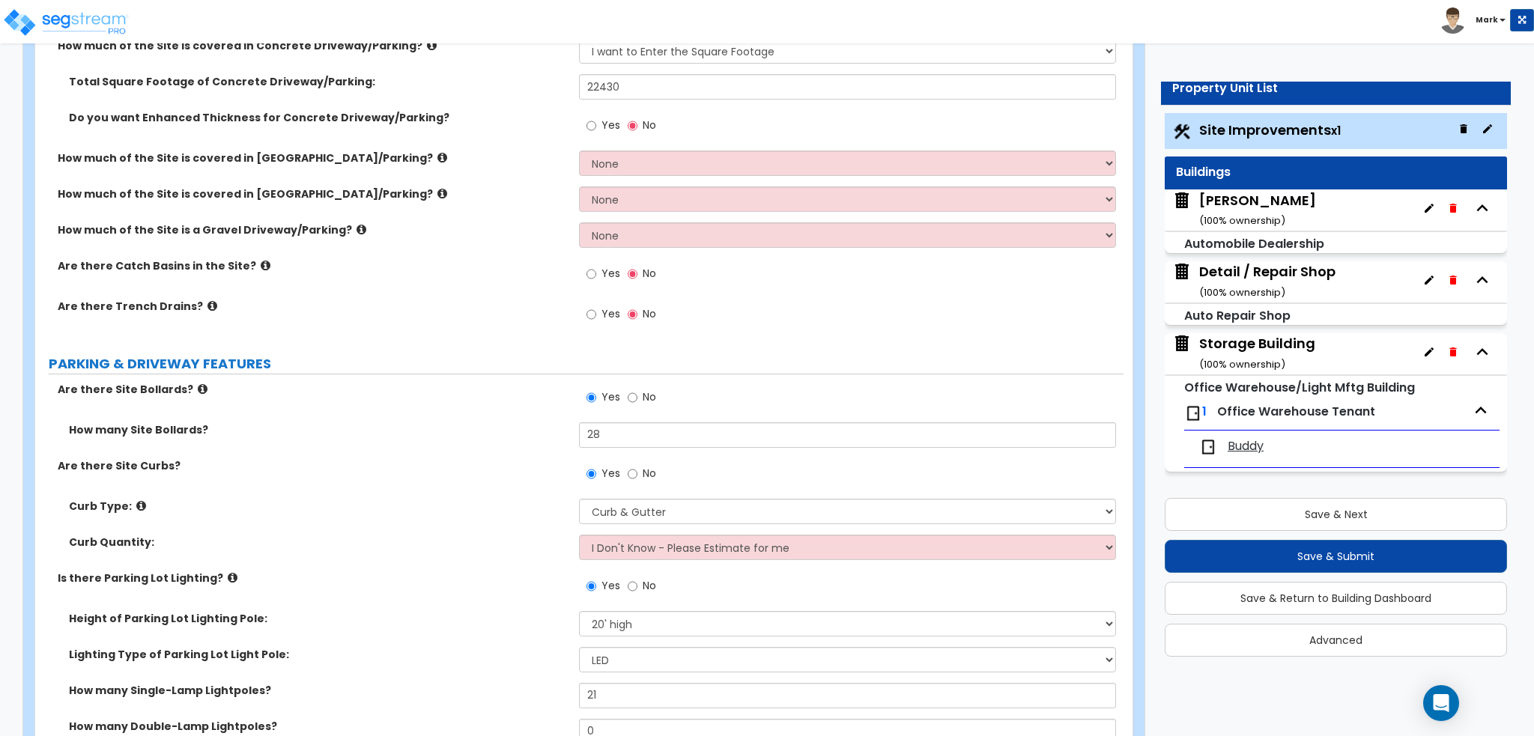
scroll to position [374, 0]
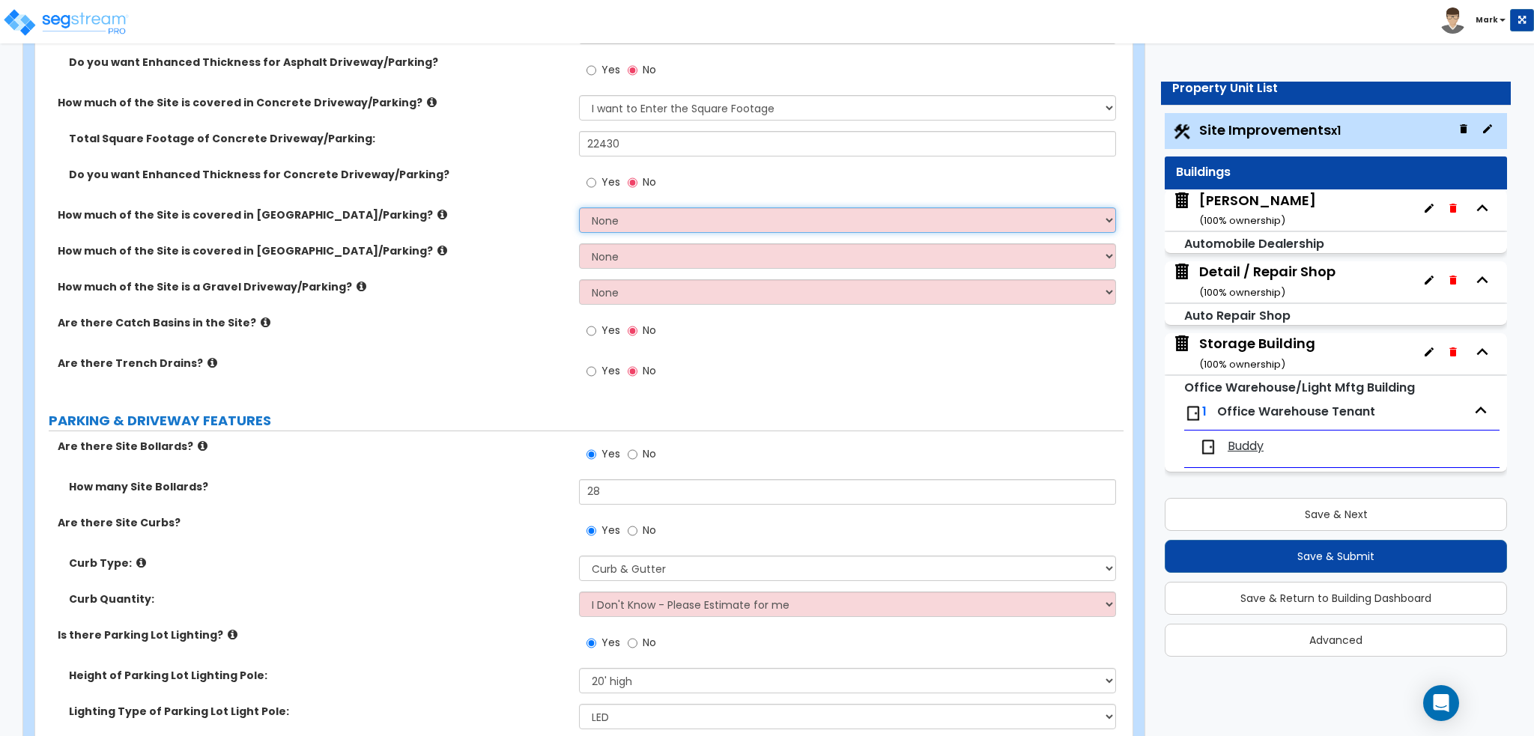
click at [618, 218] on select "None I want to Enter an Approximate Percentage I want to Enter the Square Foota…" at bounding box center [847, 219] width 536 height 25
click at [579, 207] on select "None I want to Enter an Approximate Percentage I want to Enter the Square Foota…" at bounding box center [847, 219] width 536 height 25
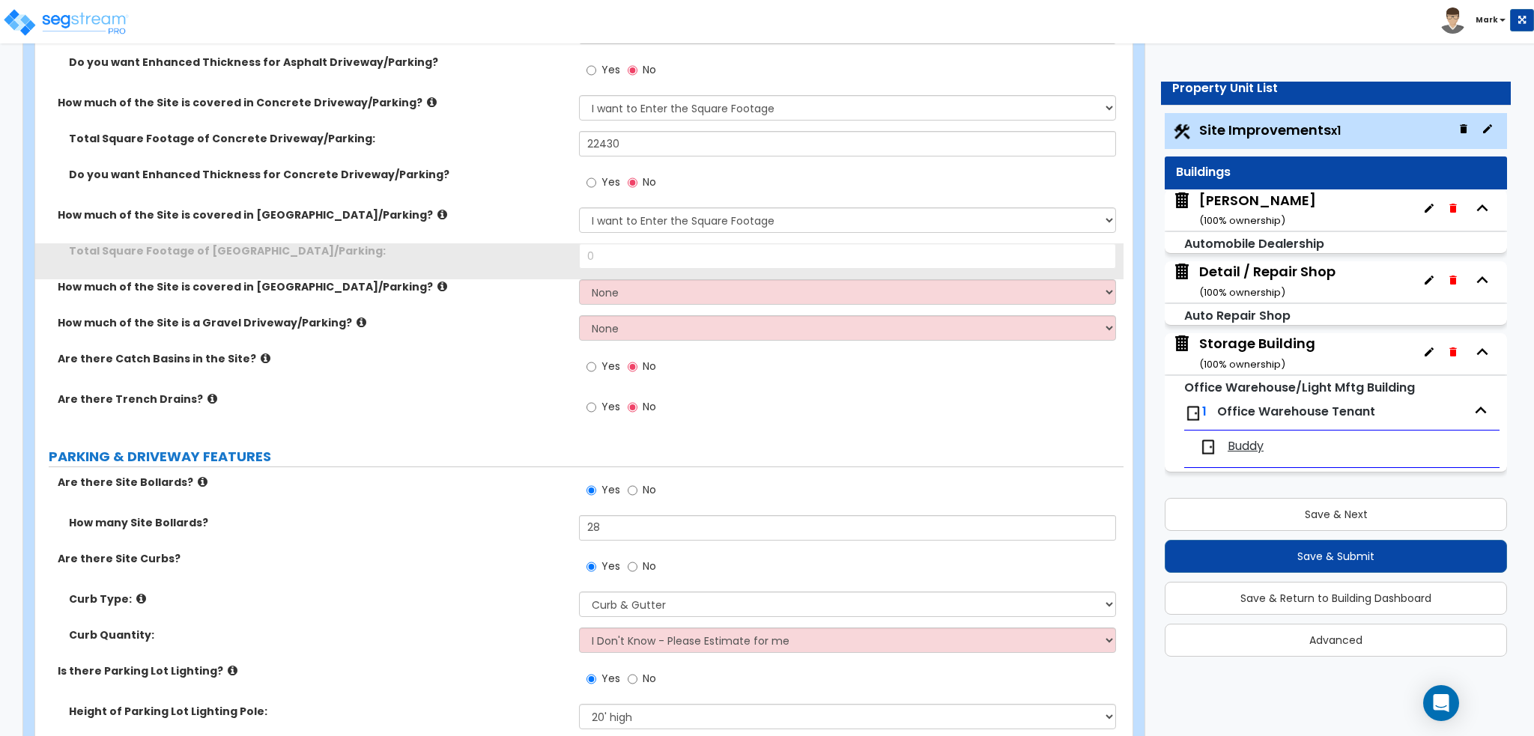
click at [427, 284] on label "How much of the Site is covered in Stone Driveway/Parking?" at bounding box center [313, 286] width 510 height 15
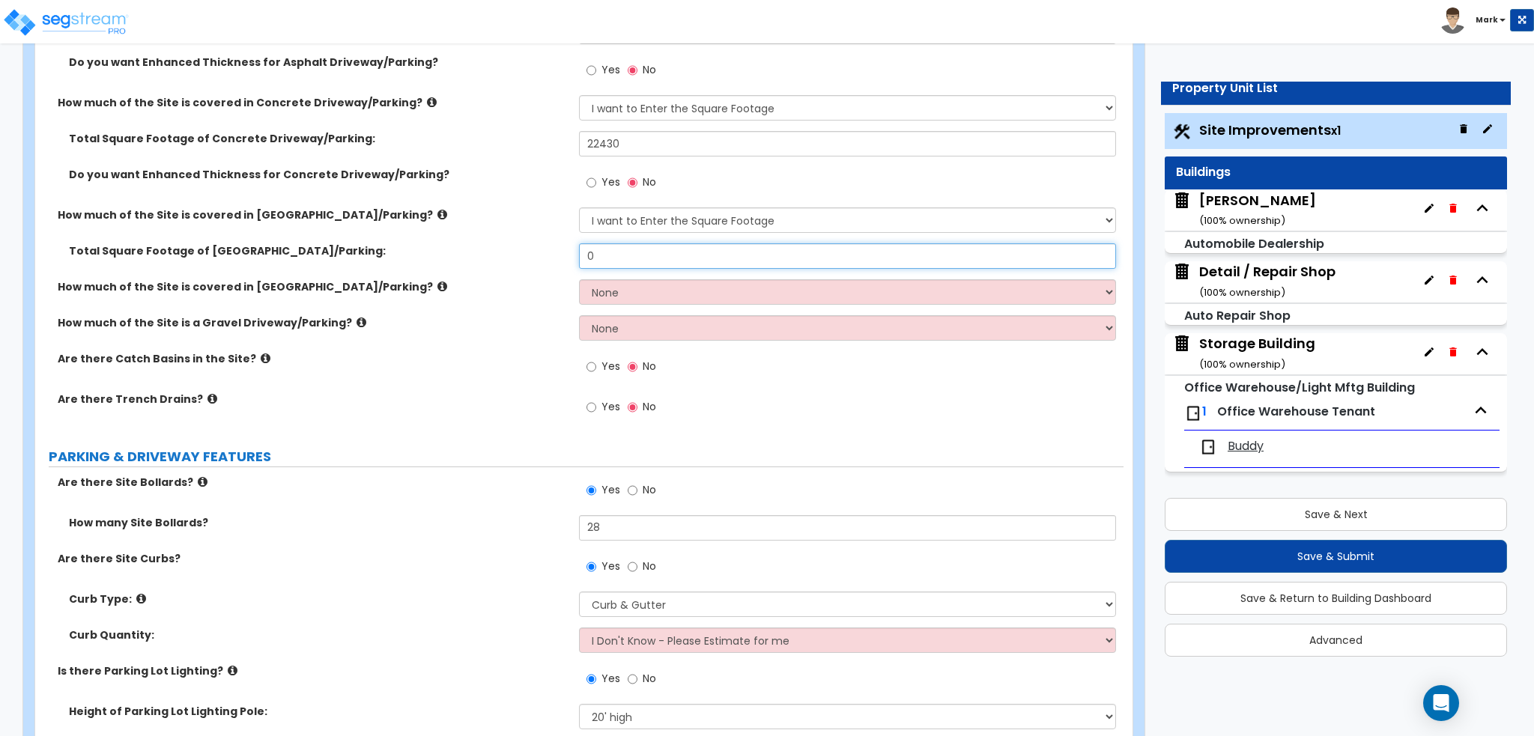
drag, startPoint x: 623, startPoint y: 255, endPoint x: 527, endPoint y: 254, distance: 95.9
click at [527, 254] on div "Total Square Footage of Brick Driveway/Parking: 0" at bounding box center [579, 261] width 1088 height 36
click at [524, 253] on label "Total Square Footage of Brick Driveway/Parking:" at bounding box center [318, 250] width 499 height 15
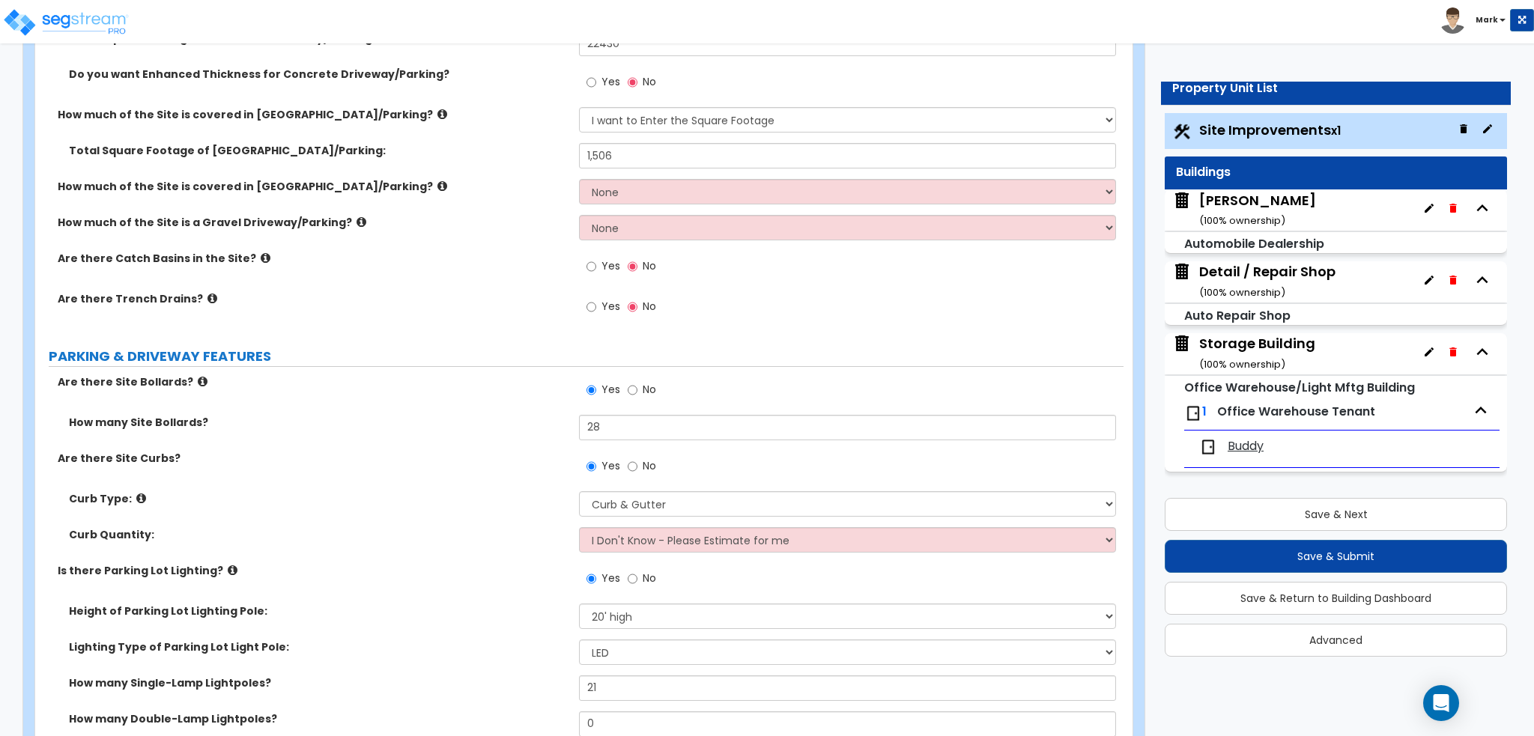
scroll to position [449, 0]
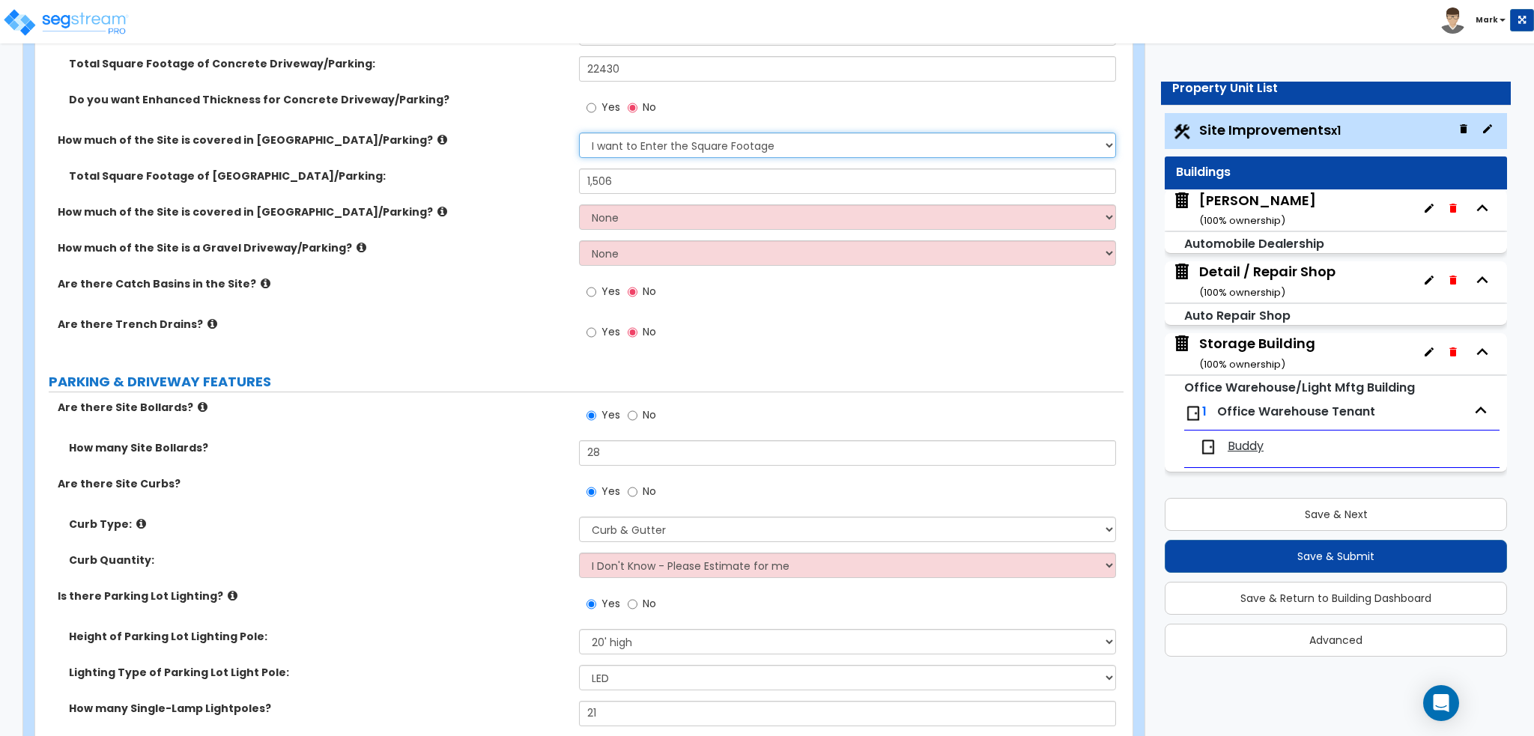
click at [658, 150] on select "None I want to Enter an Approximate Percentage I want to Enter the Square Foota…" at bounding box center [847, 145] width 536 height 25
click at [579, 133] on select "None I want to Enter an Approximate Percentage I want to Enter the Square Foota…" at bounding box center [847, 145] width 536 height 25
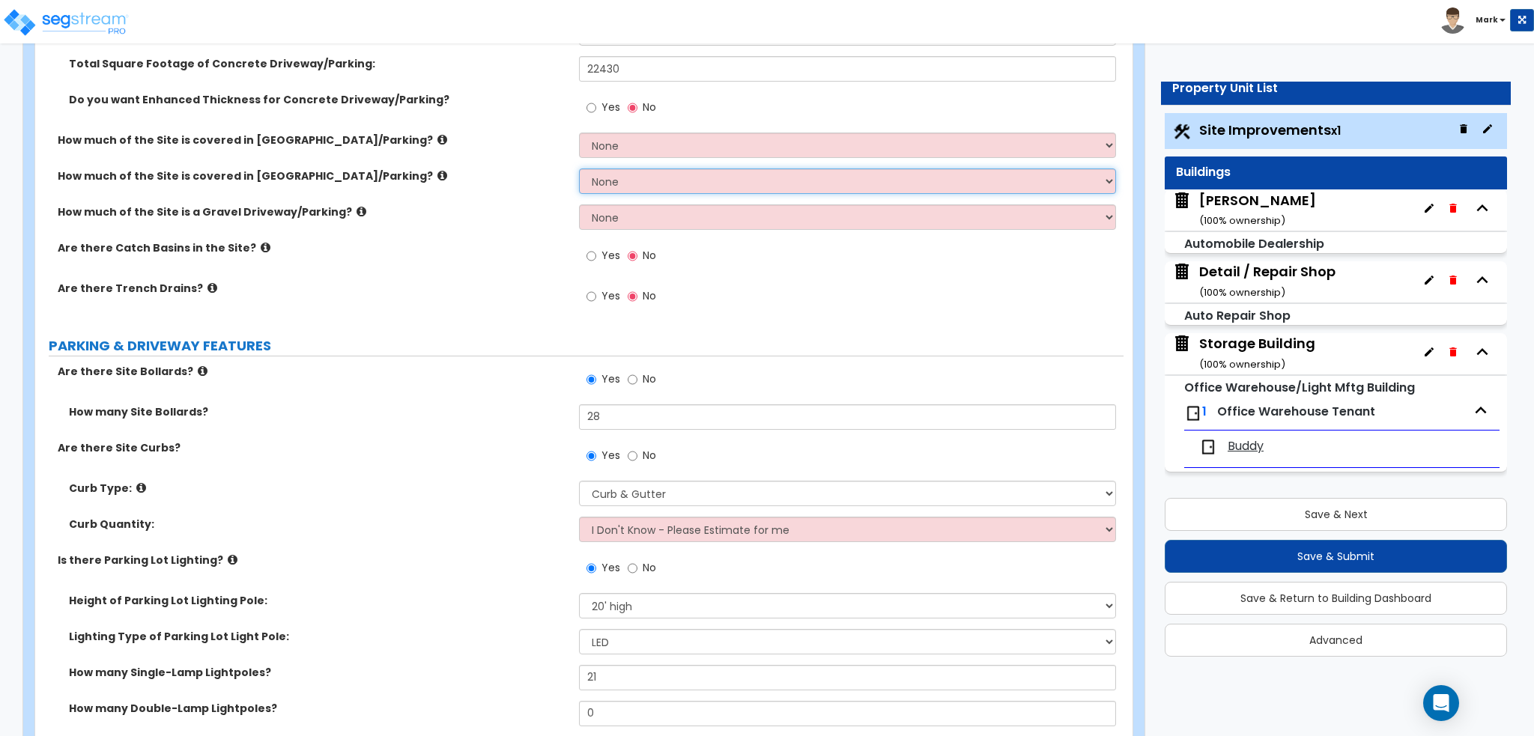
click at [613, 181] on select "None I want to Enter an Approximate Percentage I want to Enter the Square Foota…" at bounding box center [847, 180] width 536 height 25
click at [579, 168] on select "None I want to Enter an Approximate Percentage I want to Enter the Square Foota…" at bounding box center [847, 180] width 536 height 25
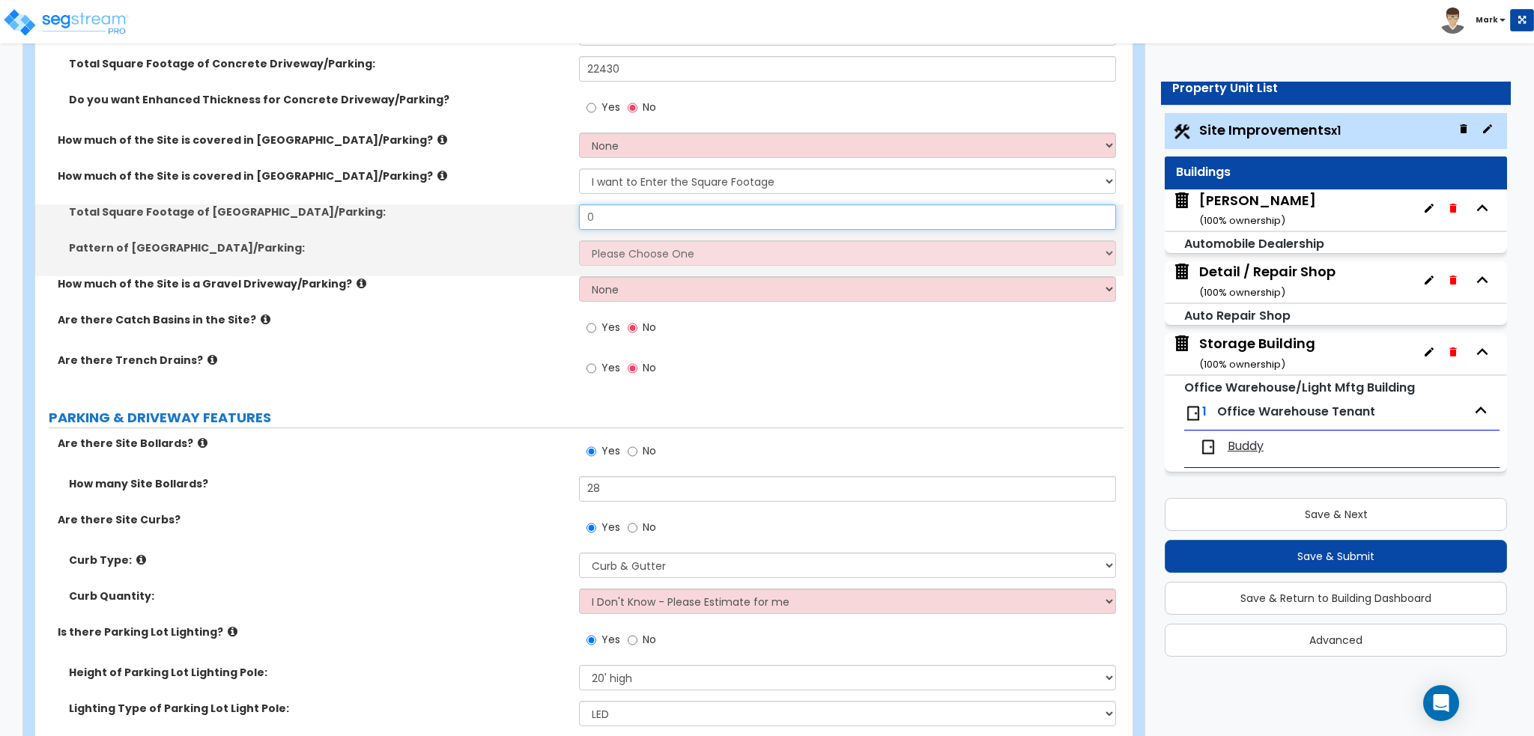
drag, startPoint x: 626, startPoint y: 211, endPoint x: 495, endPoint y: 230, distance: 132.4
click at [495, 230] on div "Total Square Footage of Stone Driveway/Parking: 0" at bounding box center [579, 222] width 1088 height 36
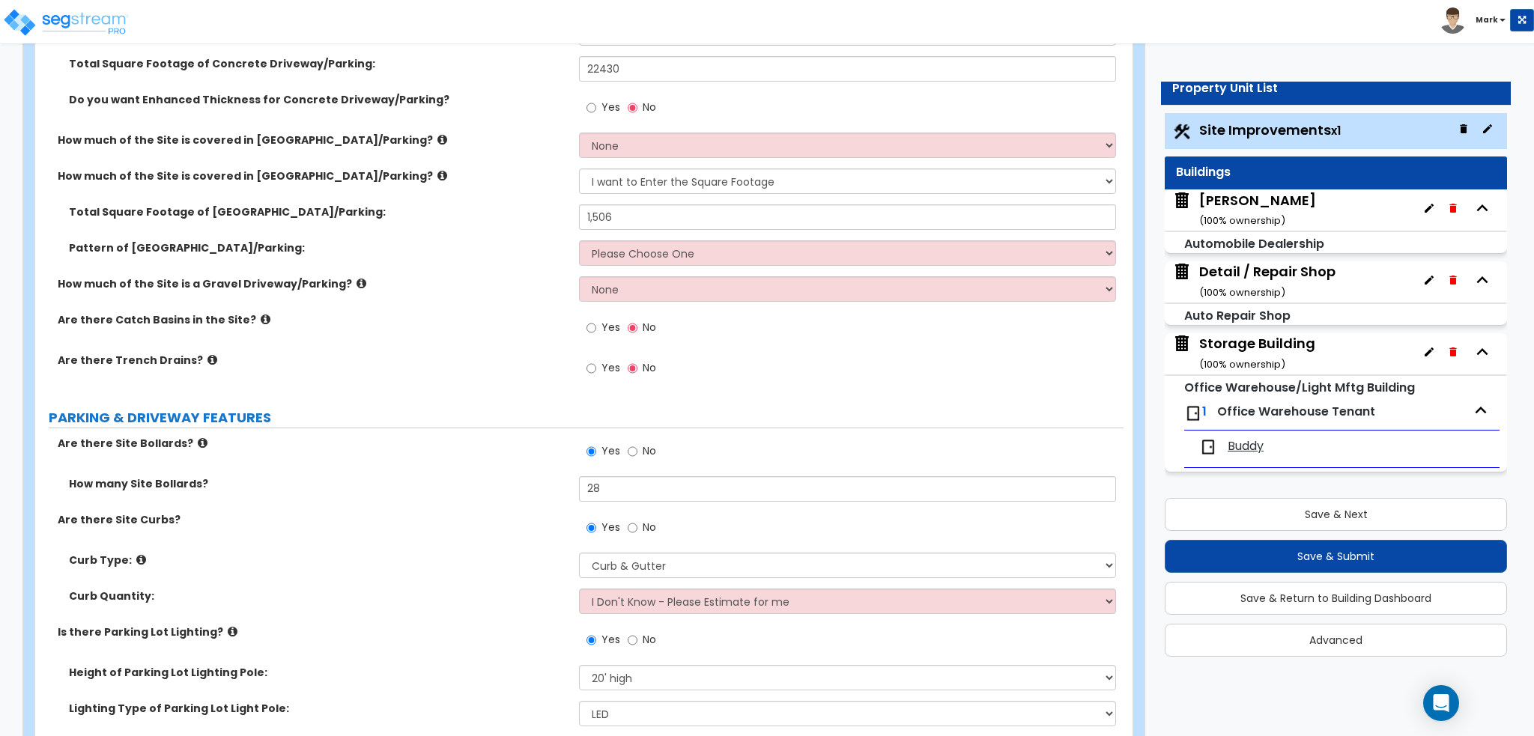
click at [478, 241] on label "Pattern of Stone Driveway/Parking:" at bounding box center [318, 247] width 499 height 15
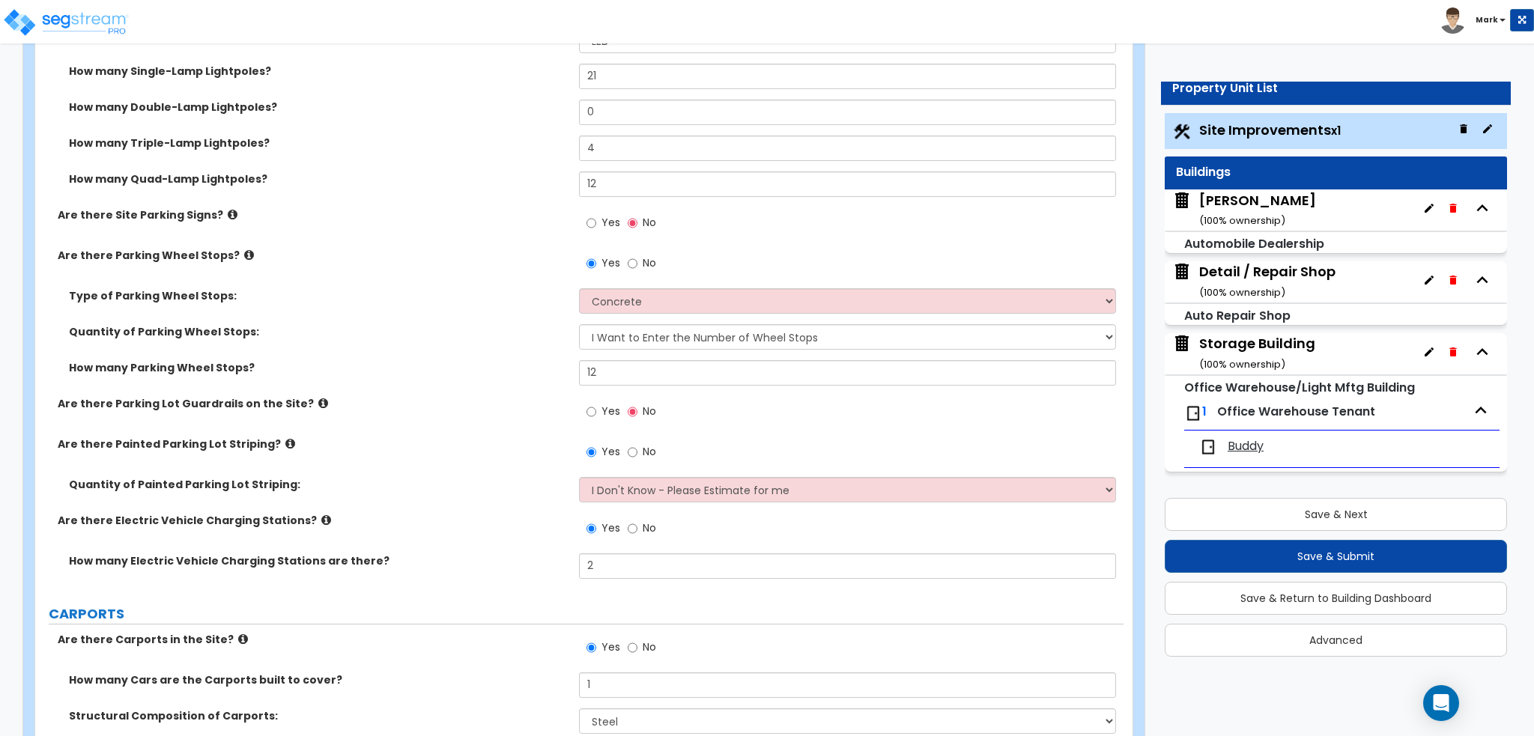
scroll to position [1123, 0]
click at [591, 221] on input "Yes" at bounding box center [591, 222] width 10 height 16
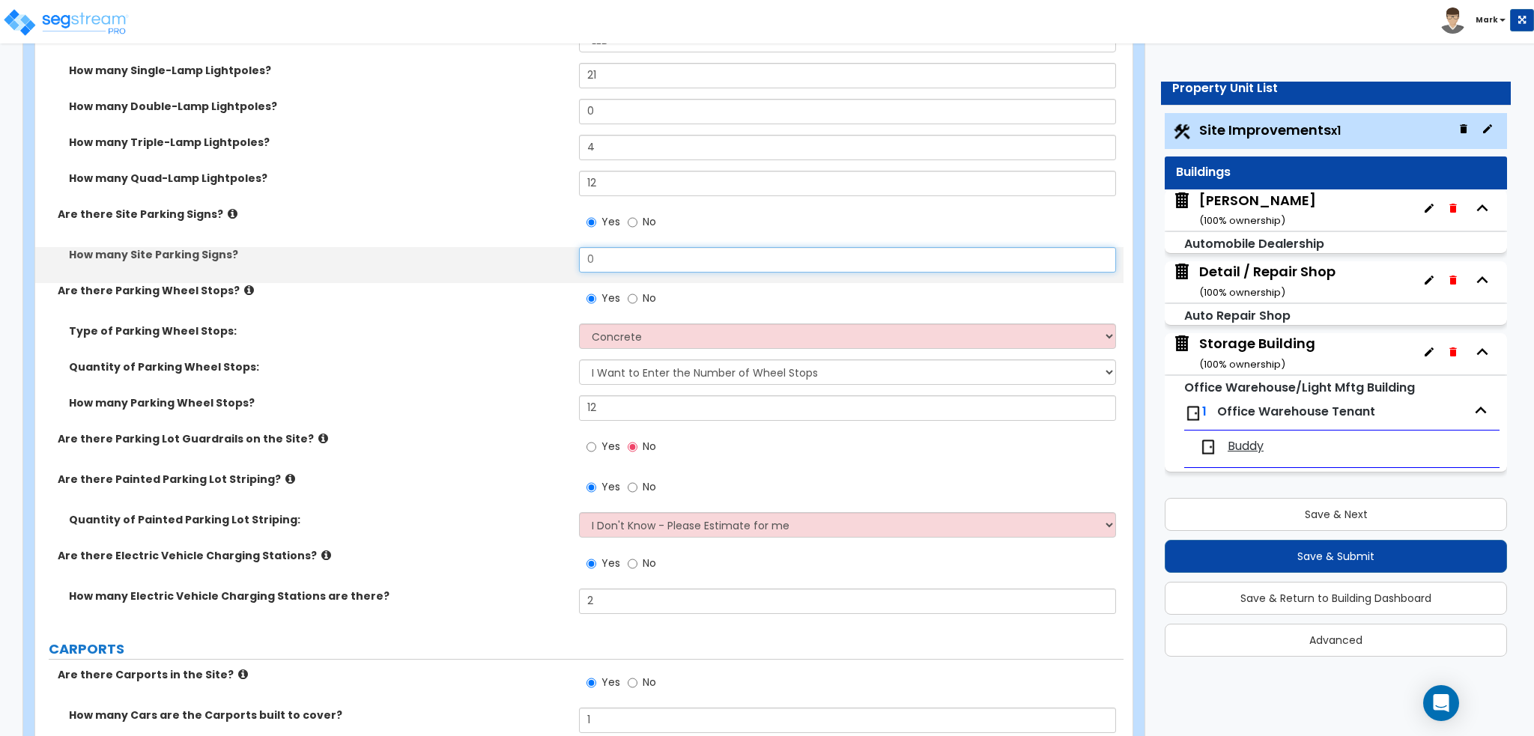
drag, startPoint x: 624, startPoint y: 256, endPoint x: 452, endPoint y: 254, distance: 171.5
click at [454, 254] on div "How many Site Parking Signs? 0" at bounding box center [579, 265] width 1088 height 36
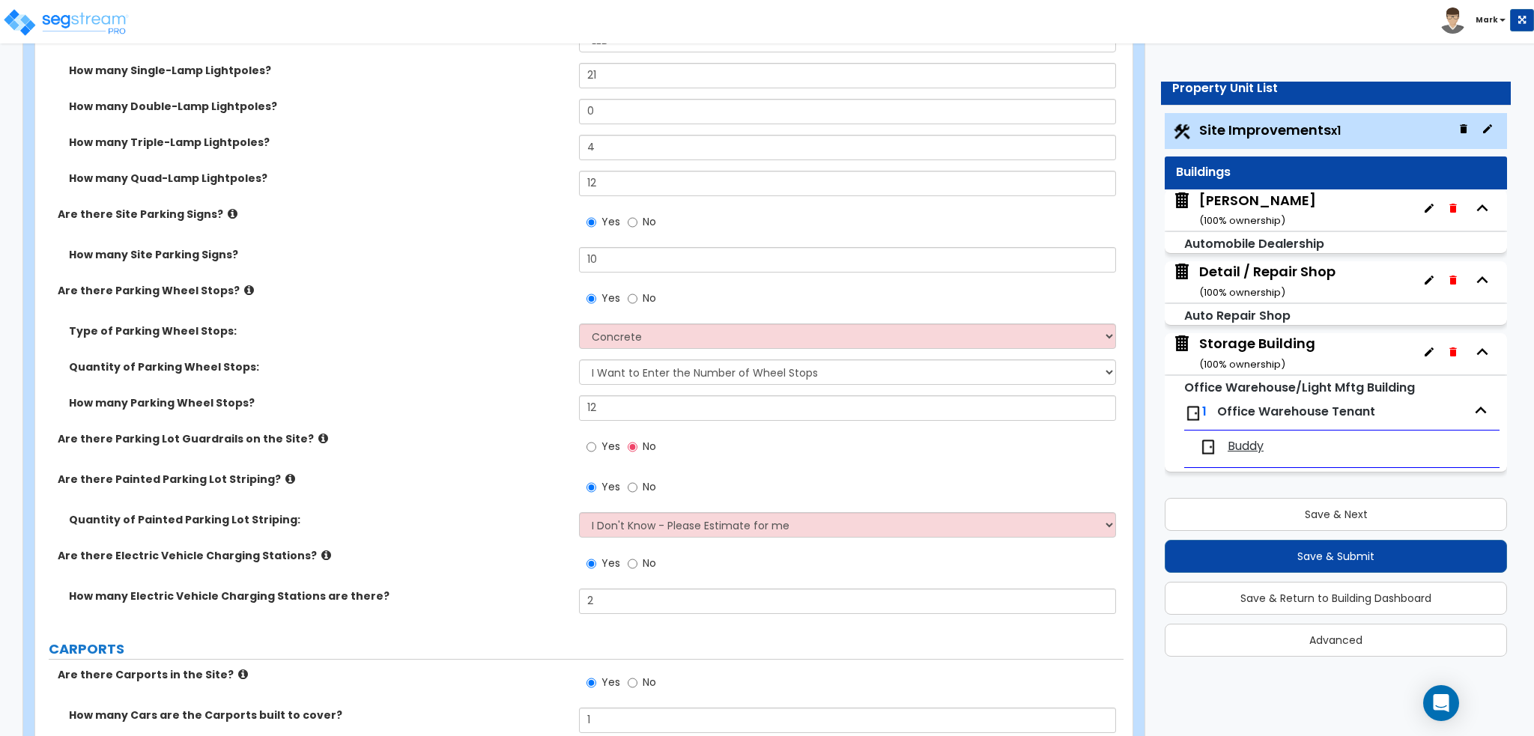
click at [440, 257] on label "How many Site Parking Signs?" at bounding box center [318, 254] width 499 height 15
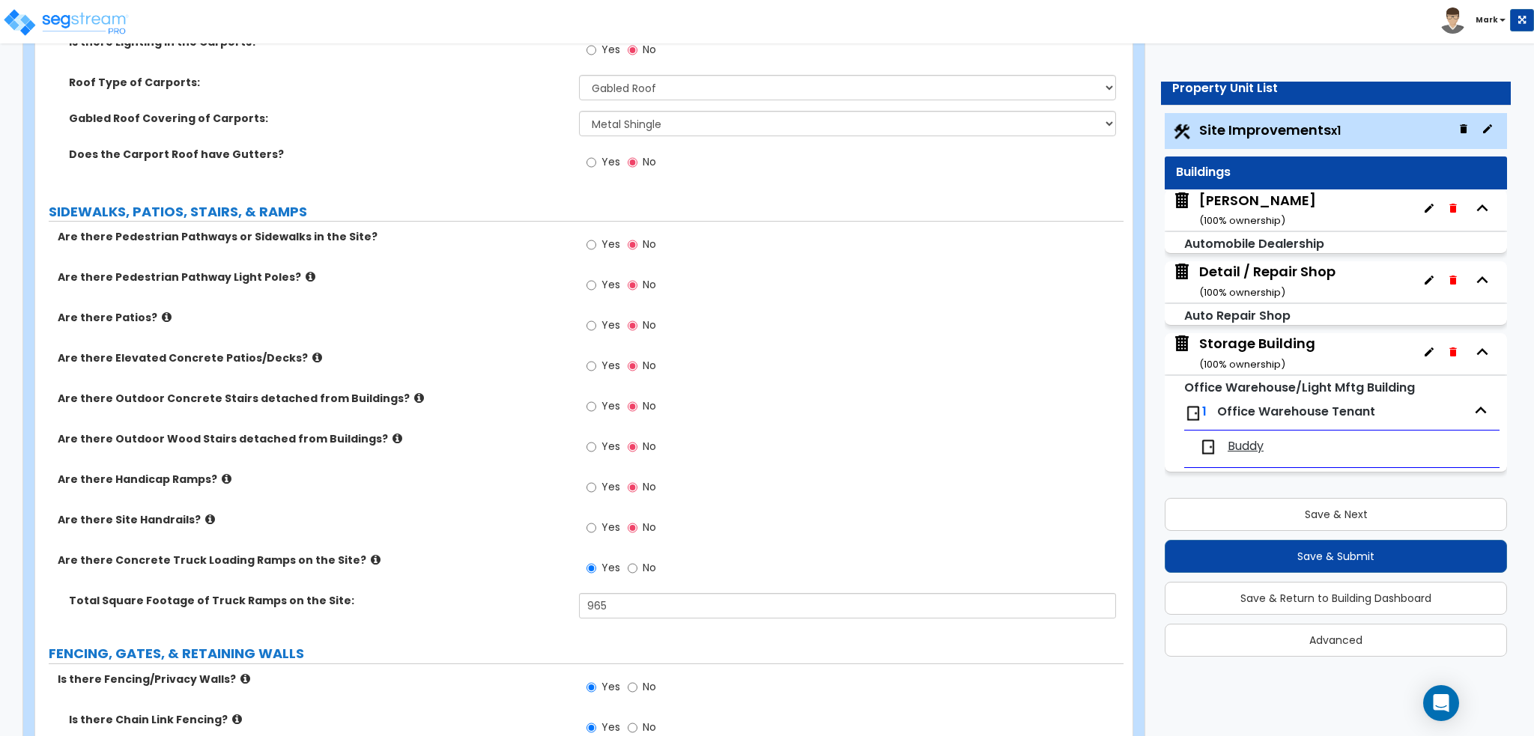
scroll to position [1872, 0]
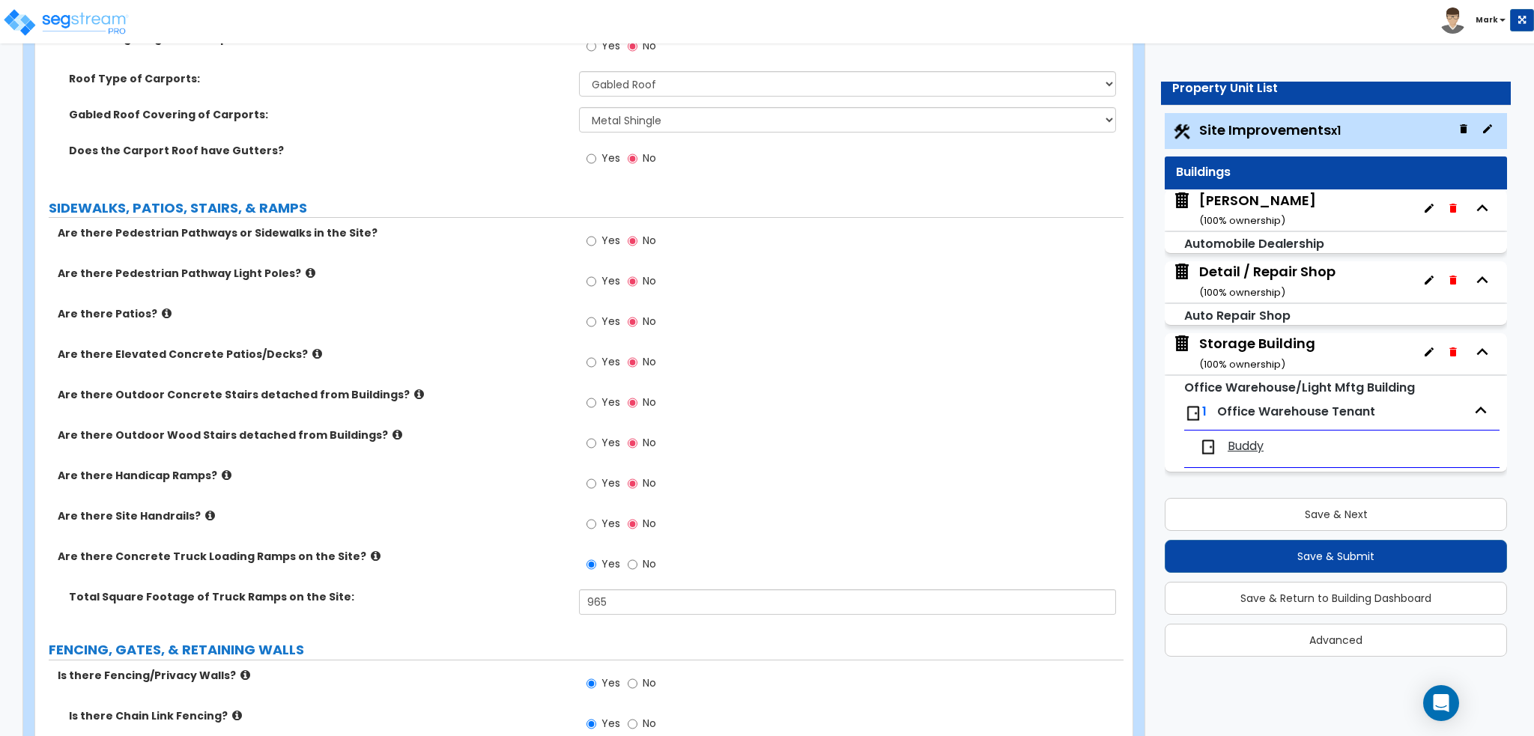
click at [597, 241] on label "Yes" at bounding box center [603, 242] width 34 height 25
click at [596, 241] on input "Yes" at bounding box center [591, 241] width 10 height 16
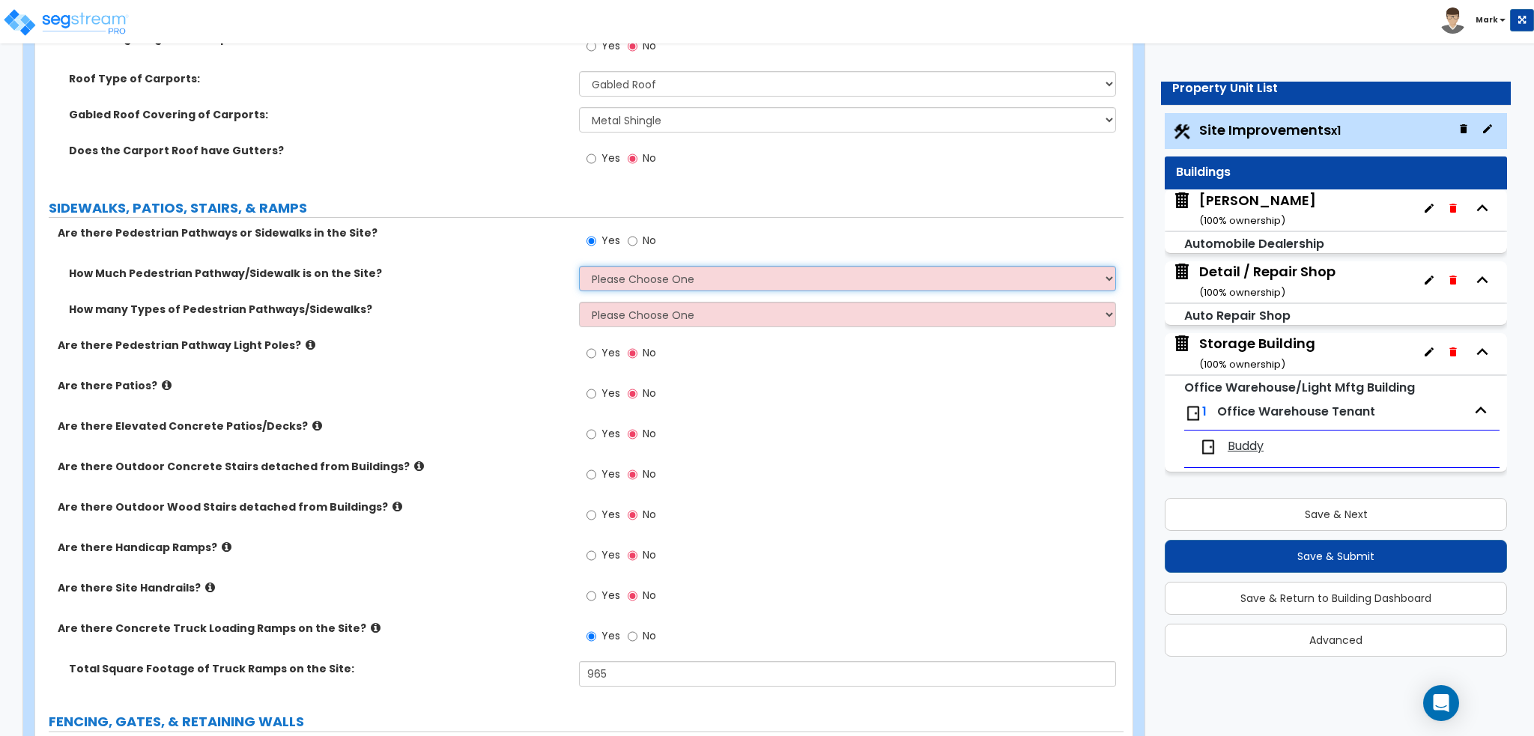
click at [655, 272] on select "Please Choose One I Don't Know, Please Estimate For Me Enter Linear Footage" at bounding box center [847, 278] width 536 height 25
click at [579, 266] on select "Please Choose One I Don't Know, Please Estimate For Me Enter Linear Footage" at bounding box center [847, 278] width 536 height 25
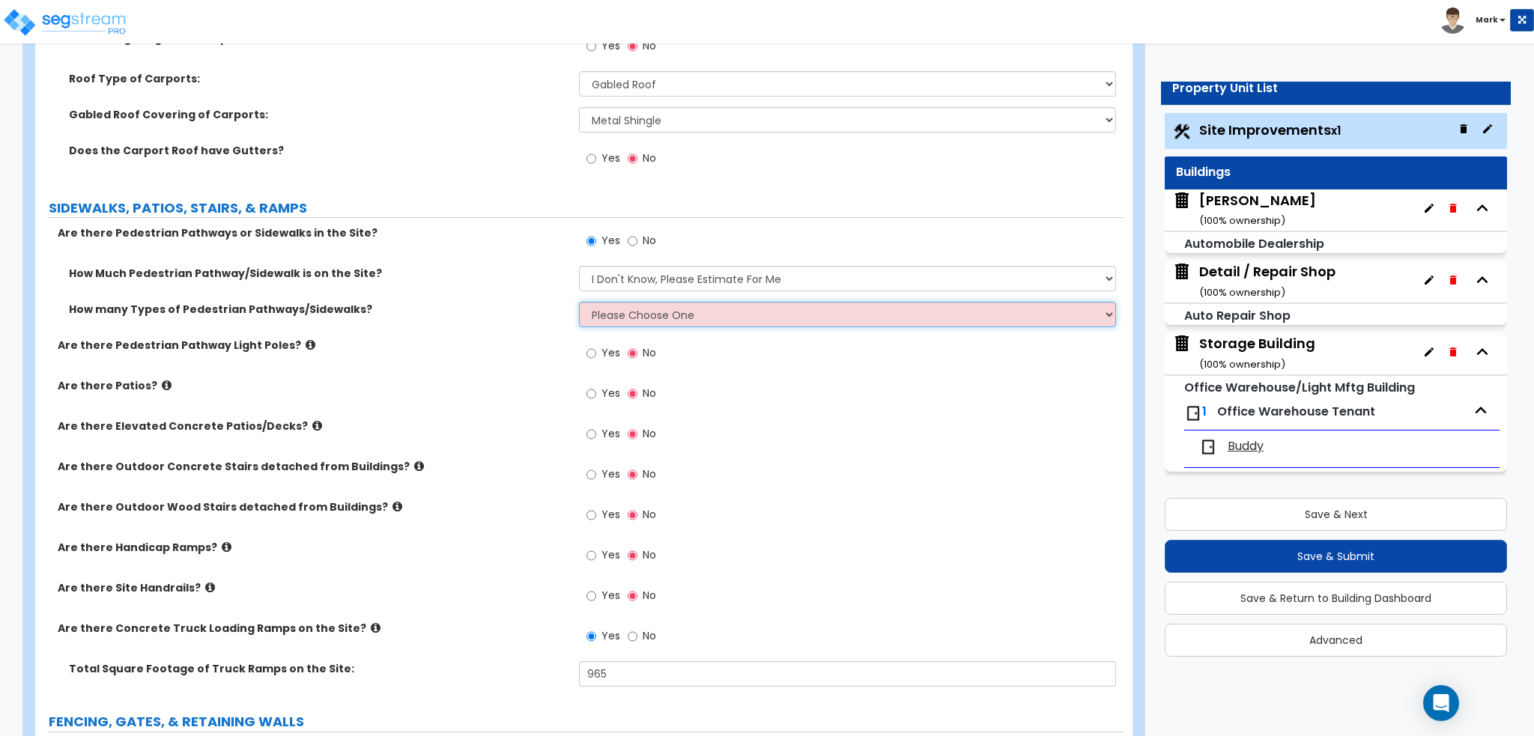
click at [656, 317] on select "Please Choose One 1 2 3" at bounding box center [847, 314] width 536 height 25
click at [579, 302] on select "Please Choose One 1 2 3" at bounding box center [847, 314] width 536 height 25
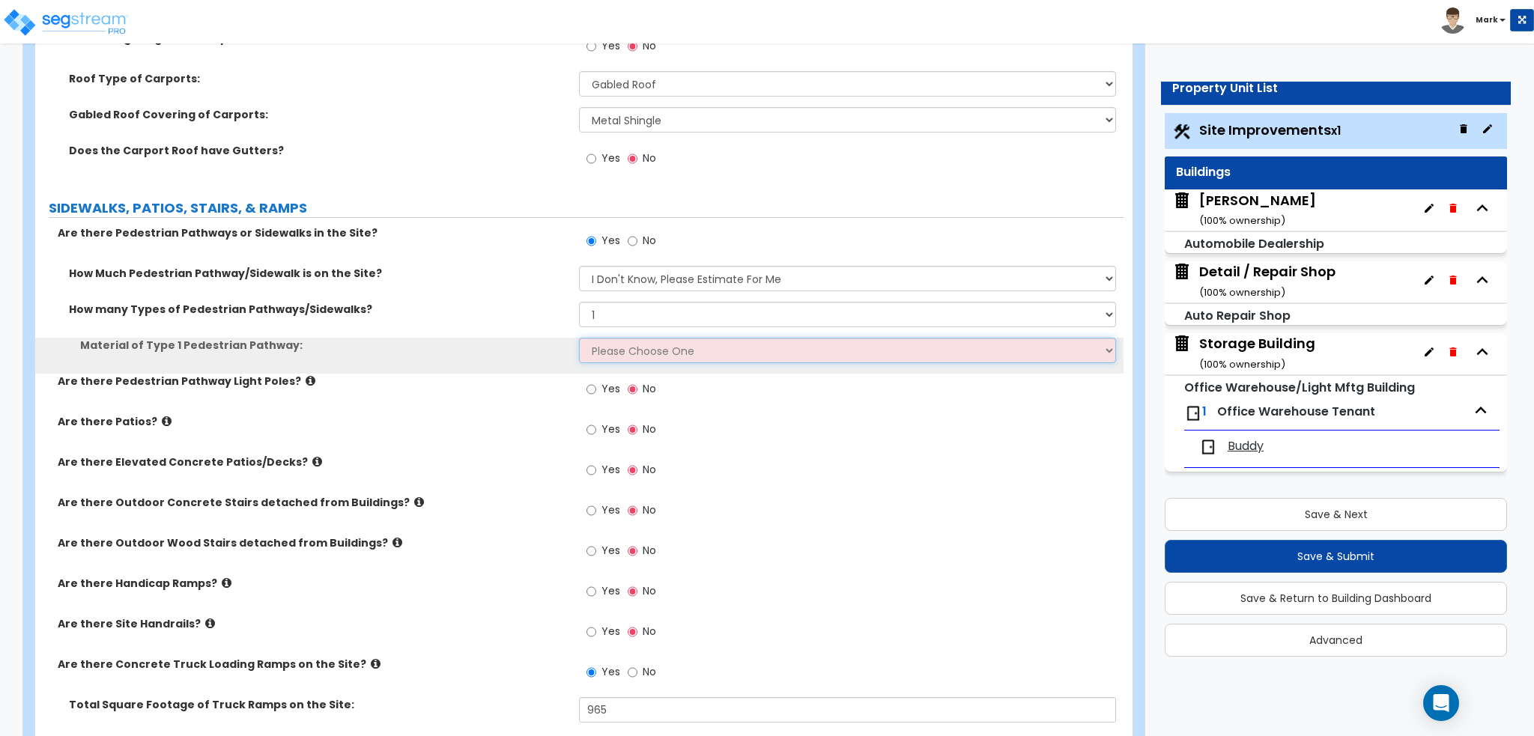
click at [660, 345] on select "Please Choose One Bare Concrete Stamped Concrete Brick Pavers Stone Pavers Wood…" at bounding box center [847, 350] width 536 height 25
click at [579, 338] on select "Please Choose One Bare Concrete Stamped Concrete Brick Pavers Stone Pavers Wood…" at bounding box center [847, 350] width 536 height 25
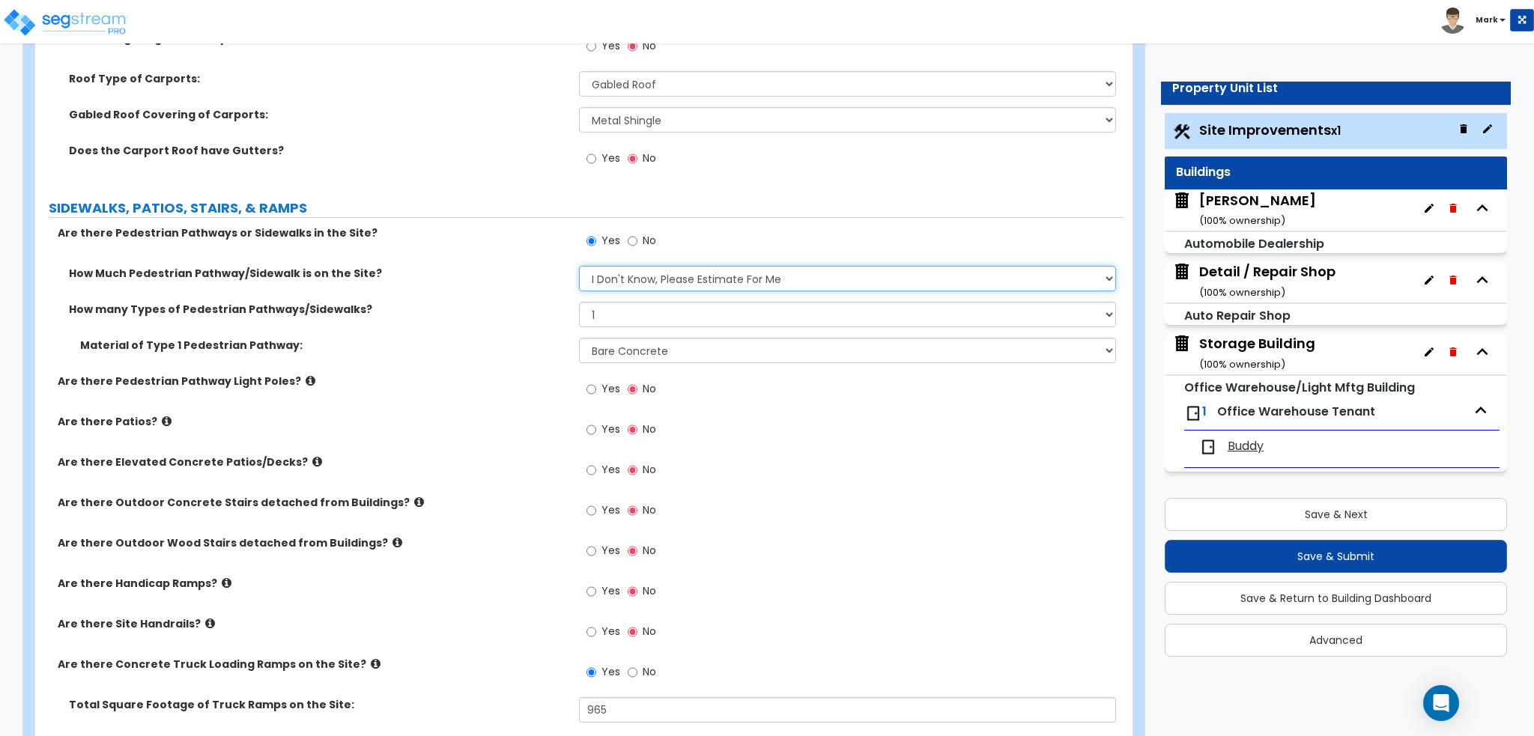
click at [711, 272] on select "Please Choose One I Don't Know, Please Estimate For Me Enter Linear Footage" at bounding box center [847, 278] width 536 height 25
click at [579, 266] on select "Please Choose One I Don't Know, Please Estimate For Me Enter Linear Footage" at bounding box center [847, 278] width 536 height 25
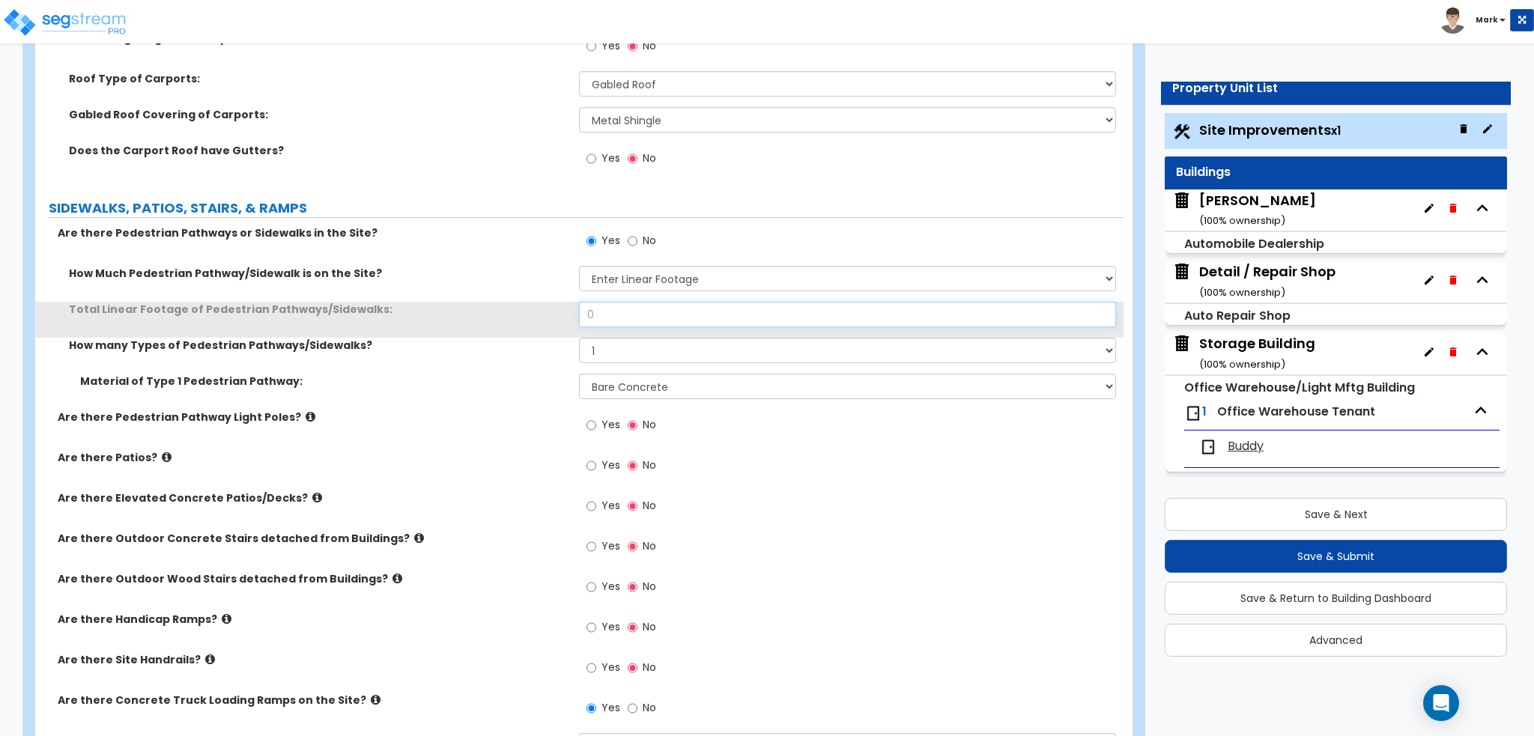
drag, startPoint x: 710, startPoint y: 302, endPoint x: 473, endPoint y: 306, distance: 236.7
click at [474, 306] on div "Total Linear Footage of Pedestrian Pathways/Sidewalks: 0" at bounding box center [579, 320] width 1088 height 36
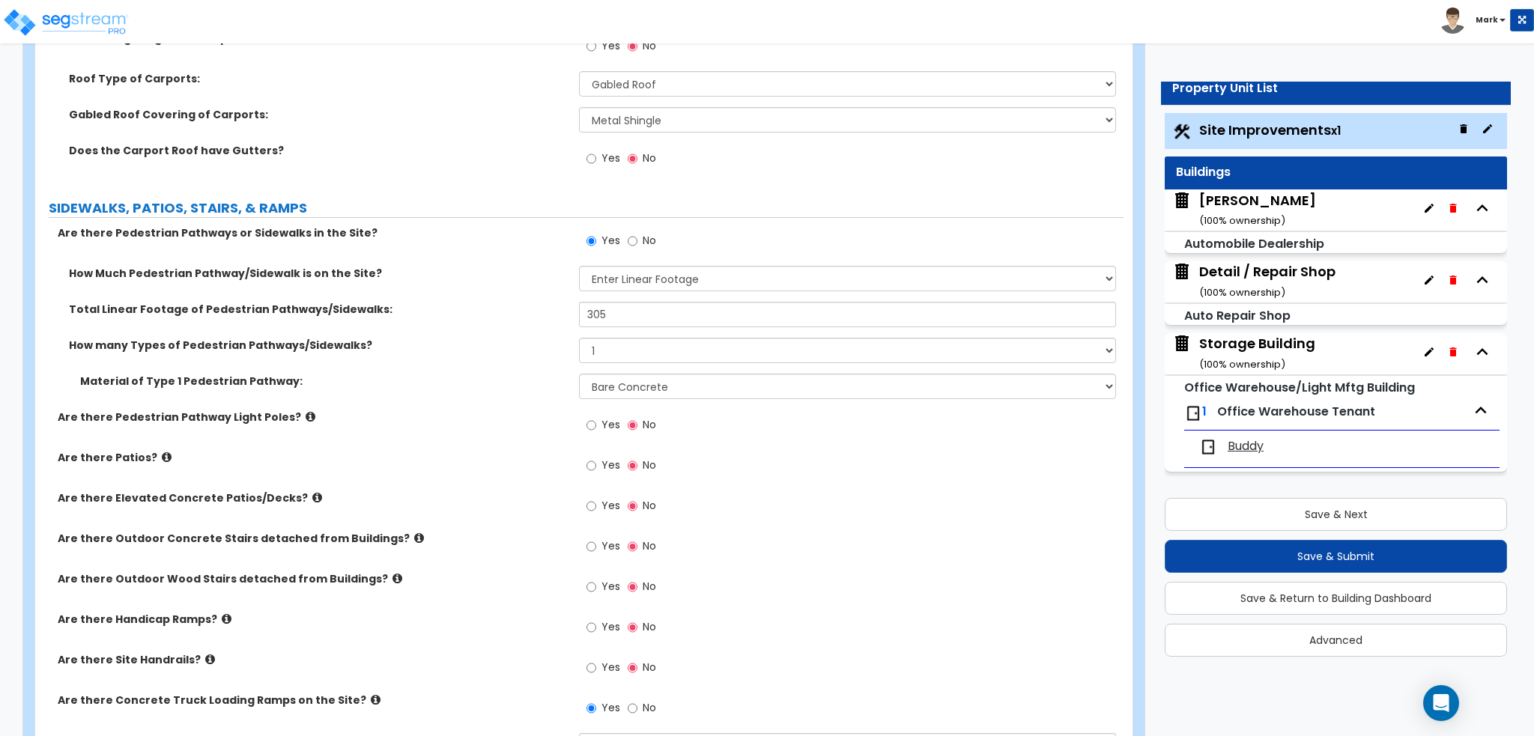
click at [473, 306] on label "Total Linear Footage of Pedestrian Pathways/Sidewalks:" at bounding box center [318, 309] width 499 height 15
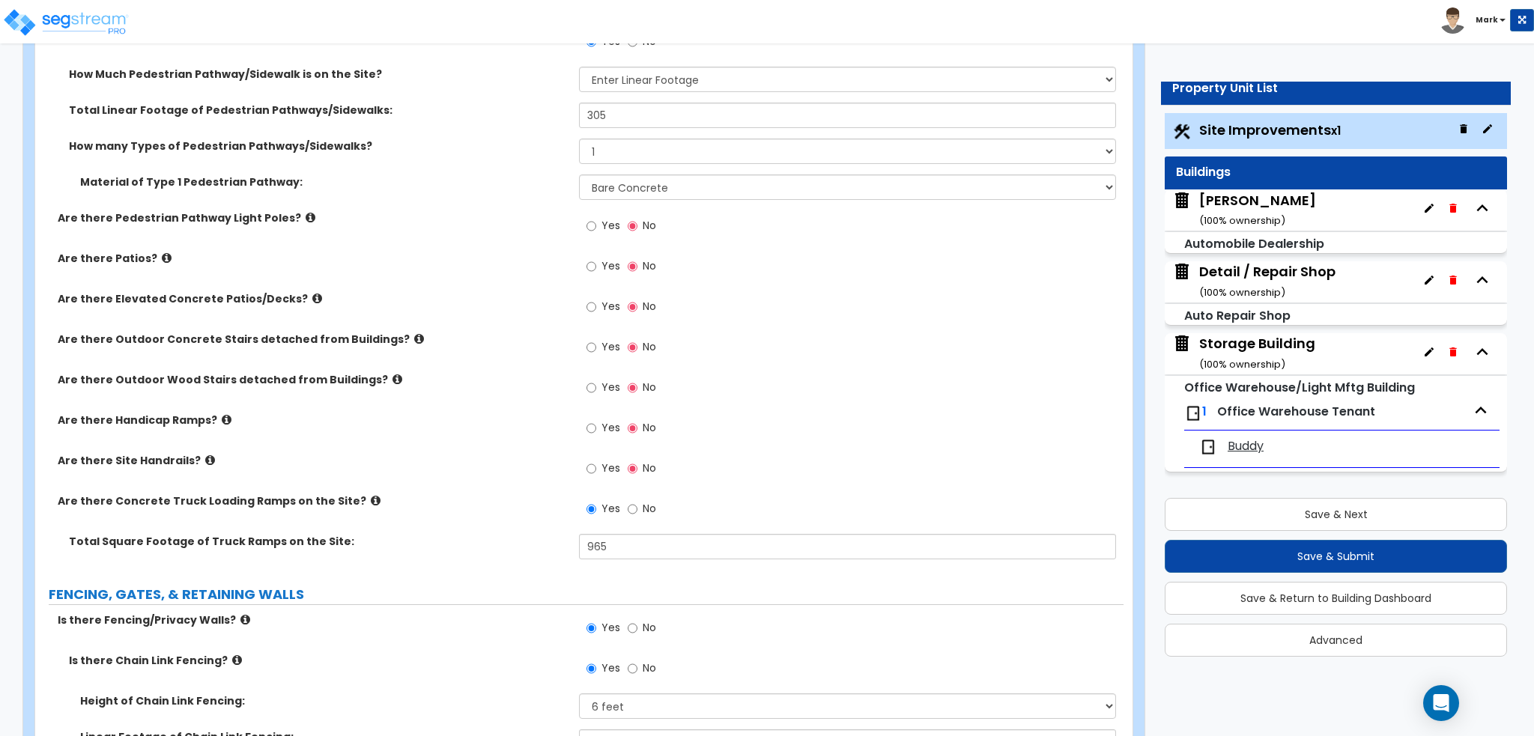
scroll to position [2097, 0]
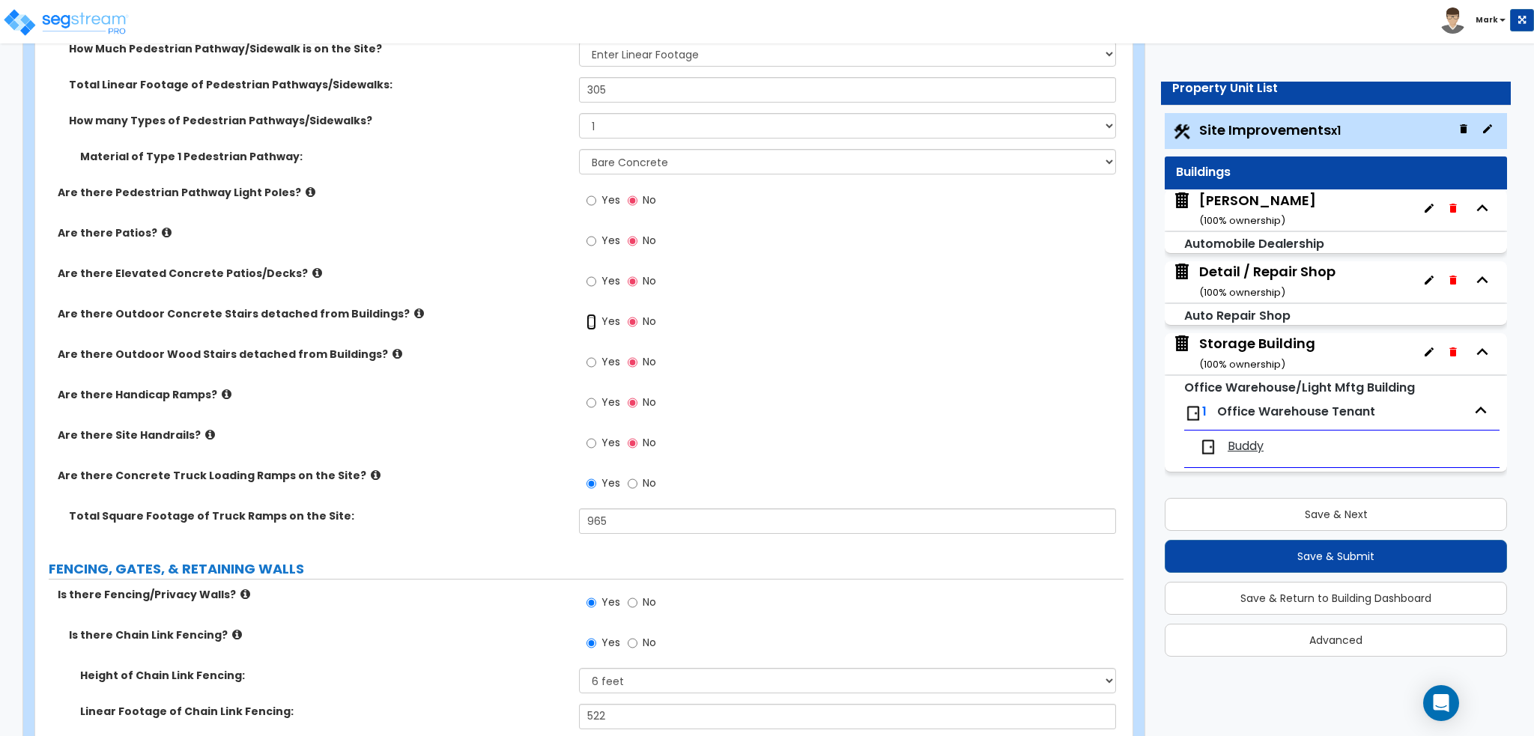
click at [595, 318] on input "Yes" at bounding box center [591, 322] width 10 height 16
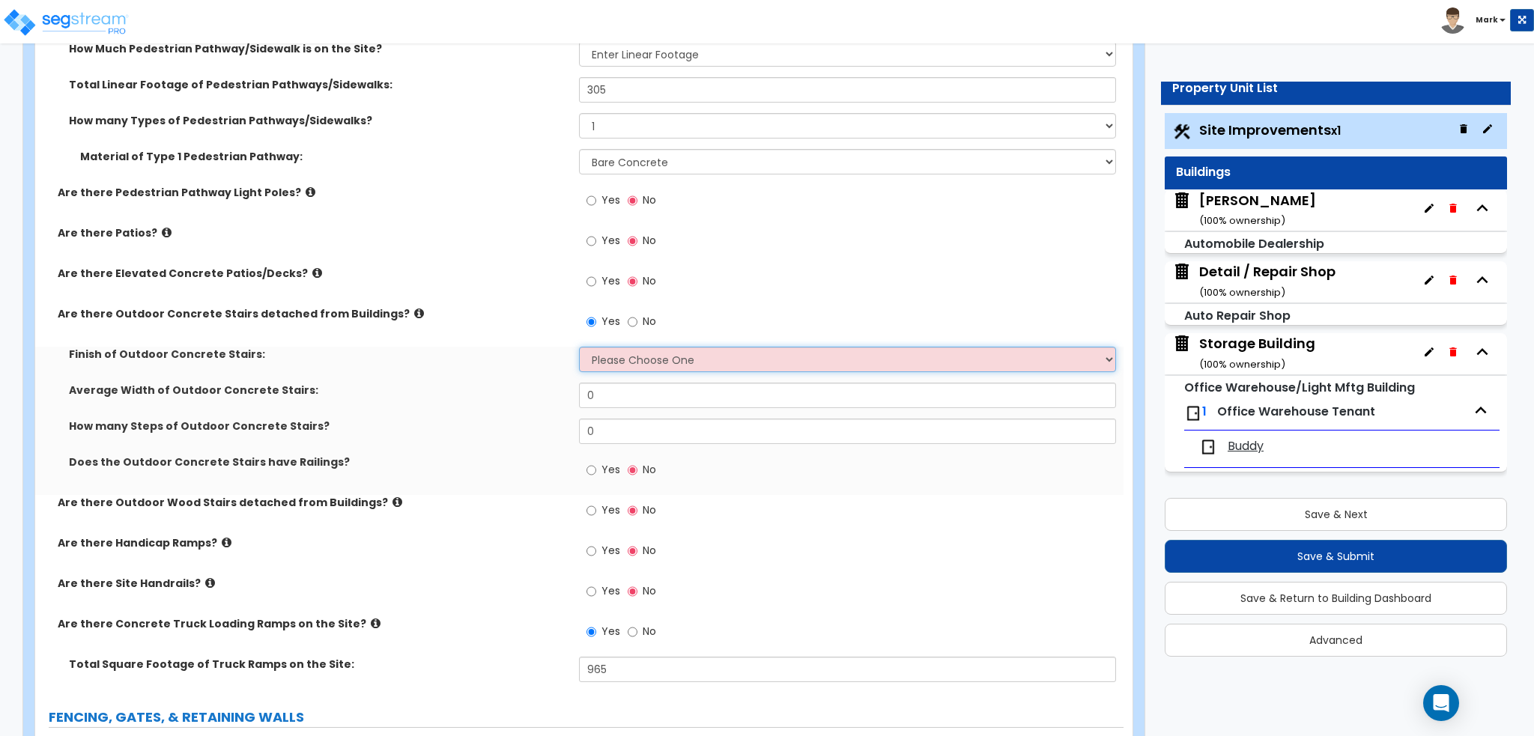
click at [649, 359] on select "Please Choose One Bare Concrete Exposed Aggregate Brick Paved Stone Paved" at bounding box center [847, 359] width 536 height 25
click at [579, 347] on select "Please Choose One Bare Concrete Exposed Aggregate Brick Paved Stone Paved" at bounding box center [847, 359] width 536 height 25
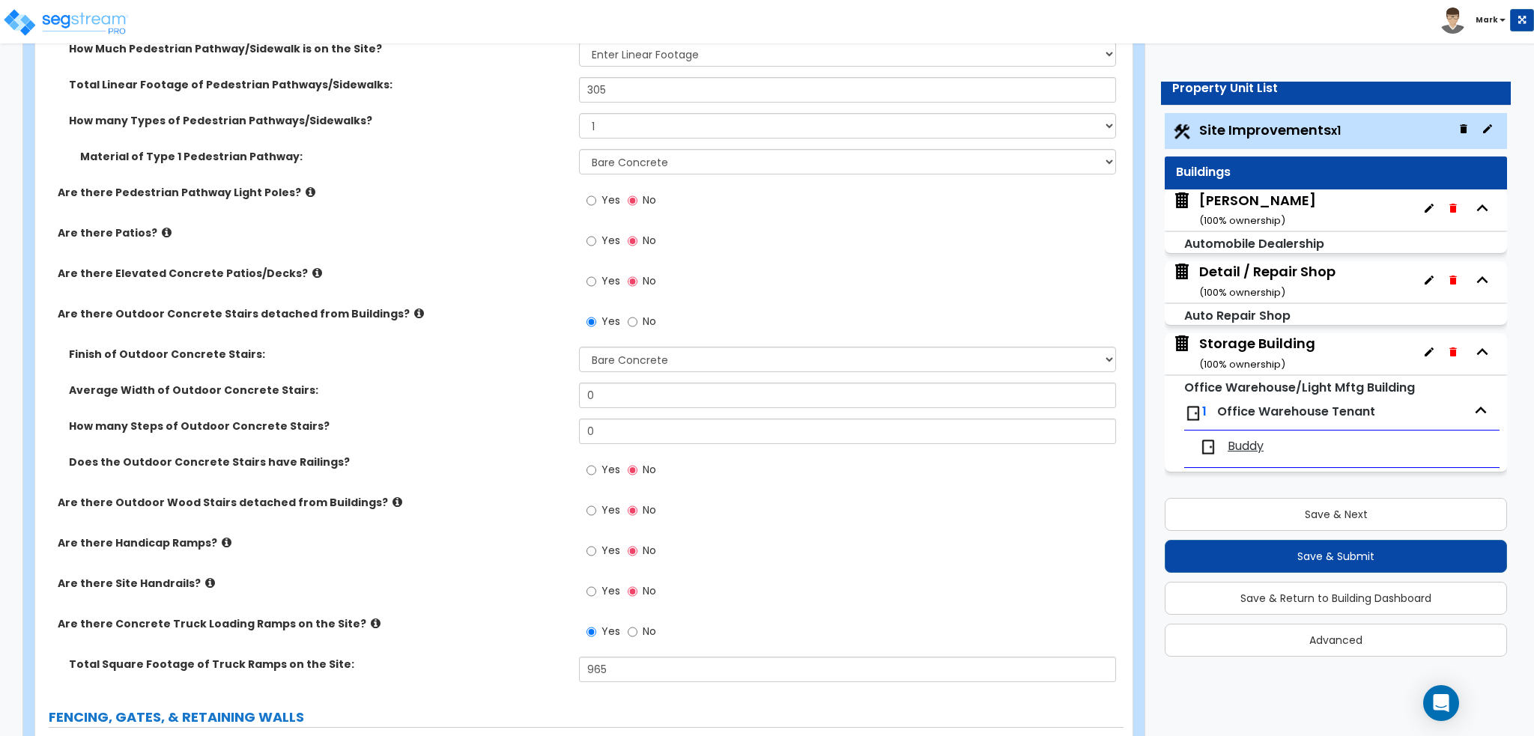
click at [449, 375] on div "Finish of Outdoor Concrete Stairs: Please Choose One Bare Concrete Exposed Aggr…" at bounding box center [579, 365] width 1088 height 36
drag, startPoint x: 594, startPoint y: 393, endPoint x: 526, endPoint y: 393, distance: 68.1
click at [526, 393] on div "Average Width of Outdoor Concrete Stairs: 0" at bounding box center [579, 401] width 1088 height 36
click at [531, 407] on div "Average Width of Outdoor Concrete Stairs: 3" at bounding box center [579, 401] width 1088 height 36
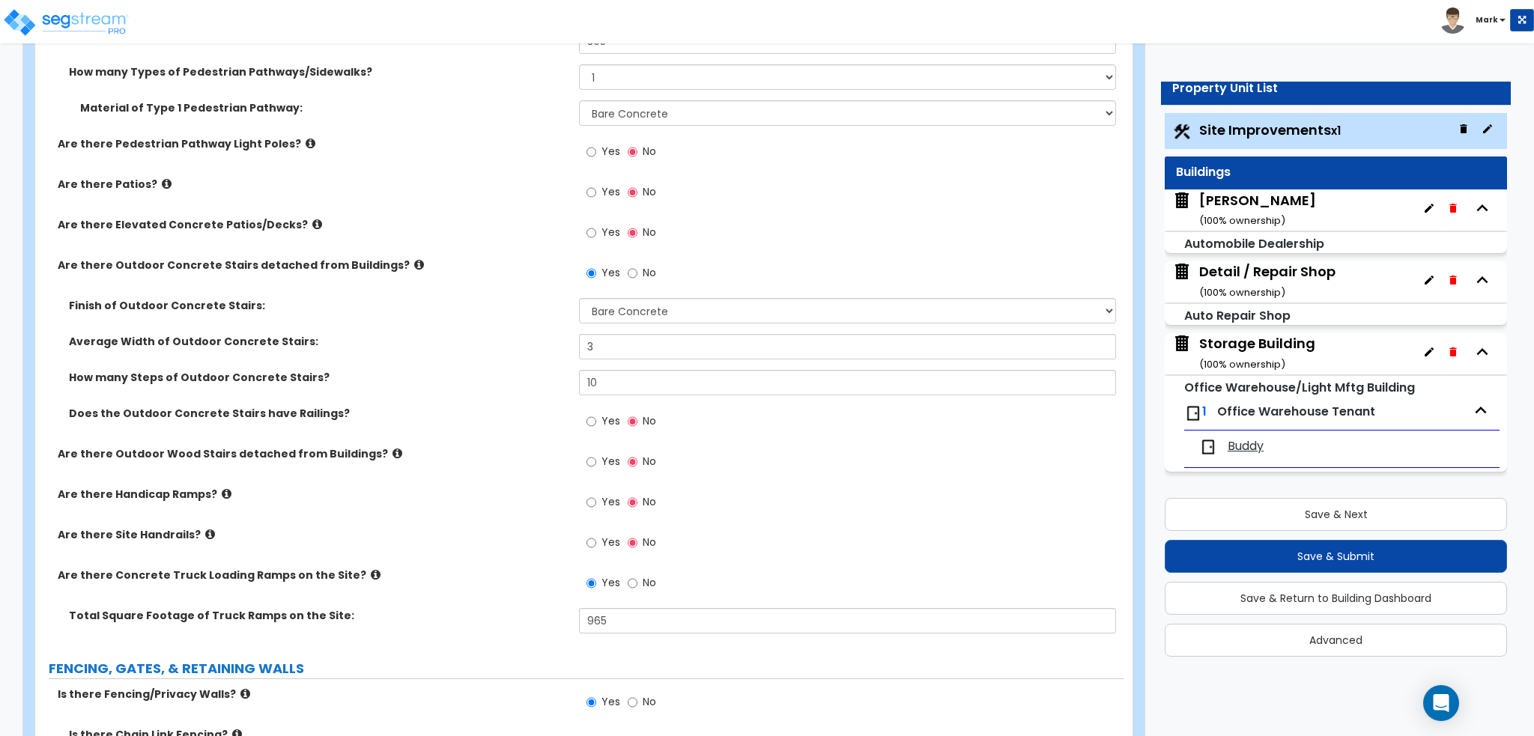
scroll to position [2172, 0]
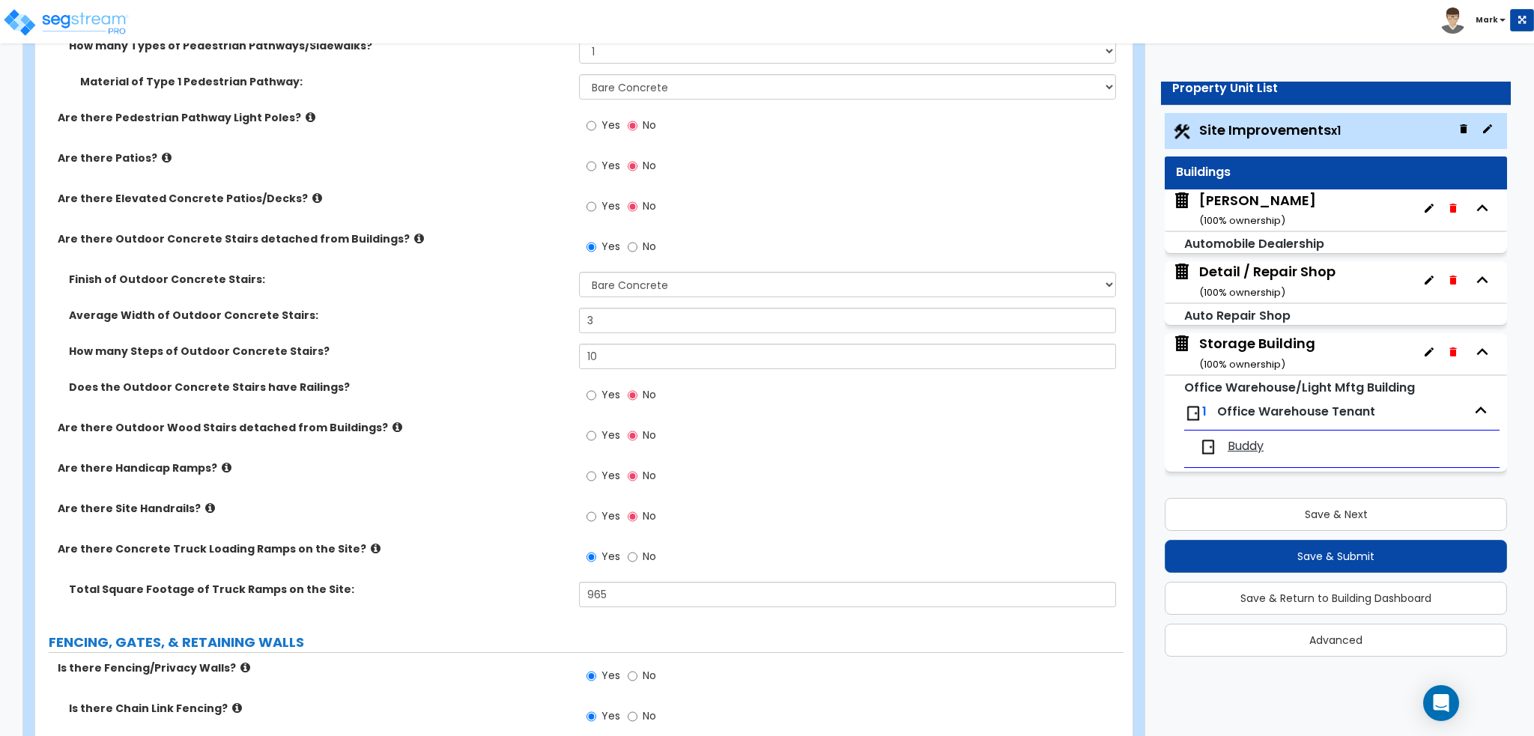
click at [1, 321] on div "Customize 4770 Covington Highway Property Units Site Improvements Import Values…" at bounding box center [767, 628] width 1534 height 5469
click at [222, 464] on icon at bounding box center [227, 467] width 10 height 11
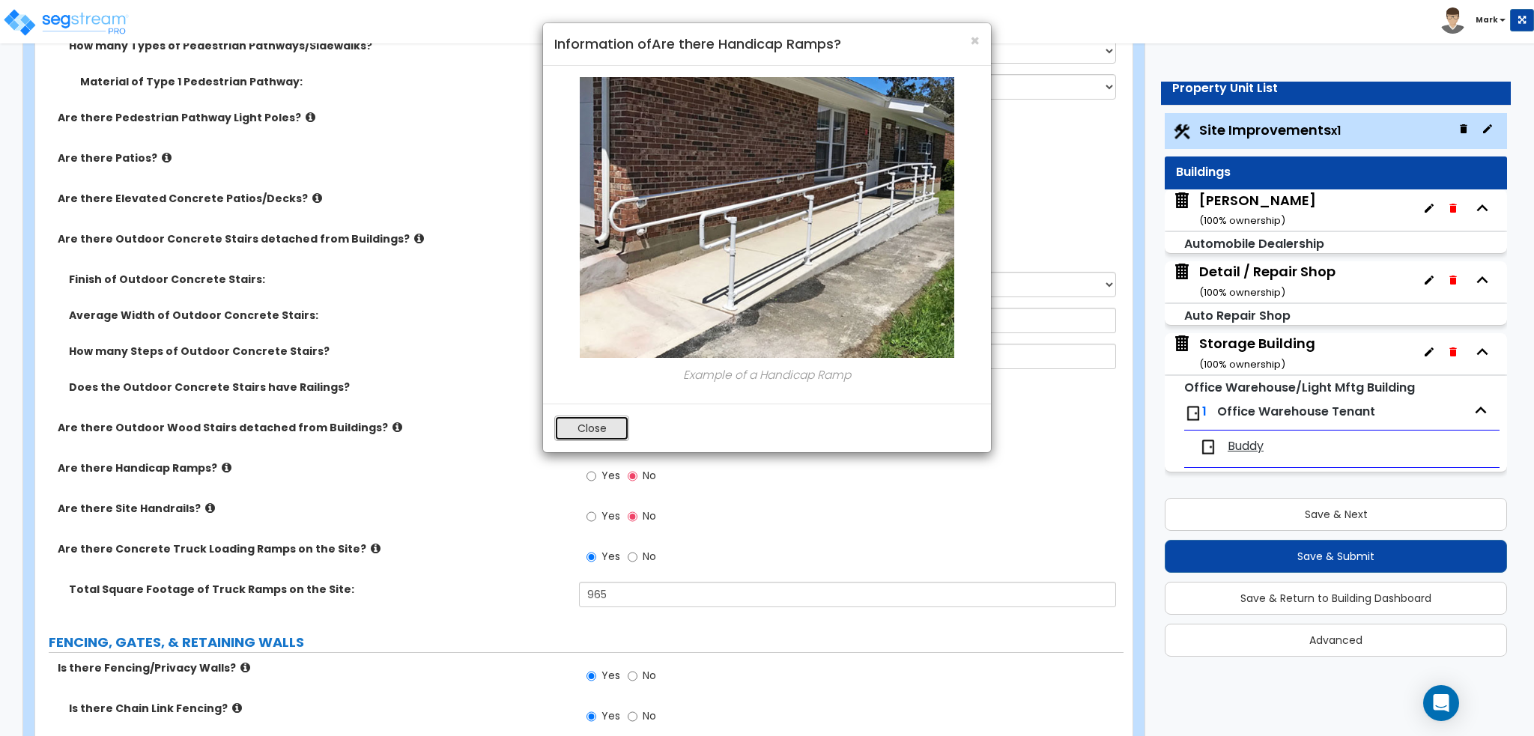
click at [592, 432] on button "Close" at bounding box center [591, 428] width 75 height 25
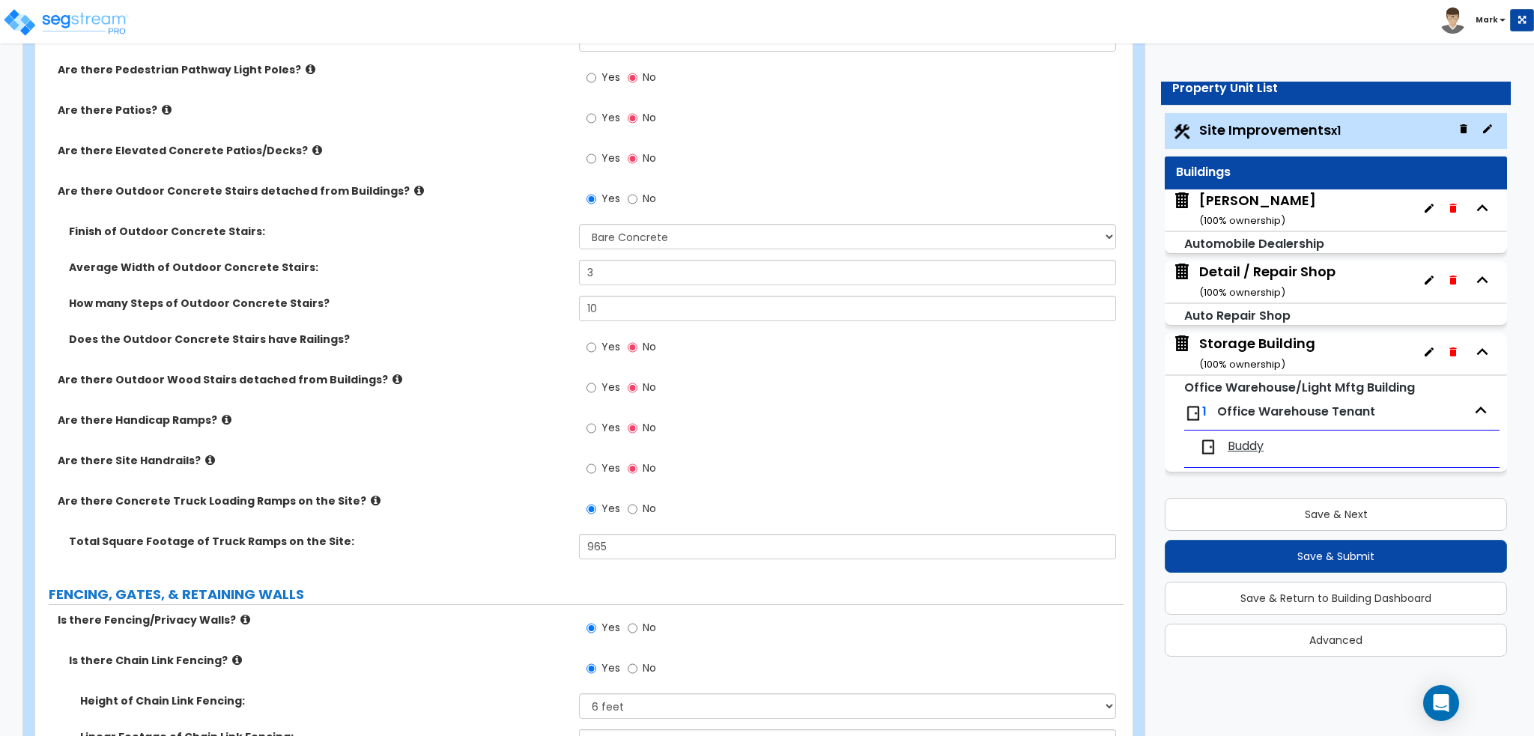
scroll to position [2247, 0]
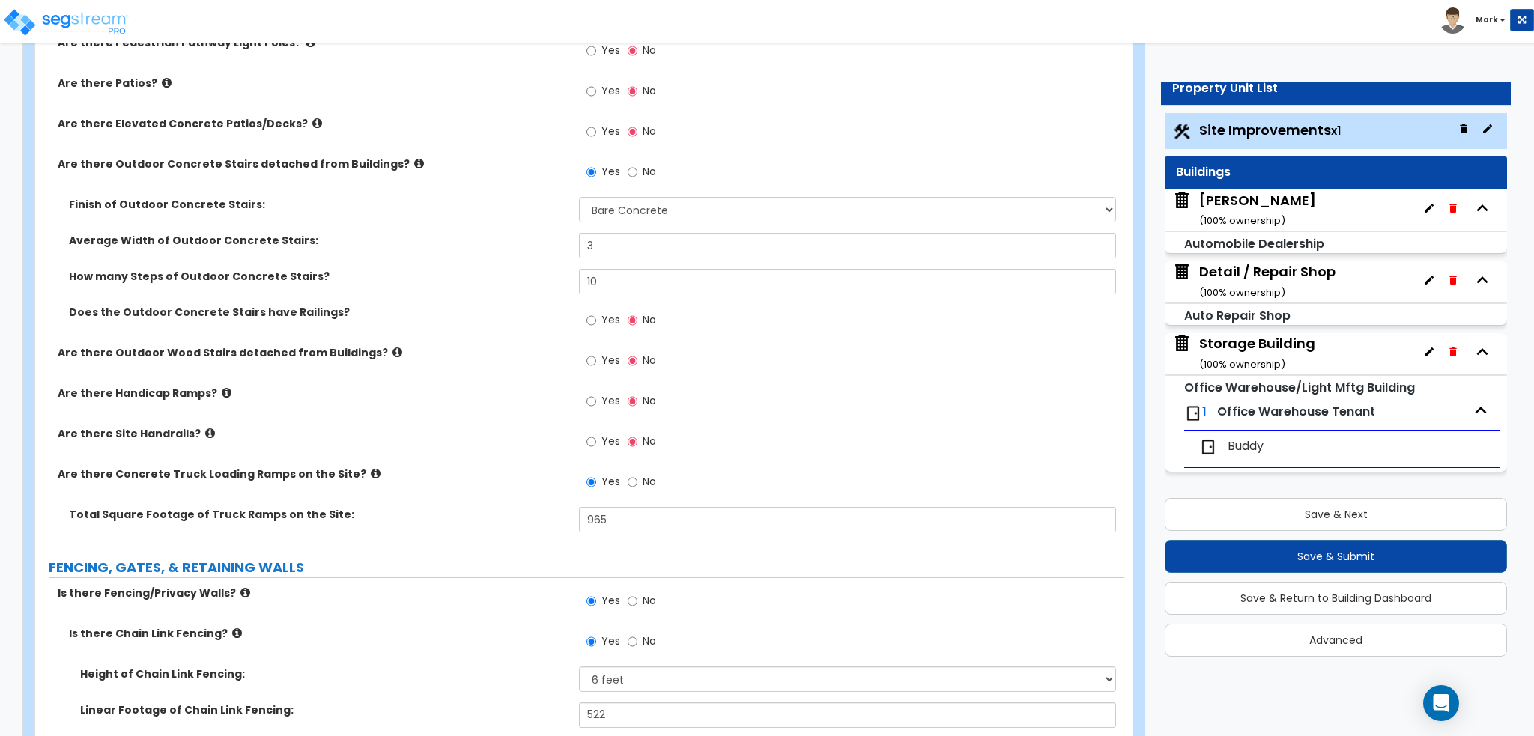
click at [598, 440] on label "Yes" at bounding box center [603, 443] width 34 height 25
click at [596, 440] on input "Yes" at bounding box center [591, 442] width 10 height 16
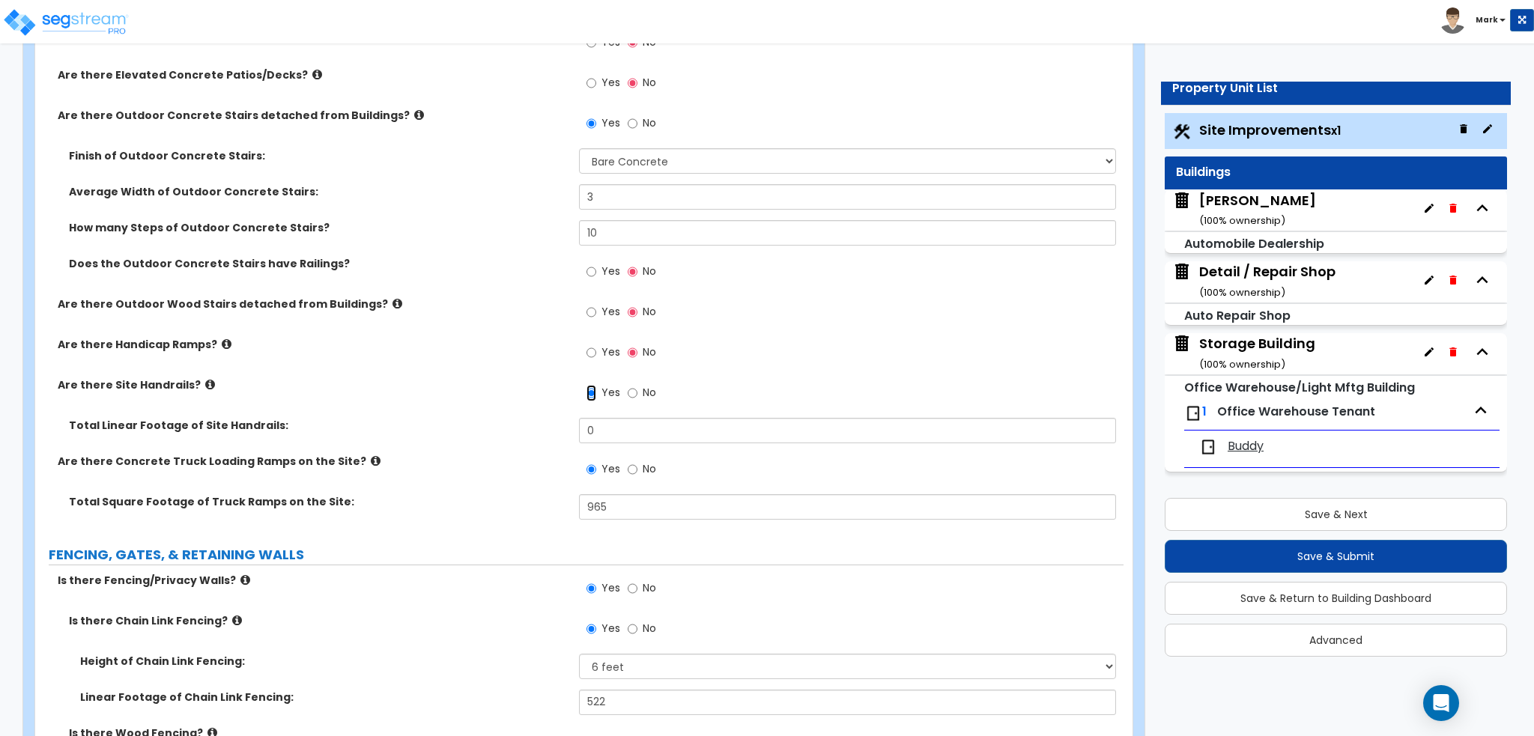
scroll to position [2321, 0]
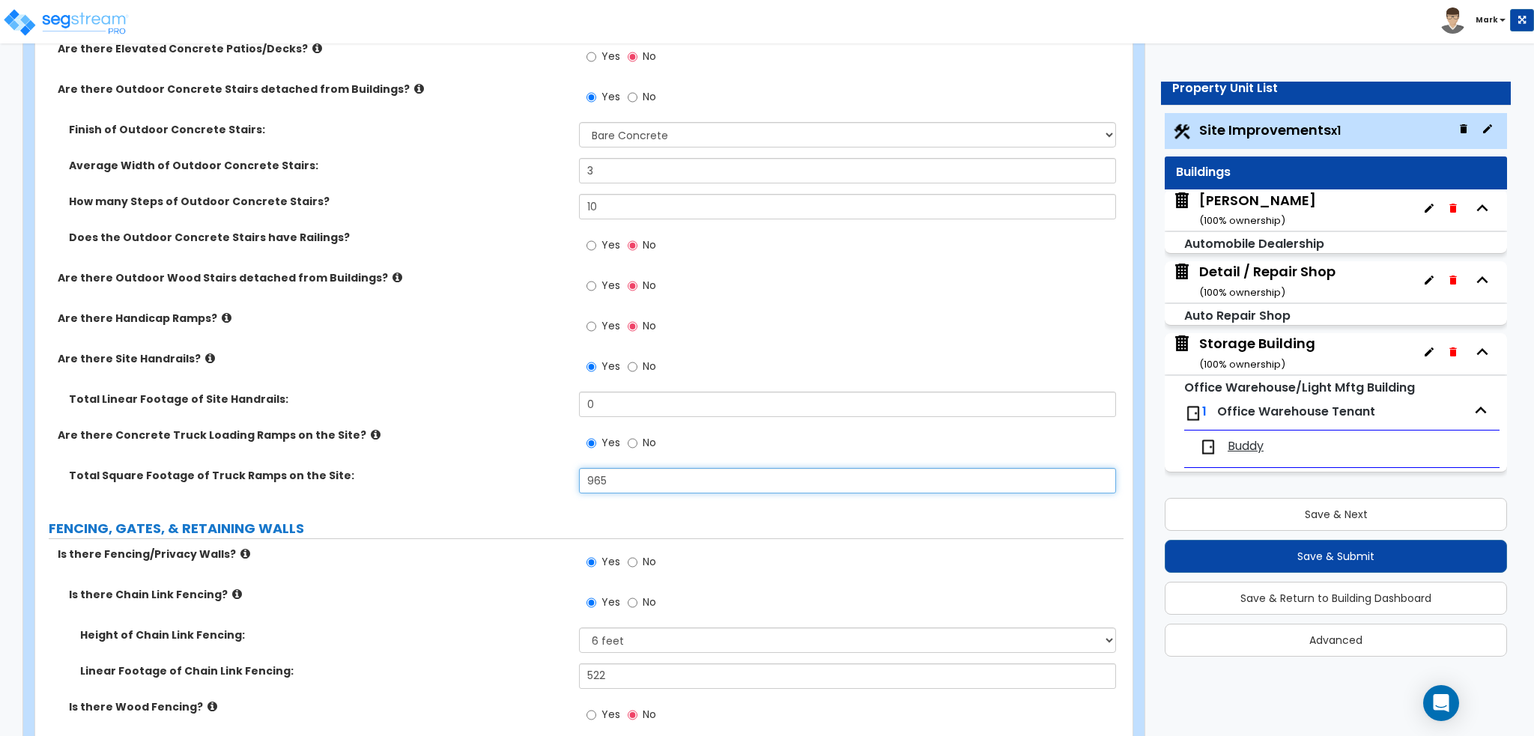
drag, startPoint x: 665, startPoint y: 476, endPoint x: 531, endPoint y: 477, distance: 134.1
click at [531, 477] on div "Total Square Footage of Truck Ramps on the Site: 965" at bounding box center [579, 486] width 1088 height 36
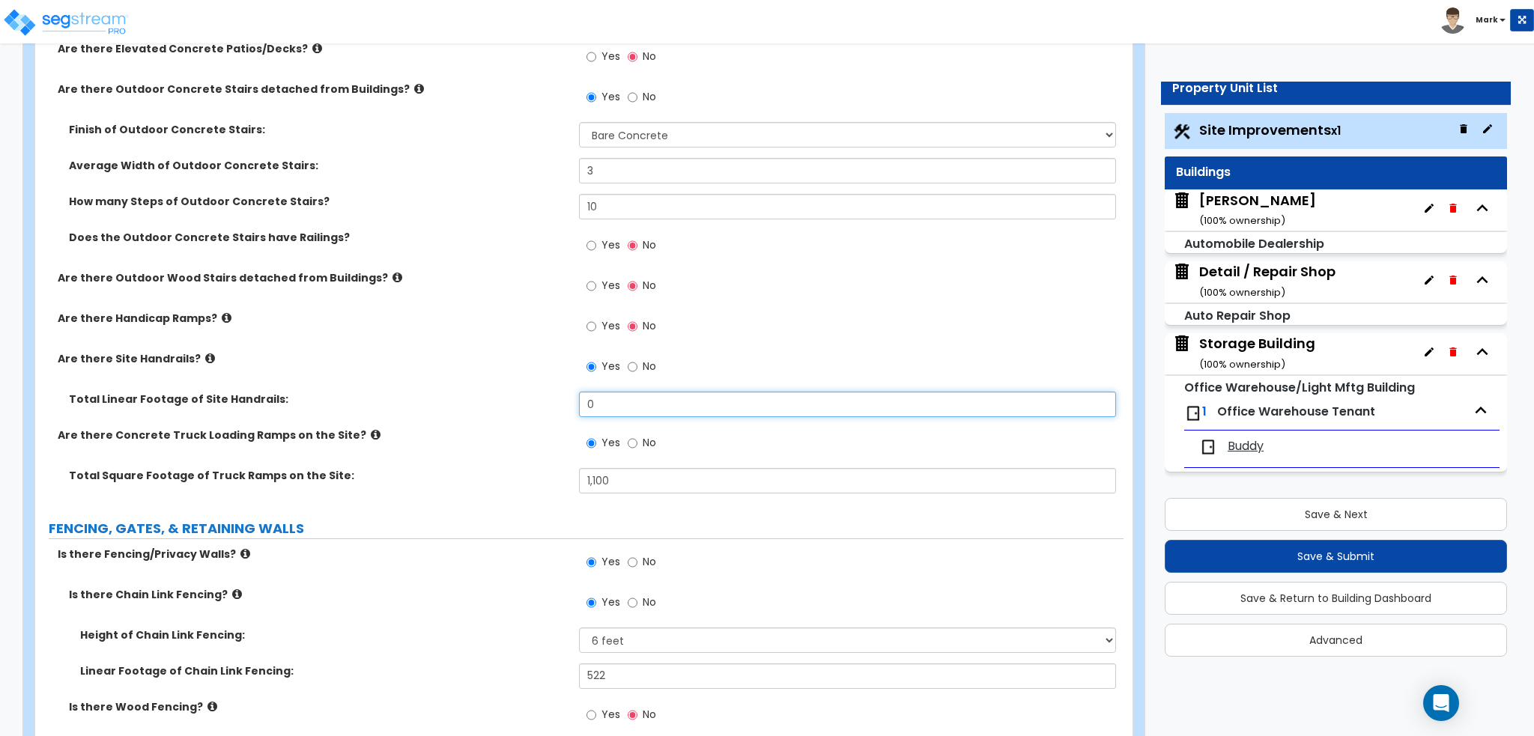
drag, startPoint x: 689, startPoint y: 404, endPoint x: 452, endPoint y: 404, distance: 236.6
click at [452, 404] on div "Total Linear Footage of Site Handrails: 0" at bounding box center [579, 410] width 1088 height 36
click at [452, 404] on label "Total Linear Footage of Site Handrails:" at bounding box center [318, 399] width 499 height 15
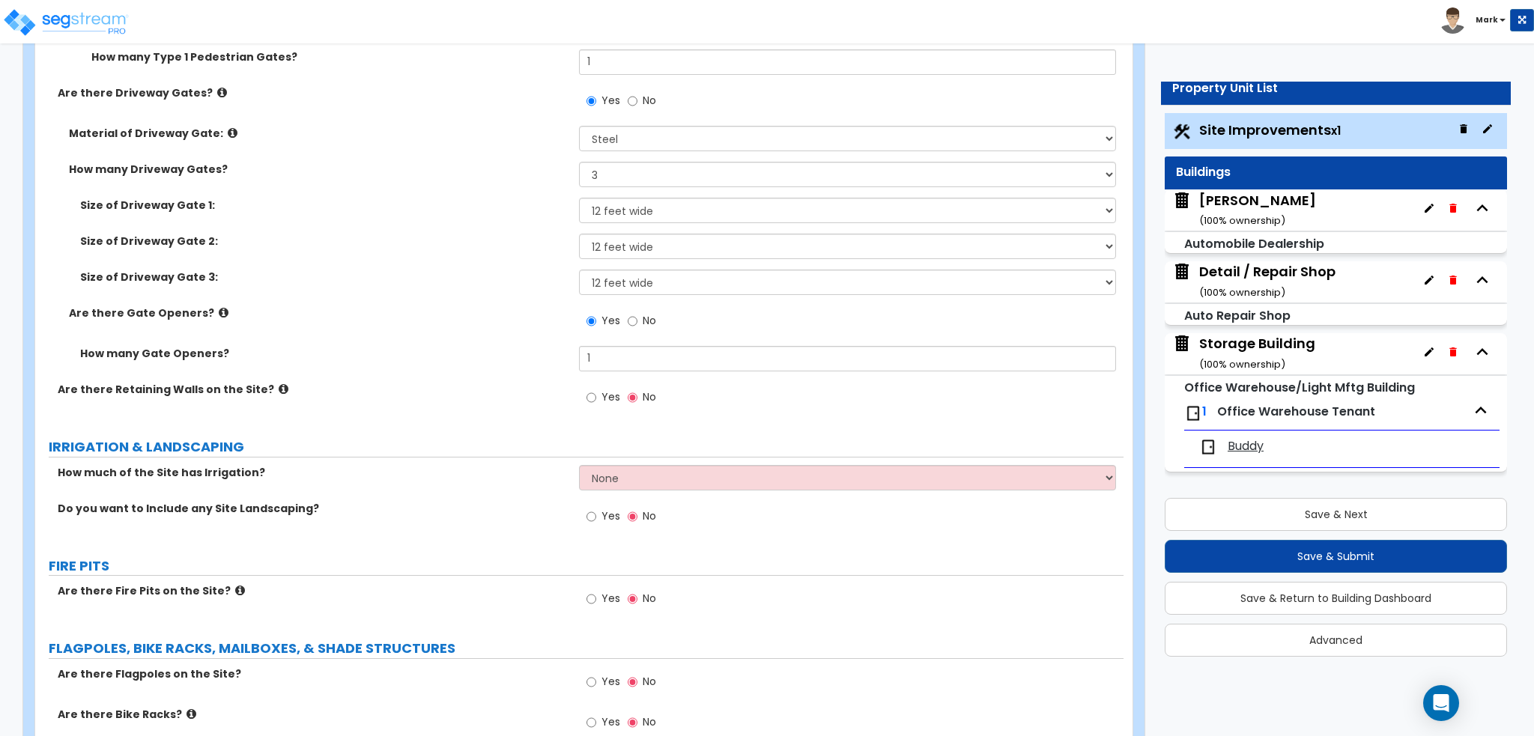
scroll to position [3594, 0]
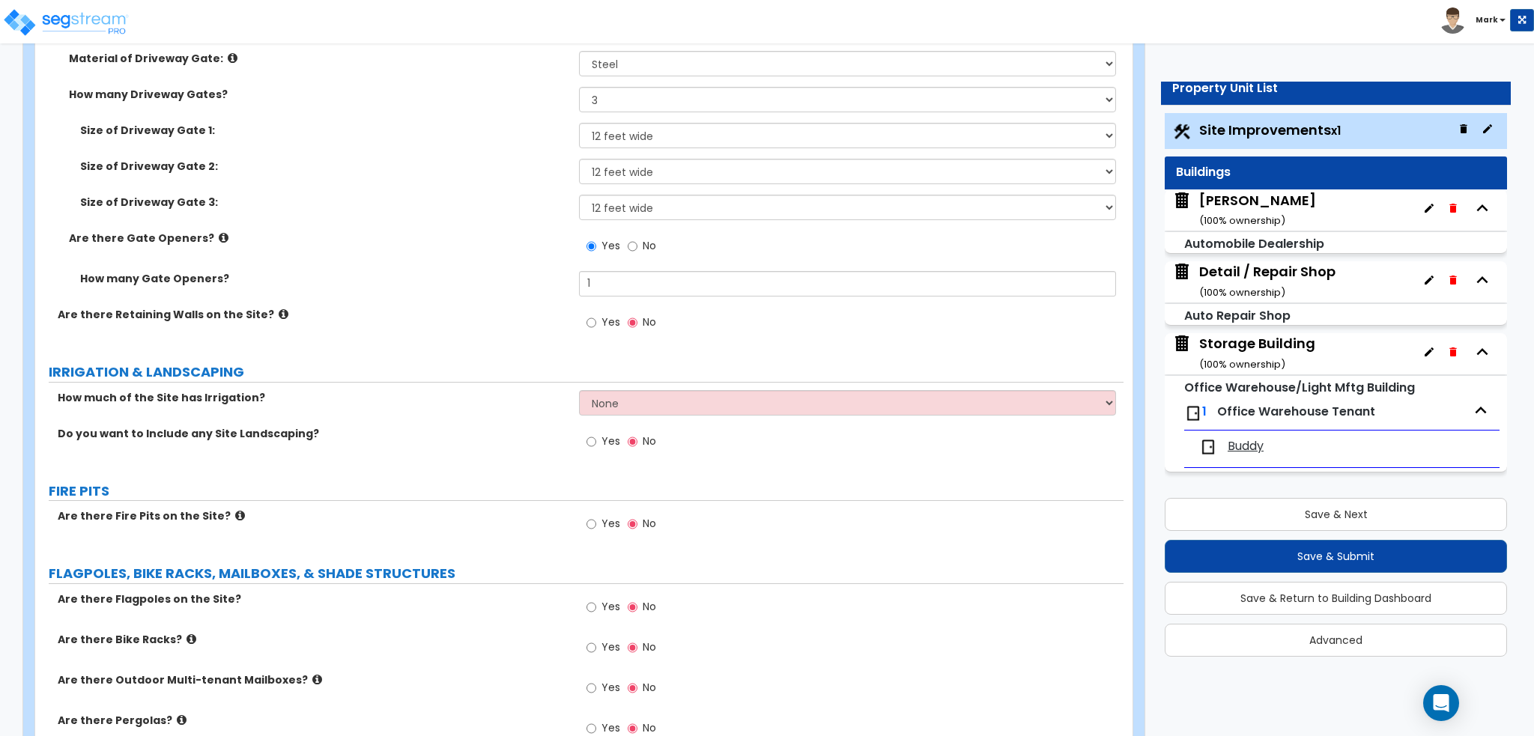
click at [644, 242] on span "No" at bounding box center [649, 245] width 13 height 15
click at [637, 242] on input "No" at bounding box center [633, 246] width 10 height 16
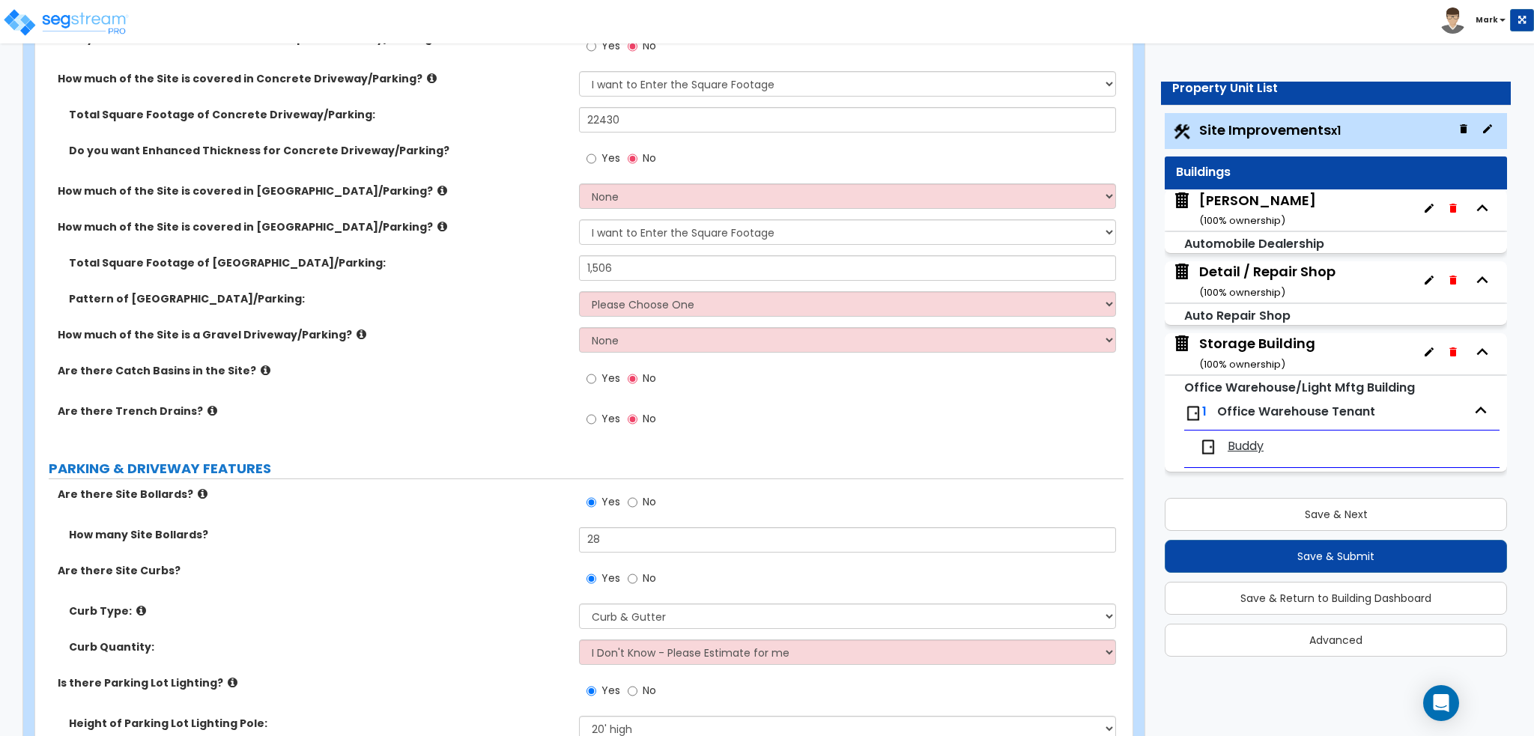
scroll to position [0, 0]
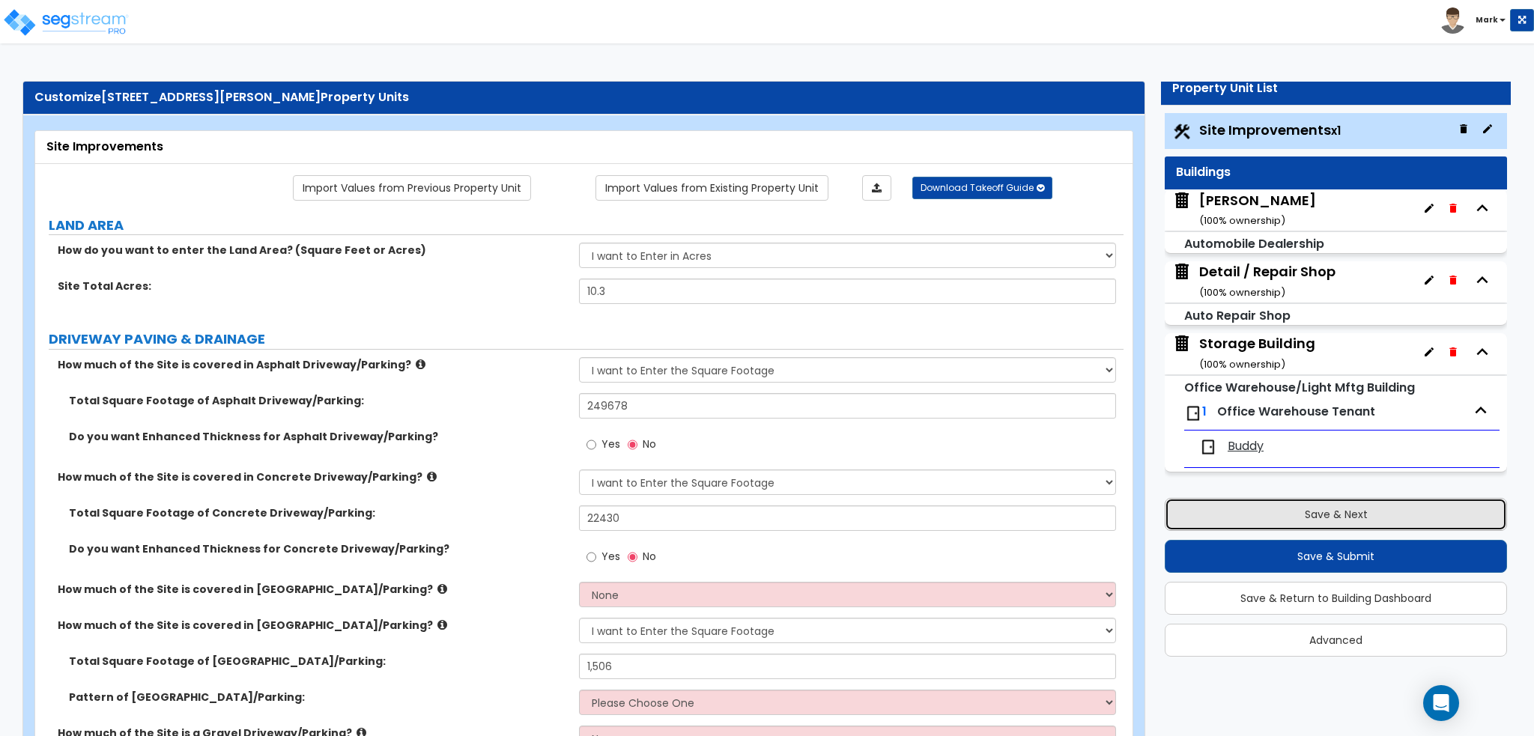
click at [1206, 508] on button "Save & Next" at bounding box center [1335, 514] width 342 height 33
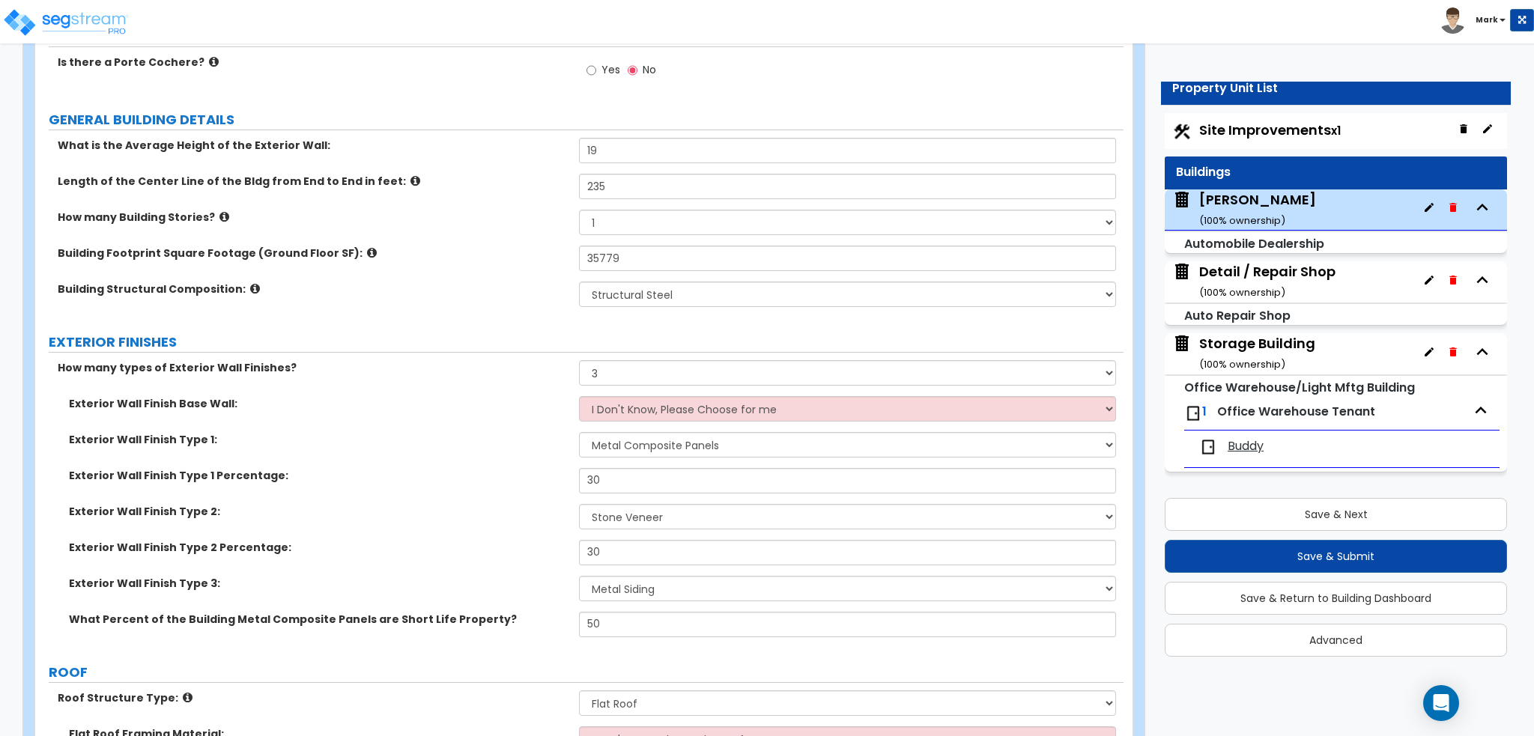
scroll to position [225, 0]
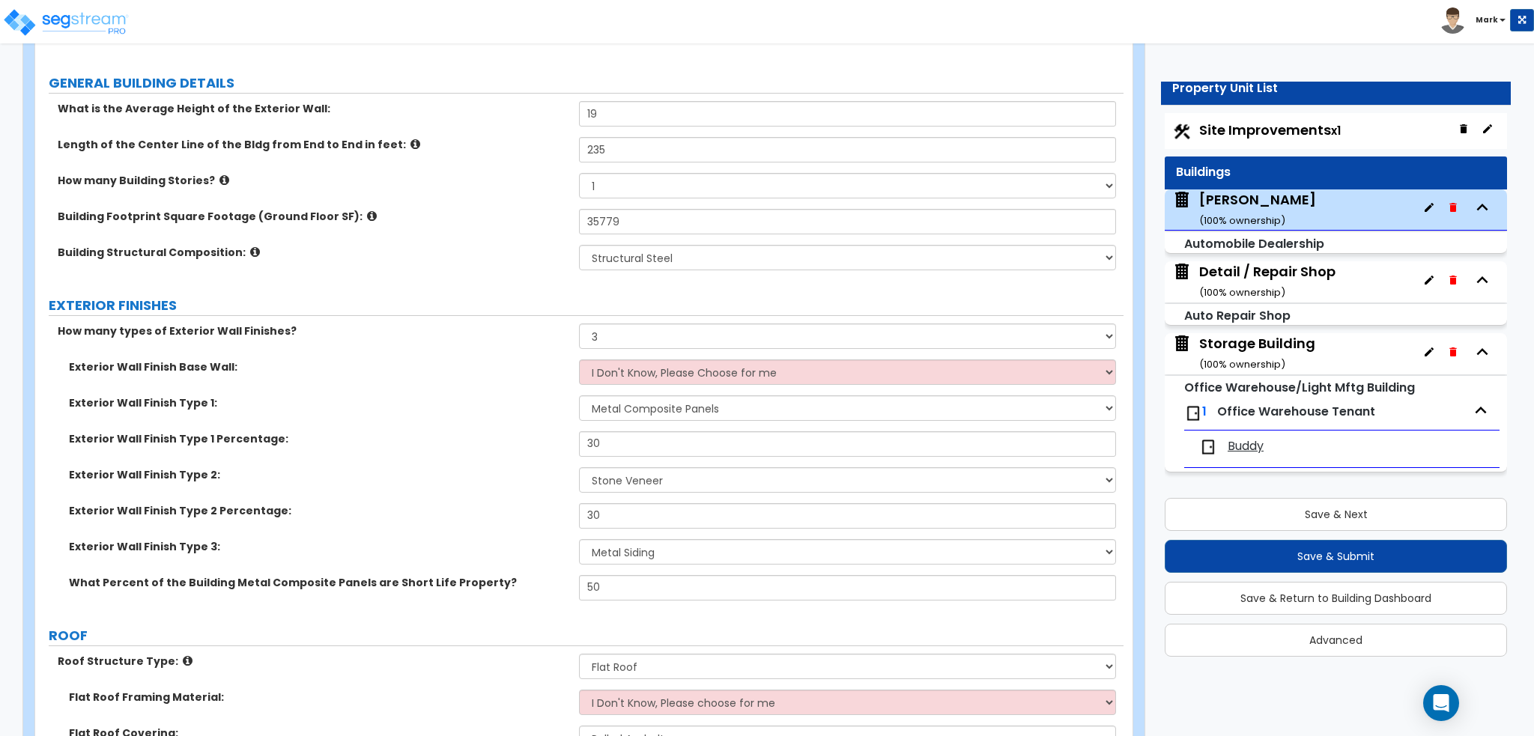
click at [1288, 124] on span "Site Improvements x1" at bounding box center [1270, 130] width 142 height 19
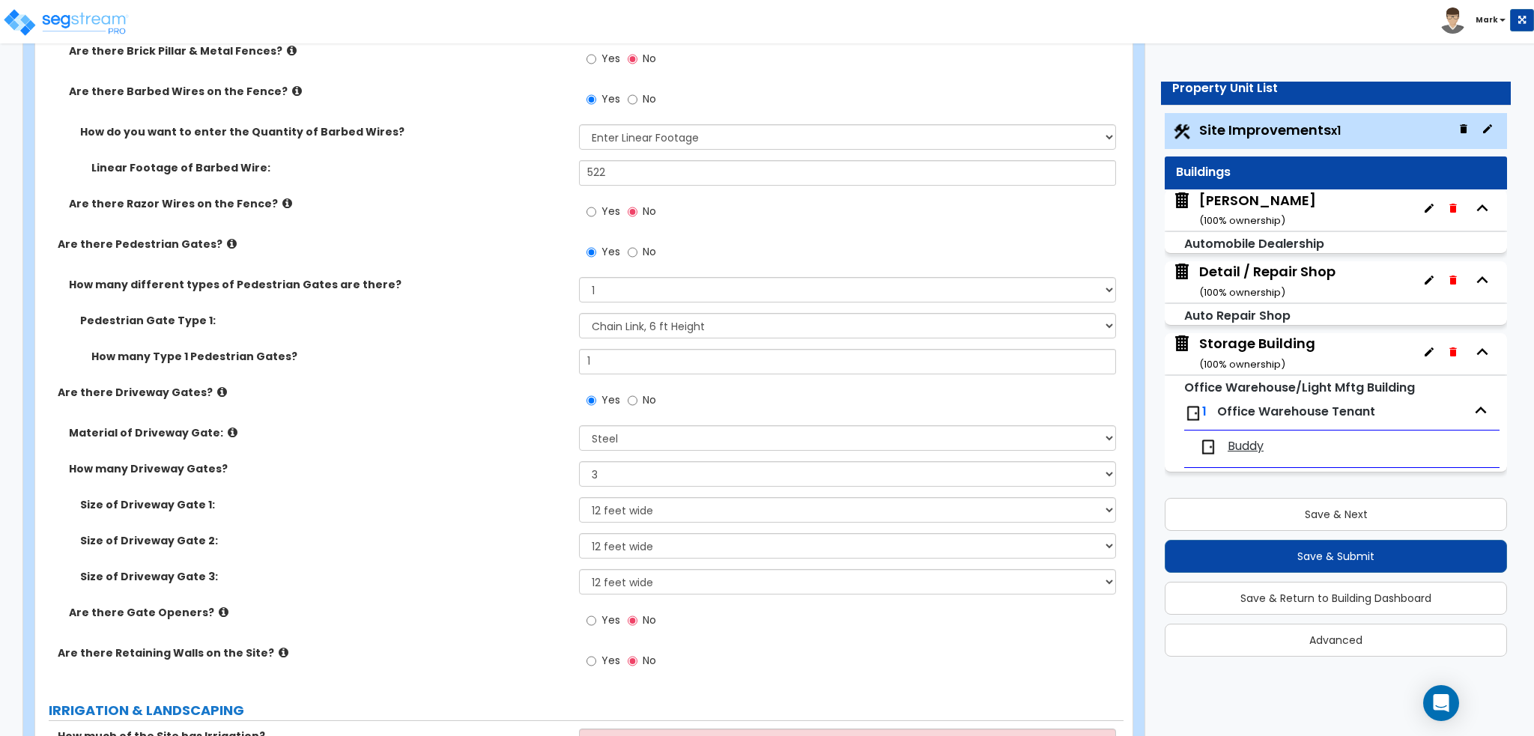
scroll to position [3295, 0]
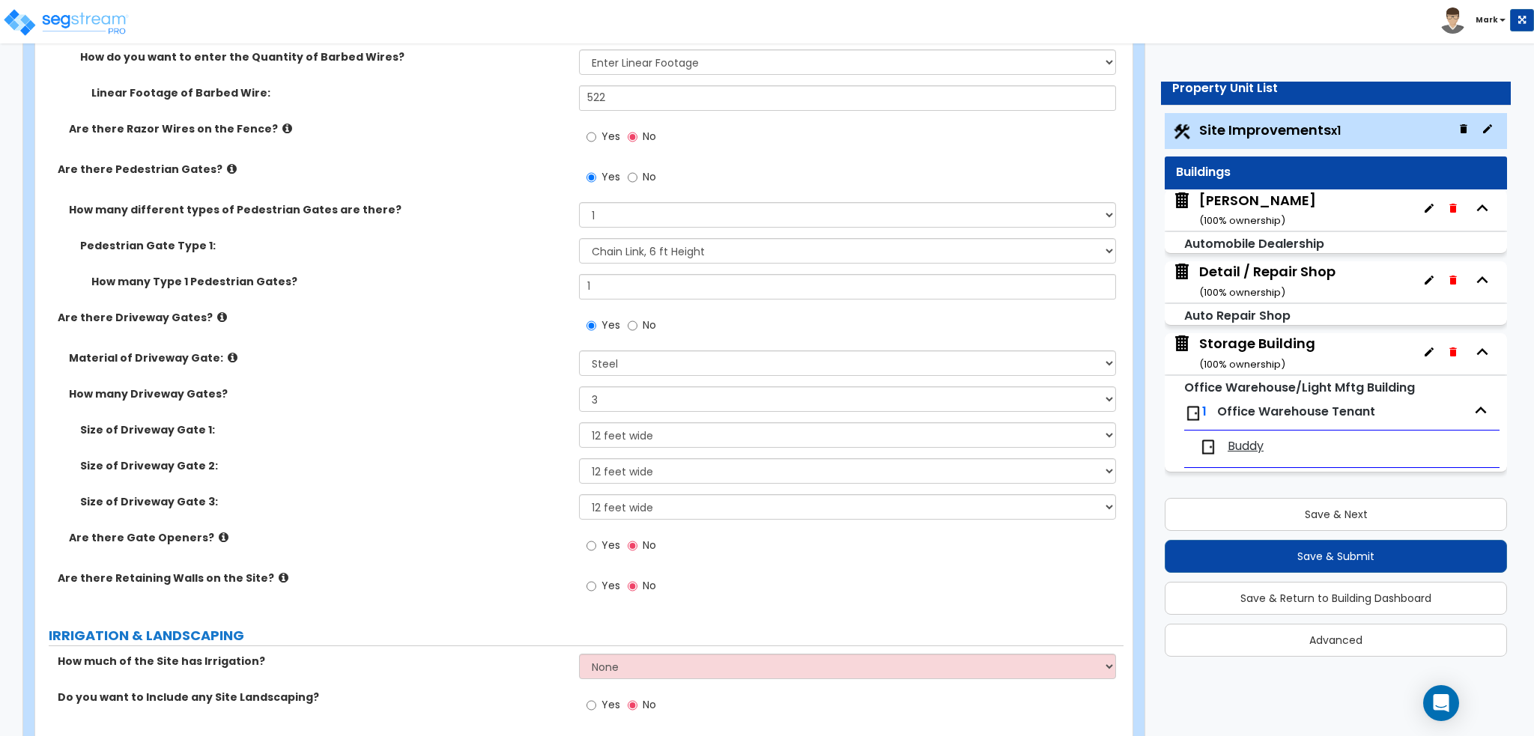
click at [600, 579] on label "Yes" at bounding box center [603, 587] width 34 height 25
click at [596, 579] on input "Yes" at bounding box center [591, 586] width 10 height 16
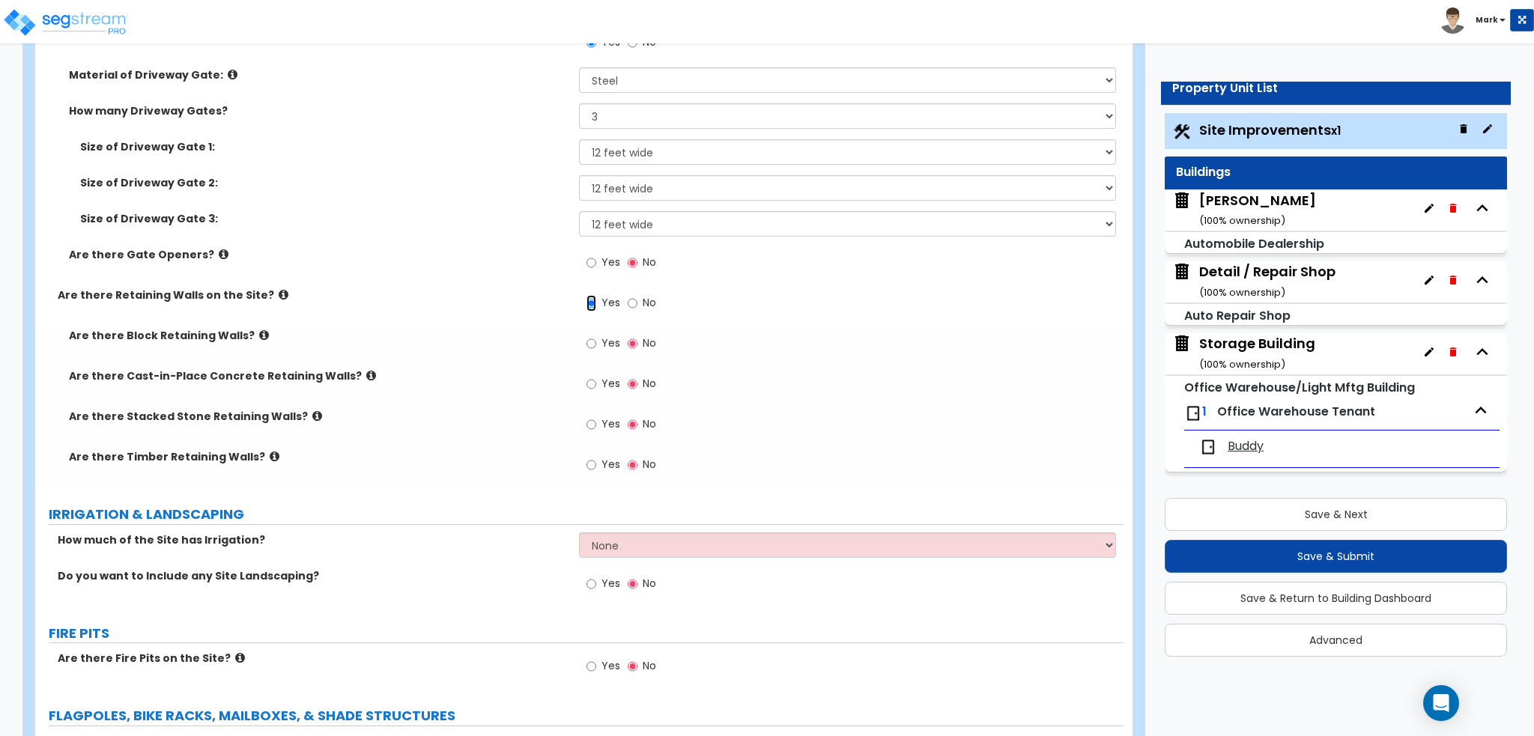
scroll to position [3594, 0]
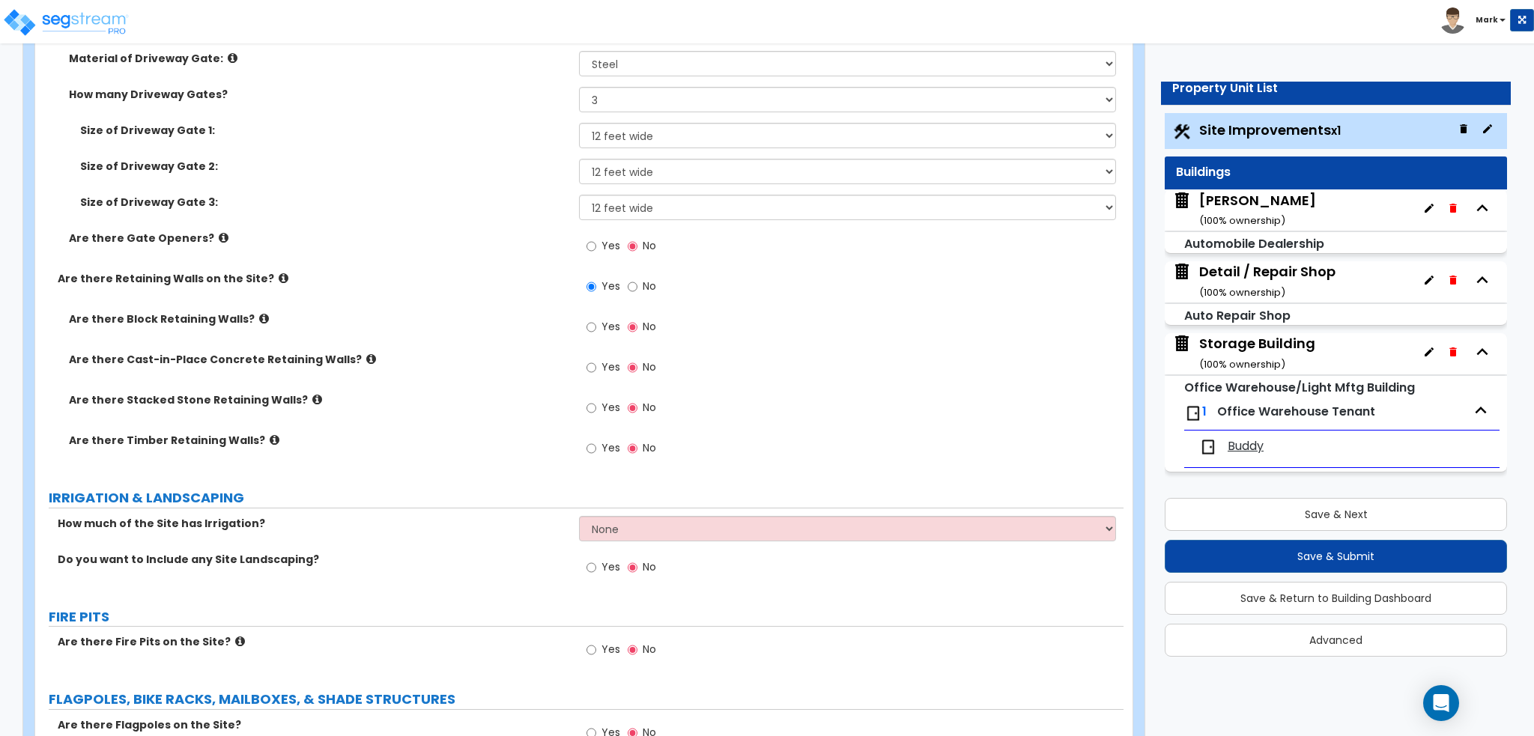
click at [312, 395] on icon at bounding box center [317, 399] width 10 height 11
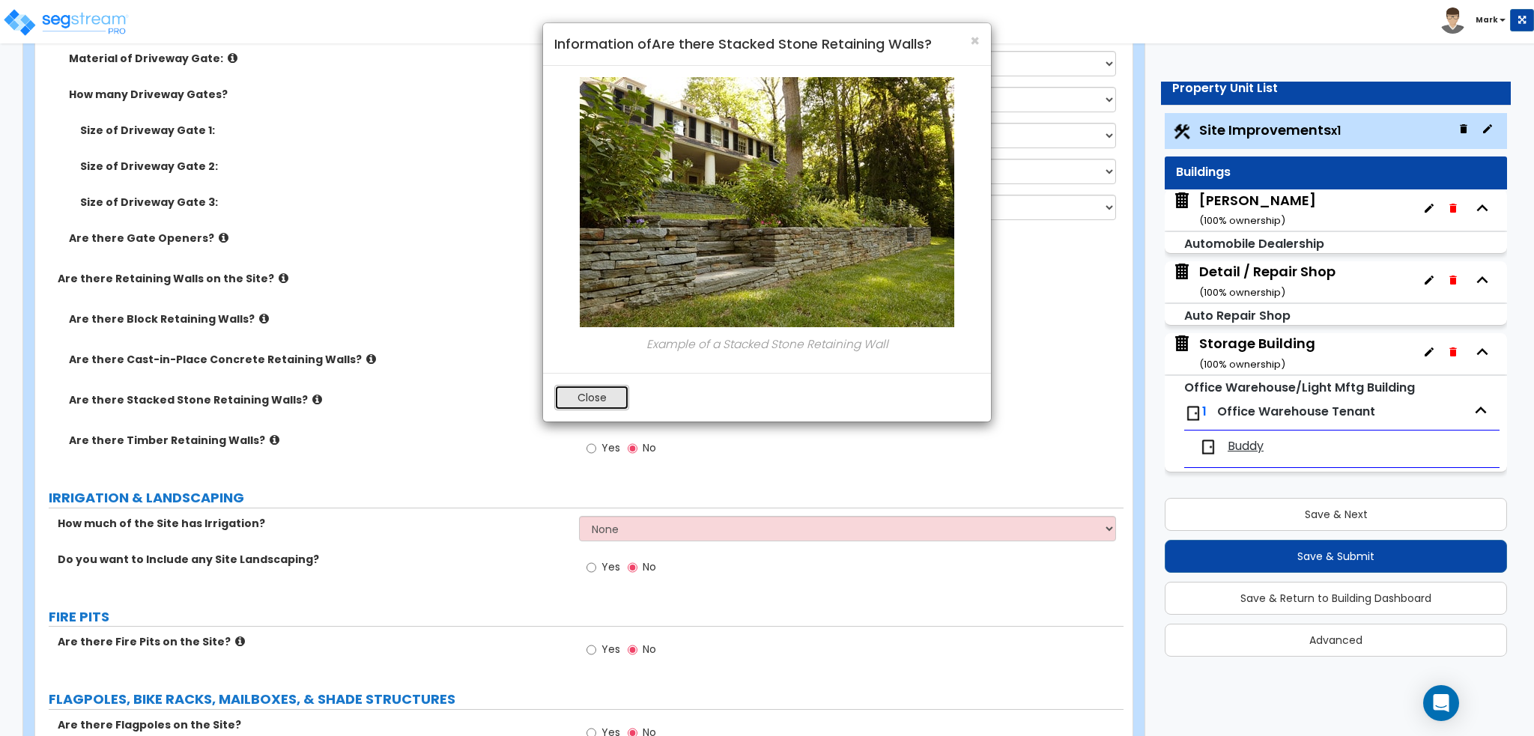
click at [606, 398] on button "Close" at bounding box center [591, 397] width 75 height 25
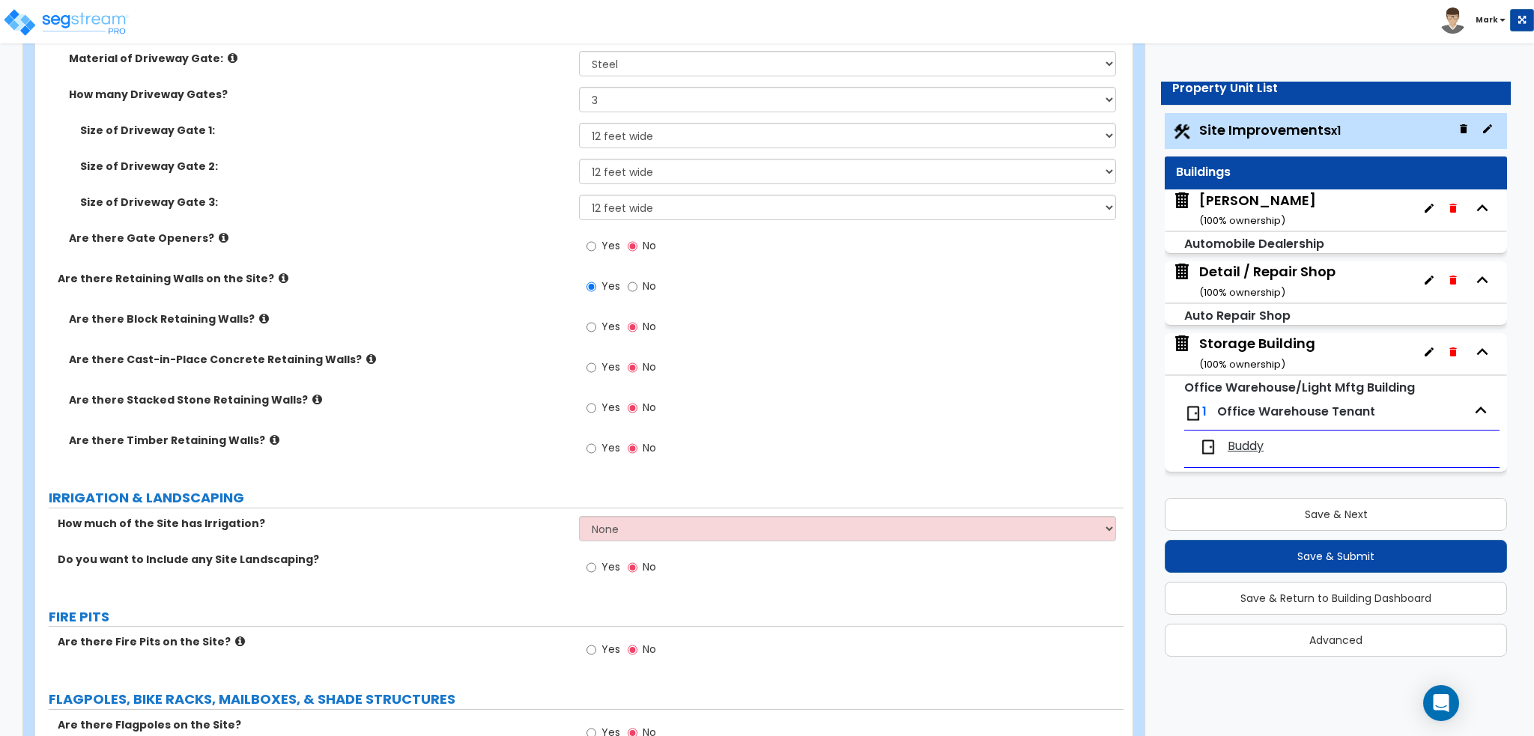
click at [605, 403] on span "Yes" at bounding box center [610, 407] width 19 height 15
click at [596, 403] on input "Yes" at bounding box center [591, 408] width 10 height 16
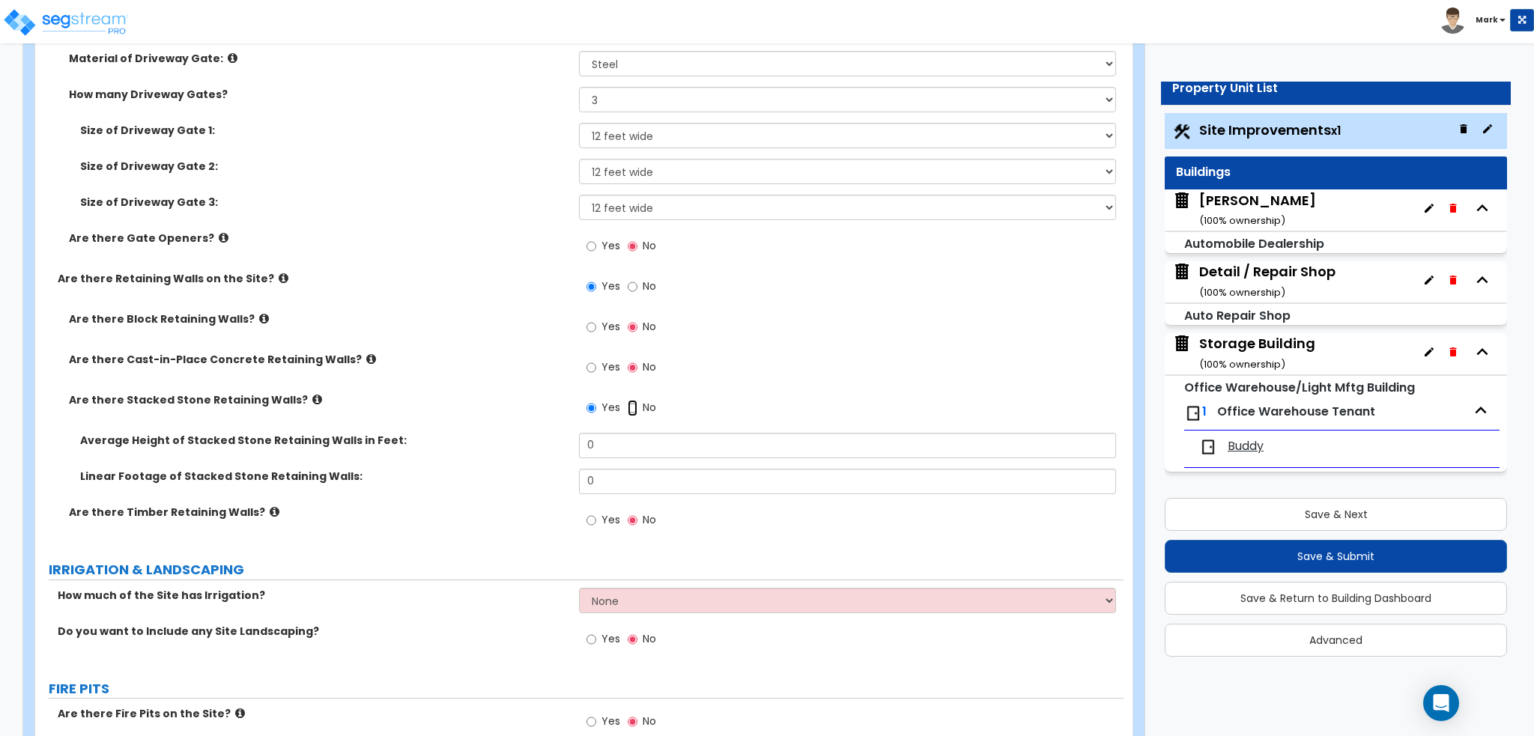
click at [631, 408] on input "No" at bounding box center [633, 408] width 10 height 16
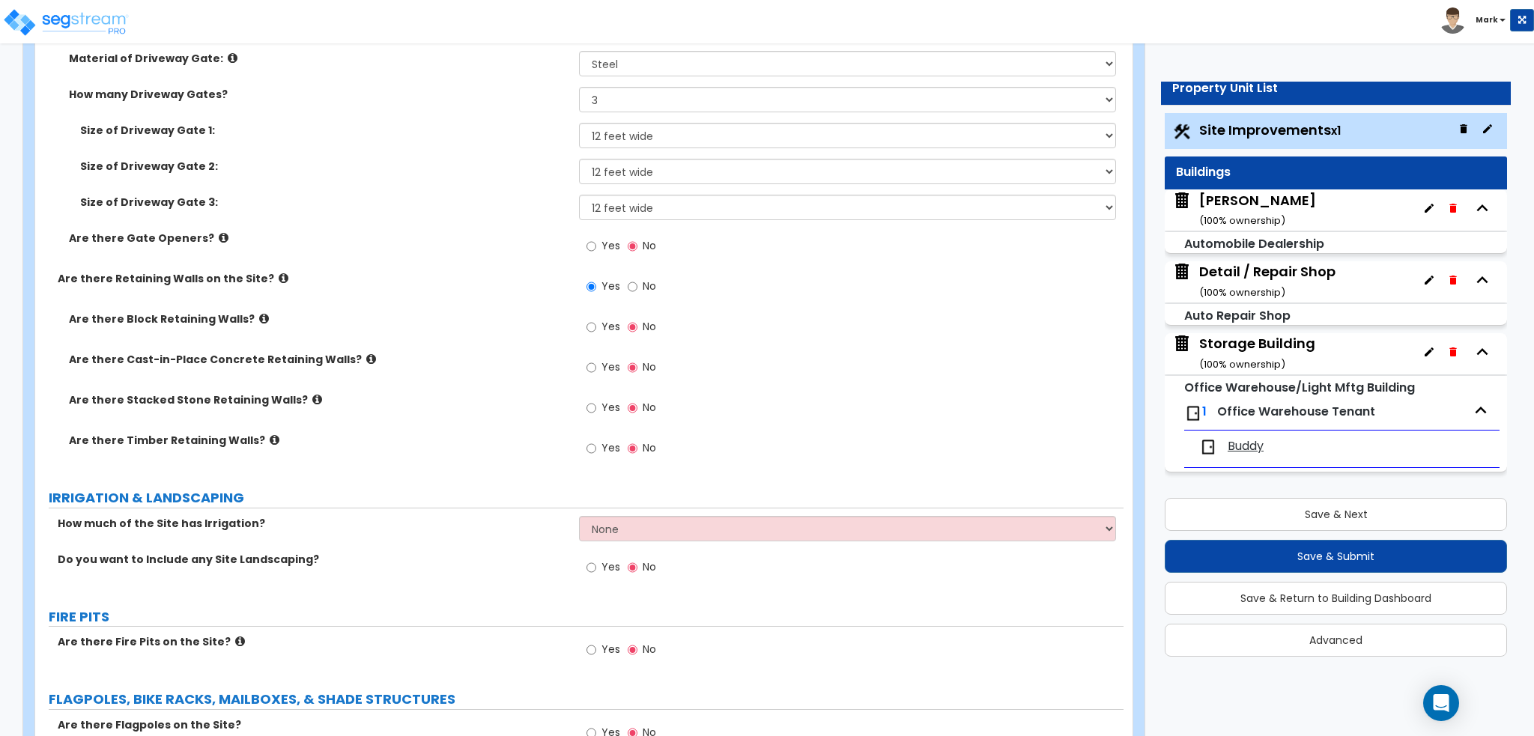
click at [259, 317] on icon at bounding box center [264, 318] width 10 height 11
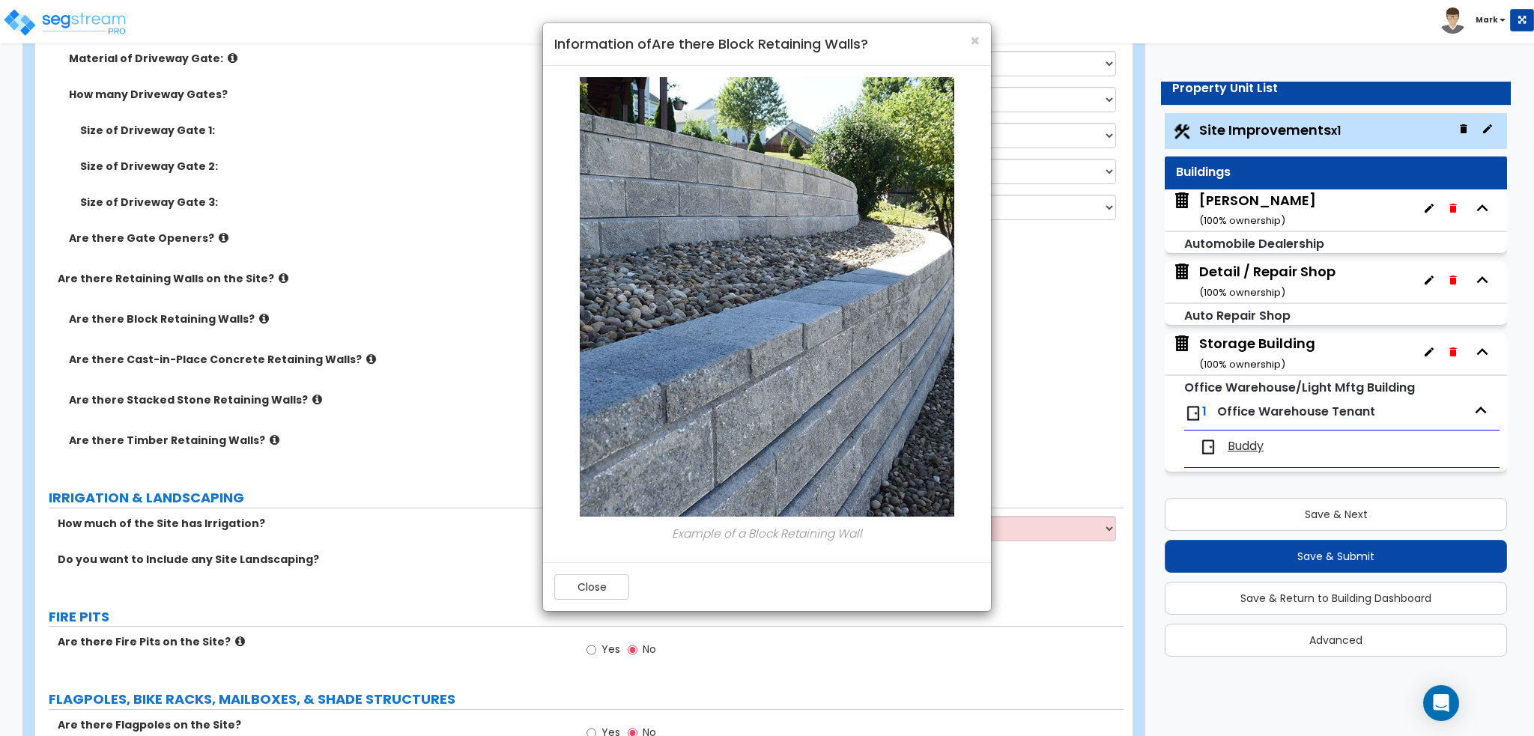
click at [580, 571] on div "Close" at bounding box center [767, 586] width 448 height 49
click at [271, 281] on div "× Information of Are there Block Retaining Walls? Example of a Block Retaining …" at bounding box center [767, 368] width 1534 height 736
click at [266, 272] on div "× Information of Are there Block Retaining Walls? Example of a Block Retaining …" at bounding box center [767, 368] width 1534 height 736
click at [575, 591] on button "Close" at bounding box center [591, 586] width 75 height 25
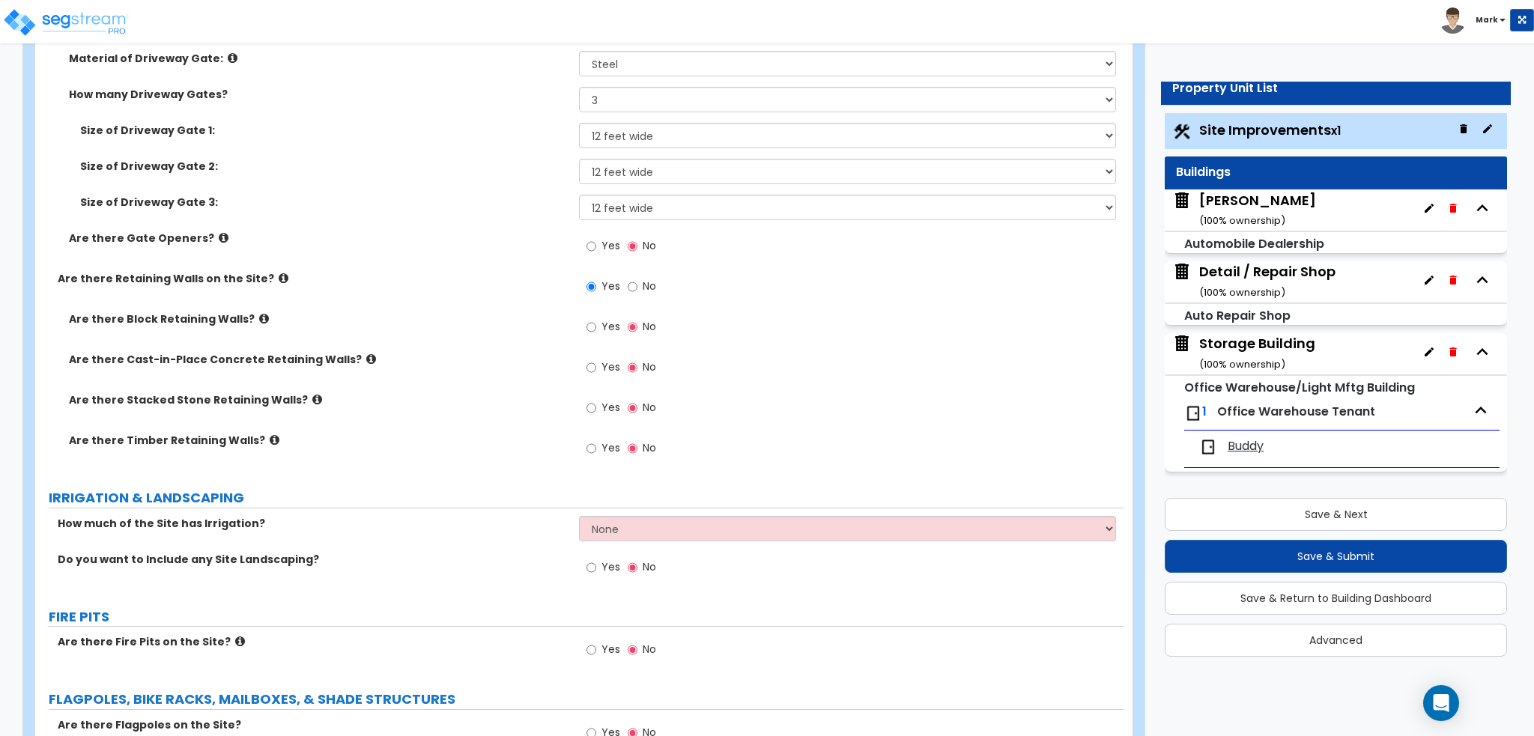
click at [279, 273] on icon at bounding box center [284, 278] width 10 height 11
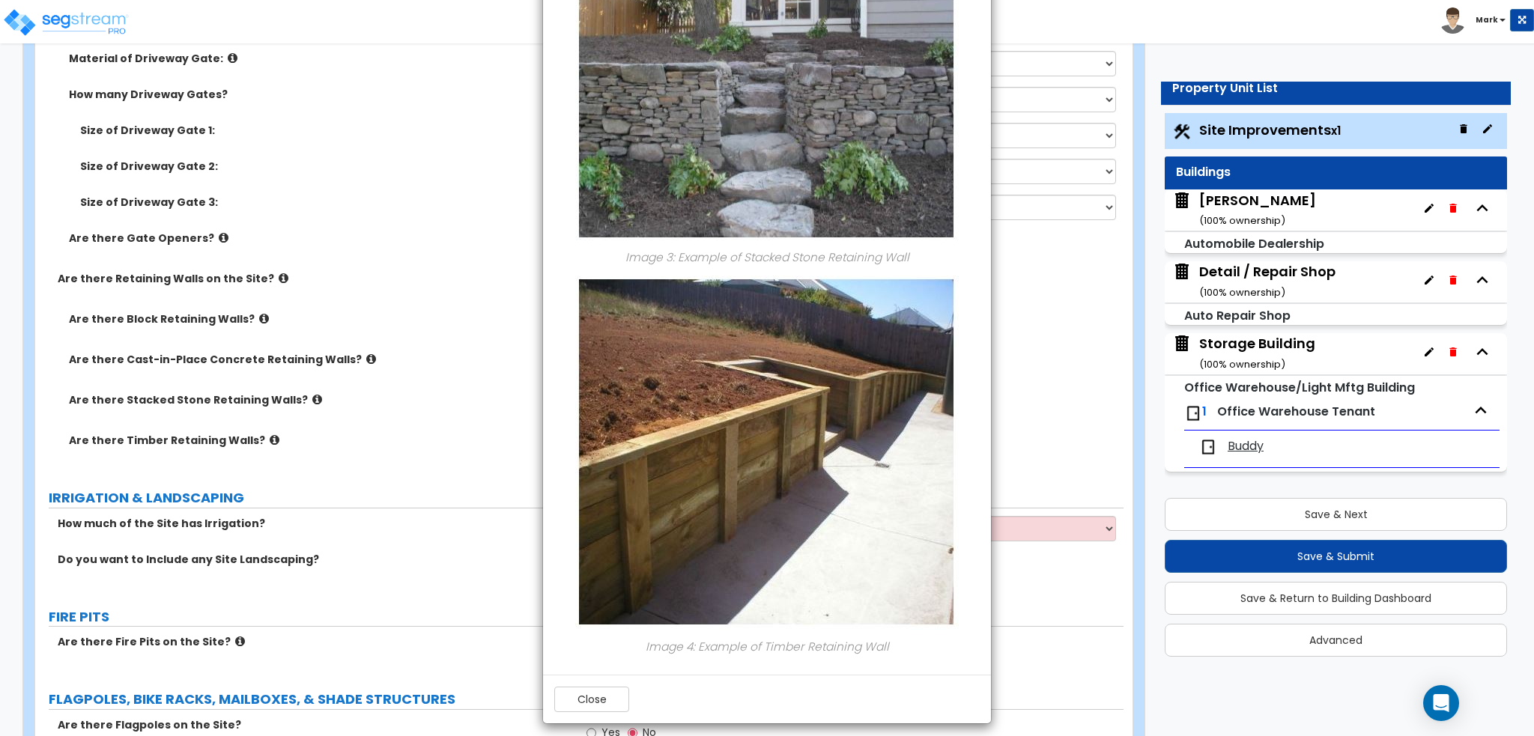
scroll to position [1057, 0]
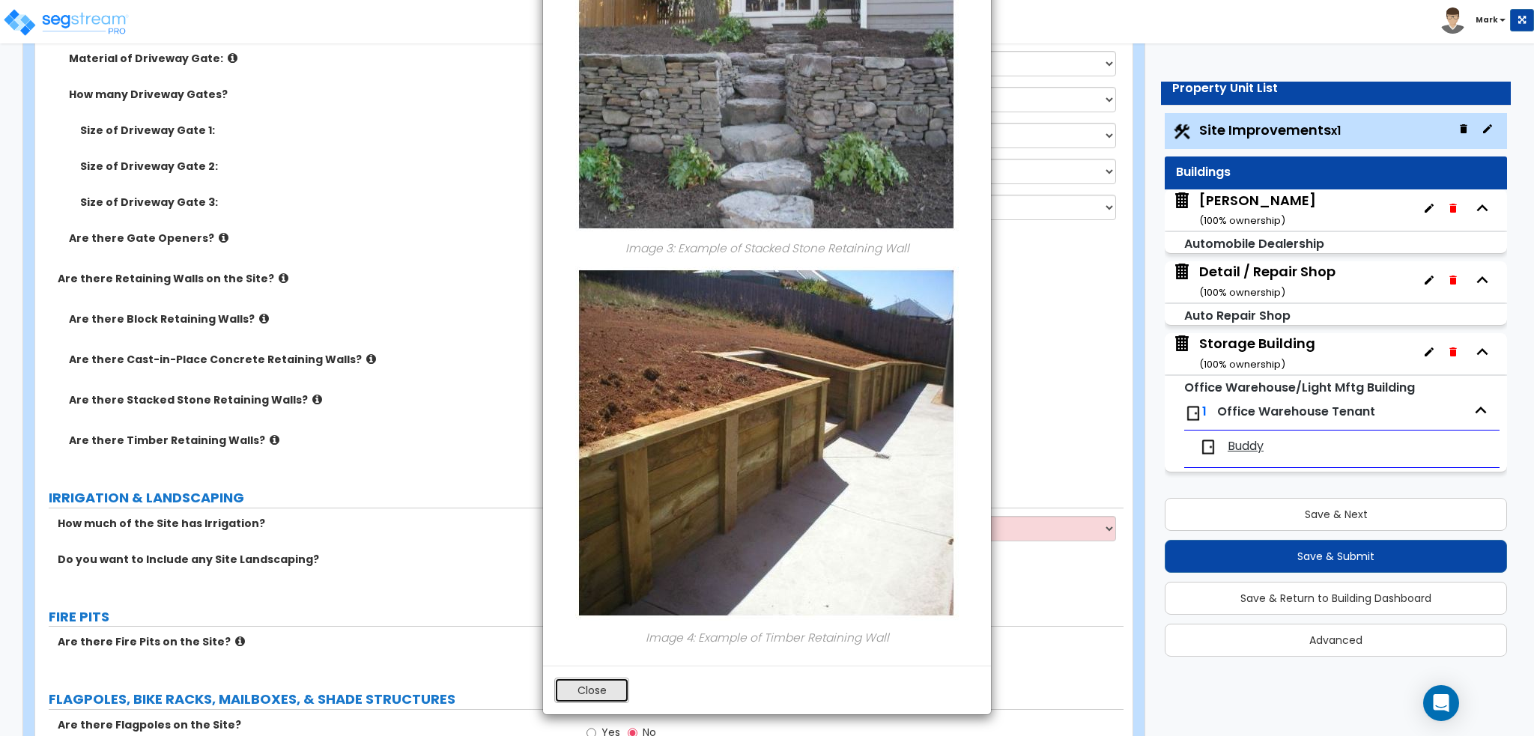
click at [614, 685] on button "Close" at bounding box center [591, 690] width 75 height 25
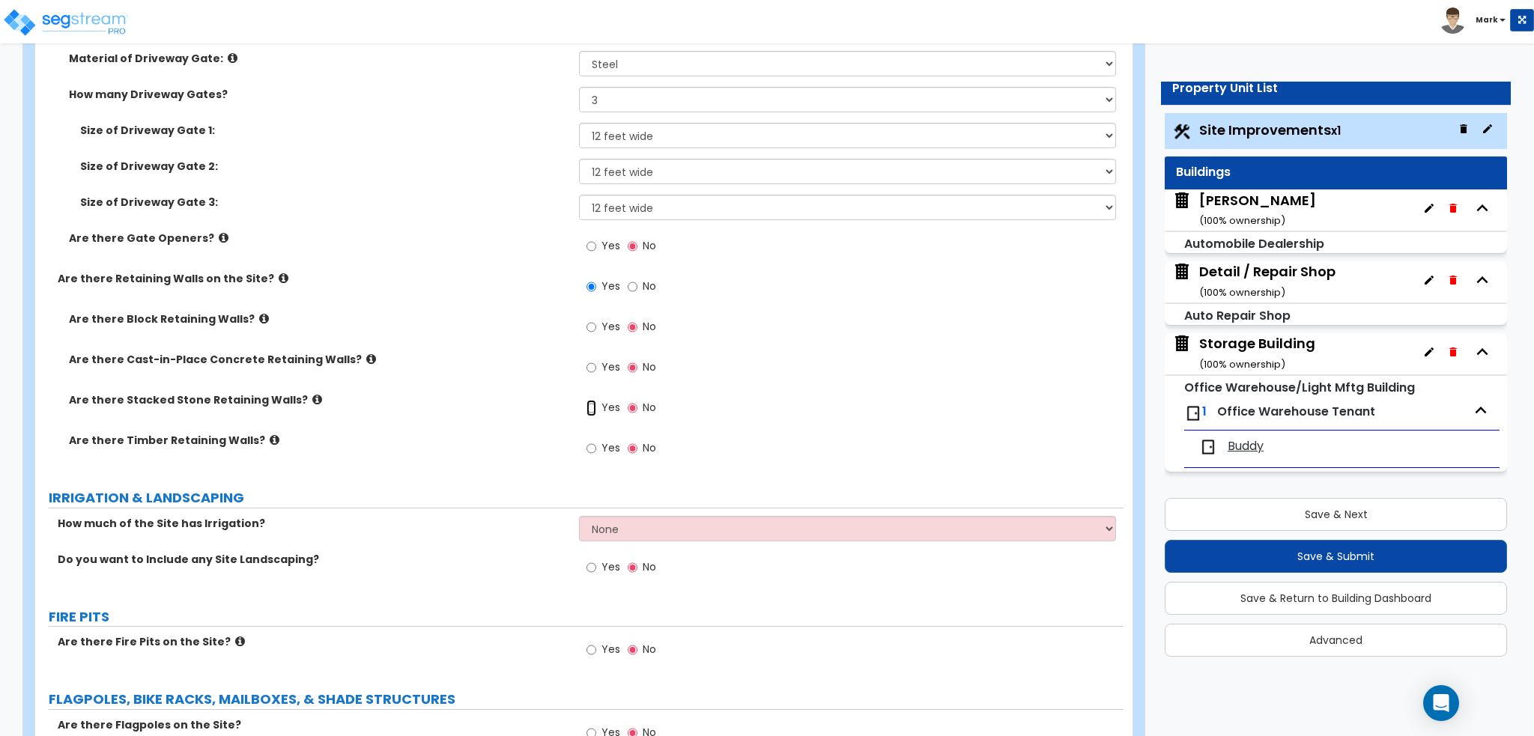
click at [592, 404] on input "Yes" at bounding box center [591, 408] width 10 height 16
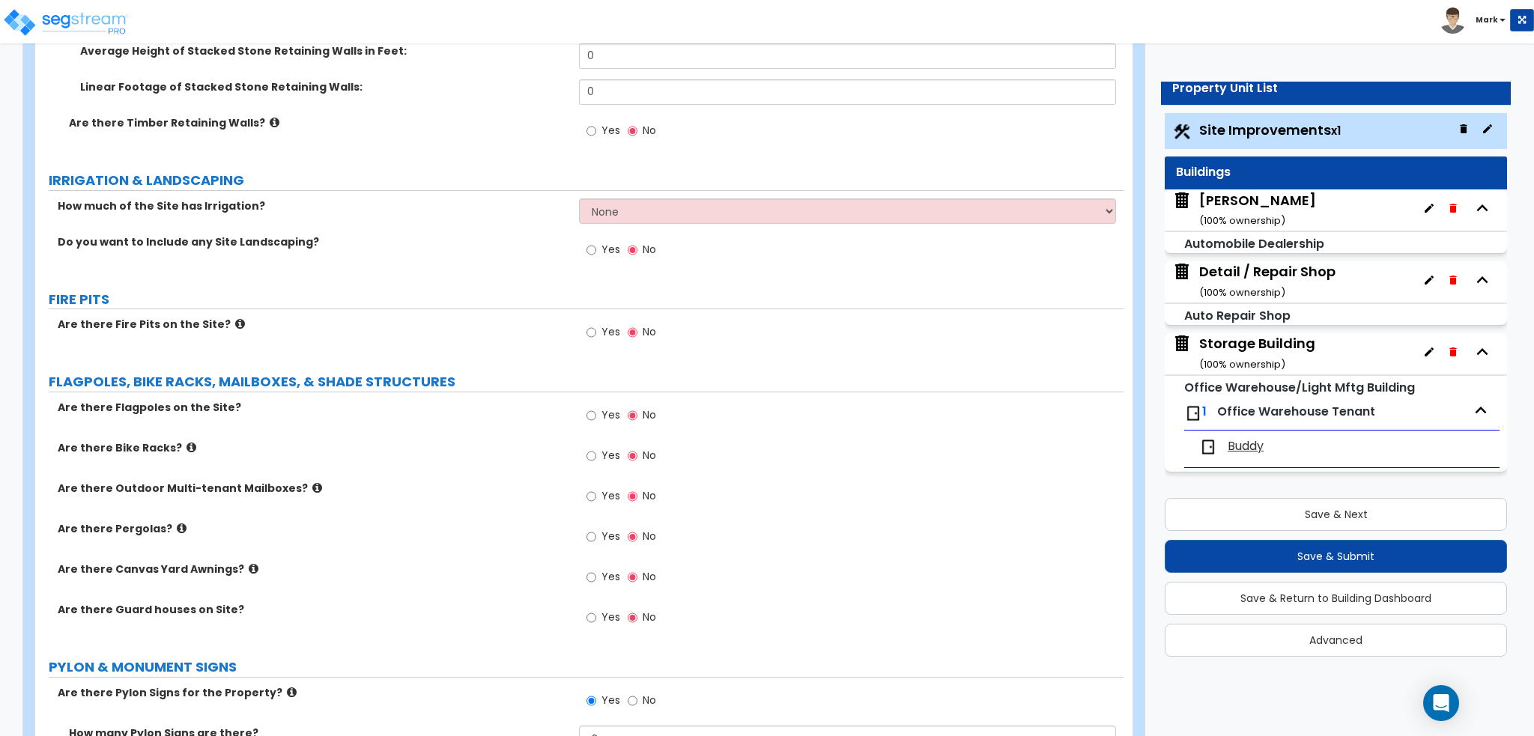
scroll to position [3894, 0]
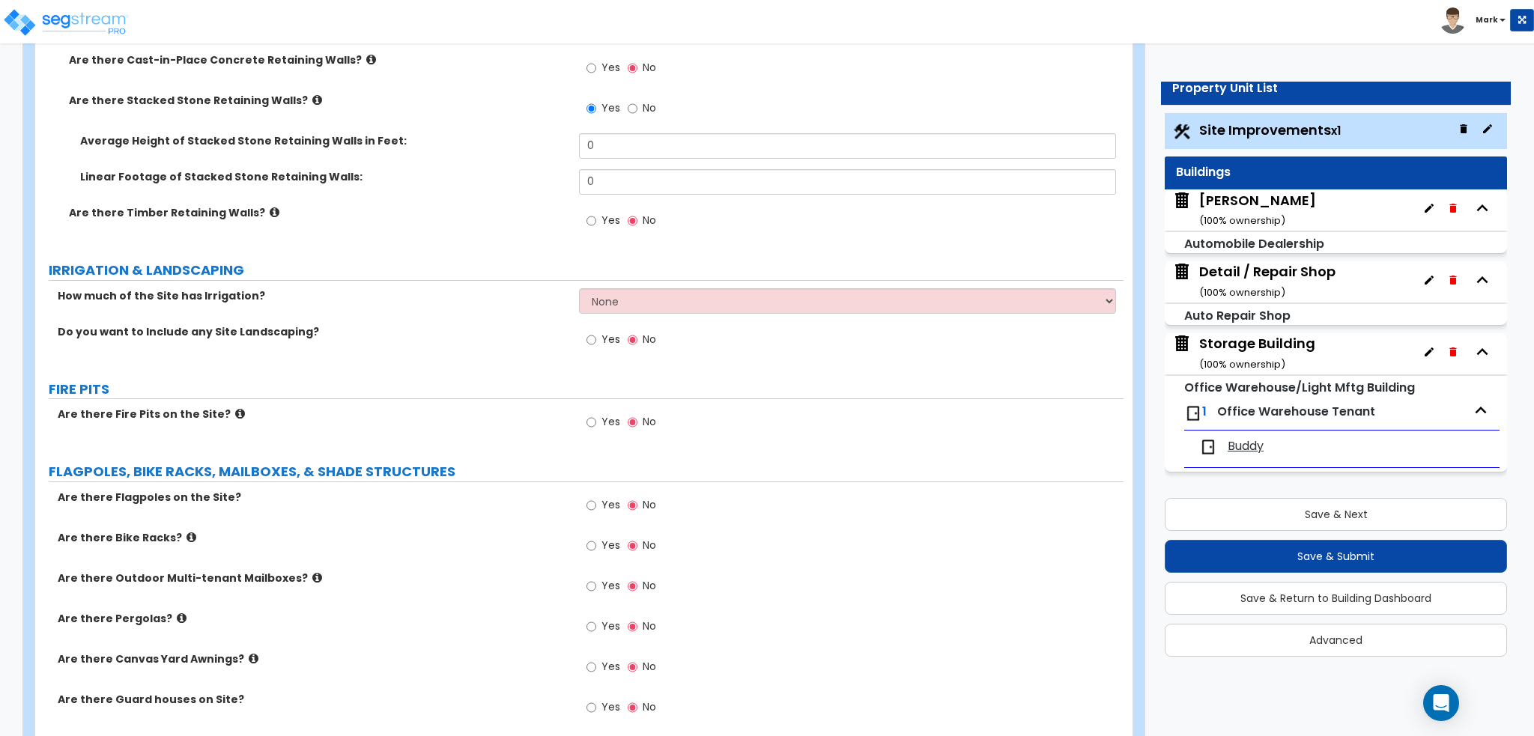
click at [270, 210] on icon at bounding box center [275, 212] width 10 height 11
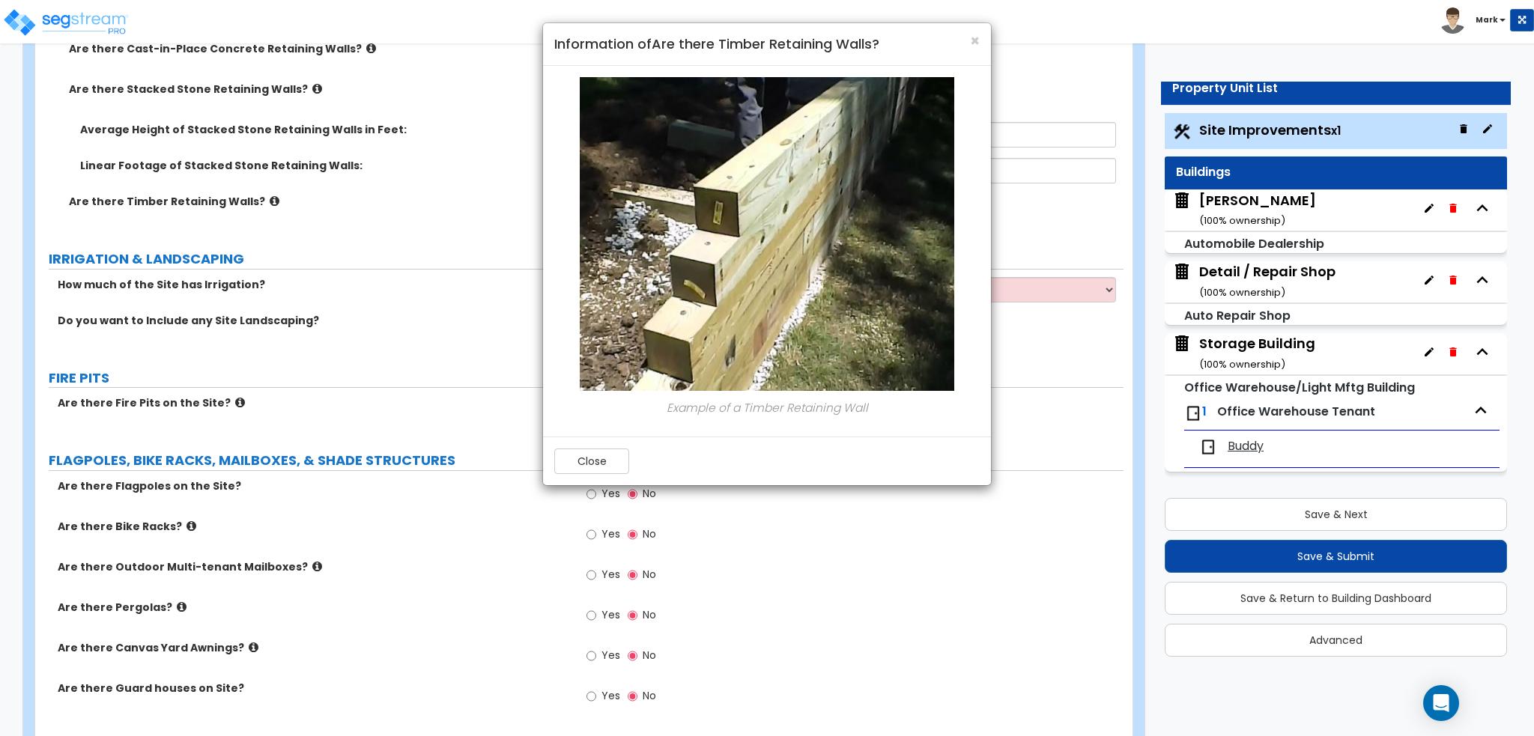
scroll to position [3819, 0]
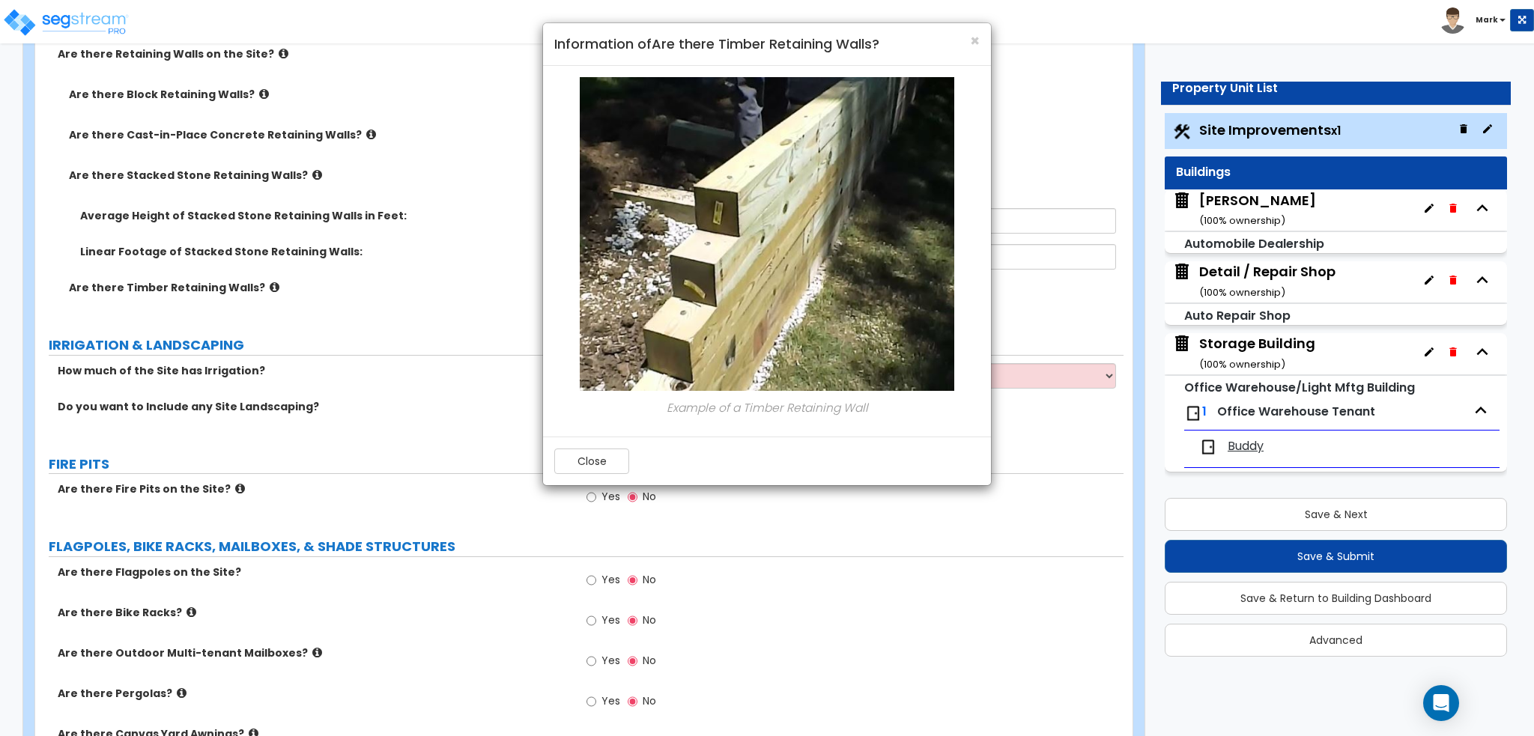
click at [356, 252] on div "× Information of Are there Timber Retaining Walls? Example of a Timber Retainin…" at bounding box center [767, 368] width 1534 height 736
click at [970, 38] on span "×" at bounding box center [975, 41] width 10 height 22
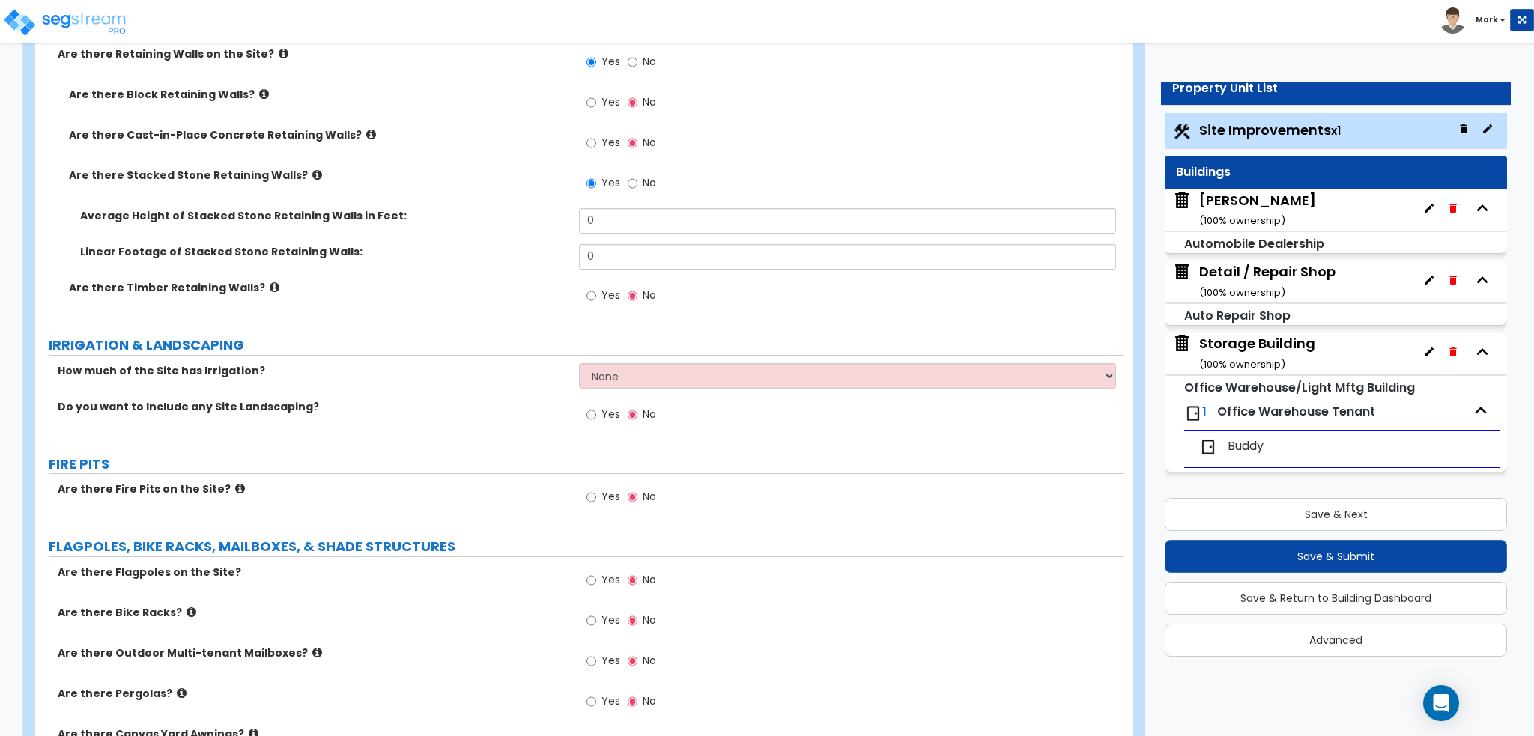
click at [312, 173] on icon at bounding box center [317, 174] width 10 height 11
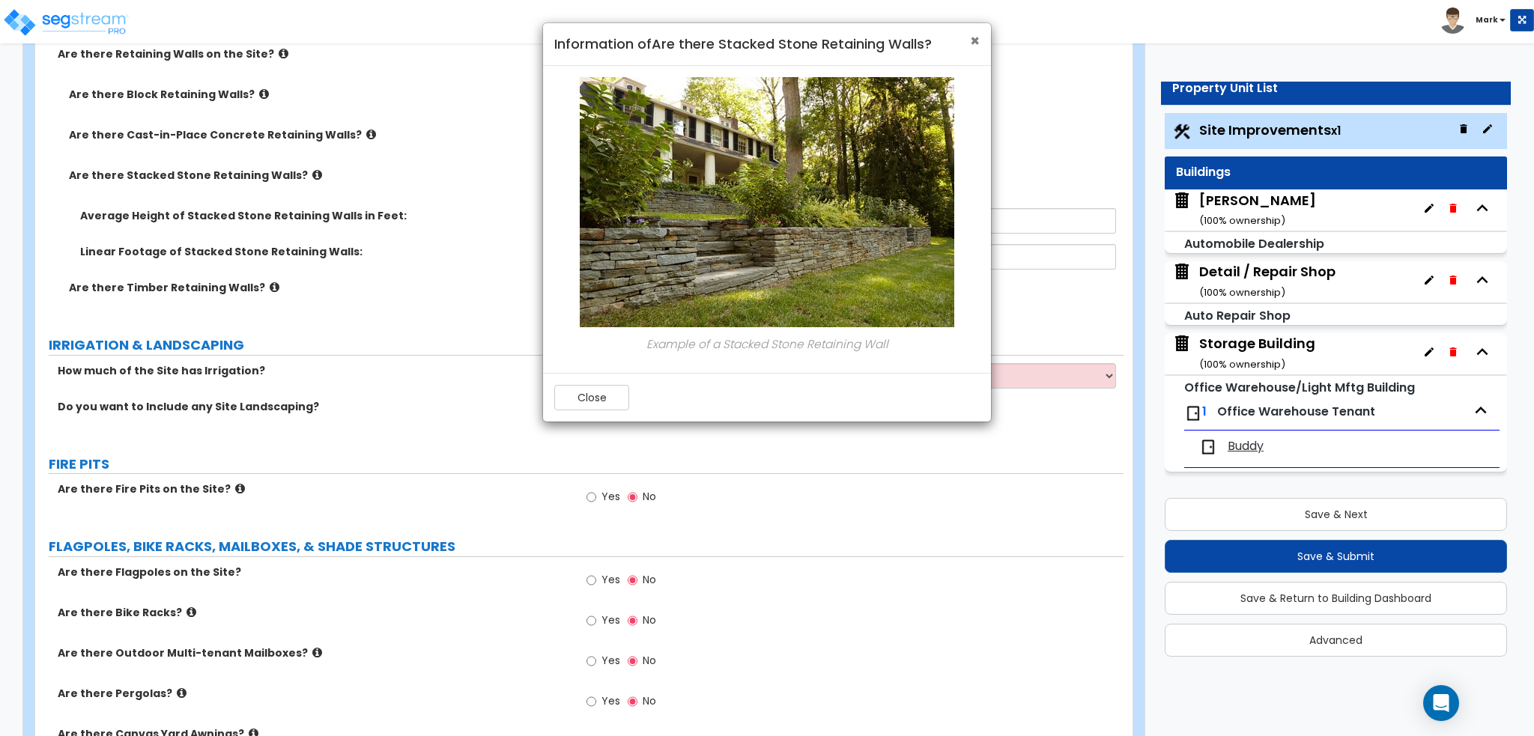
click at [972, 38] on span "×" at bounding box center [975, 41] width 10 height 22
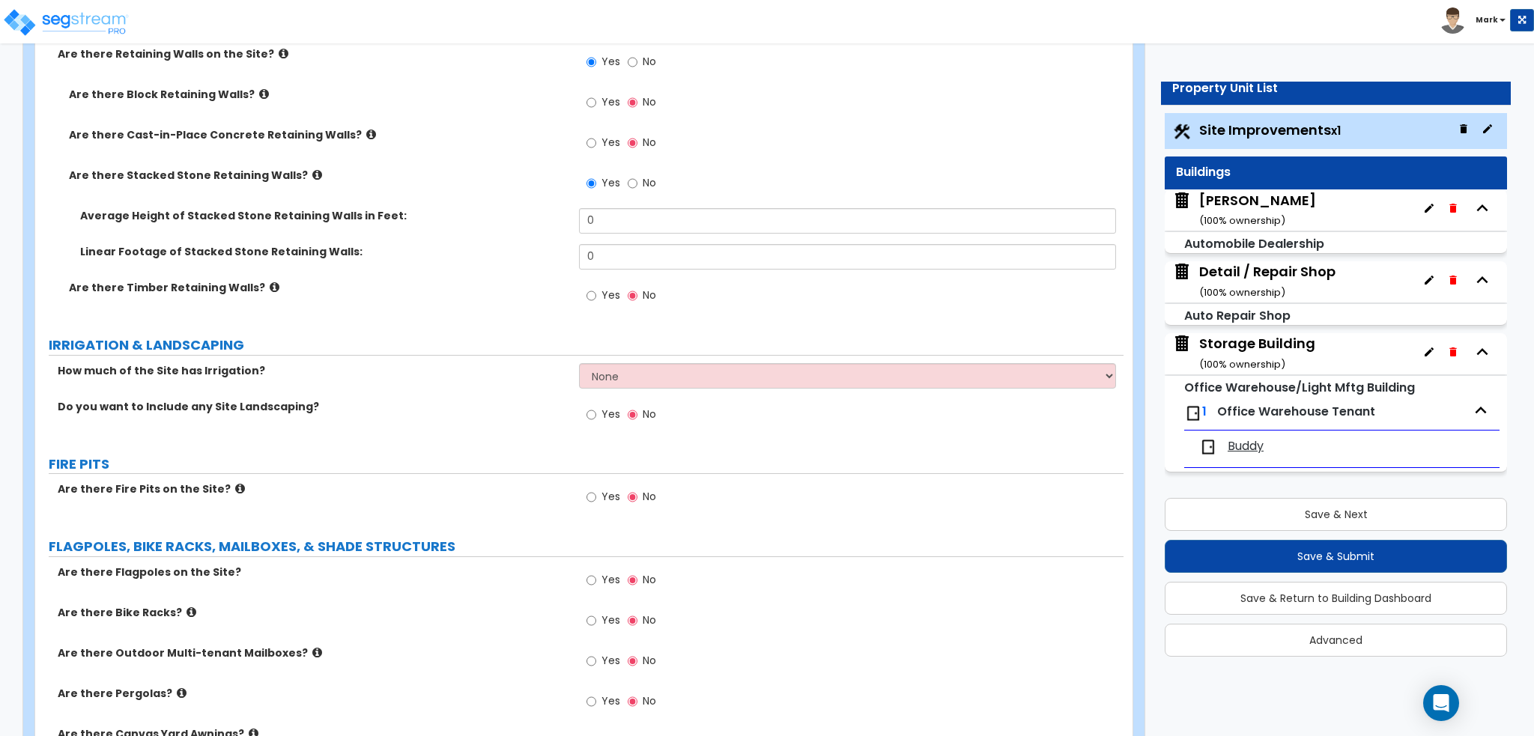
click at [312, 173] on icon at bounding box center [317, 174] width 10 height 11
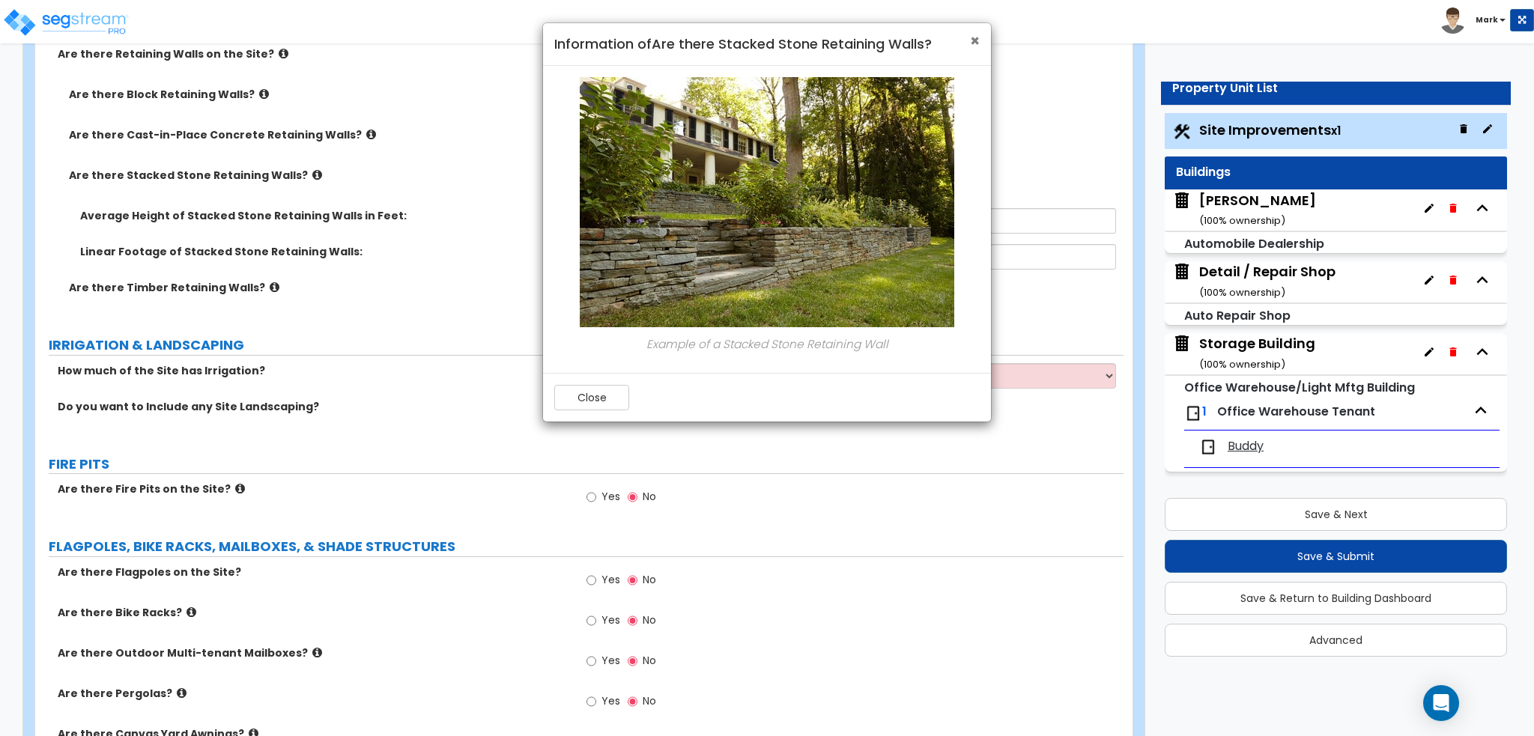
click at [970, 38] on span "×" at bounding box center [975, 41] width 10 height 22
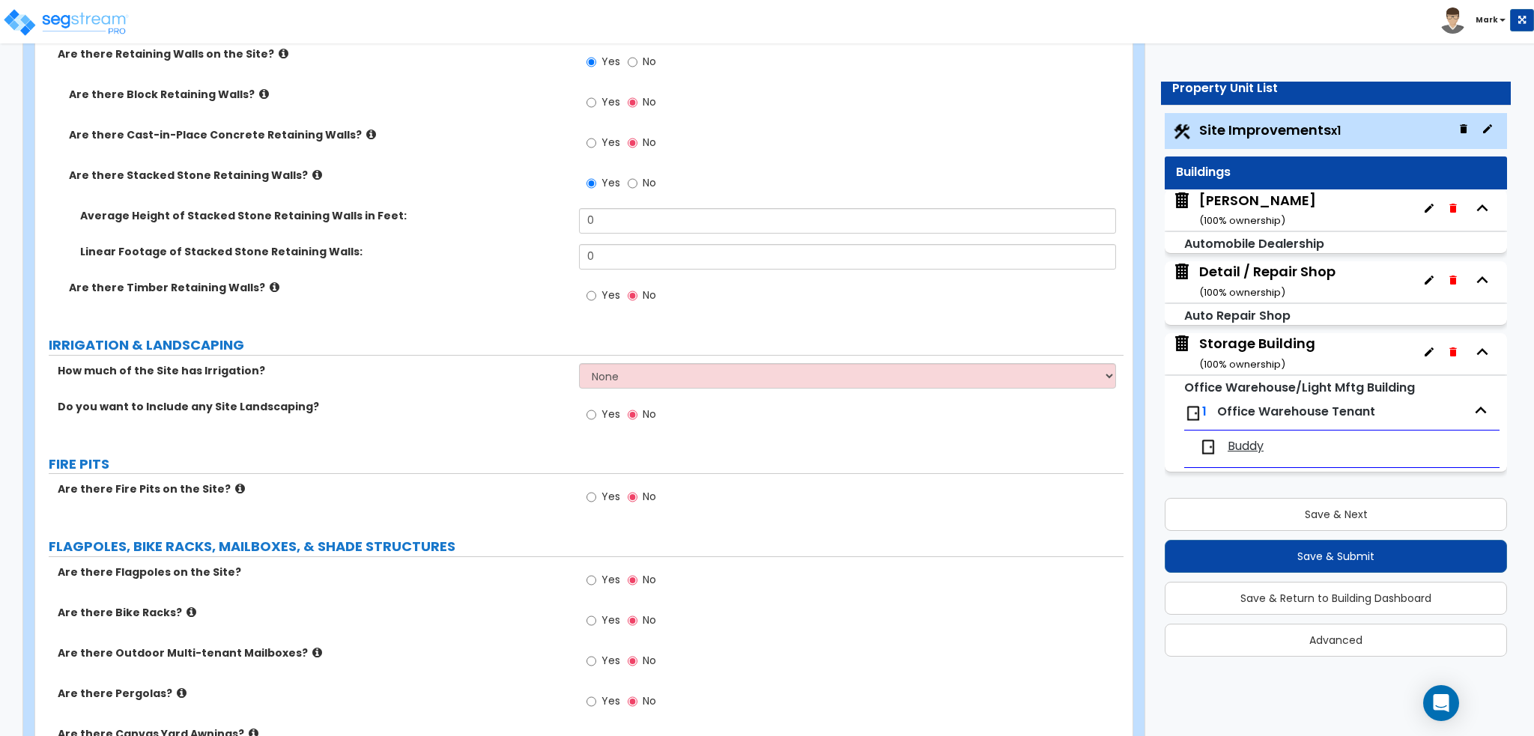
click at [279, 49] on icon at bounding box center [284, 53] width 10 height 11
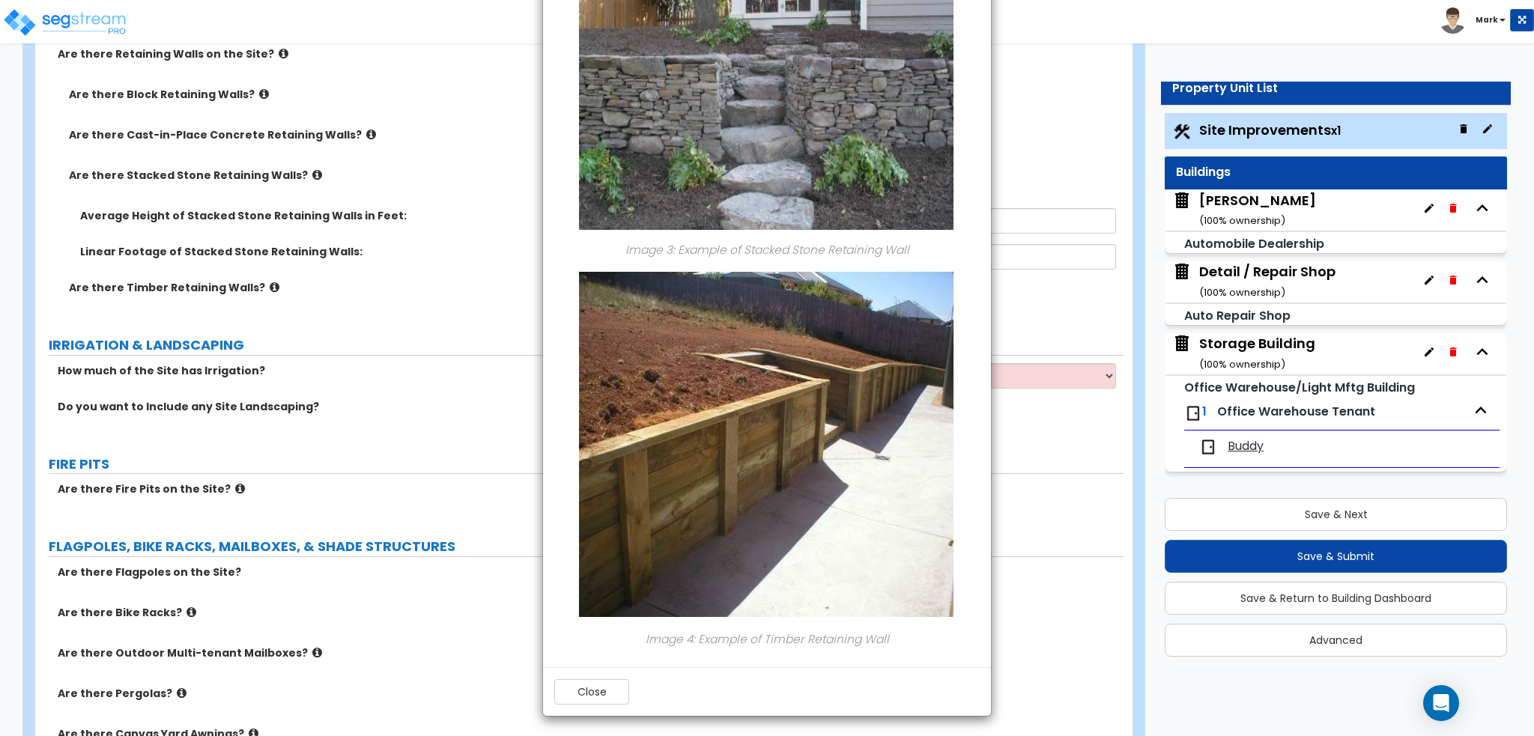
scroll to position [1057, 0]
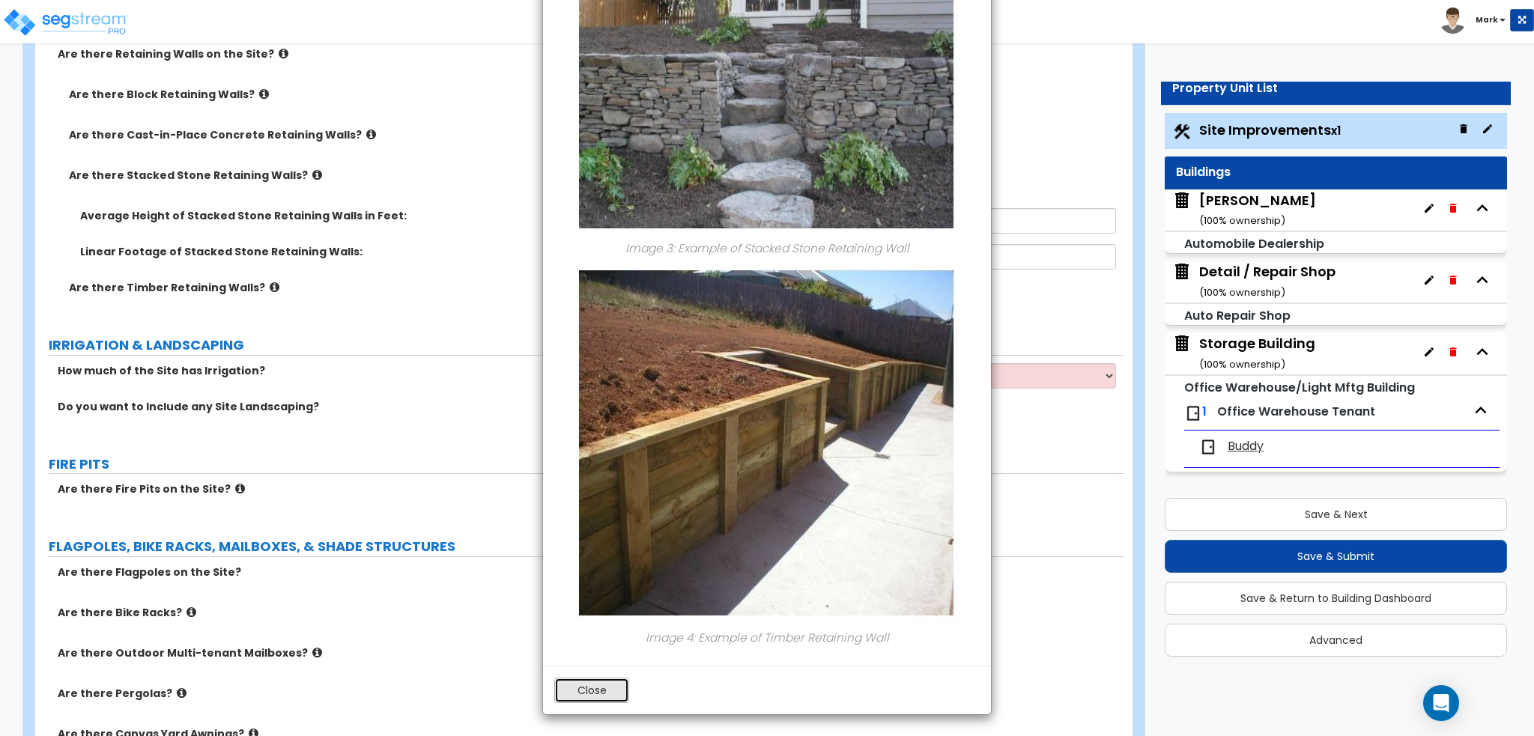
click at [602, 684] on button "Close" at bounding box center [591, 690] width 75 height 25
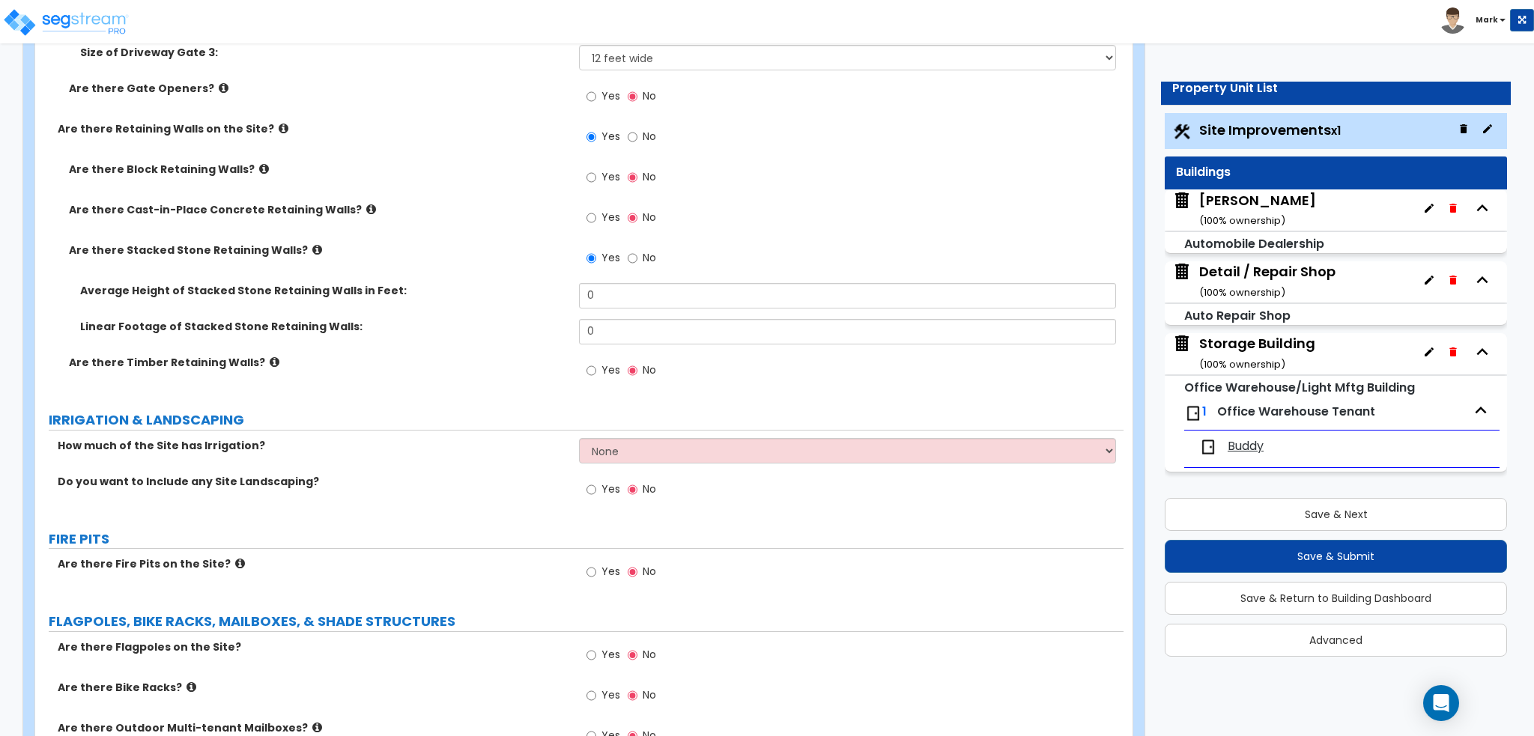
click at [589, 377] on label "Yes" at bounding box center [603, 371] width 34 height 25
click at [589, 377] on input "Yes" at bounding box center [591, 370] width 10 height 16
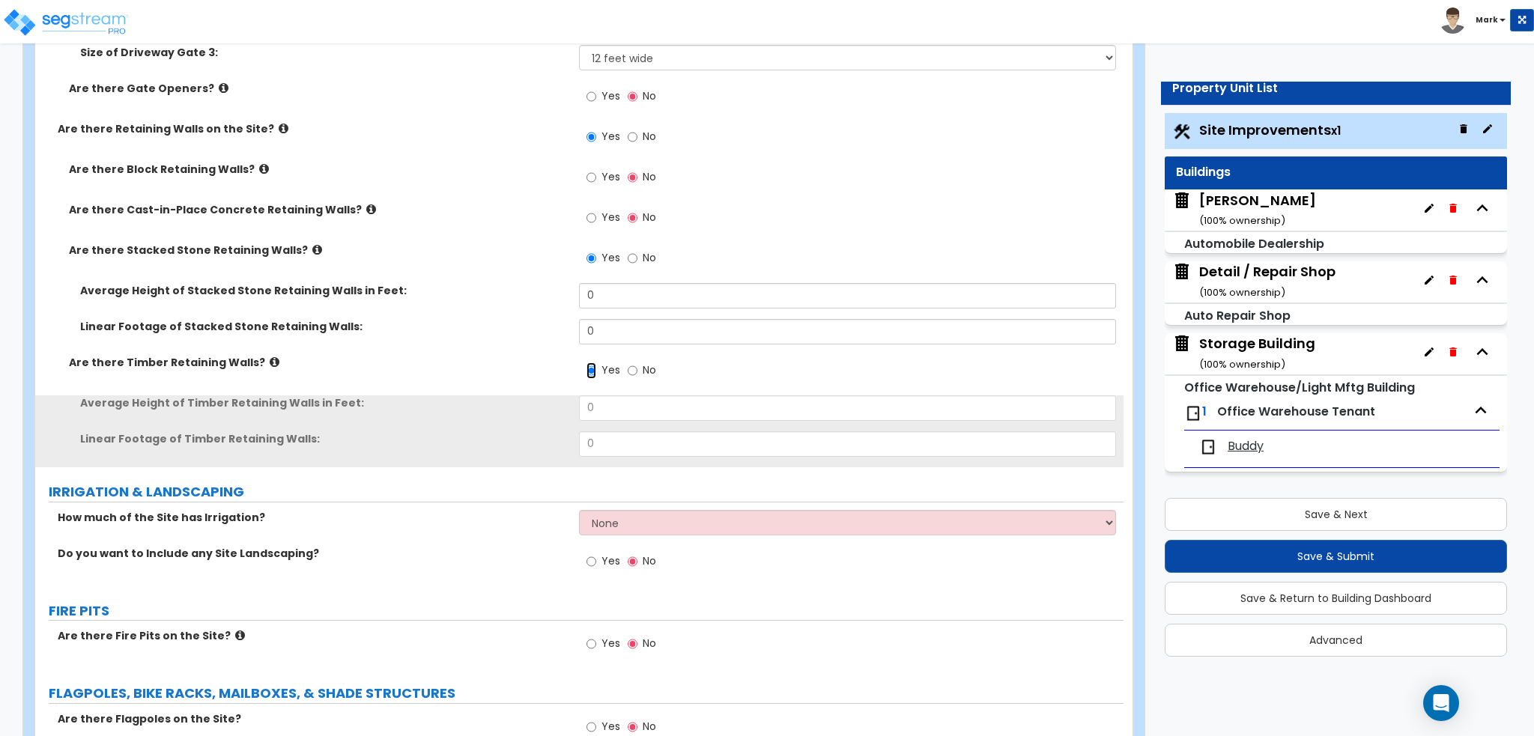
scroll to position [3894, 0]
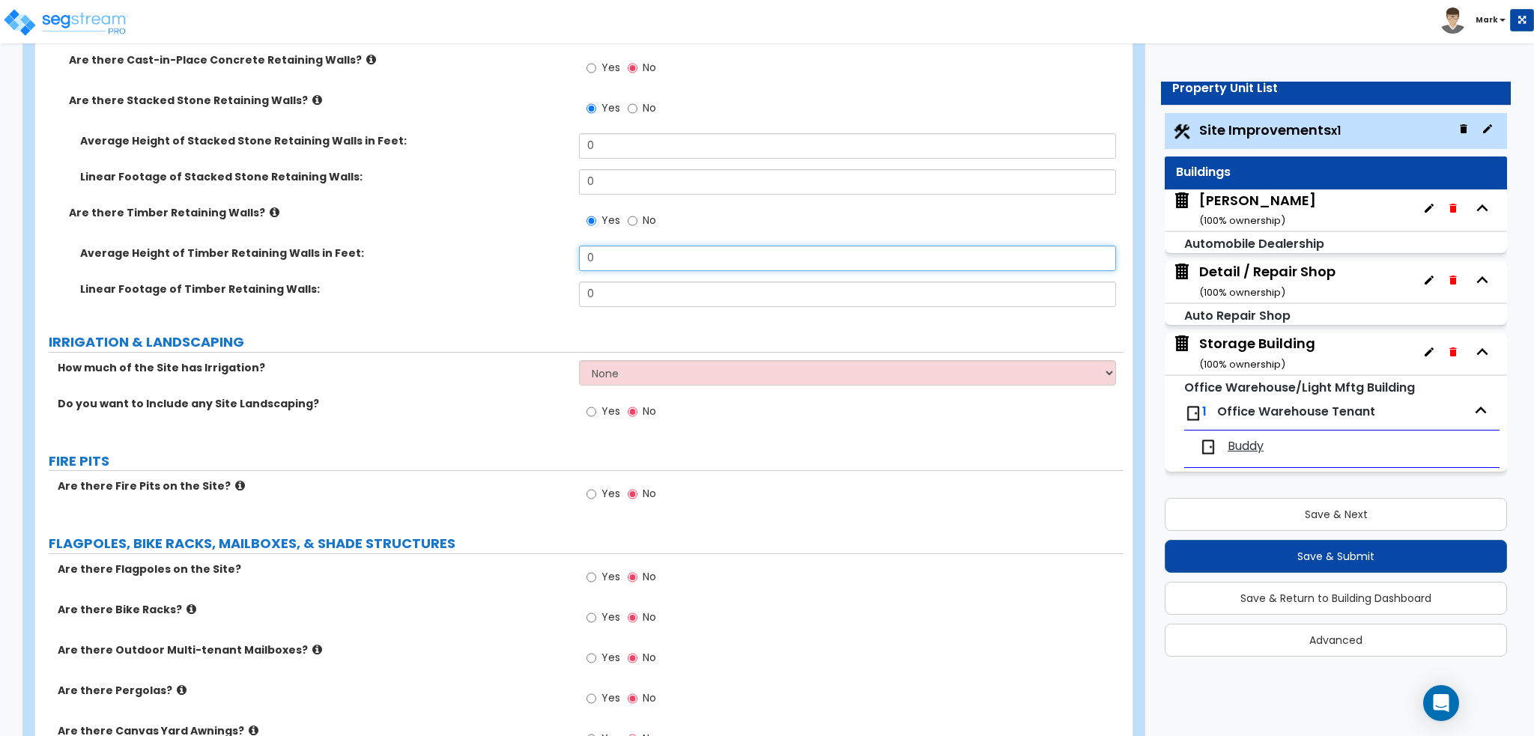
drag, startPoint x: 688, startPoint y: 251, endPoint x: 592, endPoint y: 264, distance: 96.7
click at [589, 264] on input "0" at bounding box center [847, 258] width 536 height 25
click at [449, 192] on div "Linear Footage of Stacked Stone Retaining Walls: 0" at bounding box center [579, 187] width 1088 height 36
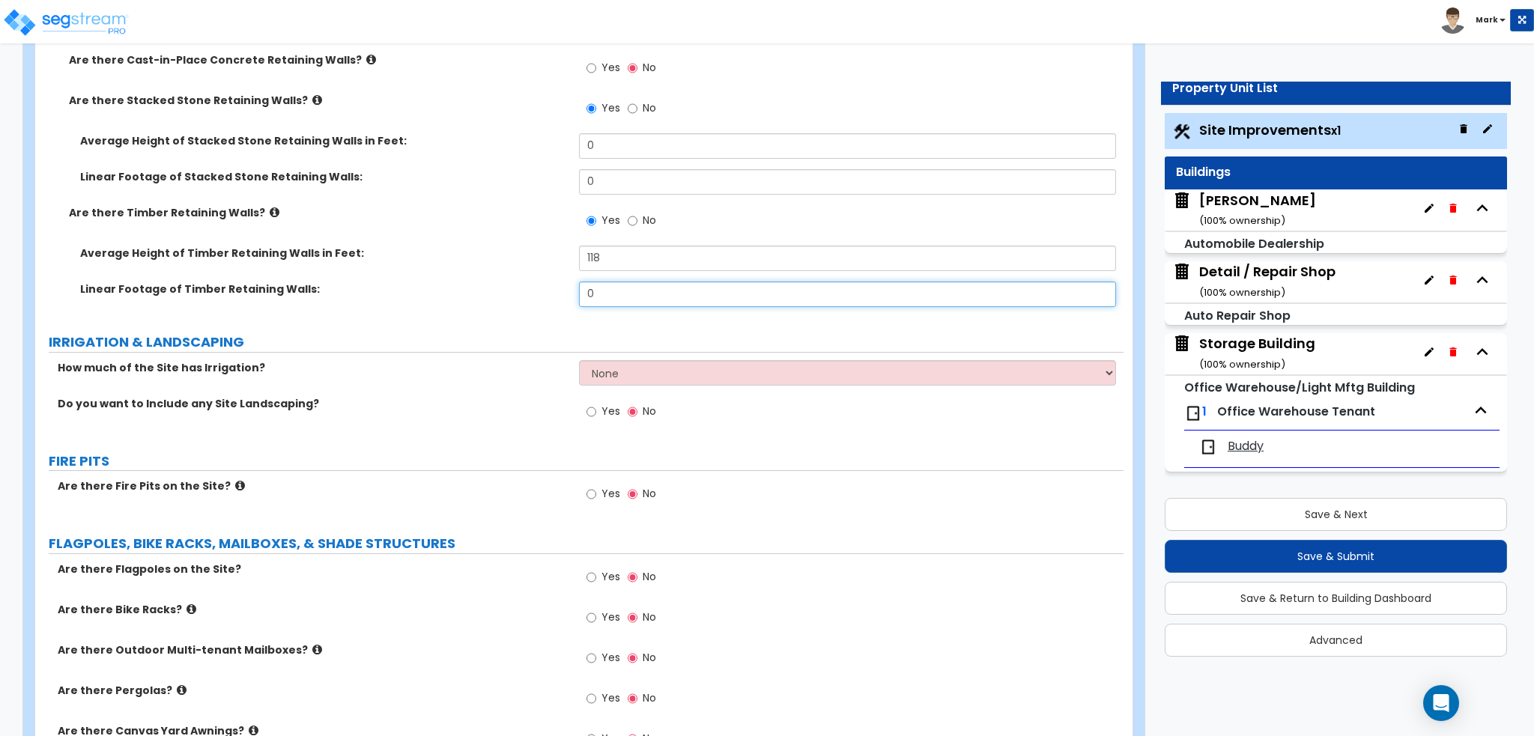
drag, startPoint x: 632, startPoint y: 290, endPoint x: 479, endPoint y: 293, distance: 152.8
click at [479, 293] on div "Linear Footage of Timber Retaining Walls: 0" at bounding box center [579, 300] width 1088 height 36
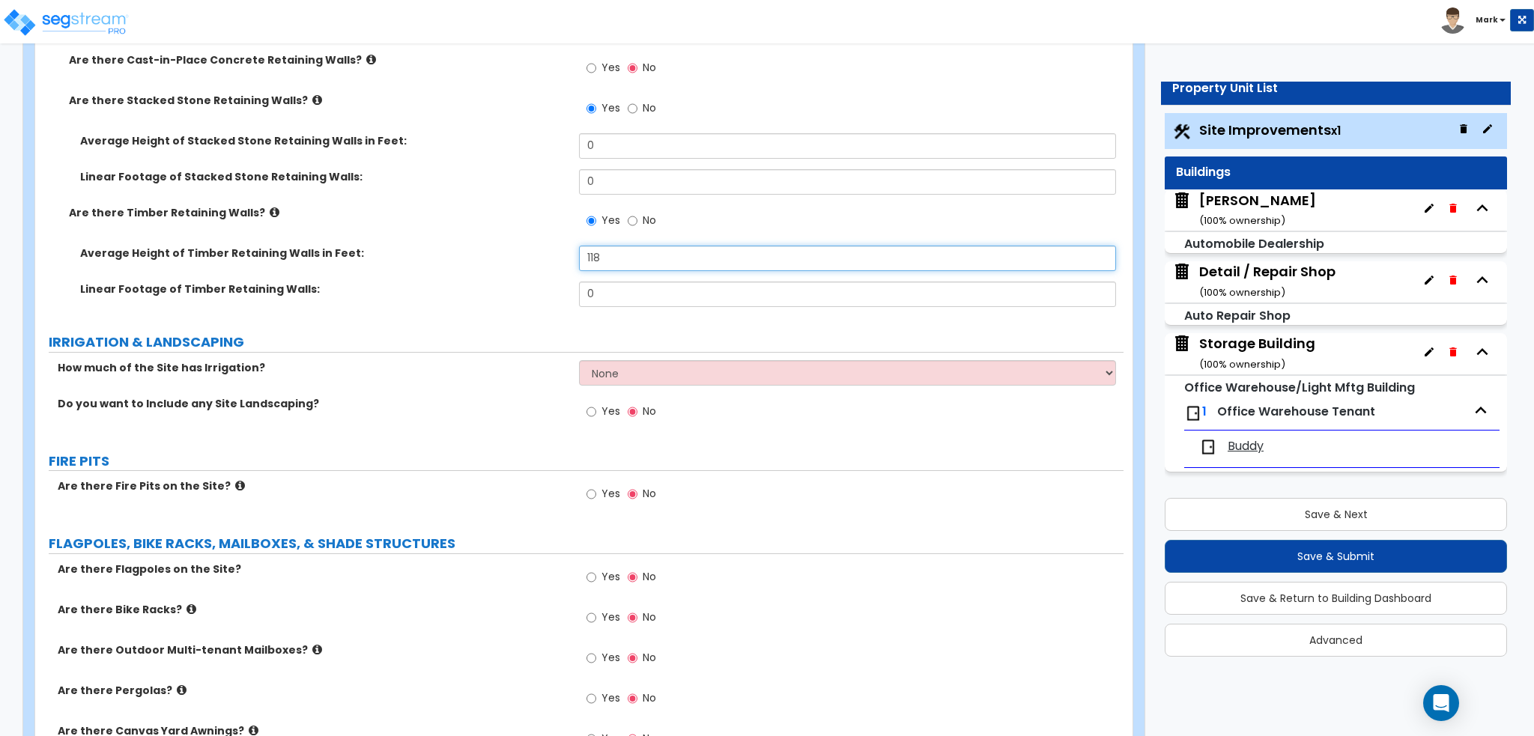
drag, startPoint x: 611, startPoint y: 261, endPoint x: 552, endPoint y: 260, distance: 59.2
click at [552, 260] on div "Average Height of Timber Retaining Walls in Feet: 118" at bounding box center [579, 264] width 1088 height 36
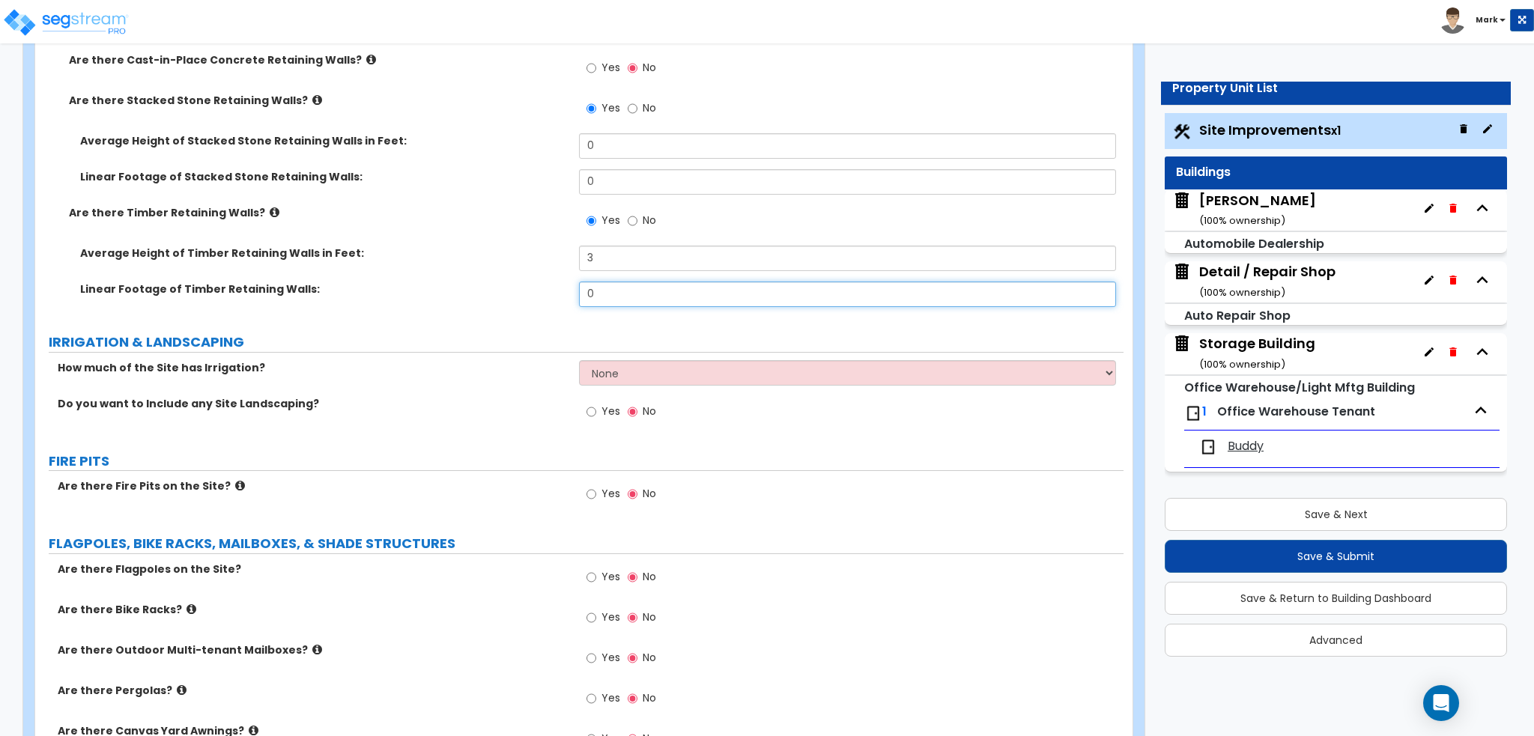
click at [628, 288] on input "0" at bounding box center [847, 294] width 536 height 25
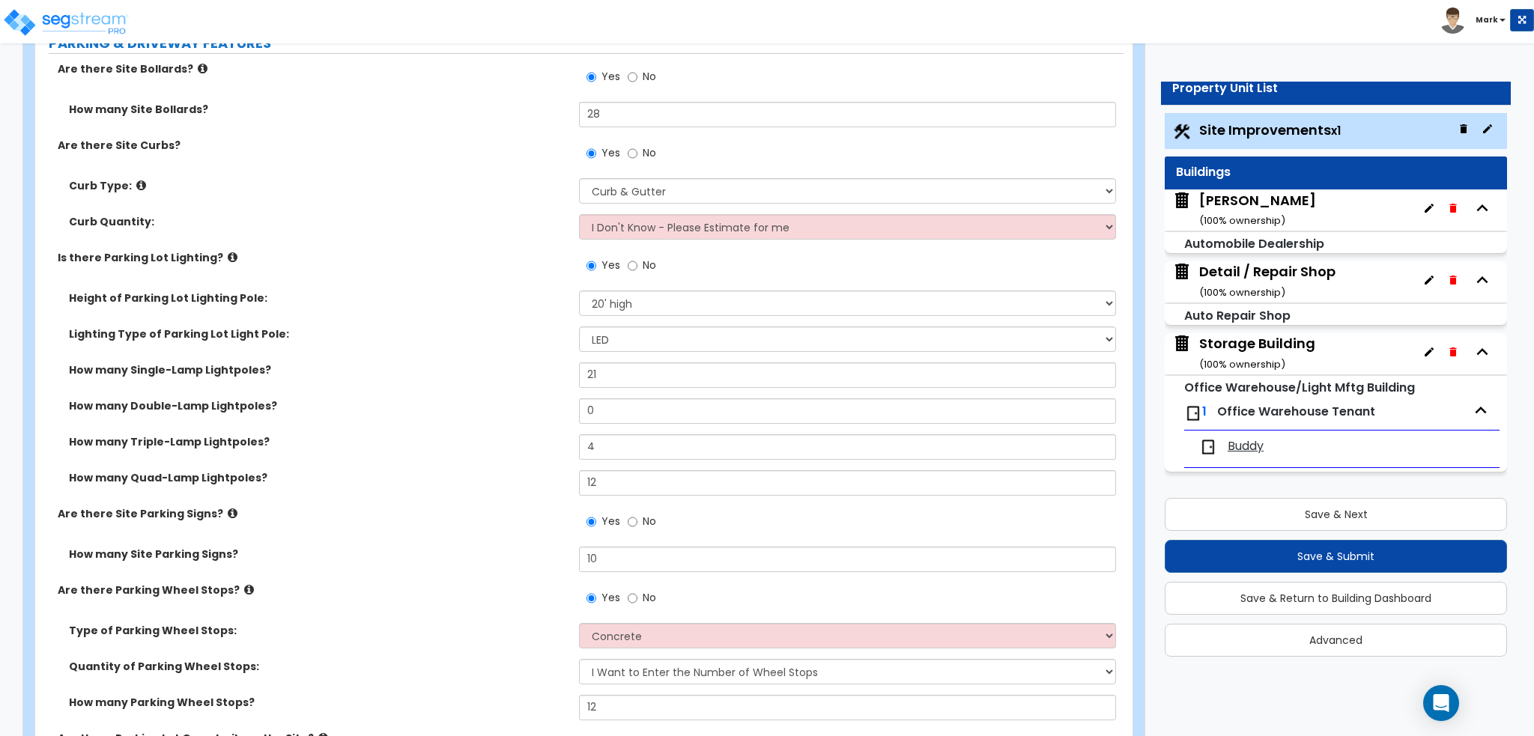
scroll to position [749, 0]
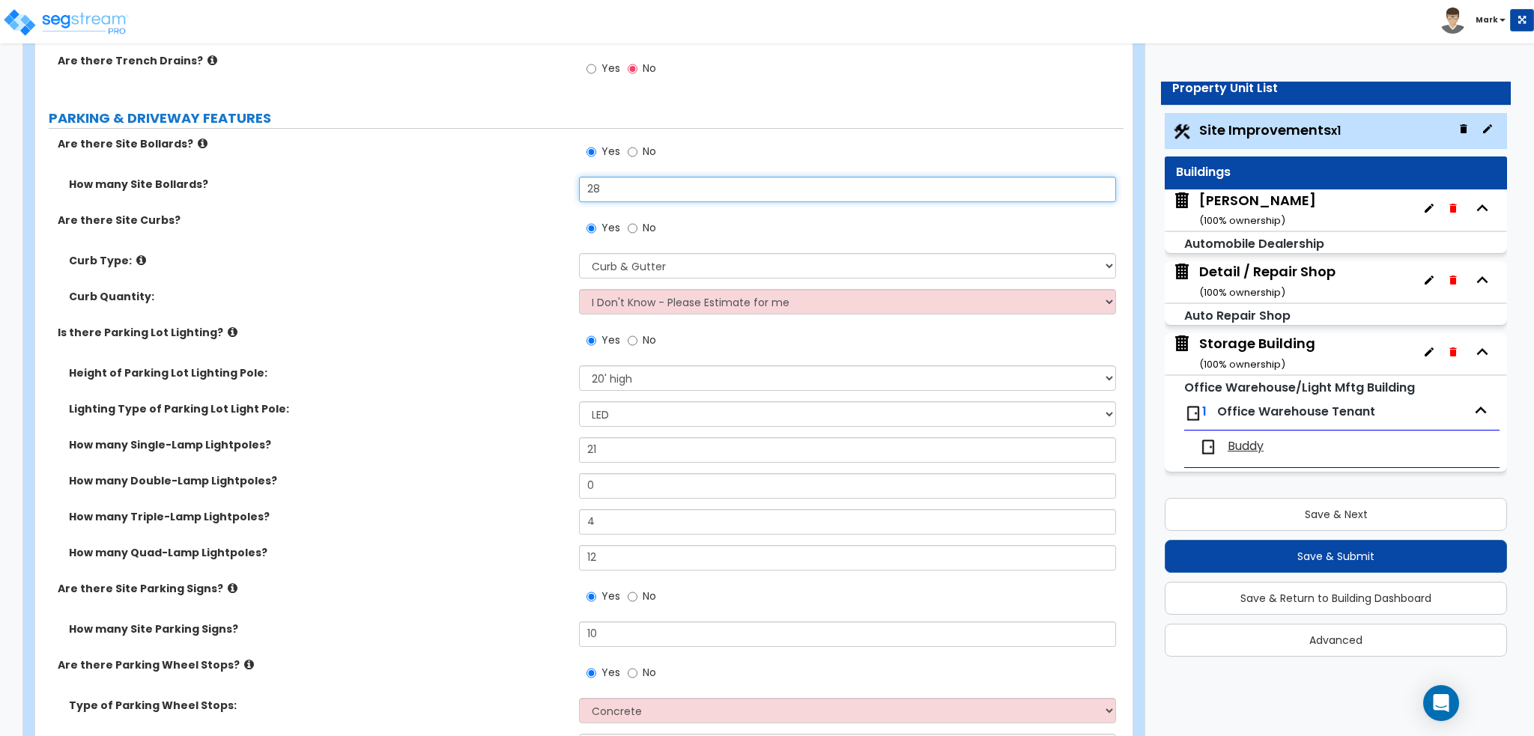
click at [650, 196] on input "28" at bounding box center [847, 189] width 536 height 25
click at [408, 219] on label "Are there Site Curbs?" at bounding box center [313, 220] width 510 height 15
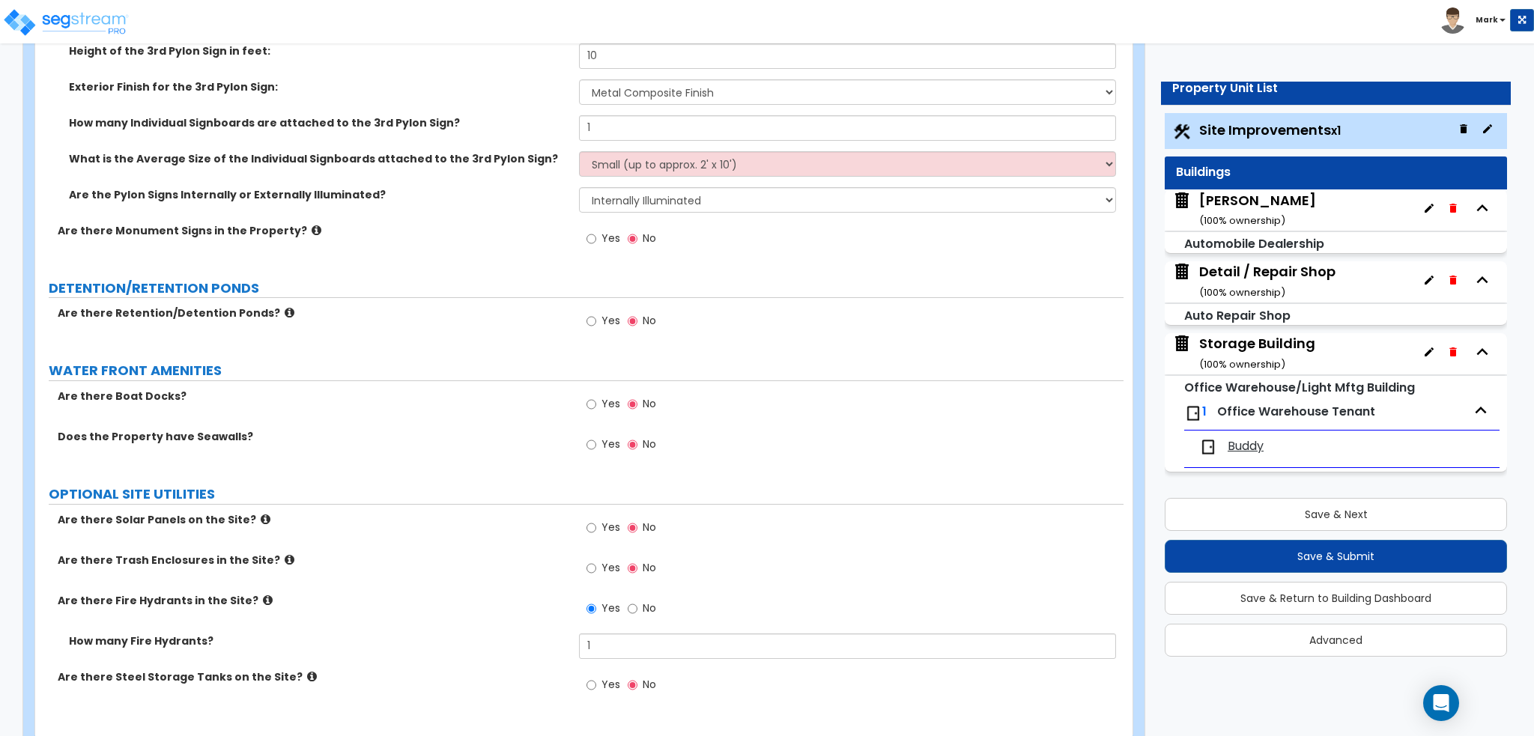
scroll to position [5100, 0]
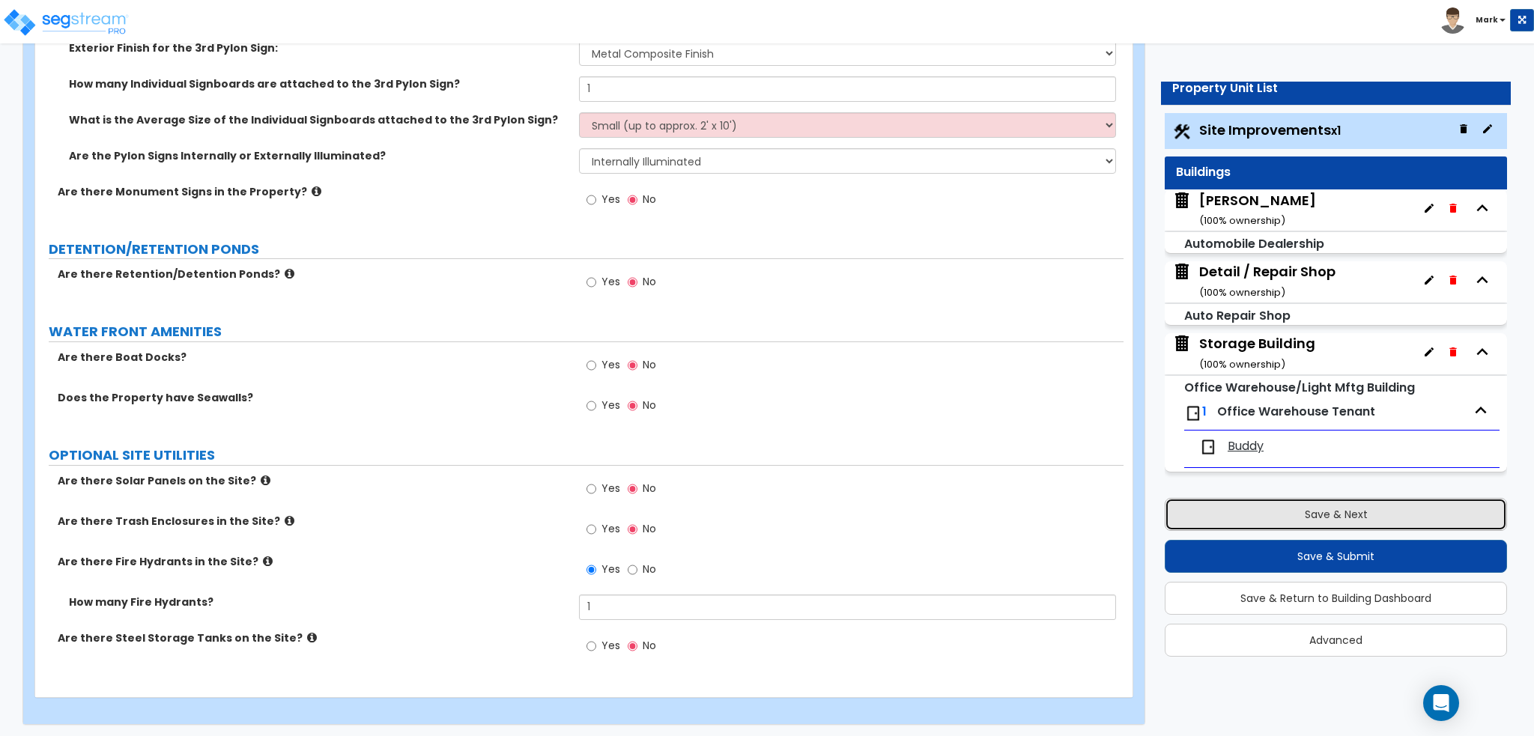
click at [1307, 514] on button "Save & Next" at bounding box center [1335, 514] width 342 height 33
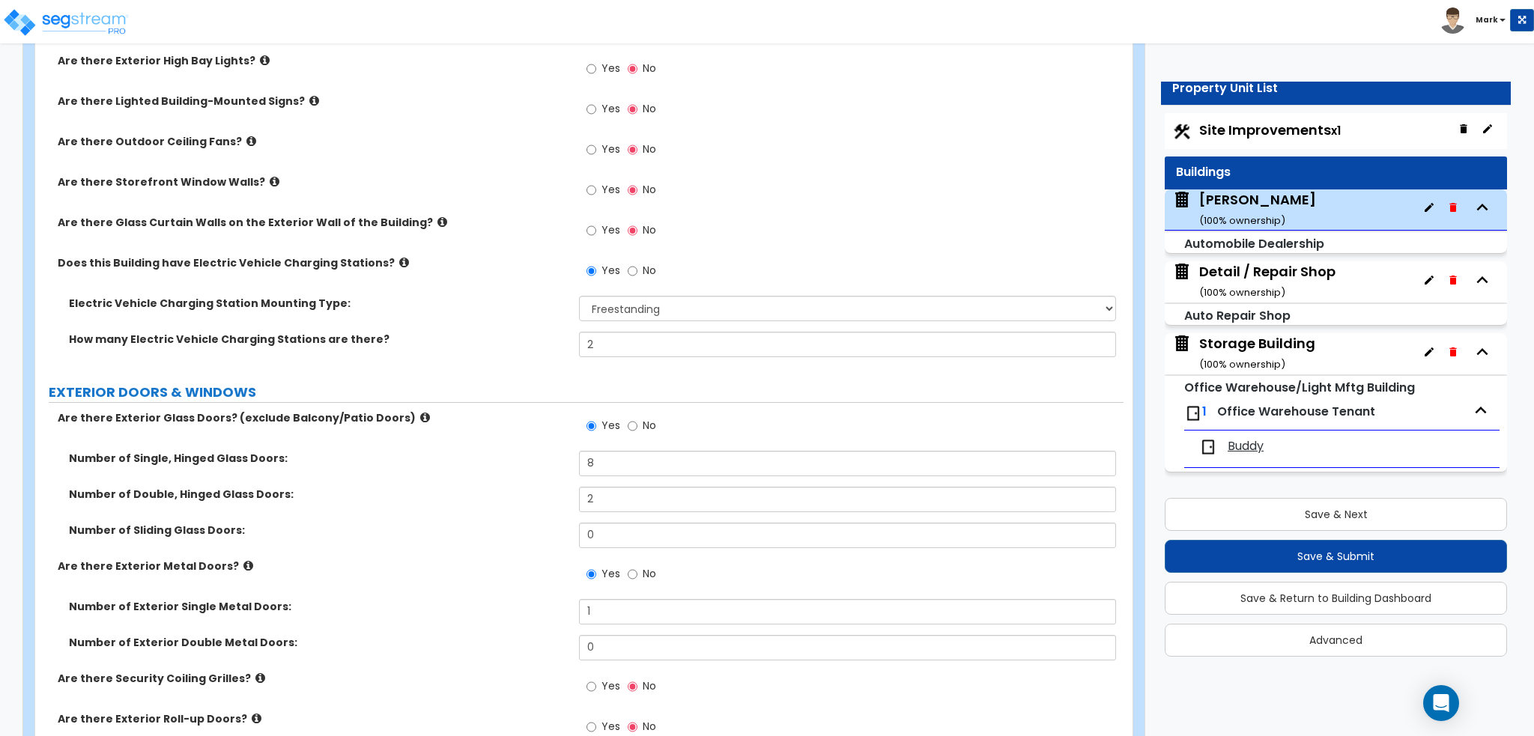
scroll to position [1498, 0]
click at [1328, 127] on span "Site Improvements x1" at bounding box center [1270, 130] width 142 height 19
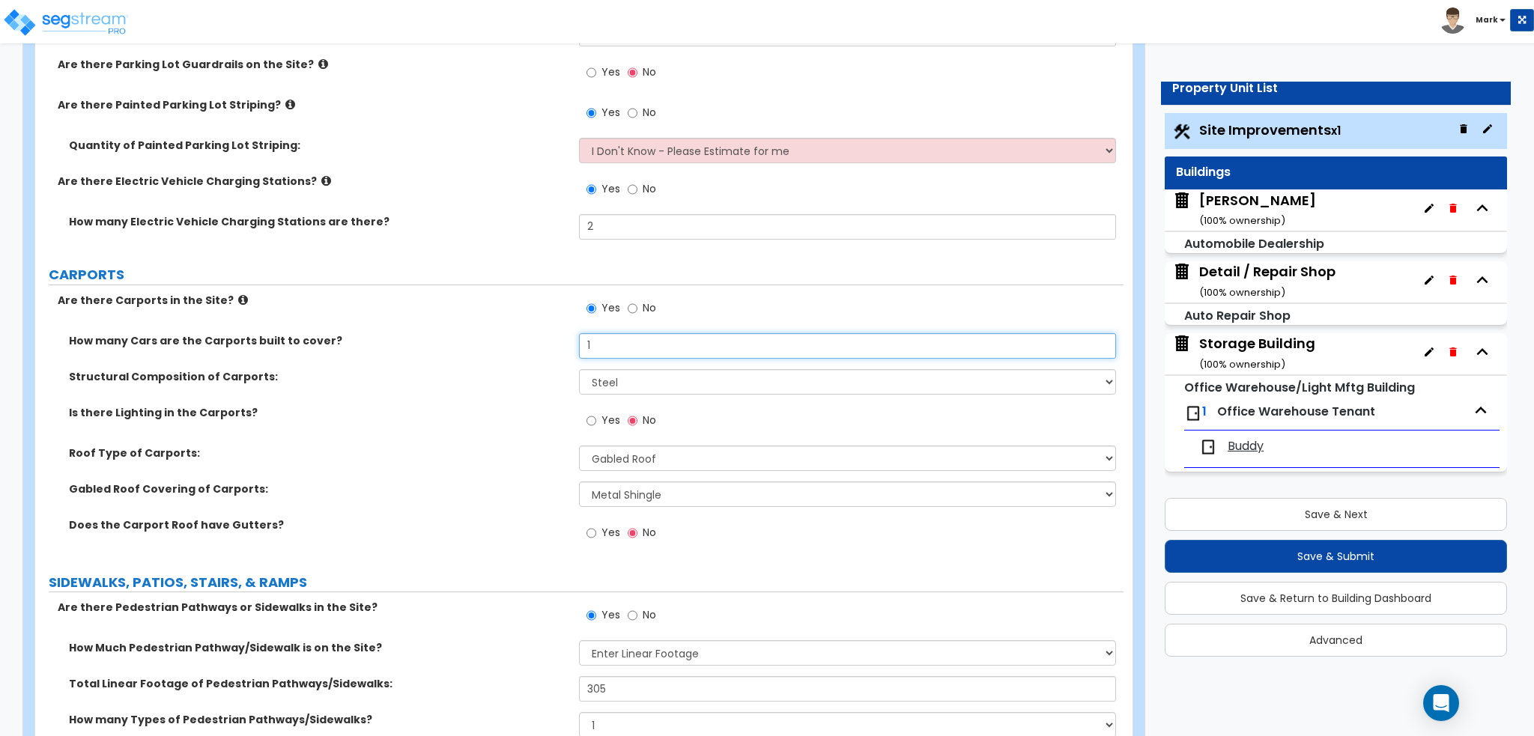
drag, startPoint x: 607, startPoint y: 343, endPoint x: 521, endPoint y: 344, distance: 85.4
click at [521, 344] on div "How many Cars are the Carports built to cover? 1" at bounding box center [579, 351] width 1088 height 36
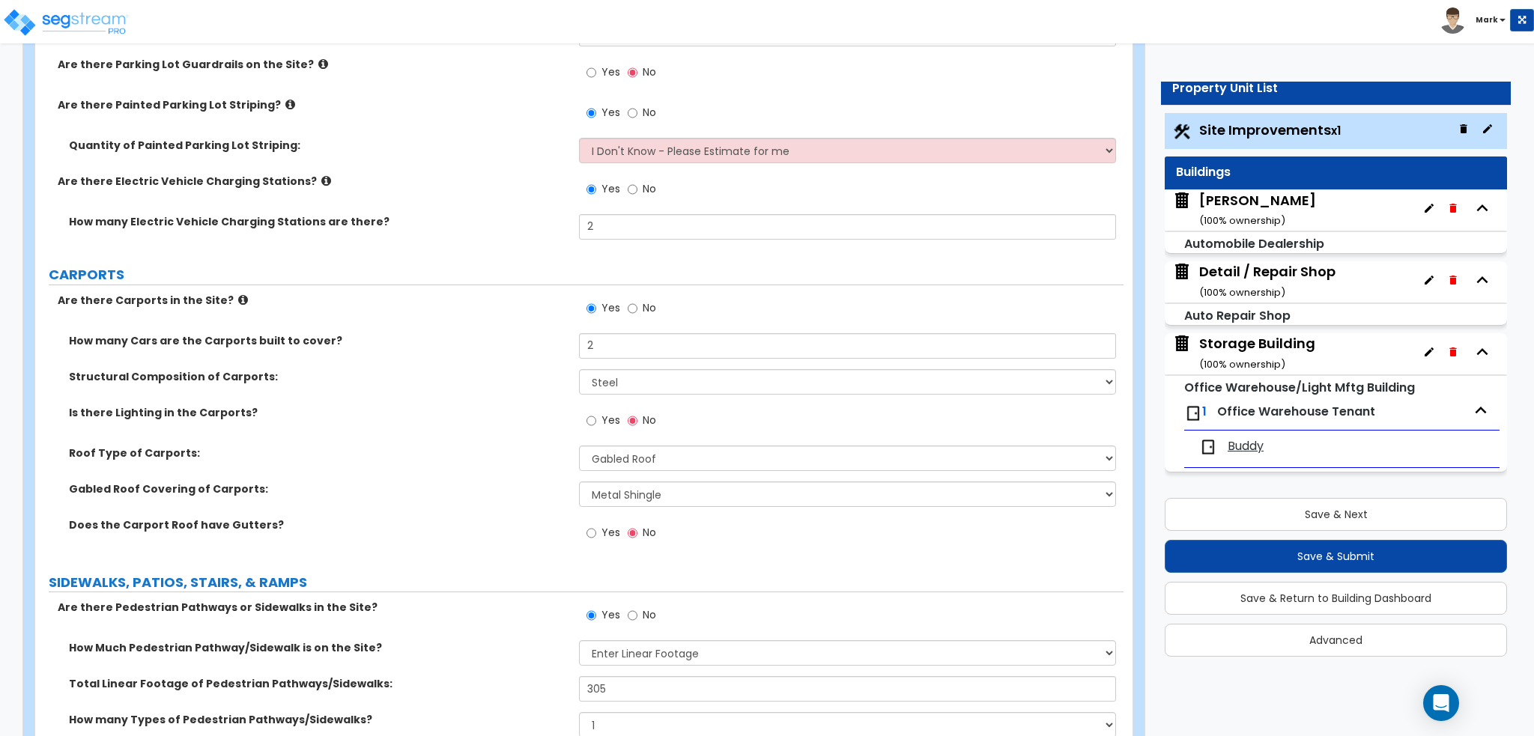
click at [521, 344] on label "How many Cars are the Carports built to cover?" at bounding box center [318, 340] width 499 height 15
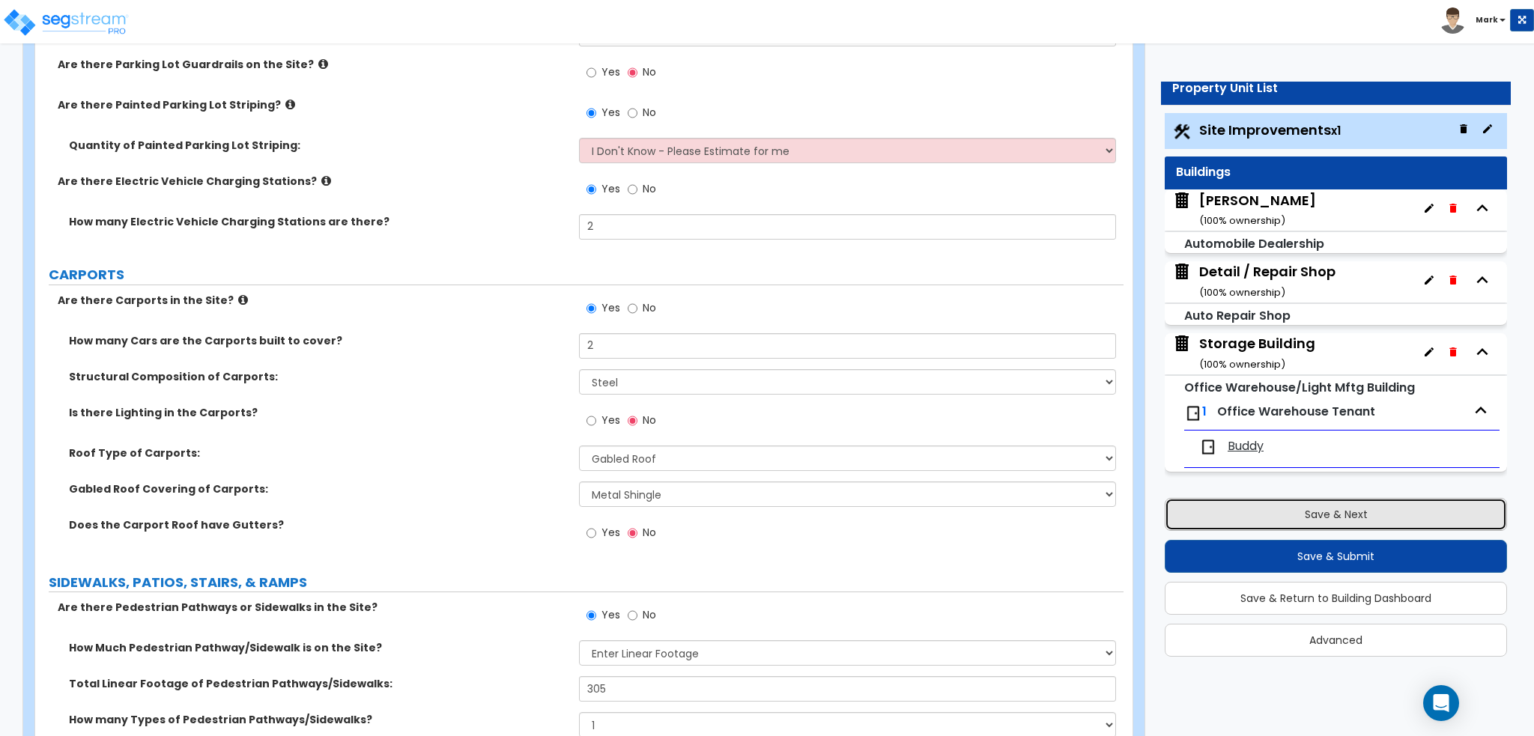
click at [1455, 520] on button "Save & Next" at bounding box center [1335, 514] width 342 height 33
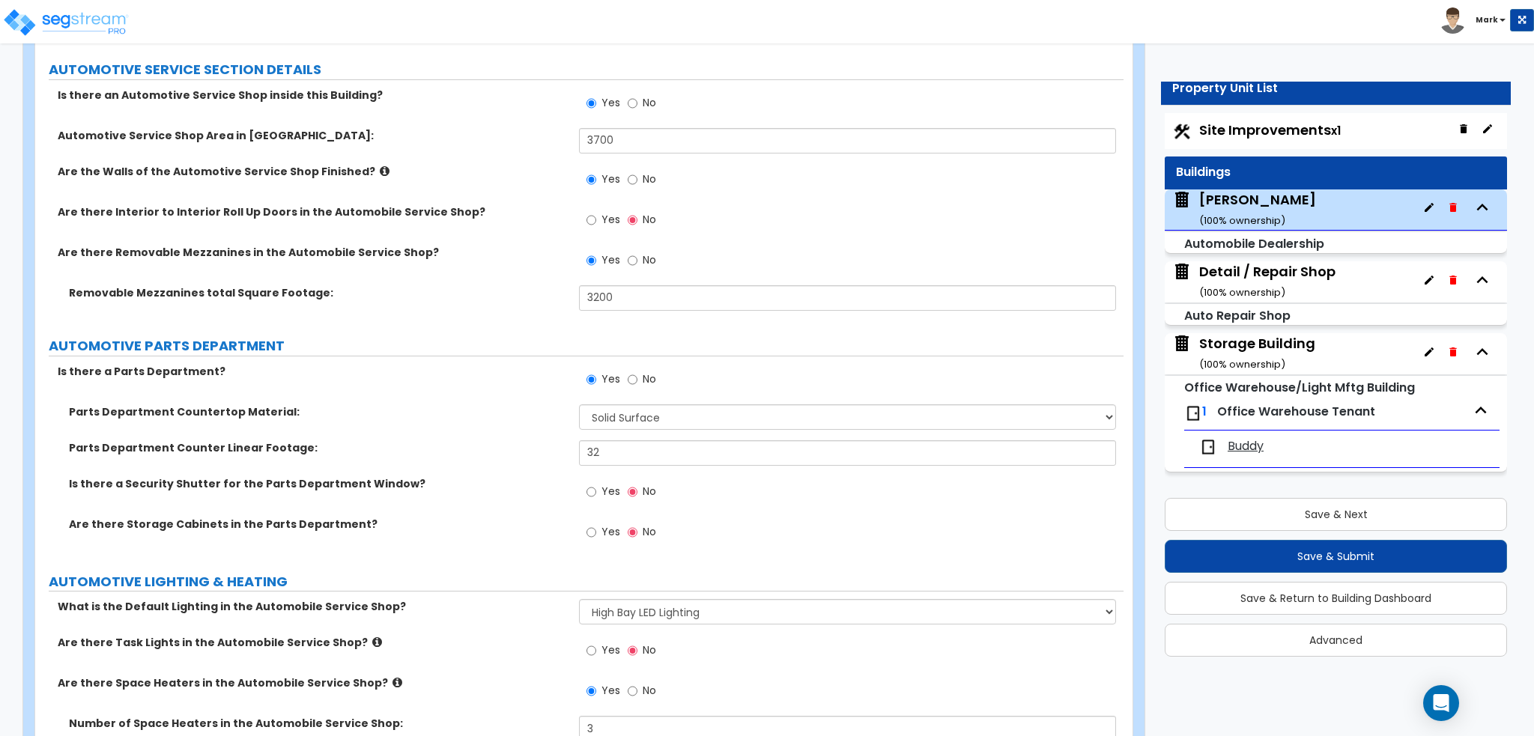
scroll to position [5766, 0]
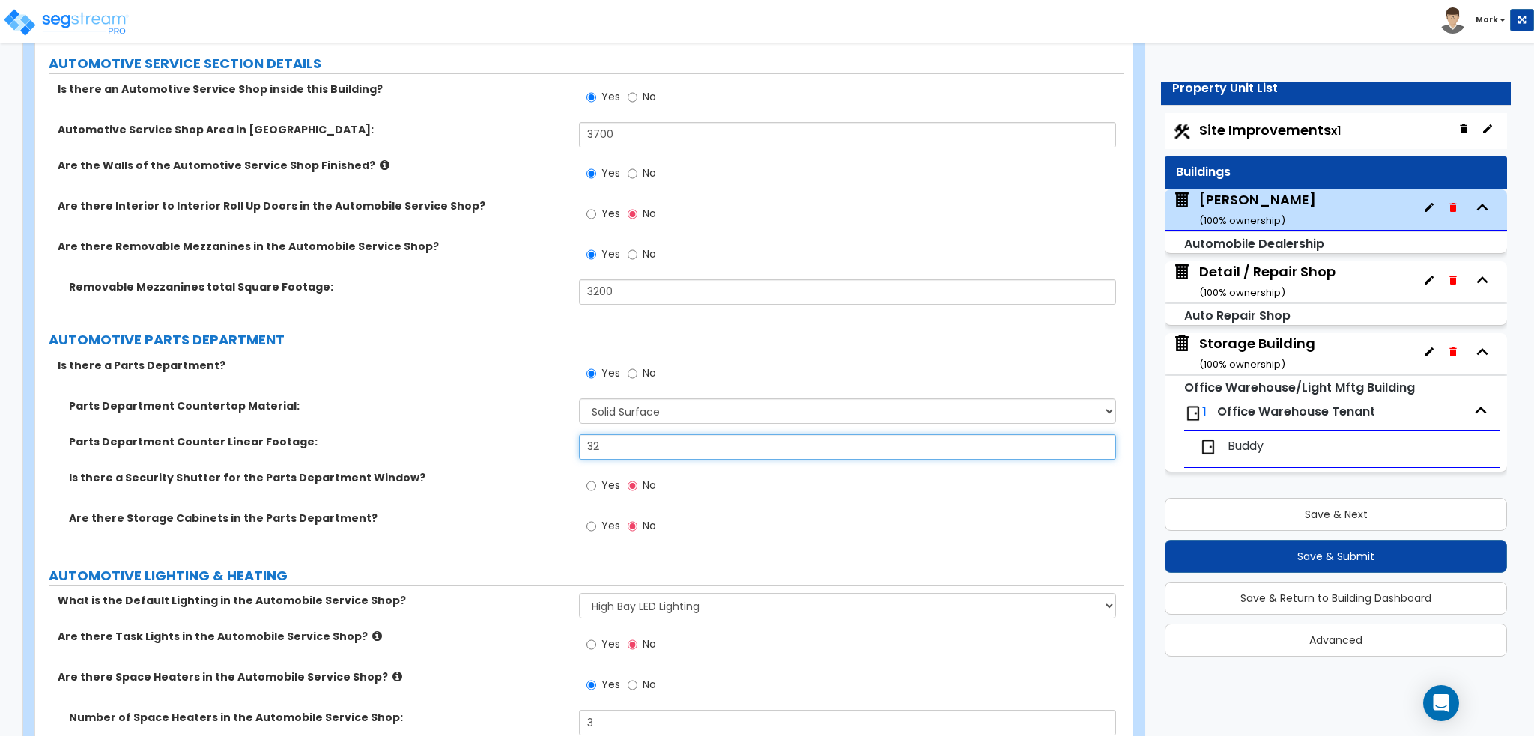
click at [678, 440] on input "32" at bounding box center [847, 446] width 536 height 25
click at [423, 455] on div "Parts Department Counter Linear Footage: 40" at bounding box center [579, 452] width 1088 height 36
click at [468, 341] on label "AUTOMOTIVE PARTS DEPARTMENT" at bounding box center [586, 339] width 1075 height 19
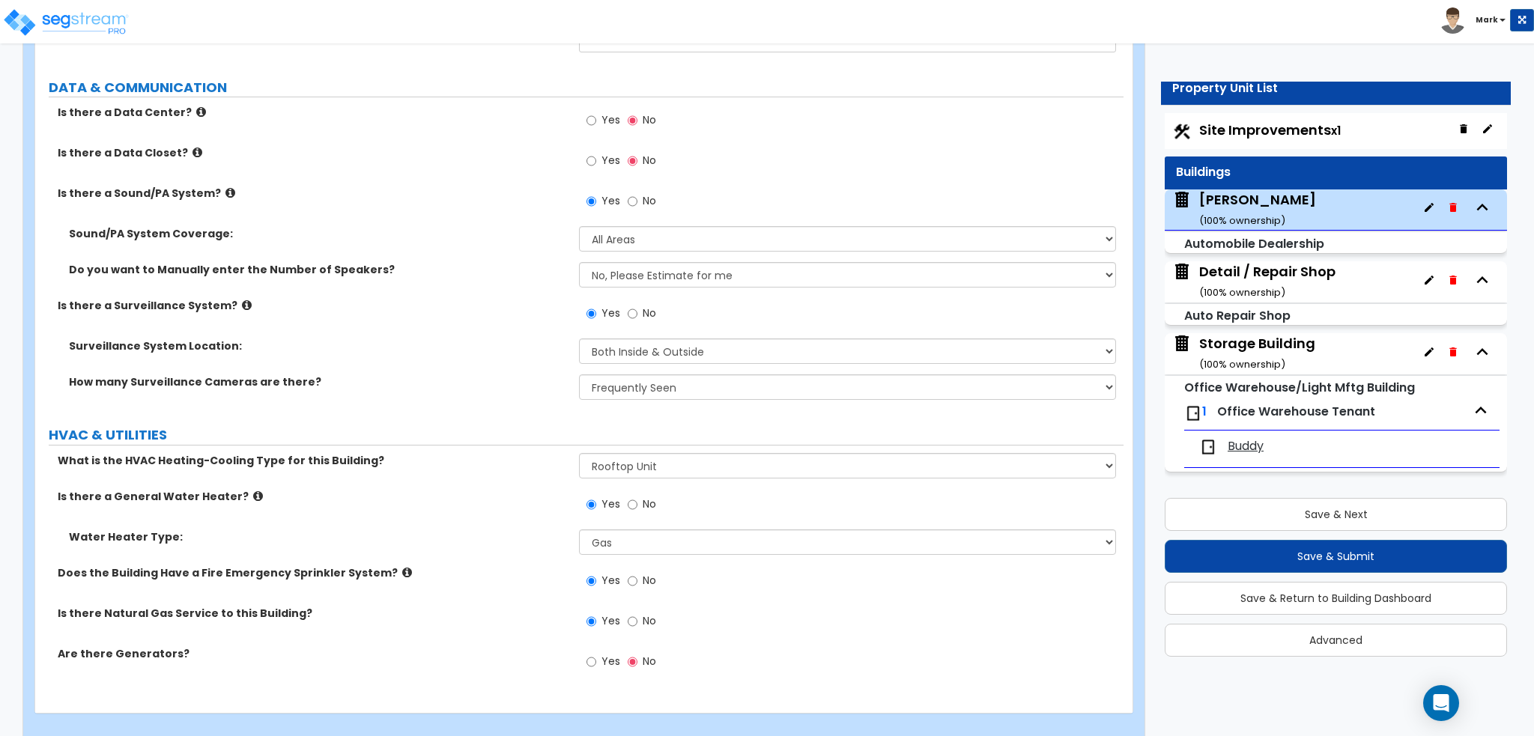
scroll to position [7863, 0]
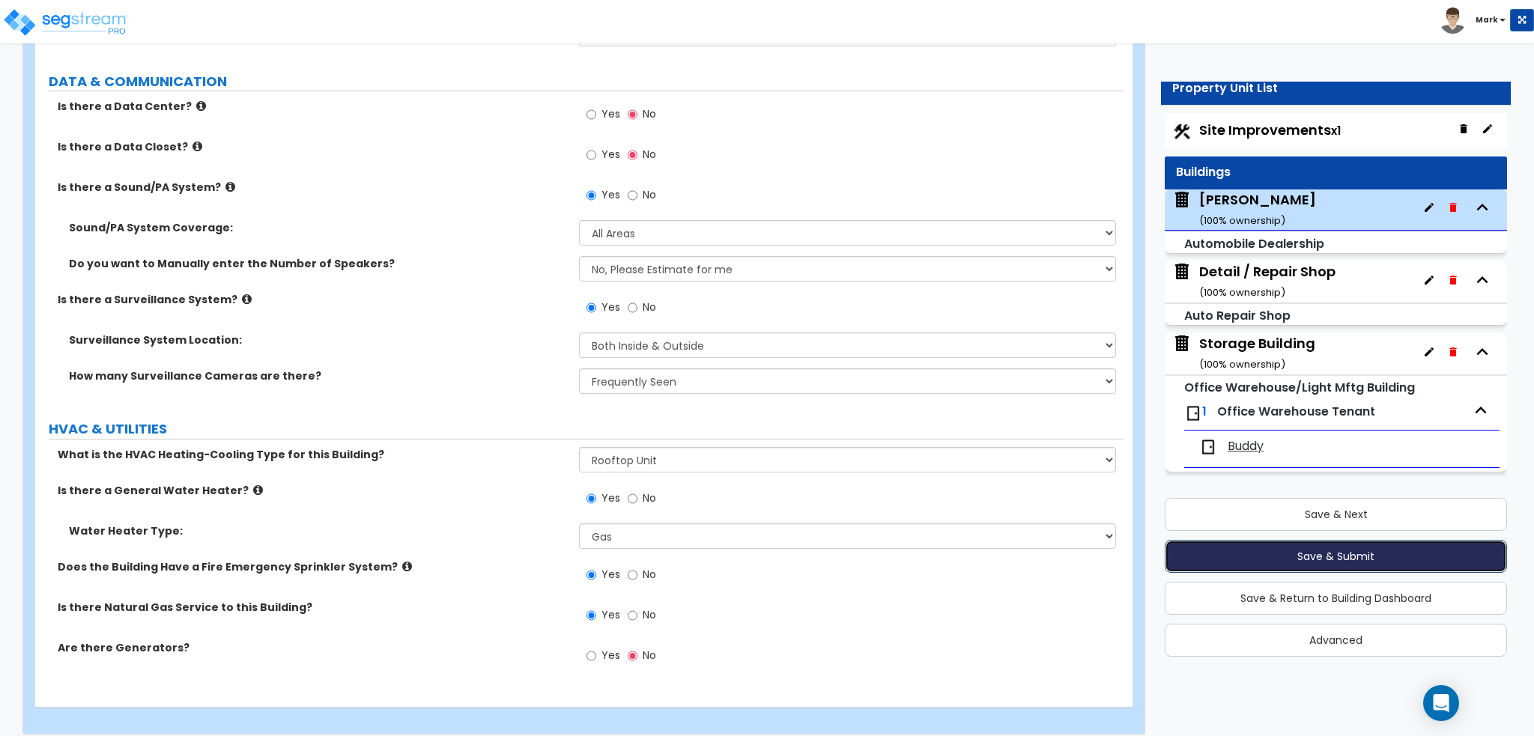
click at [1239, 560] on button "Save & Submit" at bounding box center [1335, 556] width 342 height 33
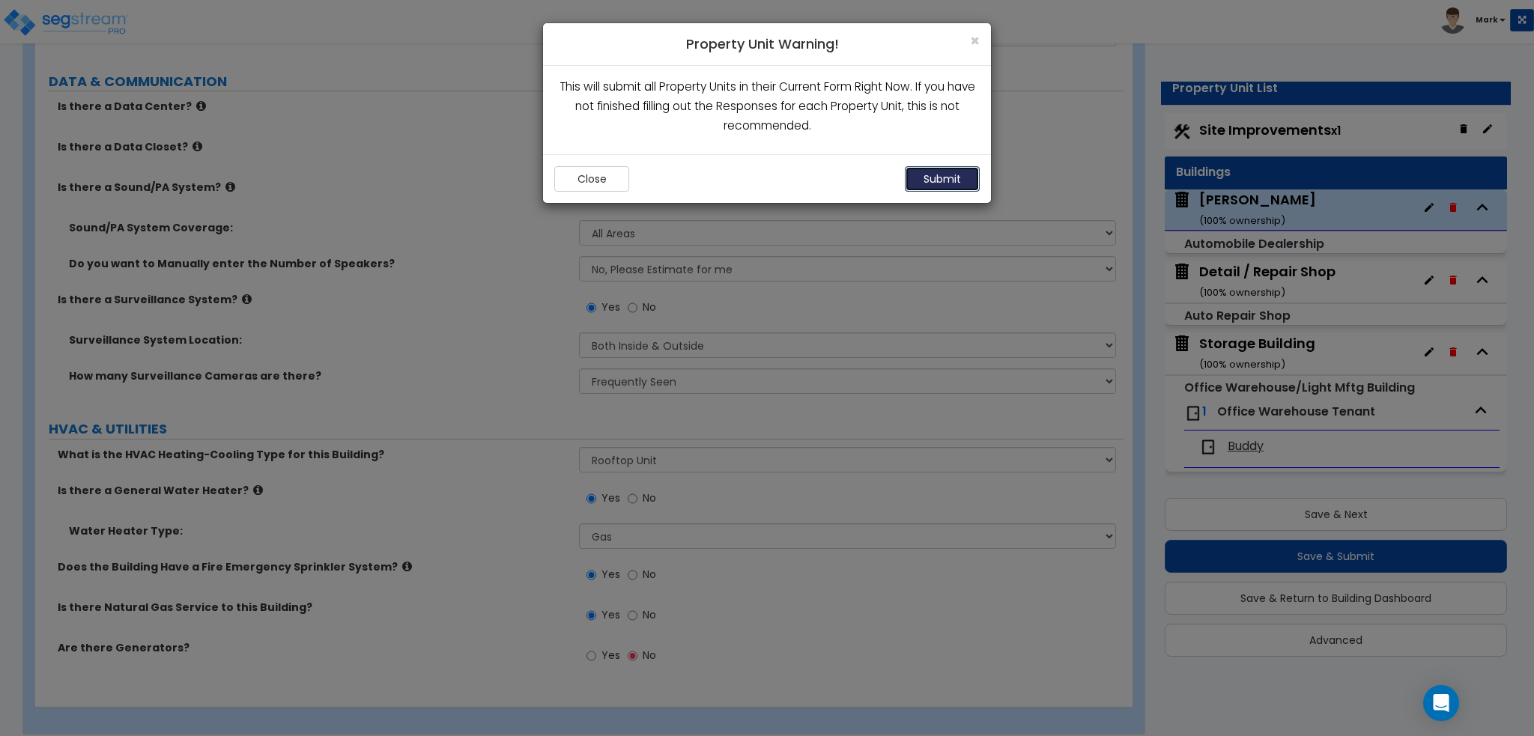
click at [959, 188] on button "Submit" at bounding box center [942, 178] width 75 height 25
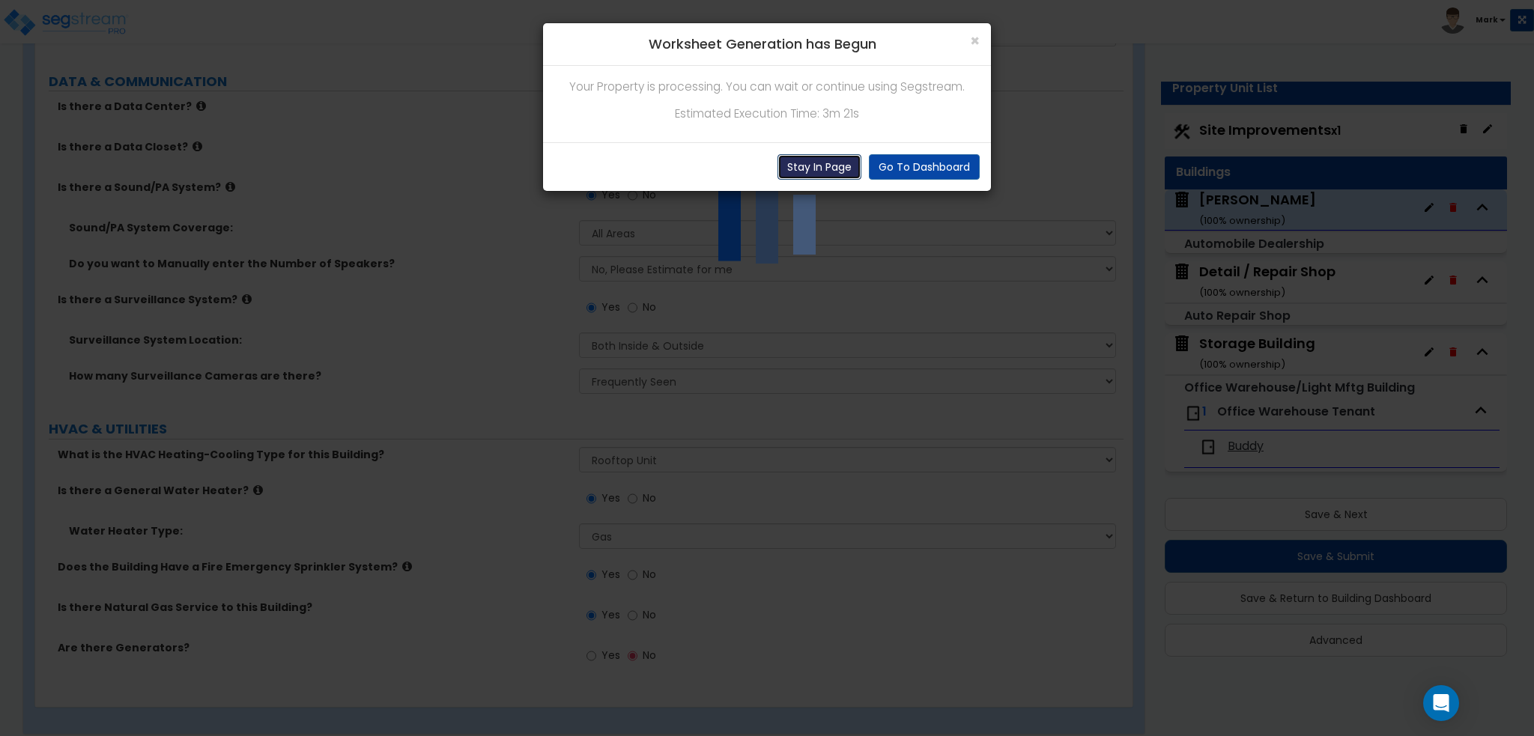
click at [806, 170] on button "Stay In Page" at bounding box center [819, 166] width 84 height 25
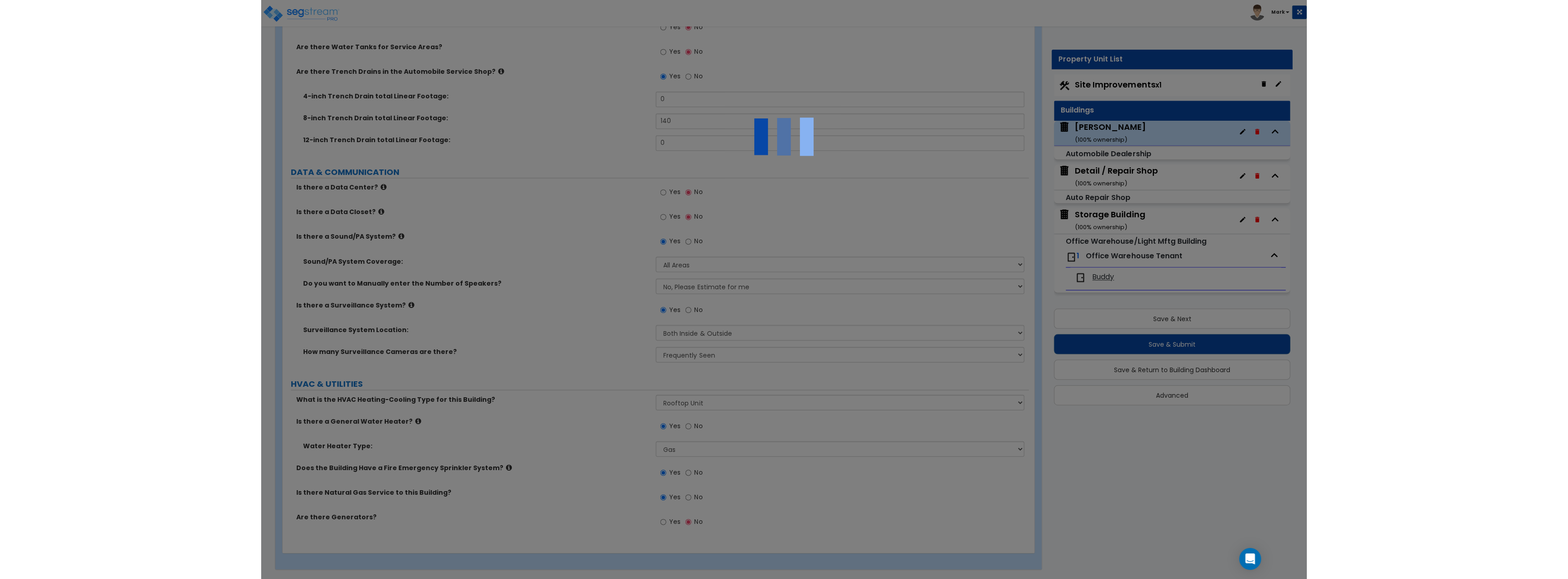
scroll to position [4659, 0]
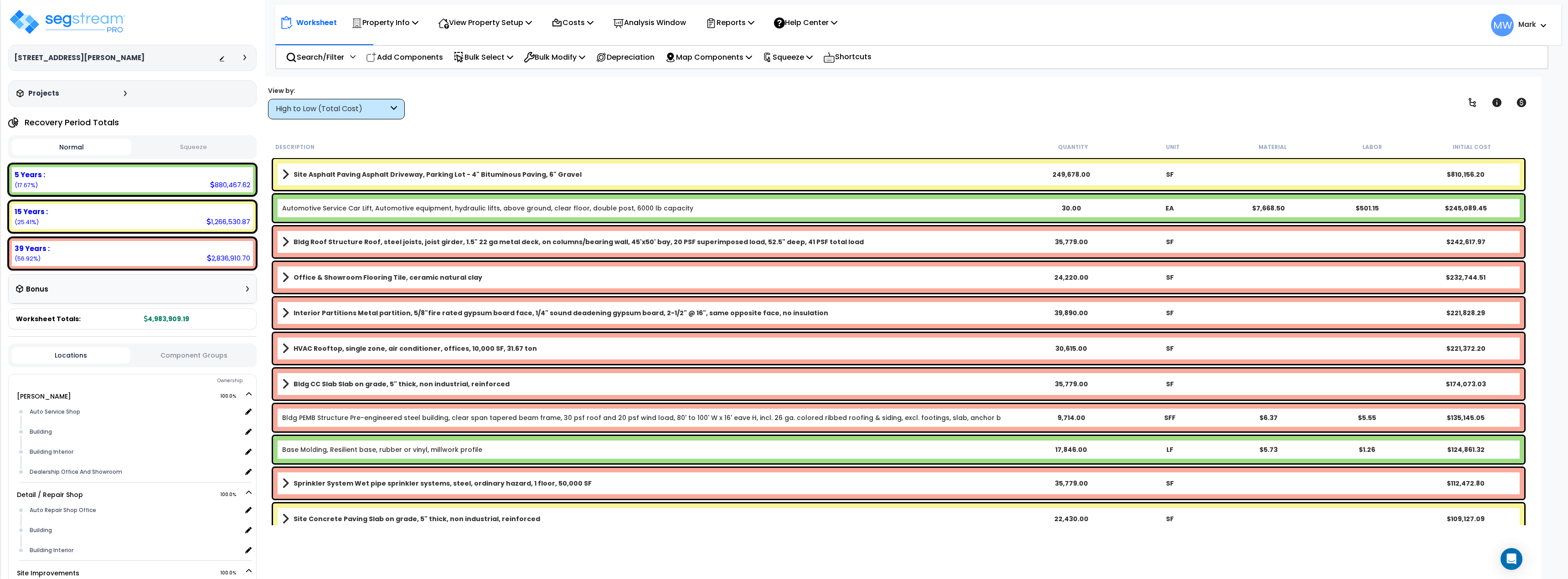
click at [179, 154] on button "Squeeze" at bounding box center [193, 147] width 119 height 16
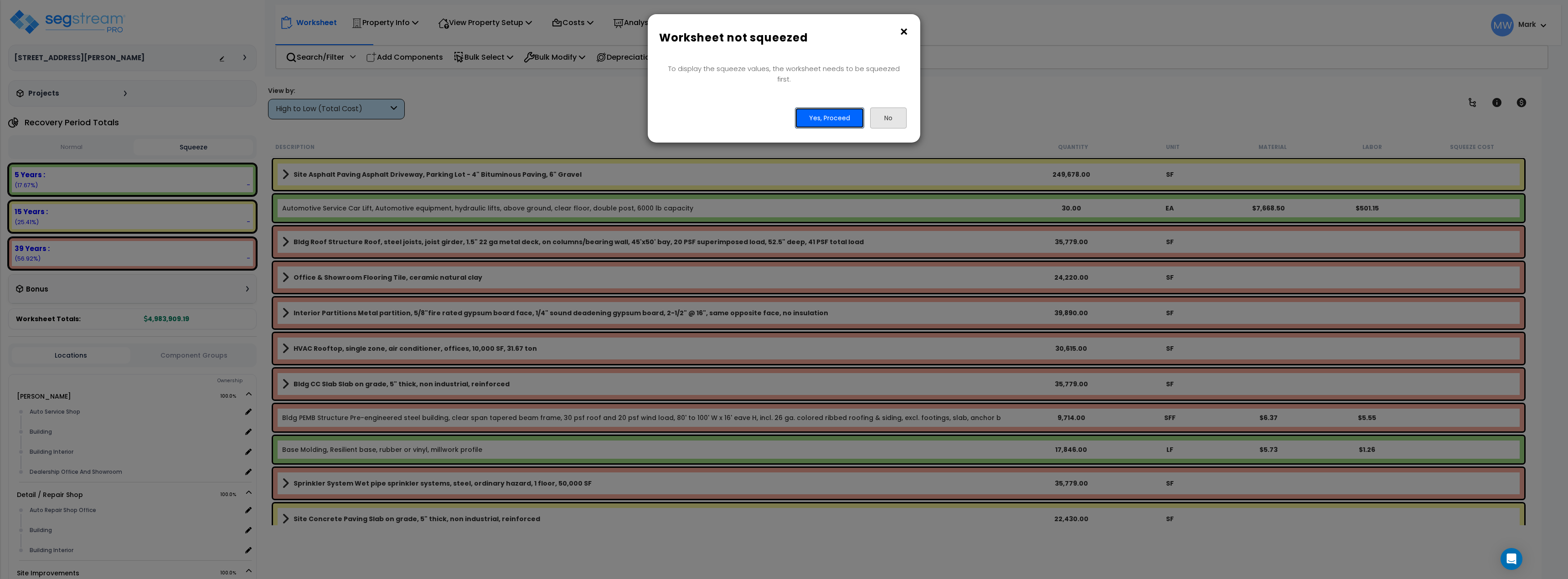
drag, startPoint x: 833, startPoint y: 112, endPoint x: 897, endPoint y: 114, distance: 64.0
click at [898, 115] on div "Yes, Proceed No" at bounding box center [783, 118] width 259 height 21
click at [897, 114] on button "No" at bounding box center [889, 118] width 37 height 21
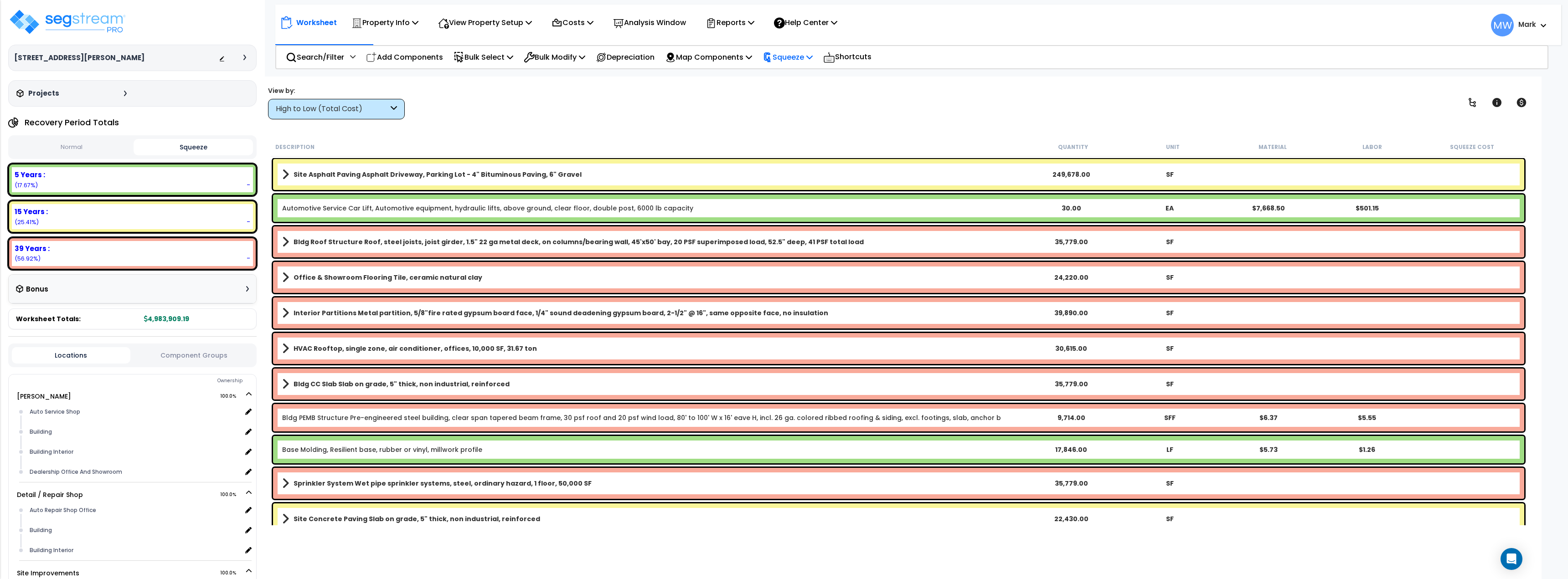
click at [788, 59] on p "Squeeze" at bounding box center [788, 57] width 50 height 12
click at [788, 75] on link "Squeeze" at bounding box center [803, 77] width 90 height 18
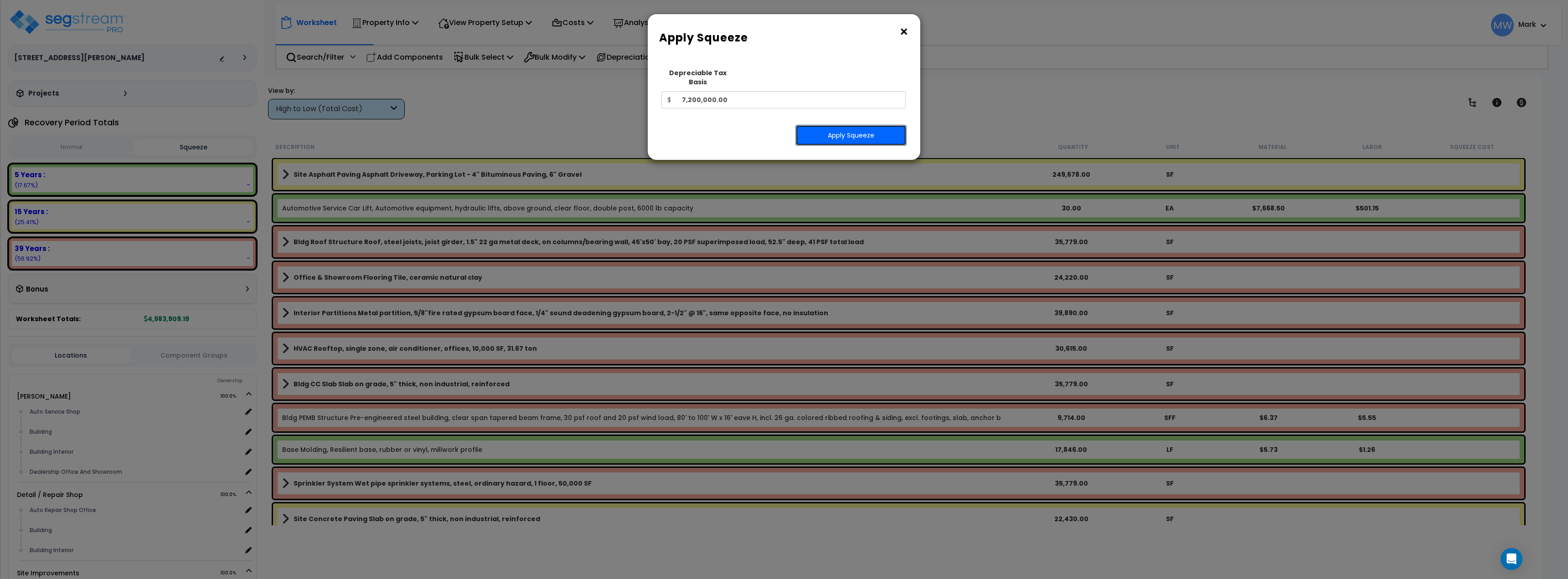
click at [822, 125] on button "Apply Squeeze" at bounding box center [851, 135] width 111 height 21
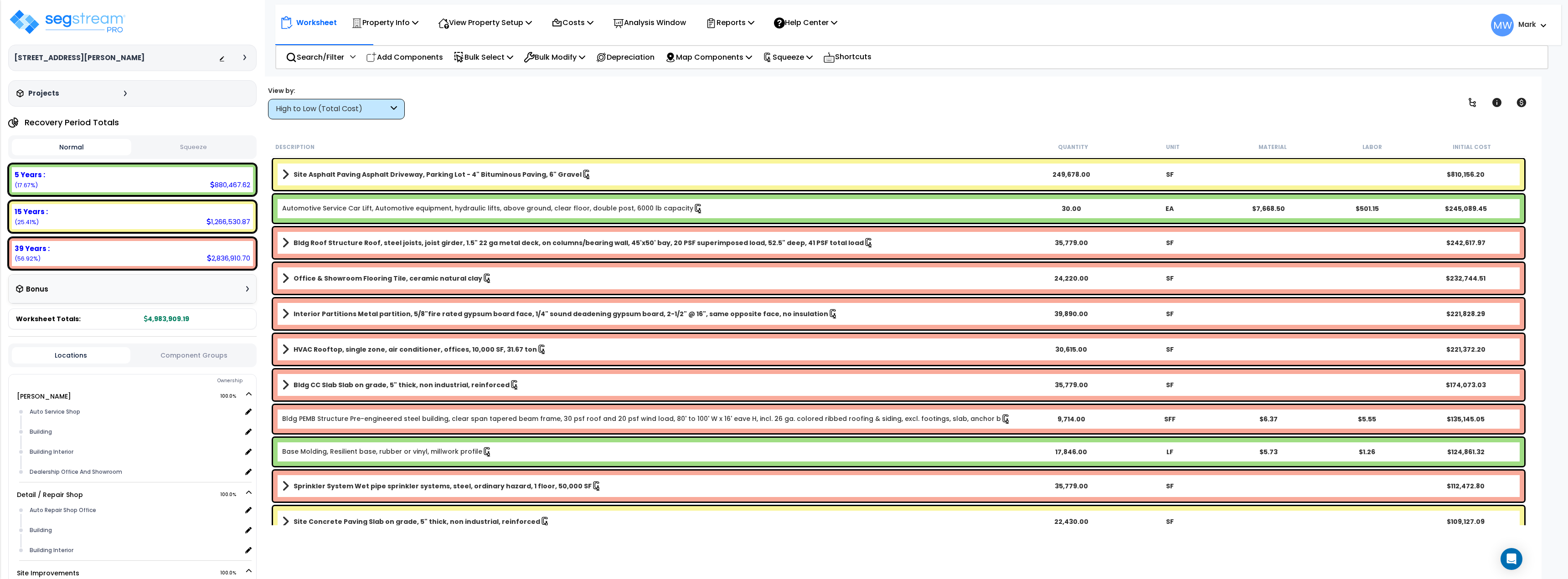
click at [192, 150] on button "Squeeze" at bounding box center [193, 147] width 119 height 16
click at [292, 174] on link "Site Asphalt Paving Asphalt Driveway, Parking Lot - 4" Bituminous Paving, 6" Gr…" at bounding box center [652, 174] width 740 height 13
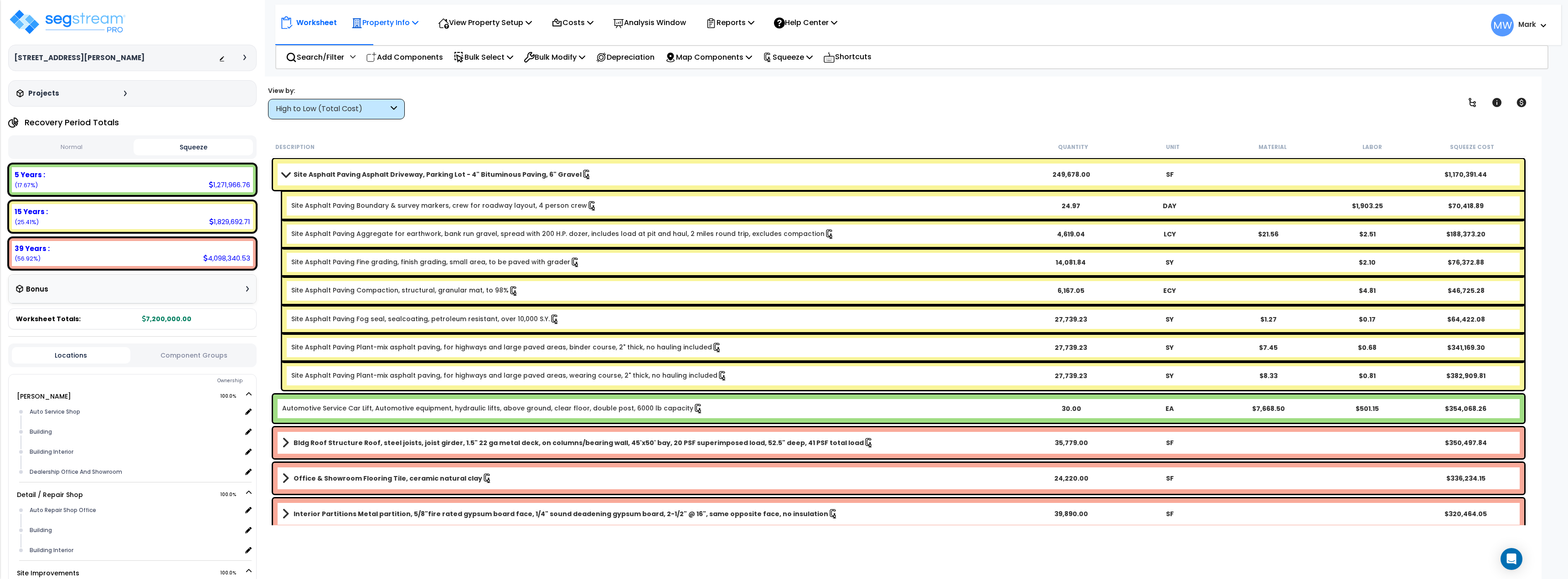
click at [383, 30] on div "Property Info" at bounding box center [385, 22] width 67 height 21
click at [390, 46] on link "Property Setup" at bounding box center [392, 43] width 90 height 18
click at [709, 175] on link "Site Asphalt Paving Asphalt Driveway, Parking Lot - 4" Bituminous Paving, 6" Gr…" at bounding box center [652, 174] width 740 height 13
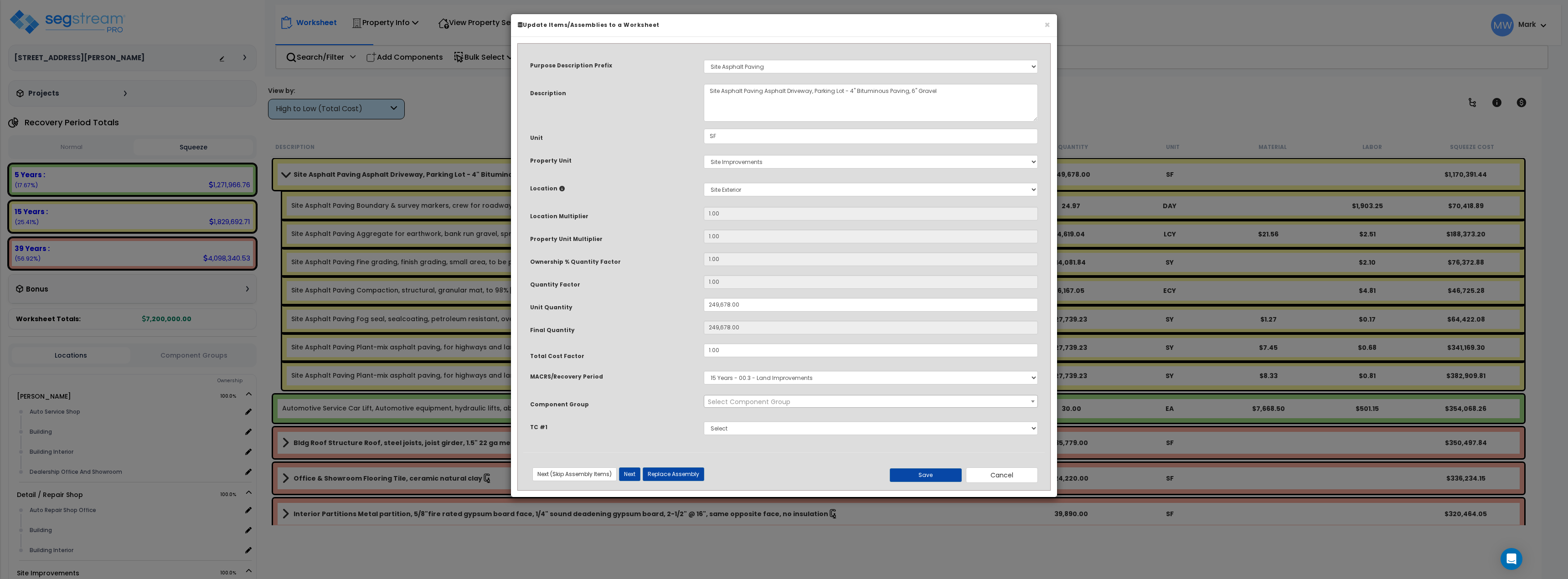
select select "26063"
click at [743, 432] on select "Select" at bounding box center [870, 428] width 334 height 13
click at [589, 387] on div "MACRS/Recovery Period Select MACRS/Recovery Period 5 Years - 57.0 - Distributiv…" at bounding box center [784, 378] width 522 height 21
click at [986, 476] on button "Cancel" at bounding box center [1003, 474] width 72 height 15
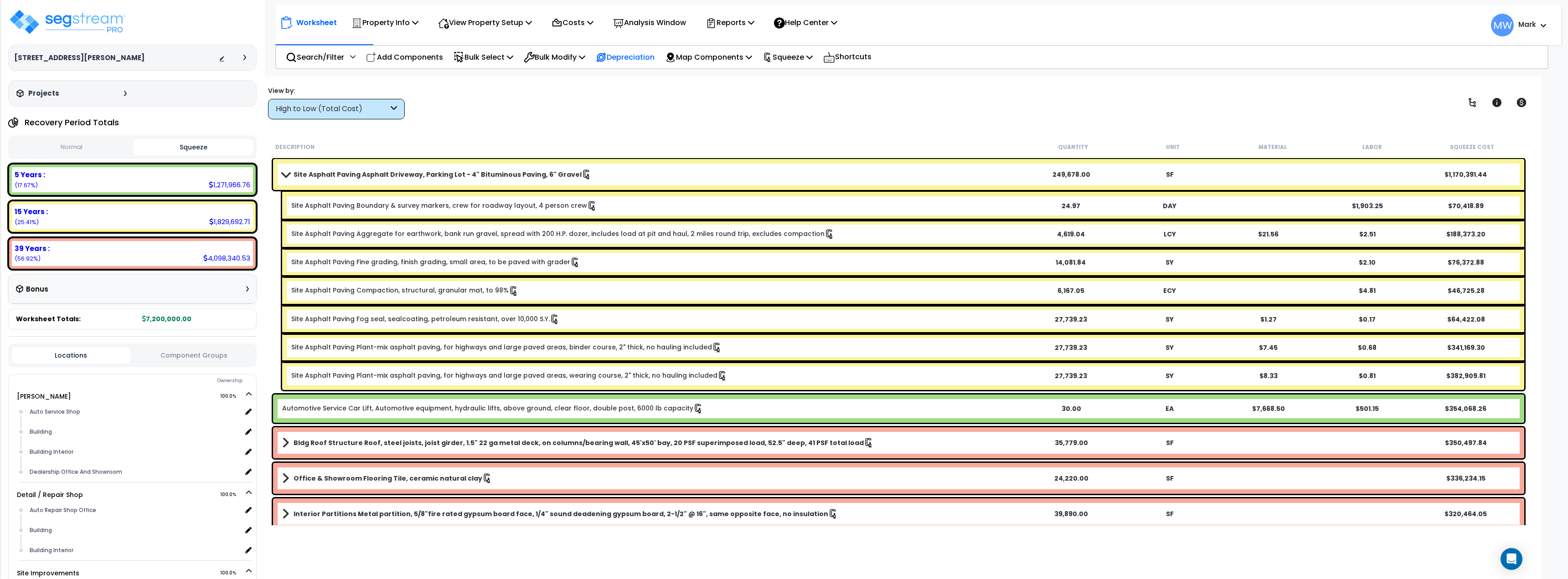
click at [635, 58] on p "Depreciation" at bounding box center [625, 57] width 59 height 12
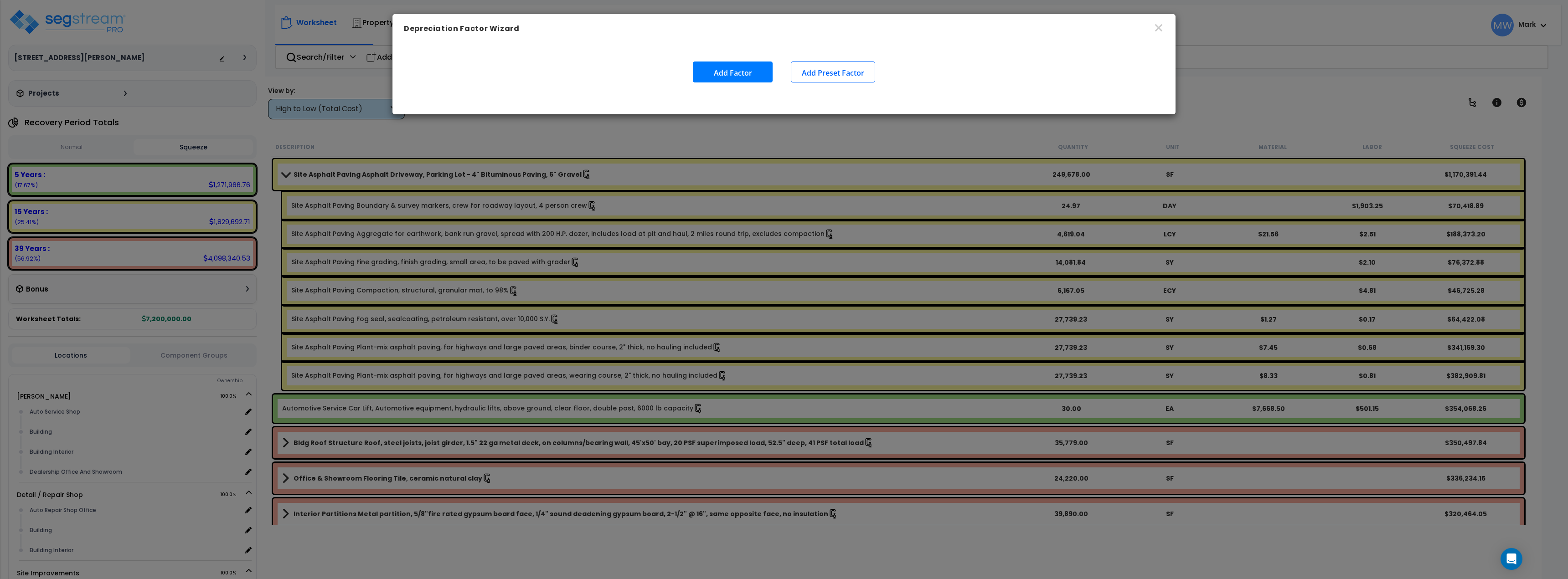
click at [740, 65] on button "Add Factor" at bounding box center [732, 72] width 80 height 21
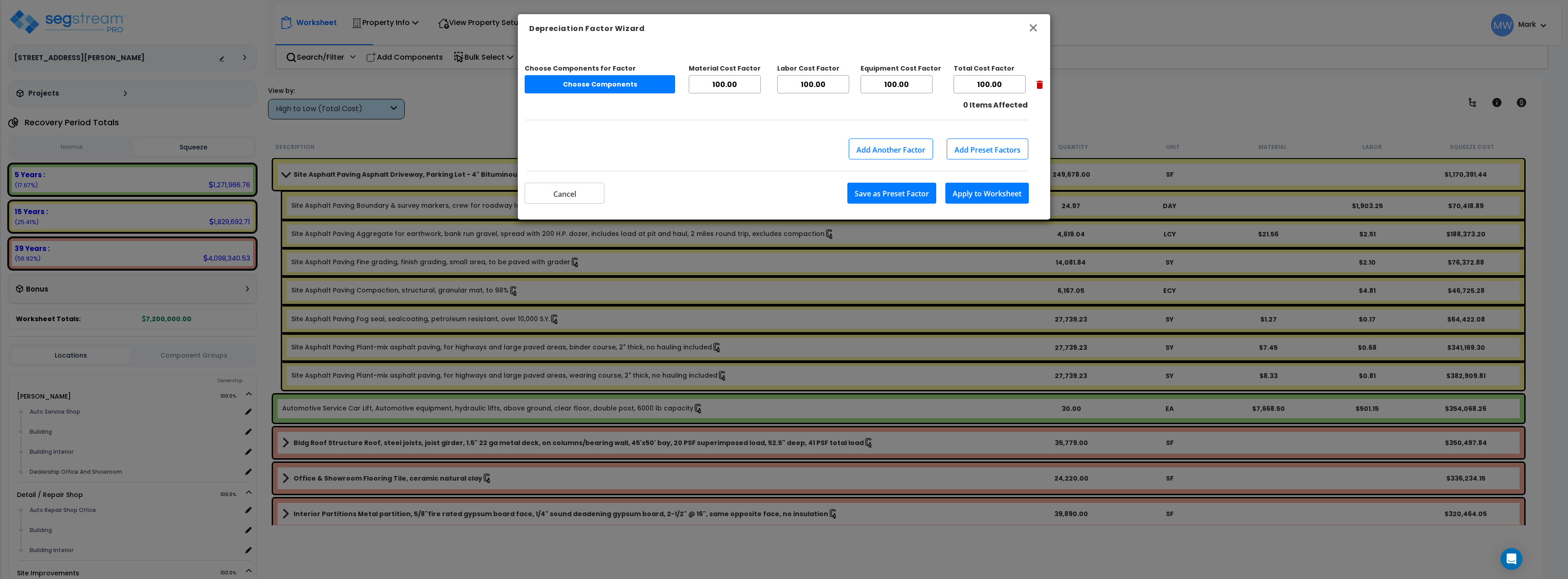
click at [1031, 25] on icon "button" at bounding box center [1034, 28] width 7 height 7
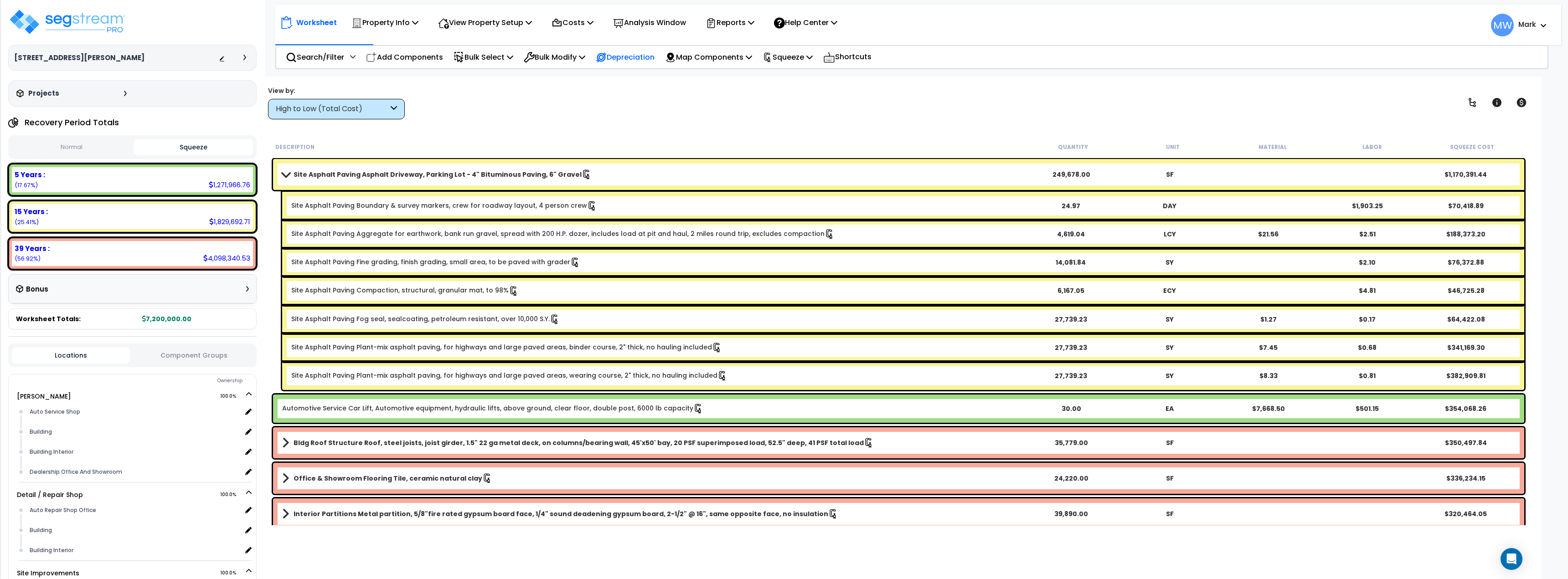
click at [641, 55] on p "Depreciation" at bounding box center [625, 57] width 59 height 12
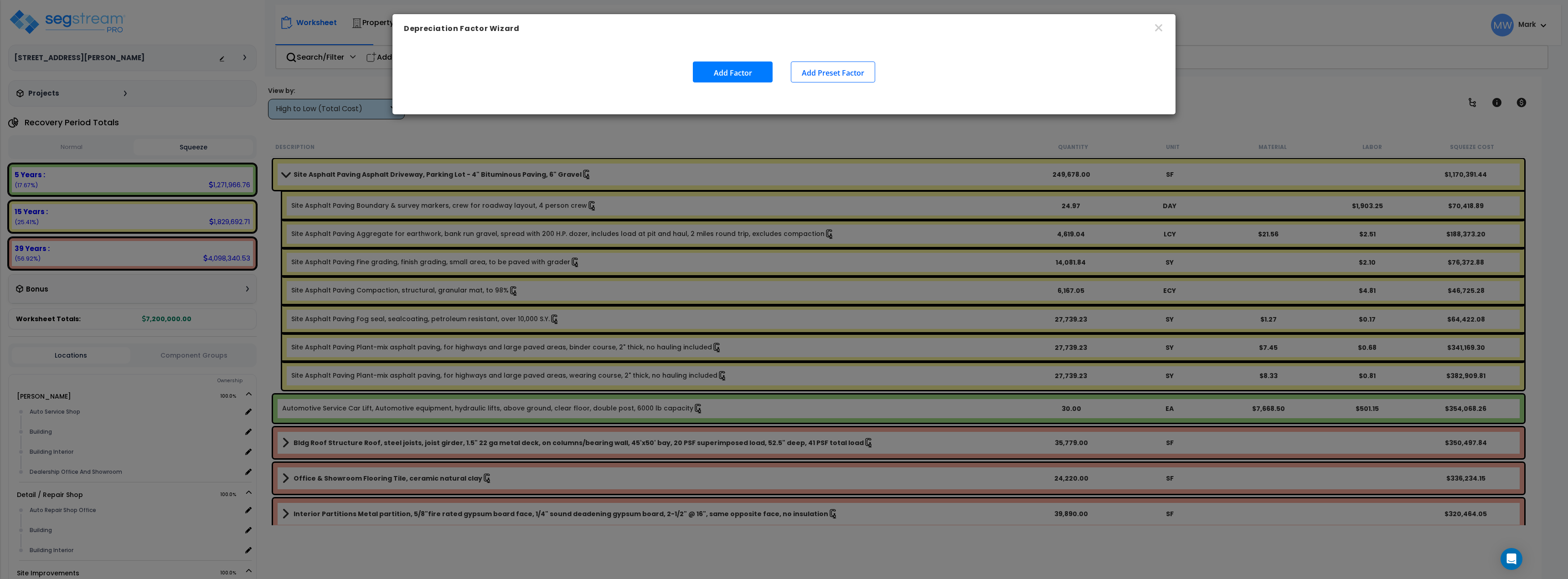
click at [735, 75] on button "Add Factor" at bounding box center [732, 72] width 80 height 21
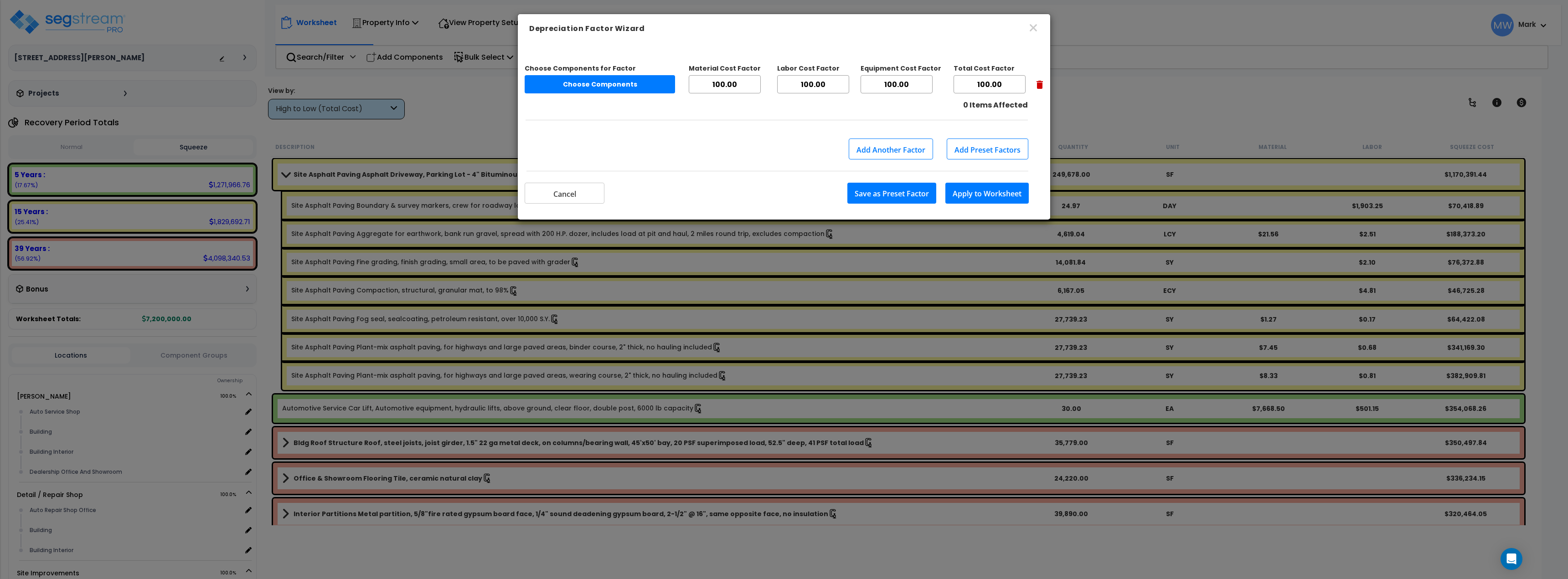
click at [917, 148] on button "Add Another Factor" at bounding box center [891, 149] width 85 height 21
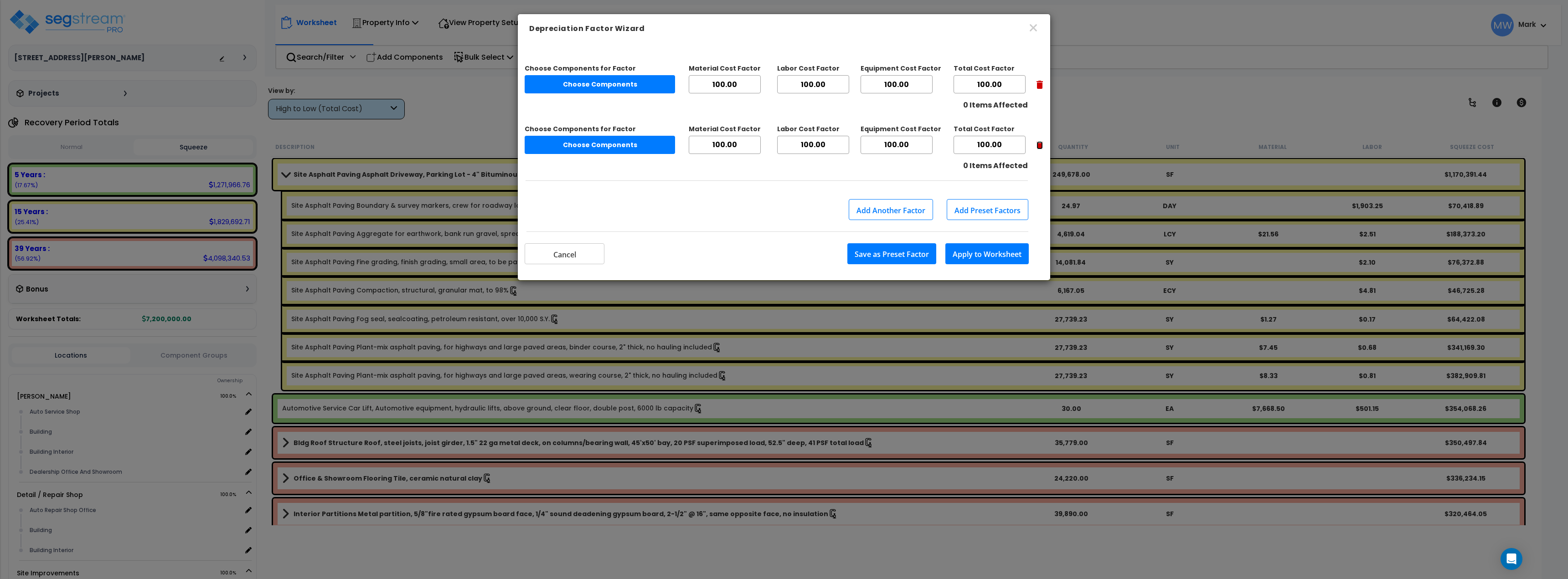
click at [1043, 147] on icon "button" at bounding box center [1040, 145] width 6 height 8
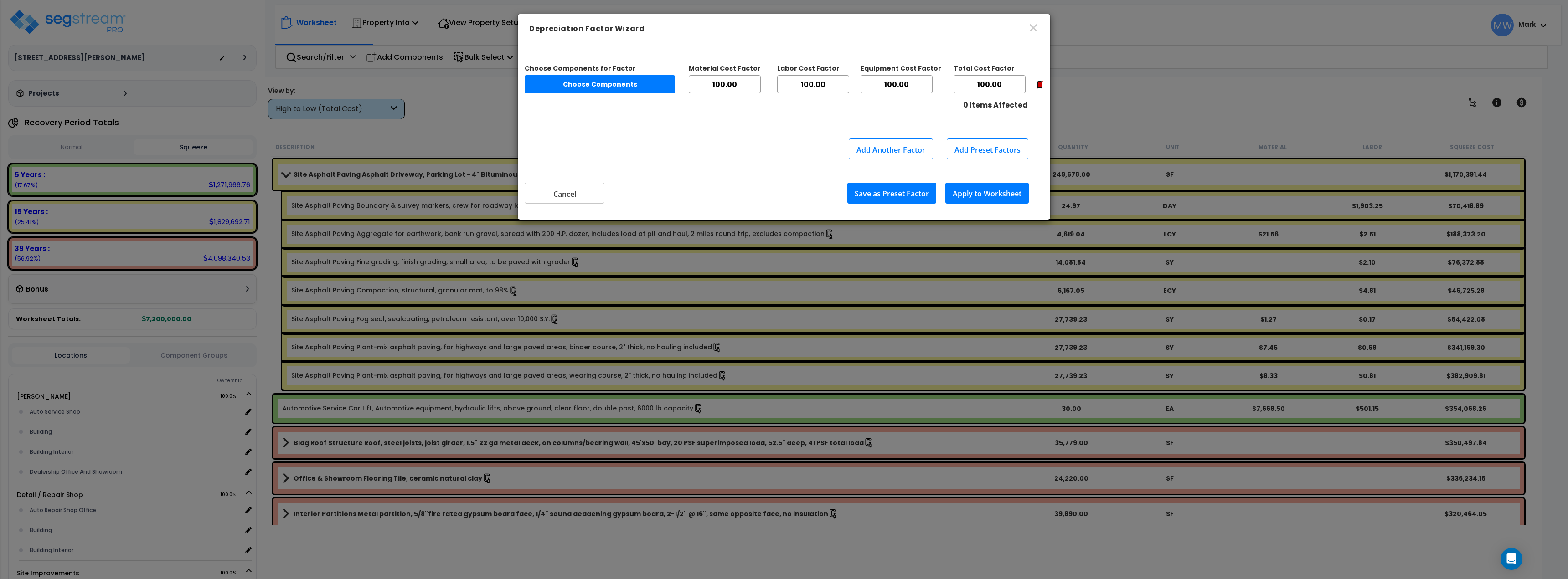
click at [1038, 82] on icon "button" at bounding box center [1040, 85] width 6 height 8
click at [1035, 23] on icon "button" at bounding box center [1034, 28] width 11 height 11
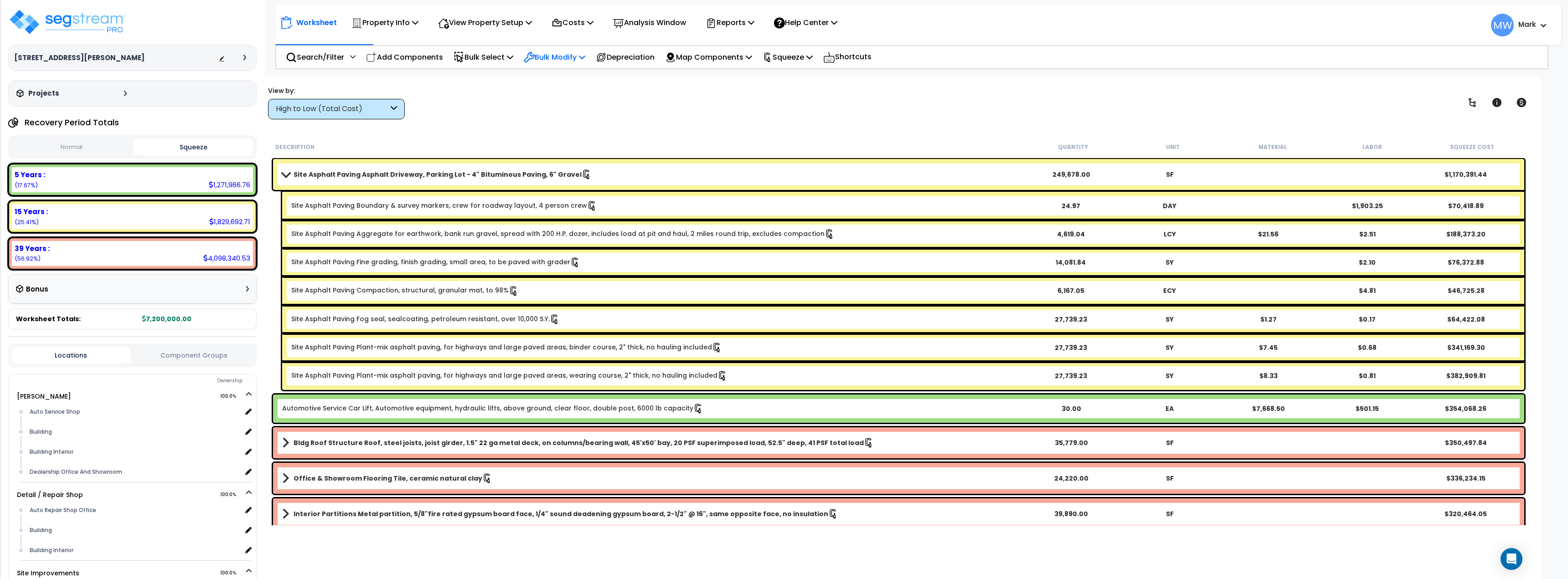
click at [565, 54] on p "Bulk Modify" at bounding box center [554, 57] width 61 height 12
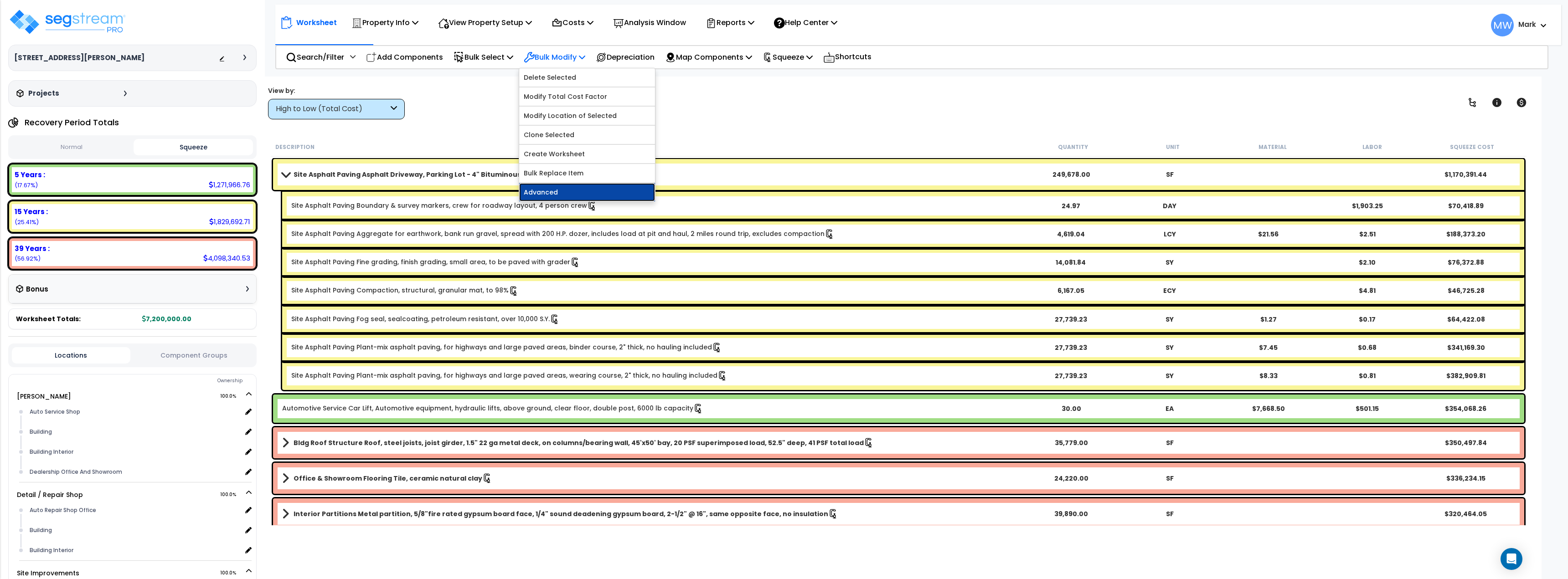
click at [579, 189] on link "Advanced" at bounding box center [587, 192] width 136 height 18
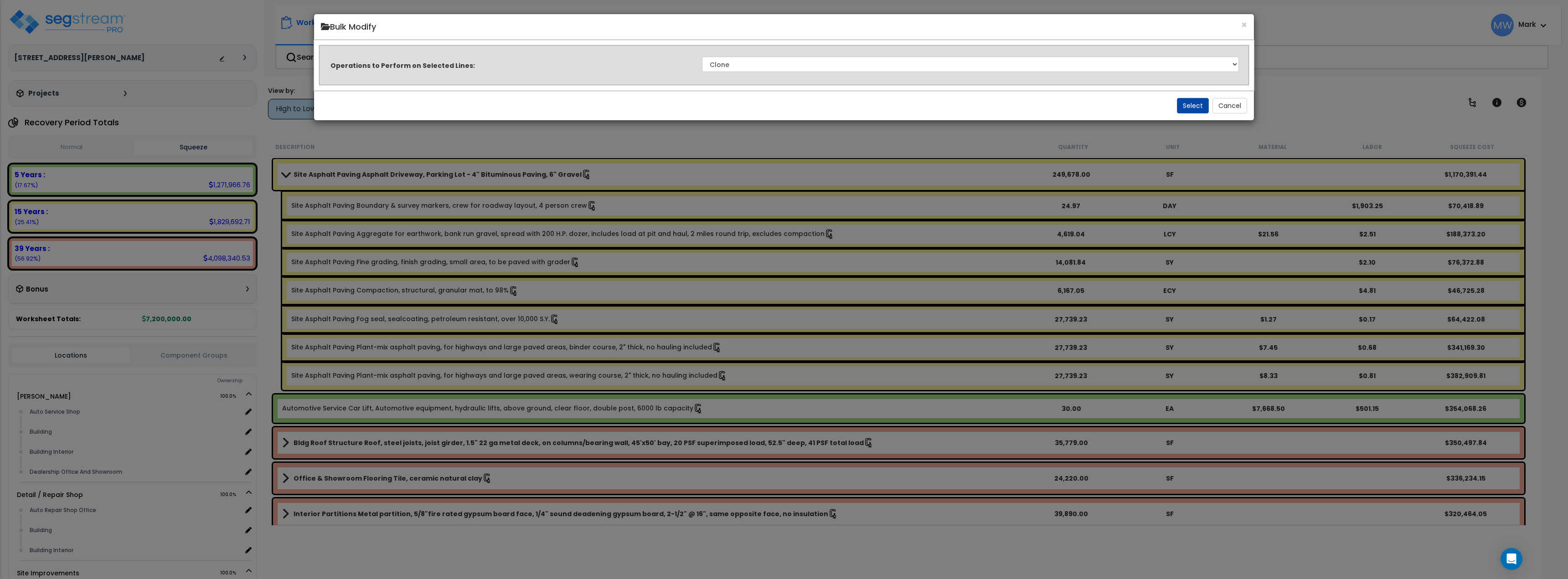
click at [967, 55] on div "Operations to Perform on Selected Lines: Clone Delete Delete Zero Quantities Mo…" at bounding box center [784, 64] width 932 height 26
click at [903, 74] on div "Operations to Perform on Selected Lines: Clone Delete Delete Zero Quantities Mo…" at bounding box center [784, 64] width 932 height 26
click at [839, 60] on select "Clone Delete Delete Zero Quantities Modify Component Group Modify Recovery Peri…" at bounding box center [970, 64] width 537 height 15
click at [1265, 54] on div "× Bulk Modify Operations to Perform on Selected Lines: Clone Delete Delete Zero…" at bounding box center [784, 290] width 1568 height 579
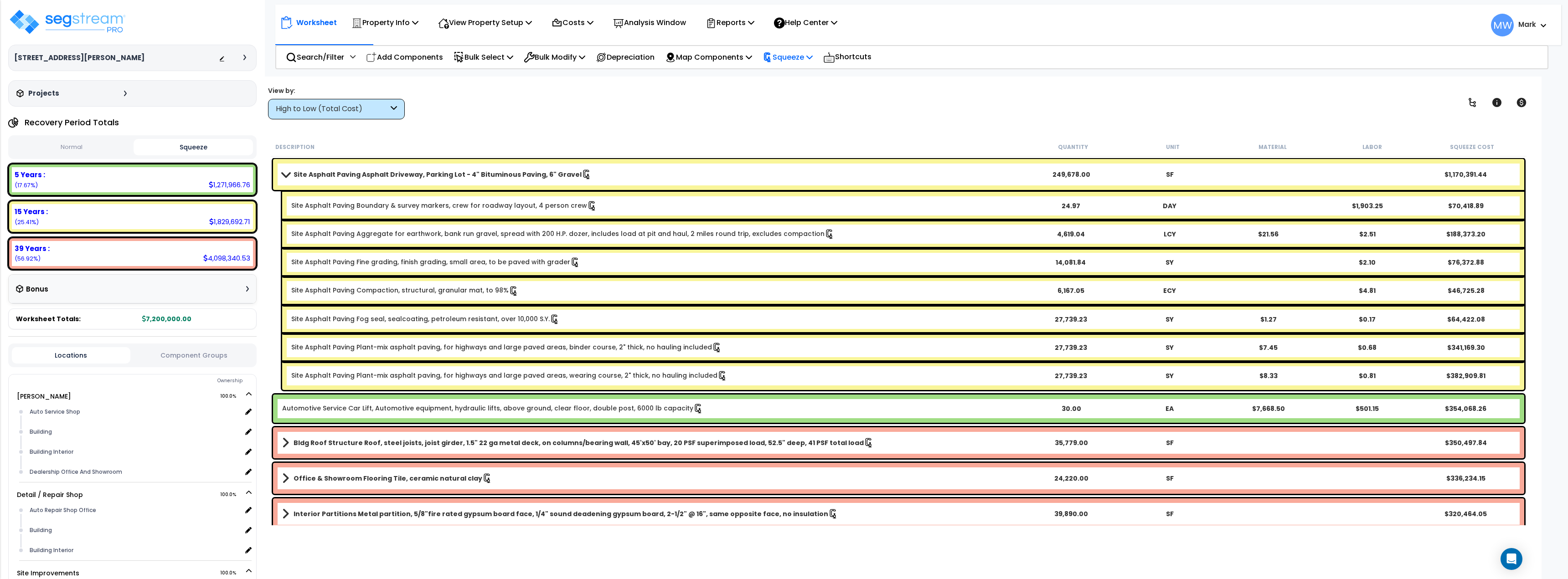
click at [807, 55] on p "Squeeze" at bounding box center [788, 57] width 50 height 12
click at [738, 119] on div "View by: High to Low (Total Cost) High to Low (Total Cost)" at bounding box center [898, 102] width 1268 height 33
click at [754, 29] on p "Reports" at bounding box center [730, 23] width 49 height 12
click at [645, 99] on div "View by: High to Low (Total Cost) High to Low (Total Cost)" at bounding box center [898, 102] width 1268 height 33
click at [656, 27] on p "Analysis Window" at bounding box center [649, 23] width 73 height 12
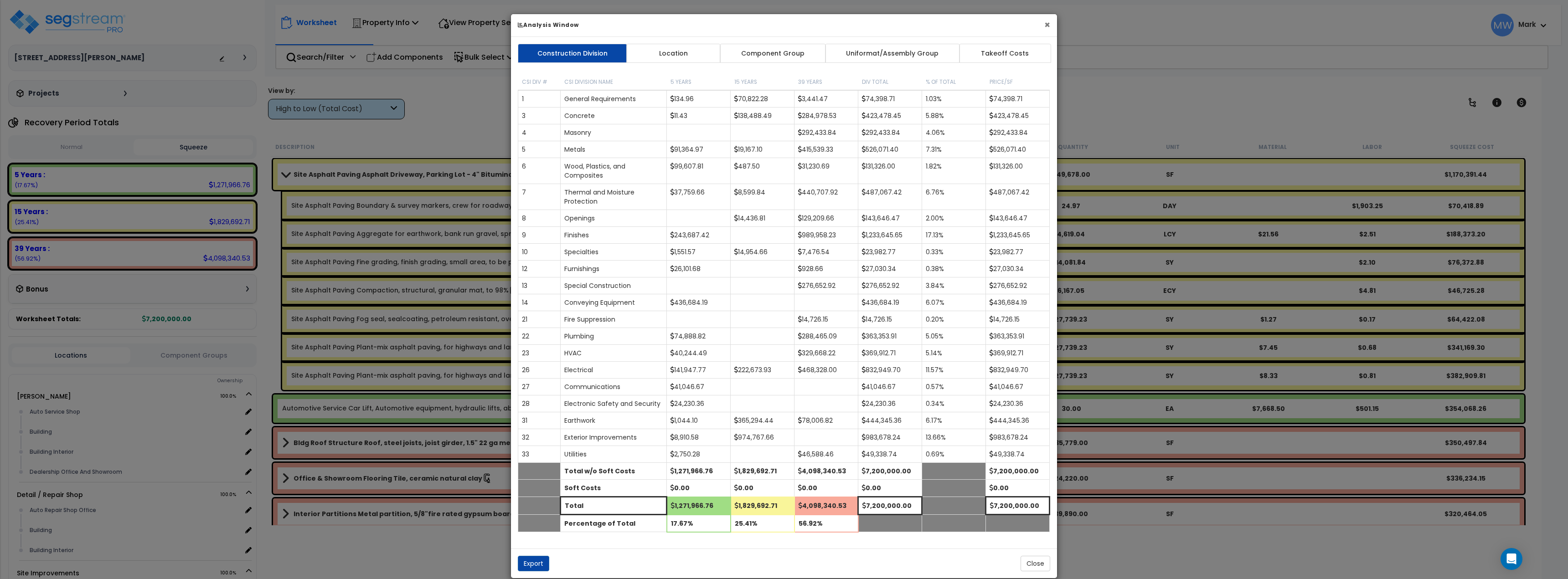
click at [1048, 23] on button "×" at bounding box center [1048, 25] width 6 height 10
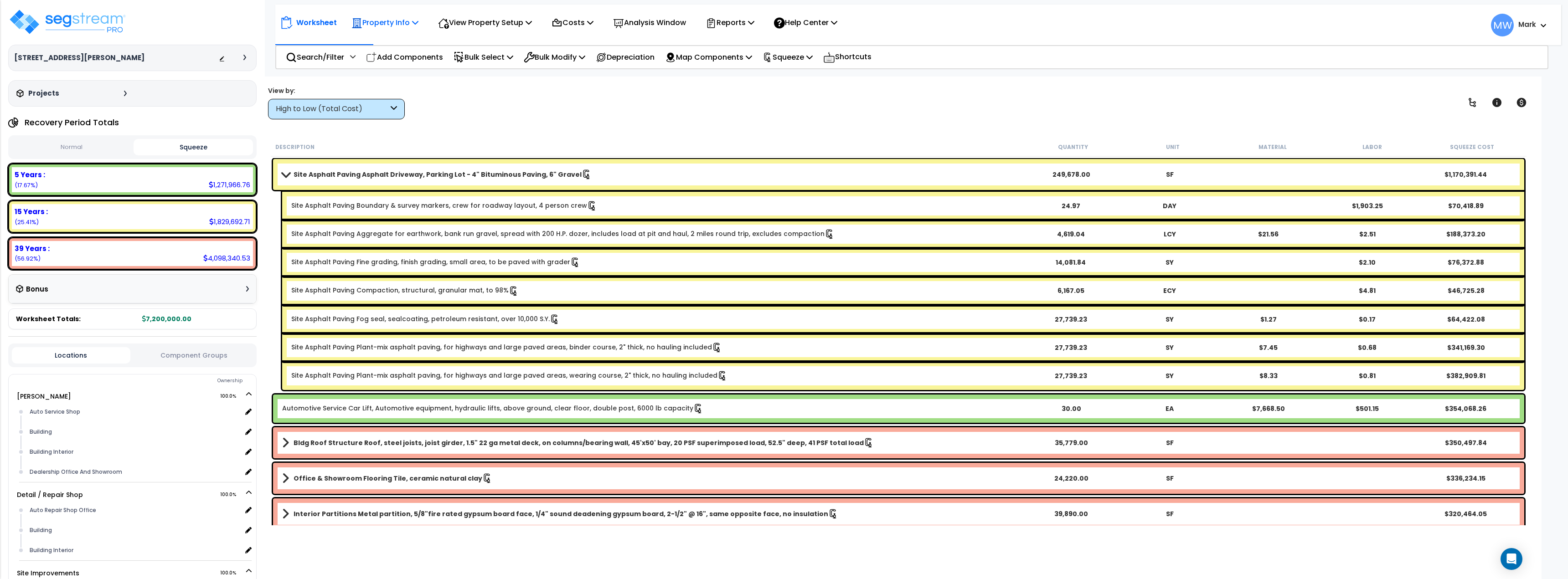
click at [382, 28] on p "Property Info" at bounding box center [385, 23] width 67 height 12
click at [393, 39] on link "Property Setup" at bounding box center [392, 43] width 90 height 18
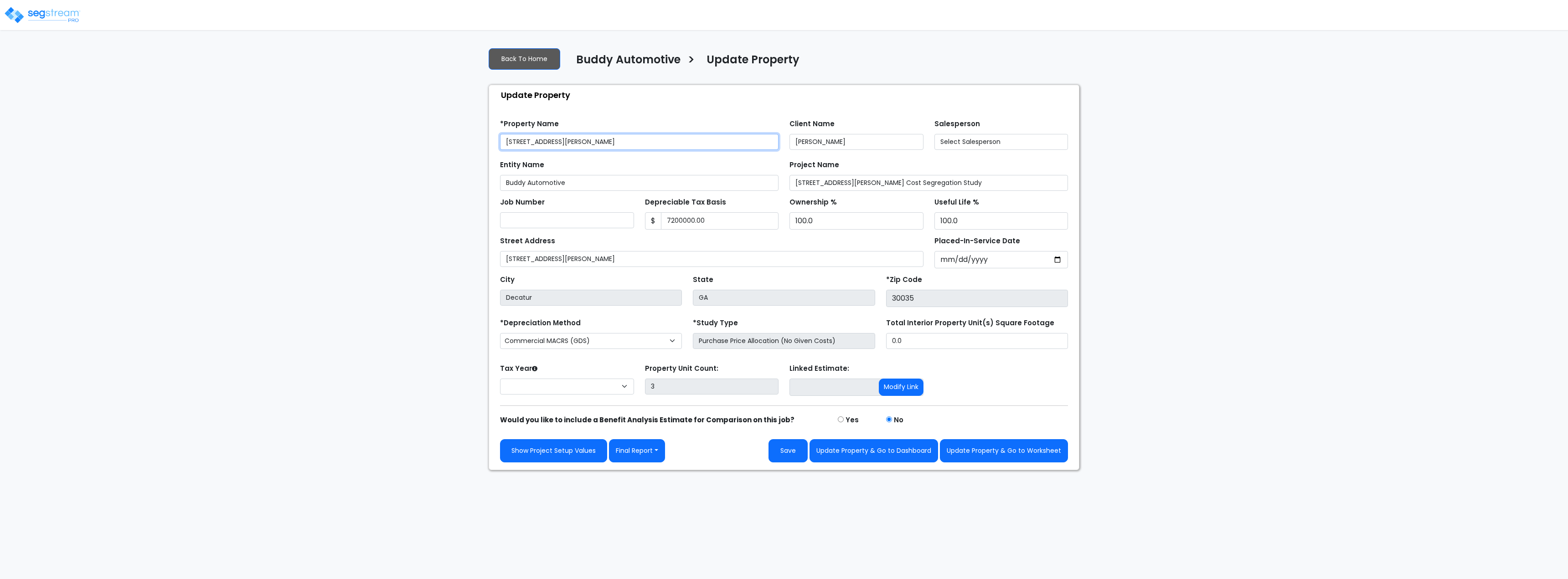
type input "7,200,000.00"
select select "2024"
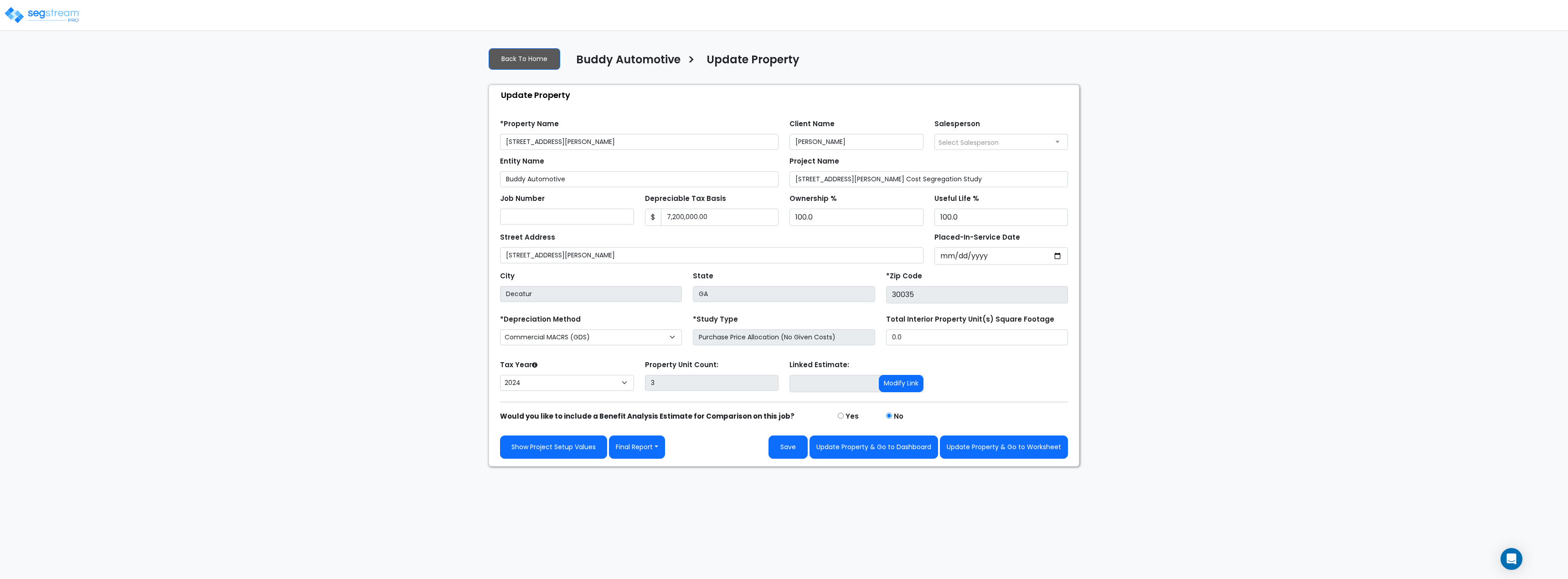
click at [609, 166] on div "Entity Name Buddy Automotive" at bounding box center [639, 171] width 279 height 33
drag, startPoint x: 970, startPoint y: 219, endPoint x: 934, endPoint y: 218, distance: 36.0
click at [934, 218] on input "100.0" at bounding box center [1001, 217] width 134 height 17
click at [1065, 221] on input "100.0" at bounding box center [1001, 217] width 134 height 17
click at [1062, 222] on input "100.0" at bounding box center [1001, 217] width 134 height 17
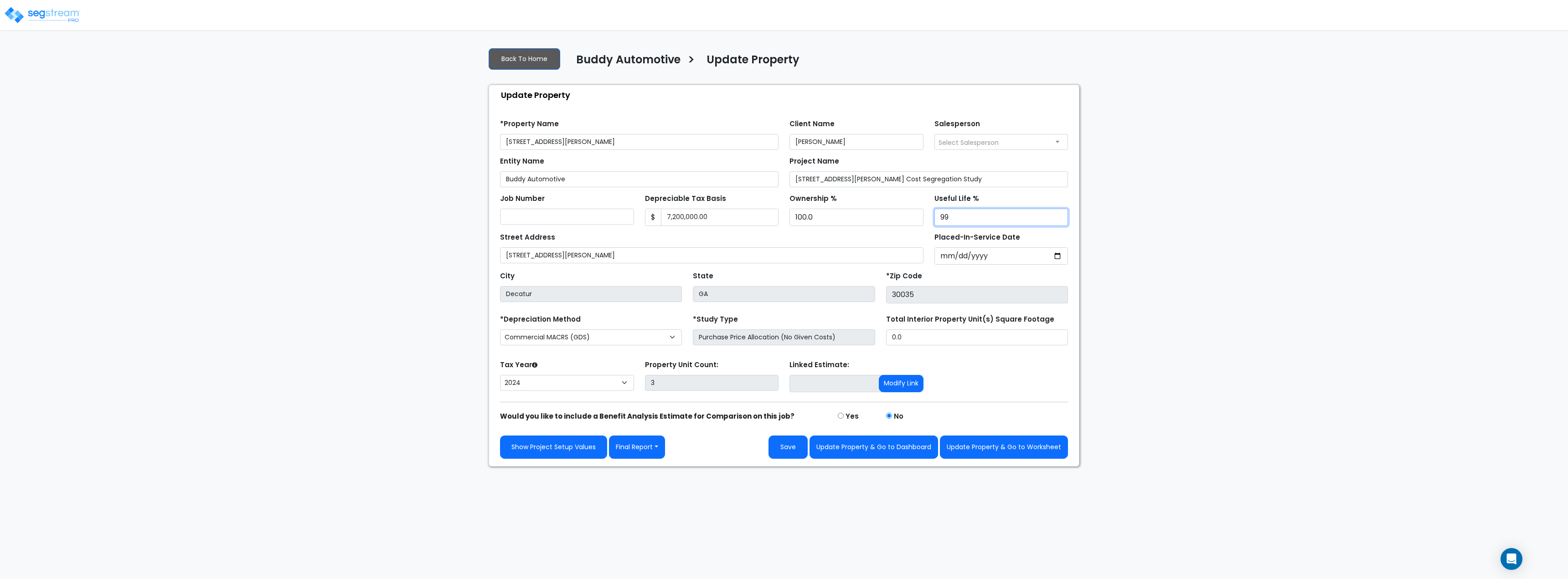
click at [1058, 222] on input "99" at bounding box center [1001, 217] width 134 height 17
click at [1058, 222] on input "98" at bounding box center [1001, 217] width 134 height 17
click at [1058, 222] on input "97" at bounding box center [1001, 217] width 134 height 17
click at [1058, 222] on input "96" at bounding box center [1001, 217] width 134 height 17
click at [1058, 222] on input "95" at bounding box center [1001, 217] width 134 height 17
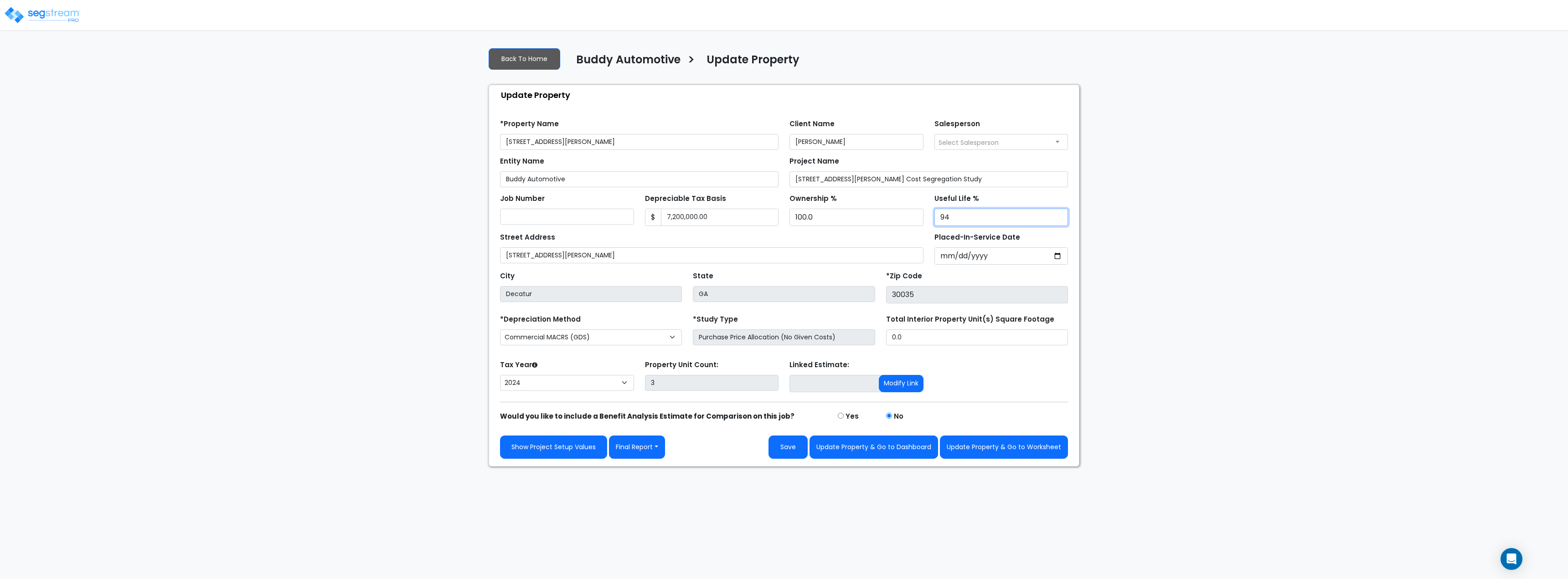
click at [1058, 222] on input "94" at bounding box center [1001, 217] width 134 height 17
click at [1058, 222] on input "93" at bounding box center [1001, 217] width 134 height 17
click at [1058, 222] on input "92" at bounding box center [1001, 217] width 134 height 17
click at [1058, 222] on input "91" at bounding box center [1001, 217] width 134 height 17
click at [1058, 222] on input "90" at bounding box center [1001, 217] width 134 height 17
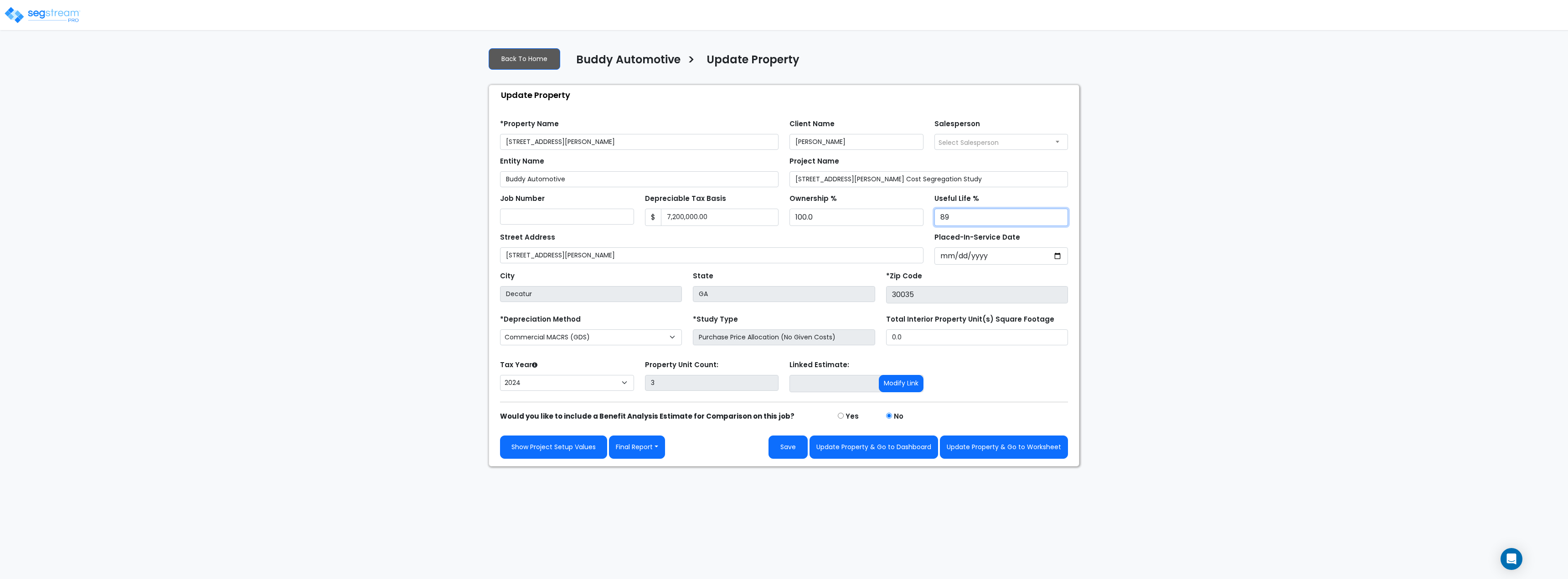
click at [1058, 222] on input "89" at bounding box center [1001, 217] width 134 height 17
click at [1058, 222] on input "88" at bounding box center [1001, 217] width 134 height 17
click at [1058, 222] on input "87" at bounding box center [1001, 217] width 134 height 17
click at [1058, 222] on input "86" at bounding box center [1001, 217] width 134 height 17
click at [1058, 222] on input "85" at bounding box center [1001, 217] width 134 height 17
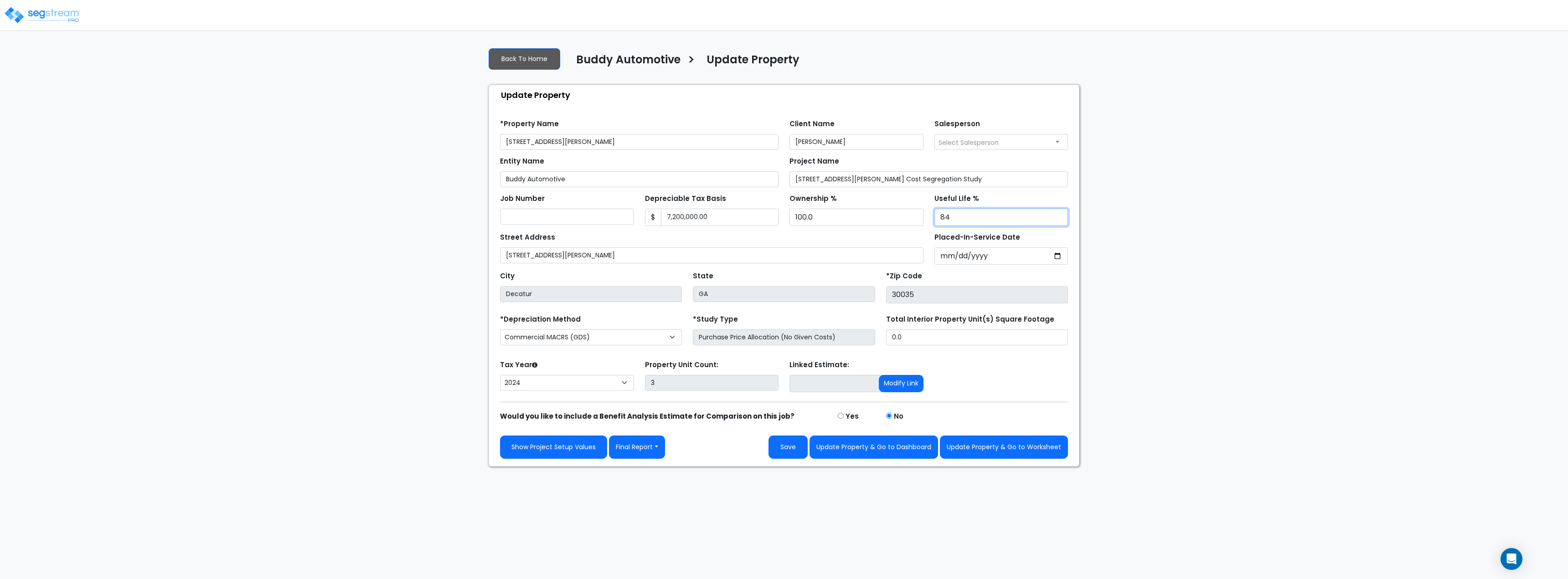
click at [1058, 222] on input "84" at bounding box center [1001, 217] width 134 height 17
click at [1058, 222] on input "83" at bounding box center [1001, 217] width 134 height 17
click at [1058, 222] on input "82" at bounding box center [1001, 217] width 134 height 17
click at [1058, 222] on input "81" at bounding box center [1001, 217] width 134 height 17
type input "80"
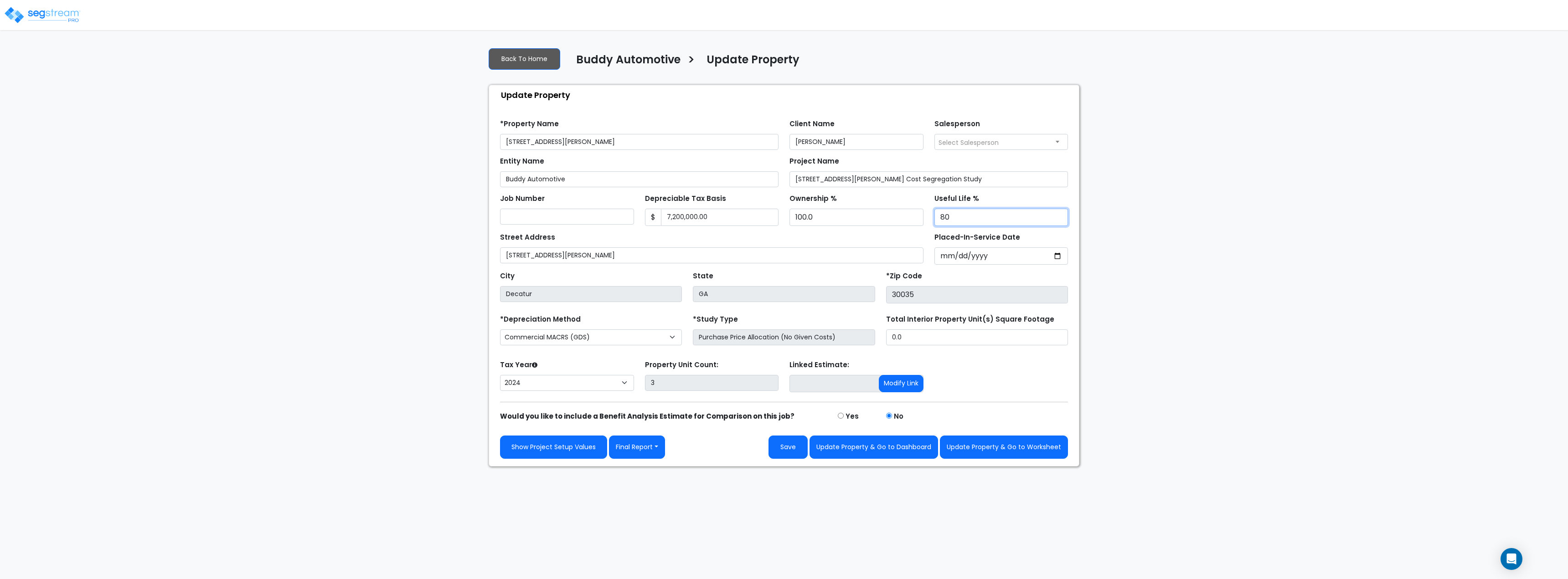
click at [1058, 222] on input "80" at bounding box center [1001, 217] width 134 height 17
click at [993, 452] on button "Update Property & Go to Worksheet" at bounding box center [1004, 447] width 128 height 23
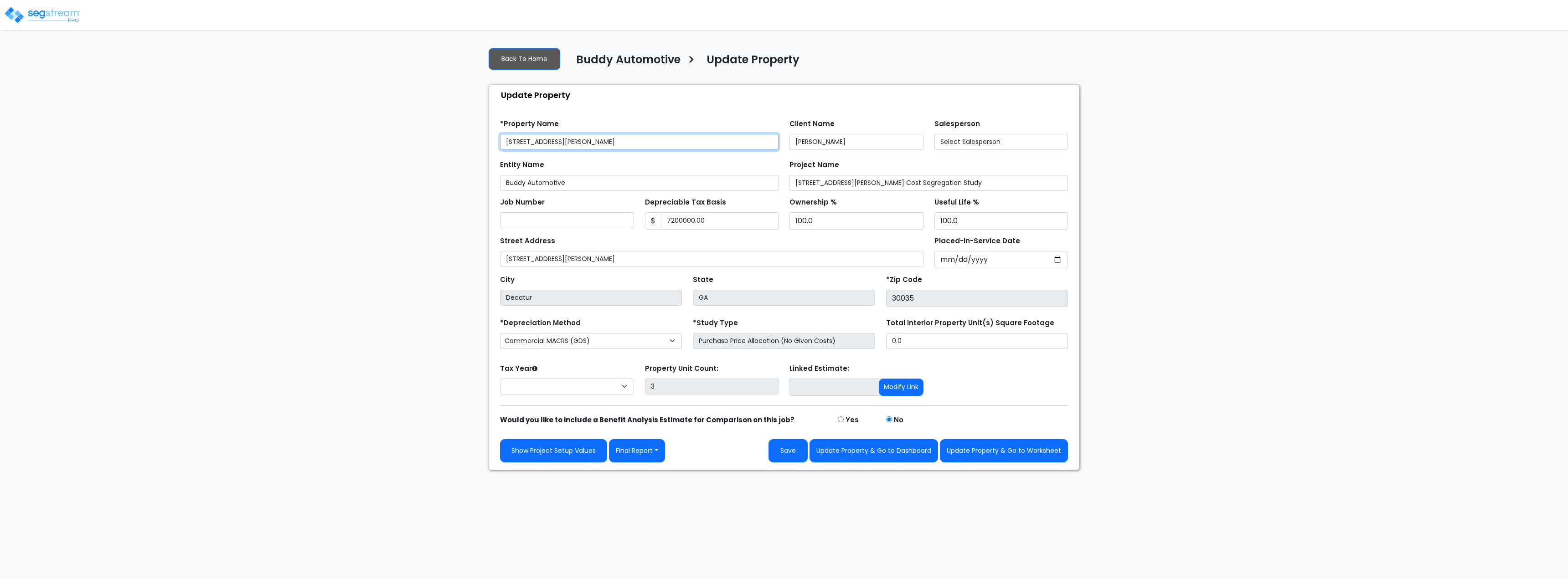
type input "7,200,000.00"
select select "2024"
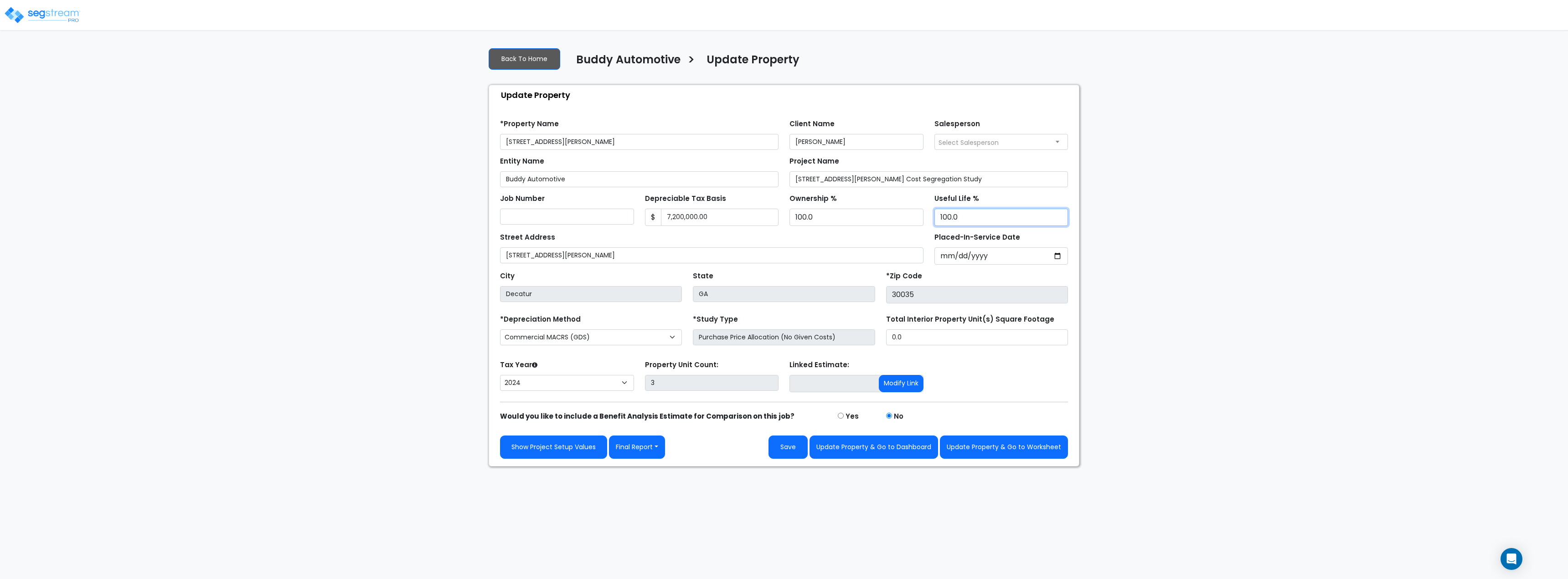
click at [986, 215] on input "100.0" at bounding box center [1001, 217] width 134 height 17
click at [989, 203] on div "Useful Life % 100.0" at bounding box center [1001, 209] width 134 height 34
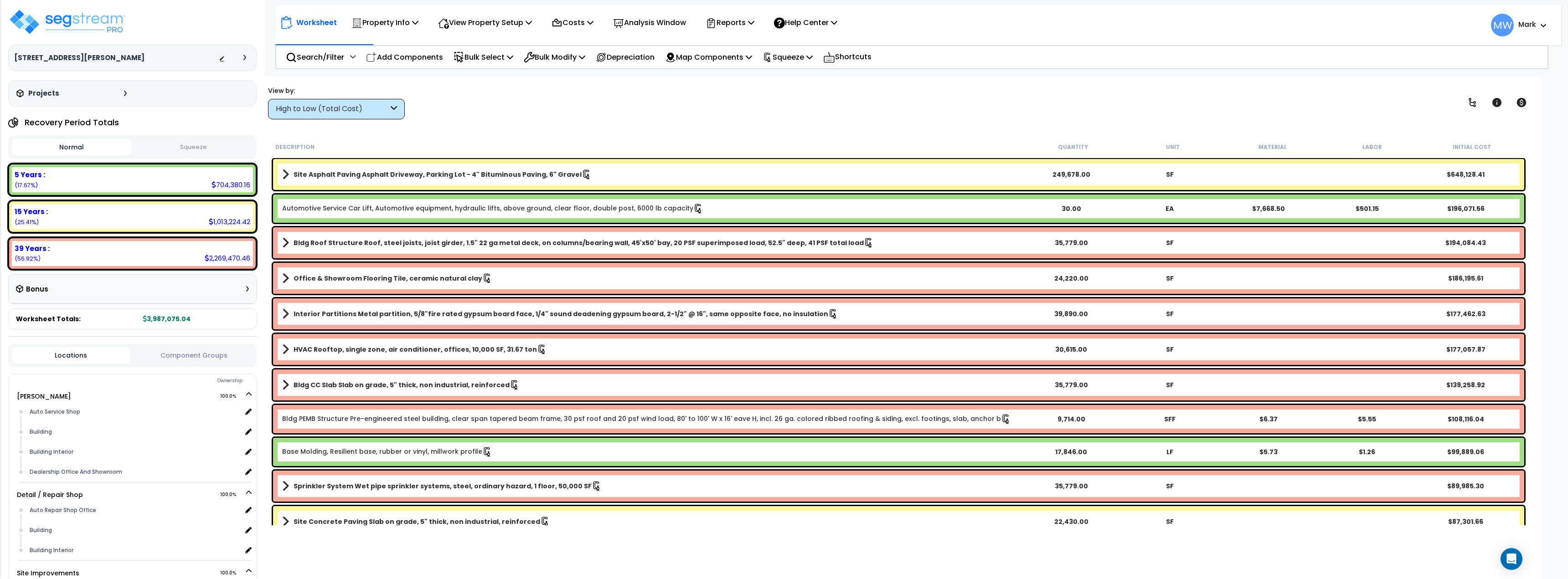
click at [206, 148] on button "Squeeze" at bounding box center [193, 147] width 119 height 16
click at [76, 142] on button "Normal" at bounding box center [71, 147] width 119 height 16
click at [197, 151] on button "Squeeze" at bounding box center [193, 147] width 119 height 16
click at [413, 24] on p "Property Info" at bounding box center [385, 23] width 67 height 12
click at [402, 46] on link "Property Setup" at bounding box center [392, 43] width 90 height 18
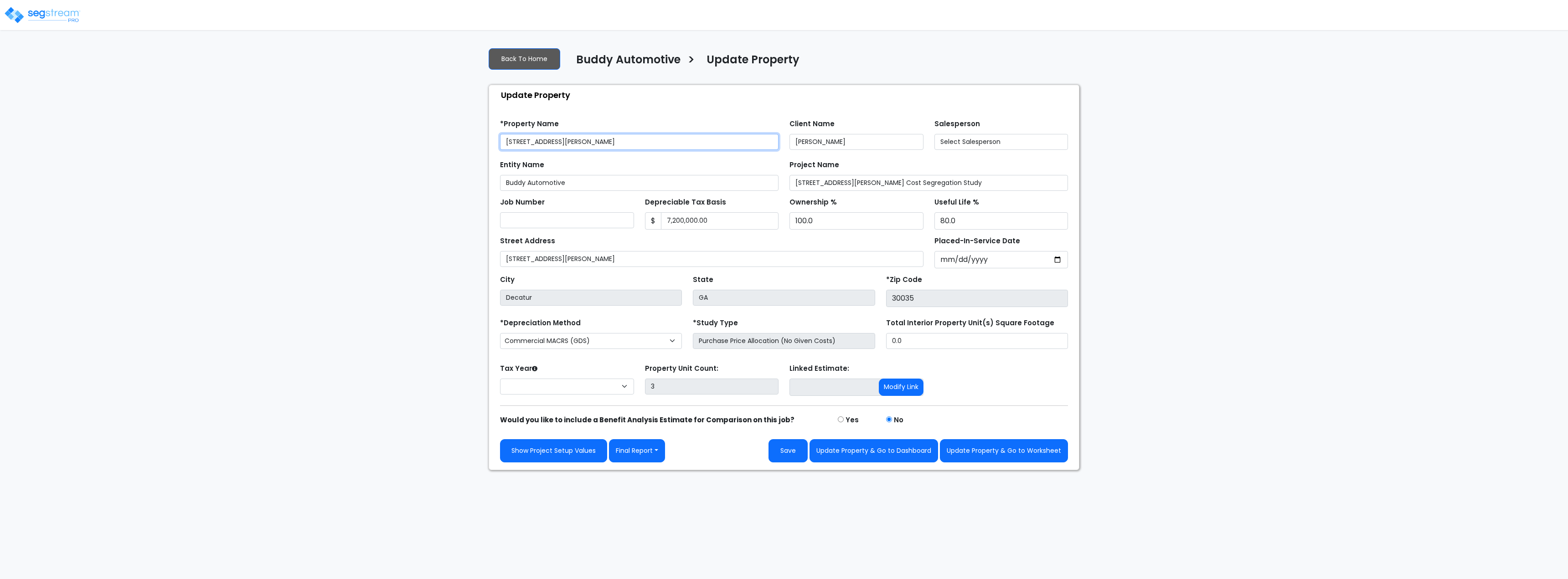
select select "2024"
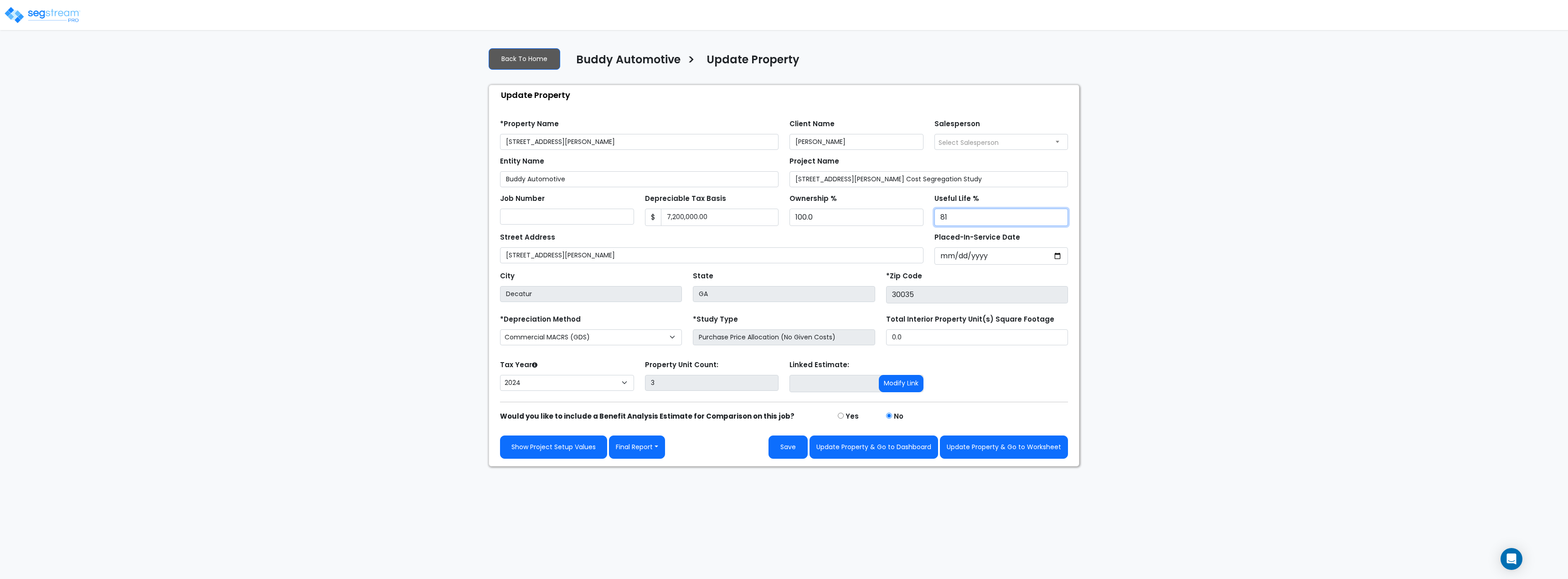
click at [1061, 214] on input "81" at bounding box center [1001, 217] width 134 height 17
click at [1061, 214] on input "82" at bounding box center [1001, 217] width 134 height 17
click at [1061, 214] on input "83" at bounding box center [1001, 217] width 134 height 17
click at [1061, 214] on input "84" at bounding box center [1001, 217] width 134 height 17
click at [1061, 214] on input "85" at bounding box center [1001, 217] width 134 height 17
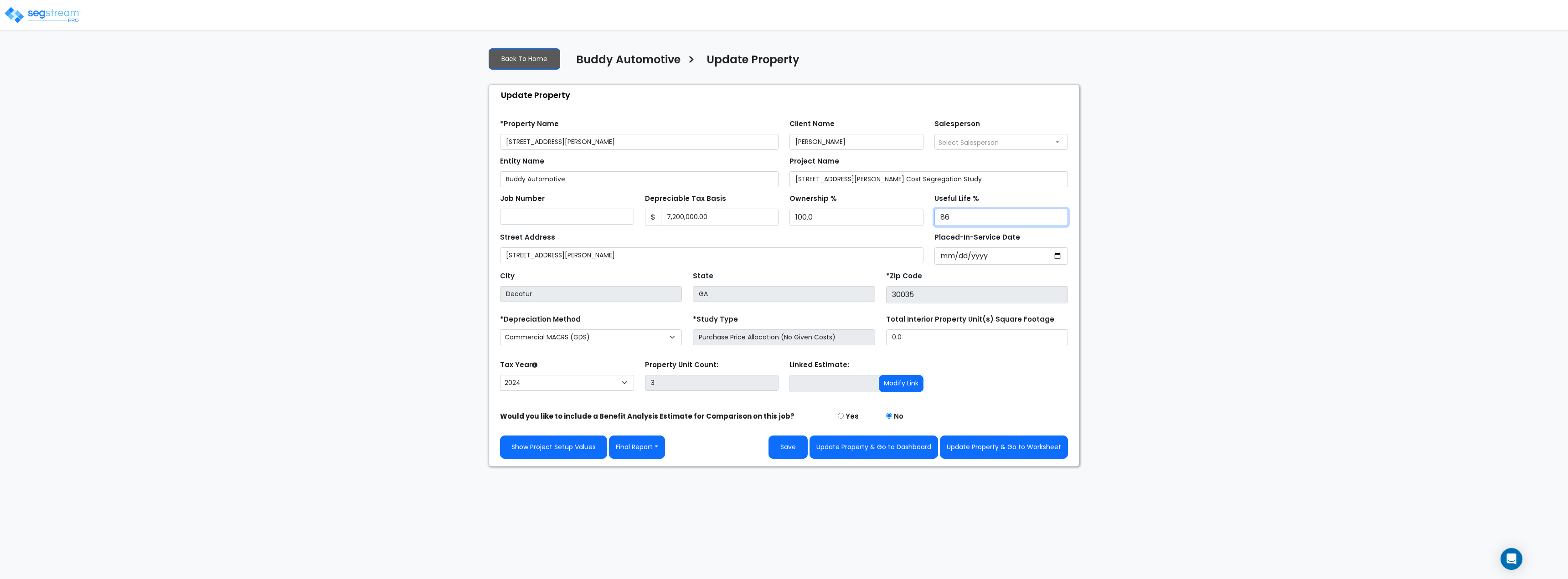
click at [1061, 214] on input "86" at bounding box center [1001, 217] width 134 height 17
click at [1061, 214] on input "87" at bounding box center [1001, 217] width 134 height 17
click at [1061, 214] on input "88" at bounding box center [1001, 217] width 134 height 17
click at [1061, 214] on input "89" at bounding box center [1001, 217] width 134 height 17
click at [1061, 214] on input "90" at bounding box center [1001, 217] width 134 height 17
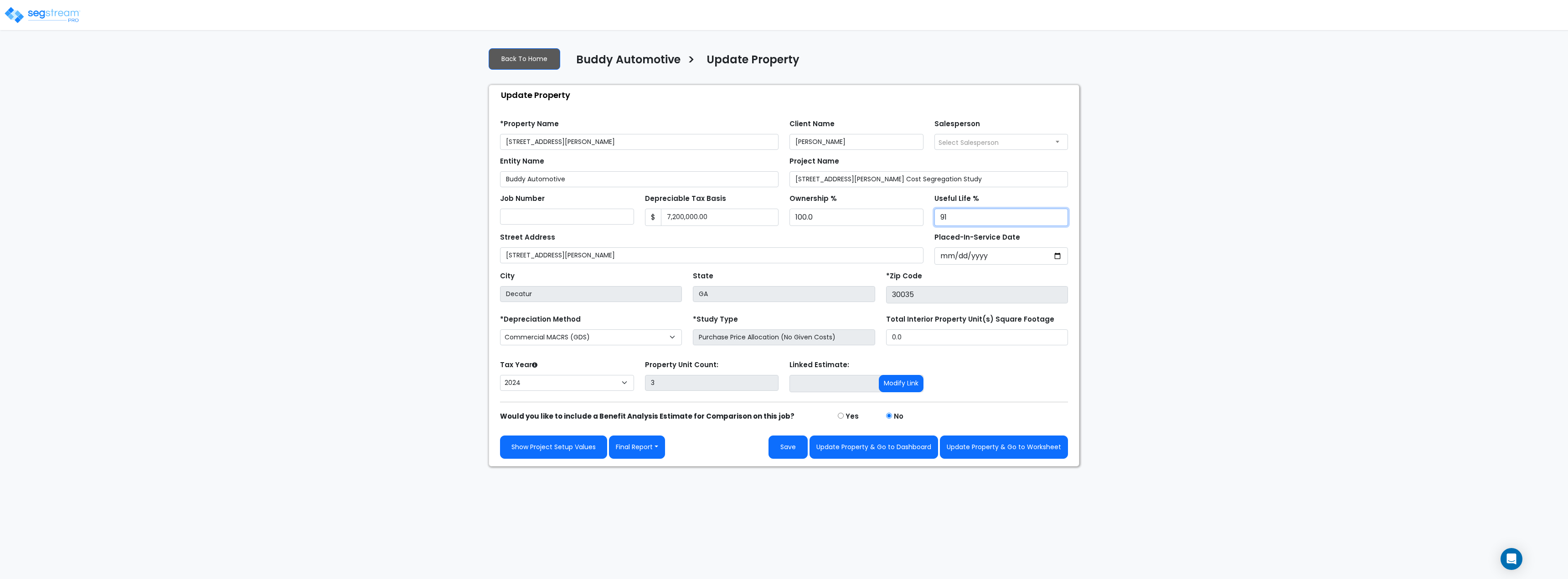
click at [1061, 214] on input "91" at bounding box center [1001, 217] width 134 height 17
click at [1061, 214] on input "92" at bounding box center [1001, 217] width 134 height 17
click at [1061, 214] on input "93" at bounding box center [1001, 217] width 134 height 17
click at [1061, 214] on input "94" at bounding box center [1001, 217] width 134 height 17
click at [1061, 214] on input "95" at bounding box center [1001, 217] width 134 height 17
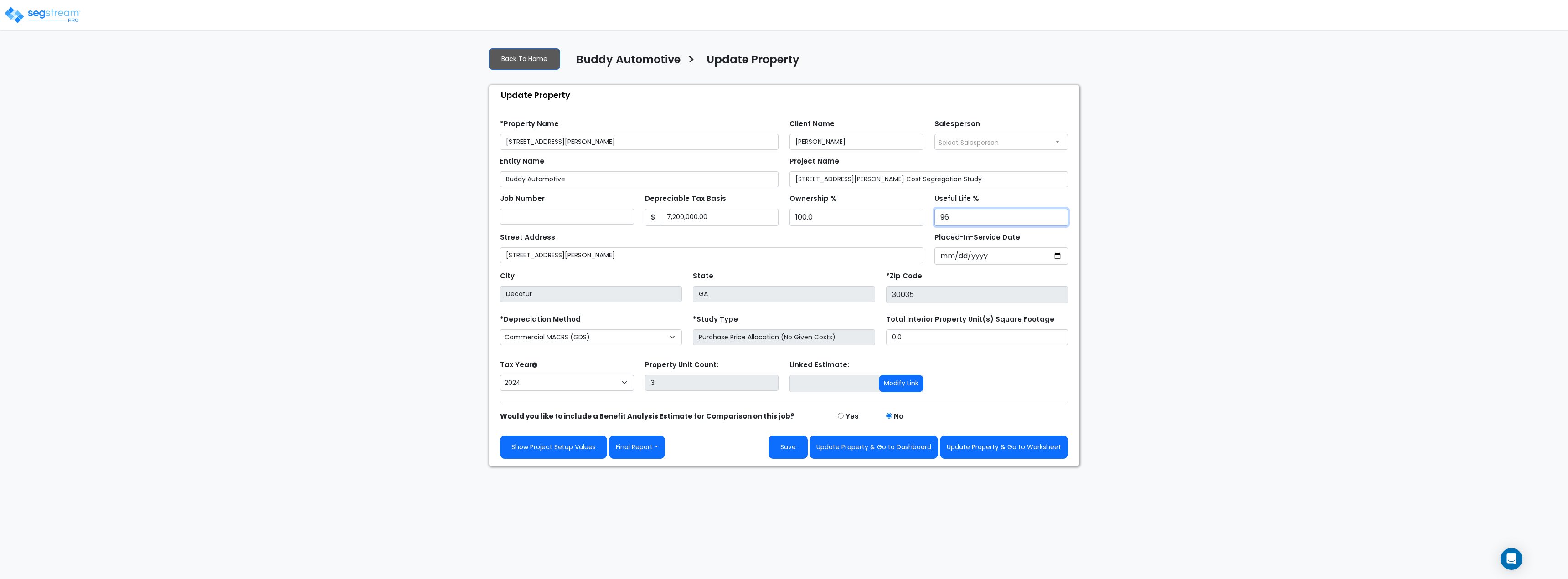
click at [1061, 214] on input "96" at bounding box center [1001, 217] width 134 height 17
click at [1061, 214] on input "97" at bounding box center [1001, 217] width 134 height 17
click at [1061, 214] on input "98" at bounding box center [1001, 217] width 134 height 17
click at [1061, 214] on input "99" at bounding box center [1001, 217] width 134 height 17
type input "100"
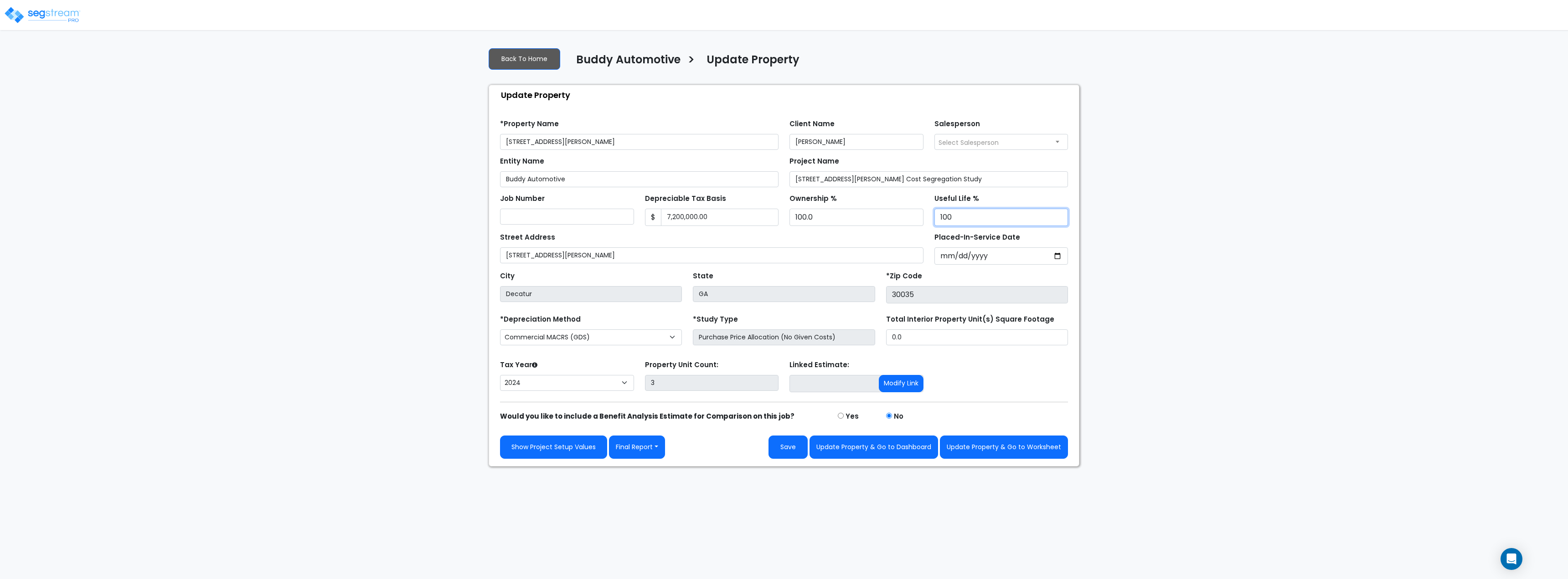
click at [1061, 214] on input "100" at bounding box center [1001, 217] width 134 height 17
click at [997, 454] on button "Update Property & Go to Worksheet" at bounding box center [1004, 447] width 128 height 23
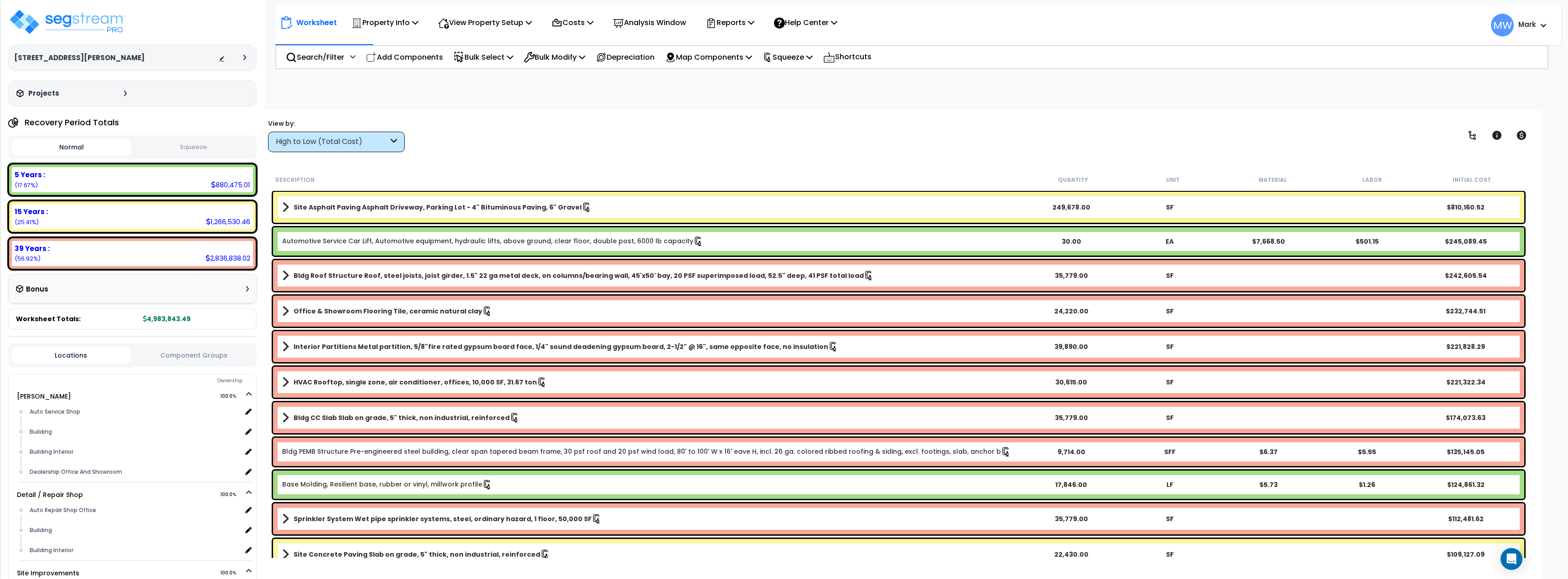
click at [221, 152] on button "Squeeze" at bounding box center [193, 147] width 119 height 16
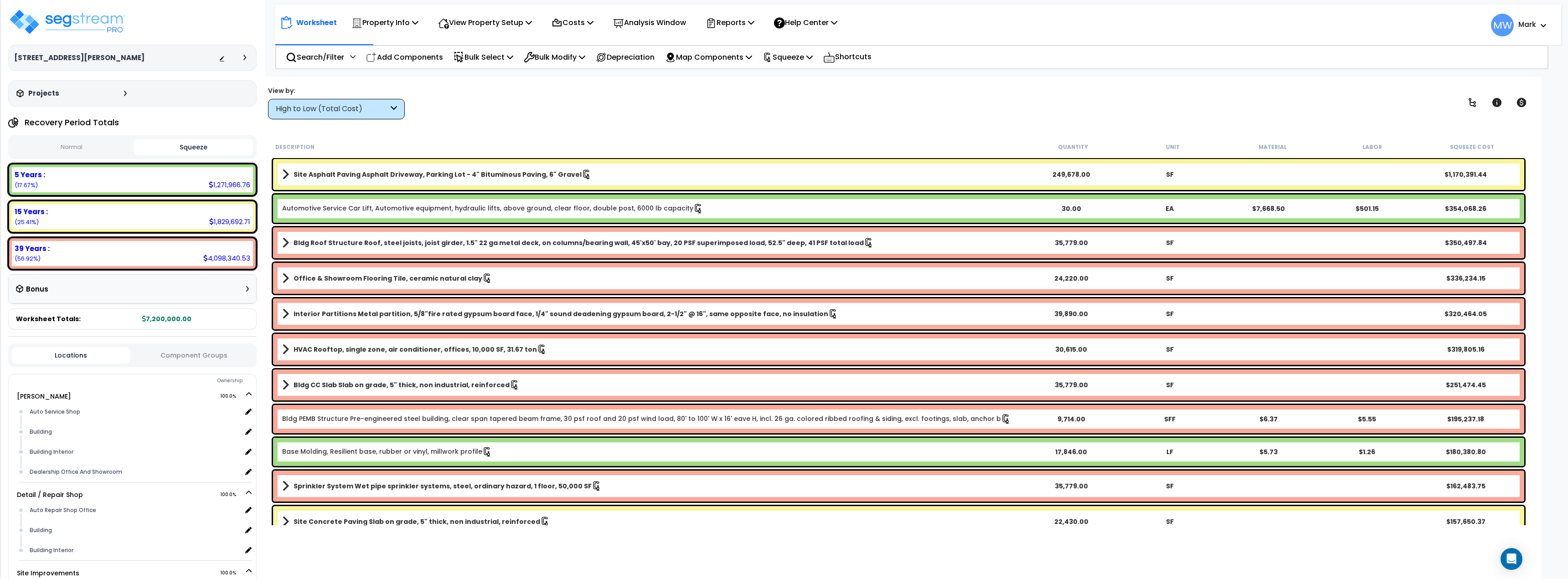
click at [226, 280] on div "Bonus" at bounding box center [132, 289] width 233 height 18
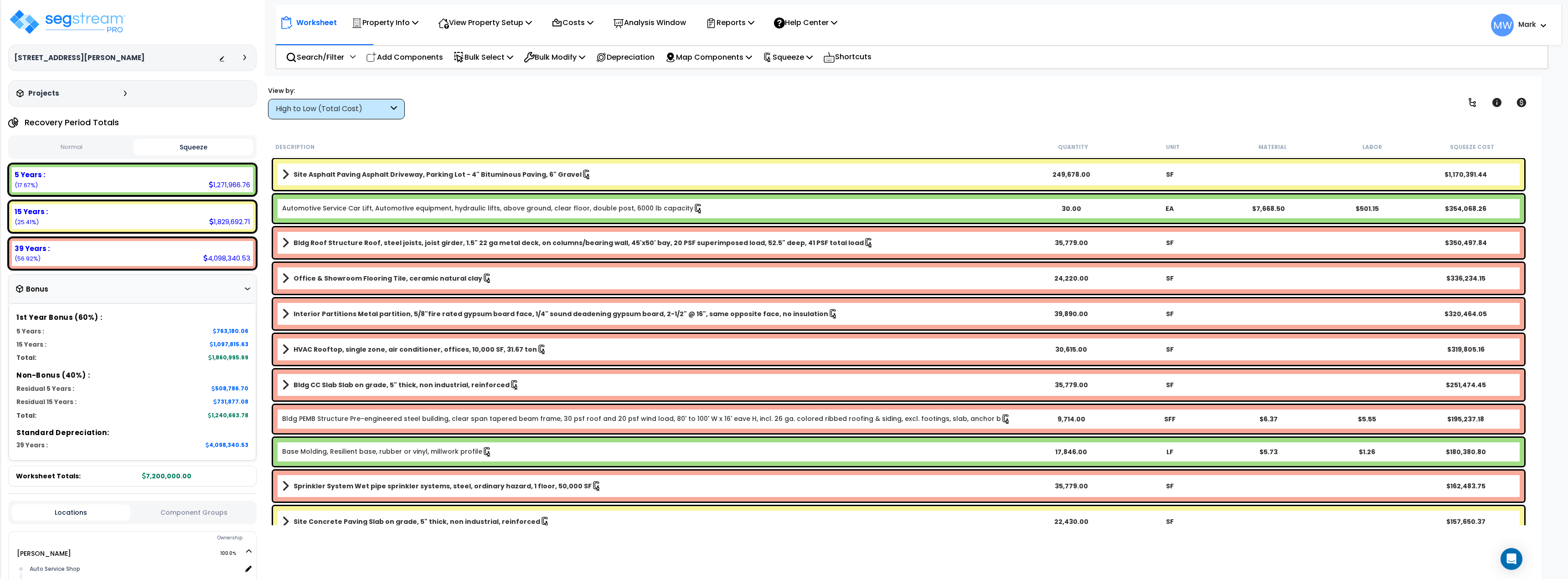
scroll to position [46, 0]
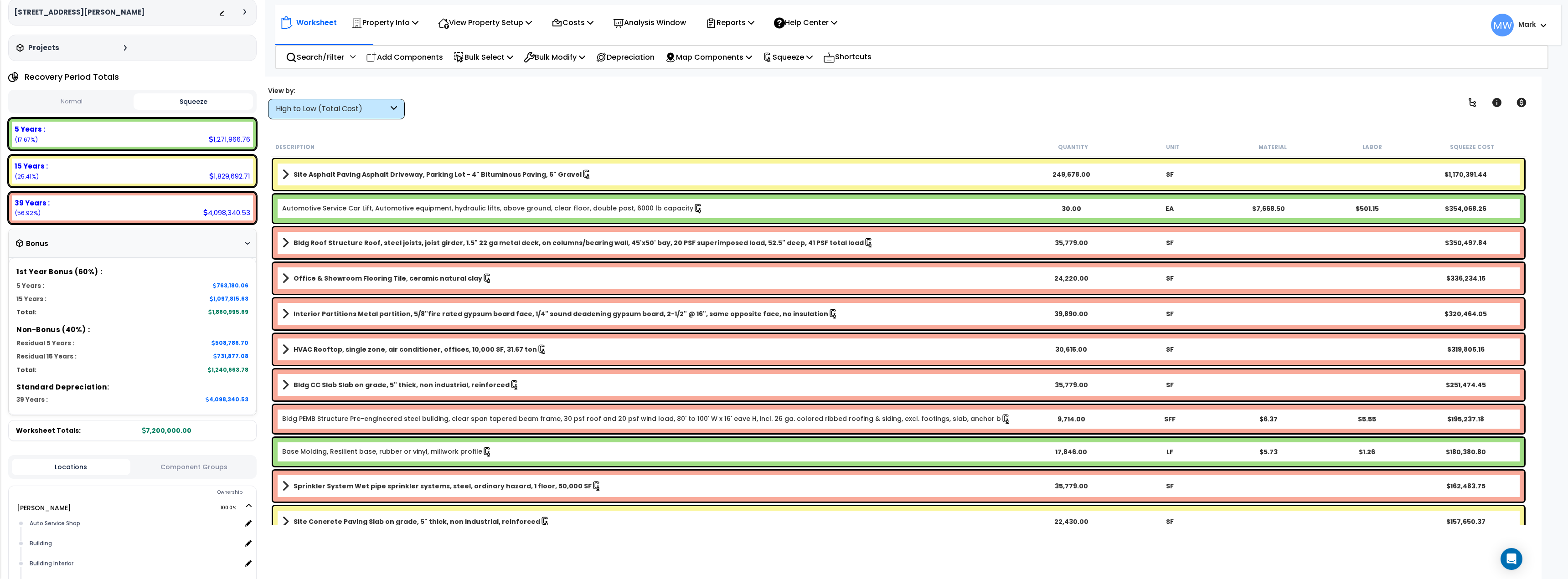
click at [242, 245] on div "Bonus" at bounding box center [132, 243] width 233 height 18
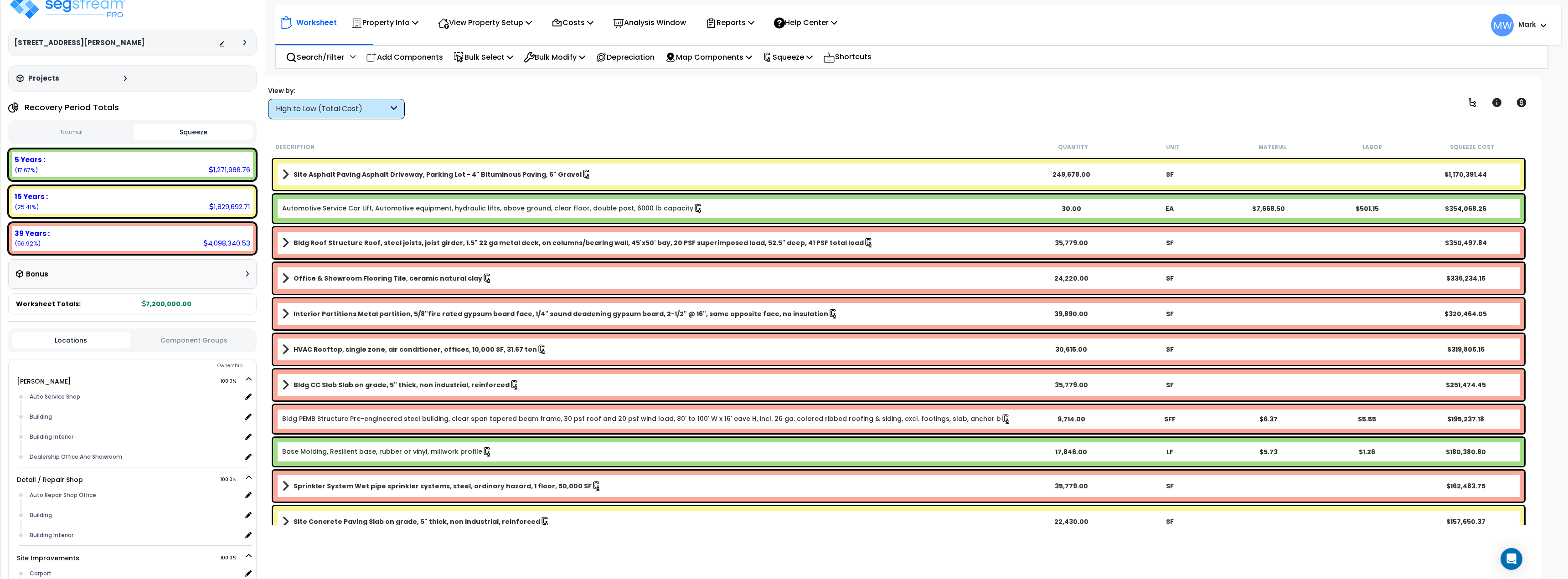
scroll to position [0, 0]
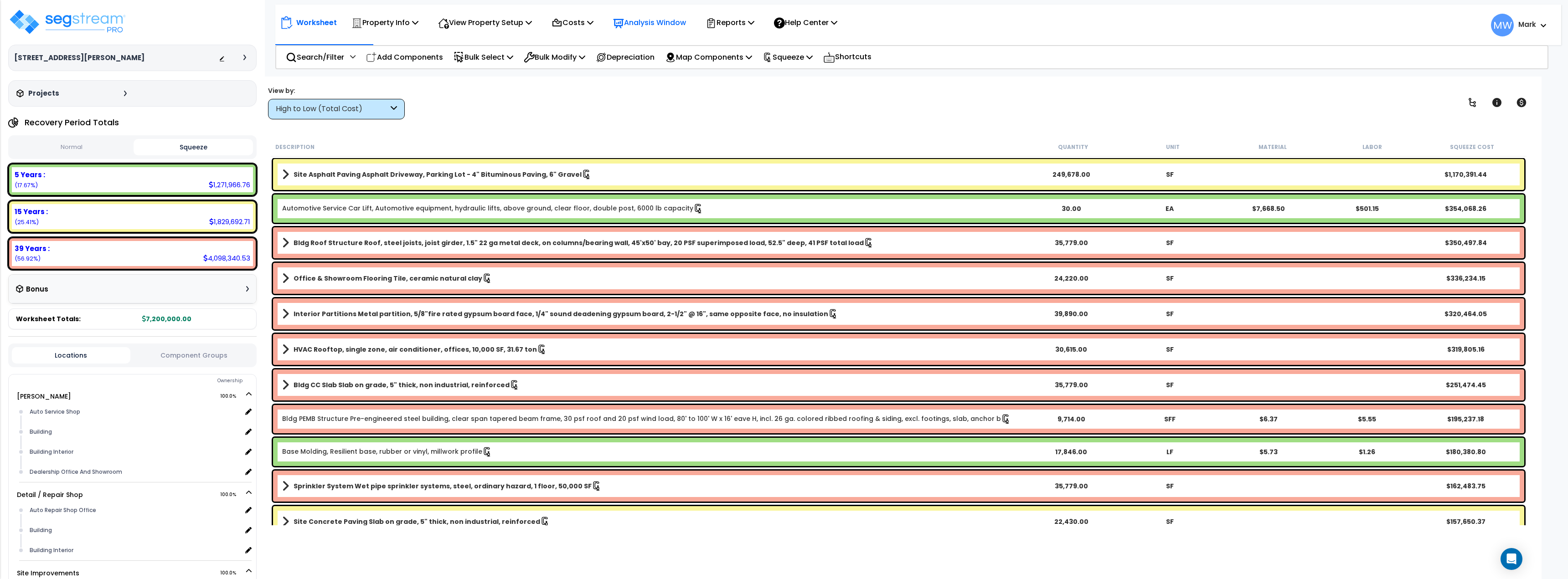
click at [658, 23] on p "Analysis Window" at bounding box center [649, 23] width 73 height 12
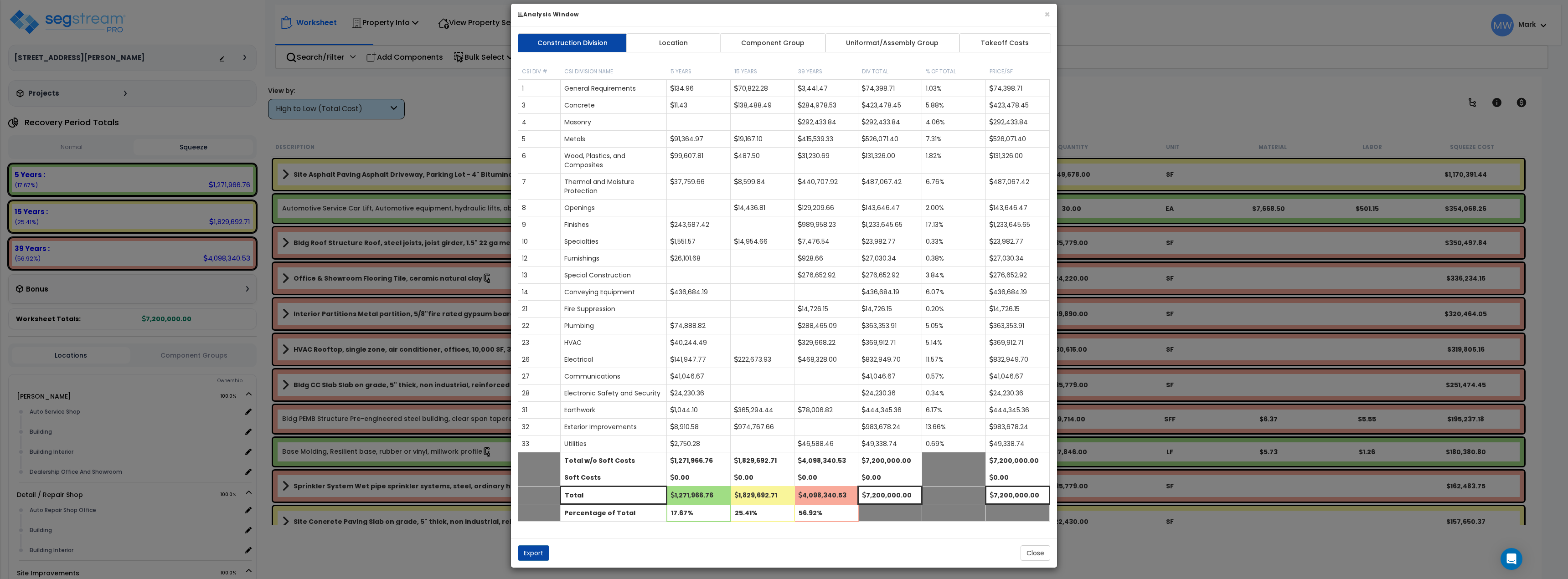
scroll to position [13, 0]
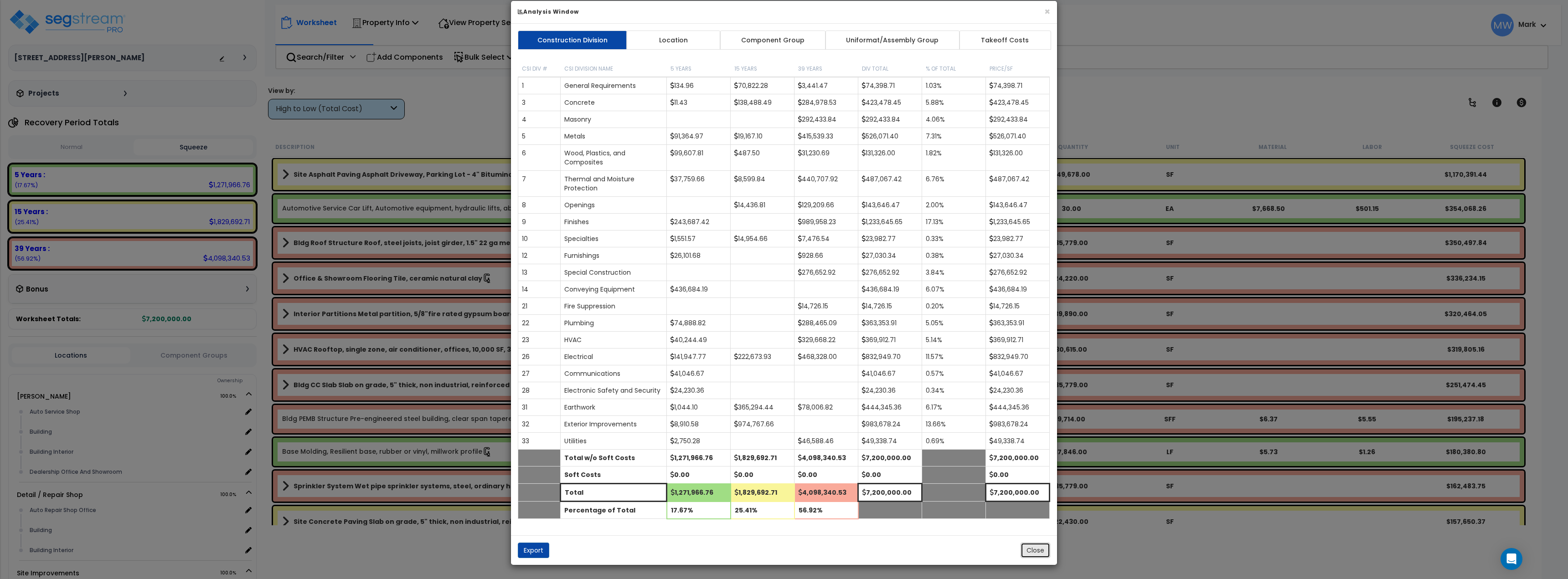
click at [1038, 547] on button "Close" at bounding box center [1035, 550] width 30 height 15
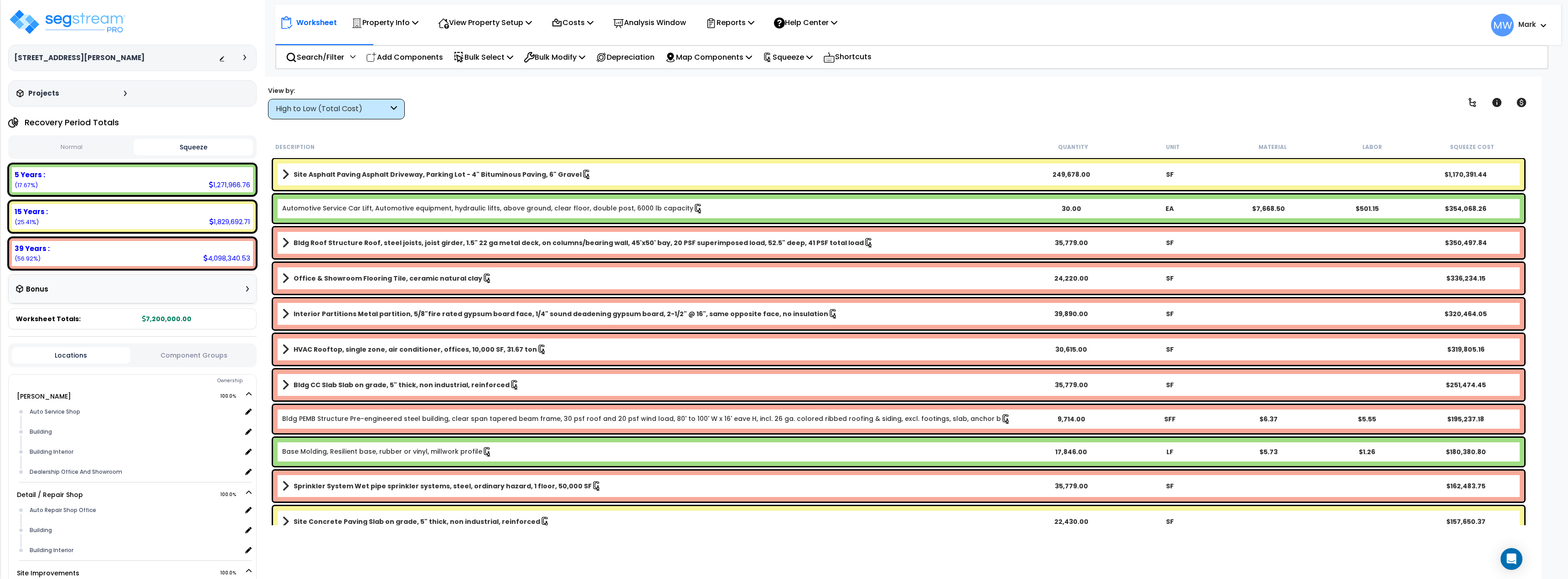
click at [942, 76] on div "Property Name DB Costs Setup Indirect Costs Direct Costs Costs Setup Rapid Take…" at bounding box center [784, 58] width 1568 height 36
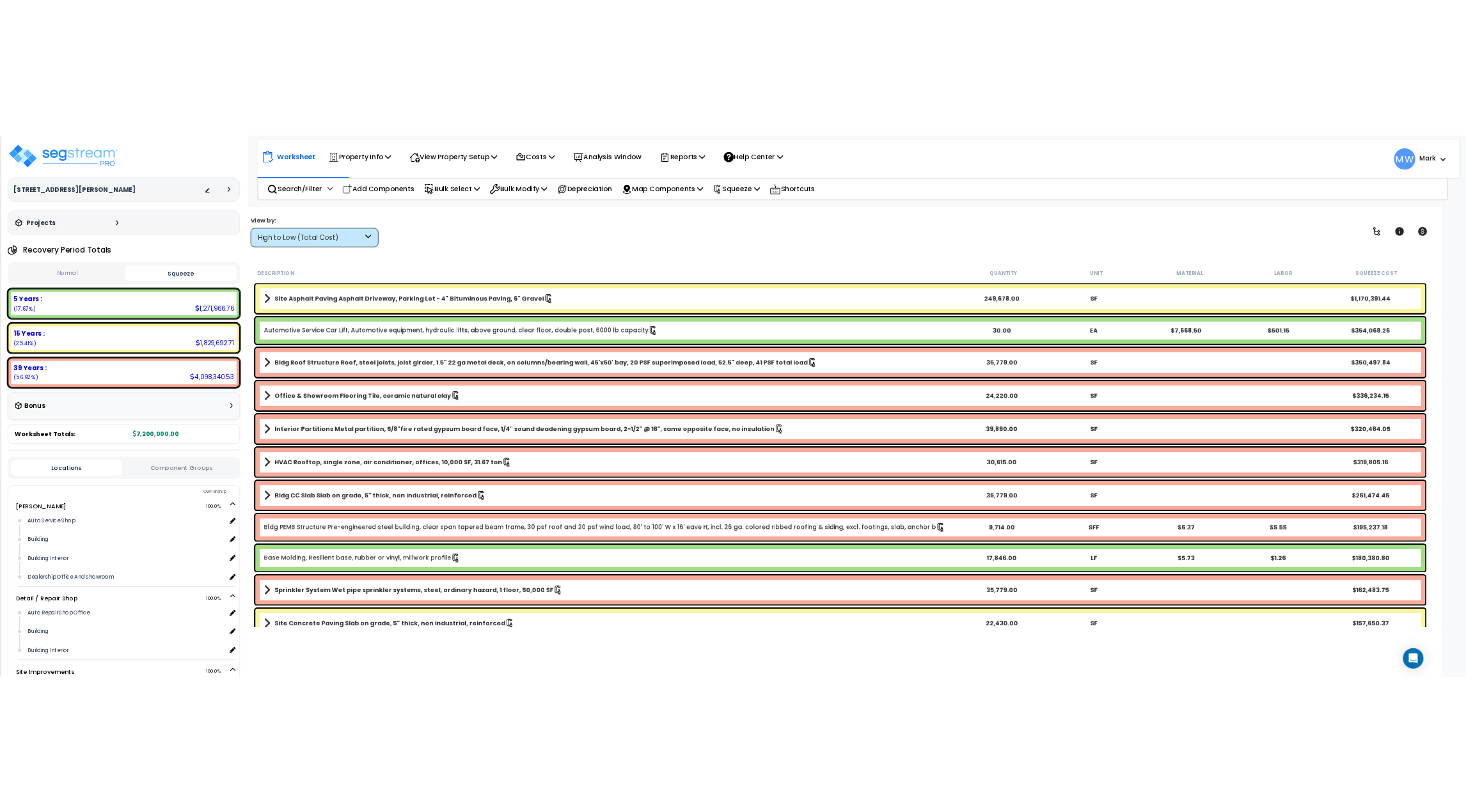
scroll to position [0, 0]
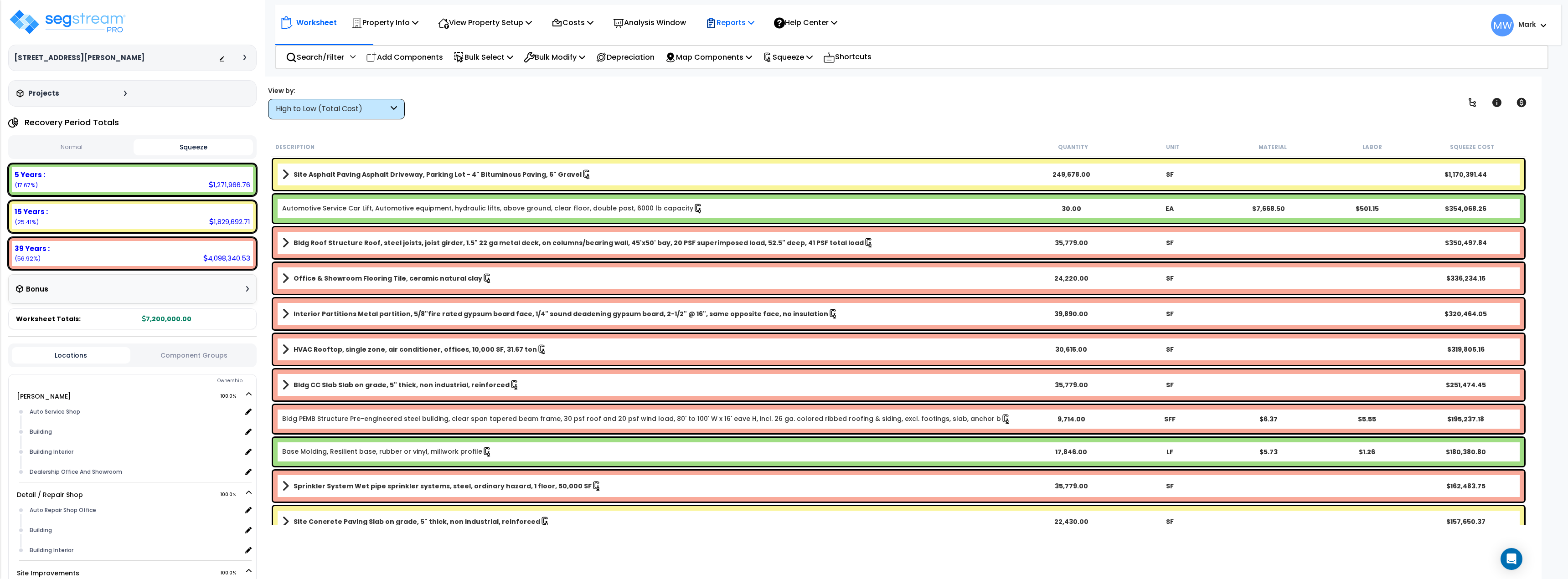
click at [727, 25] on p "Reports" at bounding box center [730, 23] width 49 height 12
click at [757, 63] on link "Manage Report Images" at bounding box center [746, 63] width 90 height 18
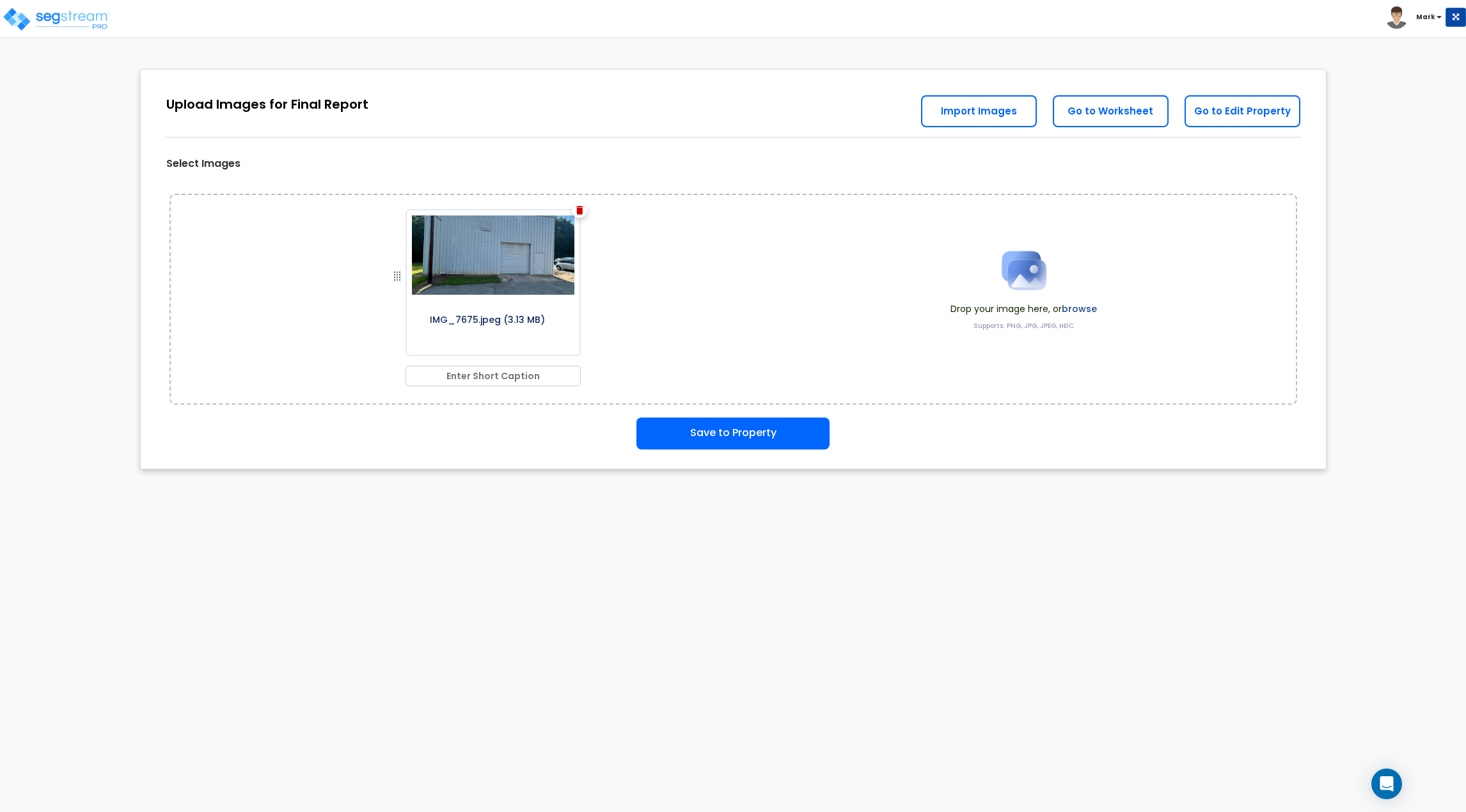
click at [581, 209] on img at bounding box center [580, 210] width 7 height 9
drag, startPoint x: 470, startPoint y: 373, endPoint x: 473, endPoint y: 379, distance: 6.7
click at [470, 374] on input "text" at bounding box center [493, 376] width 175 height 20
type input "Cover"
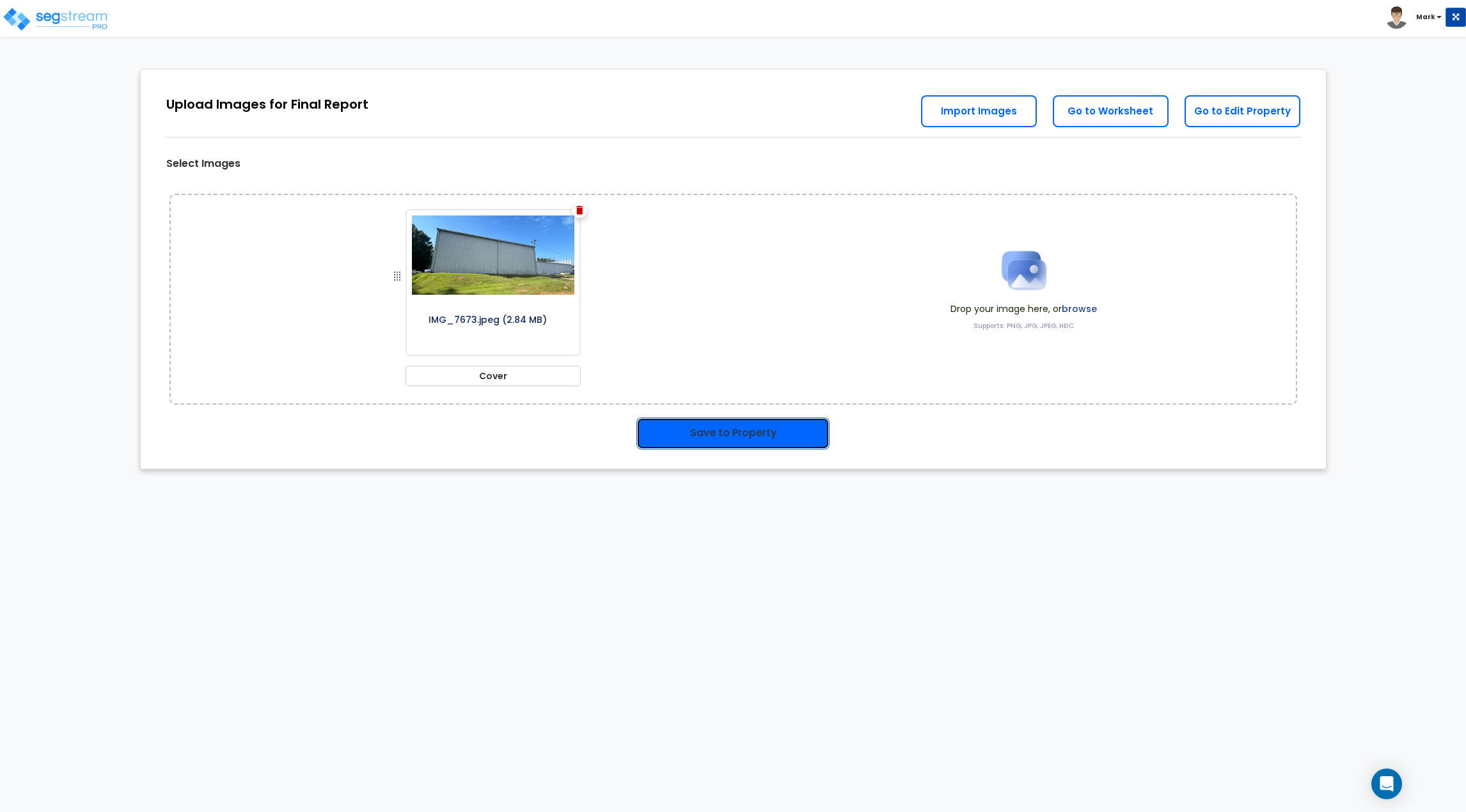
click at [717, 436] on button "Save to Property" at bounding box center [733, 433] width 193 height 32
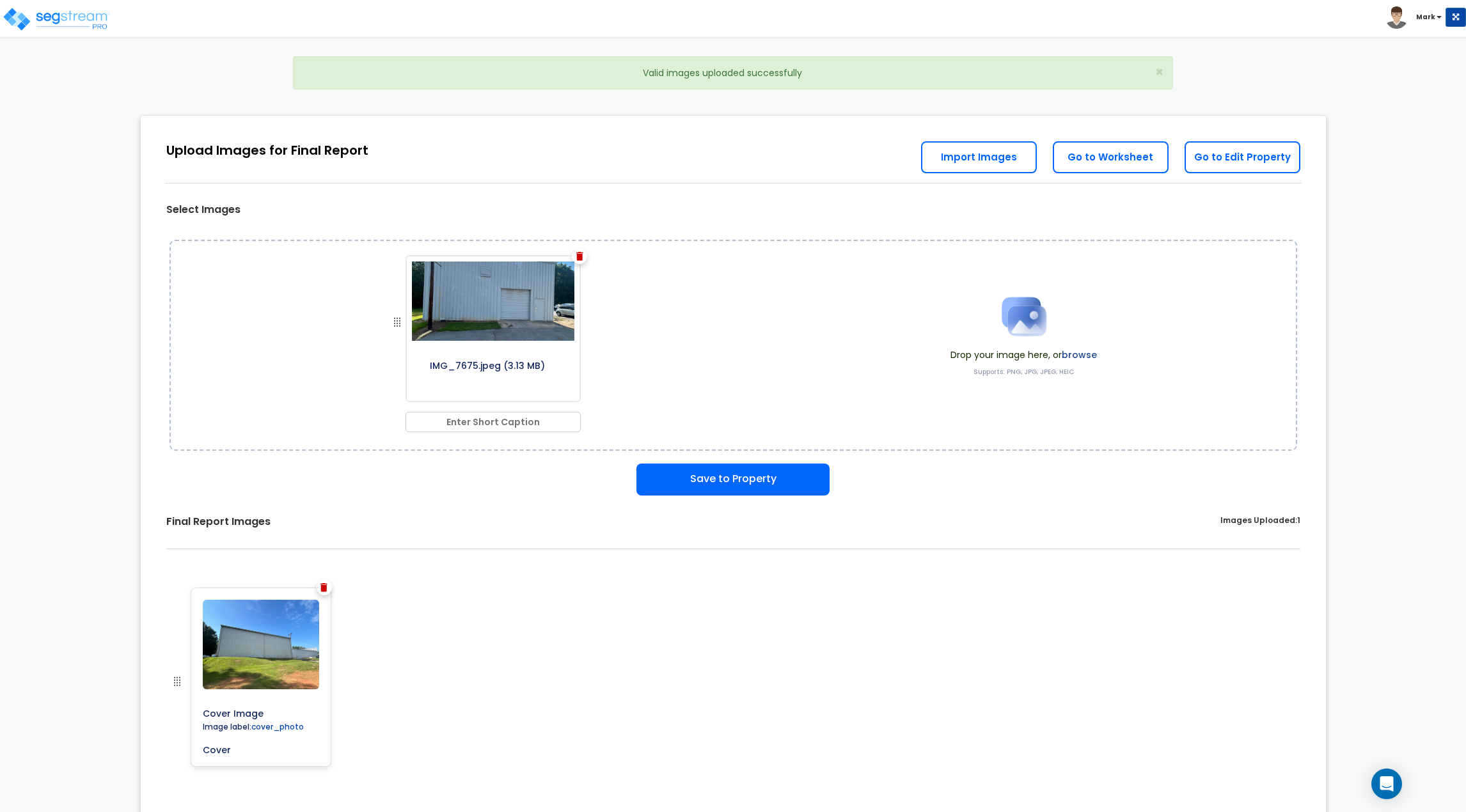
click at [466, 418] on input "text" at bounding box center [493, 422] width 175 height 20
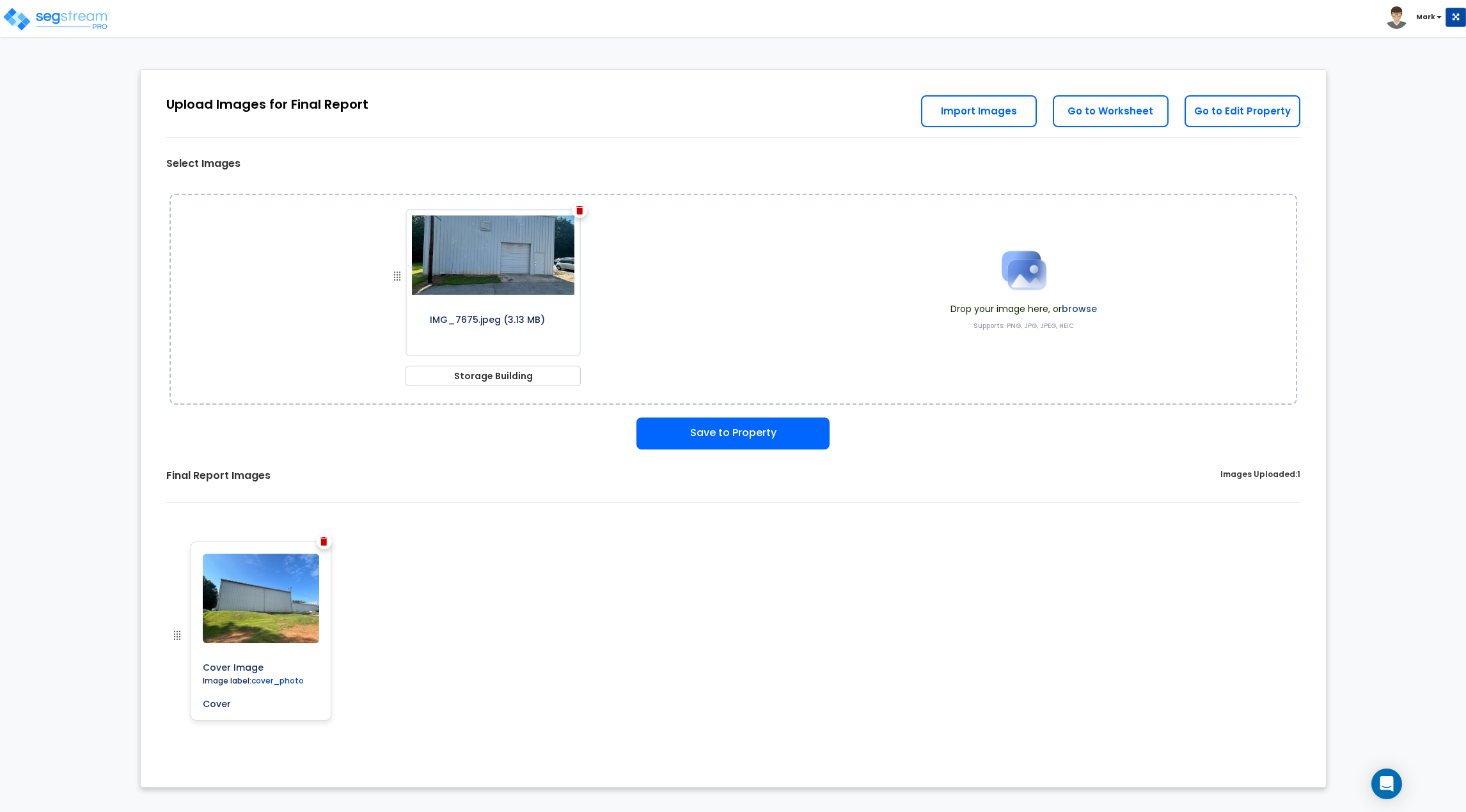
type input "Storage Building"
click at [442, 477] on div "Final Report Images Images Uploaded: 1" at bounding box center [734, 486] width 1135 height 34
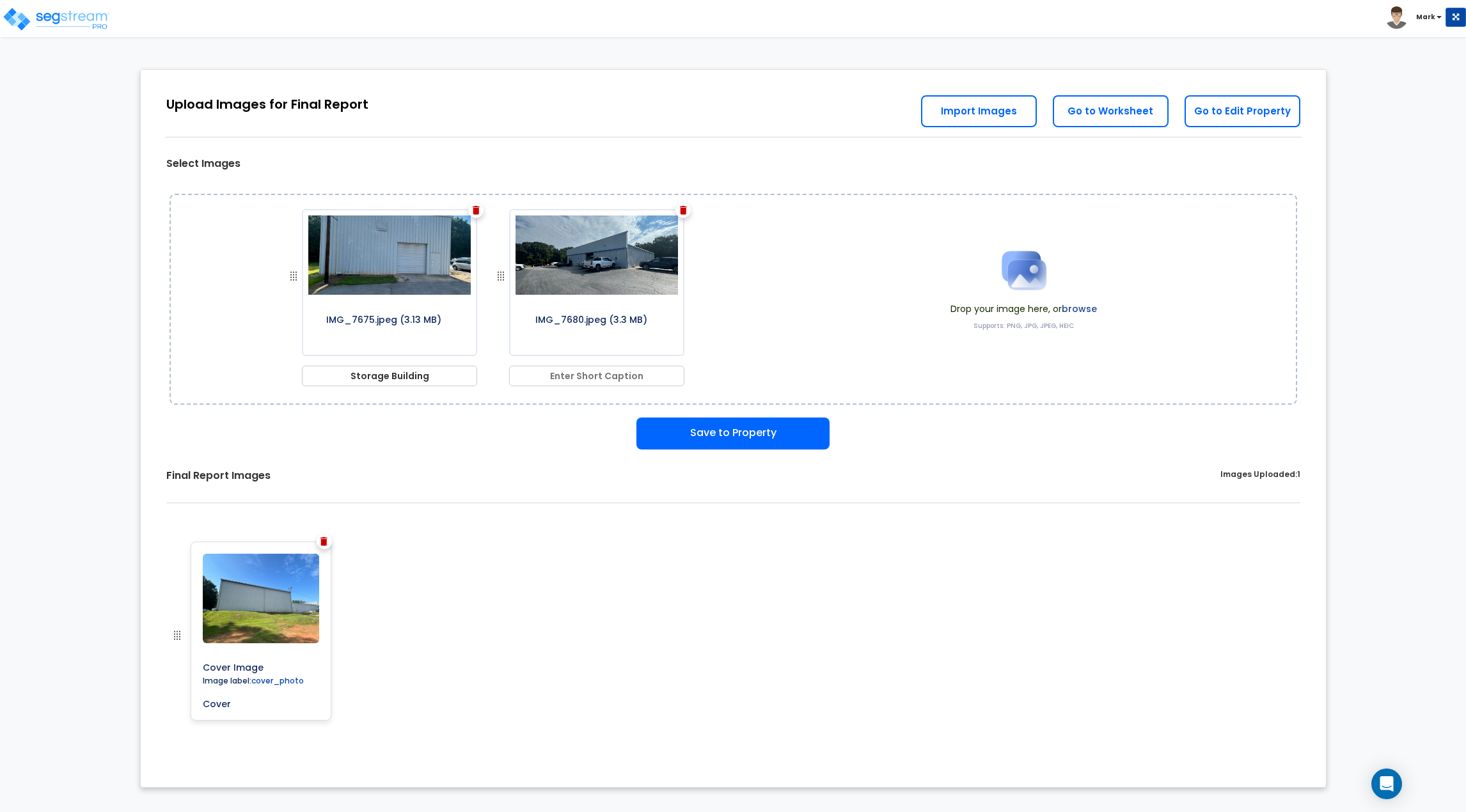
click at [640, 376] on input "text" at bounding box center [596, 376] width 175 height 20
type input "Service Building"
click at [707, 429] on button "Save to Property" at bounding box center [733, 433] width 193 height 32
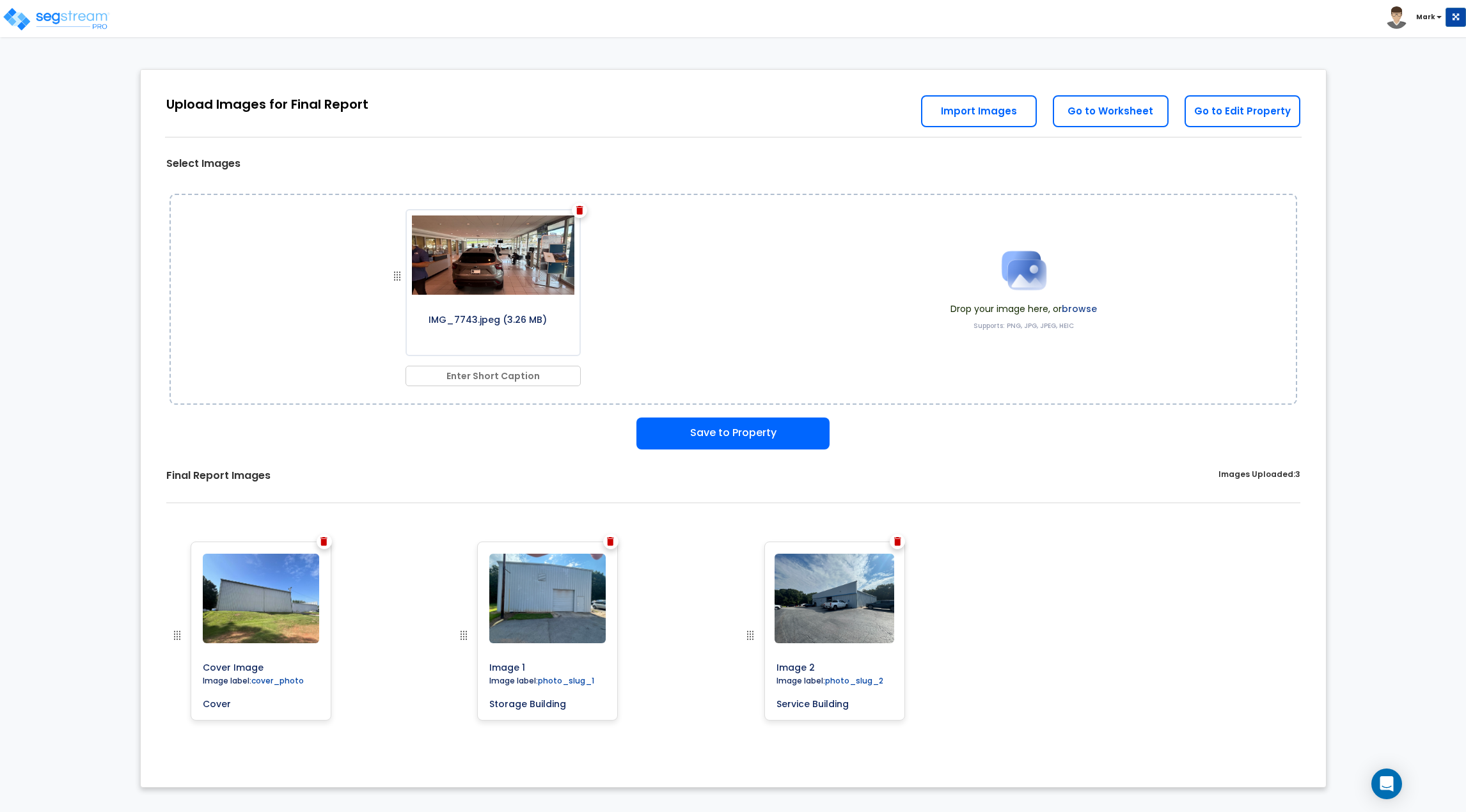
click at [552, 371] on input "text" at bounding box center [493, 376] width 175 height 20
click at [581, 211] on img at bounding box center [580, 210] width 7 height 9
click at [511, 372] on input "text" at bounding box center [493, 376] width 175 height 20
click at [579, 210] on img at bounding box center [580, 210] width 7 height 9
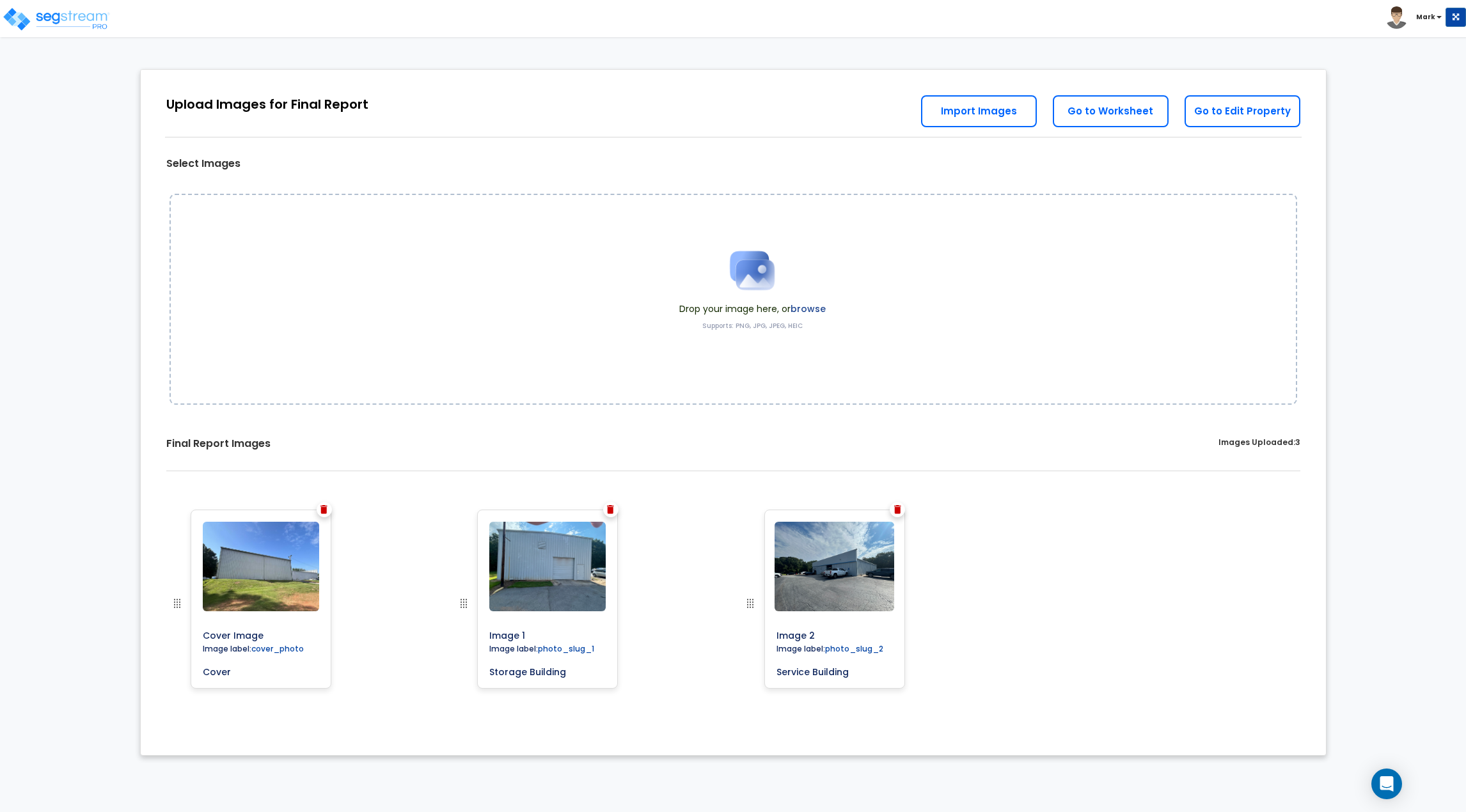
click at [808, 311] on label "browse" at bounding box center [808, 308] width 35 height 13
click at [83, 26] on img at bounding box center [56, 19] width 108 height 26
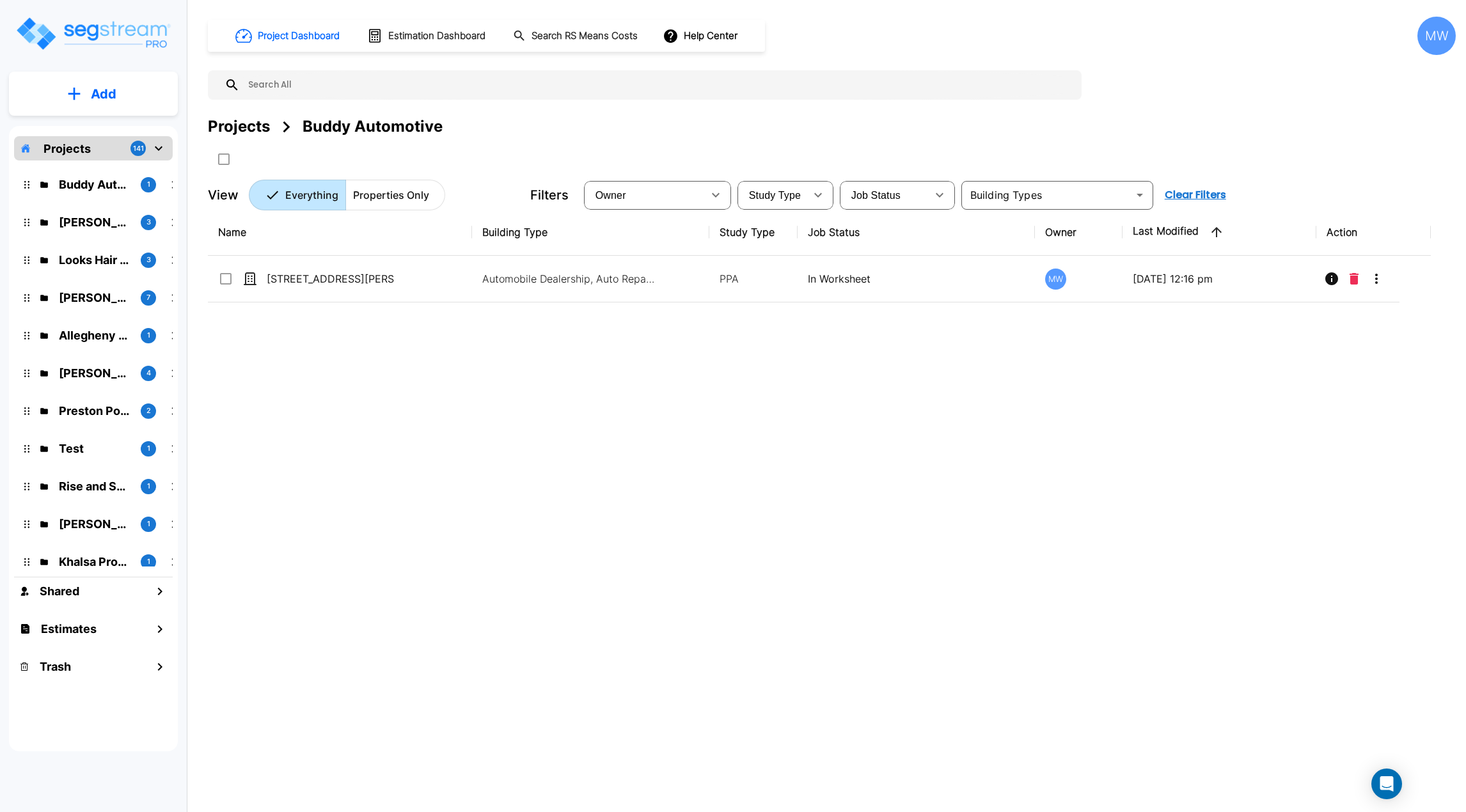
click at [413, 316] on div "Name Building Type Study Type Job Status Owner Last Modified Action [STREET_ADD…" at bounding box center [819, 460] width 1223 height 503
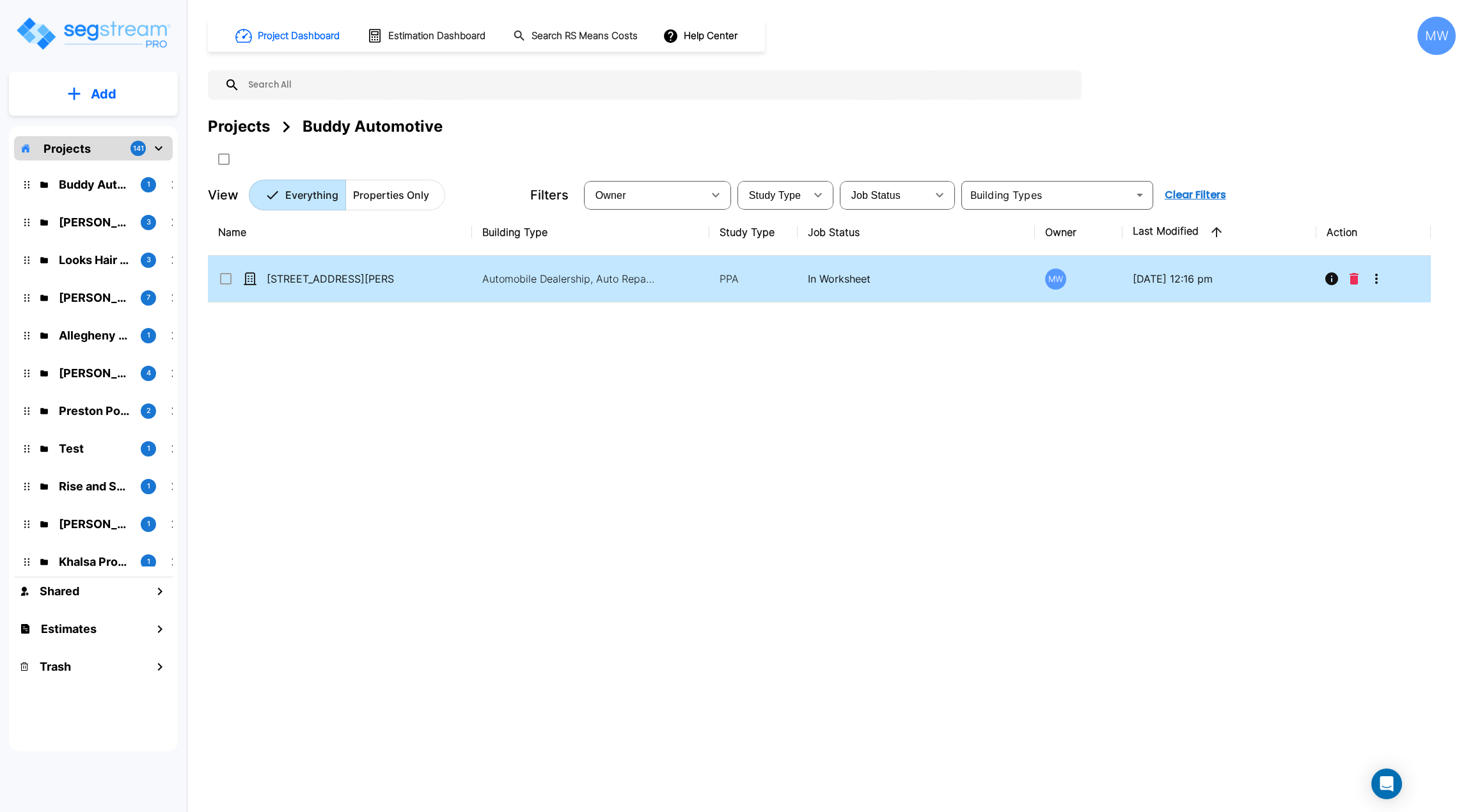
click at [416, 282] on td "[STREET_ADDRESS][PERSON_NAME]" at bounding box center [339, 279] width 264 height 47
click at [416, 281] on td "[STREET_ADDRESS][PERSON_NAME]" at bounding box center [339, 279] width 264 height 47
checkbox input "true"
